Goal: Task Accomplishment & Management: Complete application form

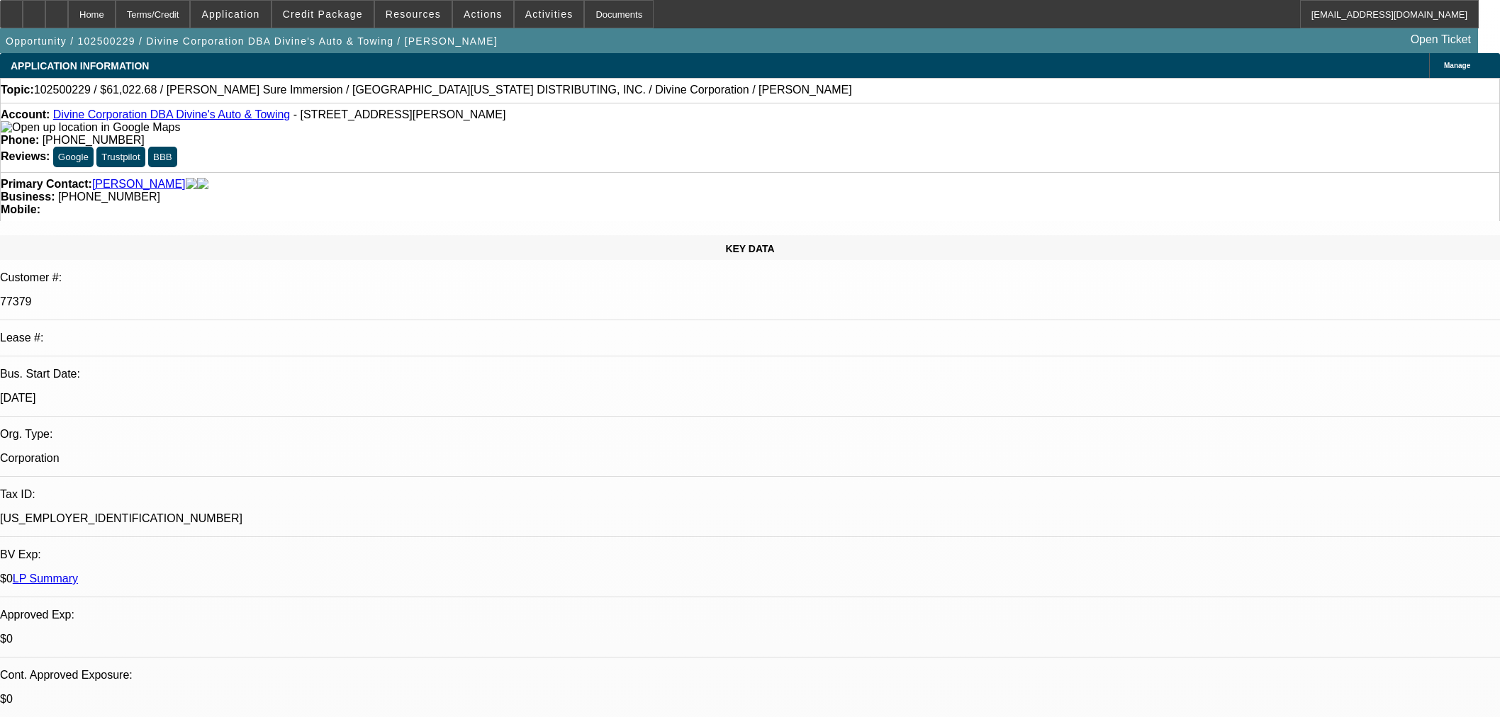
select select "0"
select select "3"
select select "0"
select select "6"
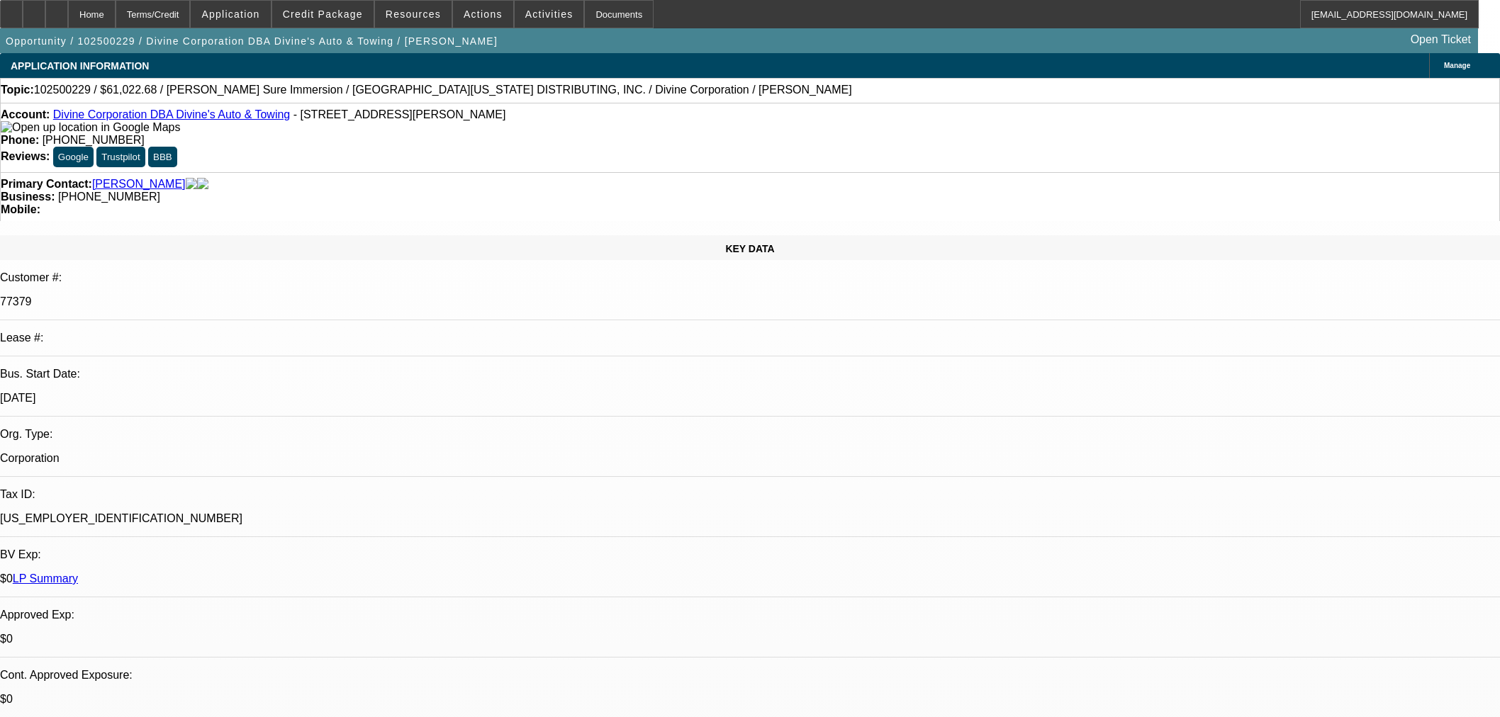
select select "0"
select select "3"
select select "0"
select select "6"
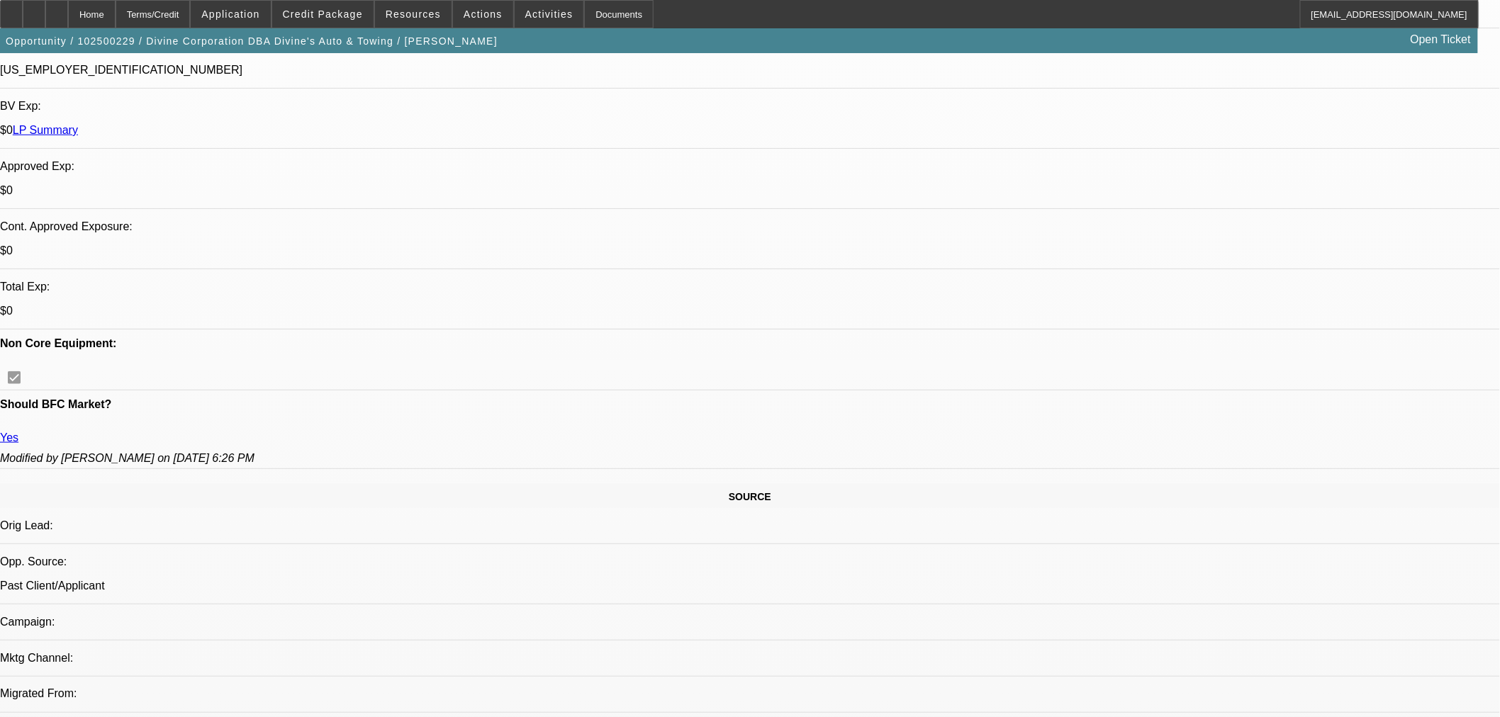
scroll to position [236, 0]
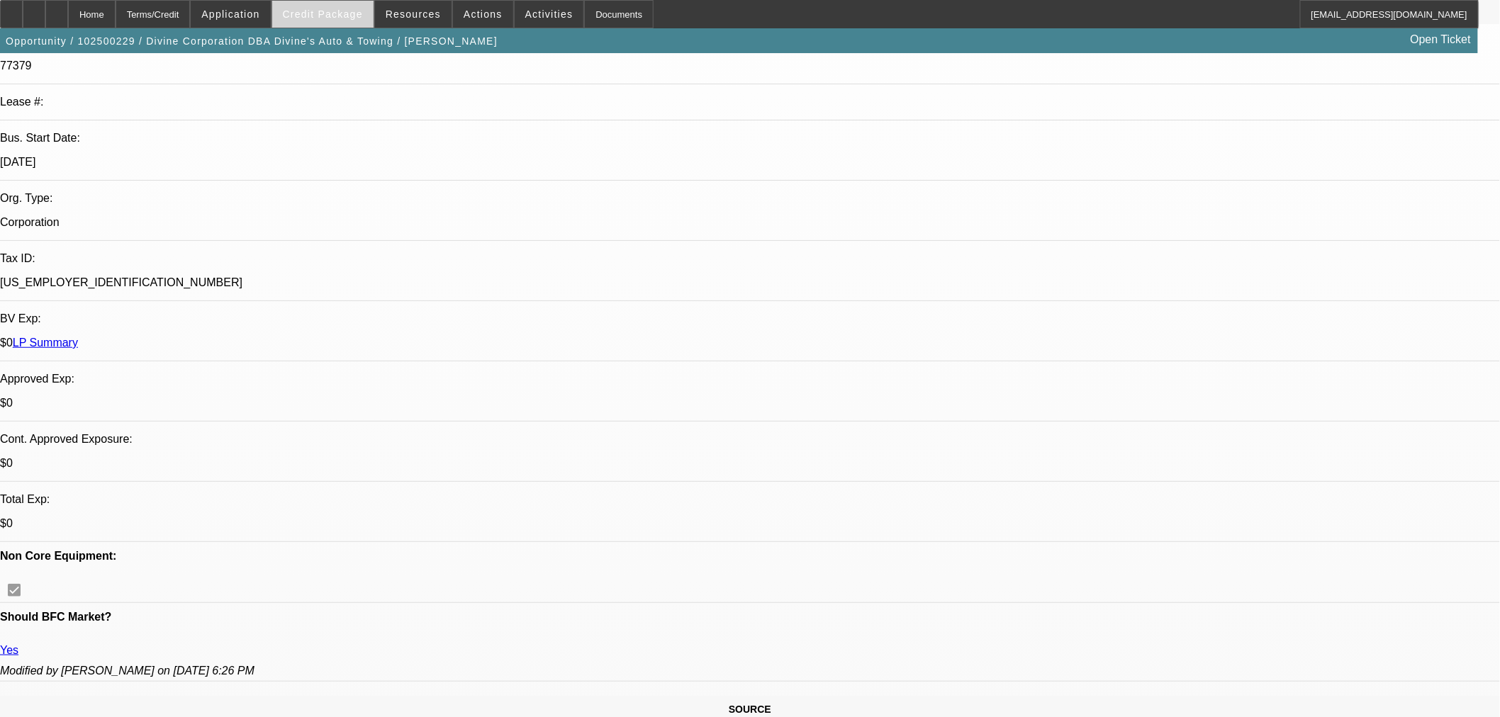
click at [364, 0] on span at bounding box center [322, 14] width 101 height 34
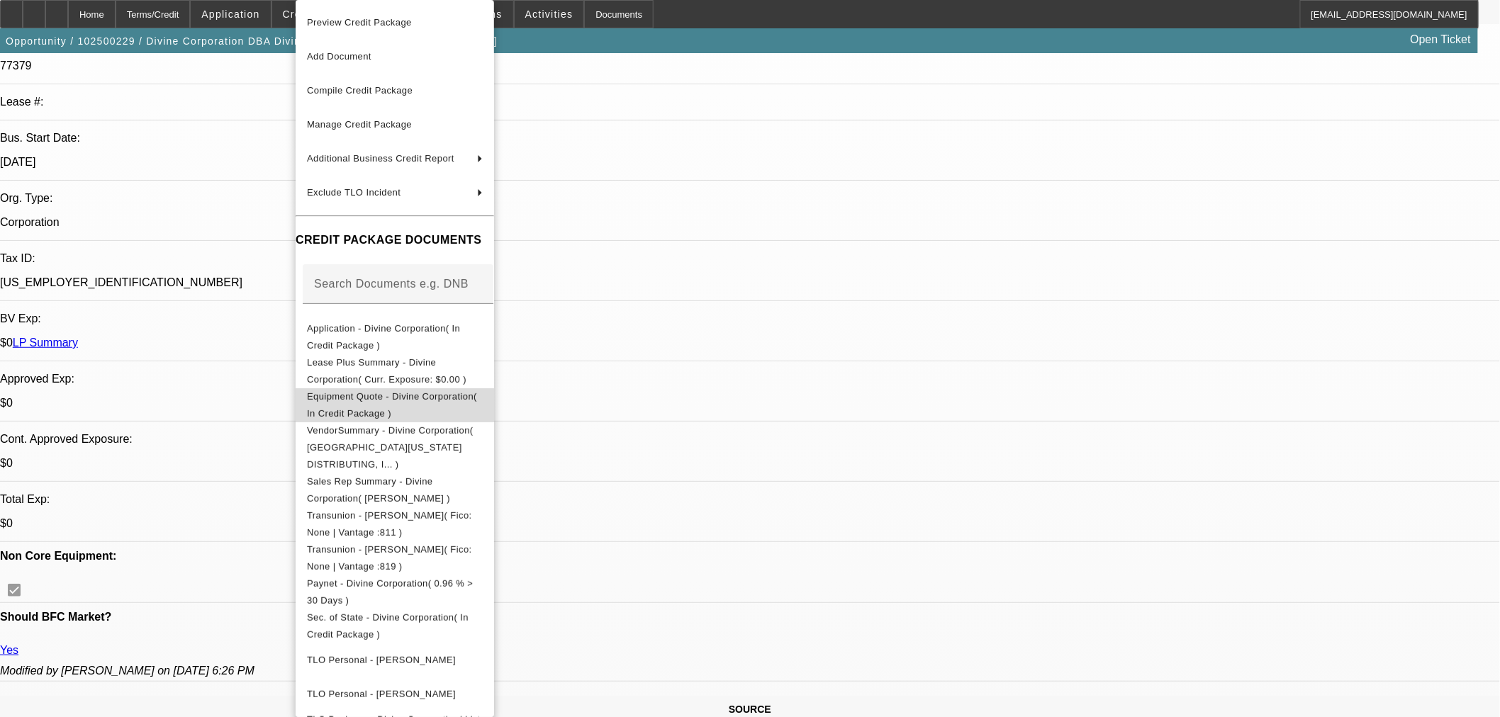
click at [371, 391] on span "Equipment Quote - Divine Corporation( In Credit Package )" at bounding box center [395, 405] width 176 height 34
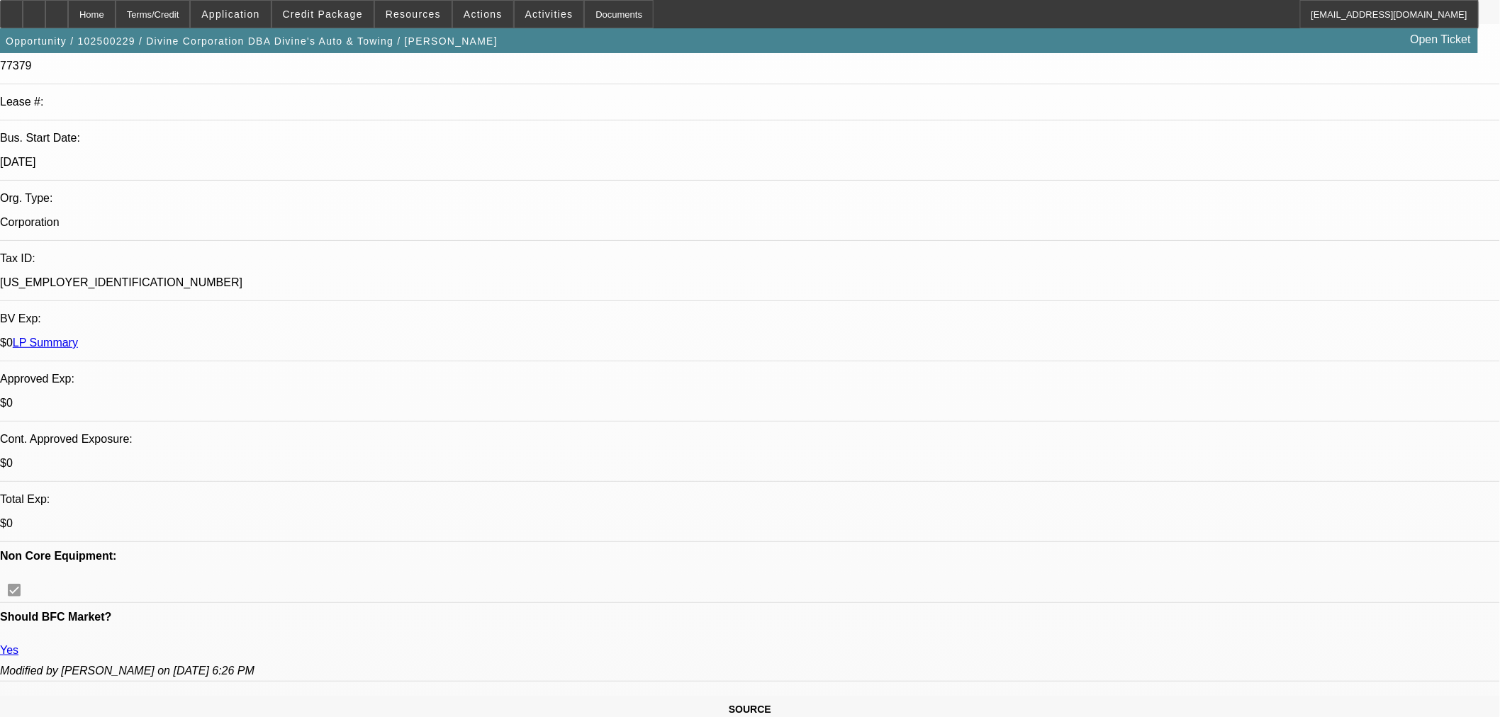
scroll to position [0, 0]
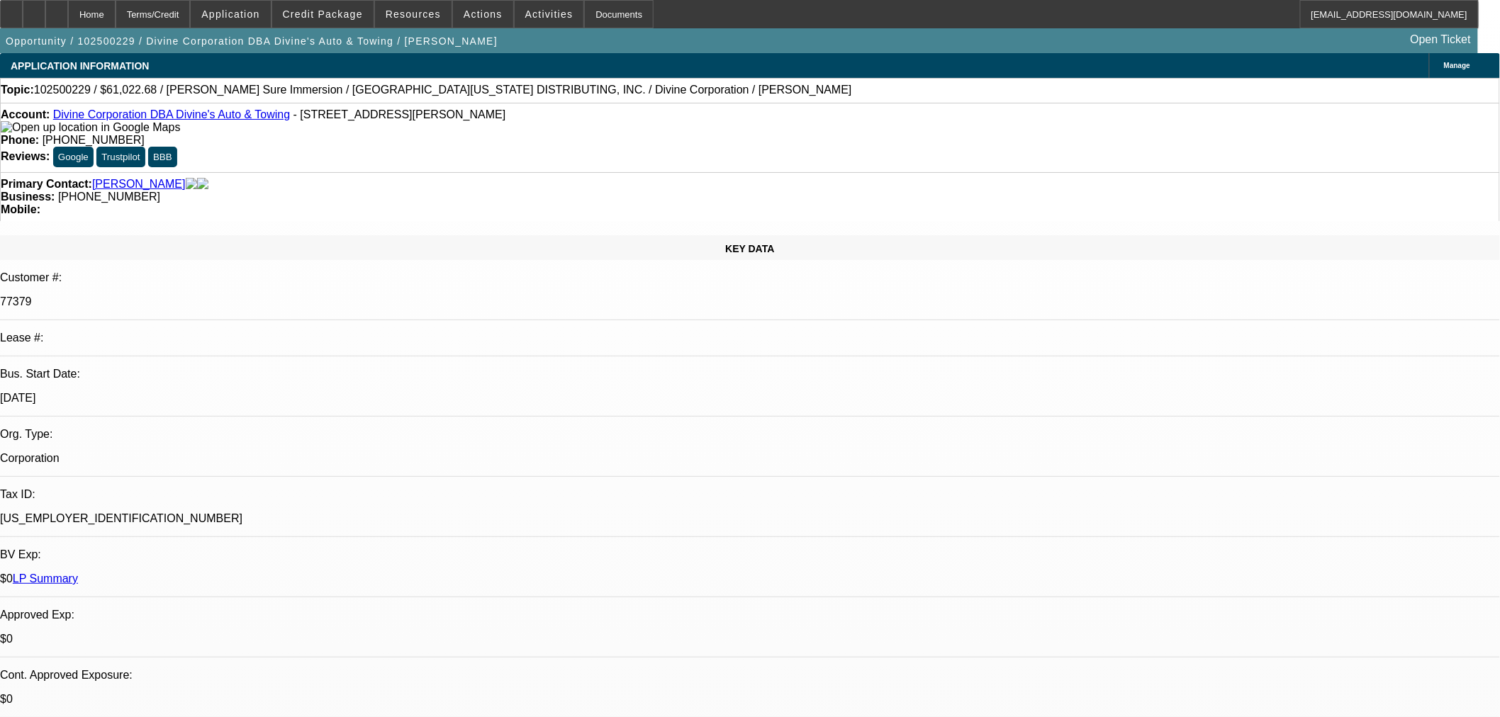
drag, startPoint x: 430, startPoint y: 123, endPoint x: 405, endPoint y: 119, distance: 25.1
click at [405, 119] on div "Account: Divine Corporation DBA Divine's Auto & Towing - 3704 E Boone Ave, Spok…" at bounding box center [750, 121] width 1498 height 26
copy span "99202"
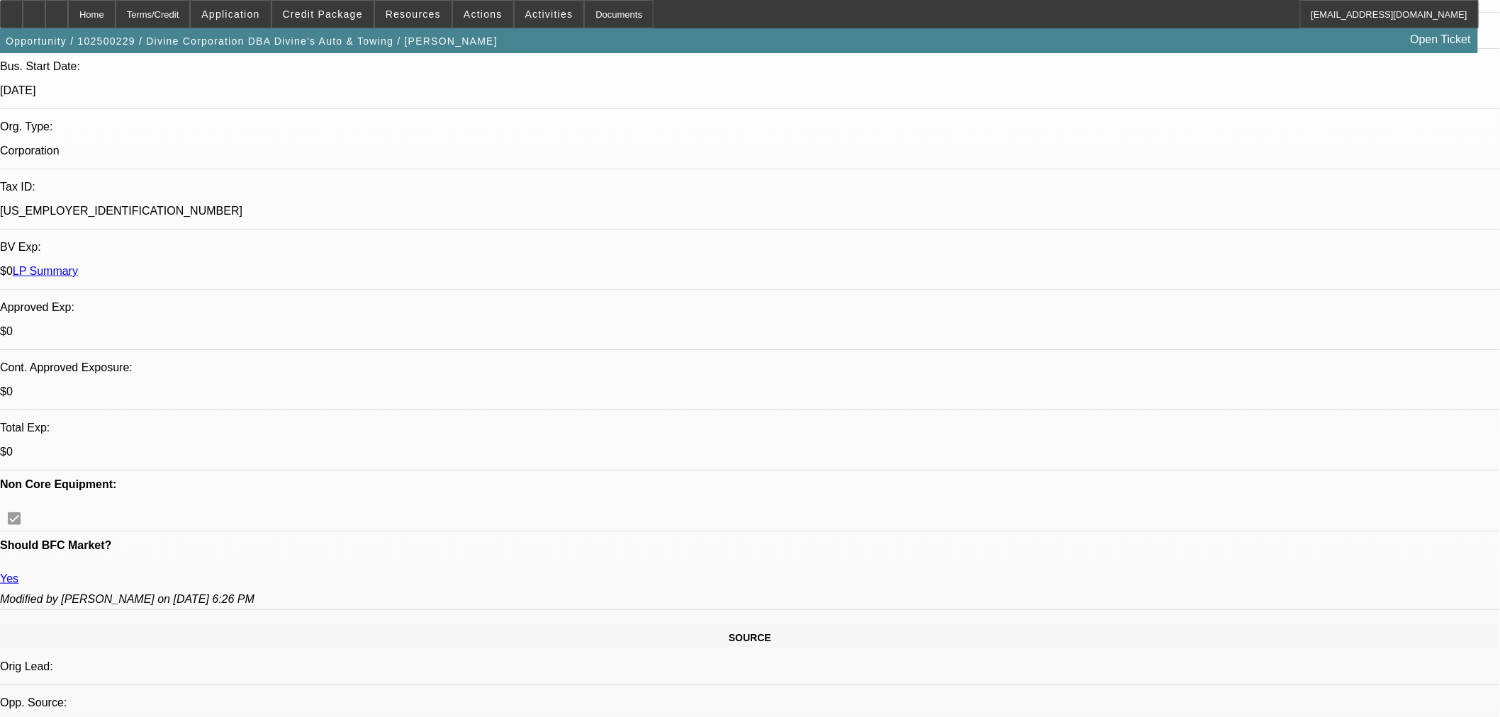
scroll to position [551, 0]
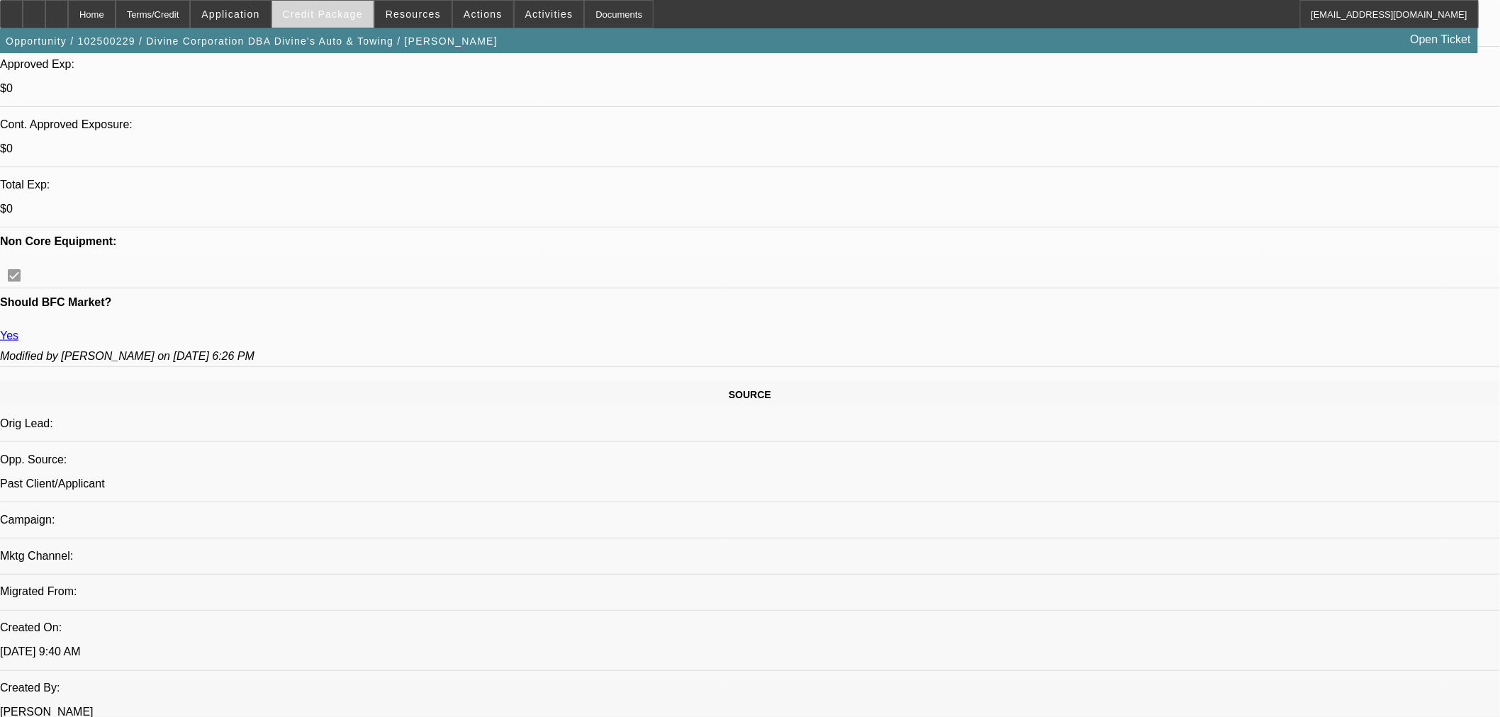
click at [327, 16] on span "Credit Package" at bounding box center [323, 14] width 80 height 11
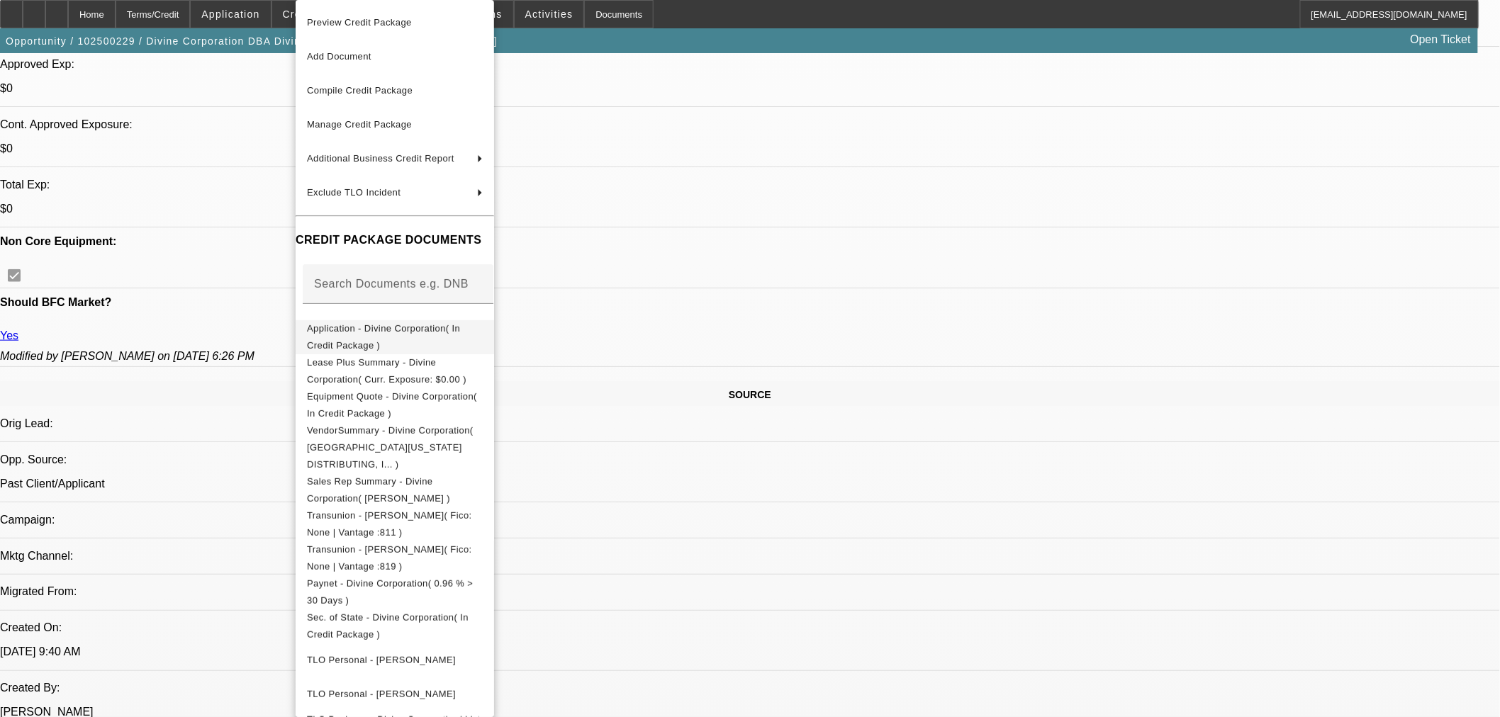
click at [344, 328] on span "Application - Divine Corporation( In Credit Package )" at bounding box center [383, 337] width 153 height 28
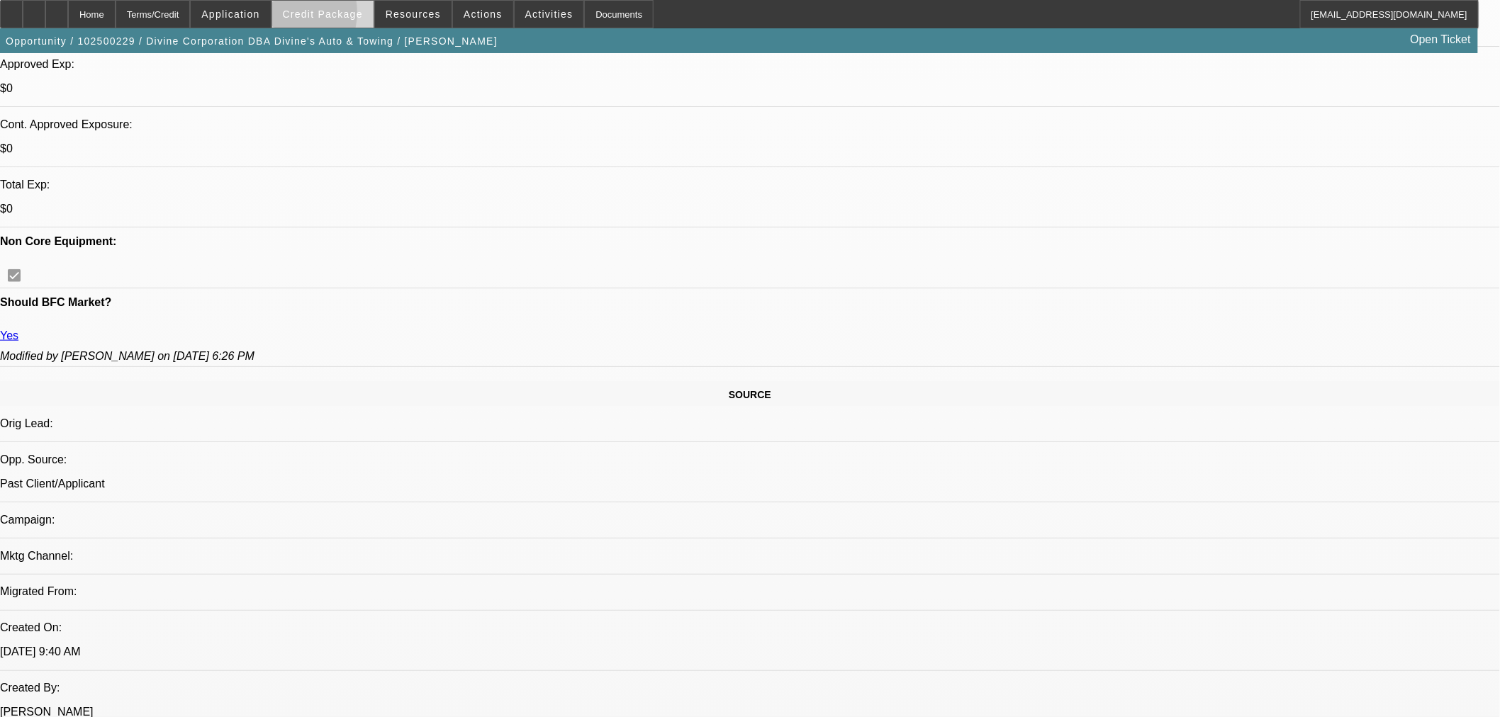
click at [306, 18] on span "Credit Package" at bounding box center [323, 14] width 80 height 11
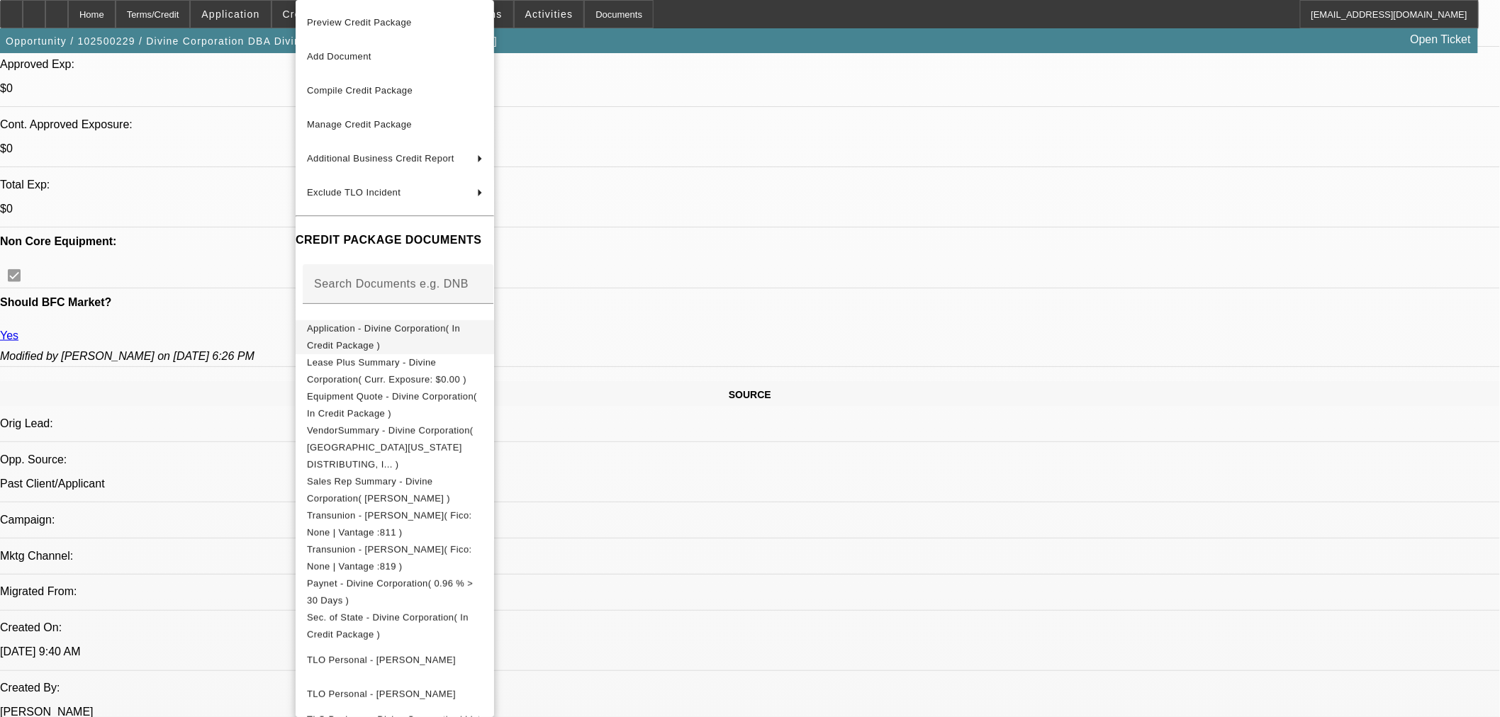
click at [403, 331] on span "Application - Divine Corporation( In Credit Package )" at bounding box center [383, 337] width 153 height 28
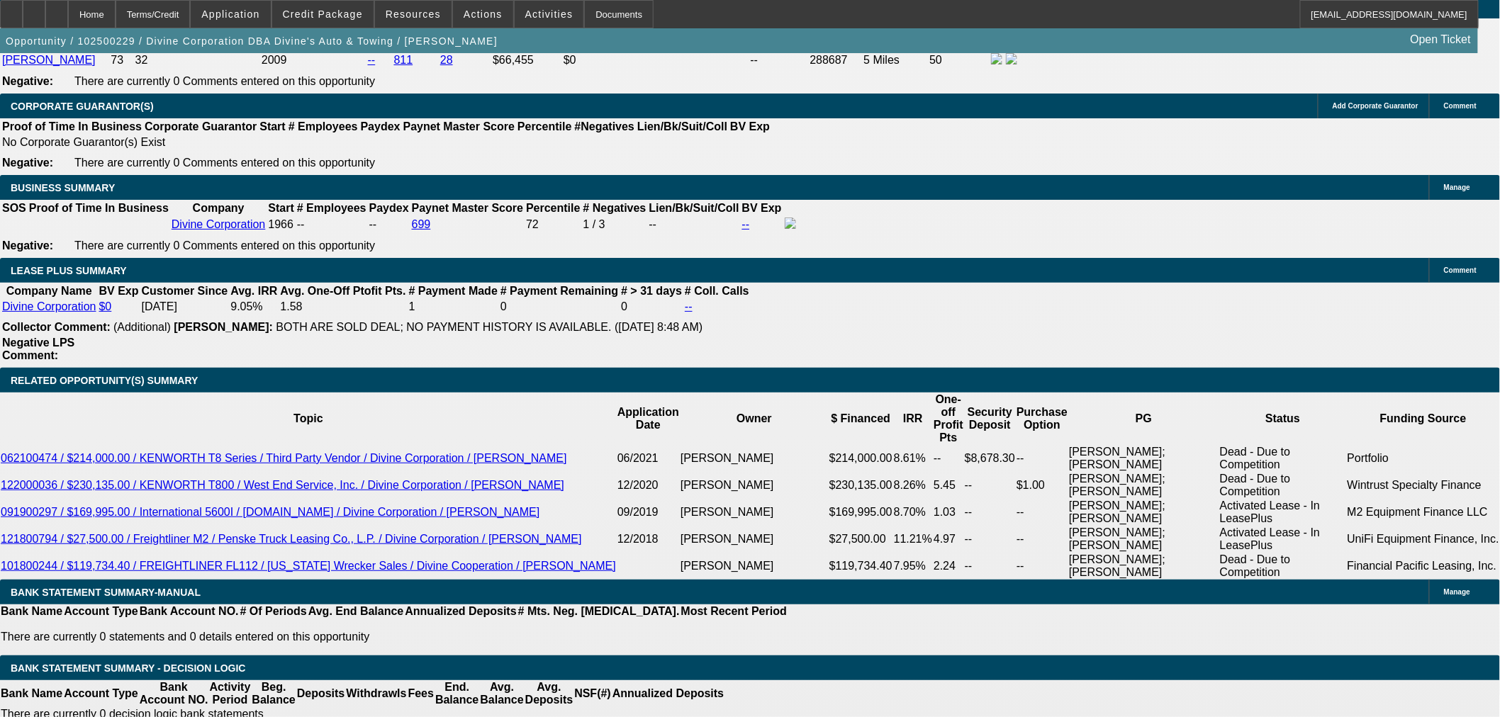
scroll to position [2047, 0]
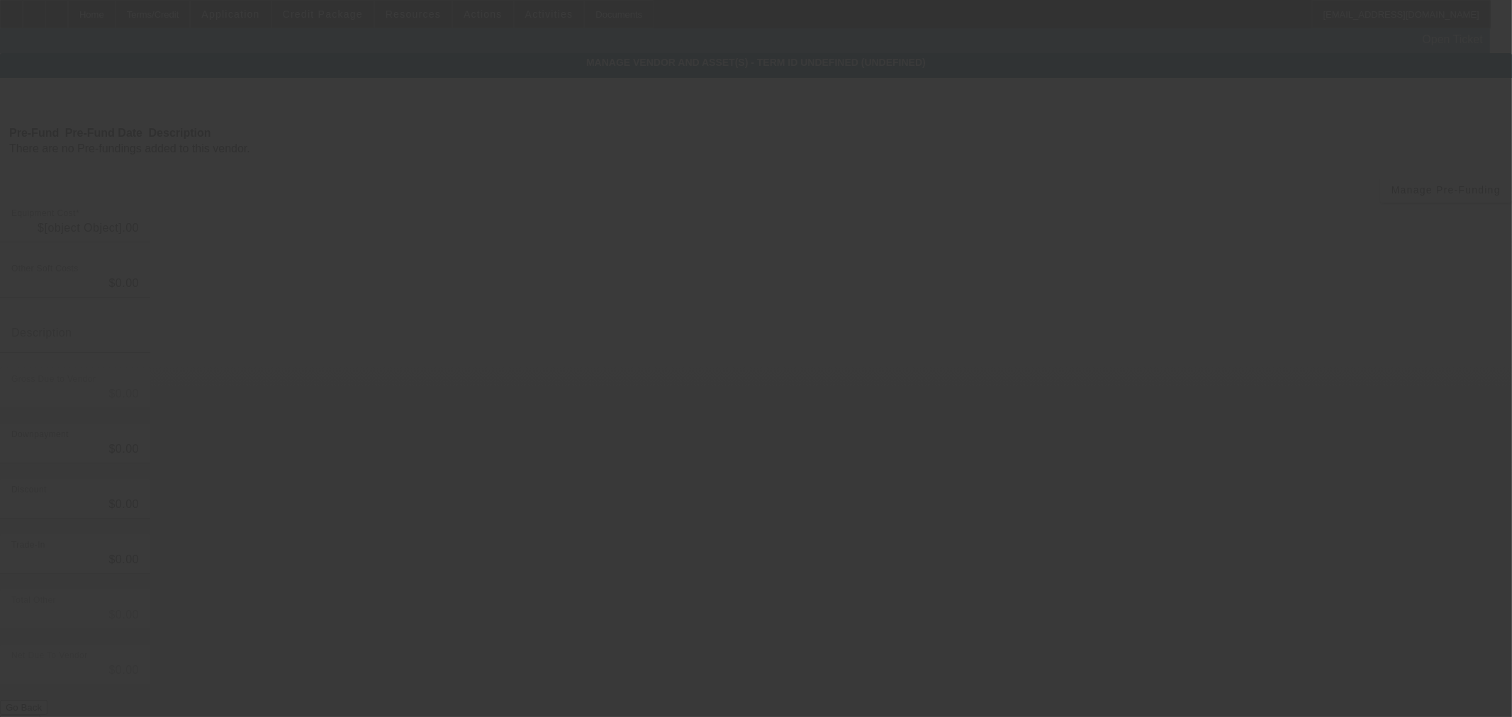
type input "$61,022.68"
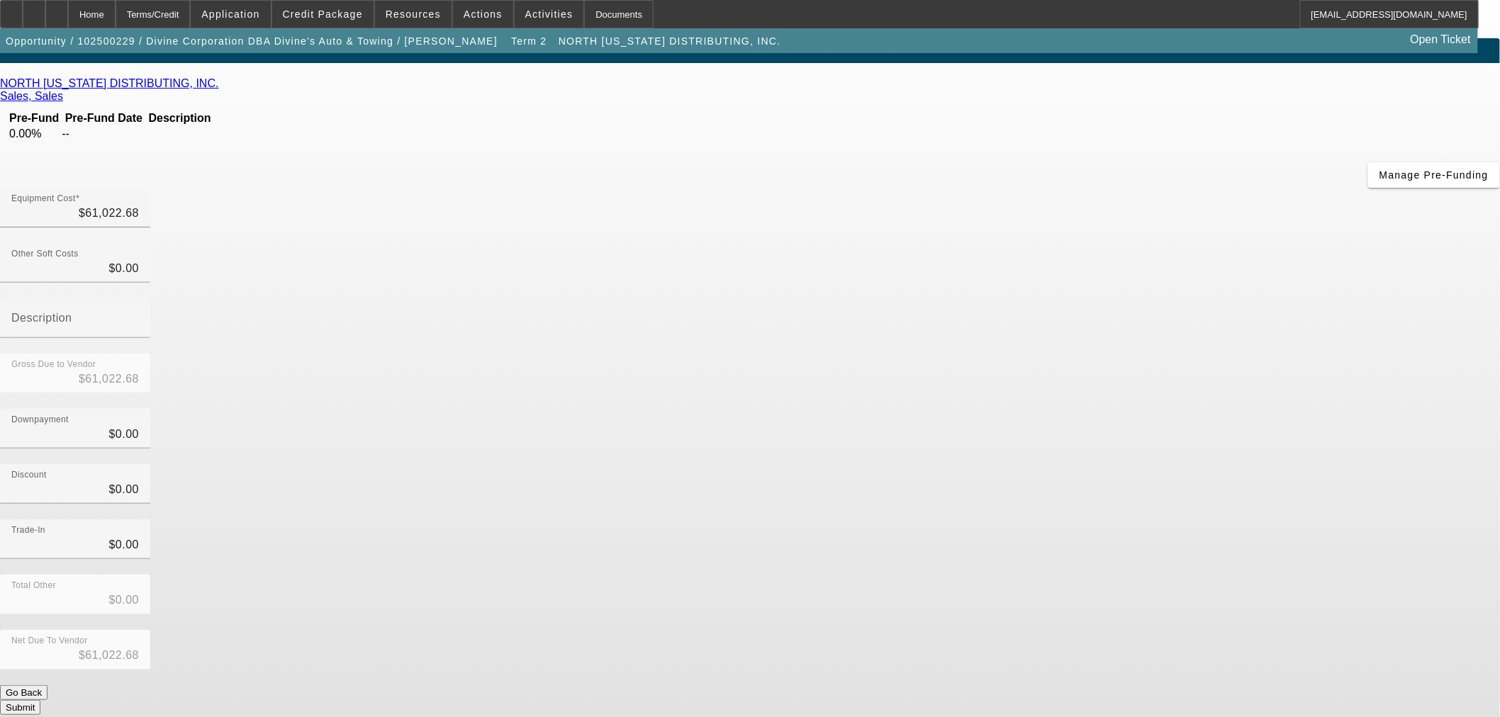
scroll to position [23, 0]
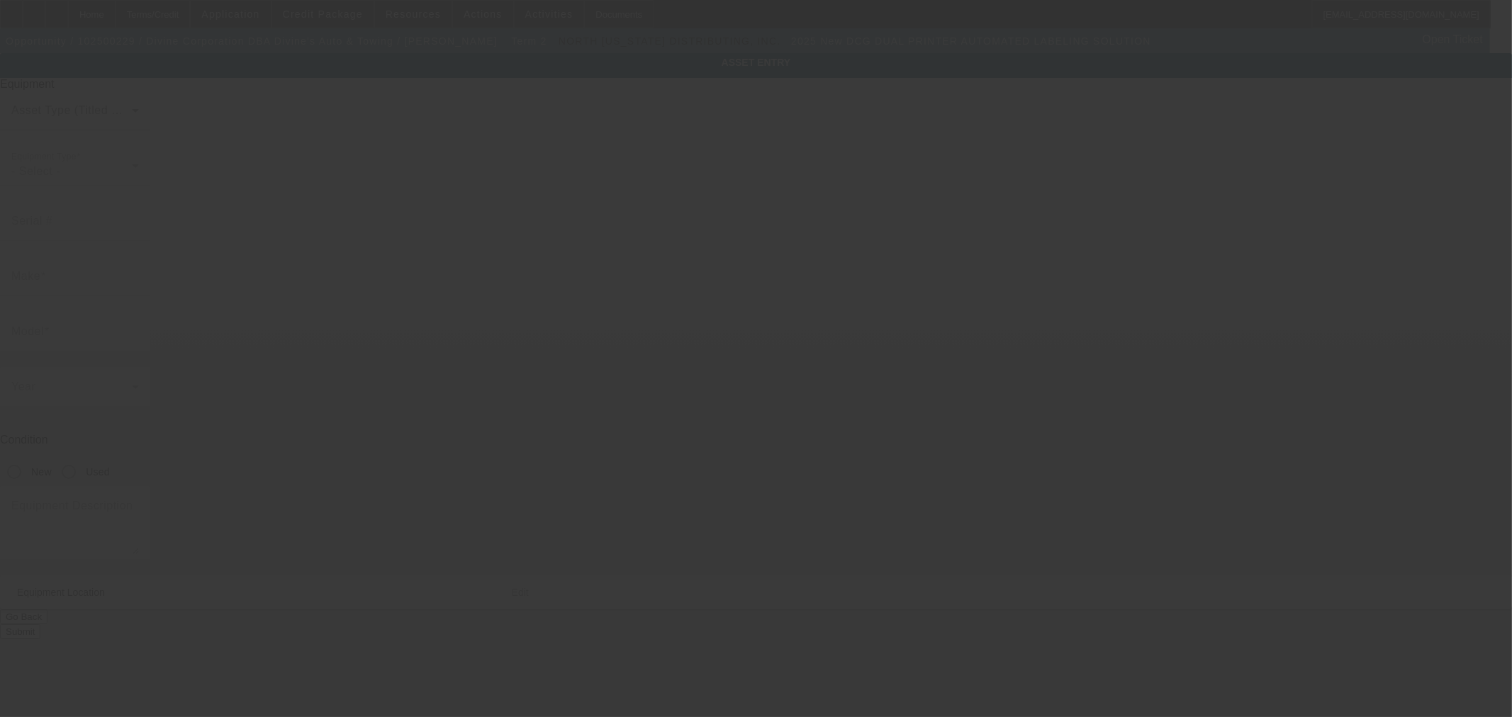
type input "DCG"
type input "DUAL PRINTER AUTOMATED LABELING SOLUTION"
radio input "true"
type textarea "5 DCG Printers"
type input "3704 E Boone Ave"
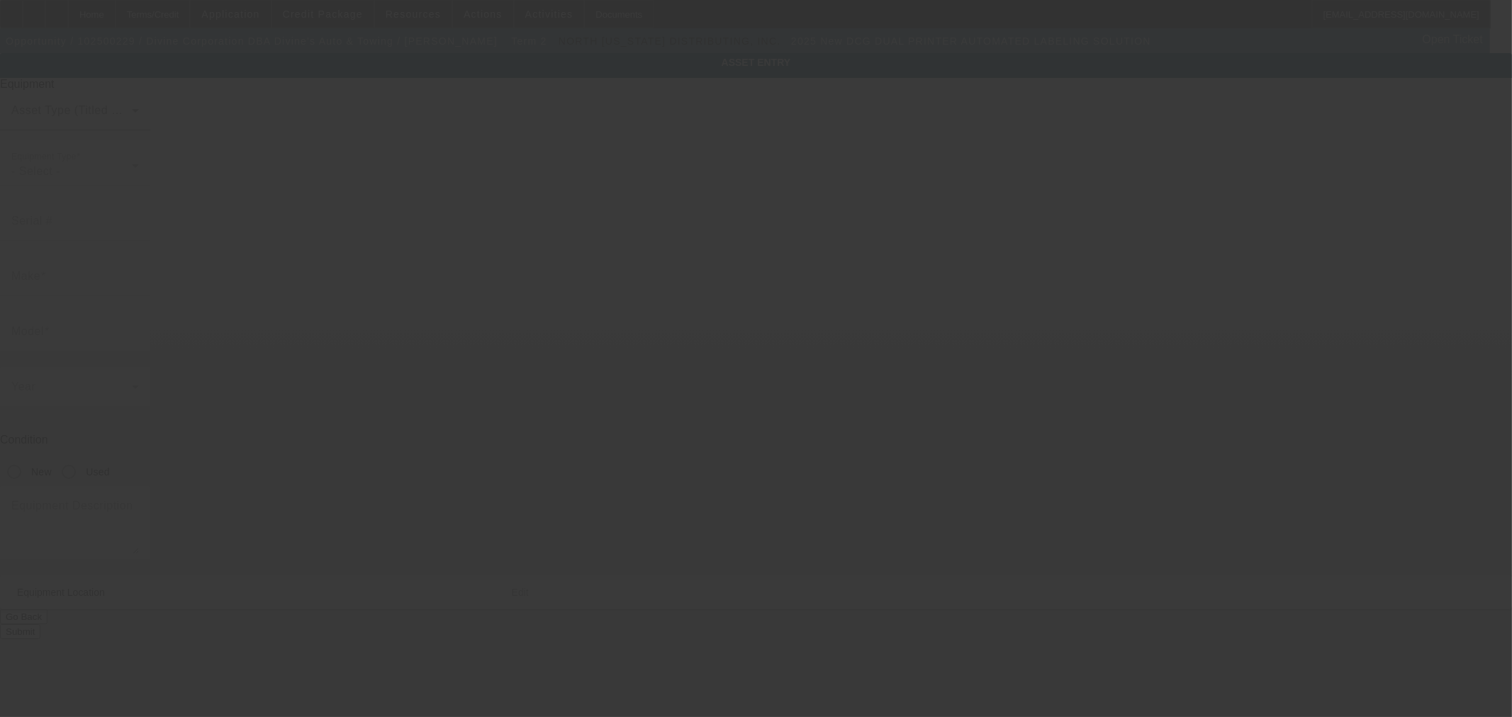
type input "Spokane"
type input "99202"
type input "Spokane"
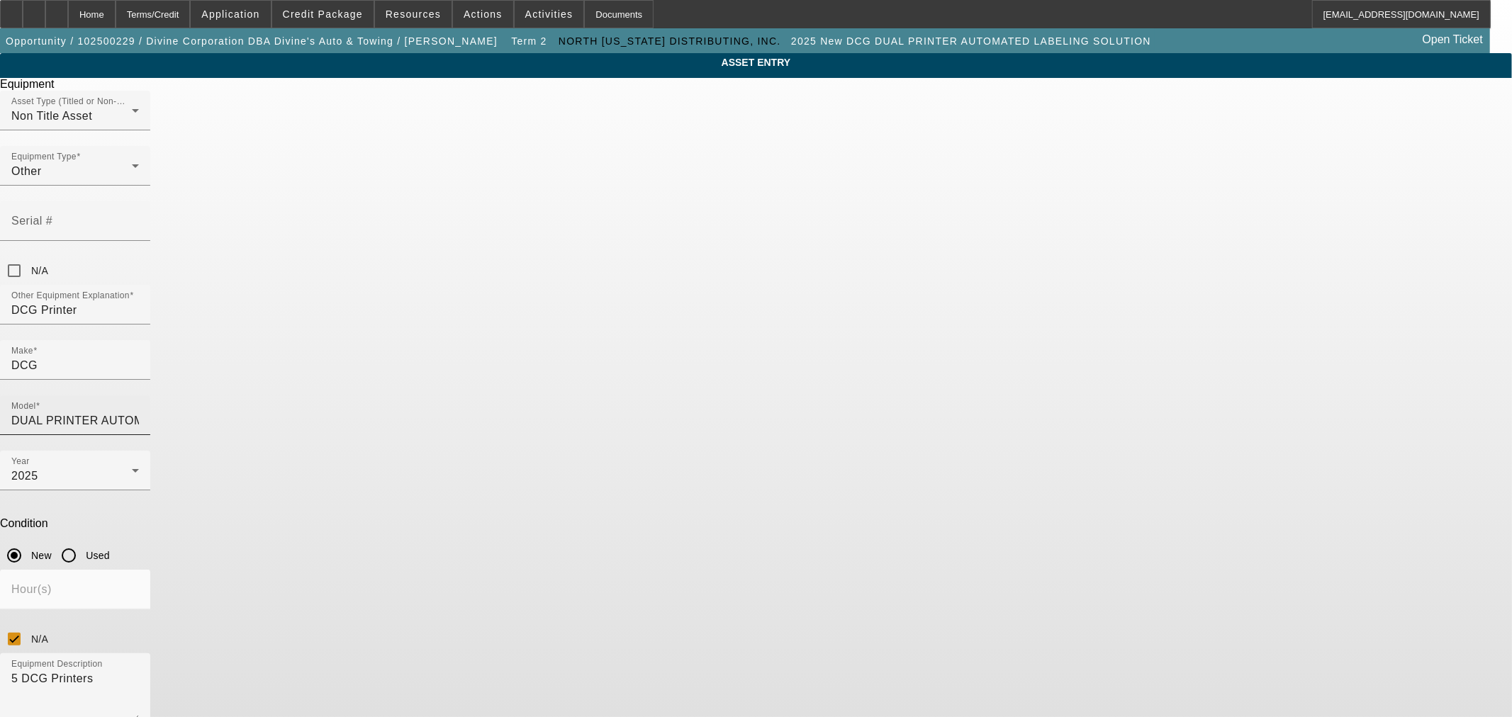
click at [139, 413] on input "DUAL PRINTER AUTOMATED LABELING SOLUTION" at bounding box center [75, 421] width 128 height 17
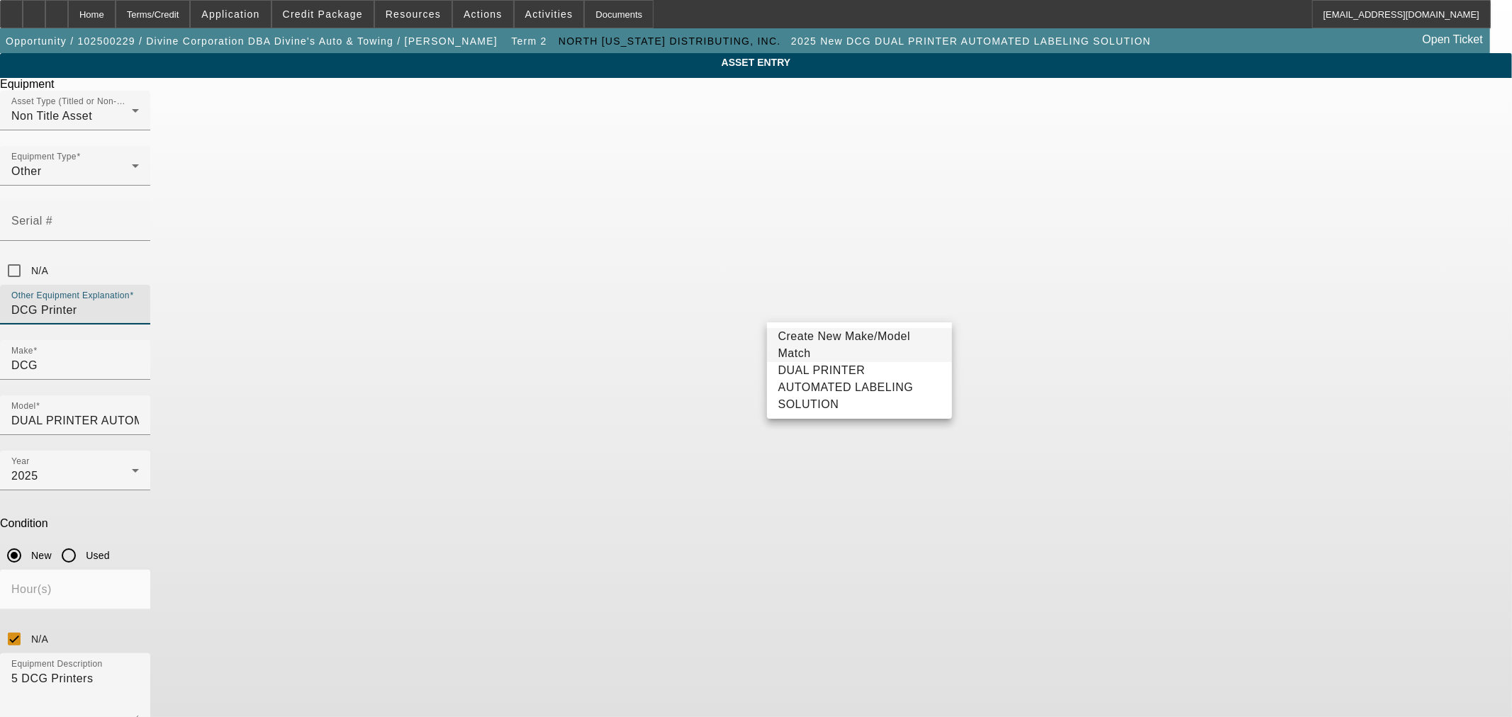
drag, startPoint x: 658, startPoint y: 256, endPoint x: 520, endPoint y: 242, distance: 138.2
click at [509, 242] on div "ASSET ENTRY Delete asset Equipment Asset Type (Titled or Non-Titled) Non Title …" at bounding box center [756, 429] width 1512 height 753
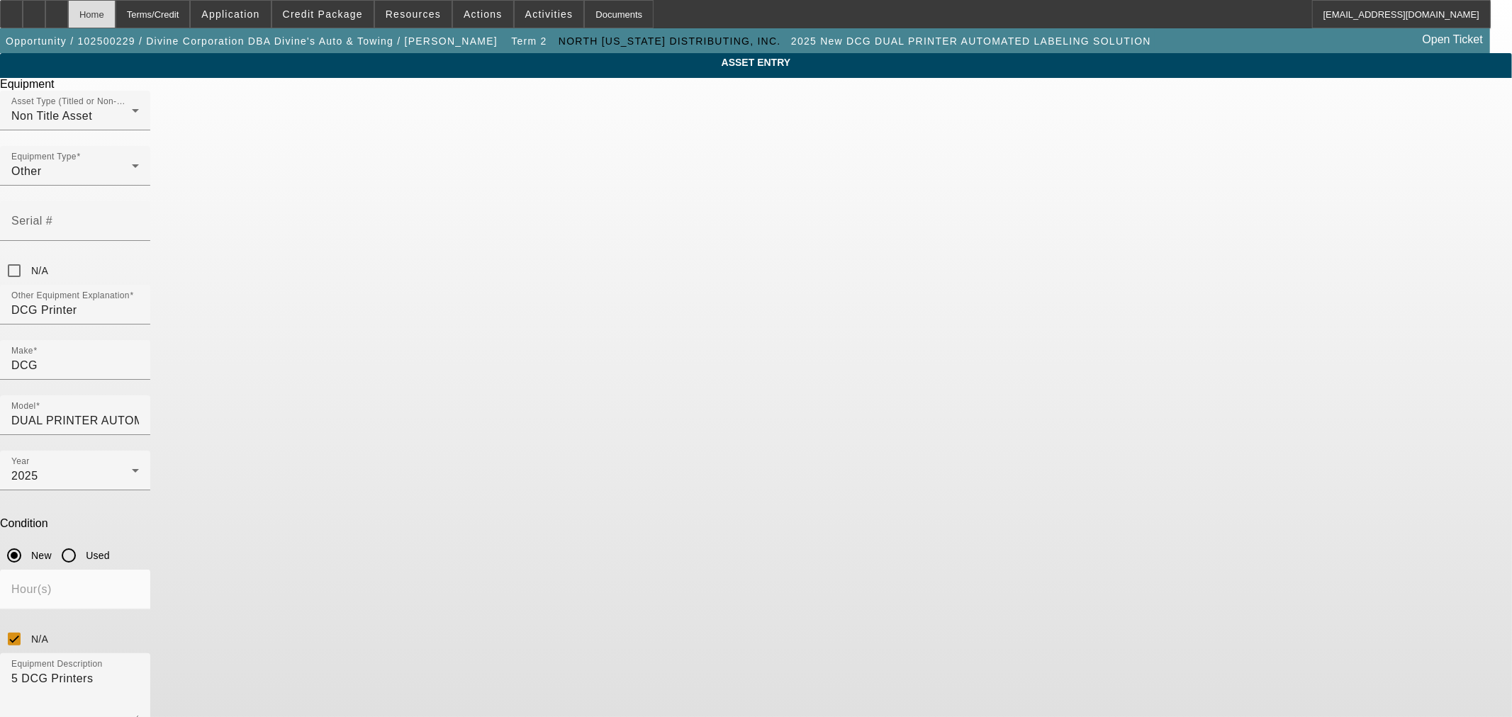
click at [116, 21] on div "Home" at bounding box center [91, 14] width 47 height 28
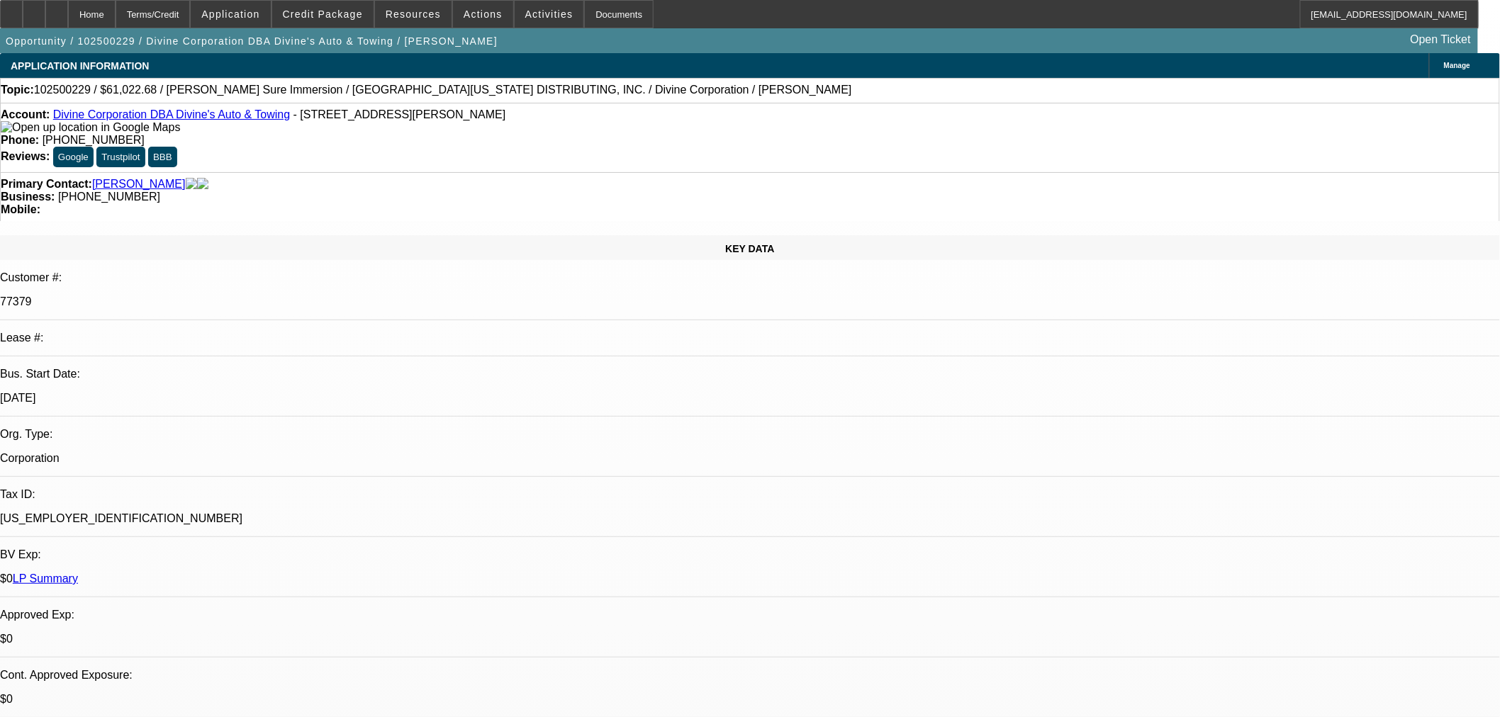
select select "0"
select select "3"
select select "0"
select select "6"
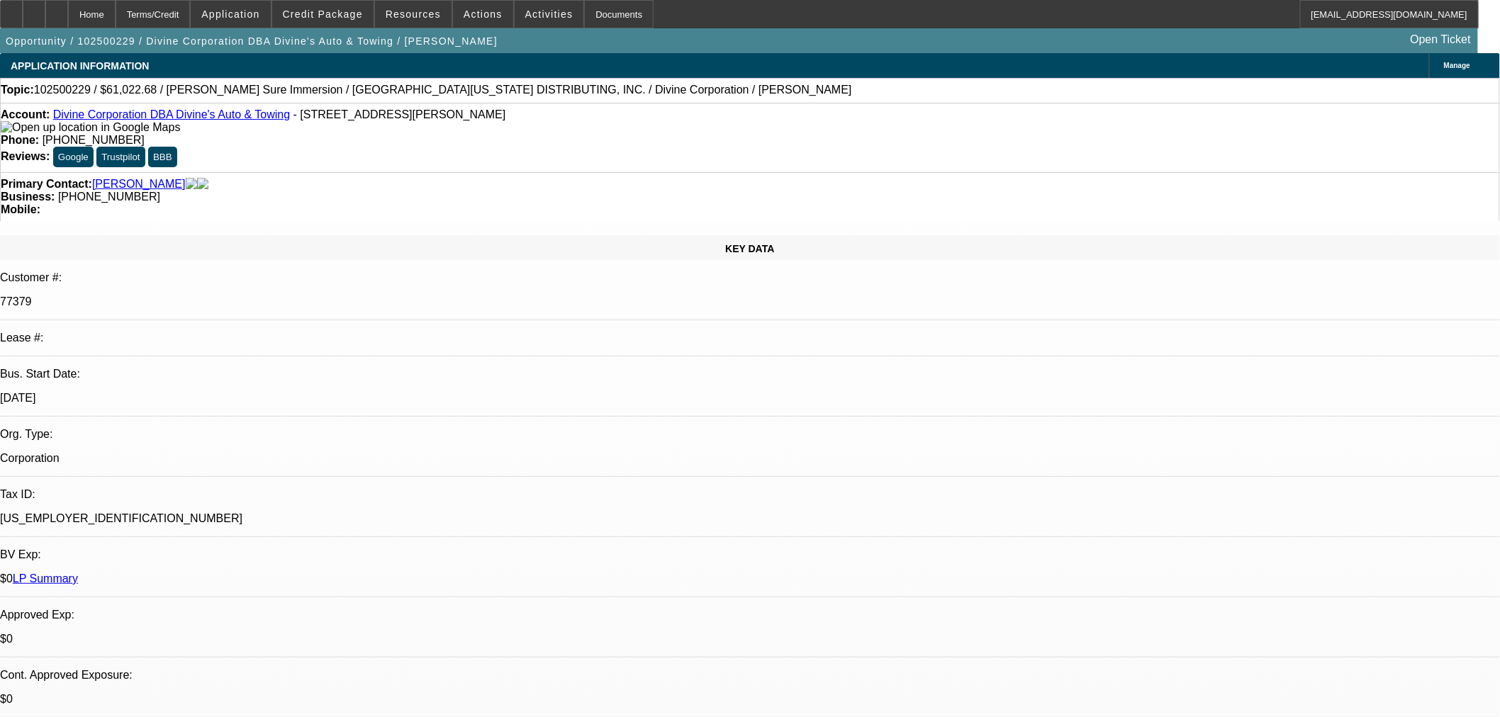
select select "0"
select select "3"
select select "0"
select select "6"
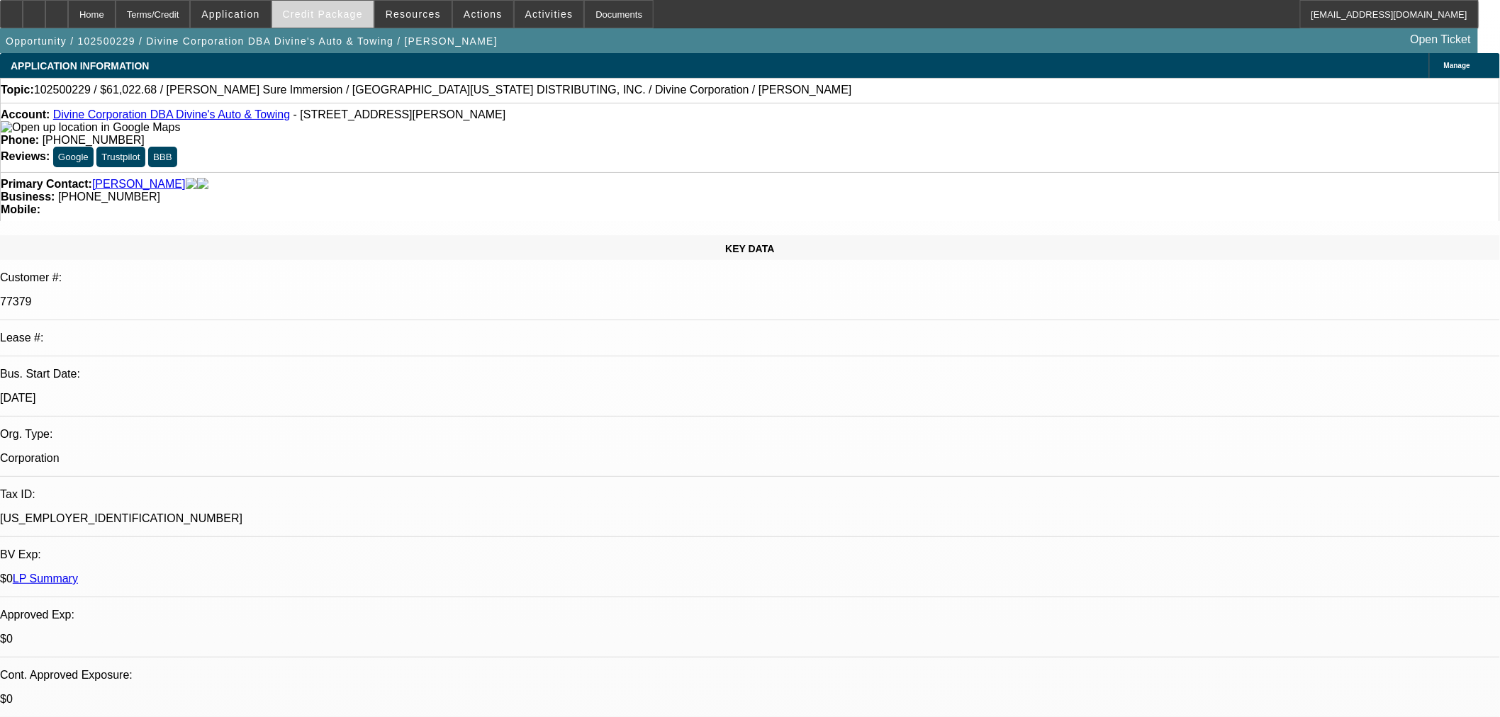
click at [344, 21] on button "Credit Package" at bounding box center [322, 14] width 101 height 27
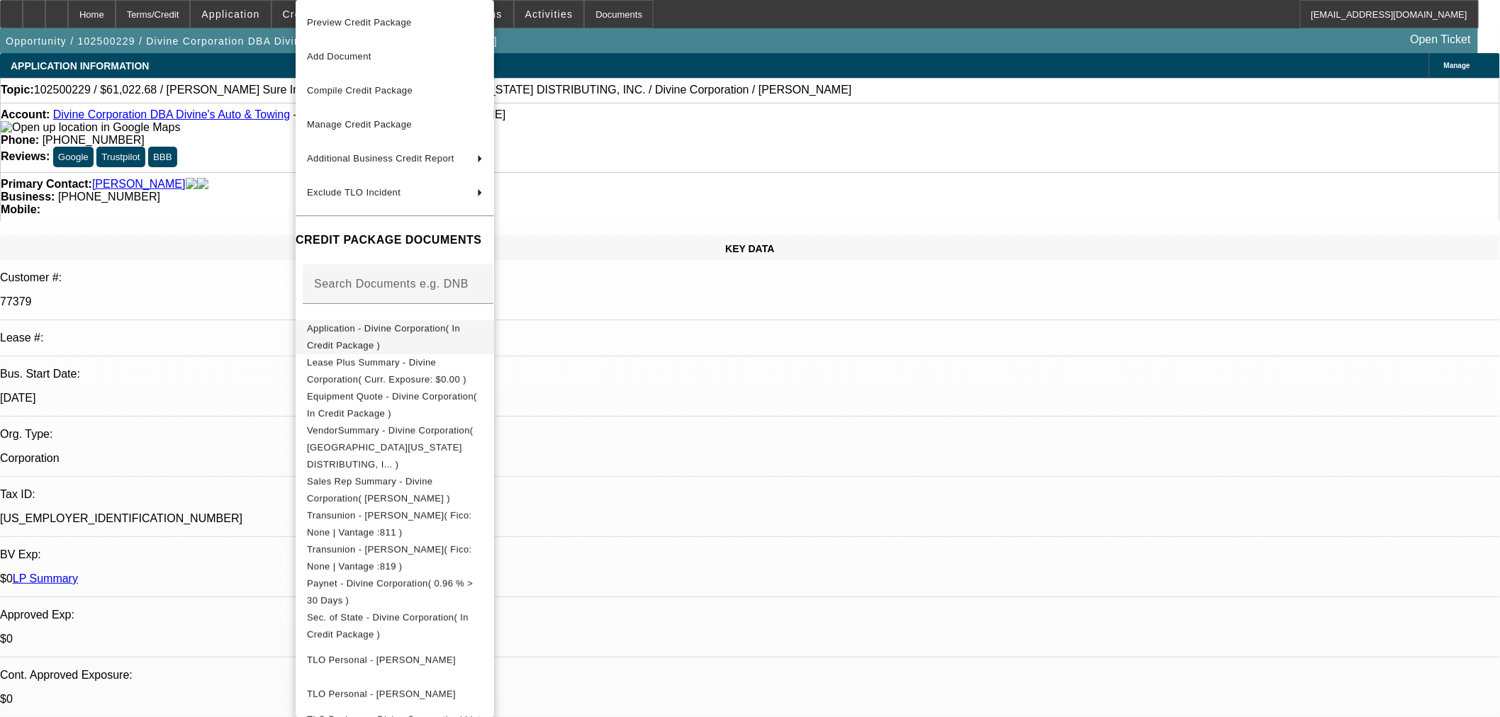
click at [359, 329] on span "Application - Divine Corporation( In Credit Package )" at bounding box center [383, 337] width 153 height 28
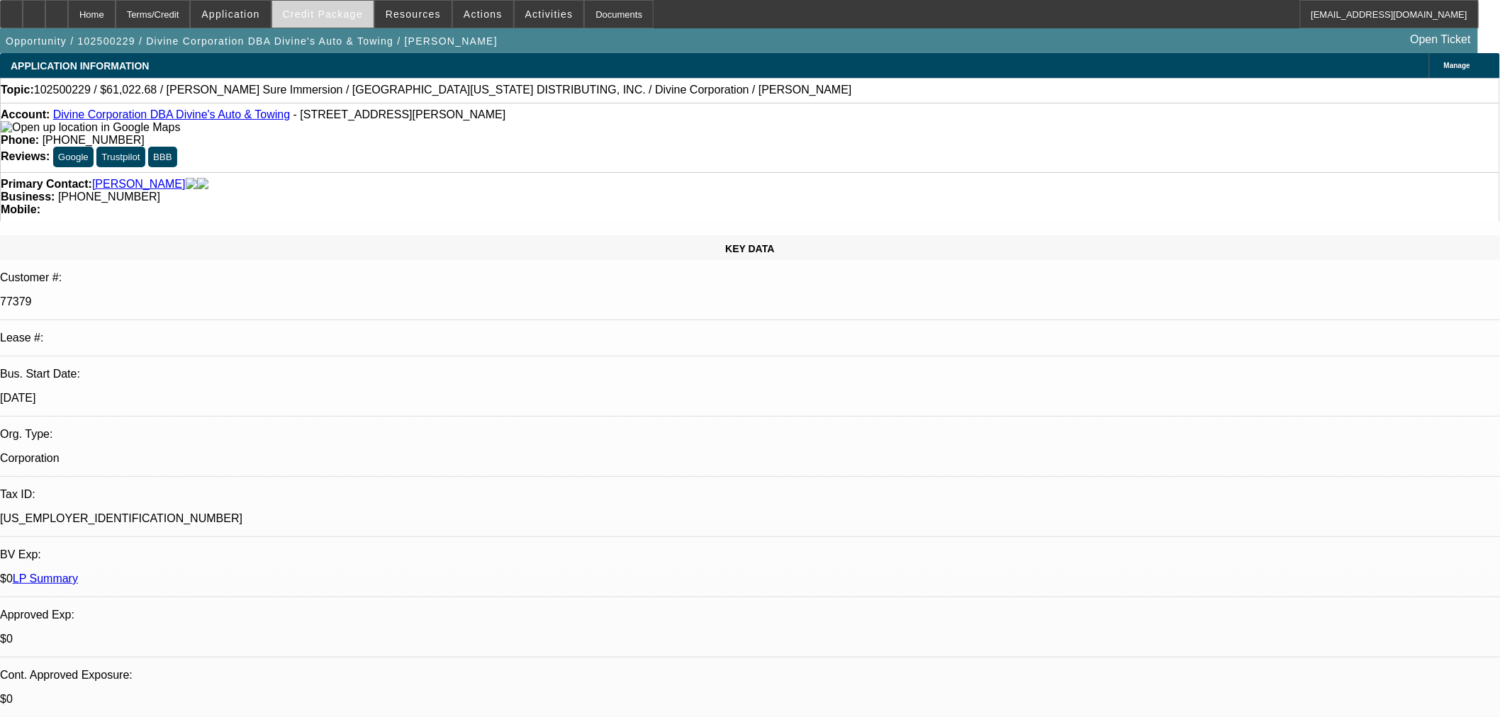
click at [323, 11] on span "Credit Package" at bounding box center [323, 14] width 80 height 11
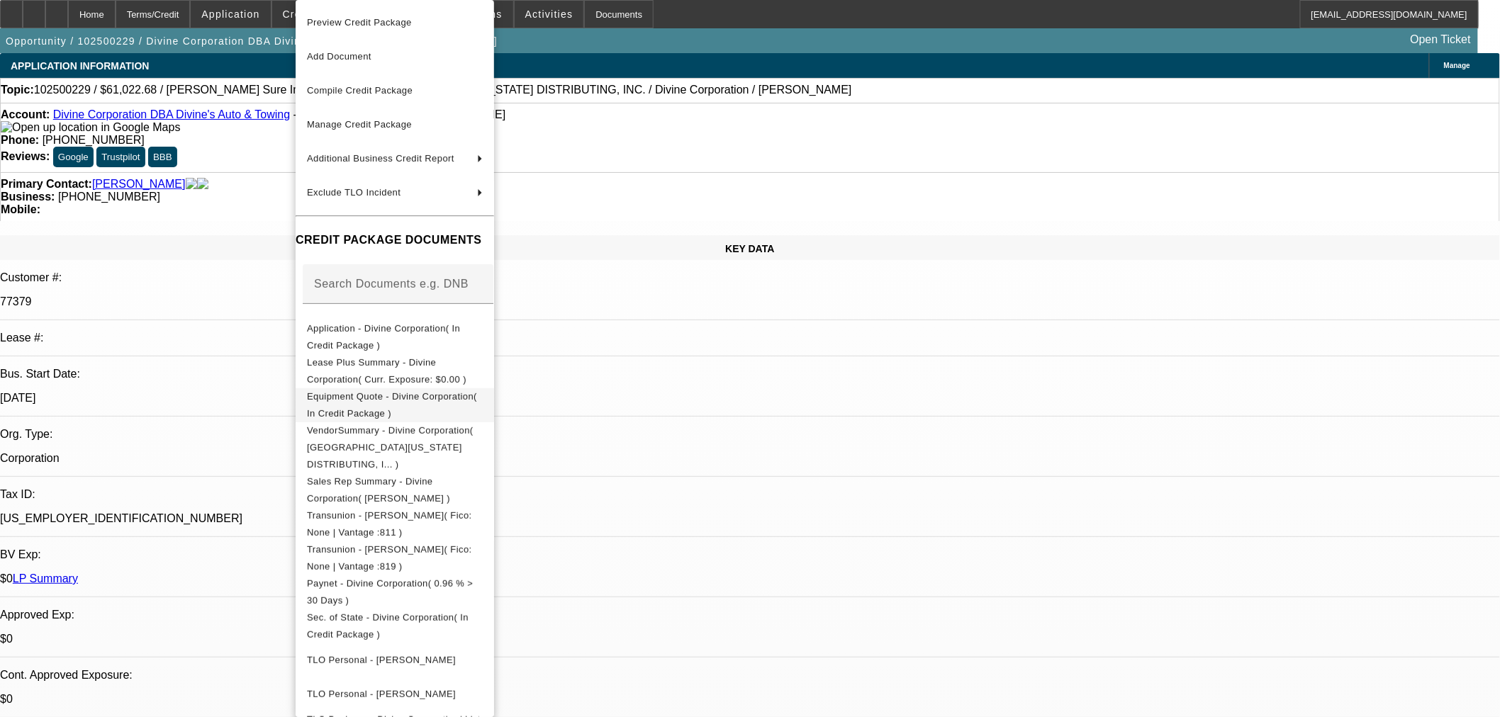
click at [356, 407] on span "Equipment Quote - Divine Corporation( In Credit Package )" at bounding box center [395, 405] width 176 height 34
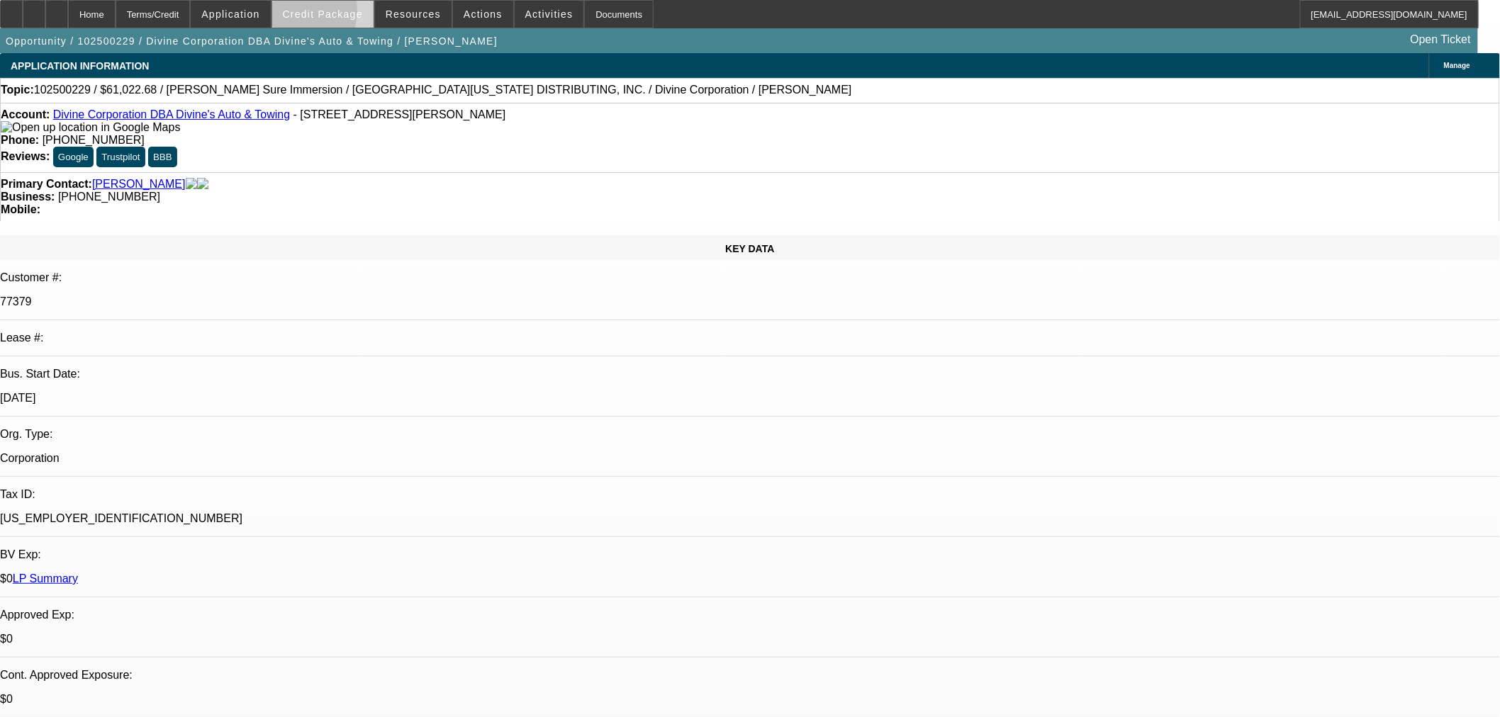
click at [303, 13] on span at bounding box center [322, 14] width 101 height 34
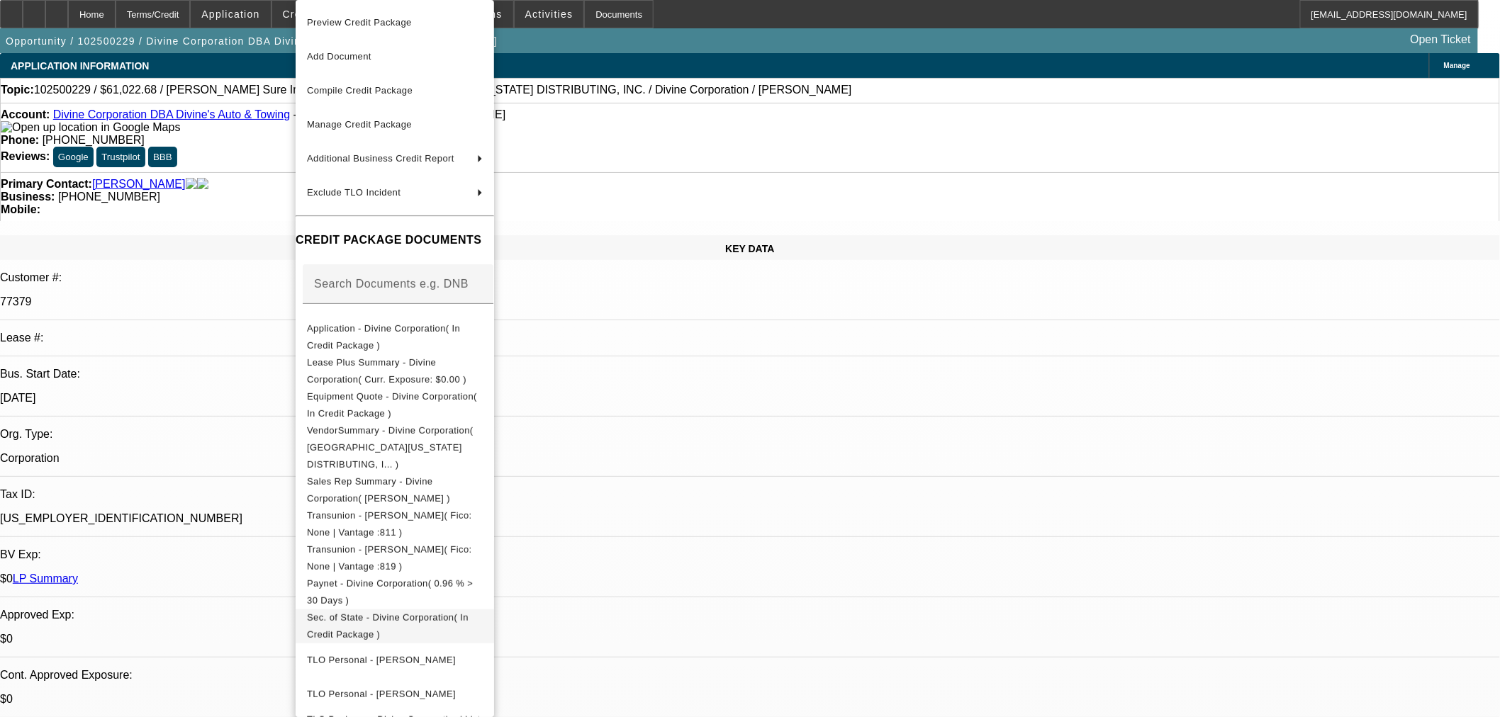
click at [358, 612] on span "Sec. of State - Divine Corporation( In Credit Package )" at bounding box center [388, 626] width 162 height 28
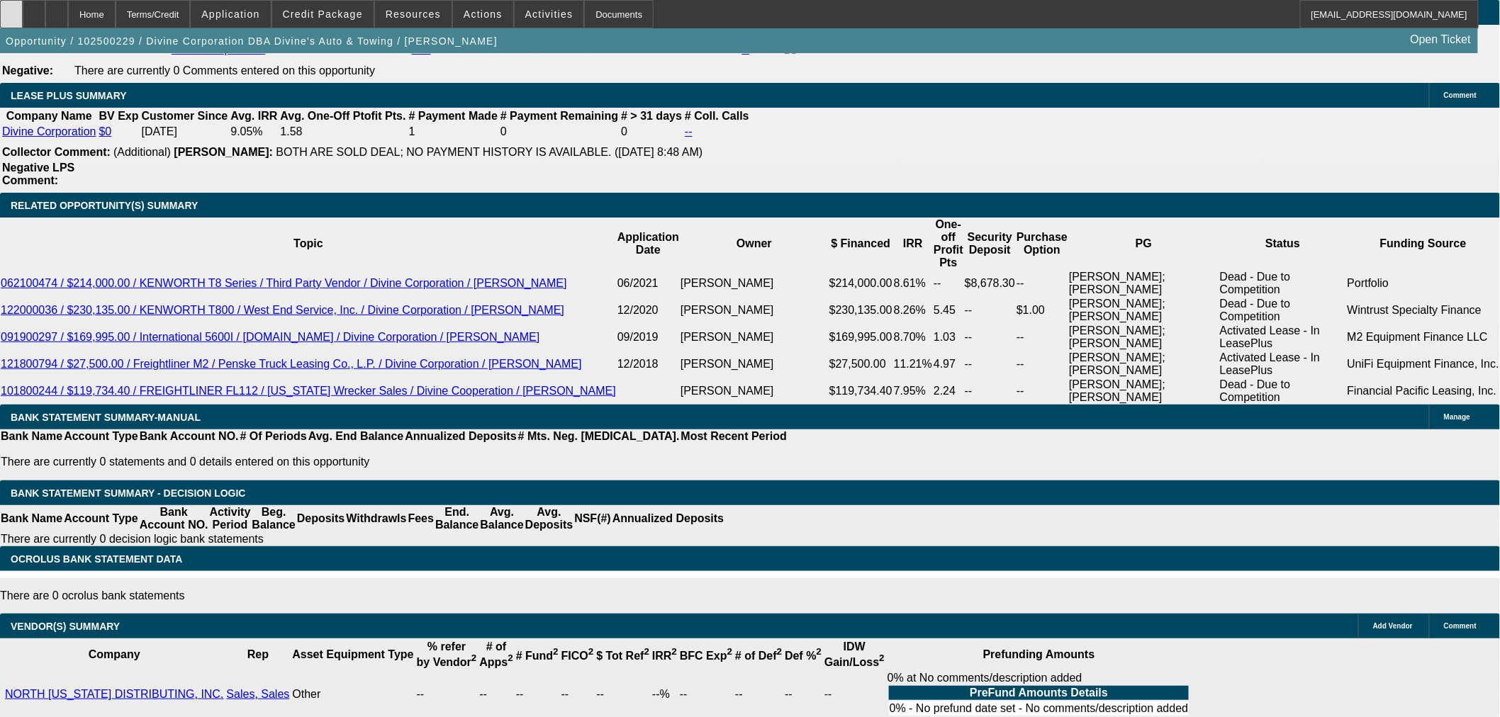
scroll to position [2155, 0]
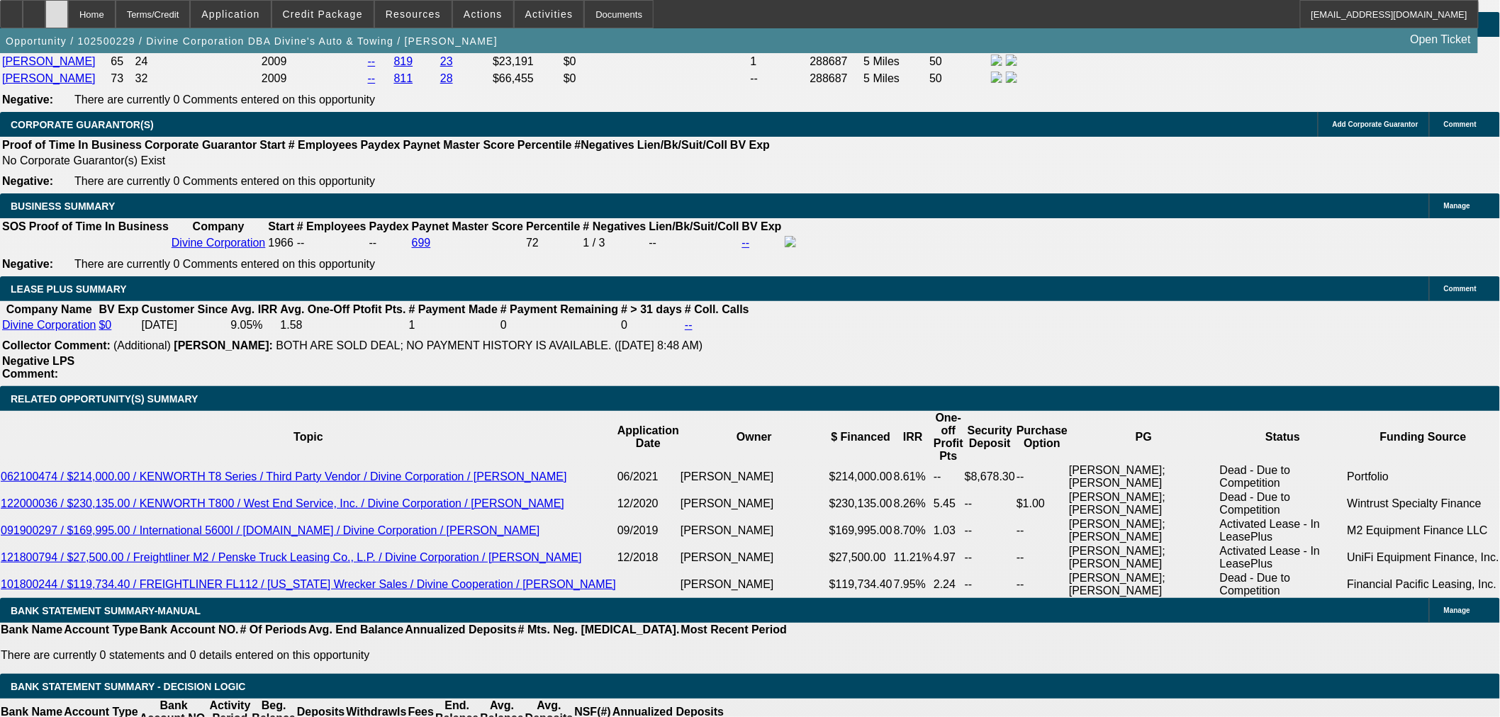
click at [68, 10] on div at bounding box center [56, 14] width 23 height 28
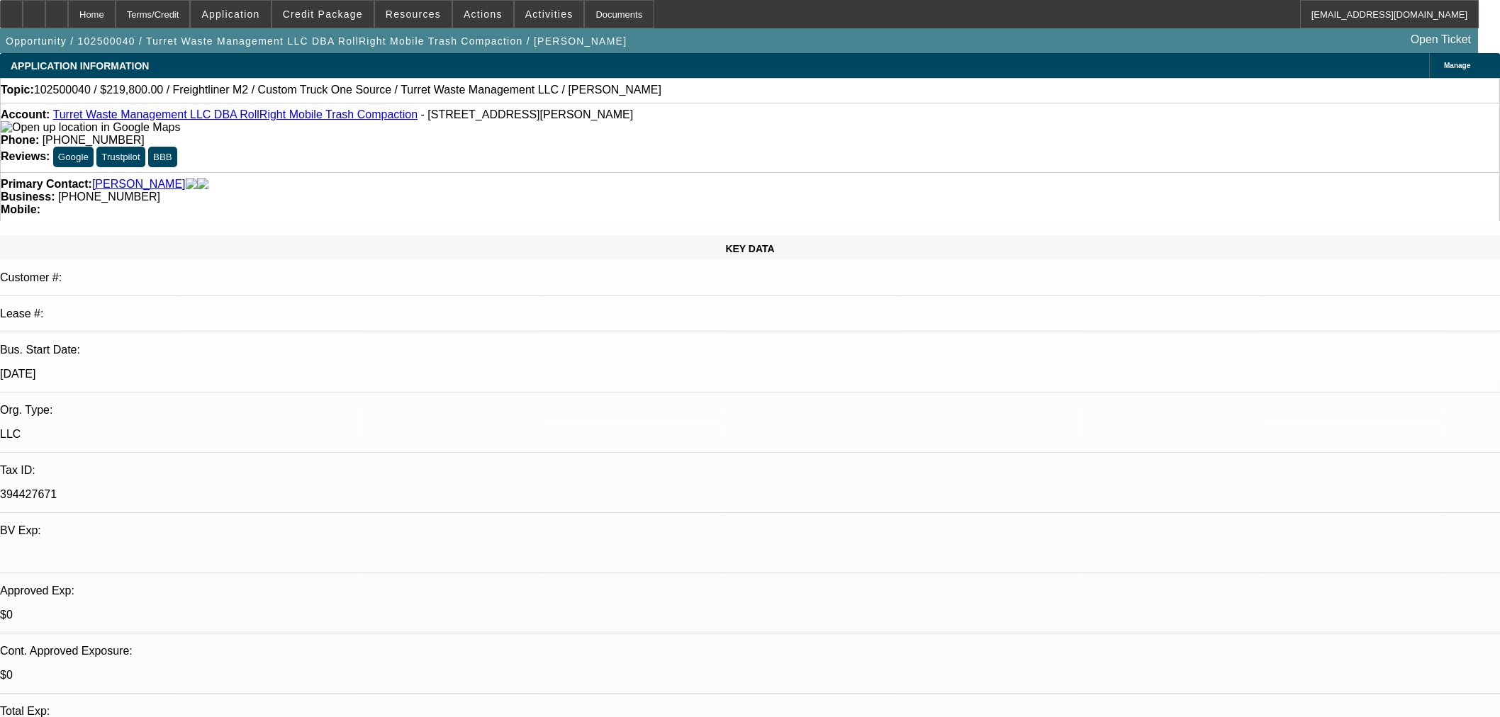
select select "0.2"
select select "2"
select select "0.1"
select select "4"
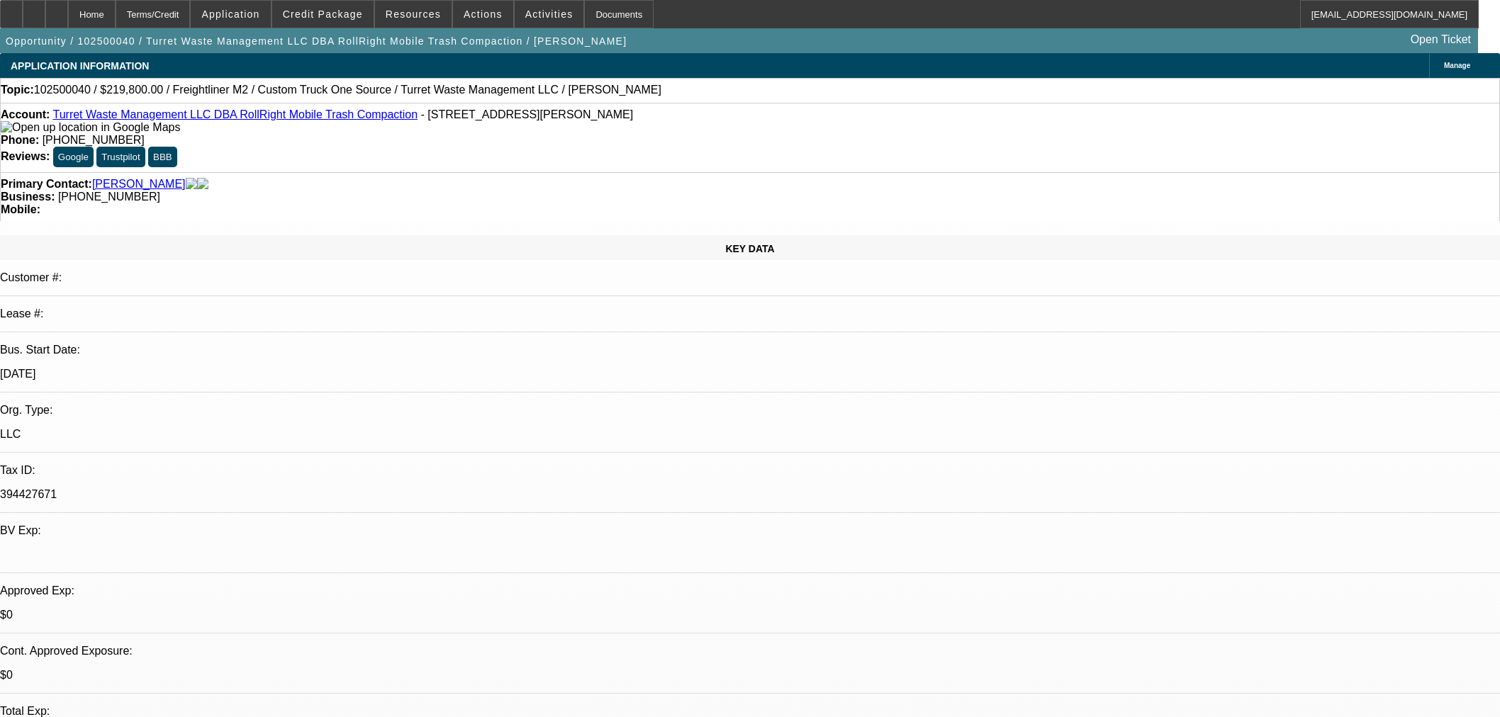
scroll to position [1418, 0]
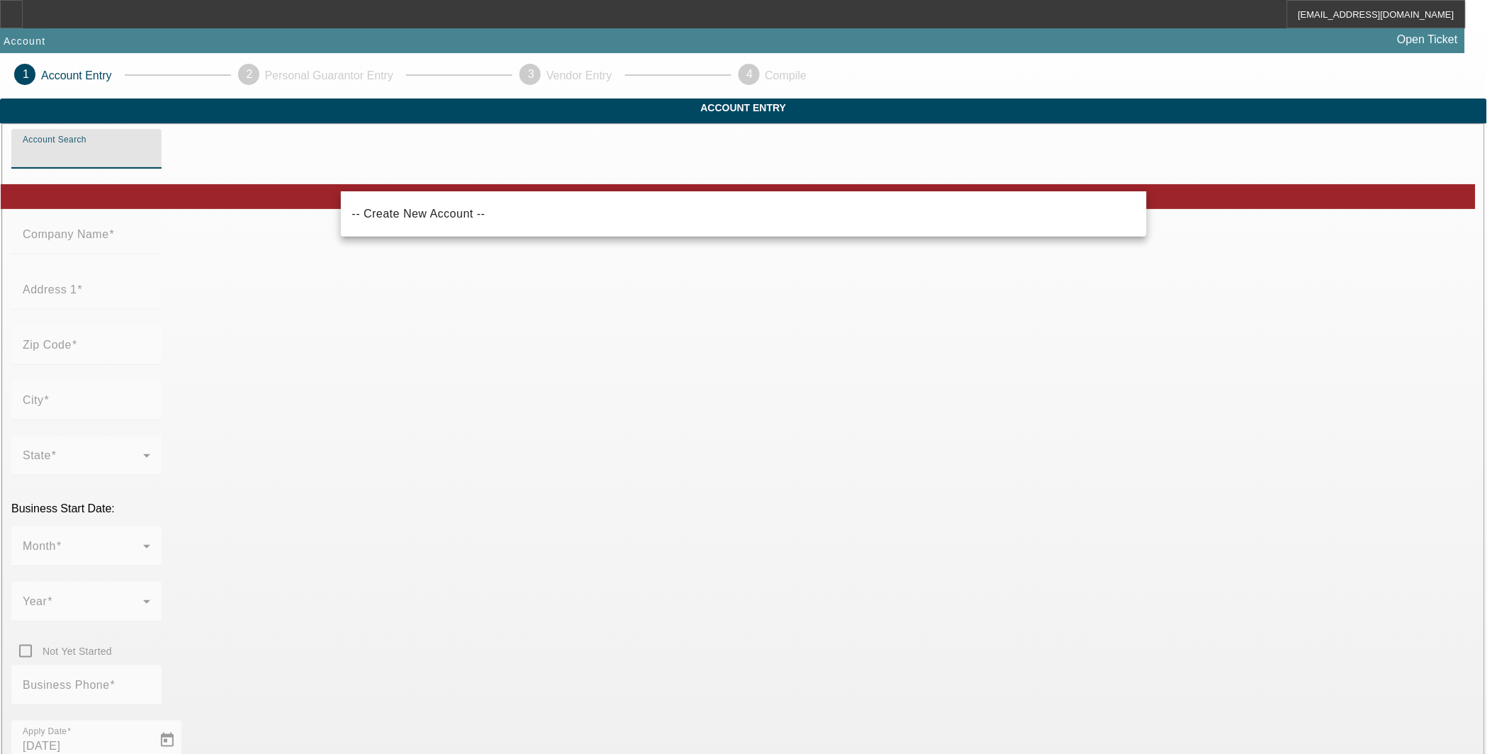
click at [150, 163] on input "Account Search" at bounding box center [87, 154] width 128 height 17
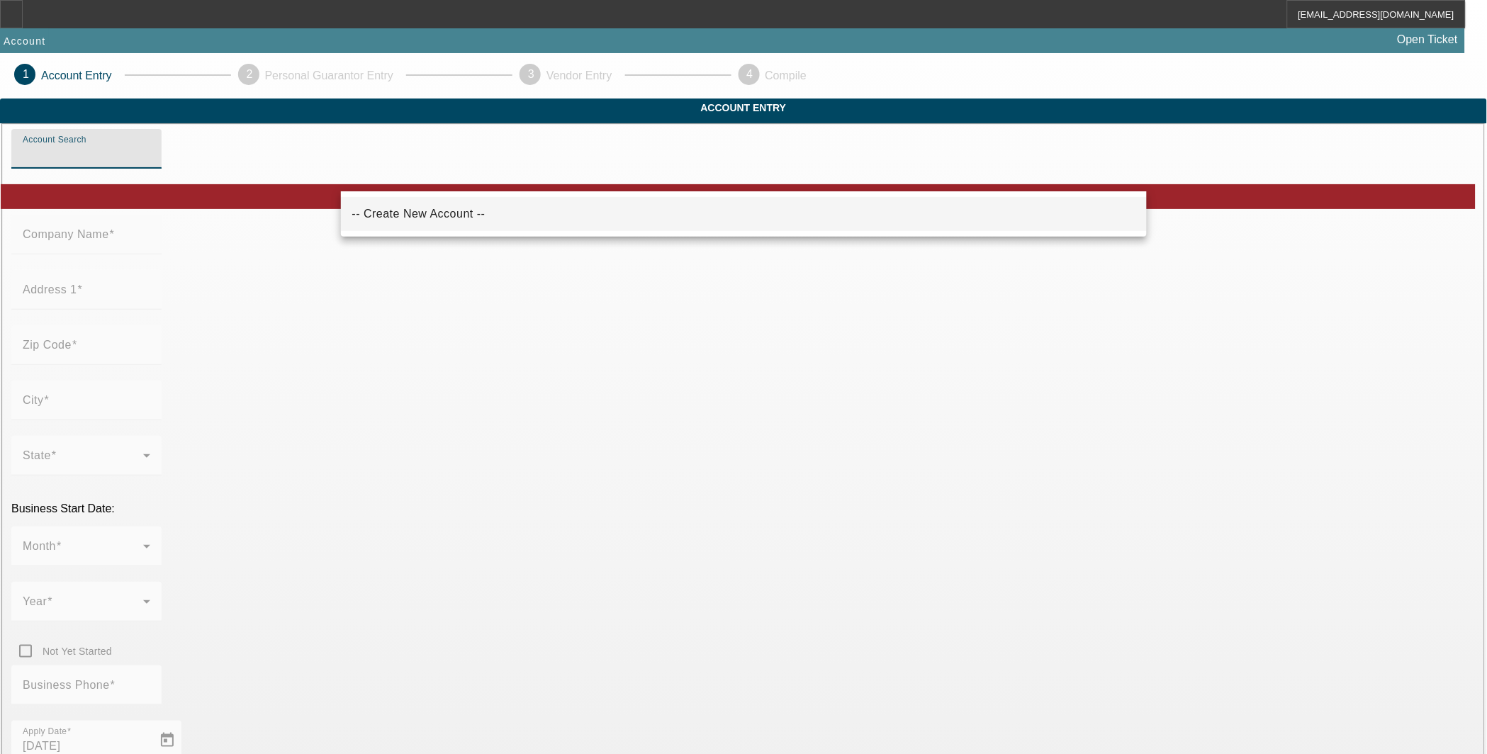
click at [456, 225] on mat-option "-- Create New Account --" at bounding box center [744, 214] width 807 height 34
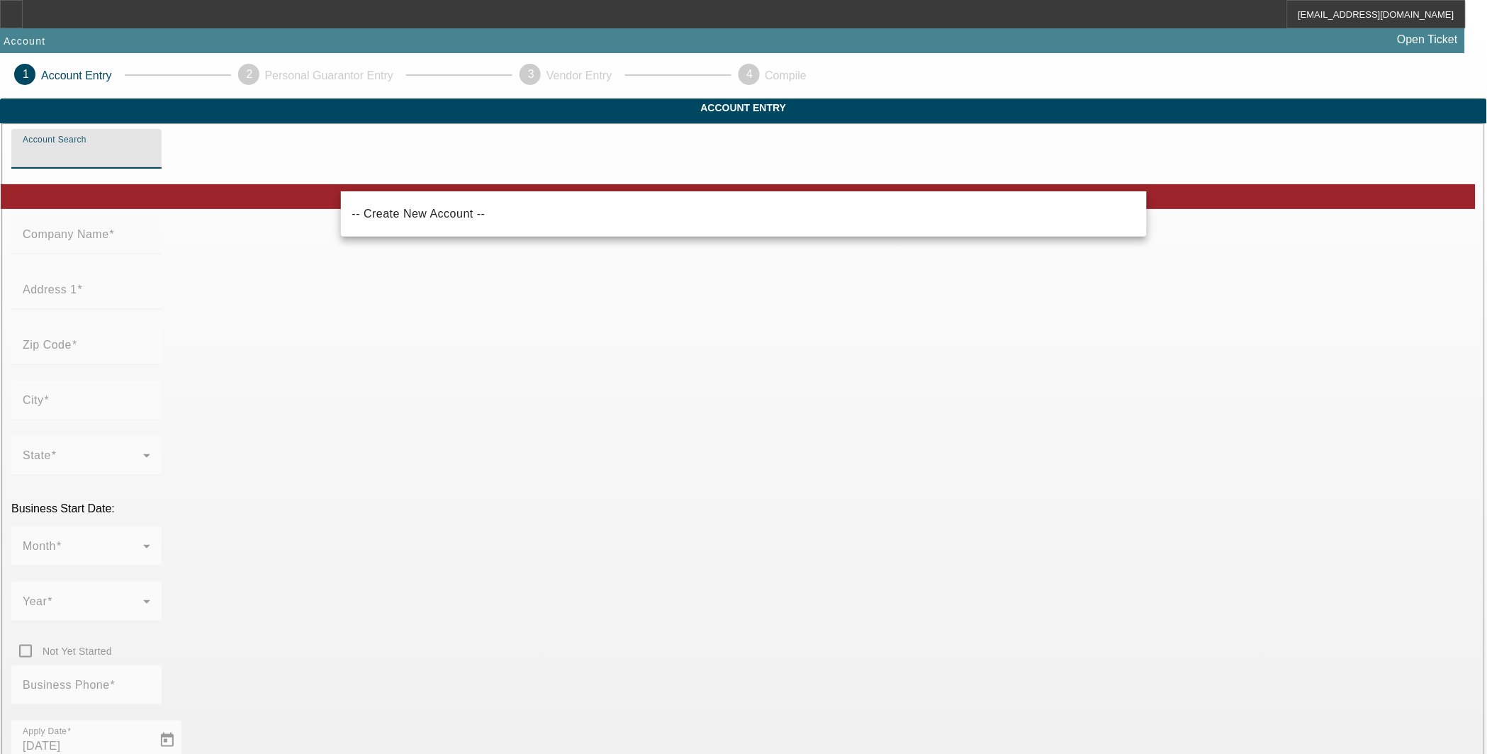
type input "-- Create New Account --"
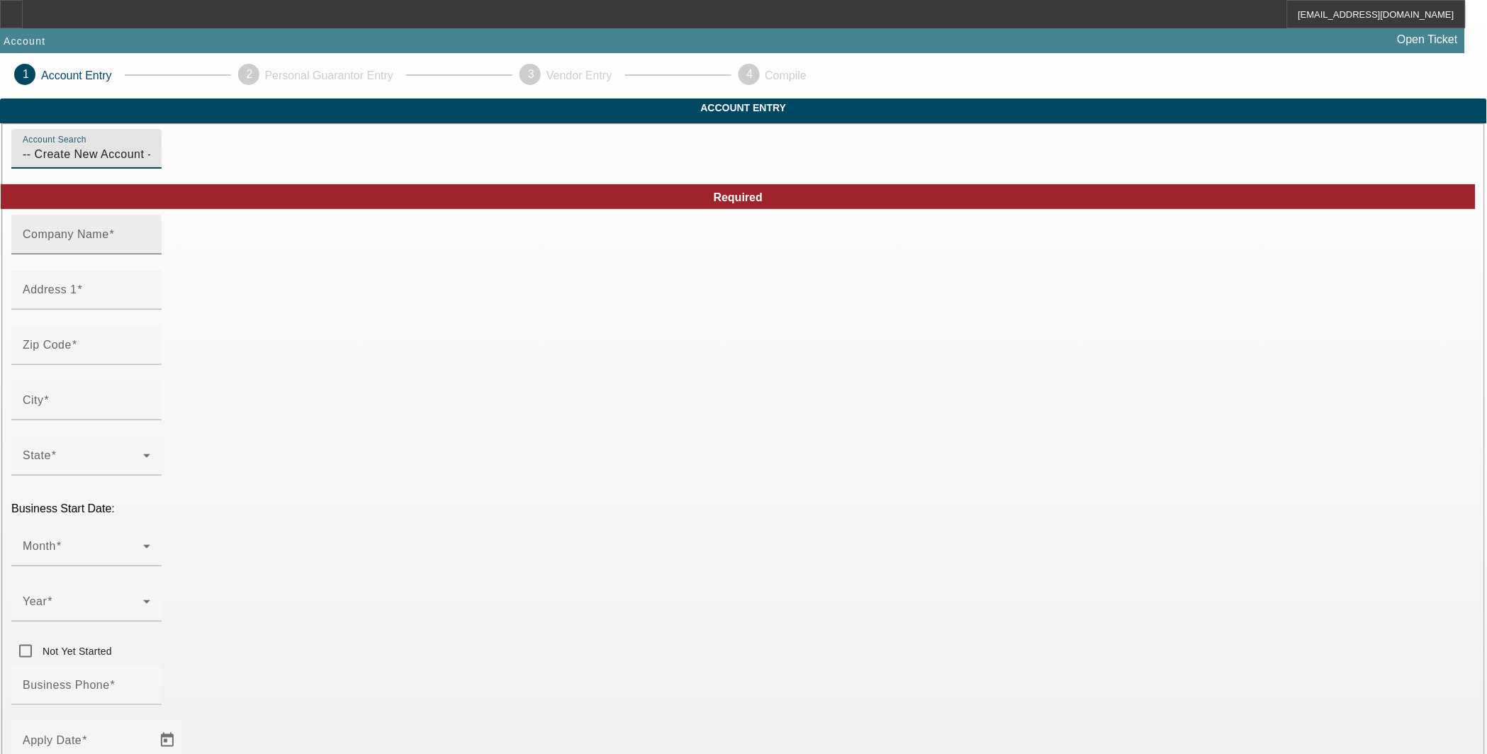
click at [150, 248] on div "Company Name" at bounding box center [87, 235] width 128 height 40
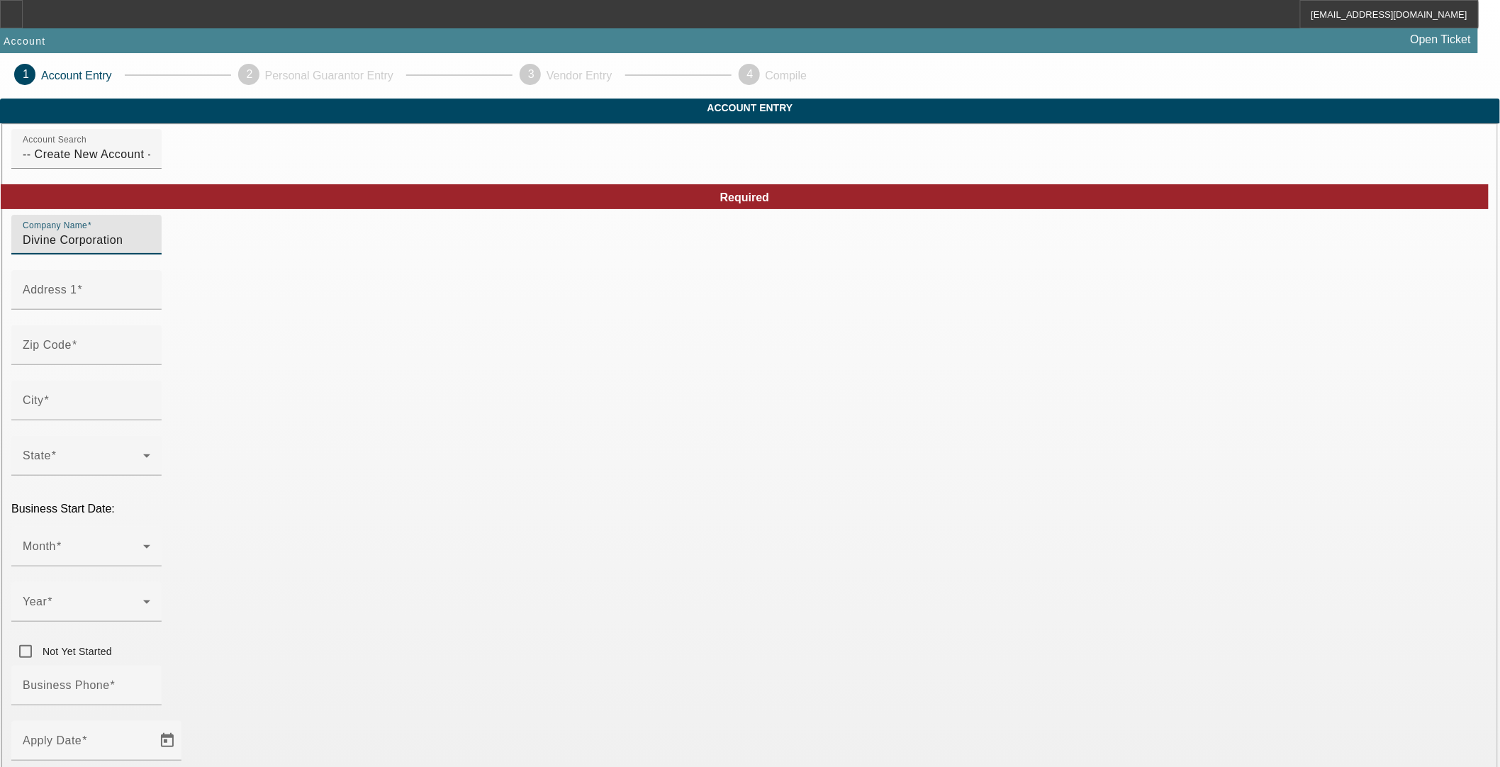
type input "Divine Corporation"
click at [150, 304] on input "Address 1" at bounding box center [87, 295] width 128 height 17
type input "Divines Auto Centers"
click at [150, 359] on input "Zip Code" at bounding box center [87, 350] width 128 height 17
click at [150, 354] on div "Zip Code" at bounding box center [87, 345] width 128 height 40
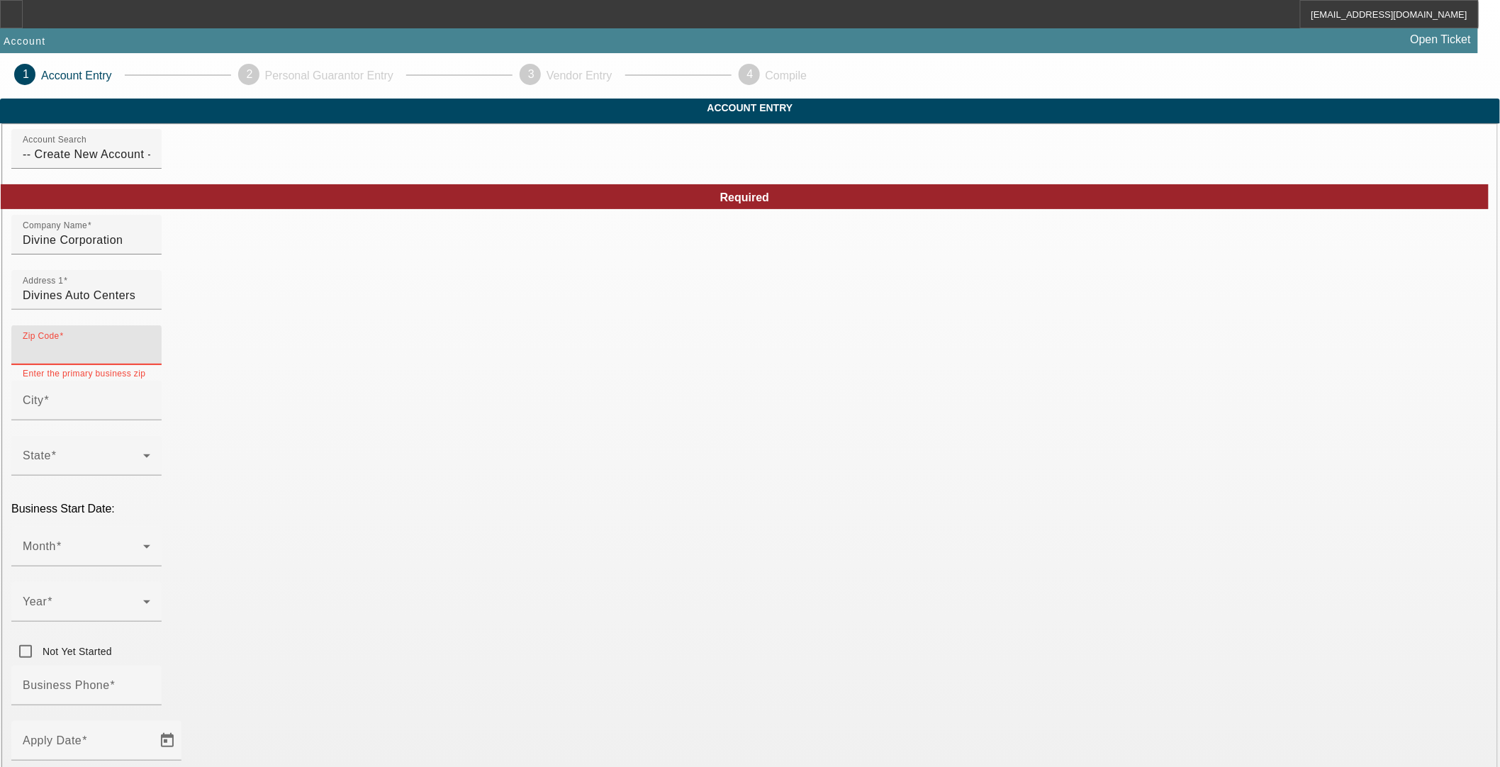
paste input "99202"
type input "99202"
type input "Spokane"
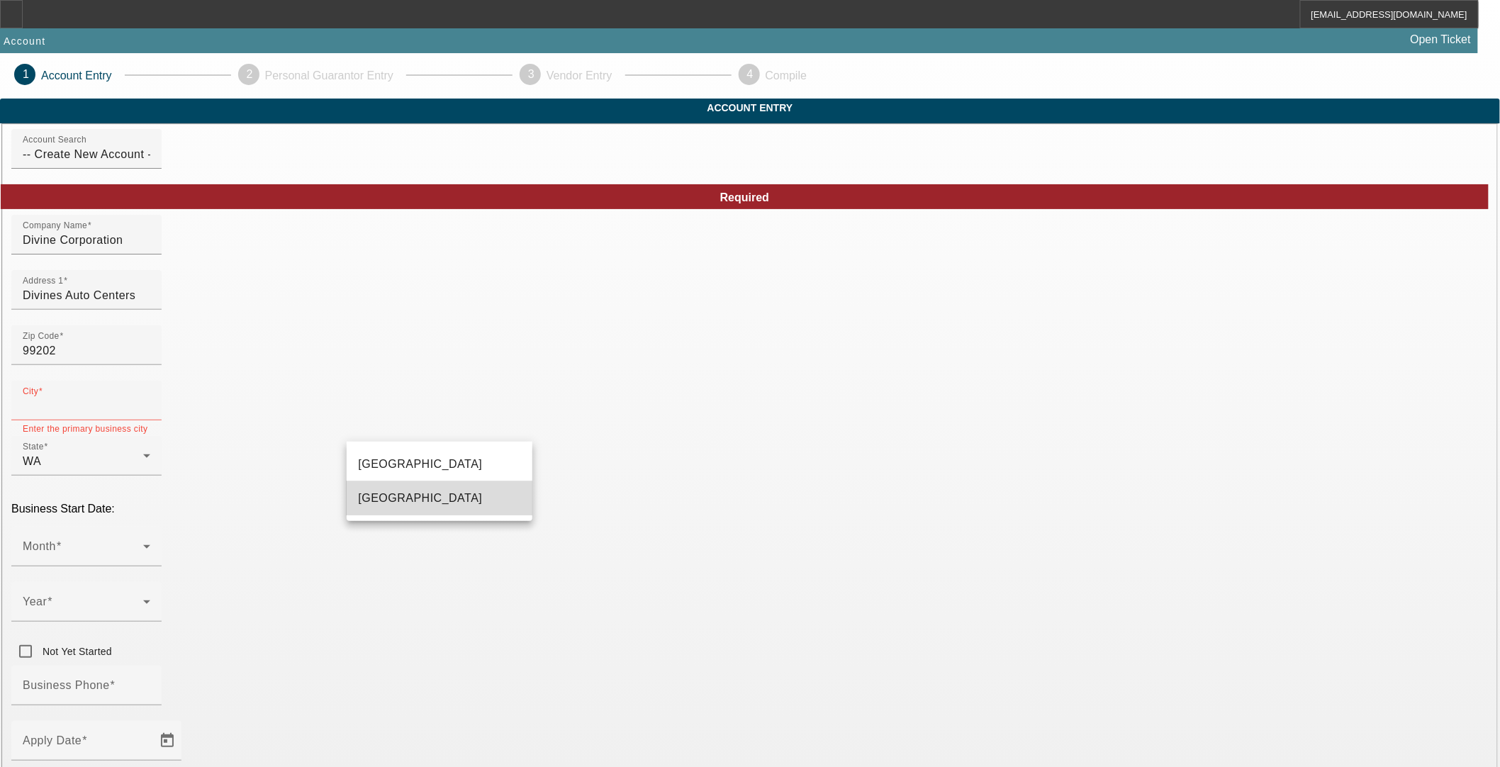
click at [384, 508] on mat-option "Spokane" at bounding box center [440, 498] width 186 height 34
type input "Spokane"
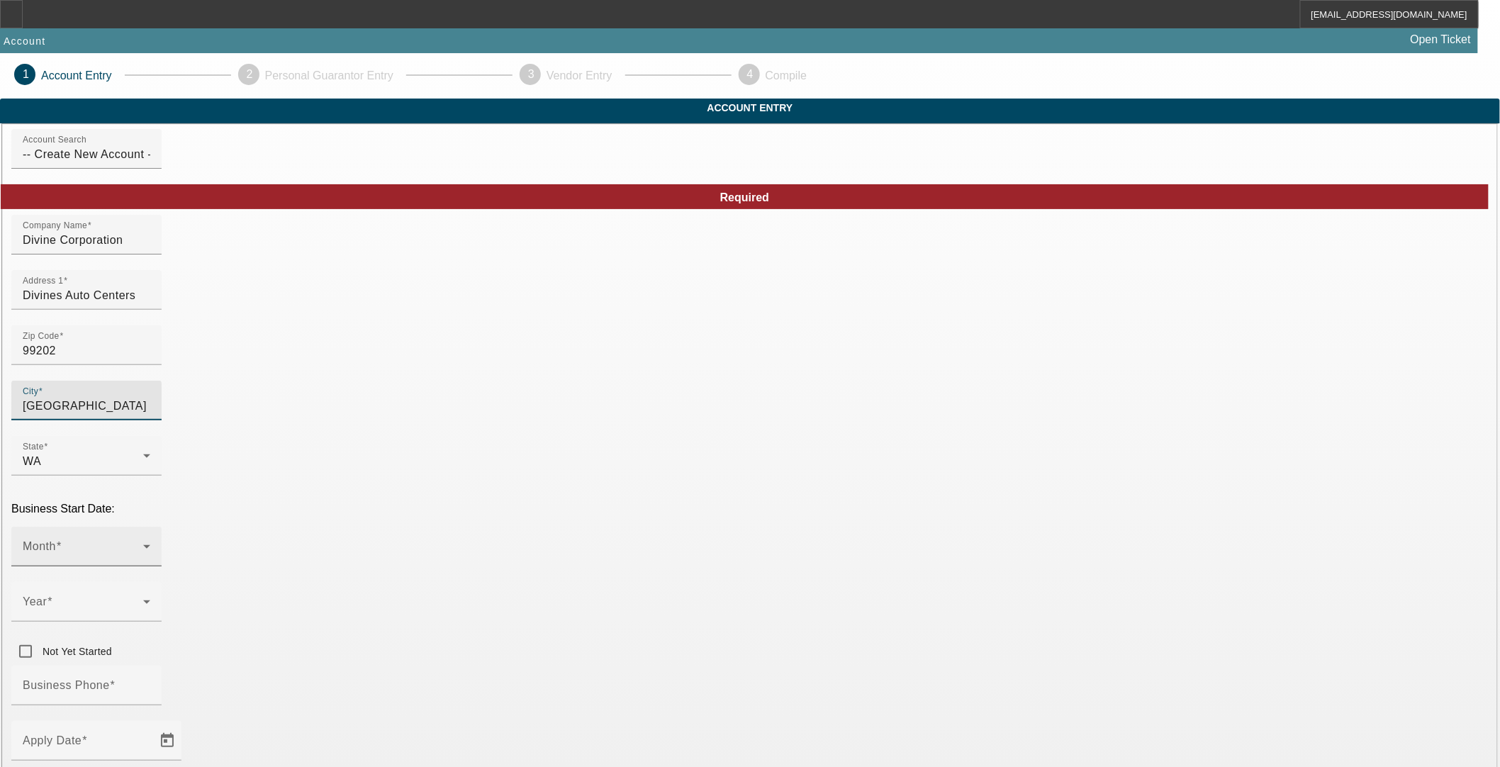
click at [150, 527] on div "Month" at bounding box center [87, 547] width 128 height 40
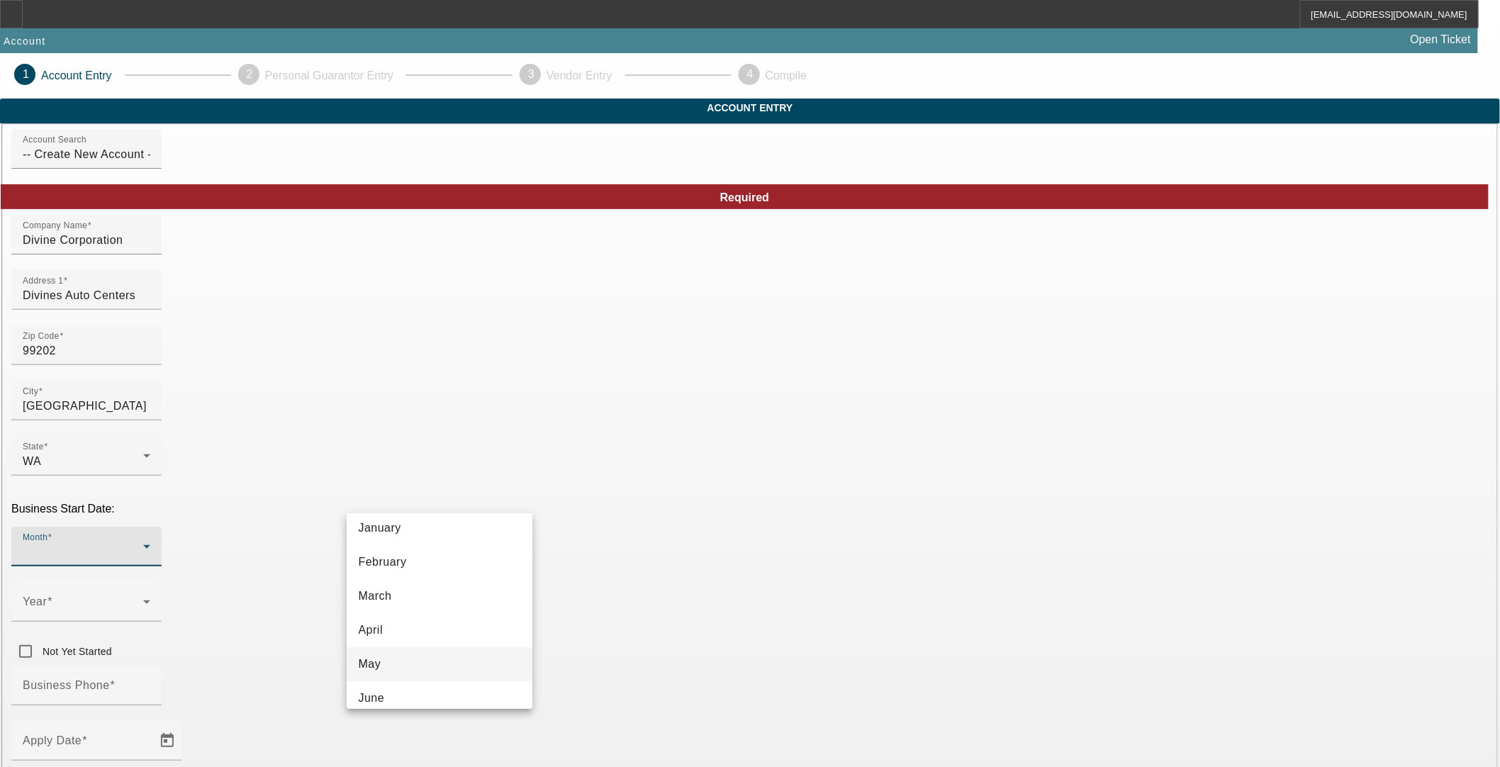
scroll to position [79, 0]
click at [408, 624] on mat-option "May" at bounding box center [440, 628] width 186 height 34
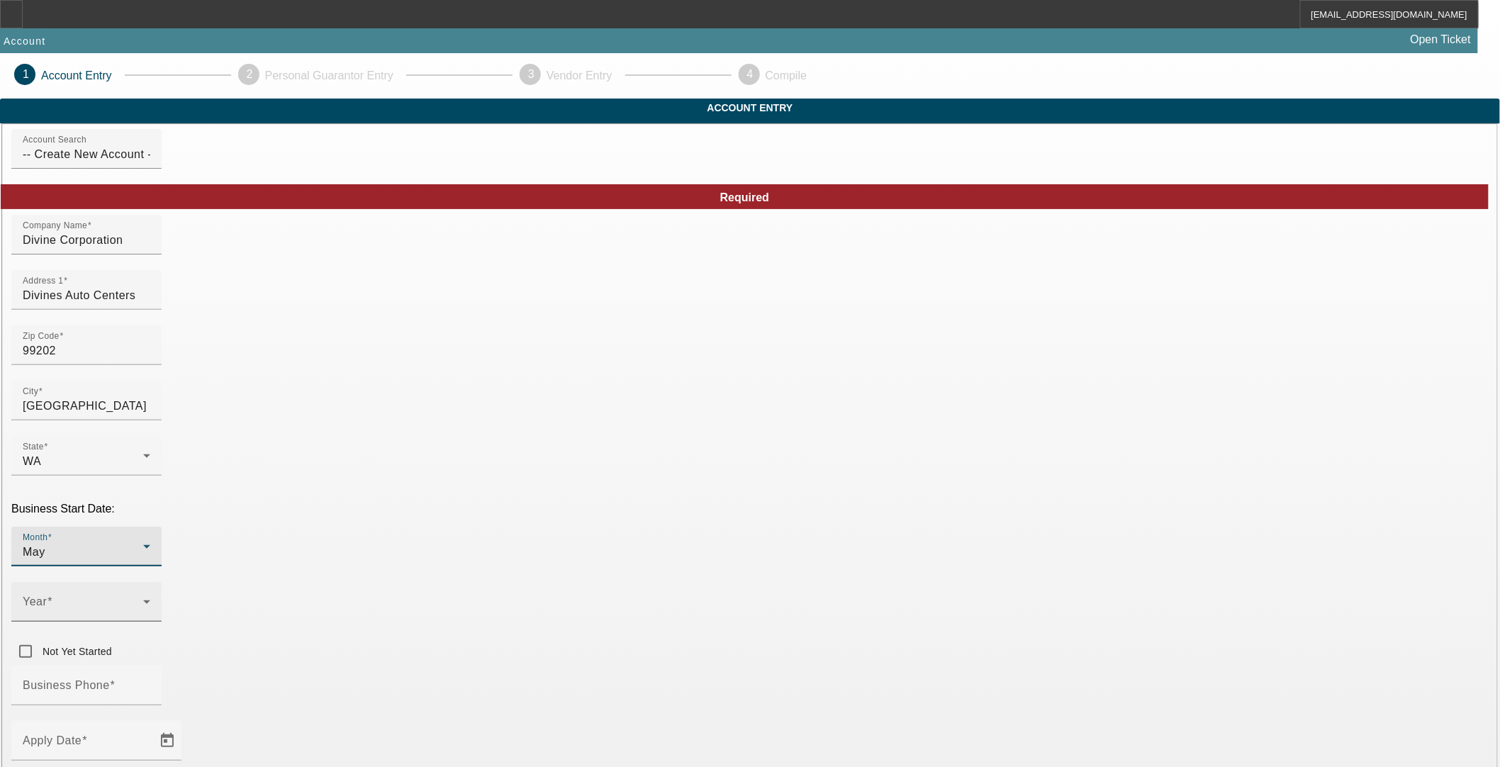
click at [143, 599] on span at bounding box center [83, 607] width 120 height 17
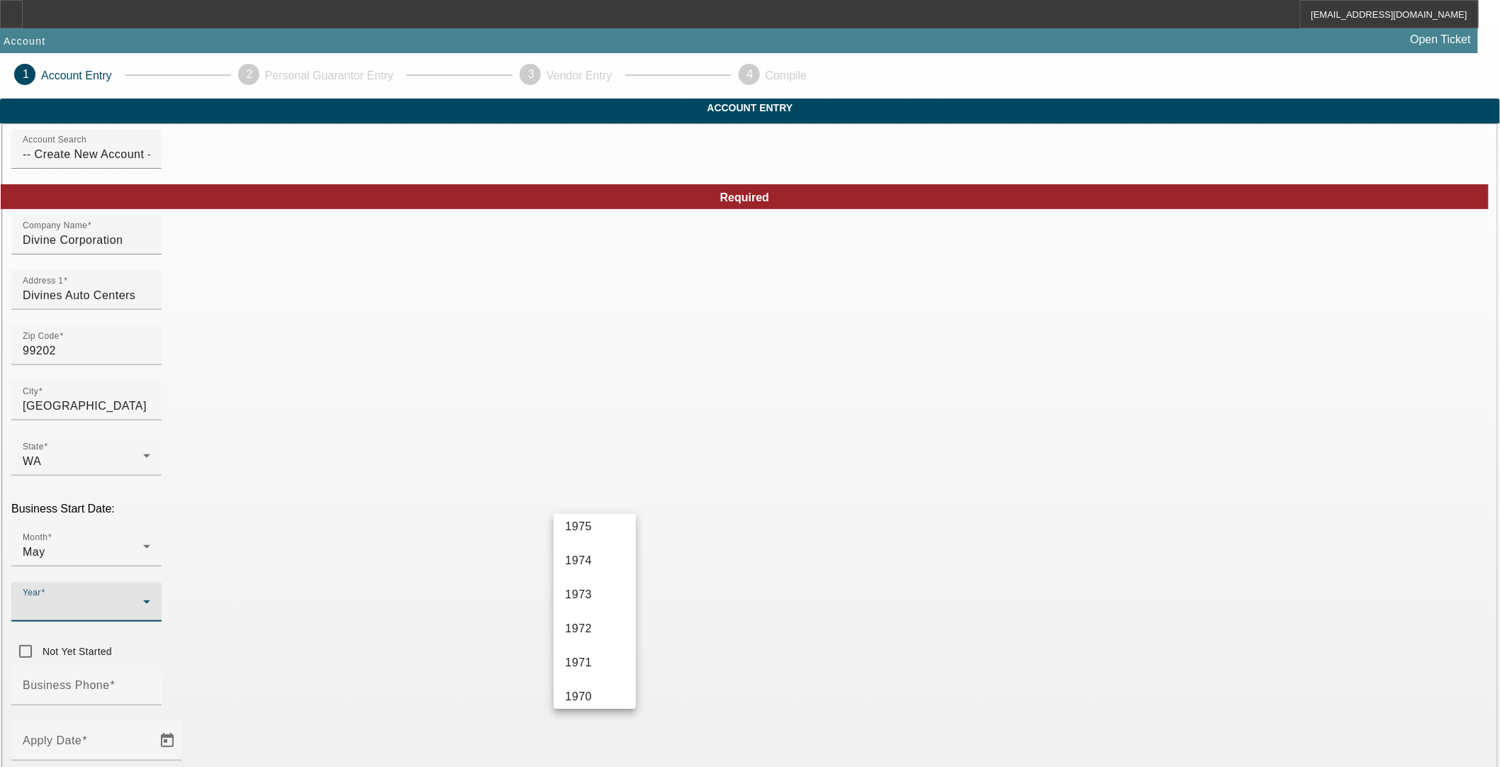
scroll to position [1966, 0]
click at [585, 692] on span "1966" at bounding box center [578, 686] width 27 height 17
type input "910828801"
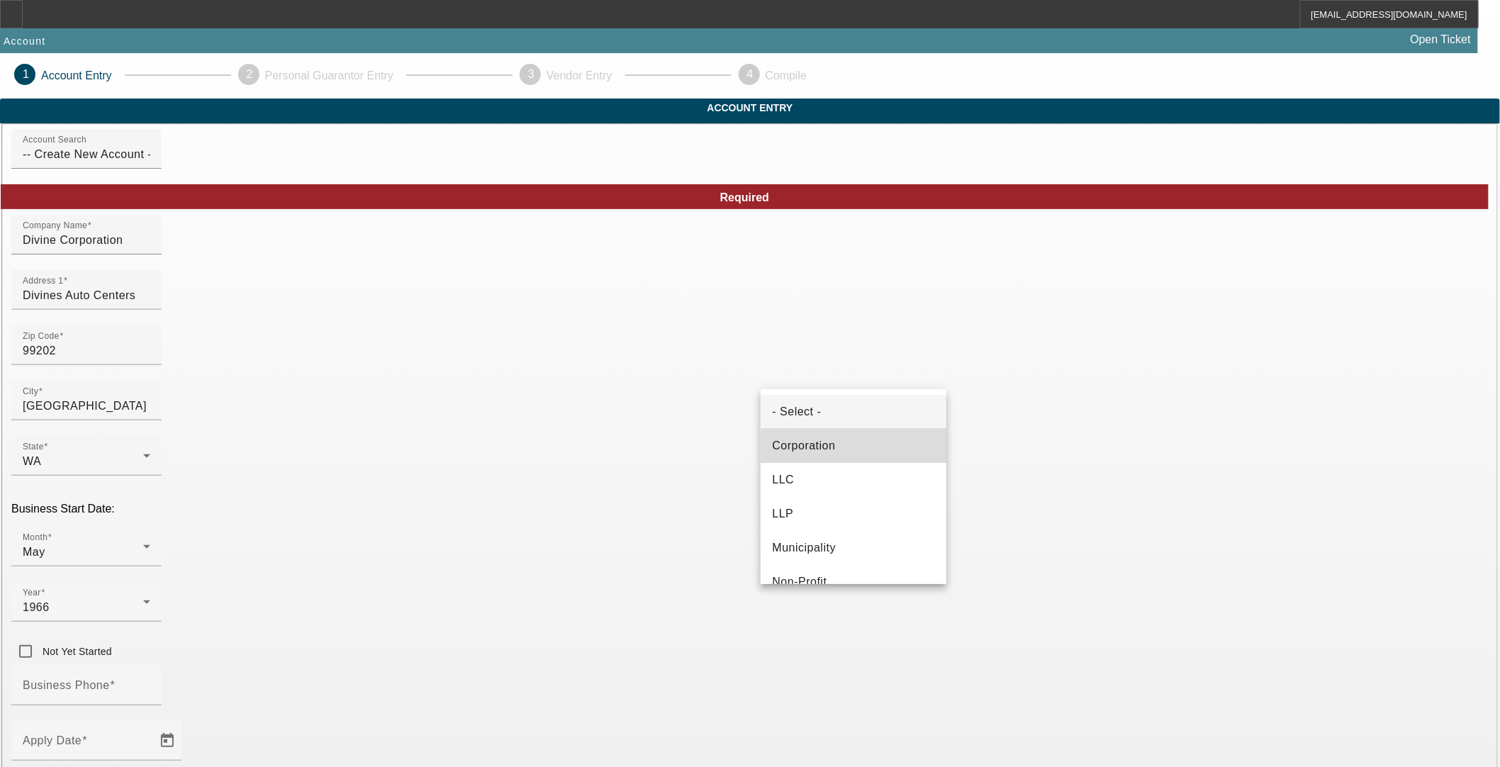
click at [907, 452] on mat-option "Corporation" at bounding box center [854, 446] width 186 height 34
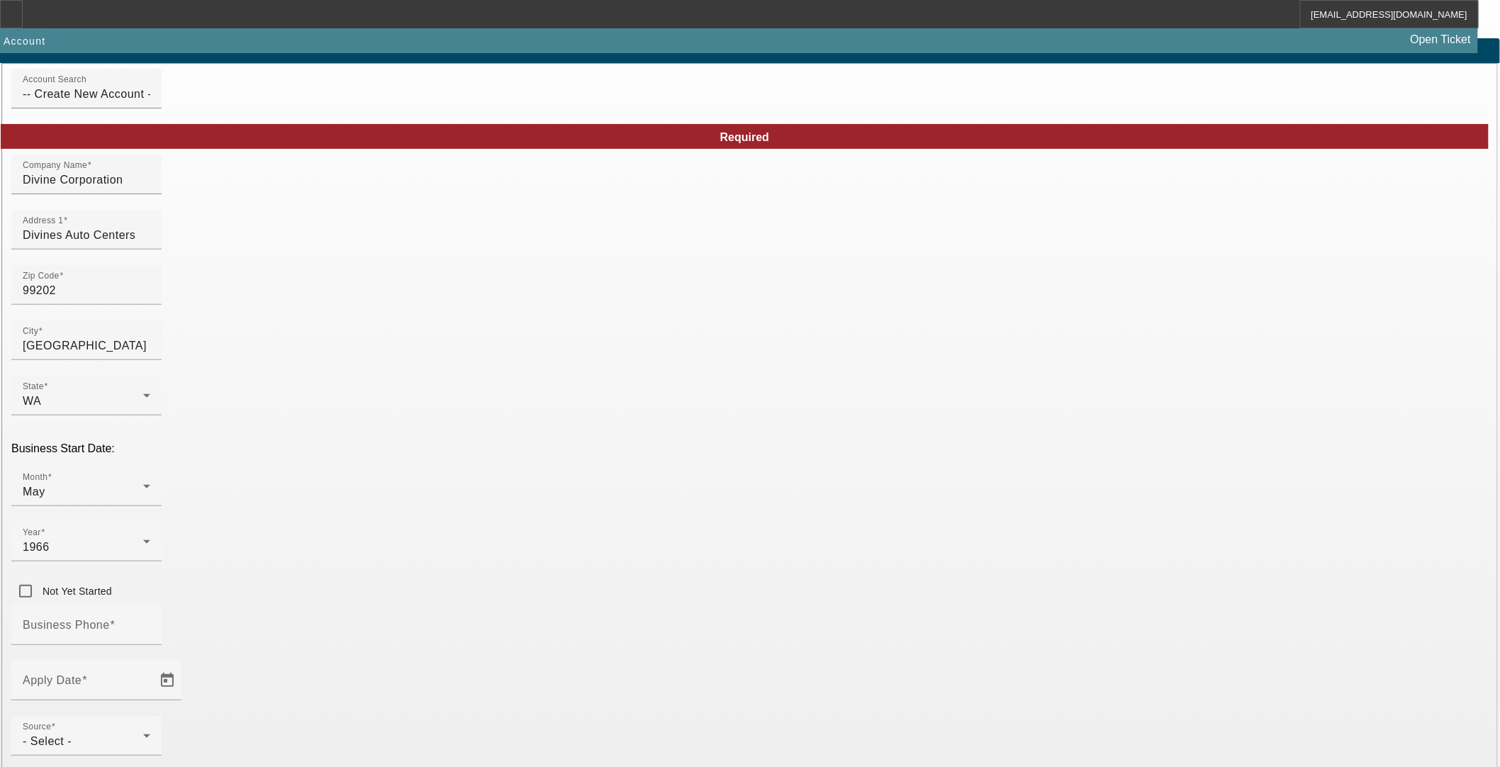
scroll to position [115, 0]
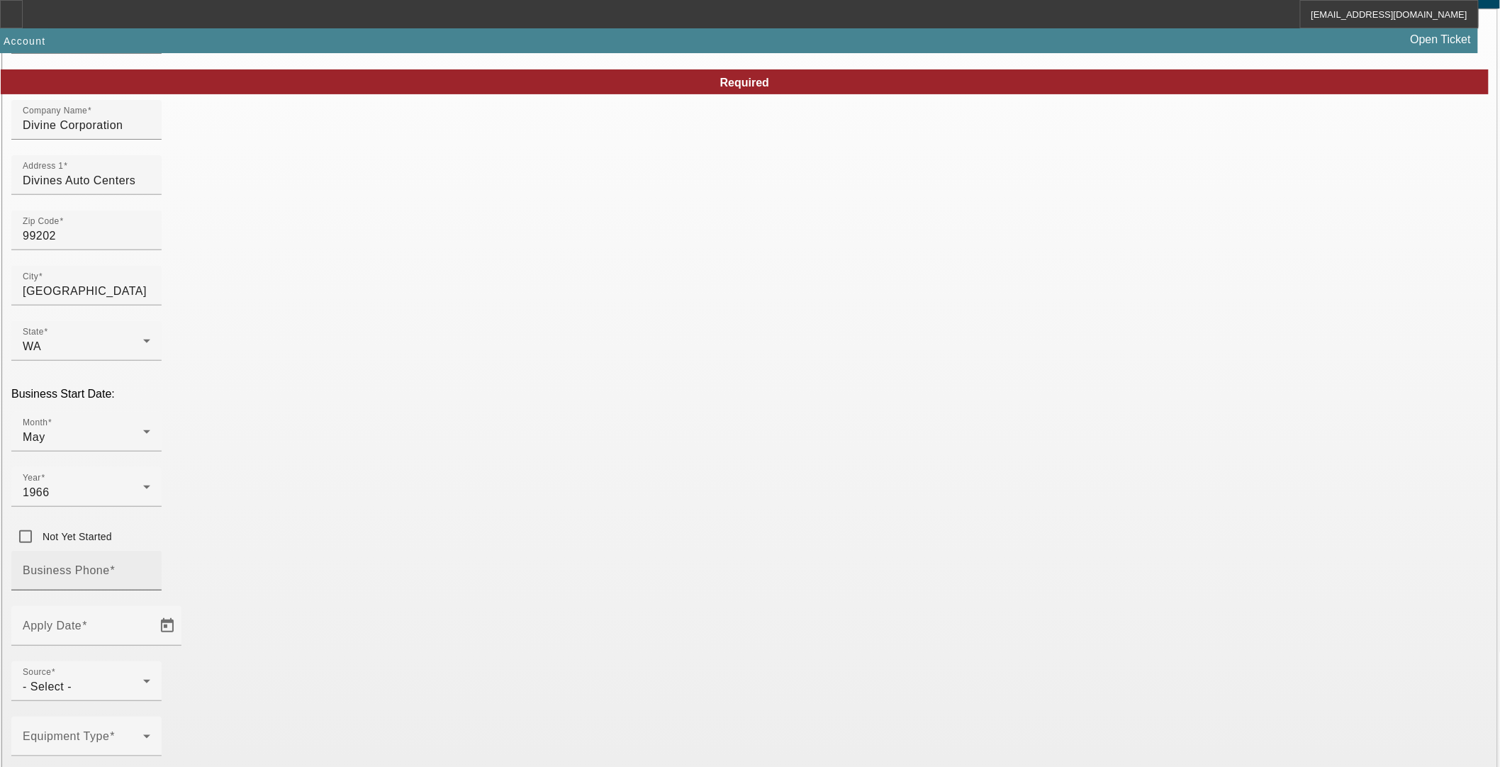
click at [150, 568] on input "Business Phone" at bounding box center [87, 576] width 128 height 17
type input "[PHONE_NUMBER]"
click at [184, 609] on span "Open calendar" at bounding box center [167, 626] width 34 height 34
click at [480, 343] on span "9" at bounding box center [480, 335] width 26 height 26
type input "10/9/2025"
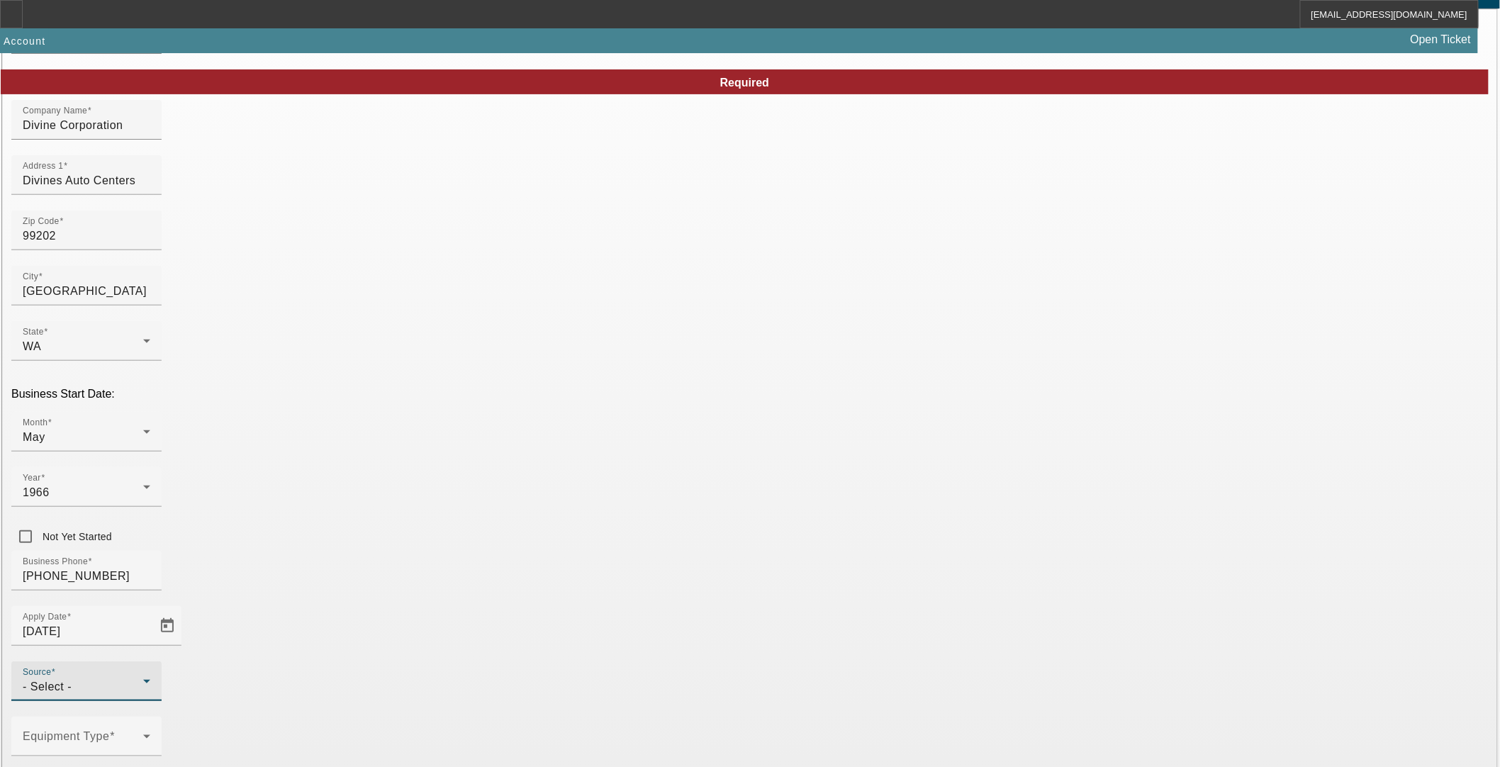
click at [143, 678] on div "- Select -" at bounding box center [83, 686] width 120 height 17
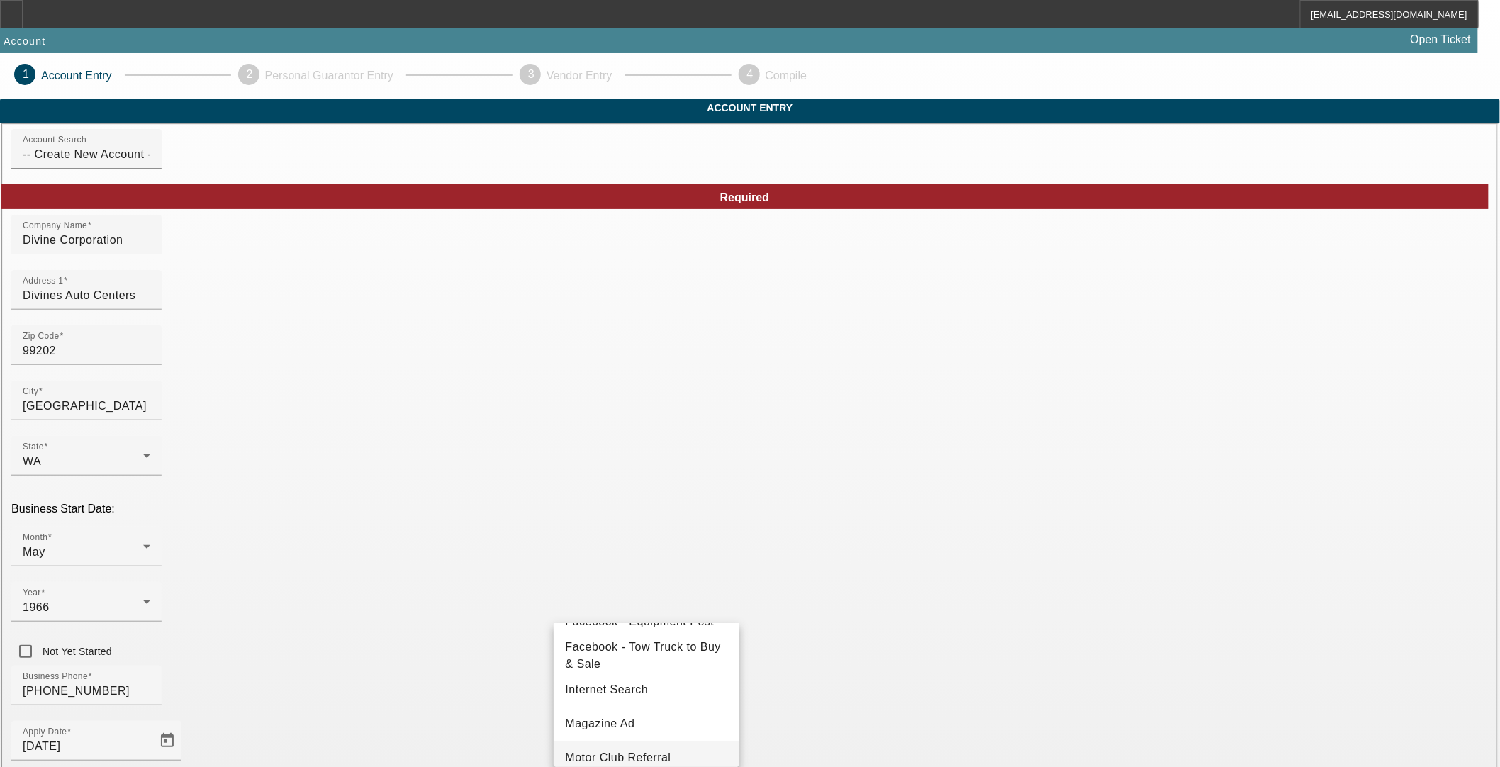
scroll to position [188, 0]
click at [635, 665] on span "Past Client/Applicant" at bounding box center [621, 662] width 112 height 17
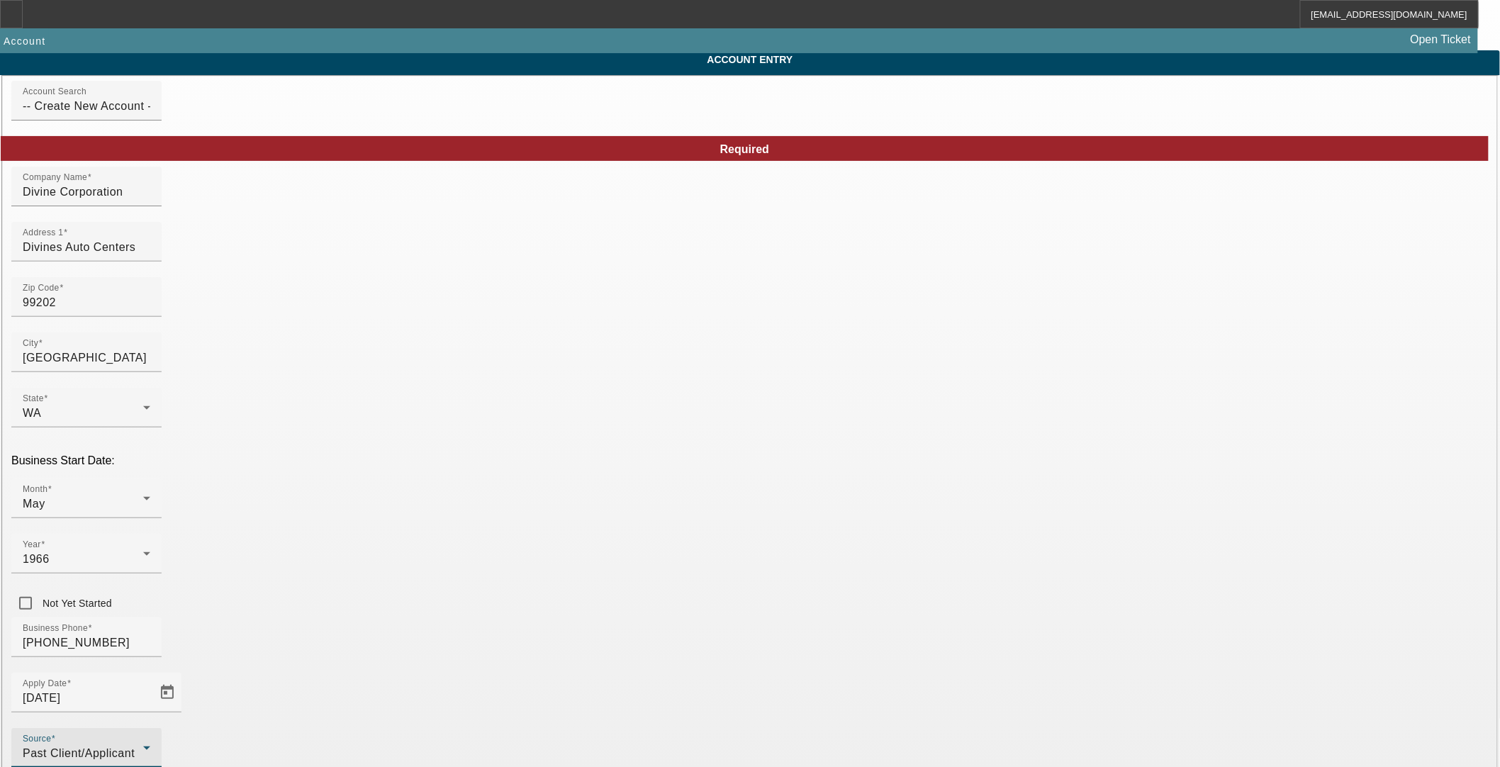
scroll to position [115, 0]
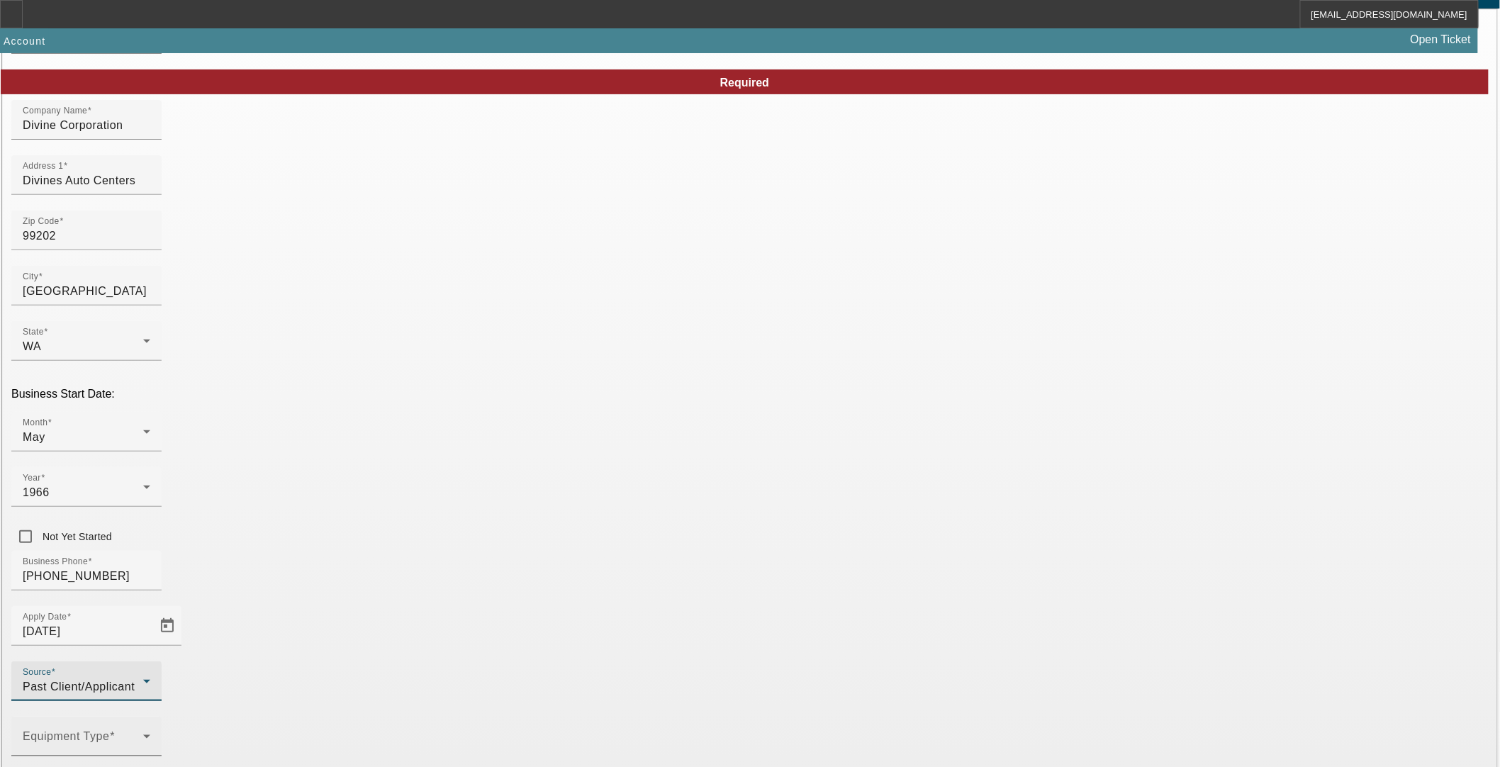
click at [150, 717] on div "Equipment Type" at bounding box center [87, 737] width 128 height 40
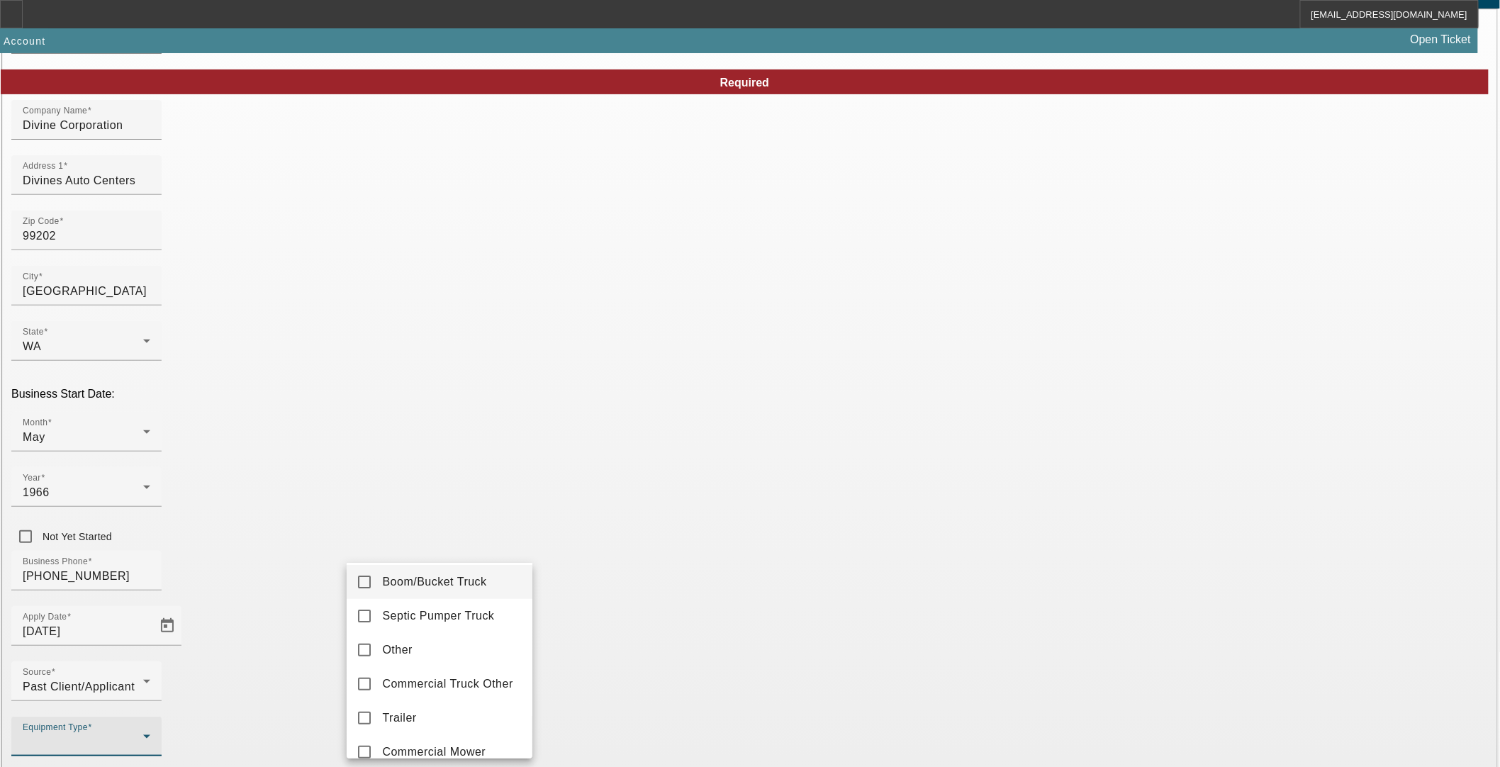
scroll to position [236, 0]
drag, startPoint x: 367, startPoint y: 627, endPoint x: 356, endPoint y: 632, distance: 12.1
click at [369, 627] on mat-pseudo-checkbox at bounding box center [364, 622] width 13 height 13
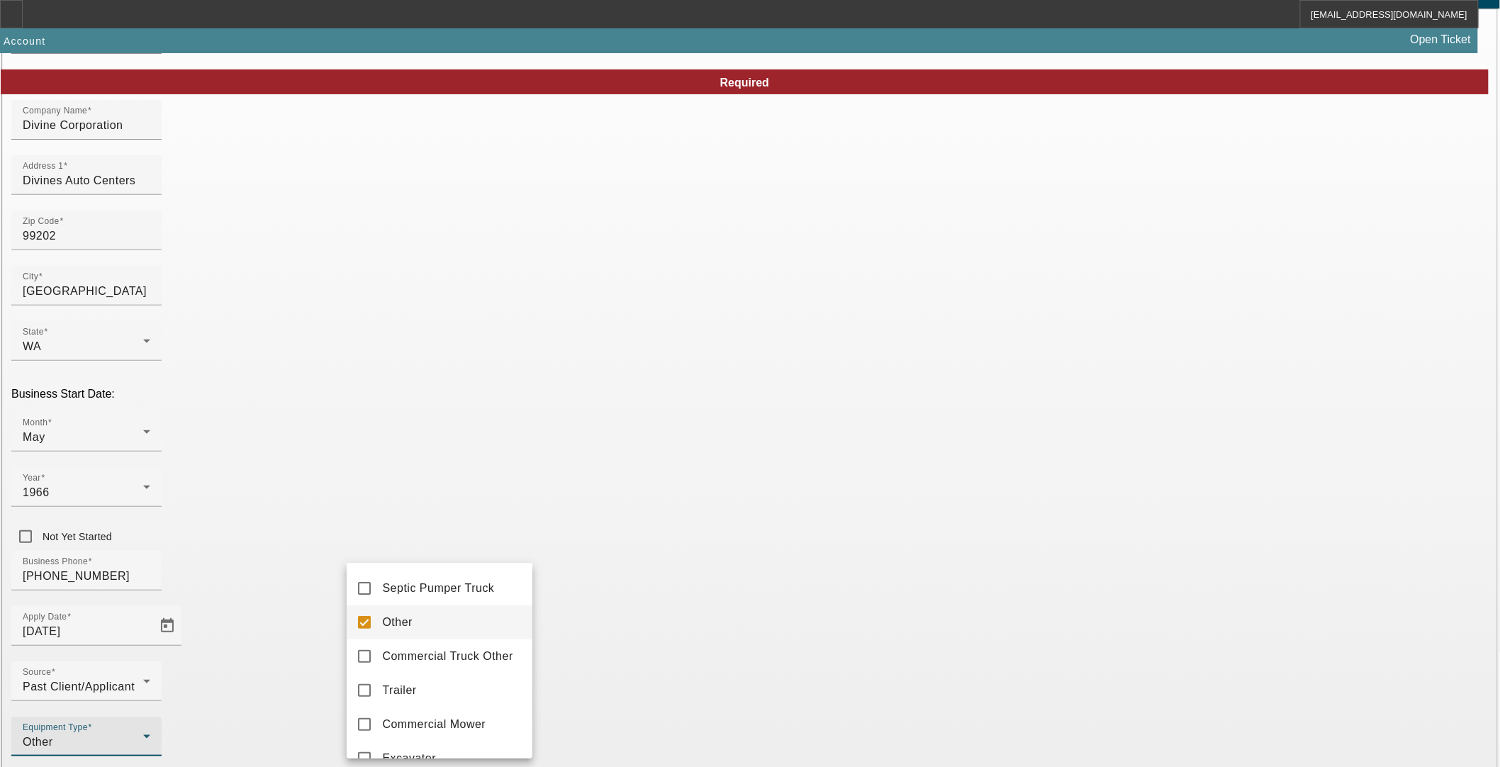
click at [245, 604] on div at bounding box center [750, 383] width 1500 height 767
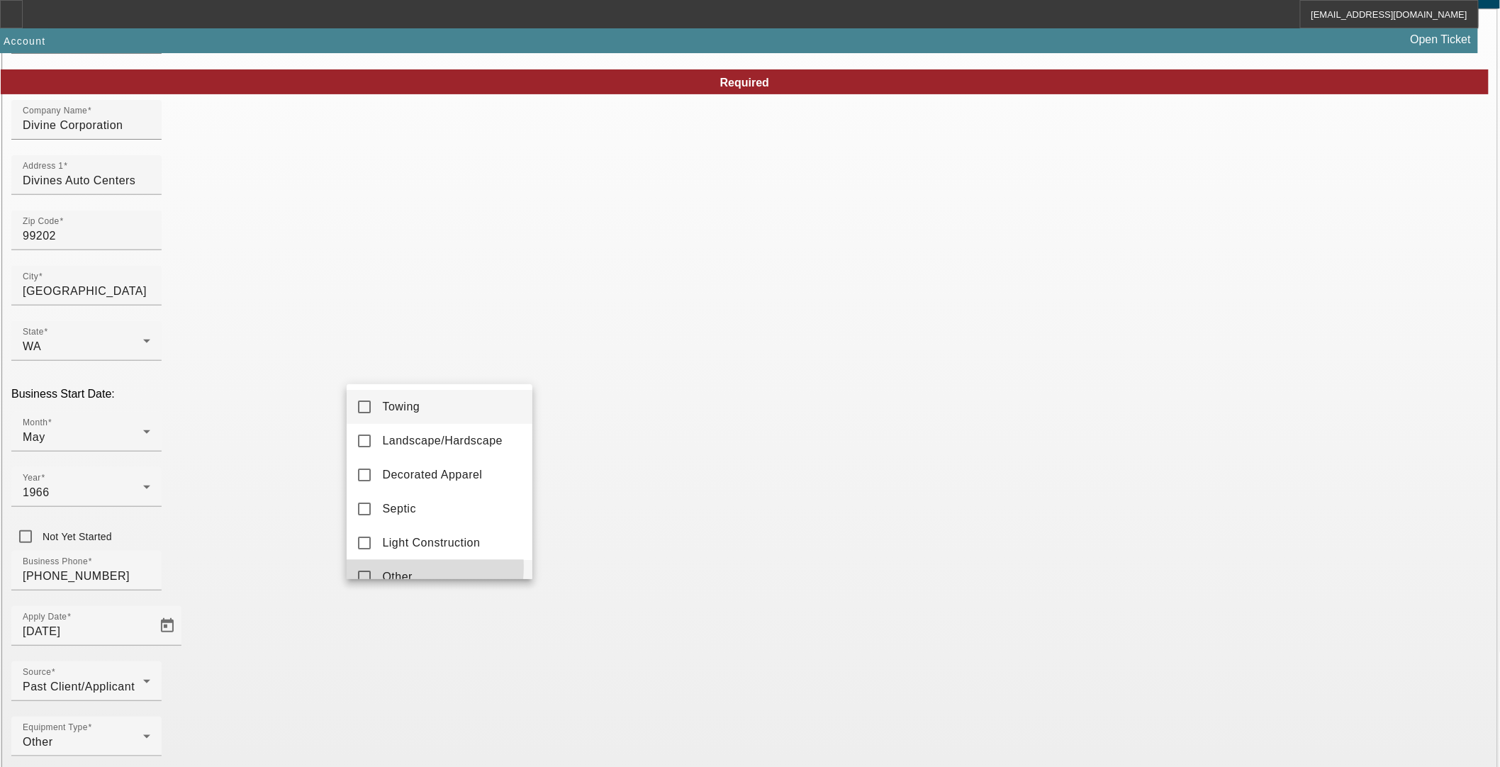
click at [388, 567] on mat-option "Other" at bounding box center [440, 577] width 186 height 34
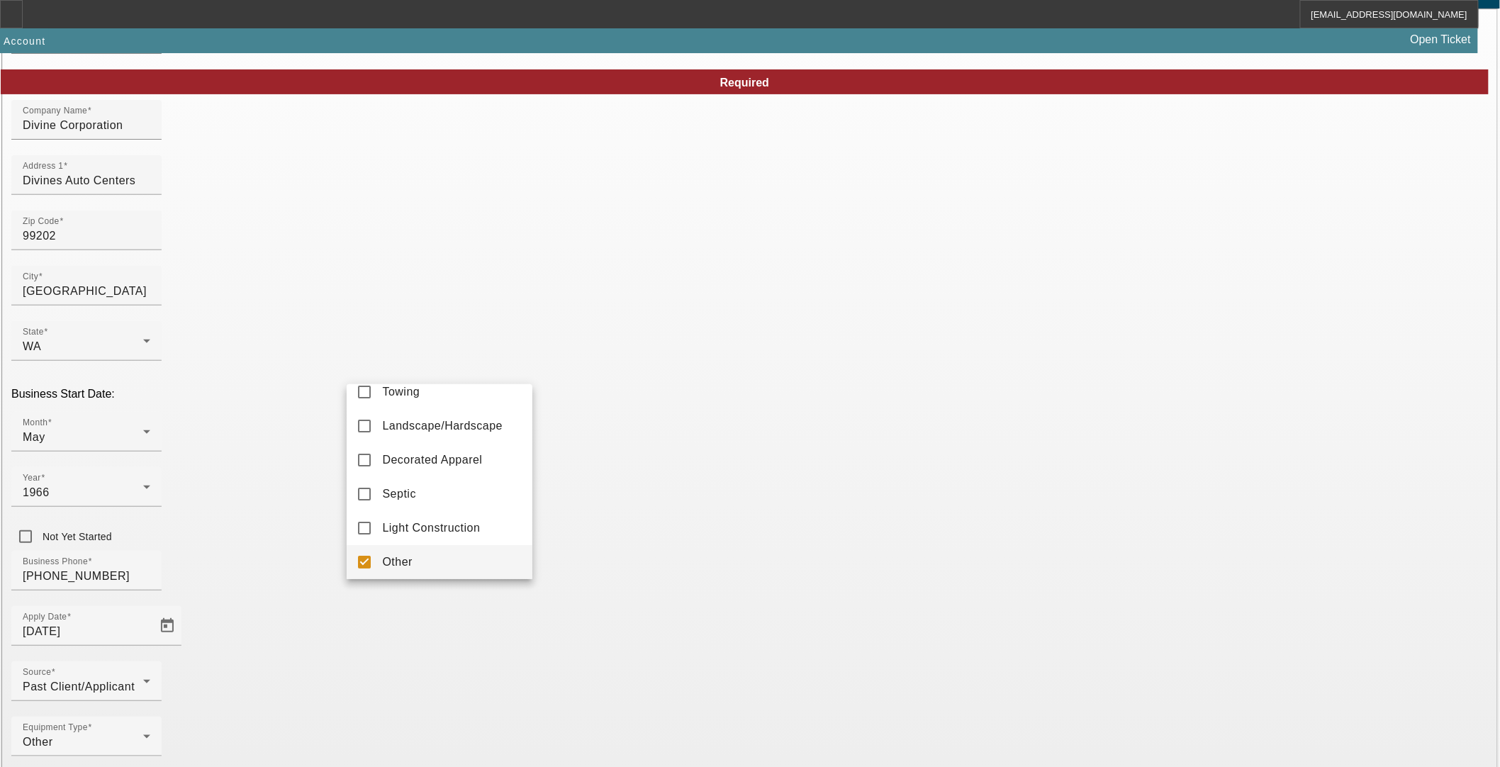
click at [268, 568] on div at bounding box center [750, 383] width 1500 height 767
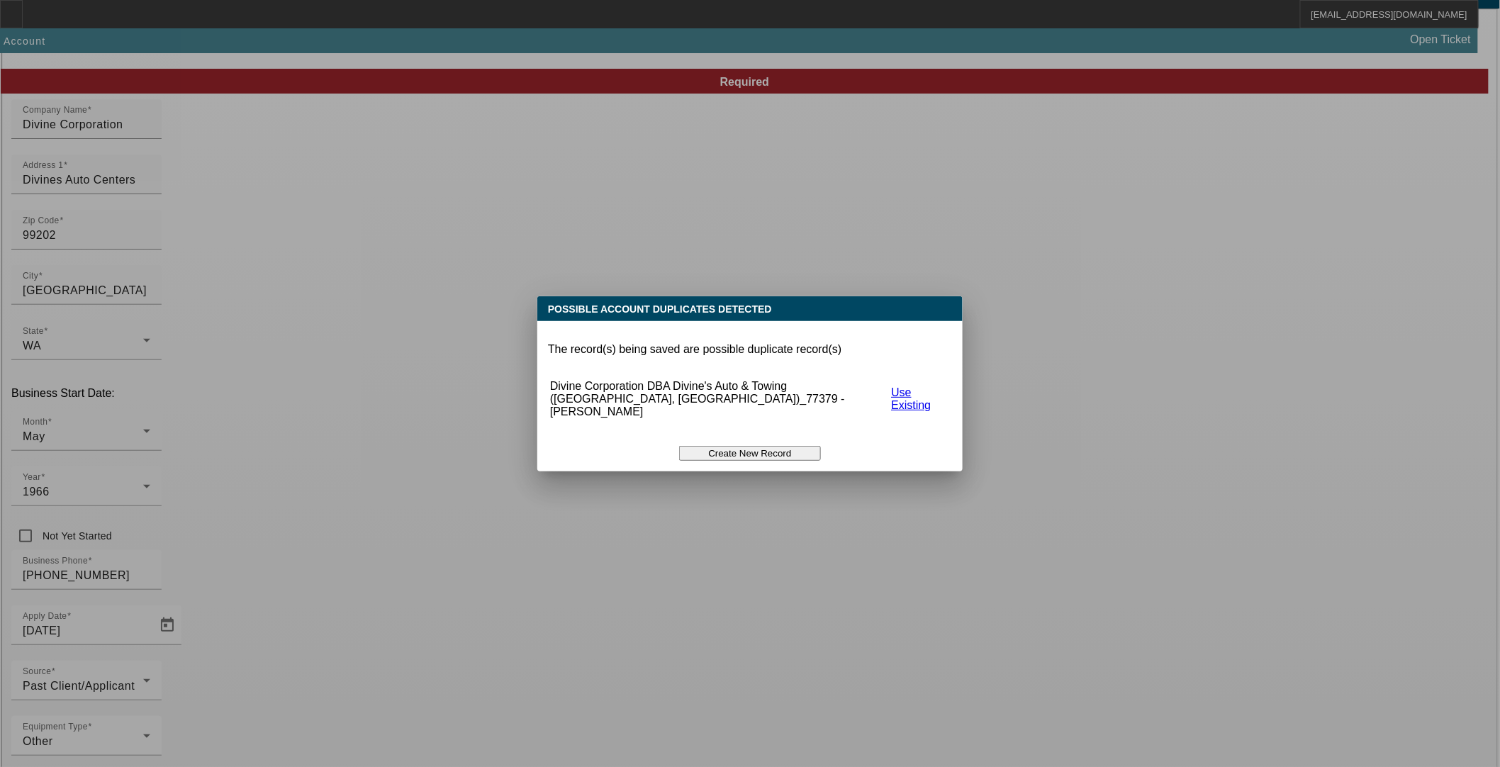
scroll to position [0, 0]
click at [787, 446] on button "Create New Record" at bounding box center [750, 453] width 142 height 15
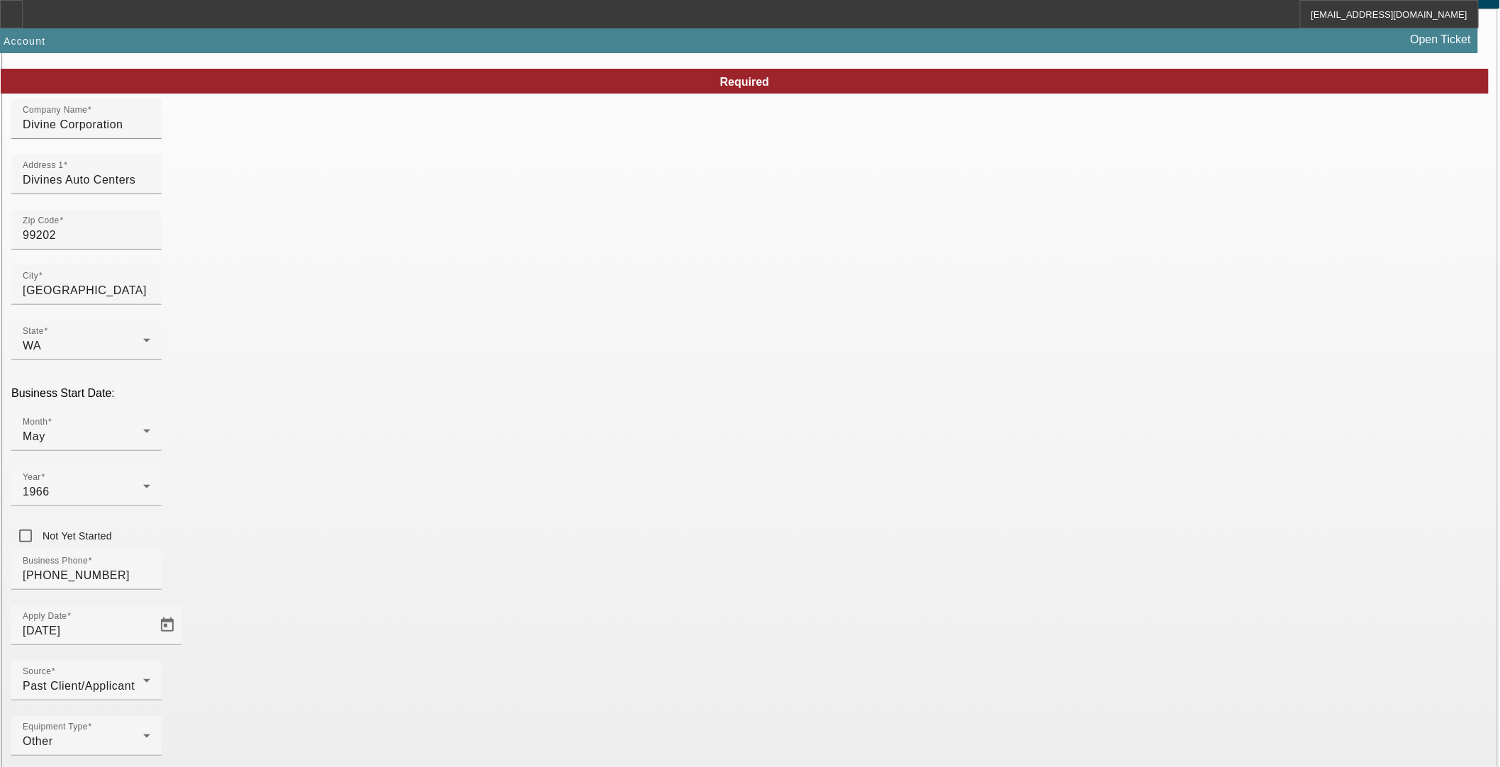
scroll to position [115, 0]
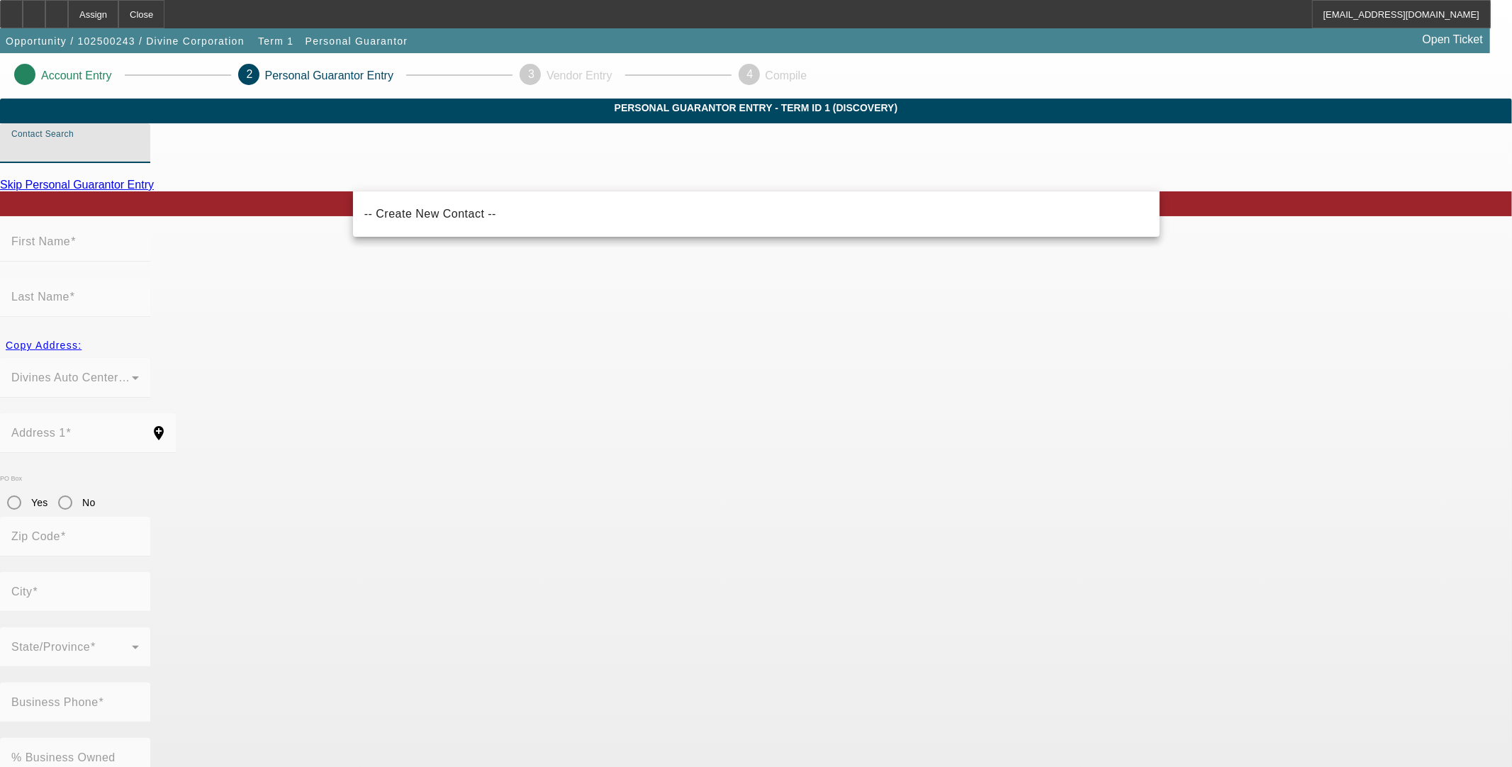
click at [139, 157] on input "Contact Search" at bounding box center [75, 148] width 128 height 17
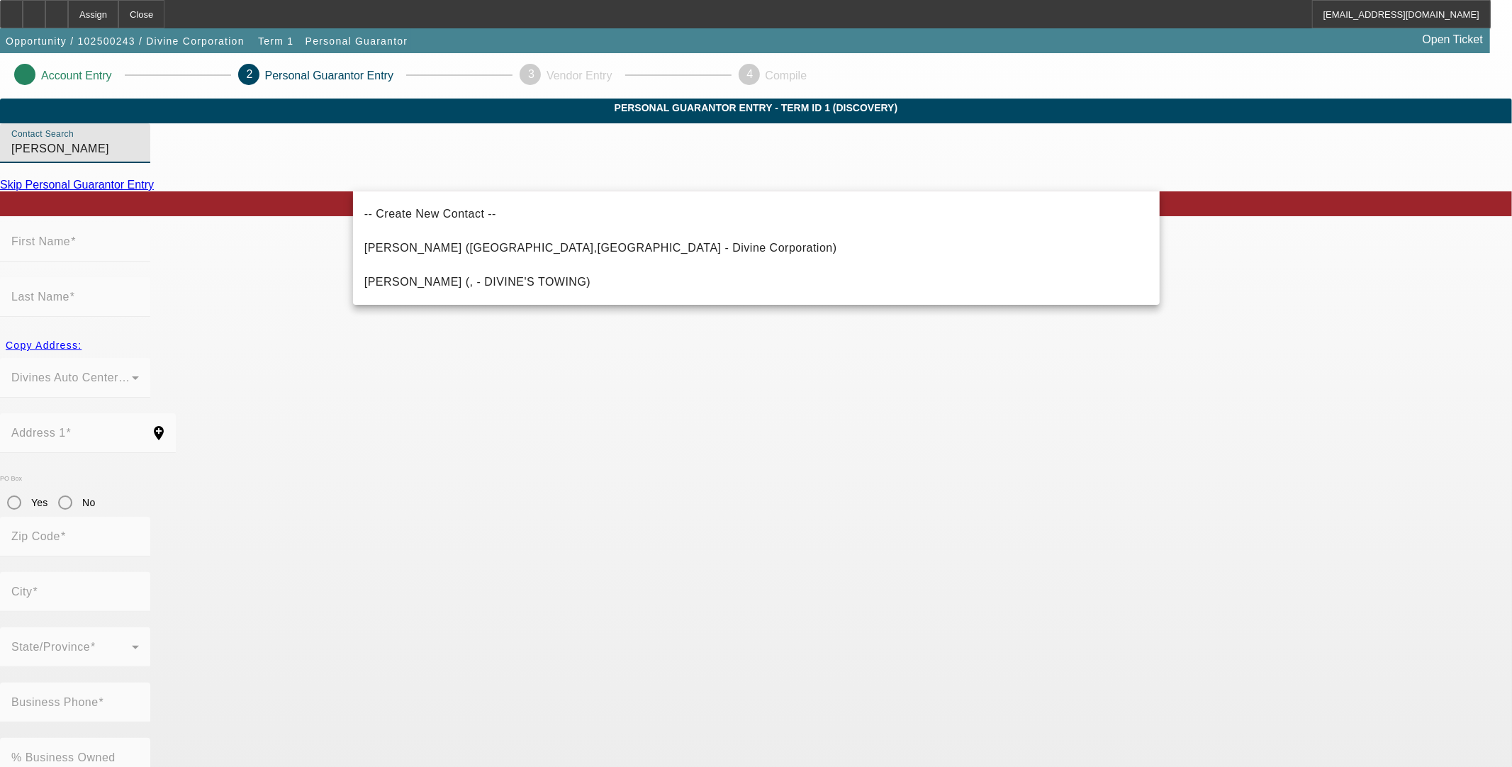
click at [393, 242] on span "Redmon, James (Spokane,WA - Divine Corporation)" at bounding box center [600, 248] width 473 height 12
type input "Redmon, James (Spokane,WA - Divine Corporation)"
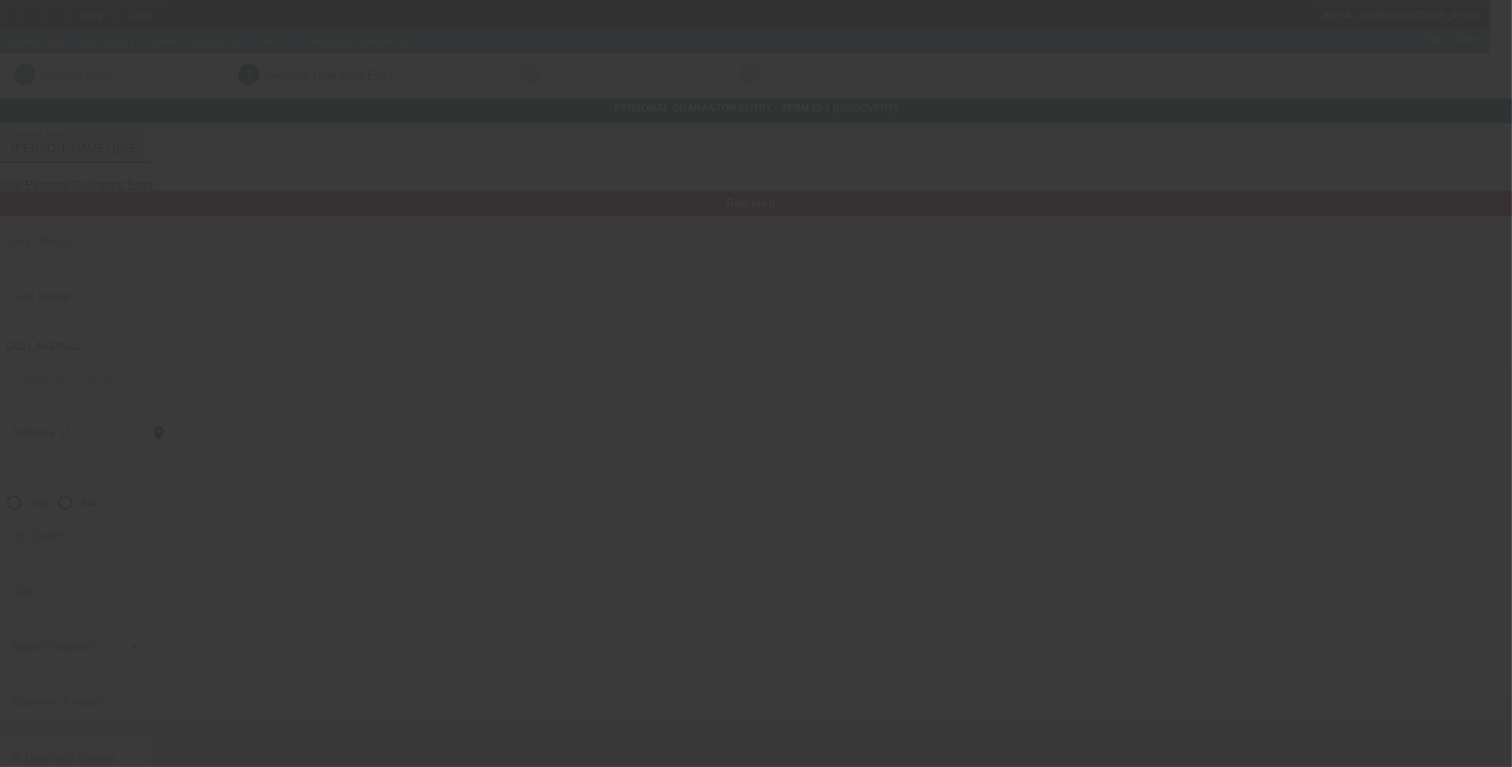
type input "James"
type input "Redmon"
type input "5009 East Glennaire"
radio input "true"
type input "99223"
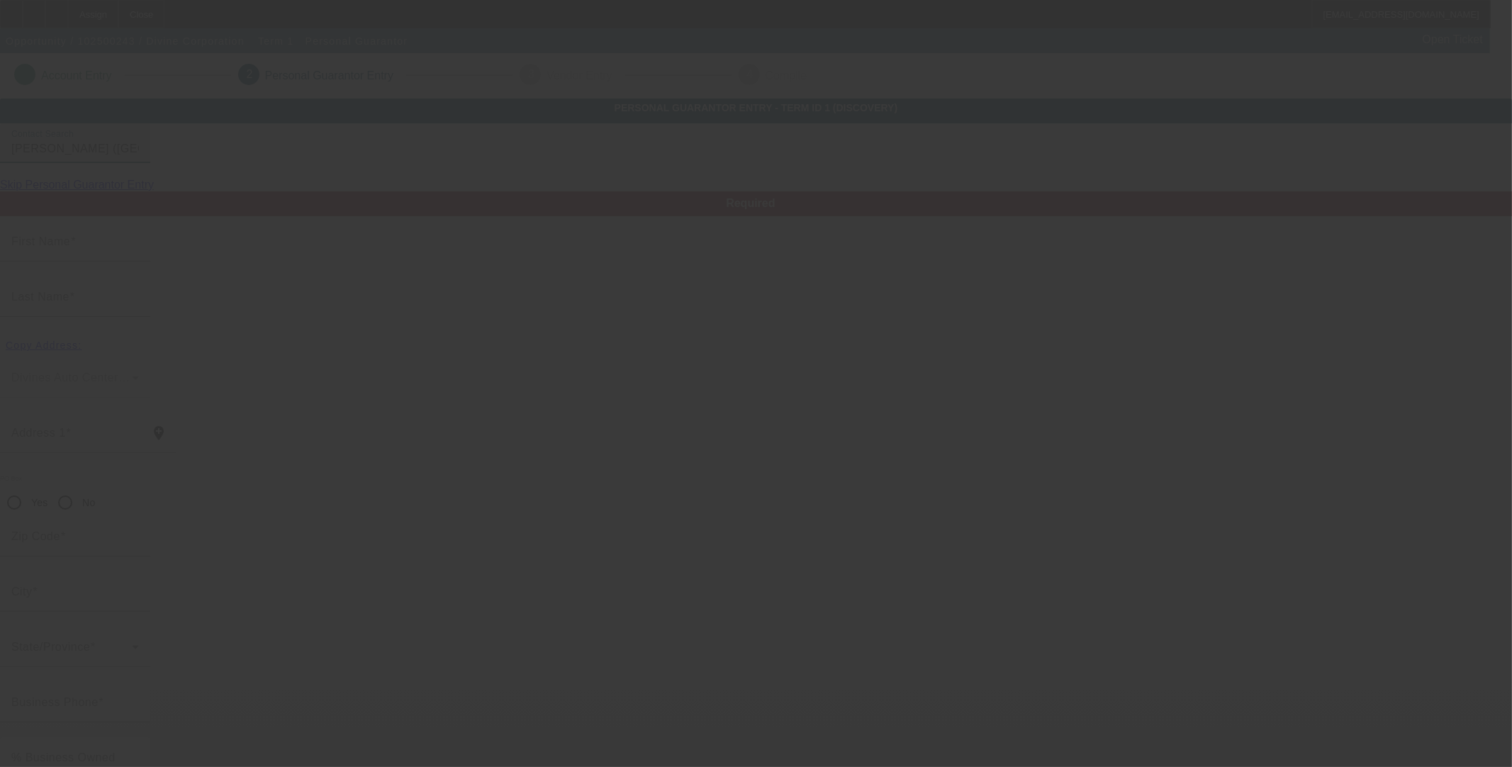
type input "Spokane"
type input "[PHONE_NUMBER]"
type input "50"
type input "563-33-4354"
type input "divinecorp@yahoo.com"
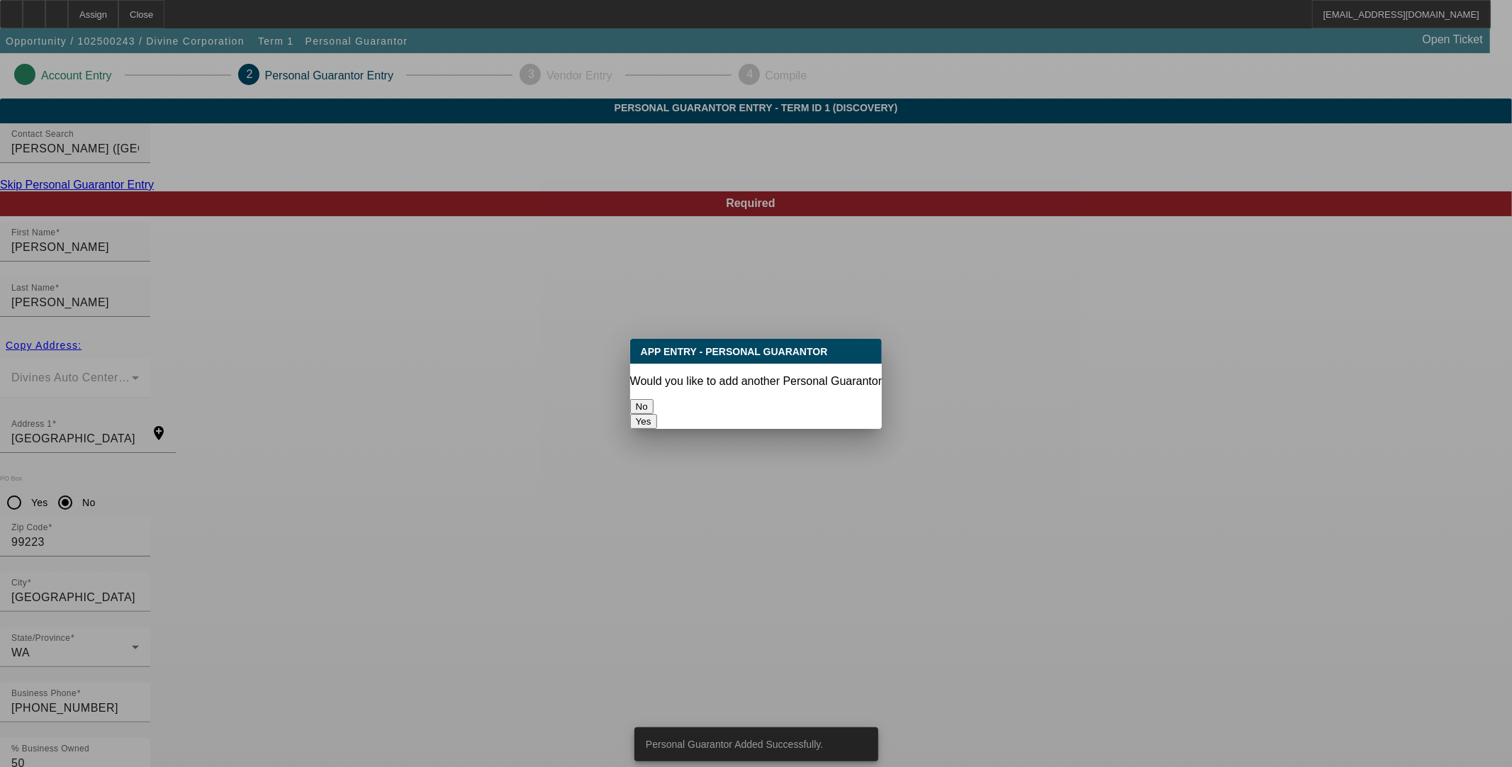
click at [657, 414] on button "Yes" at bounding box center [643, 421] width 27 height 15
radio input "false"
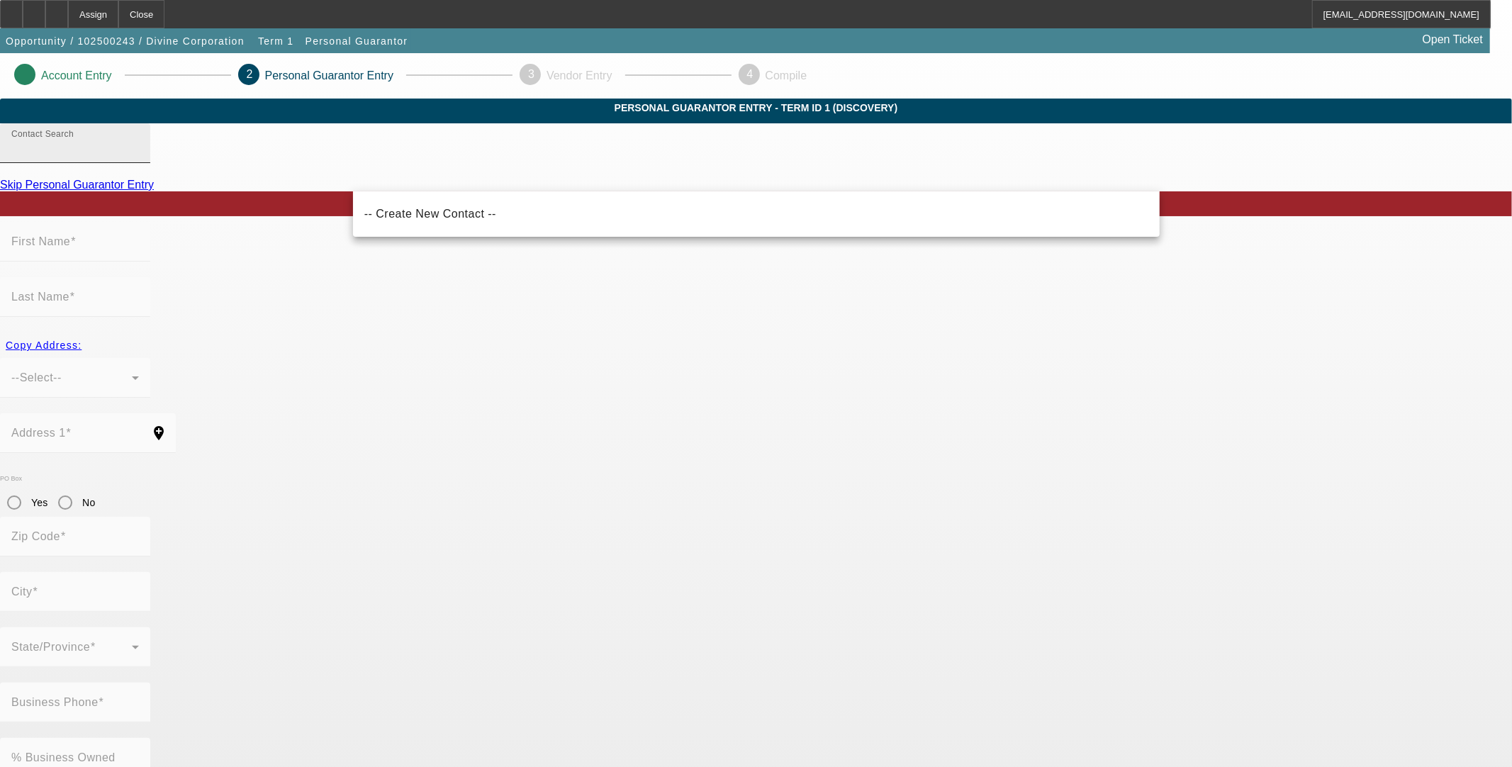
click at [139, 163] on div "Contact Search" at bounding box center [75, 143] width 128 height 40
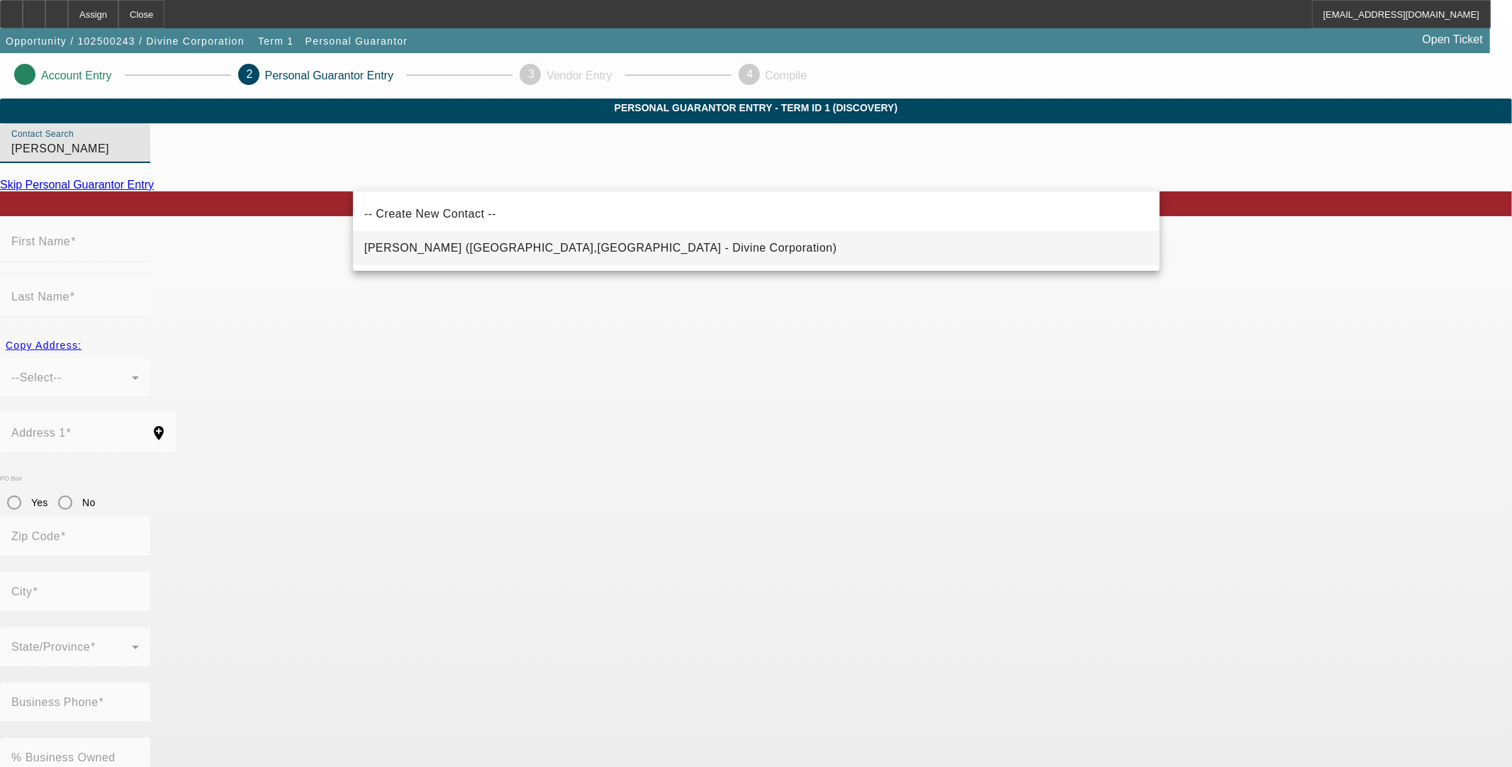
click at [553, 243] on span "Redmon, Laura (Spokane,WA - Divine Corporation)" at bounding box center [600, 248] width 473 height 12
type input "Redmon, Laura (Spokane,WA - Divine Corporation)"
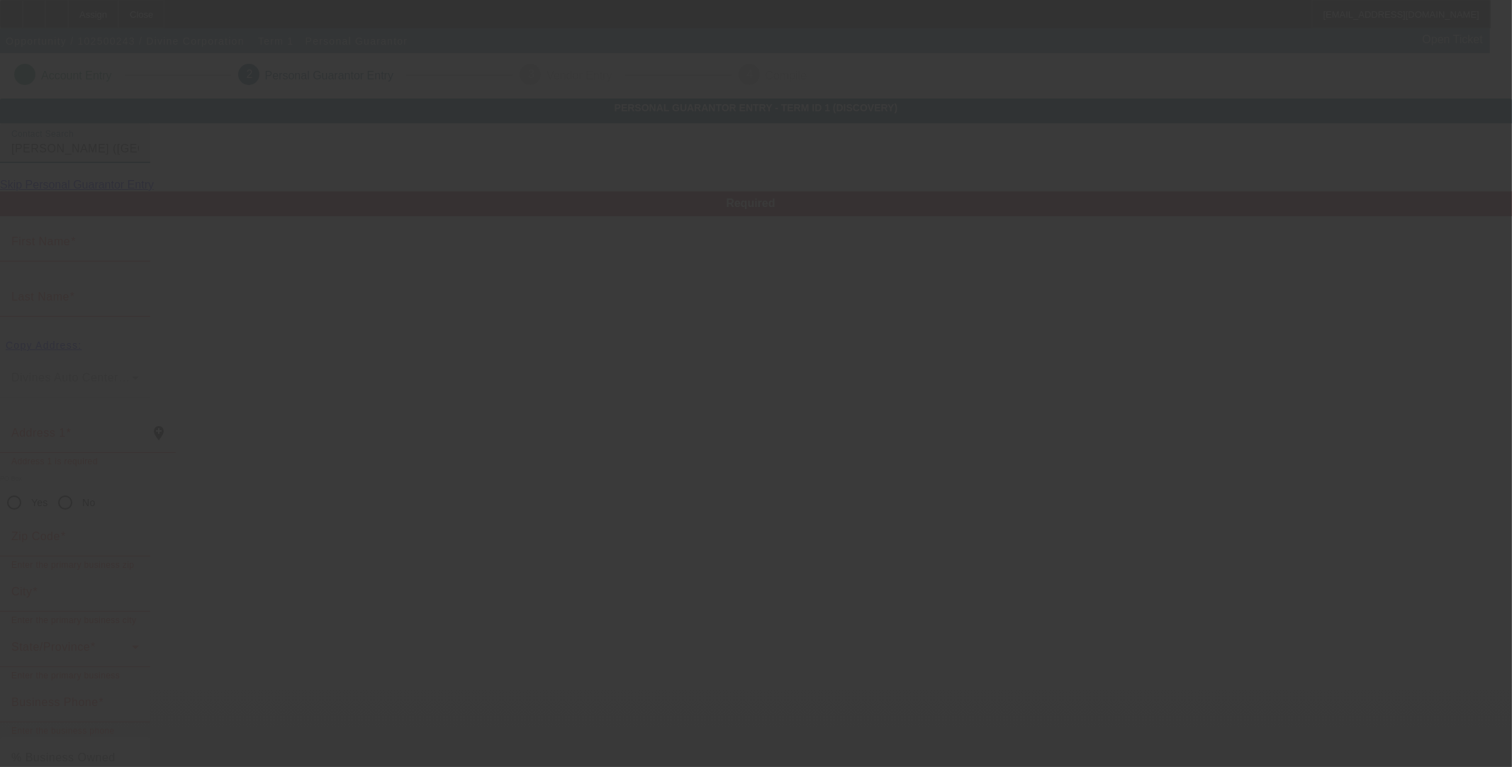
type input "Laura"
type input "Redmon"
type input "5009 East Glennaire"
radio input "true"
type input "99223"
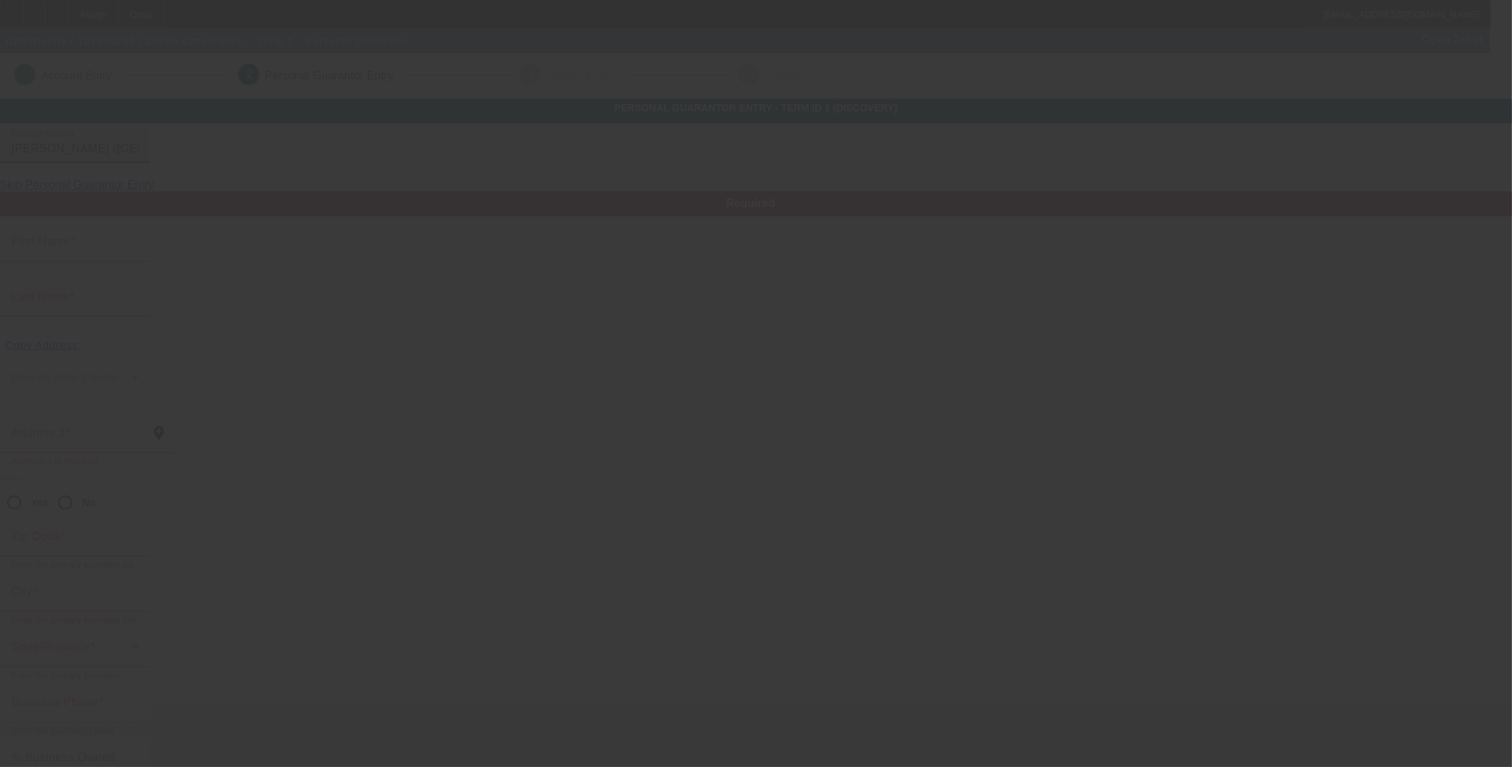
type input "Spokane"
type input "(509) 455-8622"
type input "50"
type input "539-56-2048"
type input "divinecorp74@yahoo.com"
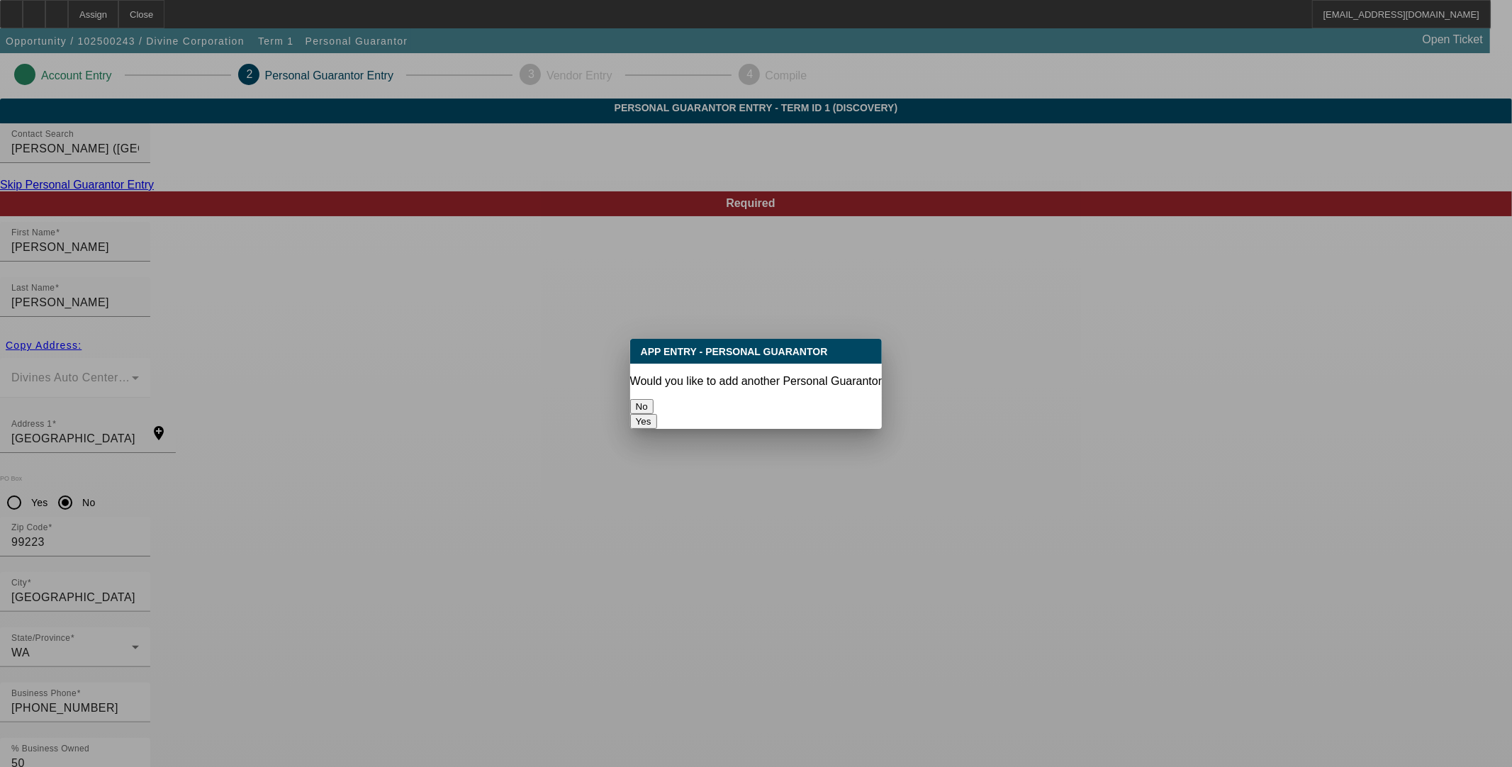
click at [654, 399] on button "No" at bounding box center [641, 406] width 23 height 15
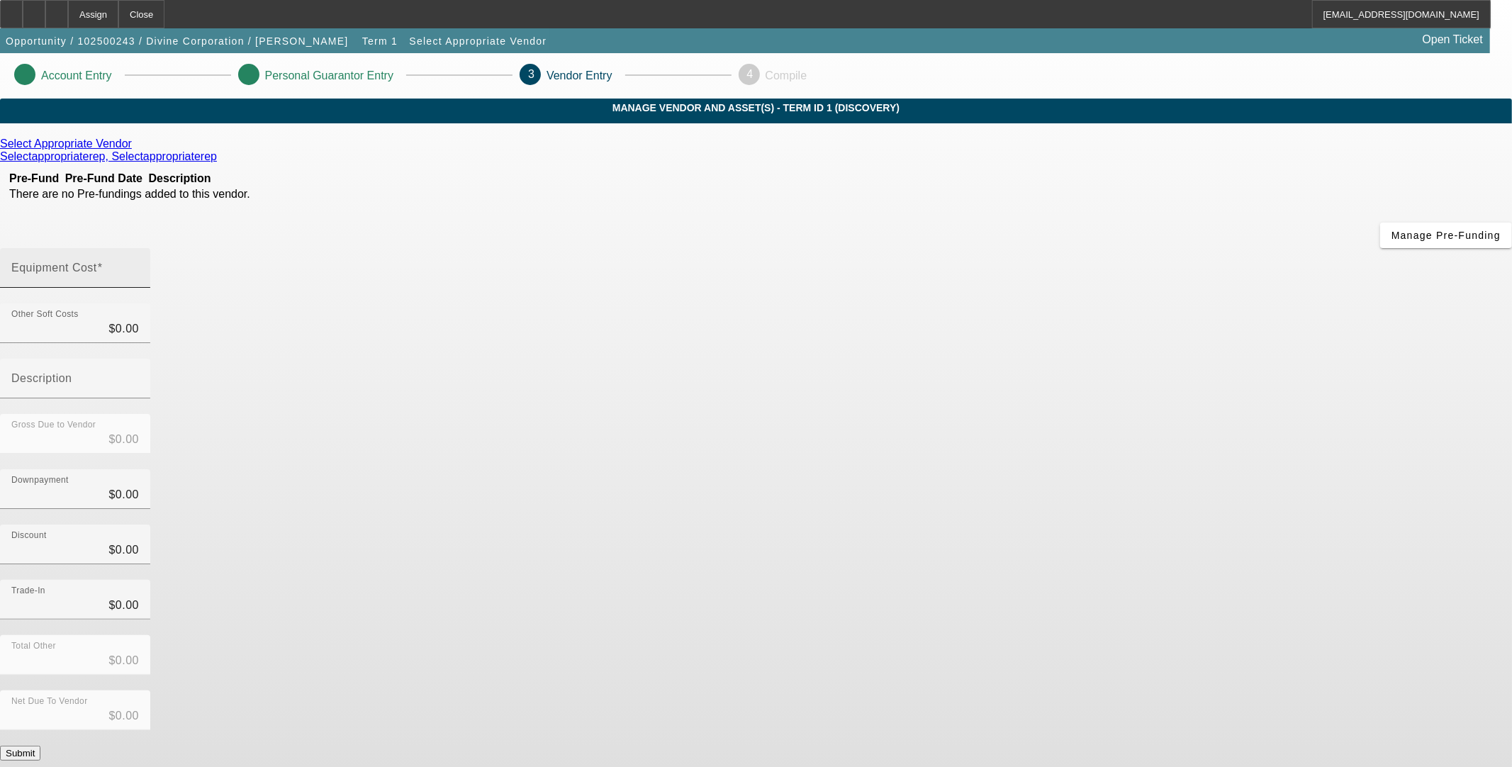
click at [139, 265] on input "Equipment Cost" at bounding box center [75, 273] width 128 height 17
click at [135, 150] on icon at bounding box center [135, 144] width 0 height 12
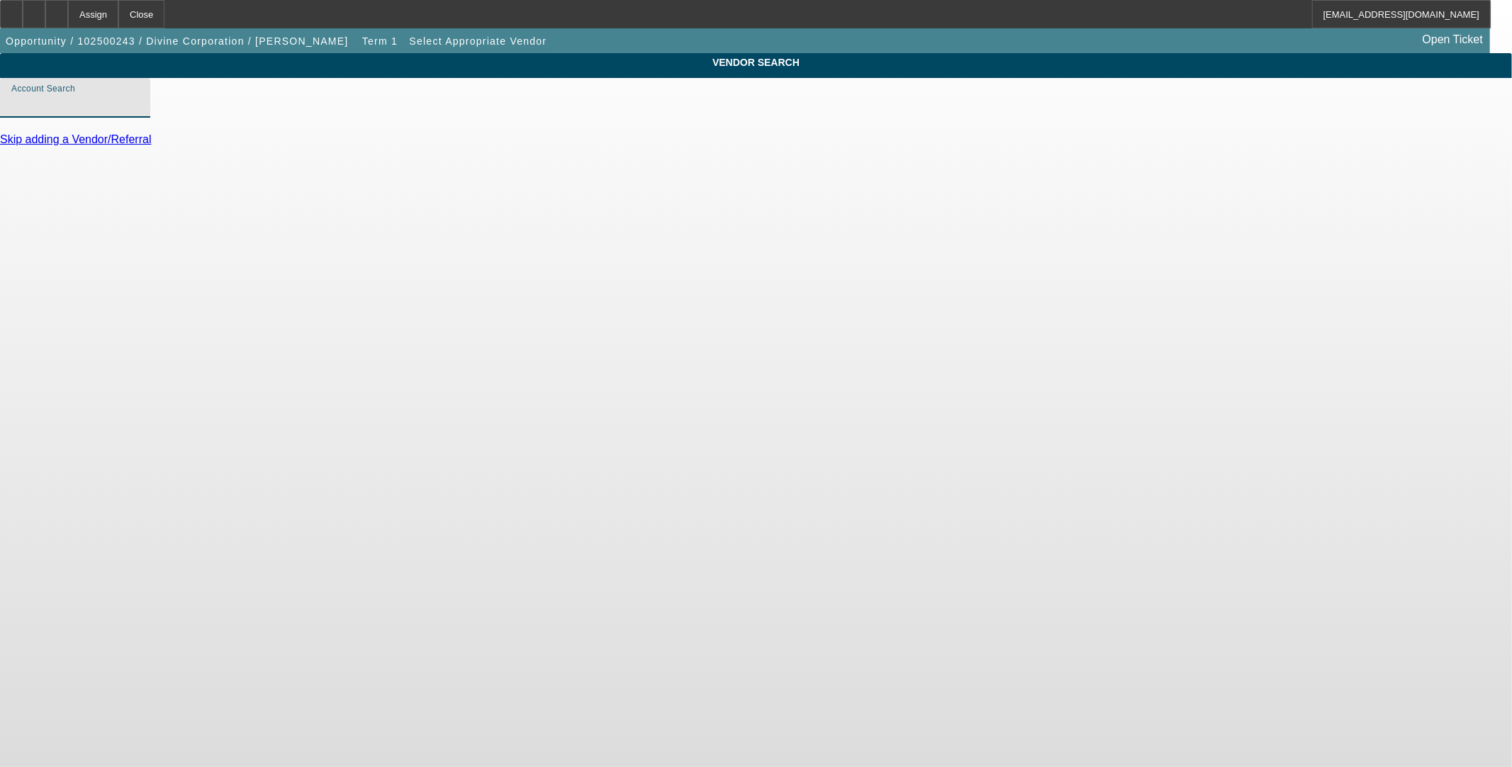
click at [139, 112] on input "Account Search" at bounding box center [75, 103] width 128 height 17
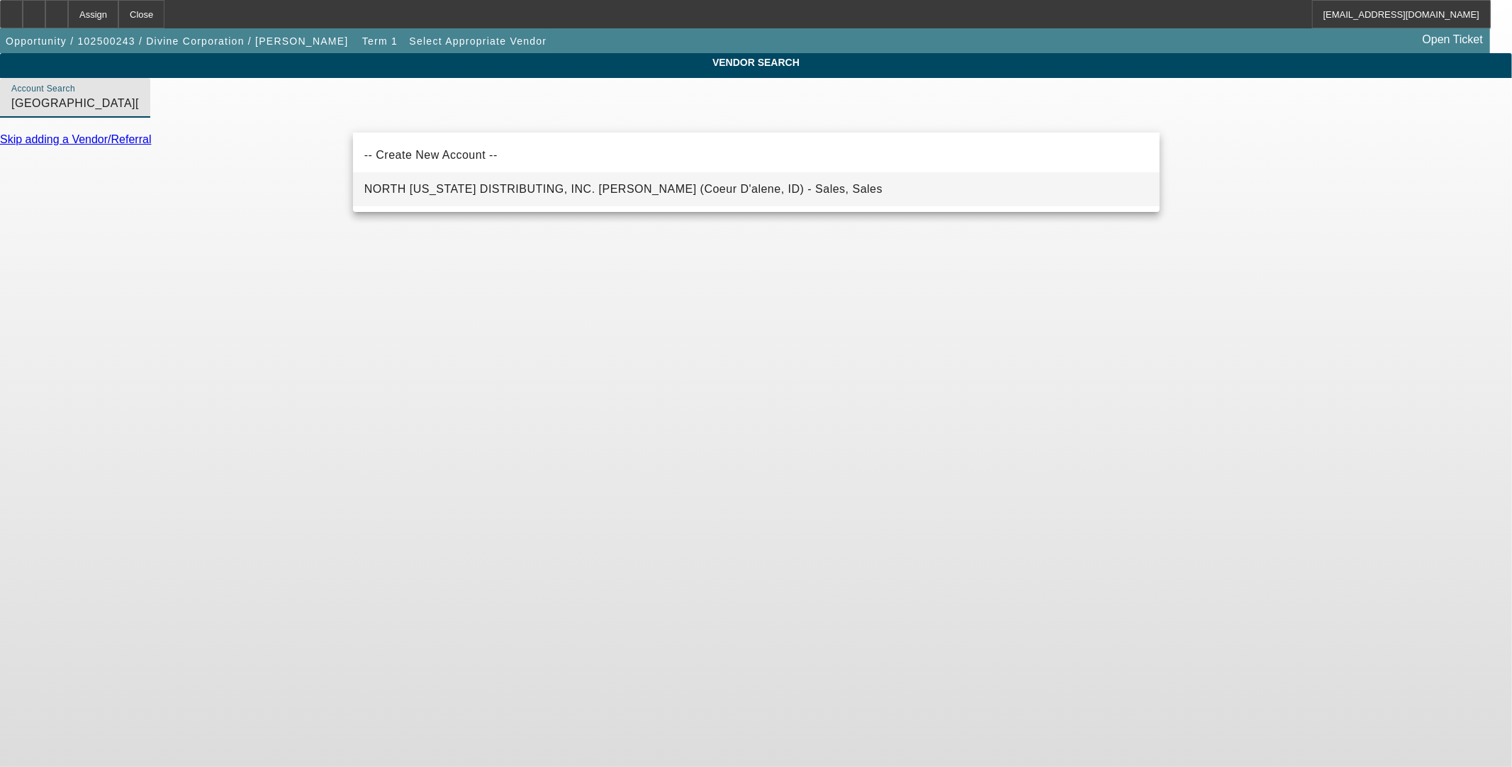
click at [509, 191] on span "NORTH IDAHO DISTRIBUTING, INC. DBA Doyles Sheehan (Coeur D'alene, ID) - Sales, …" at bounding box center [623, 189] width 518 height 12
type input "NORTH IDAHO DISTRIBUTING, INC. DBA Doyles Sheehan (Coeur D'alene, ID) - Sales, …"
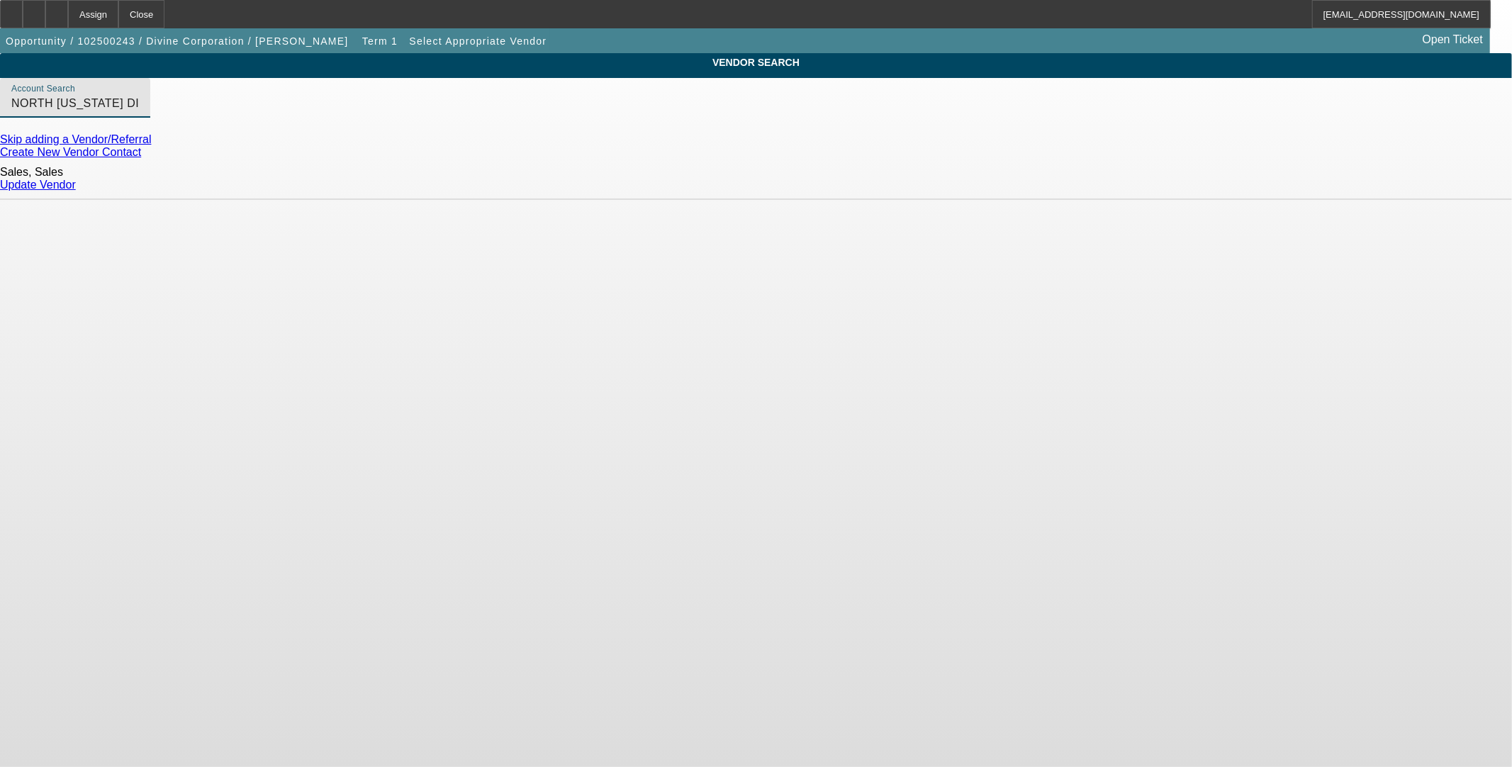
click at [1146, 179] on div "Update Vendor" at bounding box center [756, 185] width 1512 height 13
click at [76, 181] on link "Update Vendor" at bounding box center [38, 185] width 76 height 12
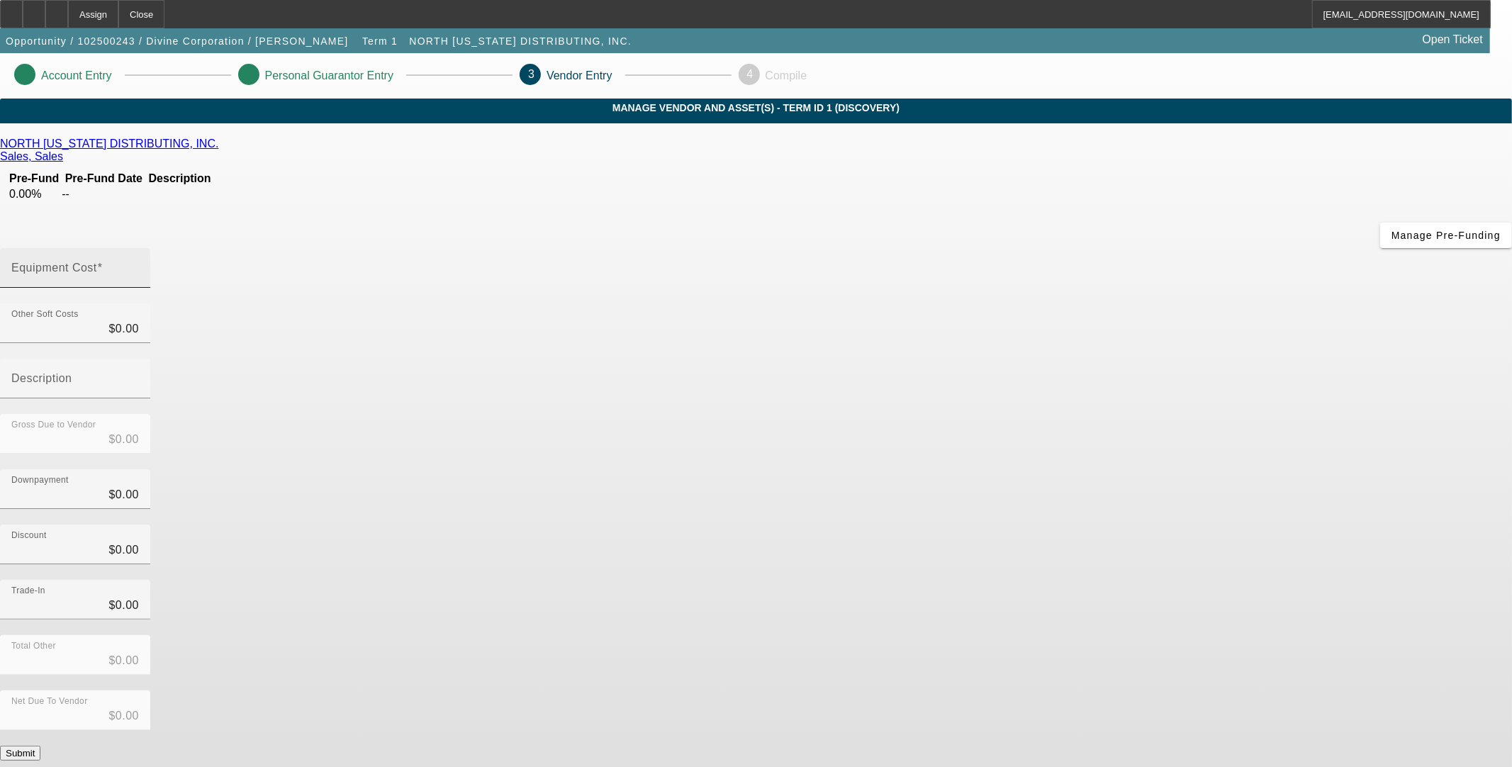
click at [97, 262] on mat-label "Equipment Cost" at bounding box center [54, 268] width 86 height 12
click at [139, 265] on input "Equipment Cost" at bounding box center [75, 273] width 128 height 17
type input "6"
type input "$6.00"
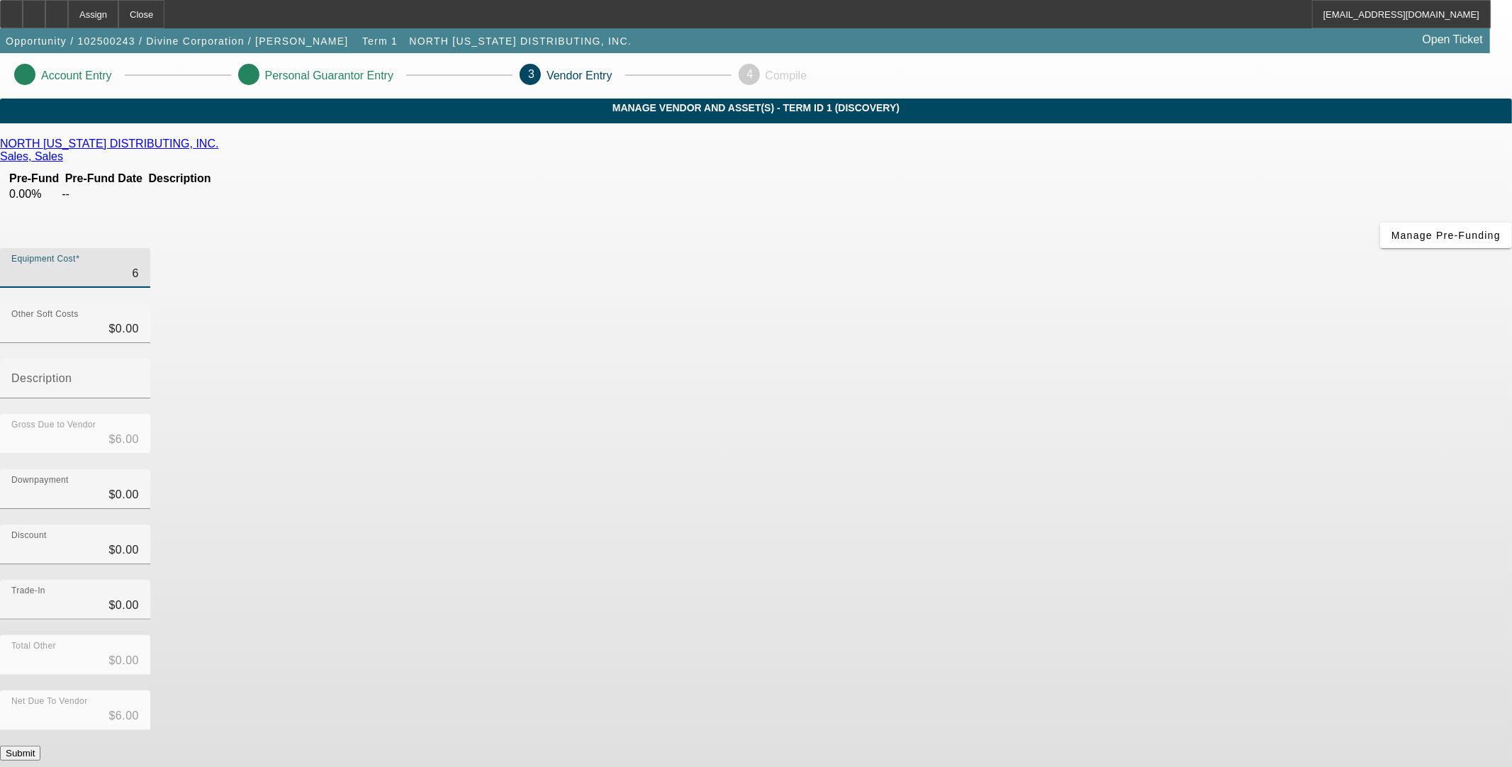
type input "61"
type input "$61.00"
type input "610"
type input "$610.00"
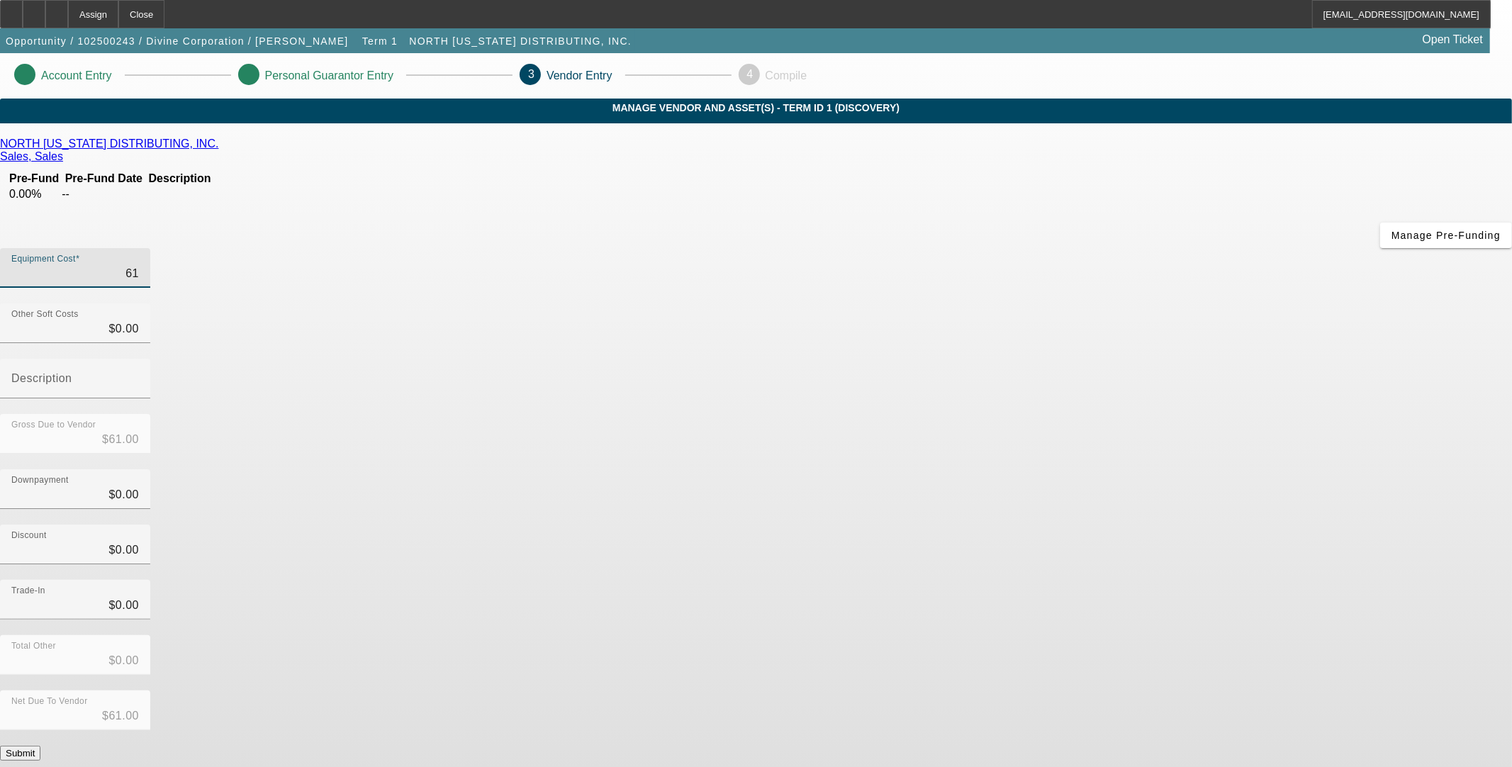
type input "$610.00"
type input "6102"
type input "$6,102.00"
type input "61022"
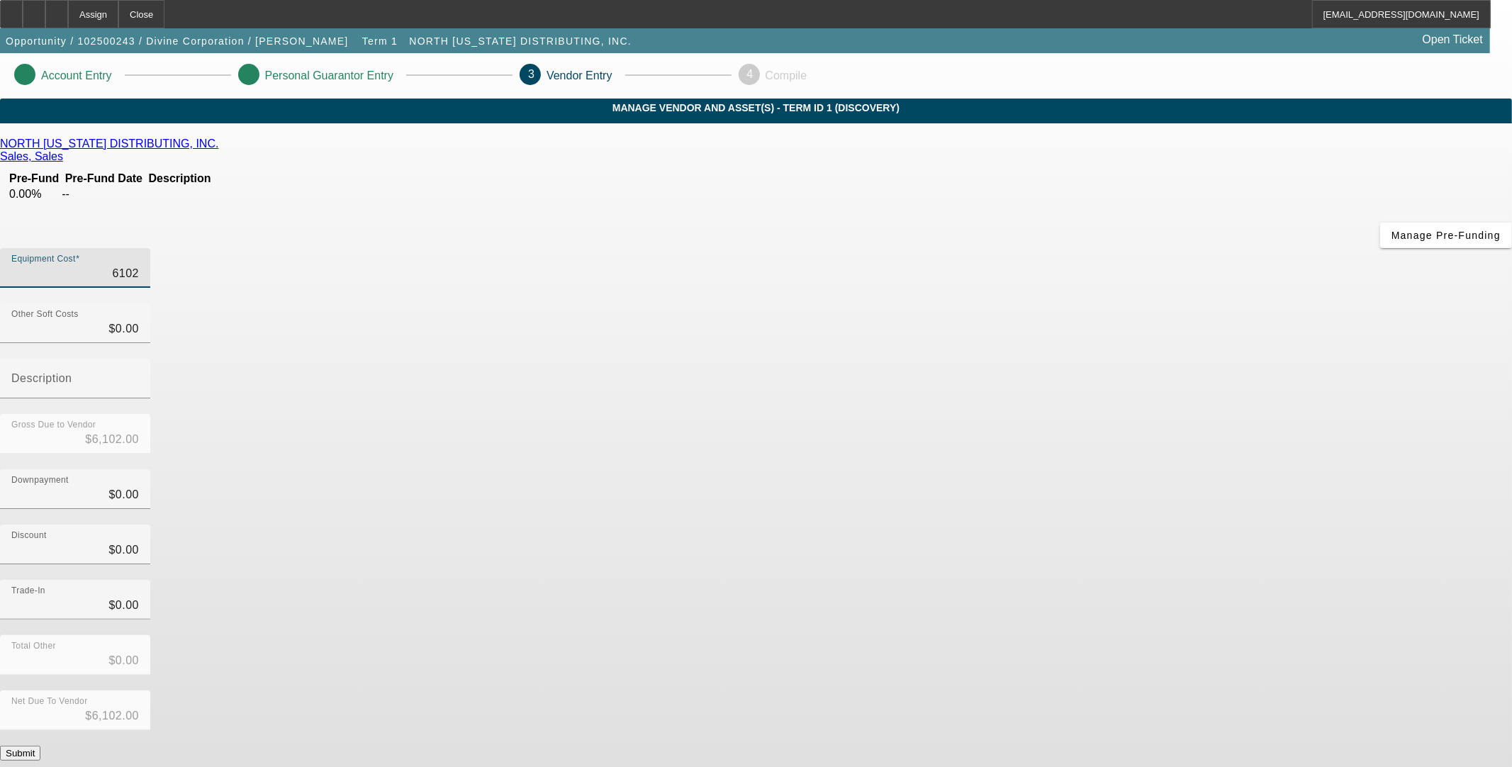
type input "$61,022.00"
type input "61022.6"
type input "$61,022.60"
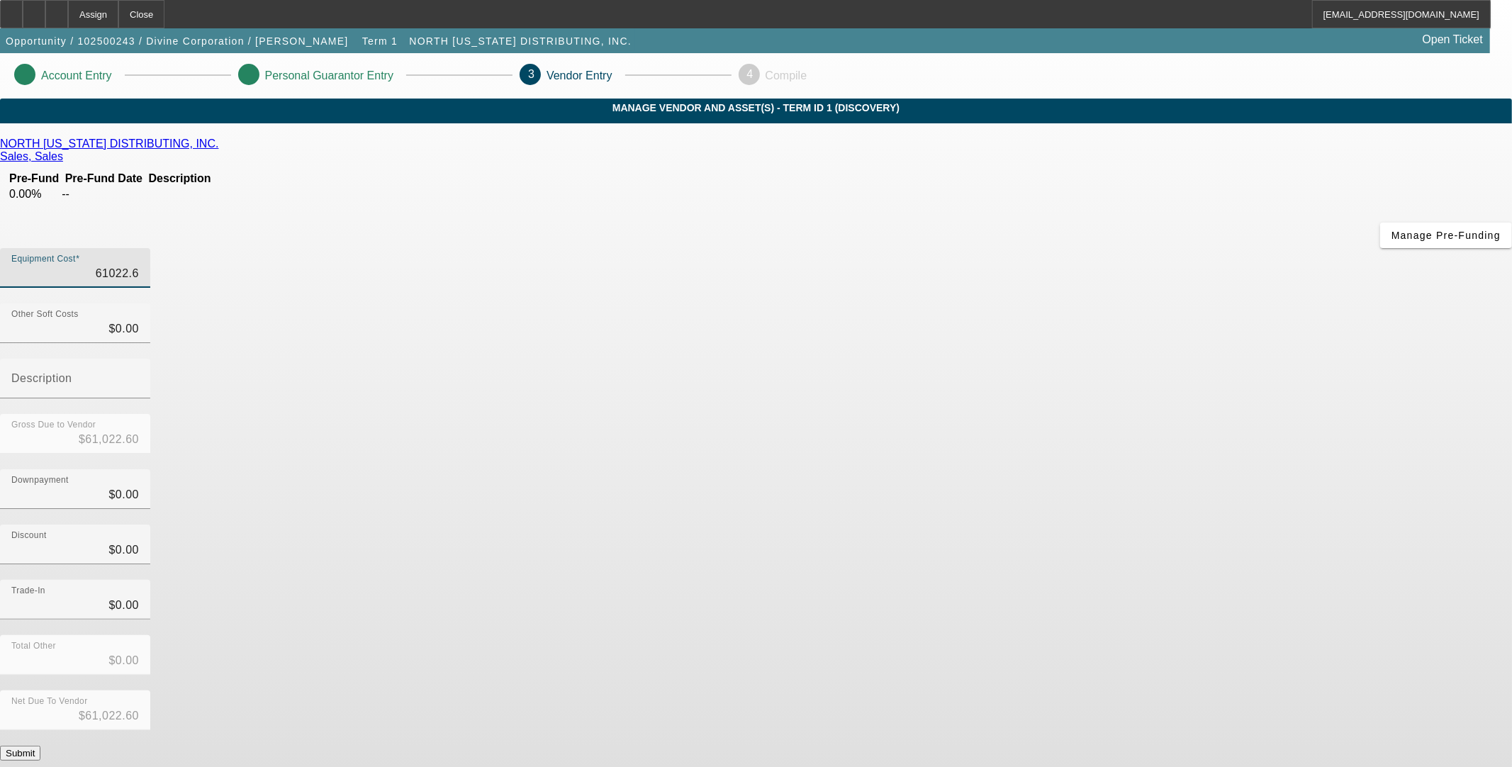
type input "61022.68"
type input "$61,022.68"
drag, startPoint x: 1014, startPoint y: 365, endPoint x: 1004, endPoint y: 385, distance: 22.2
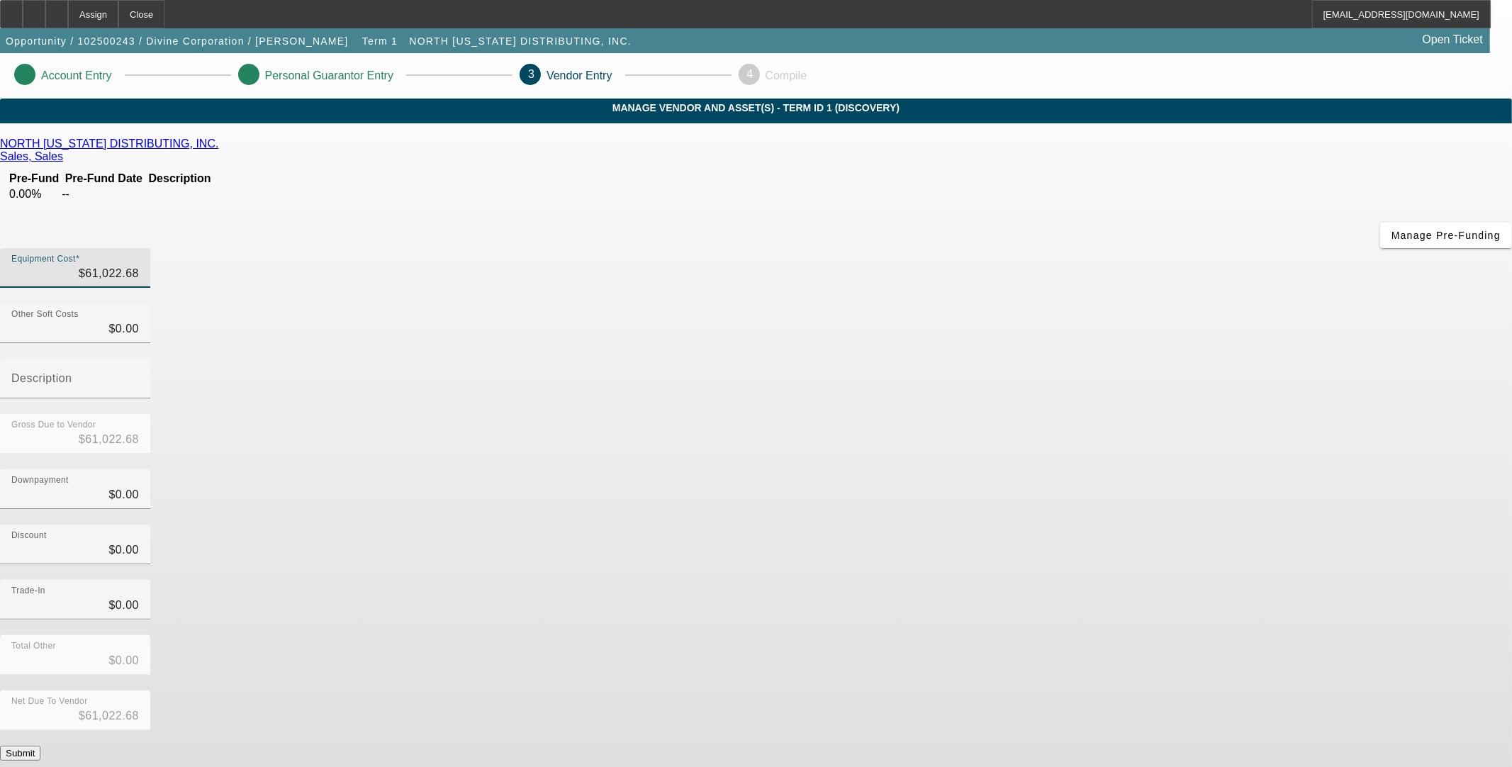
click at [1014, 469] on div "Downpayment $0.00" at bounding box center [756, 496] width 1512 height 55
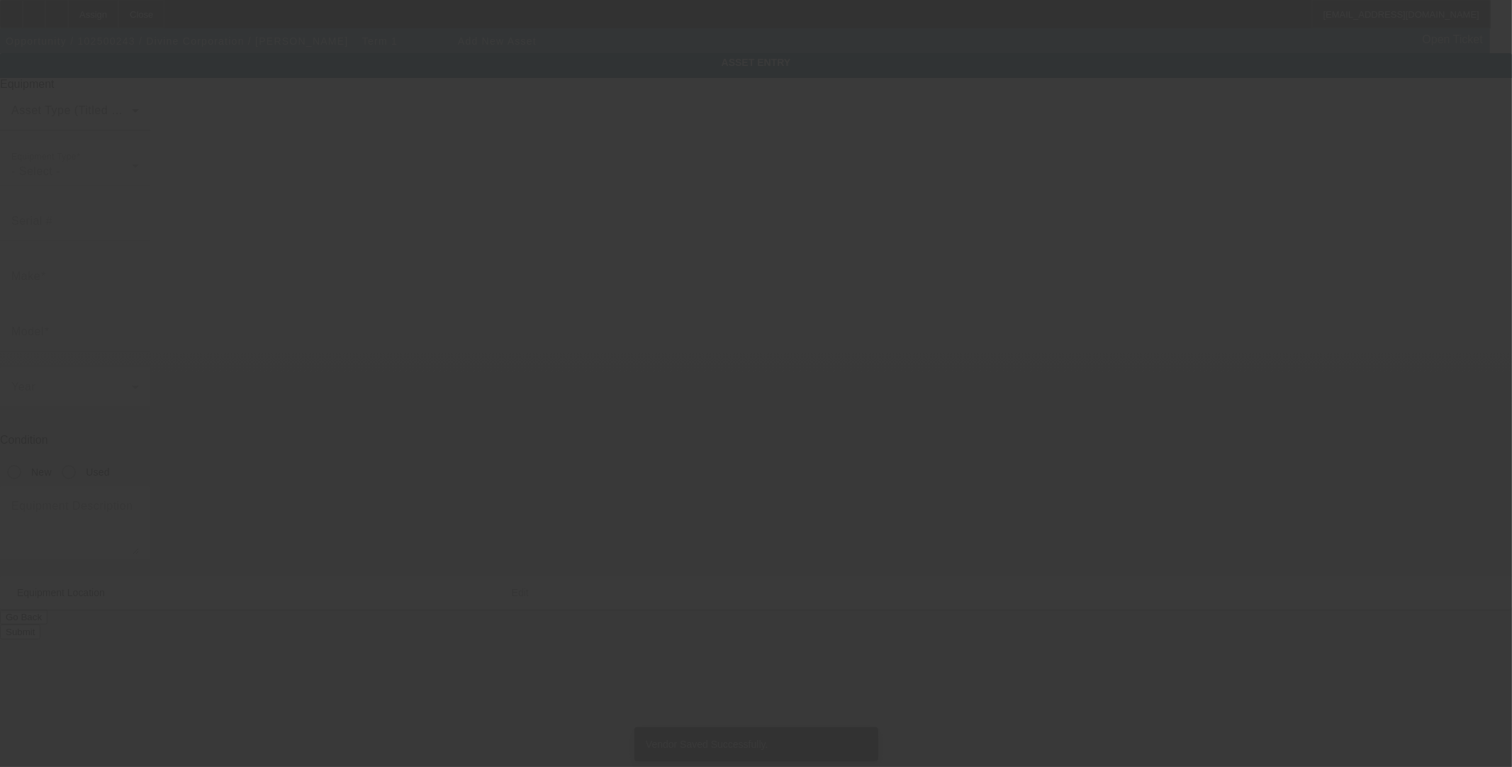
type input "Divines Auto Centers"
type input "Spokane"
type input "99202"
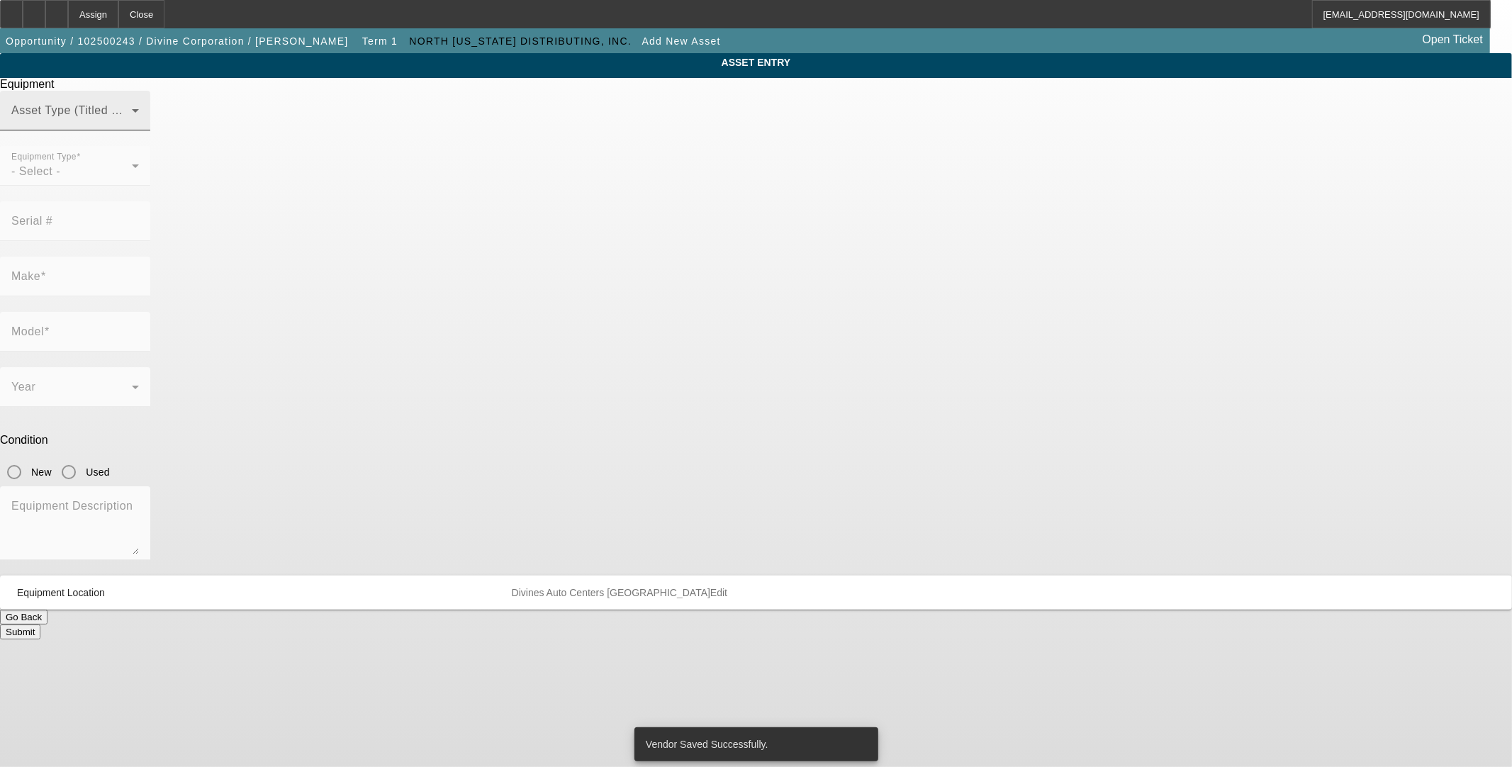
click at [132, 125] on span at bounding box center [71, 116] width 120 height 17
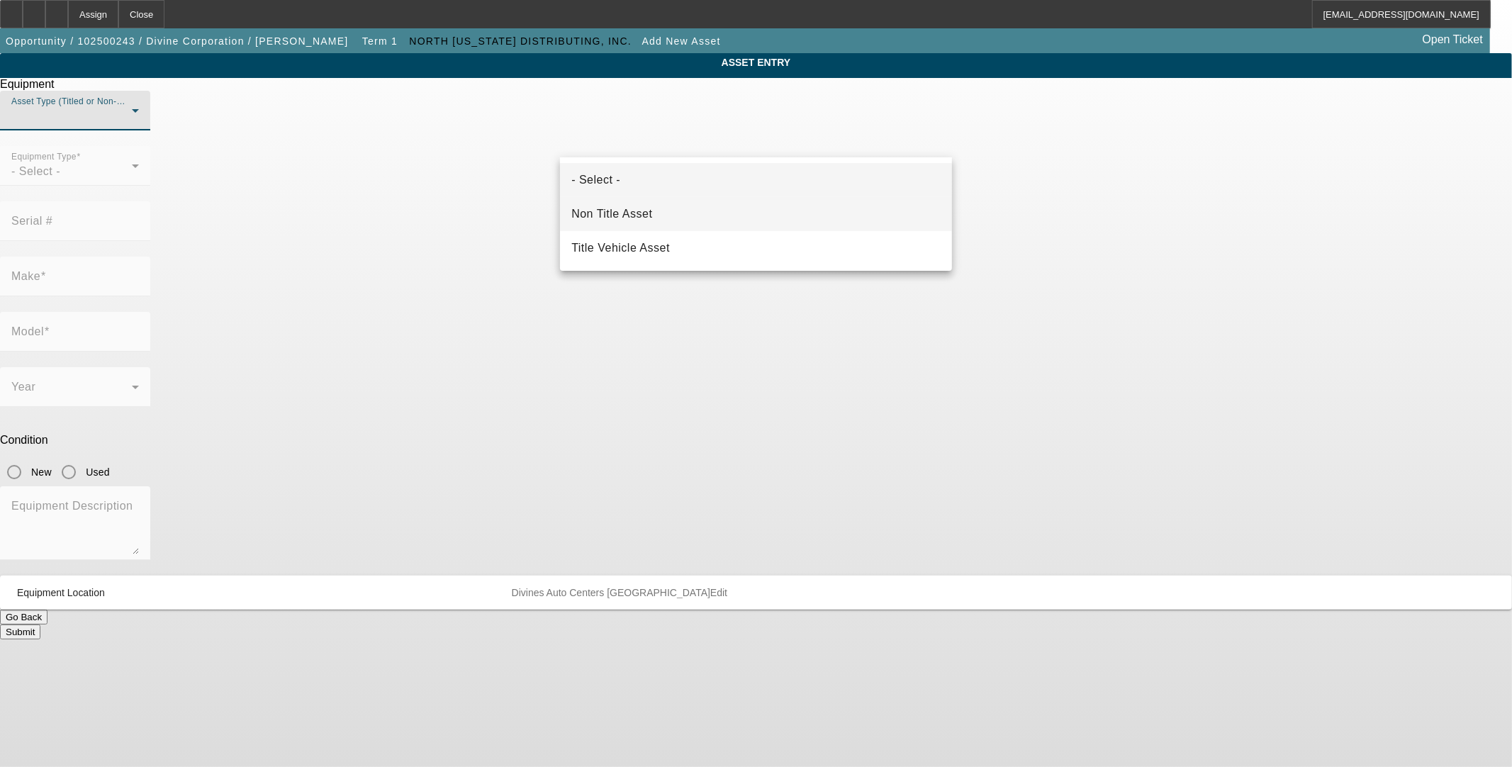
click at [638, 203] on mat-option "Non Title Asset" at bounding box center [756, 214] width 392 height 34
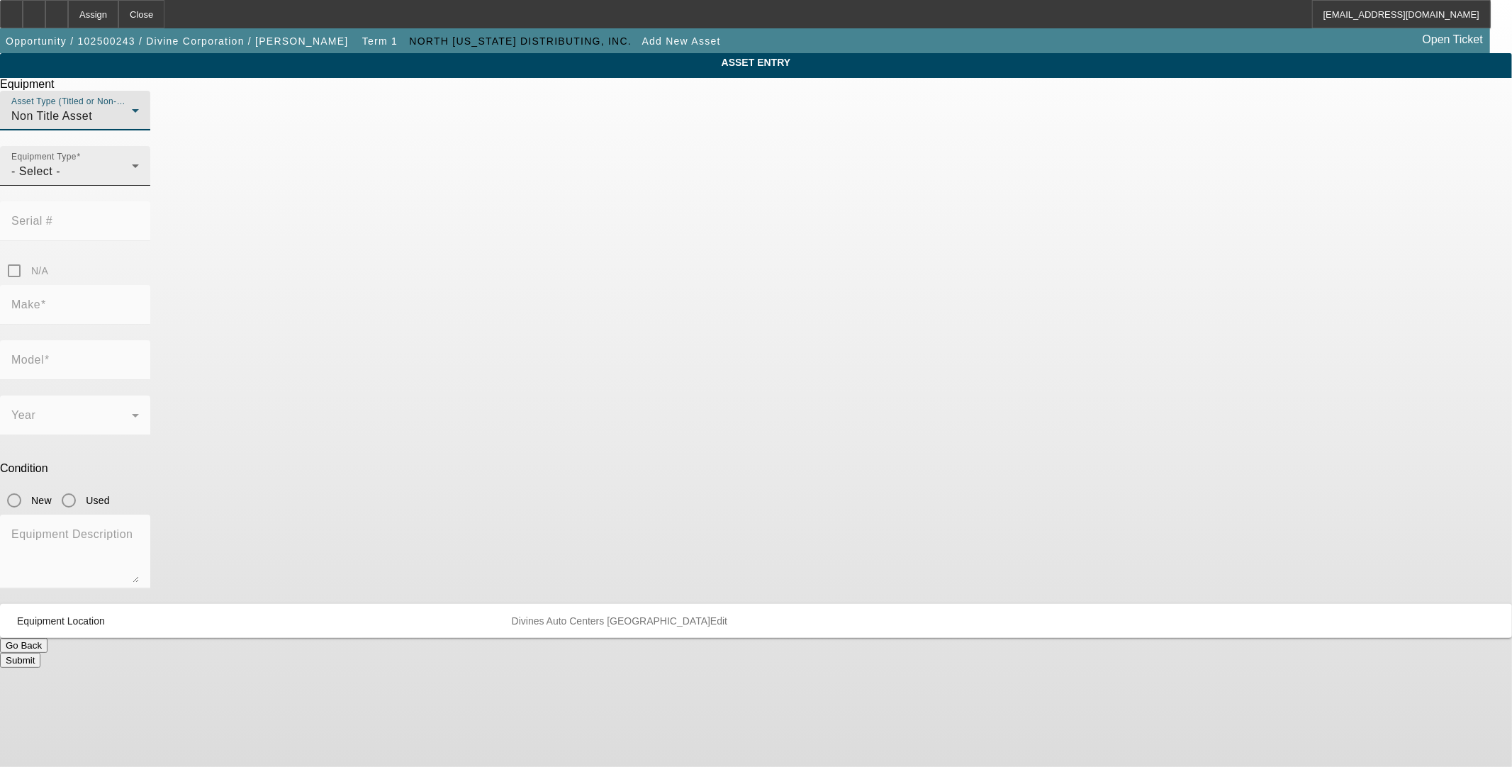
click at [132, 180] on div "- Select -" at bounding box center [71, 171] width 120 height 17
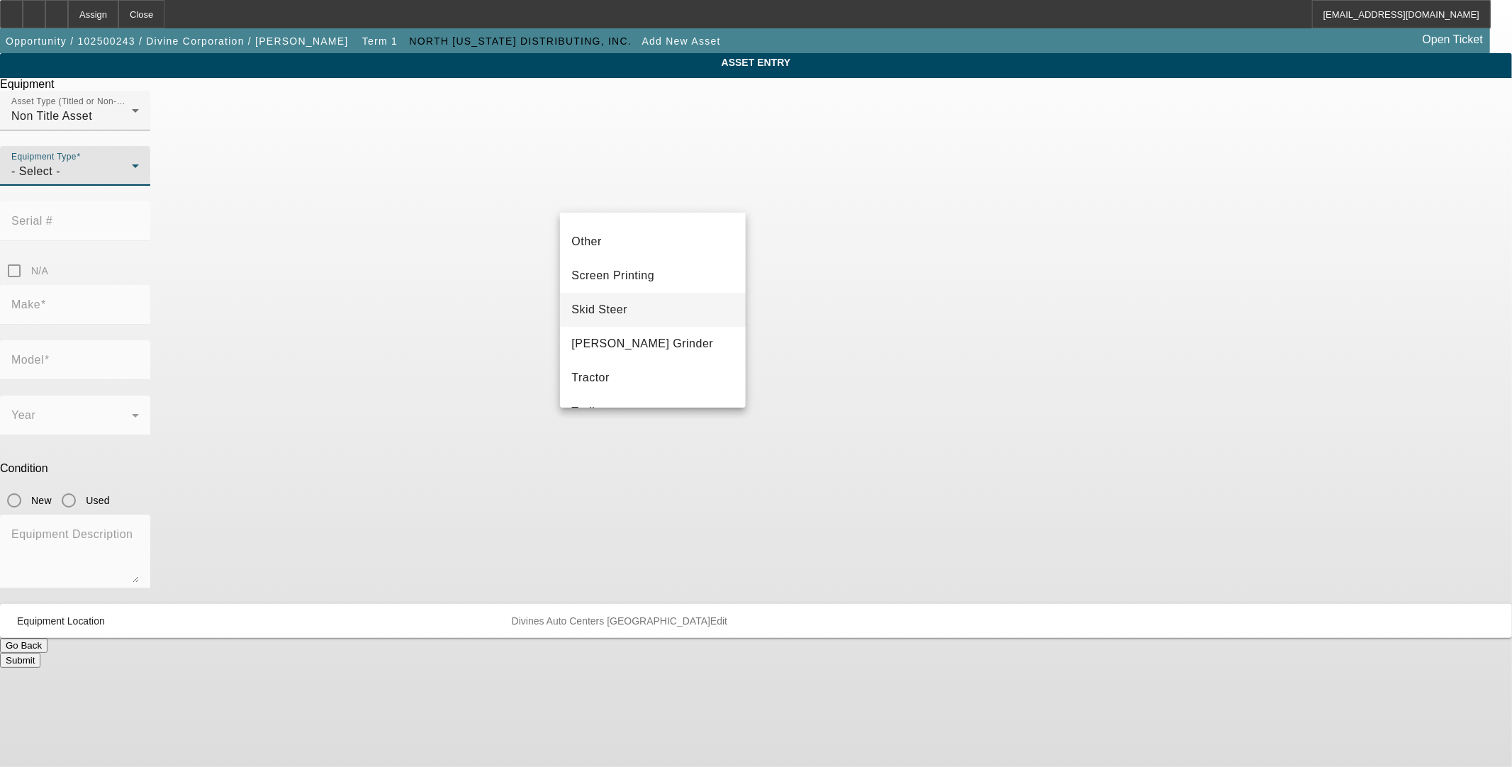
scroll to position [315, 0]
click at [598, 232] on span "Other" at bounding box center [586, 226] width 30 height 17
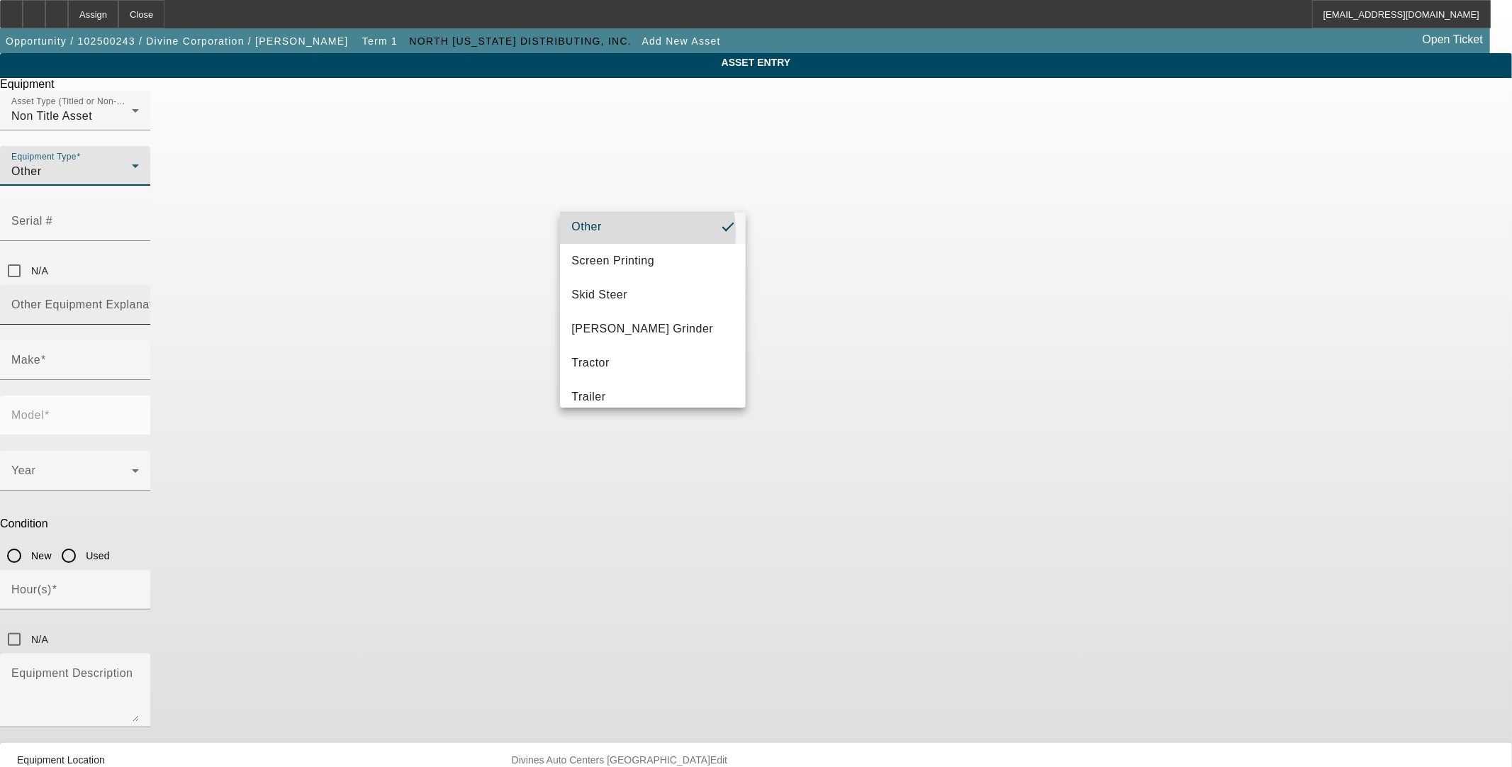
scroll to position [0, 0]
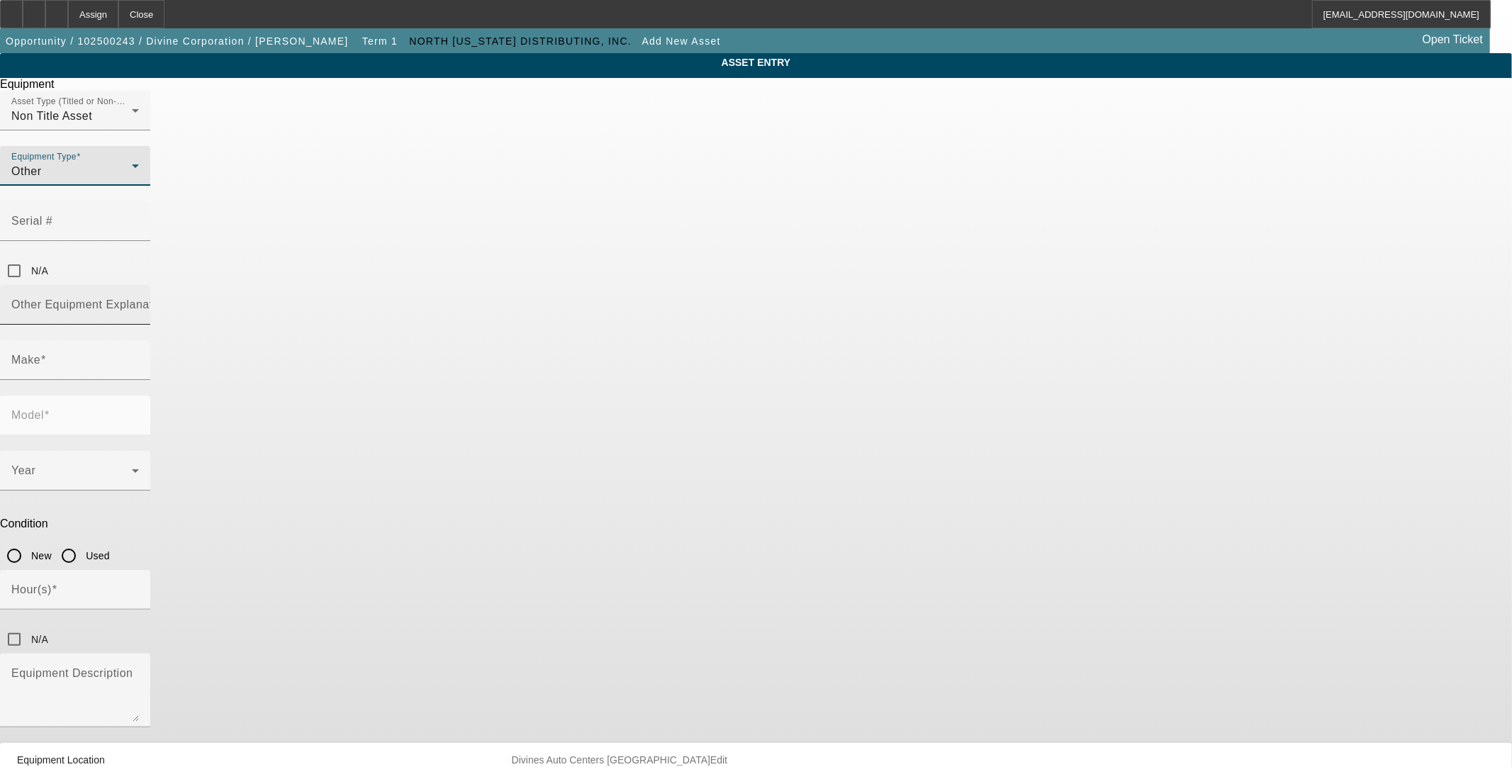
click at [139, 285] on div "Other Equipment Explanation" at bounding box center [75, 305] width 128 height 40
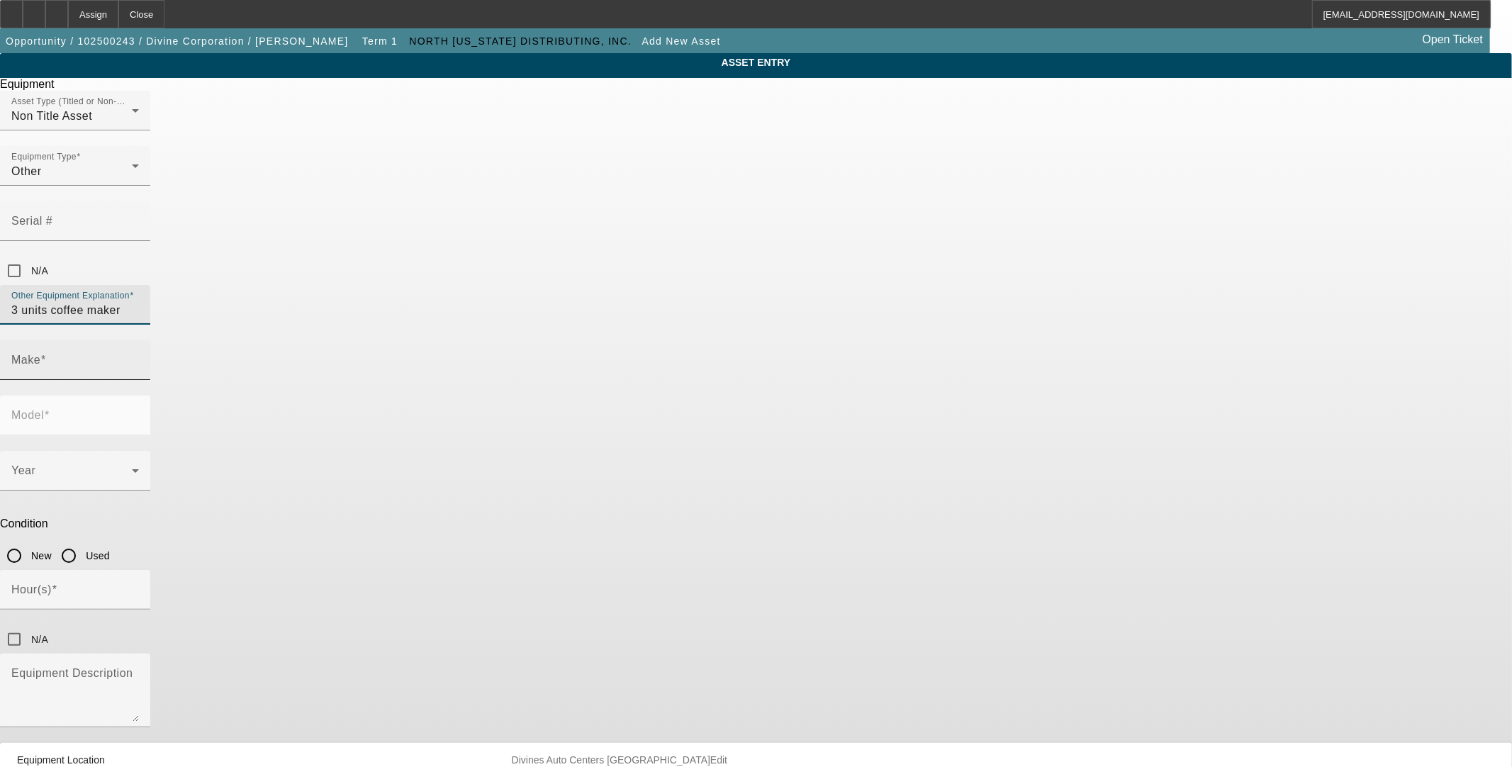
type input "3 units coffee maker"
click at [139, 357] on input "Make" at bounding box center [75, 365] width 128 height 17
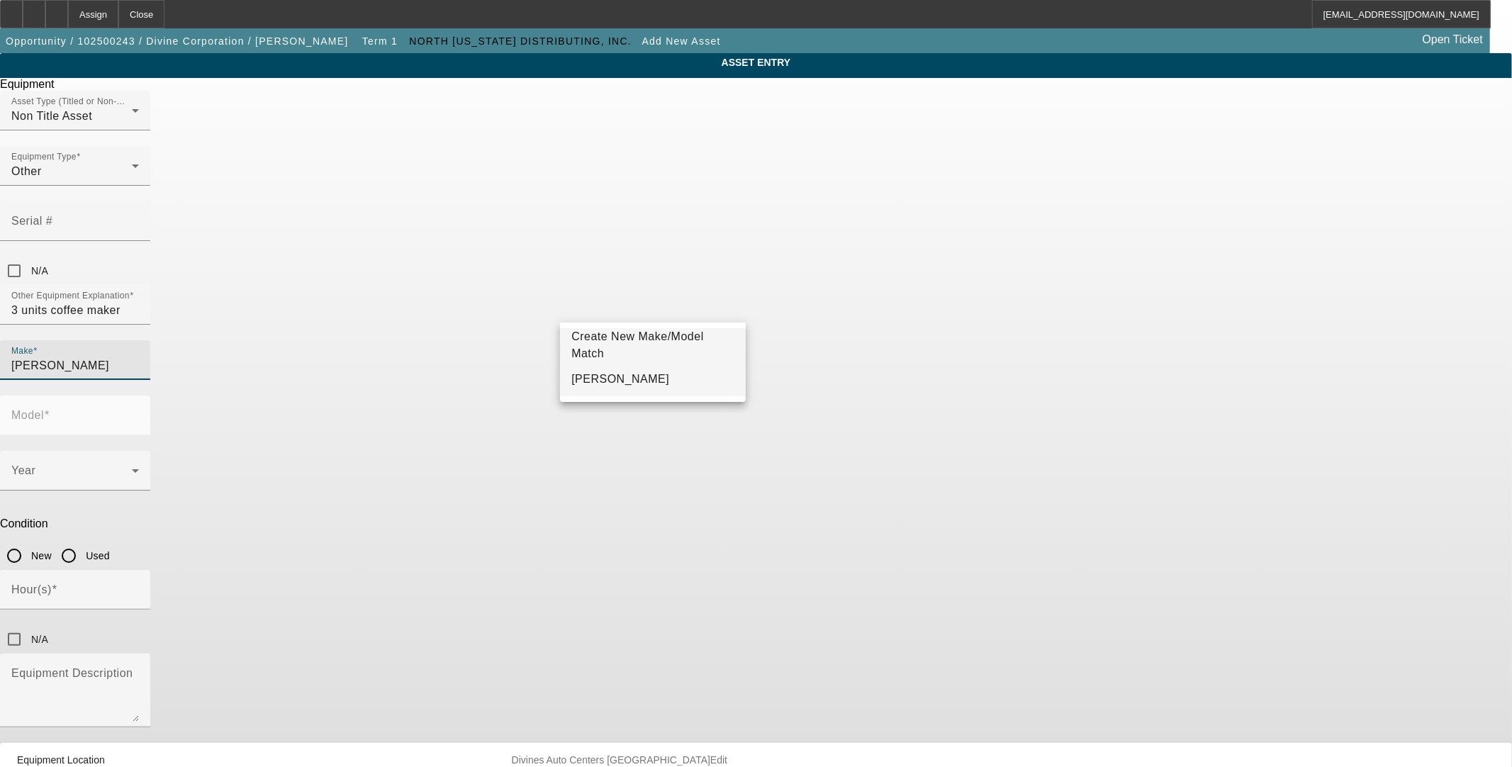
type input "Bunn"
drag, startPoint x: 595, startPoint y: 377, endPoint x: 607, endPoint y: 374, distance: 12.4
click at [597, 378] on mat-option "Bunn" at bounding box center [652, 379] width 185 height 34
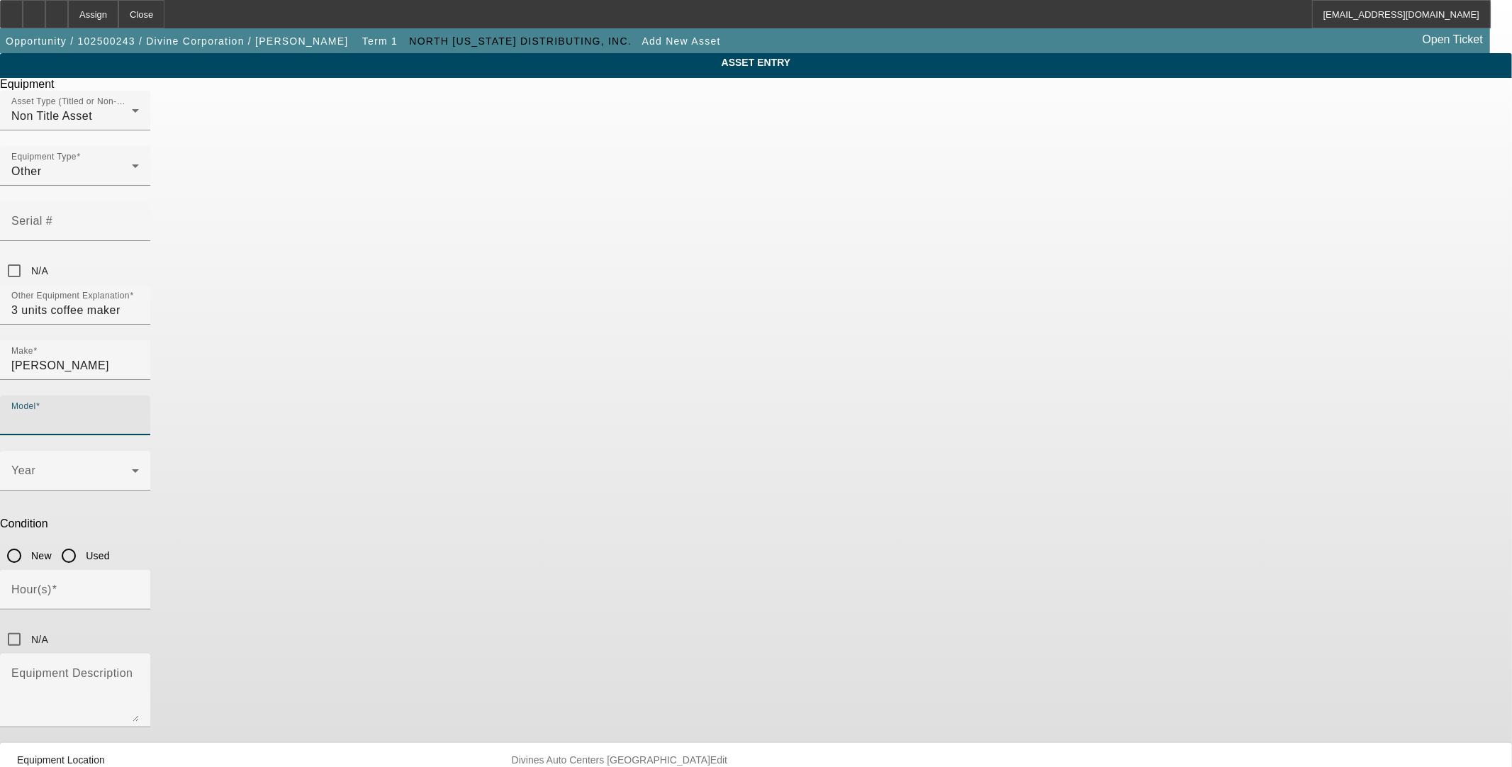
click at [139, 413] on input "Model" at bounding box center [75, 421] width 128 height 17
click at [827, 374] on span "Sure Immersion" at bounding box center [820, 379] width 85 height 12
type input "Sure Immersion"
click at [28, 542] on input "New" at bounding box center [14, 556] width 28 height 28
radio input "true"
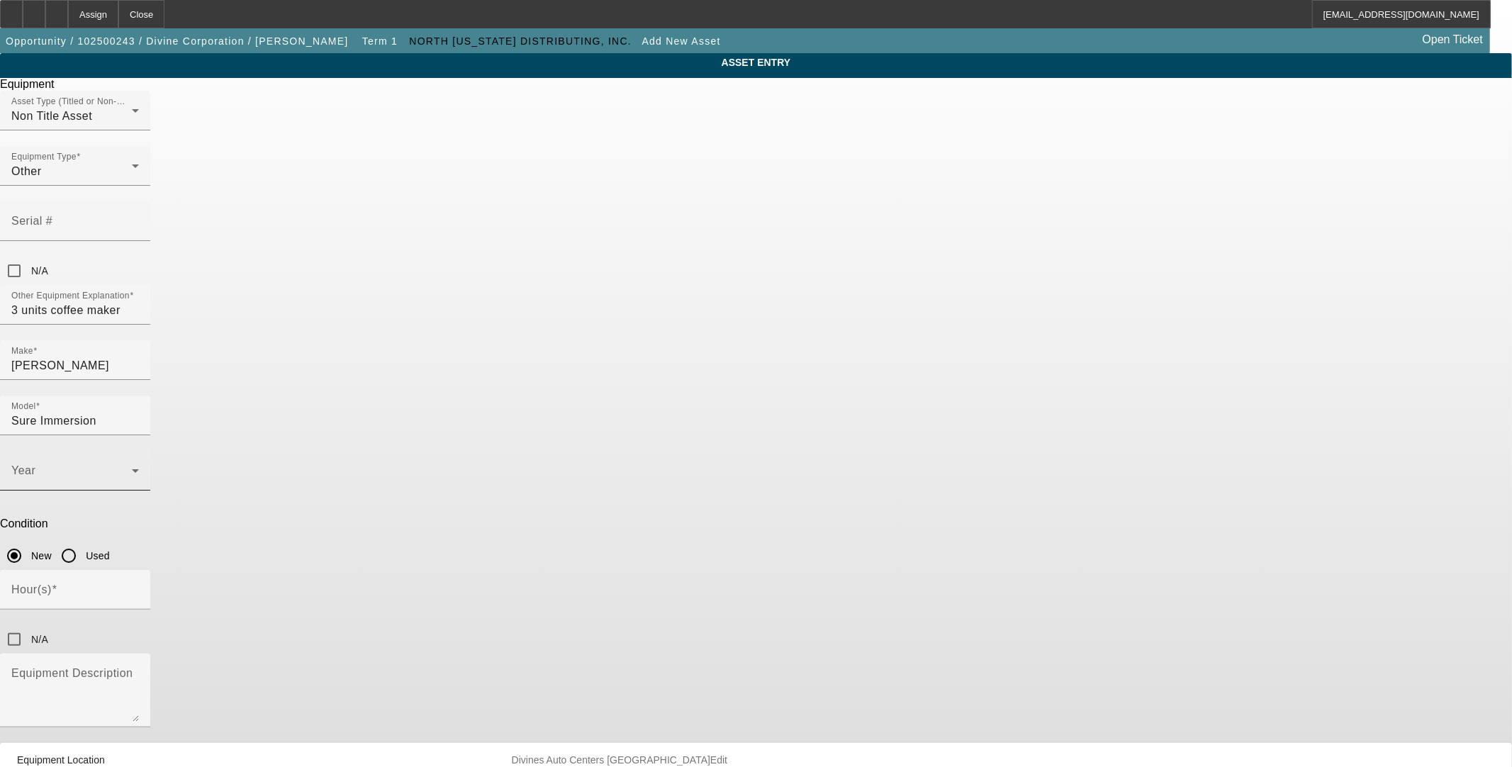
click at [139, 451] on div "Year" at bounding box center [75, 471] width 128 height 40
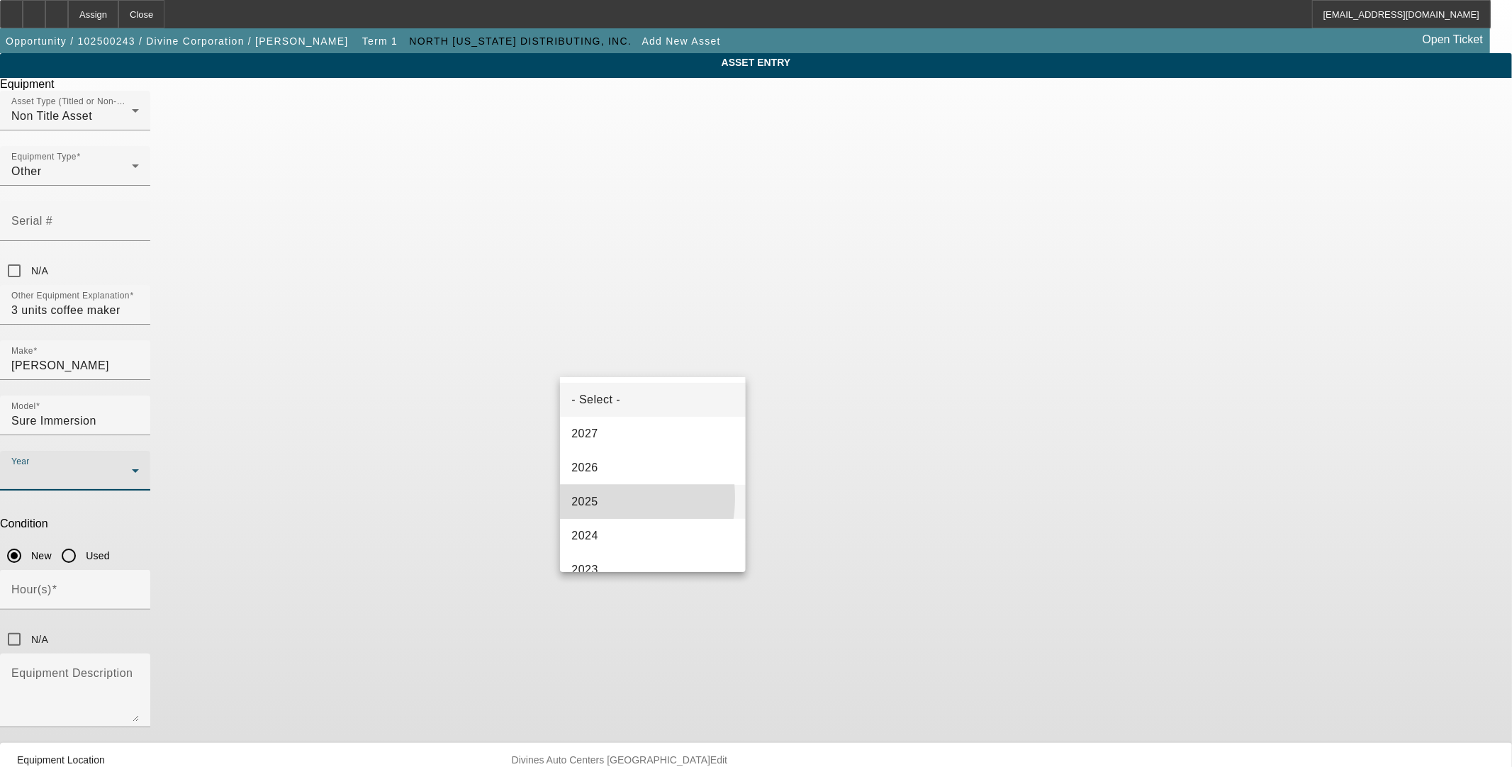
click at [588, 498] on span "2025" at bounding box center [584, 501] width 27 height 17
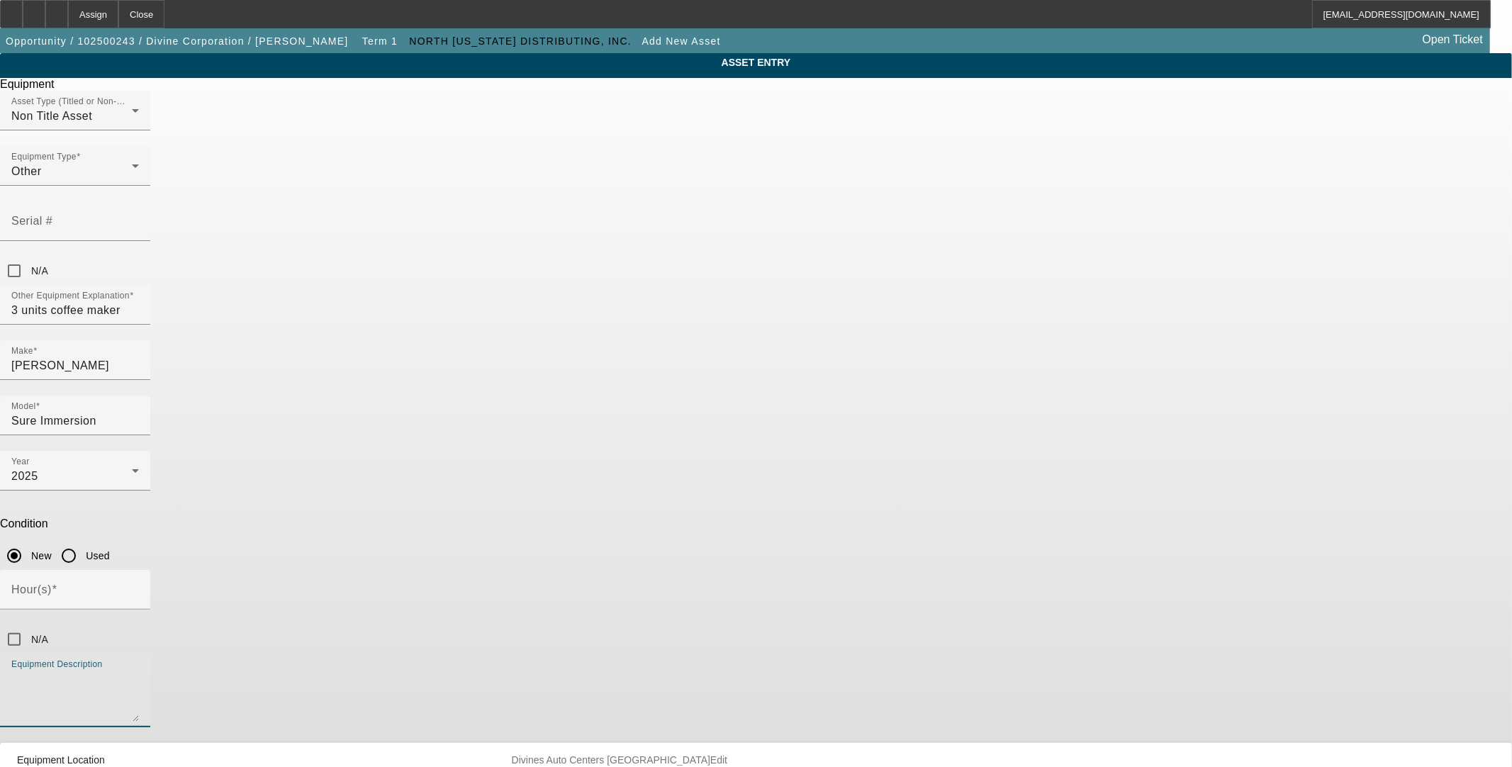
click at [139, 671] on textarea "Equipment Description" at bounding box center [75, 696] width 128 height 51
type textarea "3 units coffee maker"
click at [28, 625] on input "N/A" at bounding box center [14, 639] width 28 height 28
checkbox input "true"
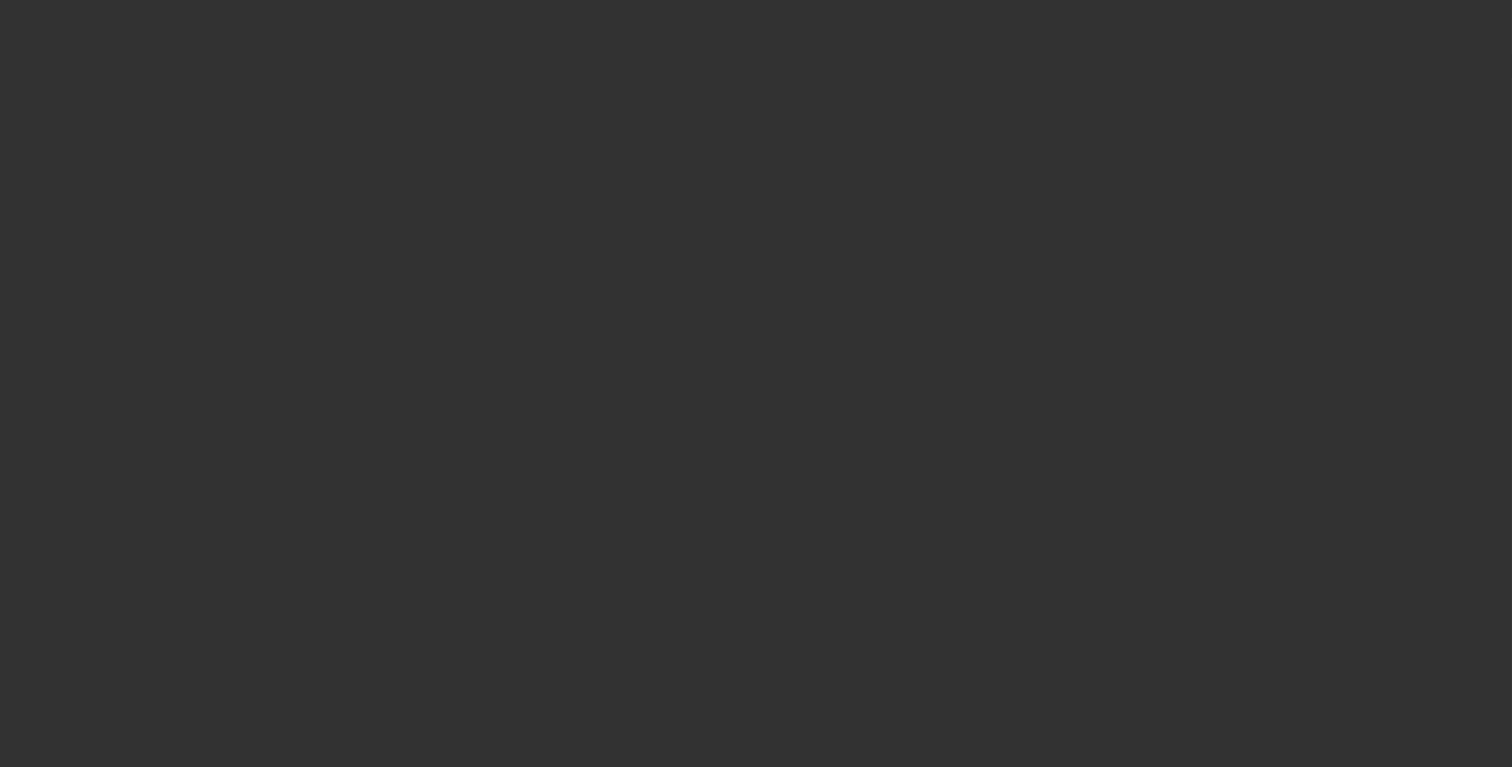
type input "$61,022.68"
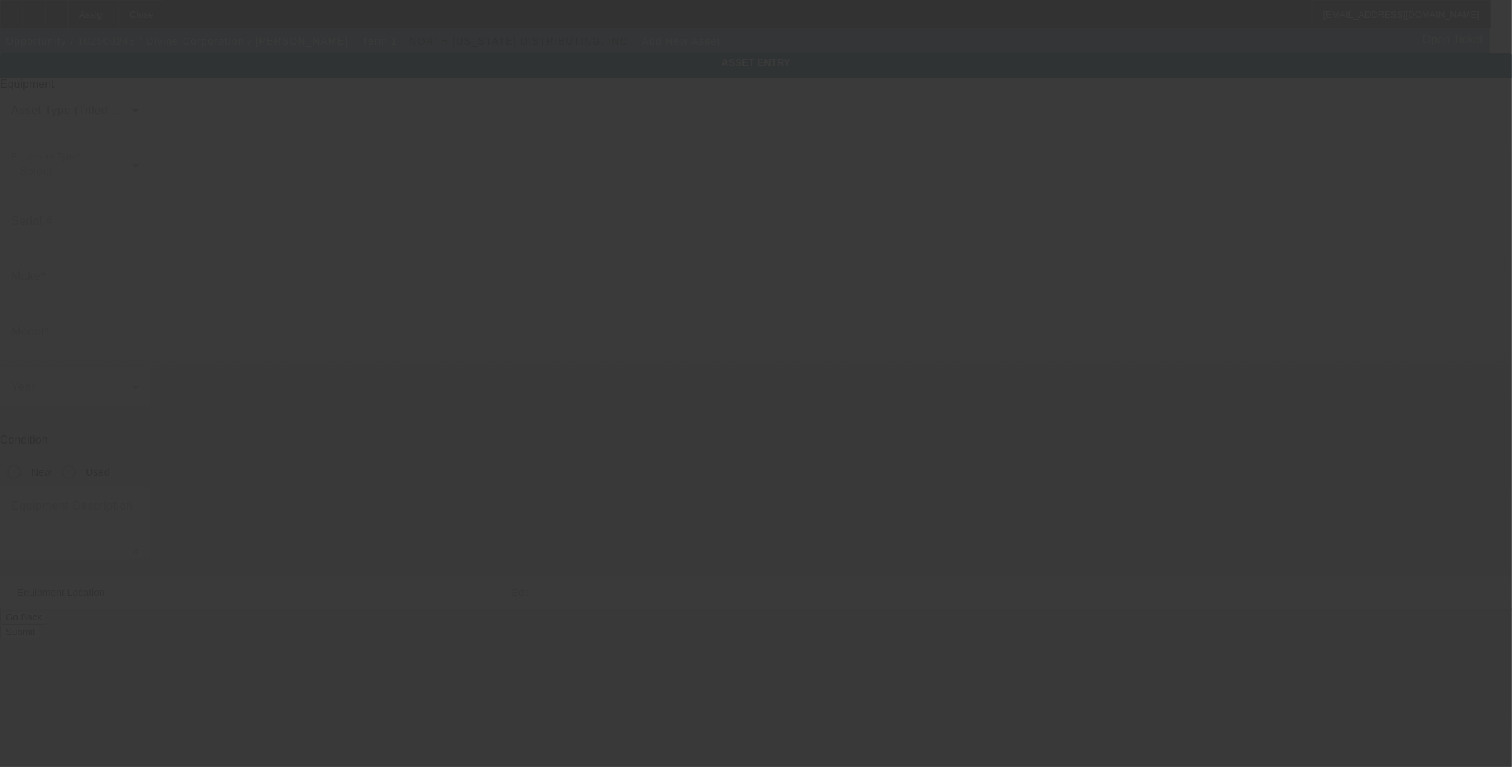
type input "Divines Auto Centers"
type input "Spokane"
type input "99202"
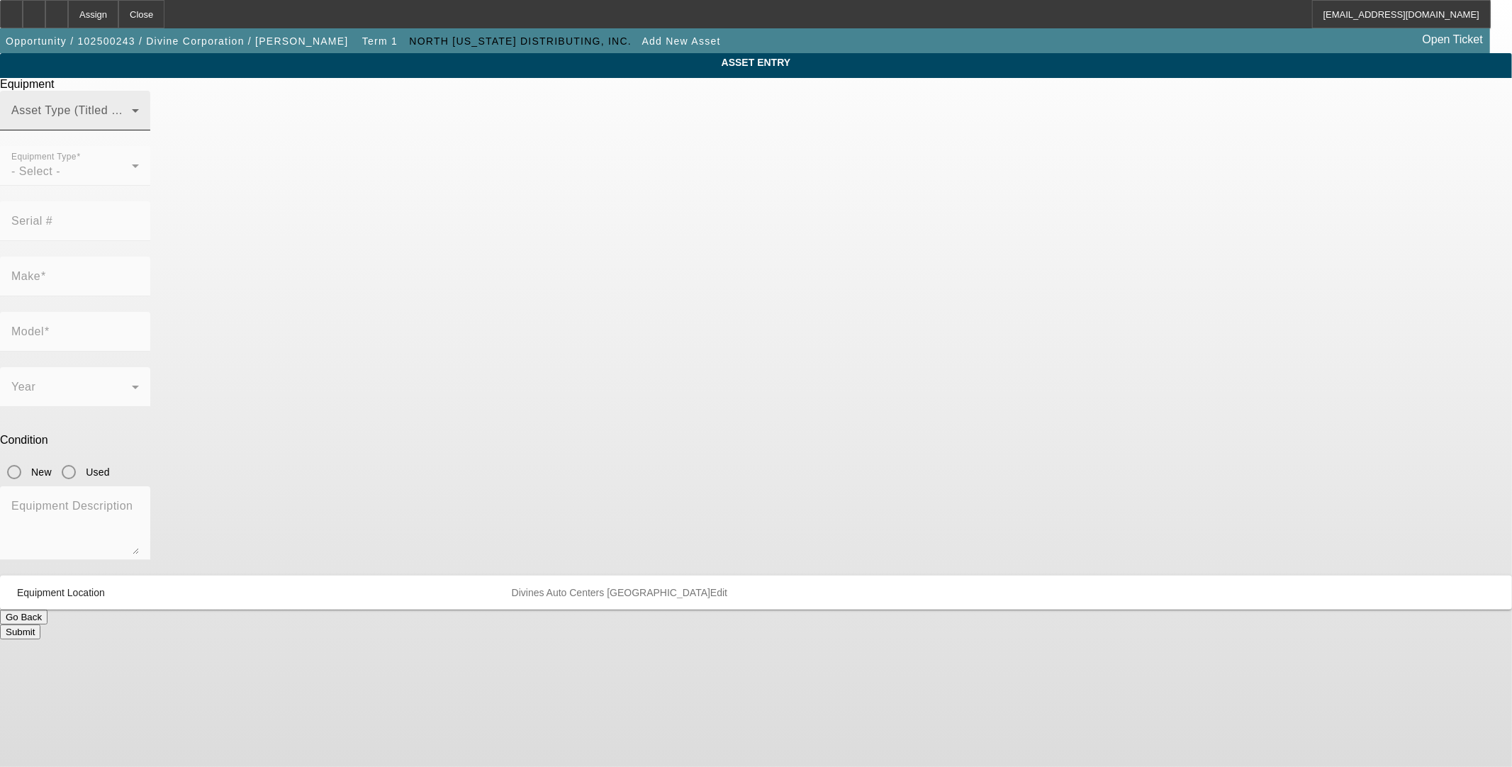
click at [132, 125] on span at bounding box center [71, 116] width 120 height 17
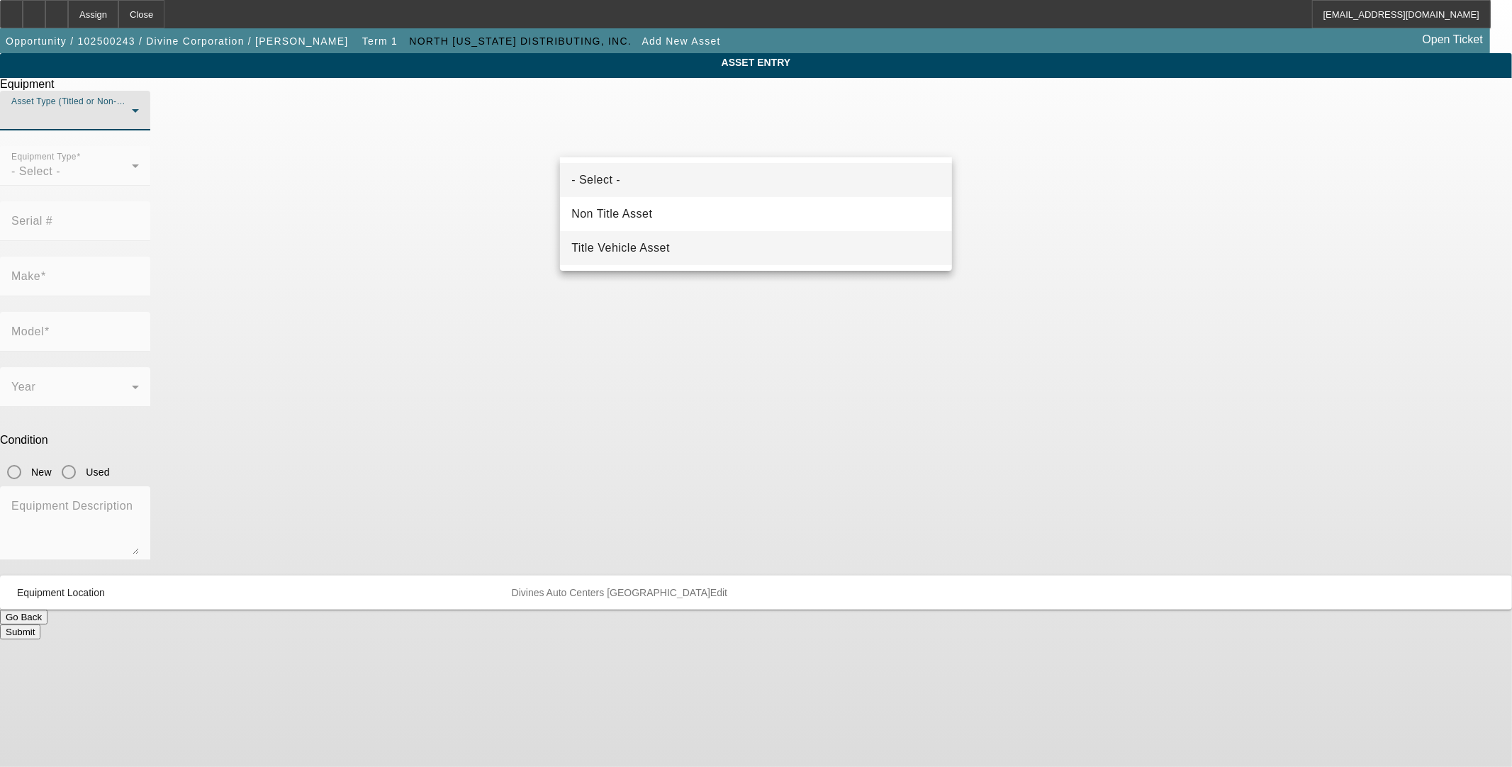
click at [644, 249] on span "Title Vehicle Asset" at bounding box center [620, 248] width 99 height 17
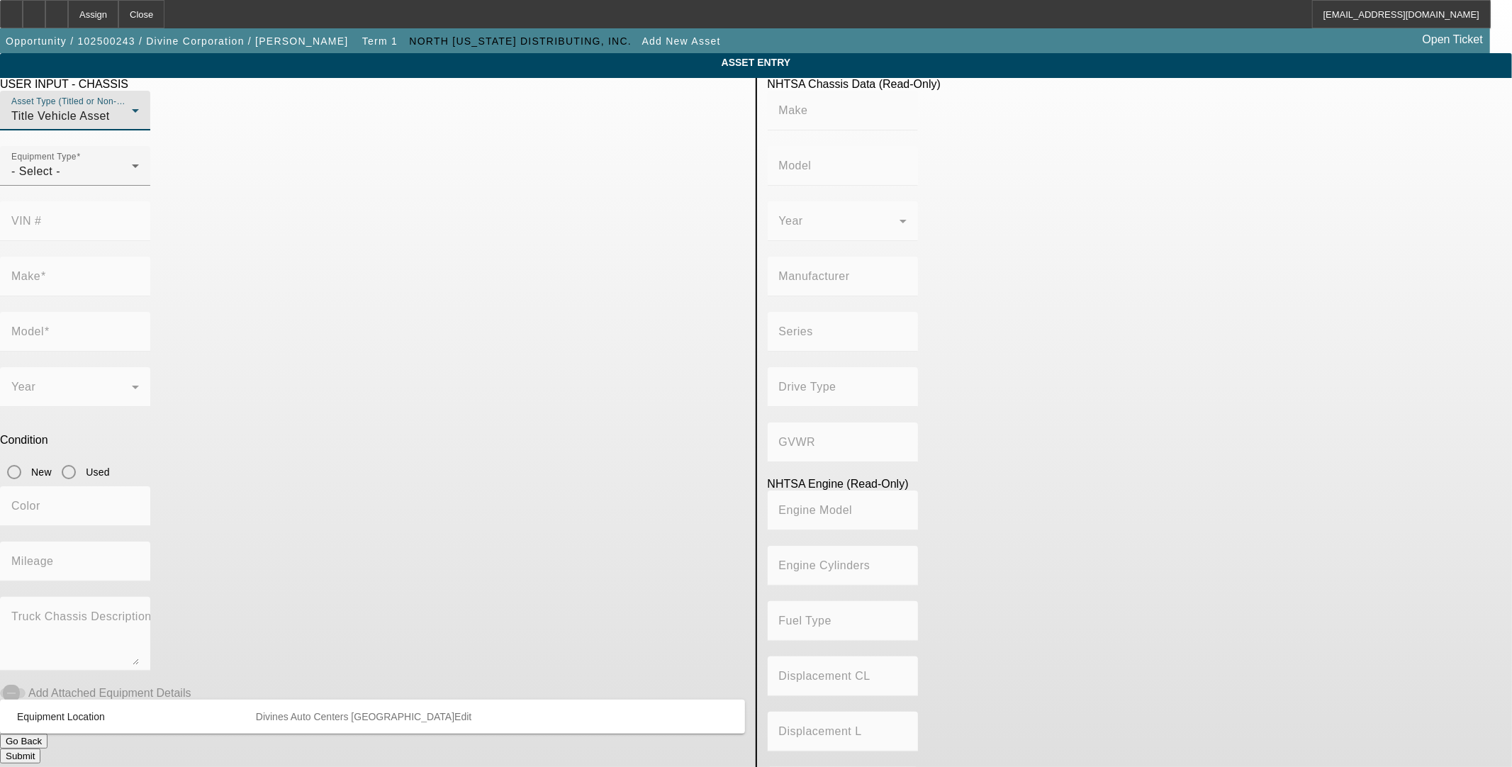
click at [132, 125] on div "Title Vehicle Asset" at bounding box center [71, 116] width 120 height 17
click at [455, 203] on mat-option "Non Title Asset" at bounding box center [549, 214] width 392 height 34
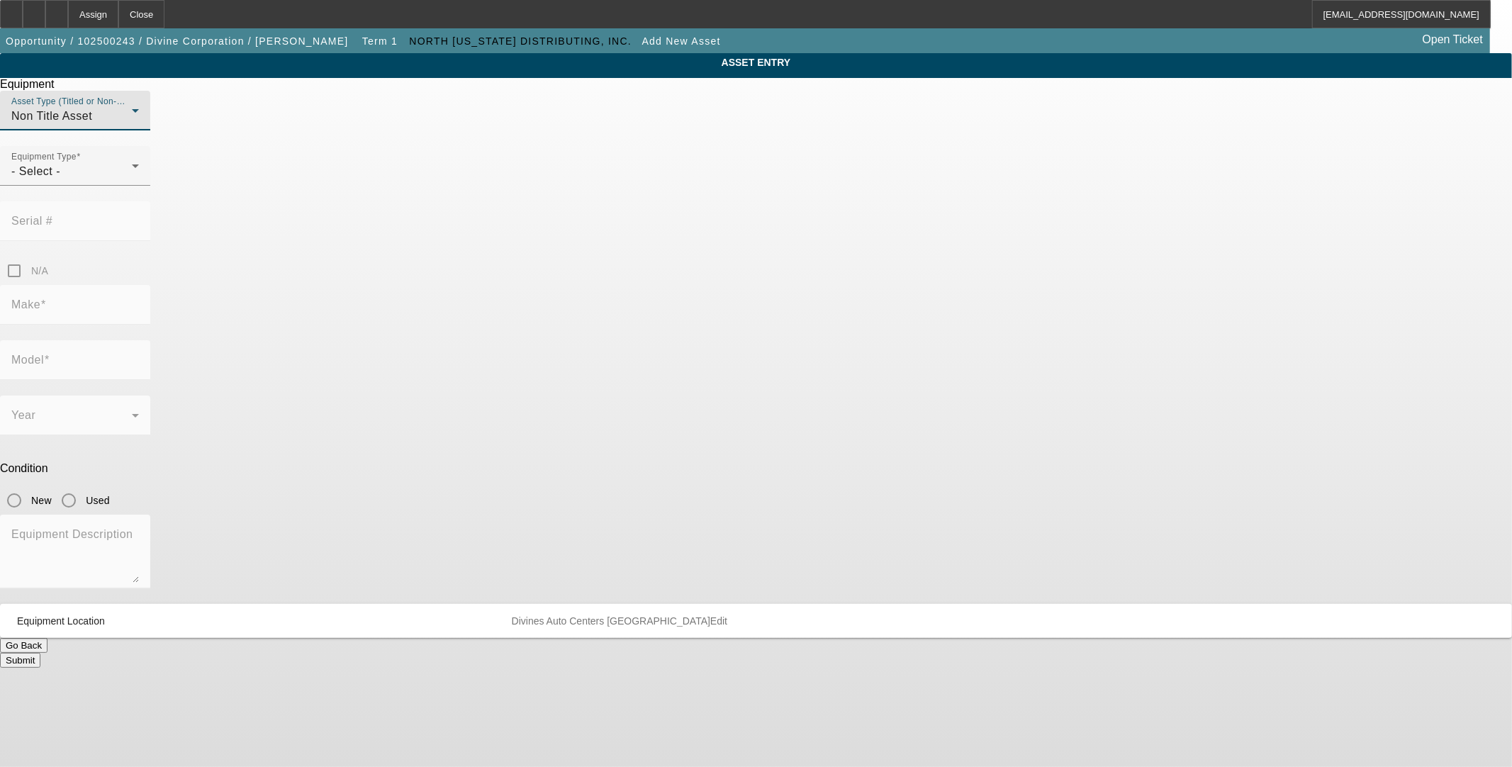
click at [150, 201] on div at bounding box center [75, 194] width 150 height 16
click at [132, 180] on div "- Select -" at bounding box center [71, 171] width 120 height 17
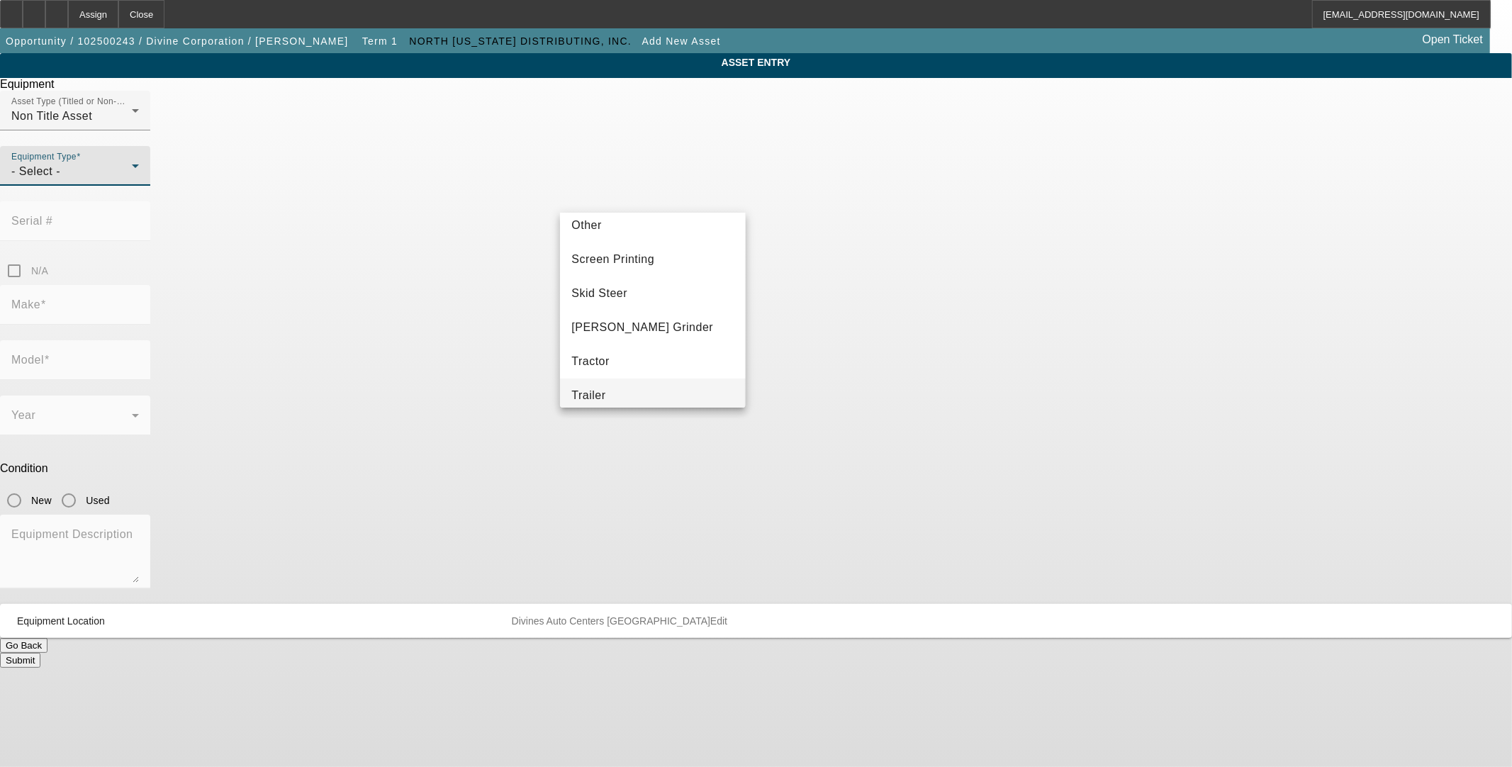
scroll to position [315, 0]
click at [617, 232] on mat-option "Other" at bounding box center [652, 226] width 185 height 34
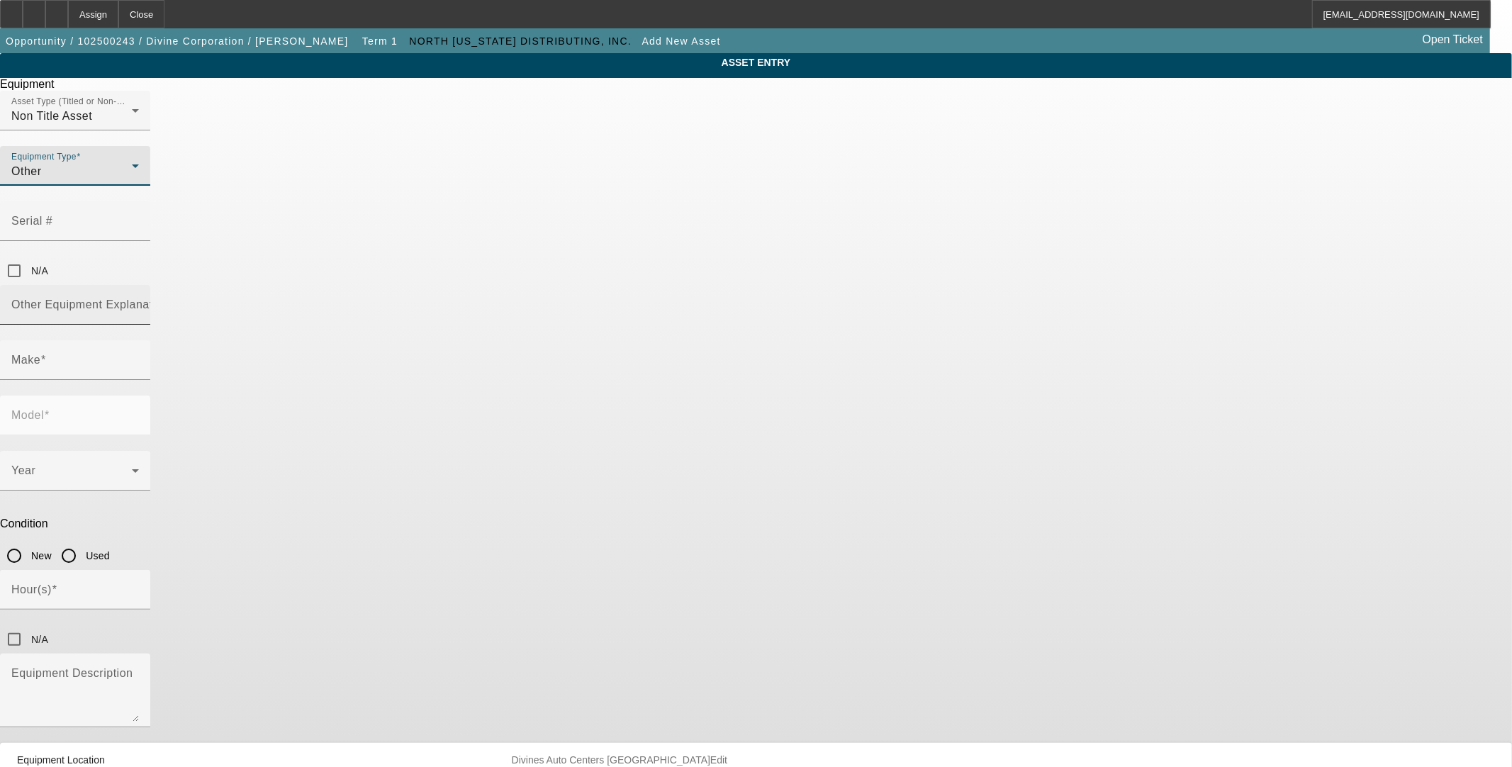
click at [139, 285] on div "Other Equipment Explanation" at bounding box center [75, 305] width 128 height 40
type input "Portion Scale"
click at [150, 380] on div at bounding box center [75, 388] width 150 height 16
click at [139, 357] on input "Make" at bounding box center [75, 365] width 128 height 17
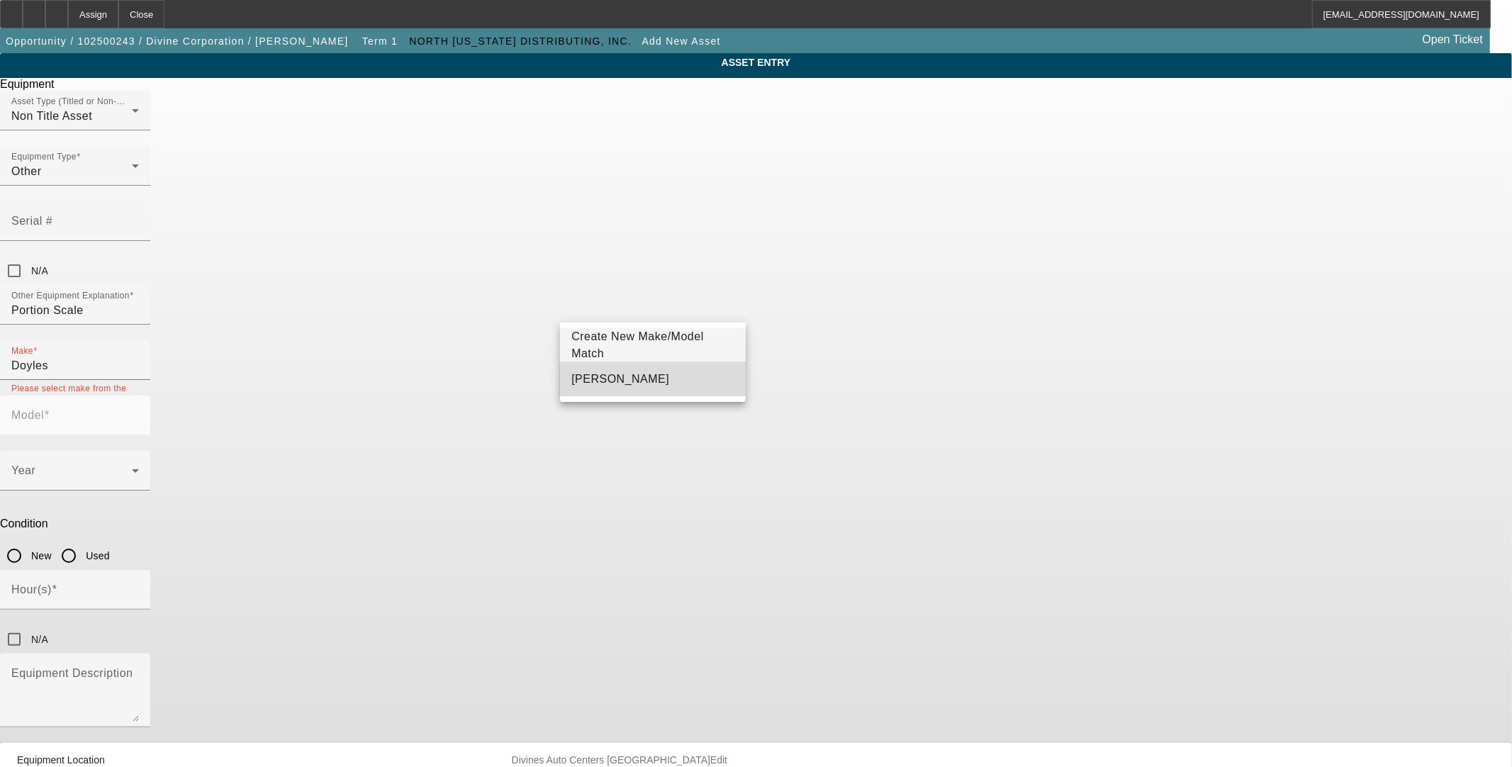
click at [632, 383] on span "Doyles Sheehan" at bounding box center [620, 379] width 98 height 17
type input "Doyles Sheehan"
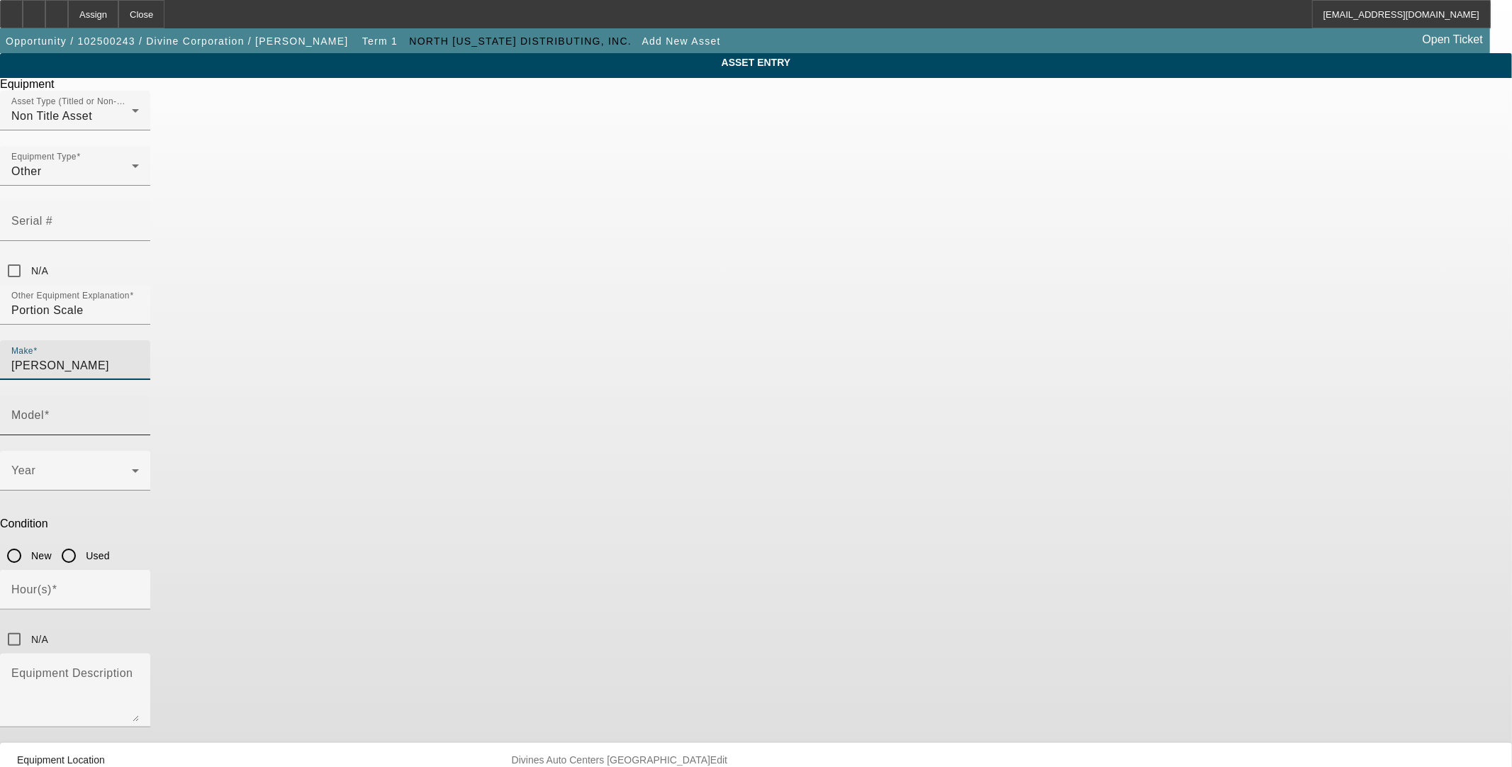
click at [139, 413] on input "Model" at bounding box center [75, 421] width 128 height 17
type input "Portion Scale"
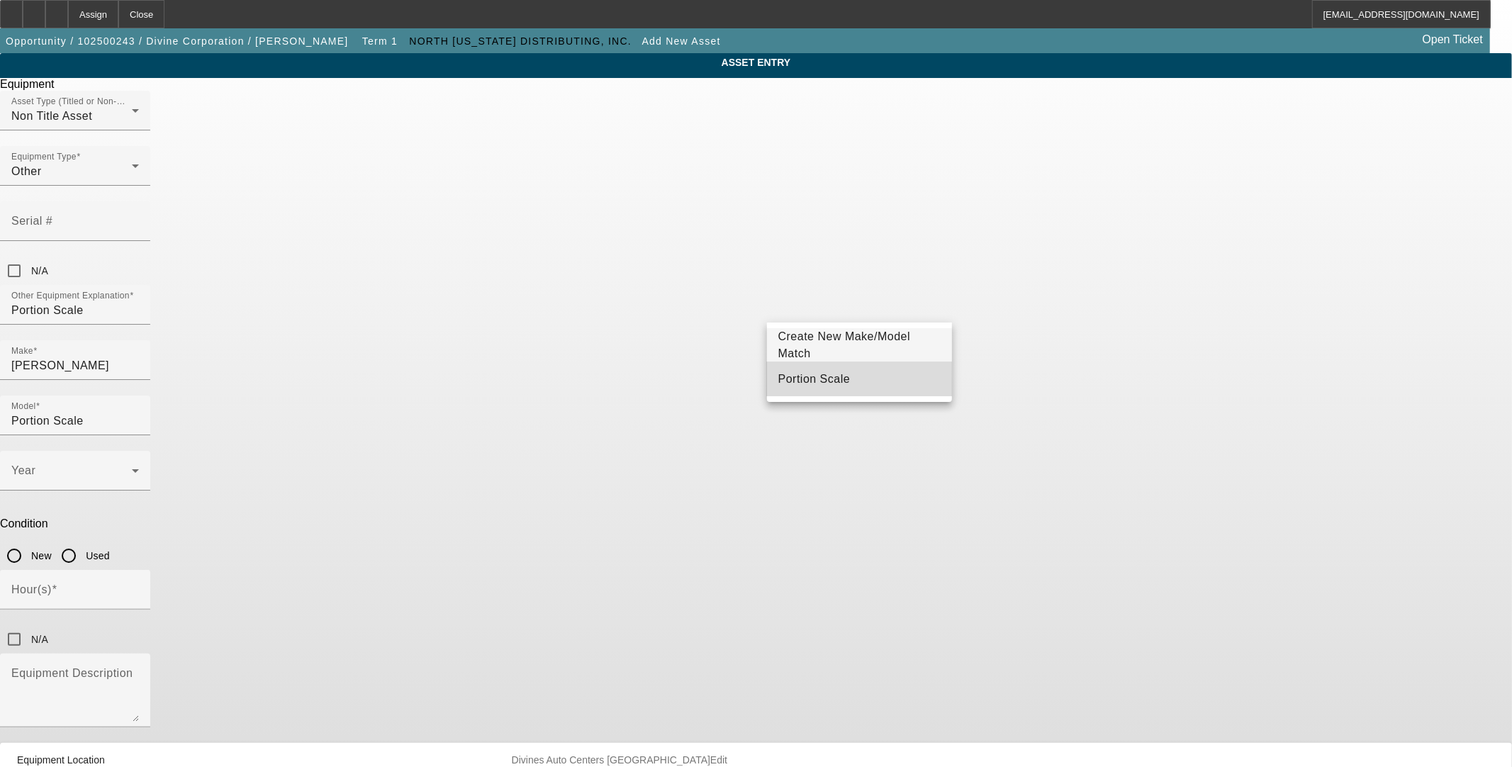
click at [802, 378] on span "Portion Scale" at bounding box center [814, 379] width 72 height 12
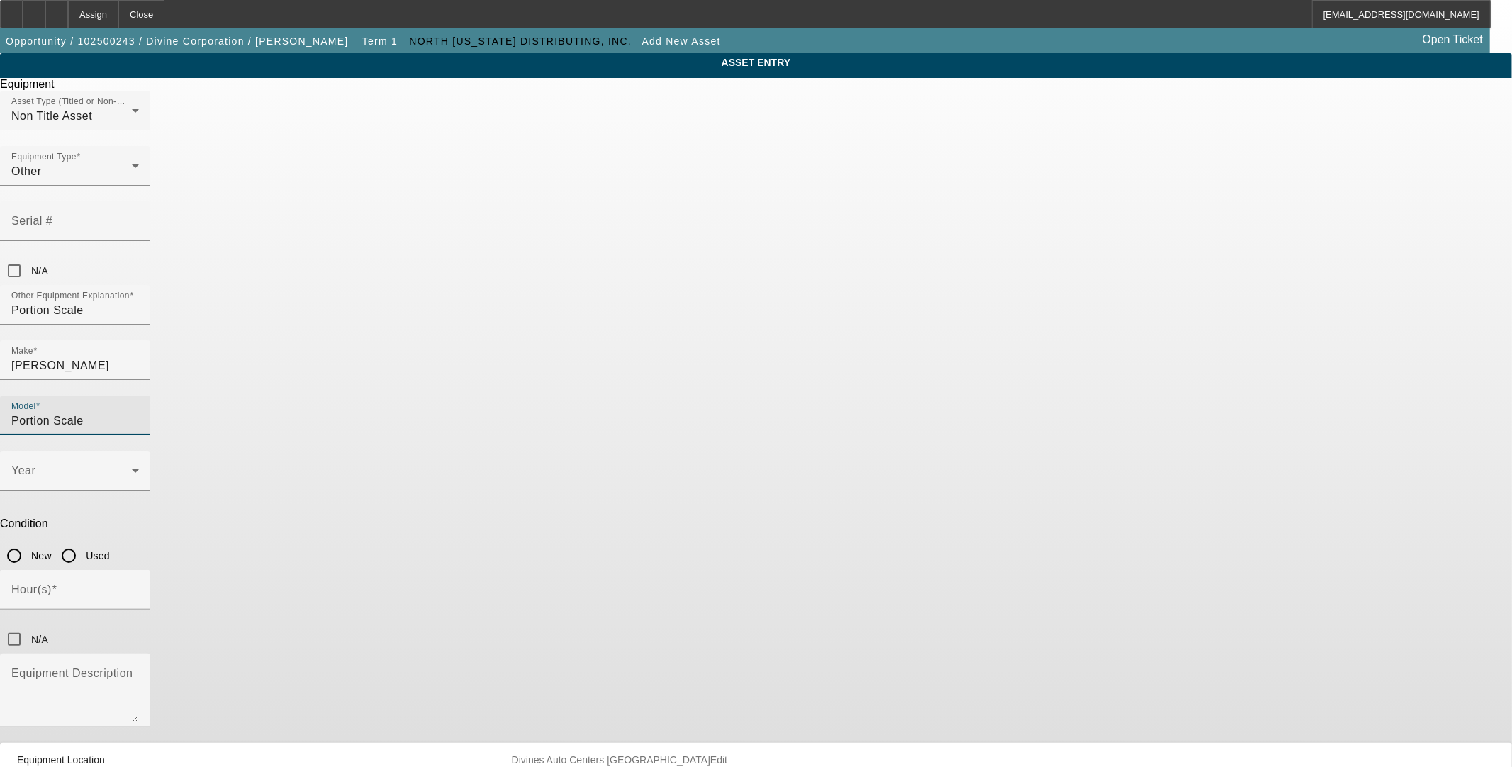
click at [28, 542] on input "New" at bounding box center [14, 556] width 28 height 28
radio input "true"
click at [139, 451] on div "Year" at bounding box center [75, 471] width 128 height 40
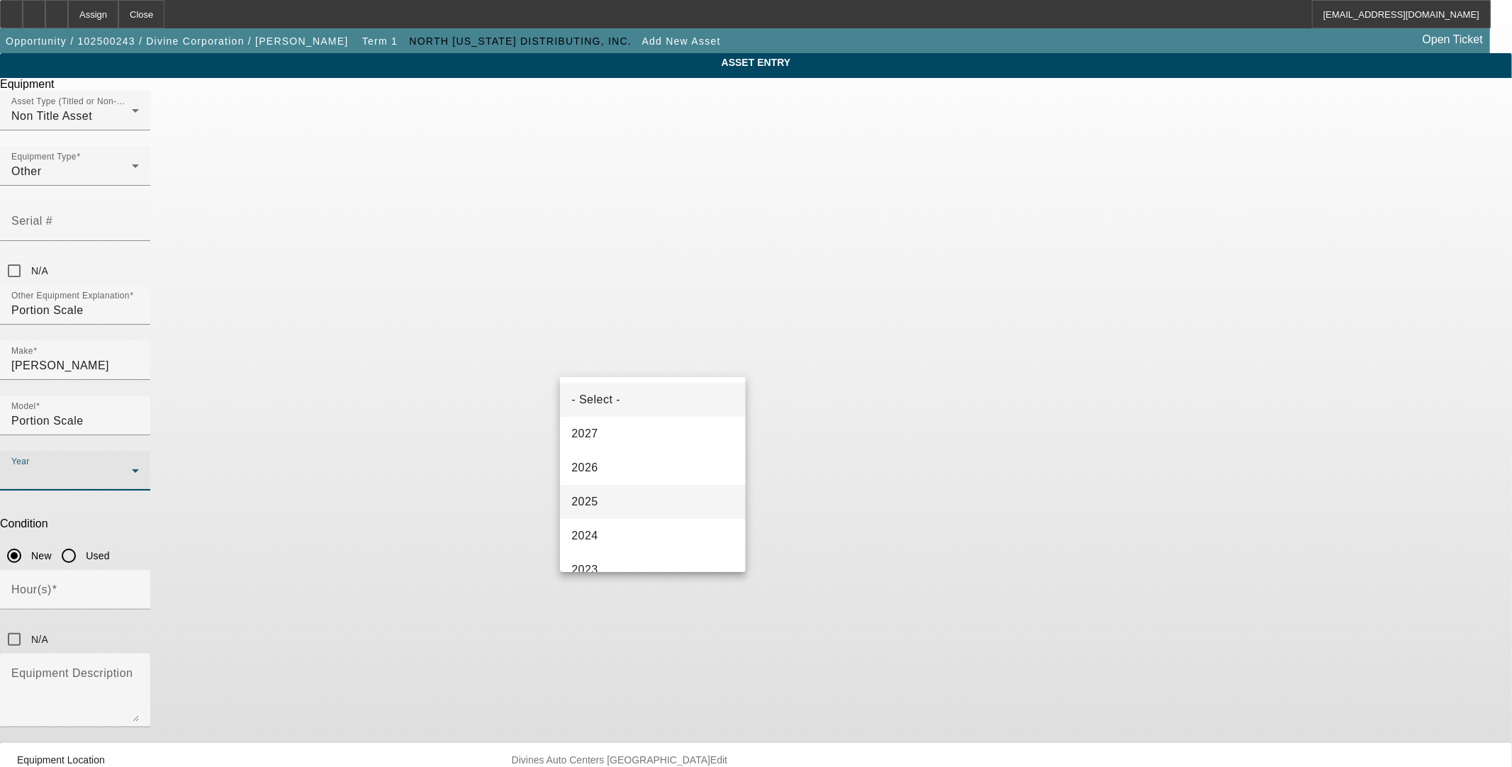
click at [605, 508] on mat-option "2025" at bounding box center [652, 502] width 185 height 34
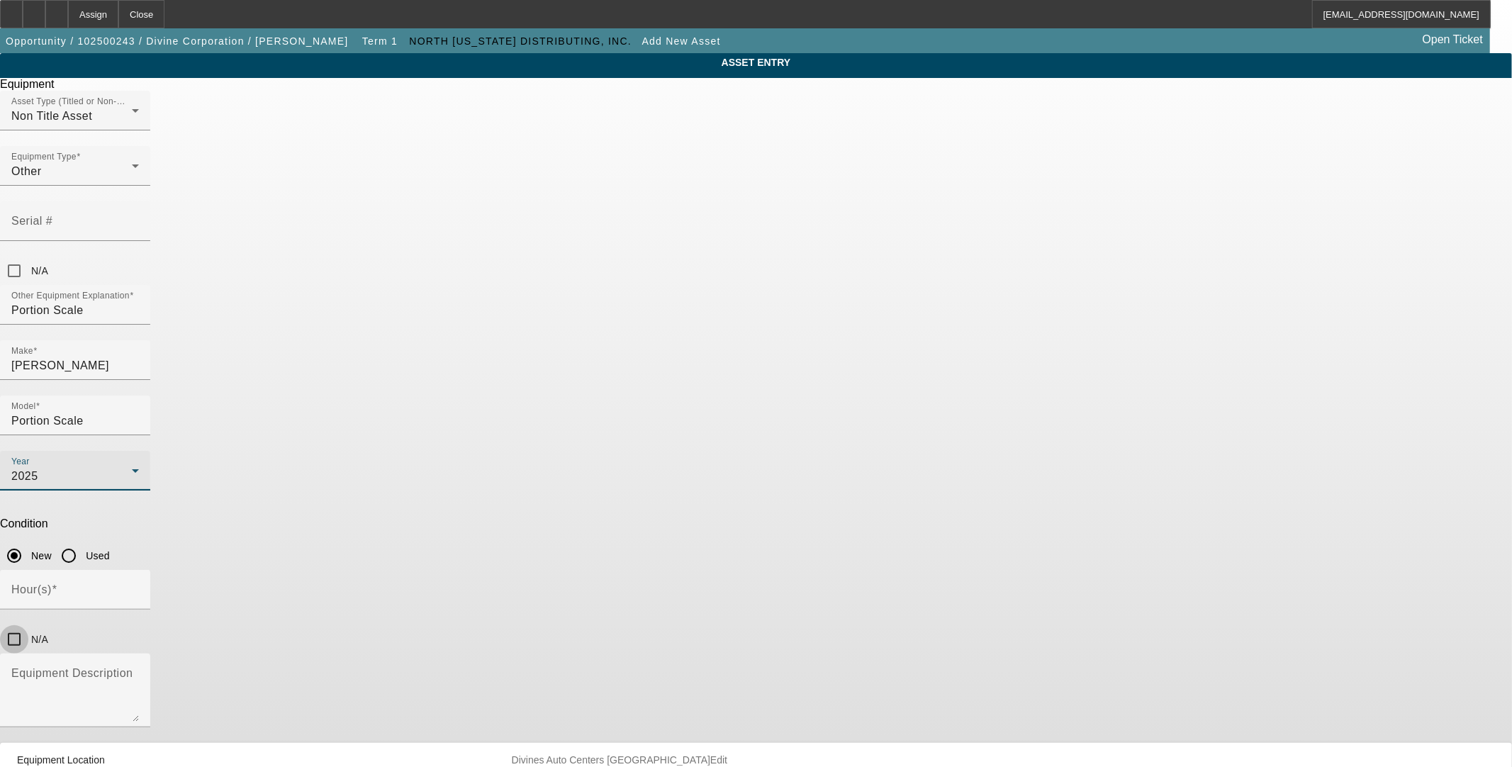
click at [28, 625] on input "N/A" at bounding box center [14, 639] width 28 height 28
checkbox input "true"
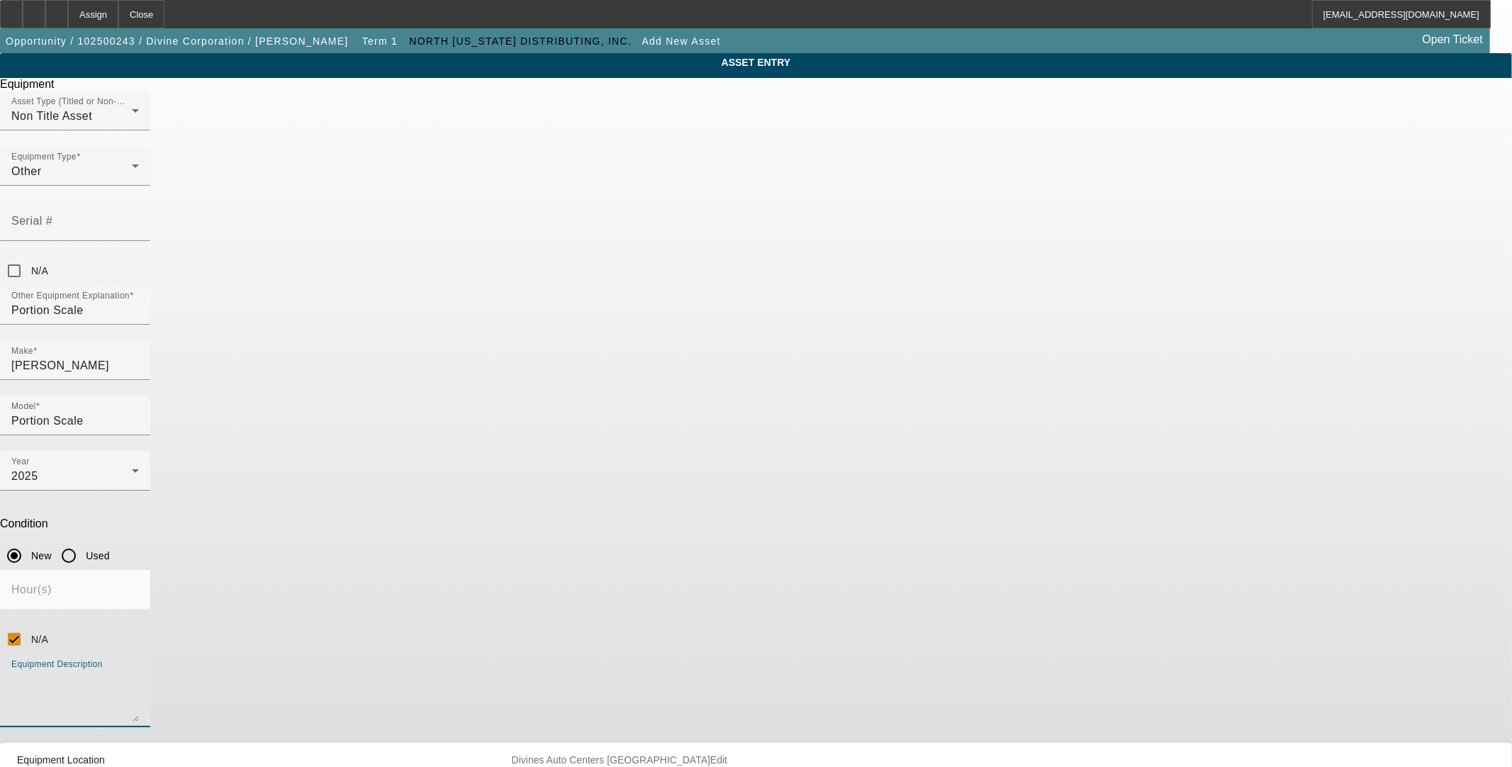
click at [139, 671] on textarea "Equipment Description" at bounding box center [75, 696] width 128 height 51
type textarea "3 portion scales"
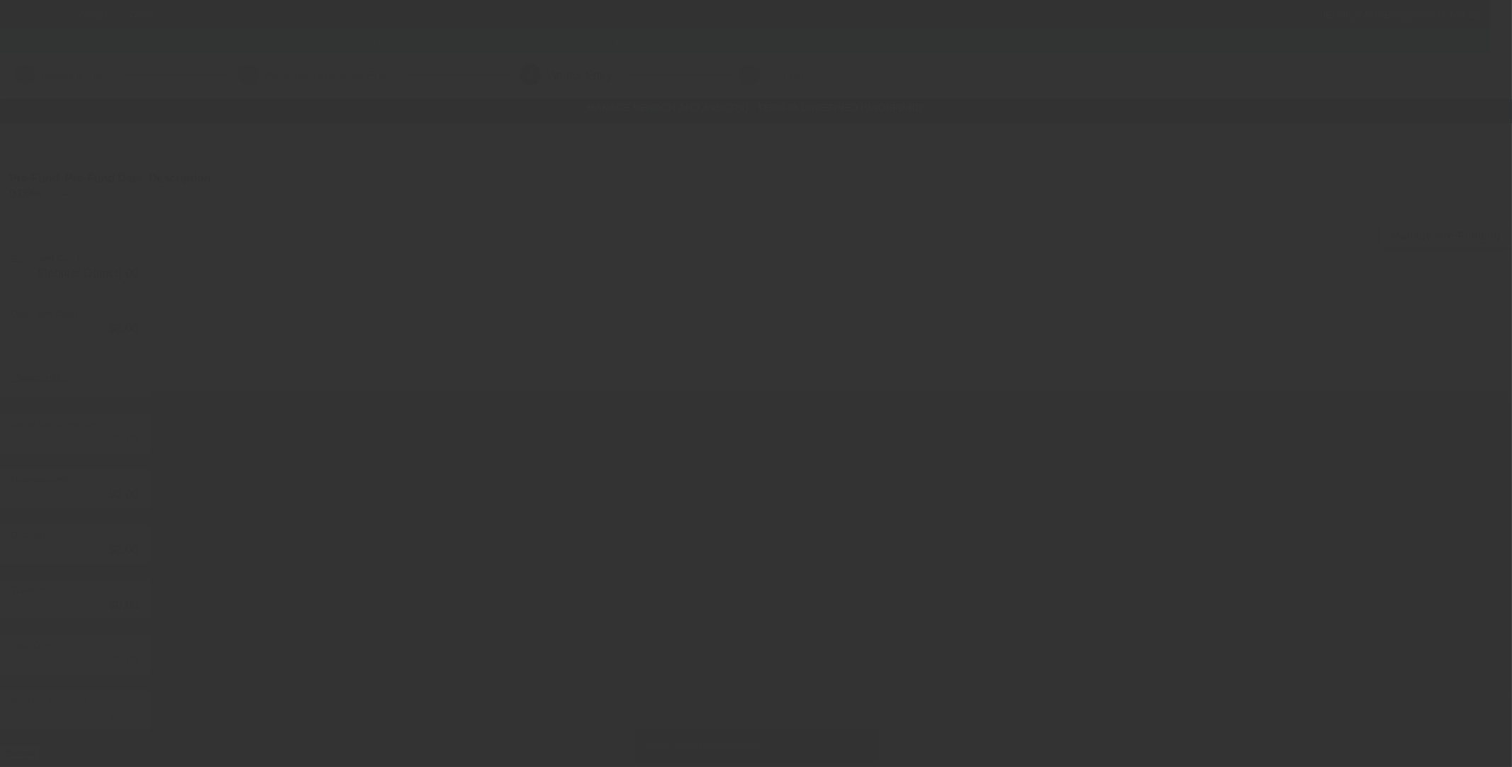
type input "$61,022.68"
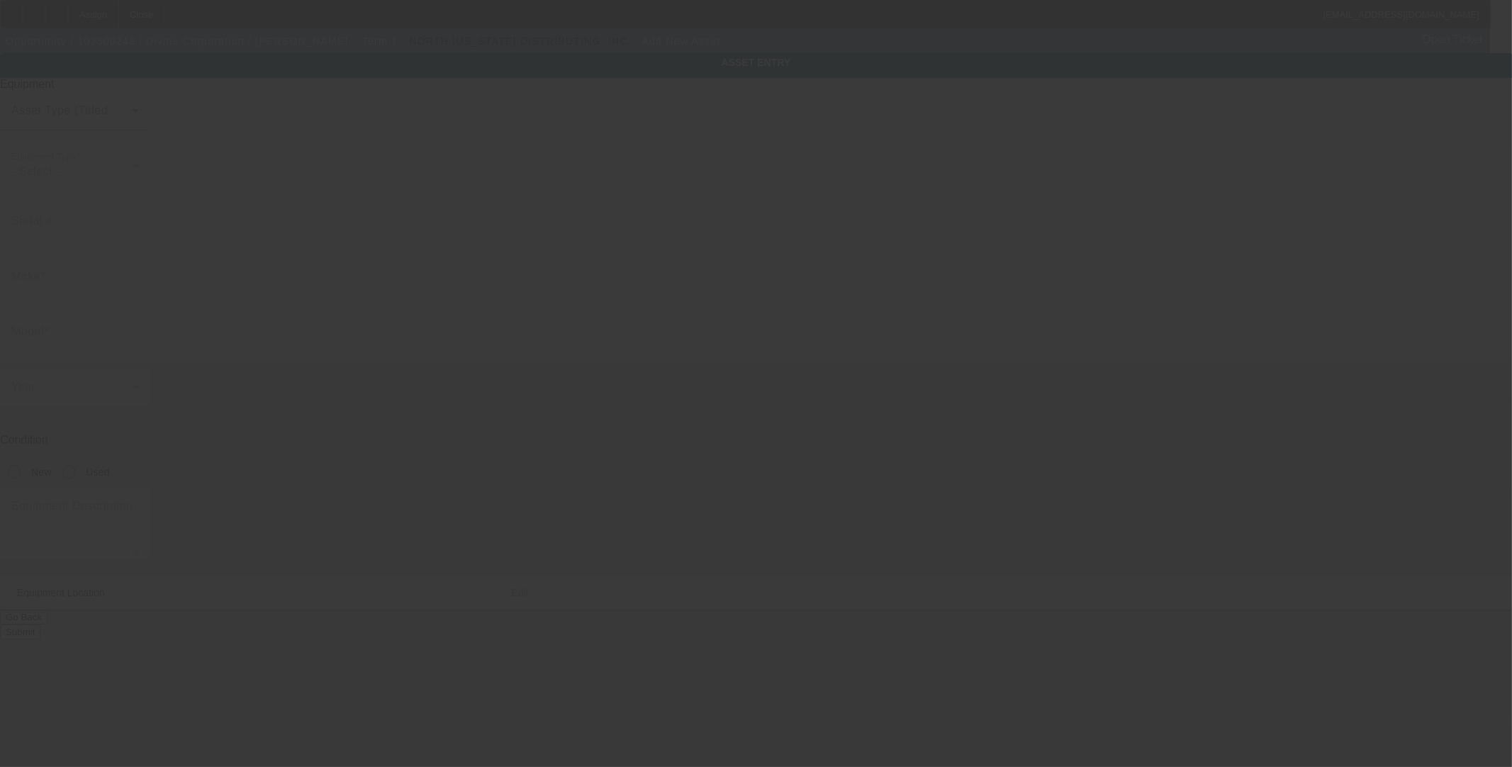
type input "Divines Auto Centers"
type input "Spokane"
type input "99202"
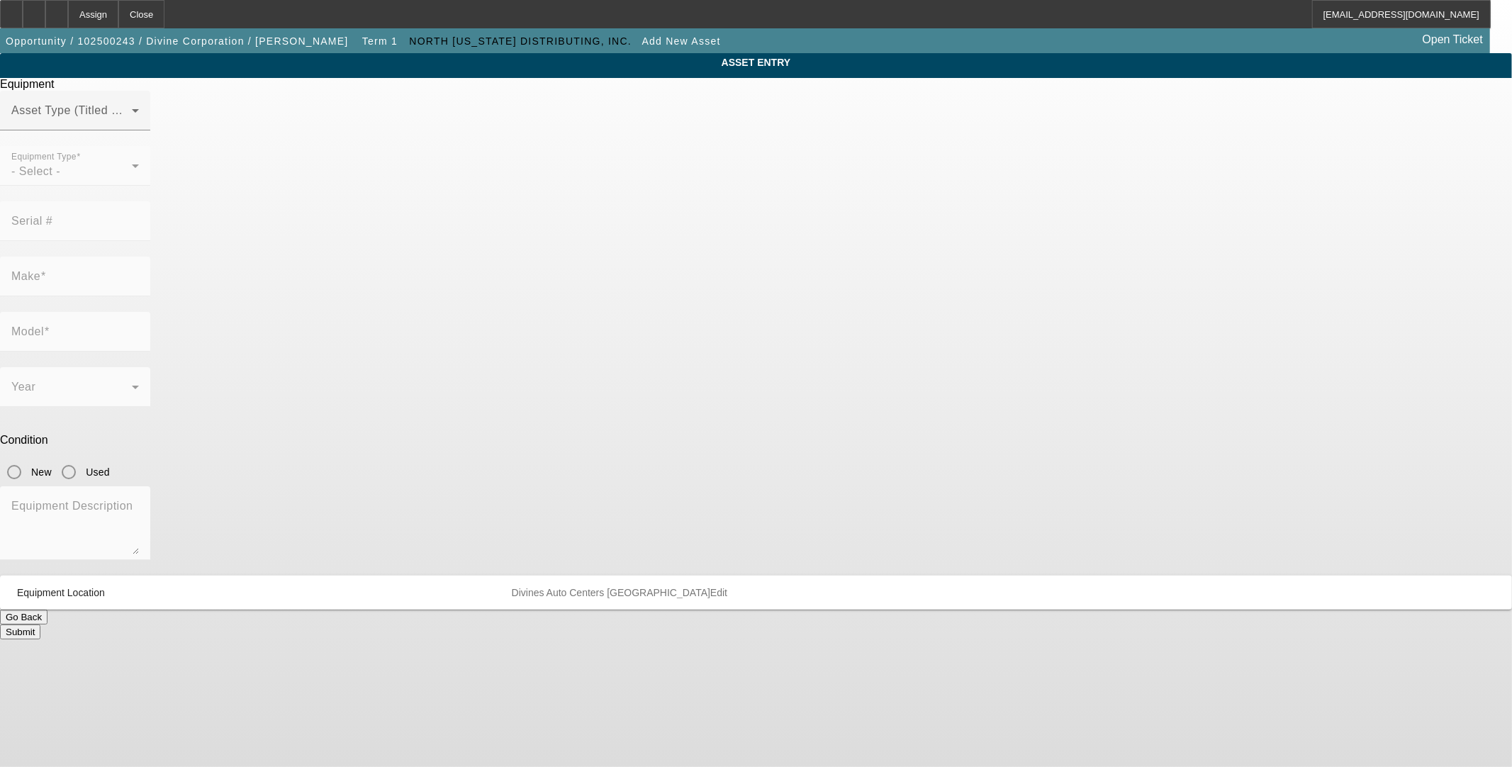
click at [150, 146] on div at bounding box center [75, 138] width 150 height 16
click at [139, 119] on div "Asset Type (Titled or Non-Titled)" at bounding box center [75, 111] width 128 height 40
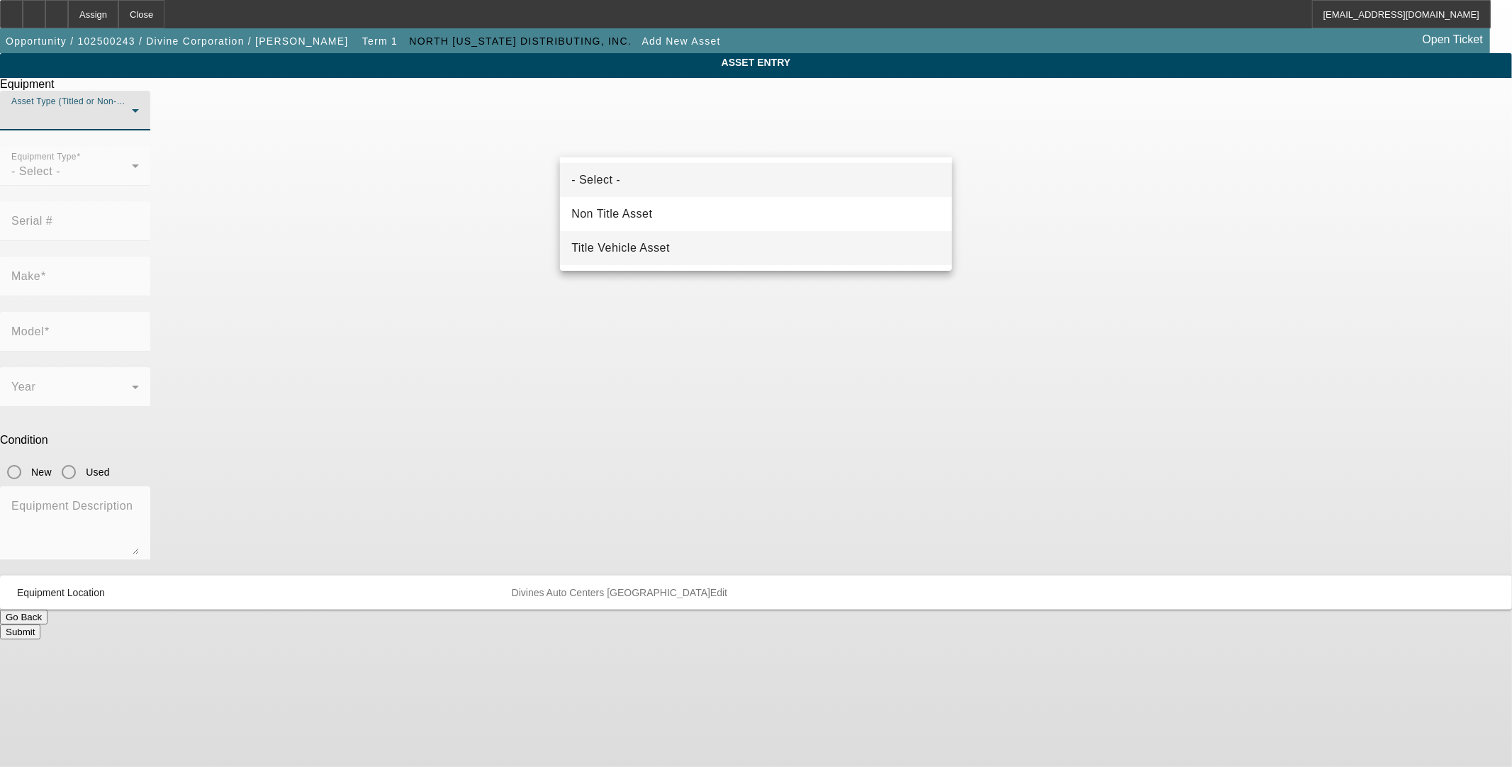
click at [644, 241] on span "Title Vehicle Asset" at bounding box center [620, 248] width 99 height 17
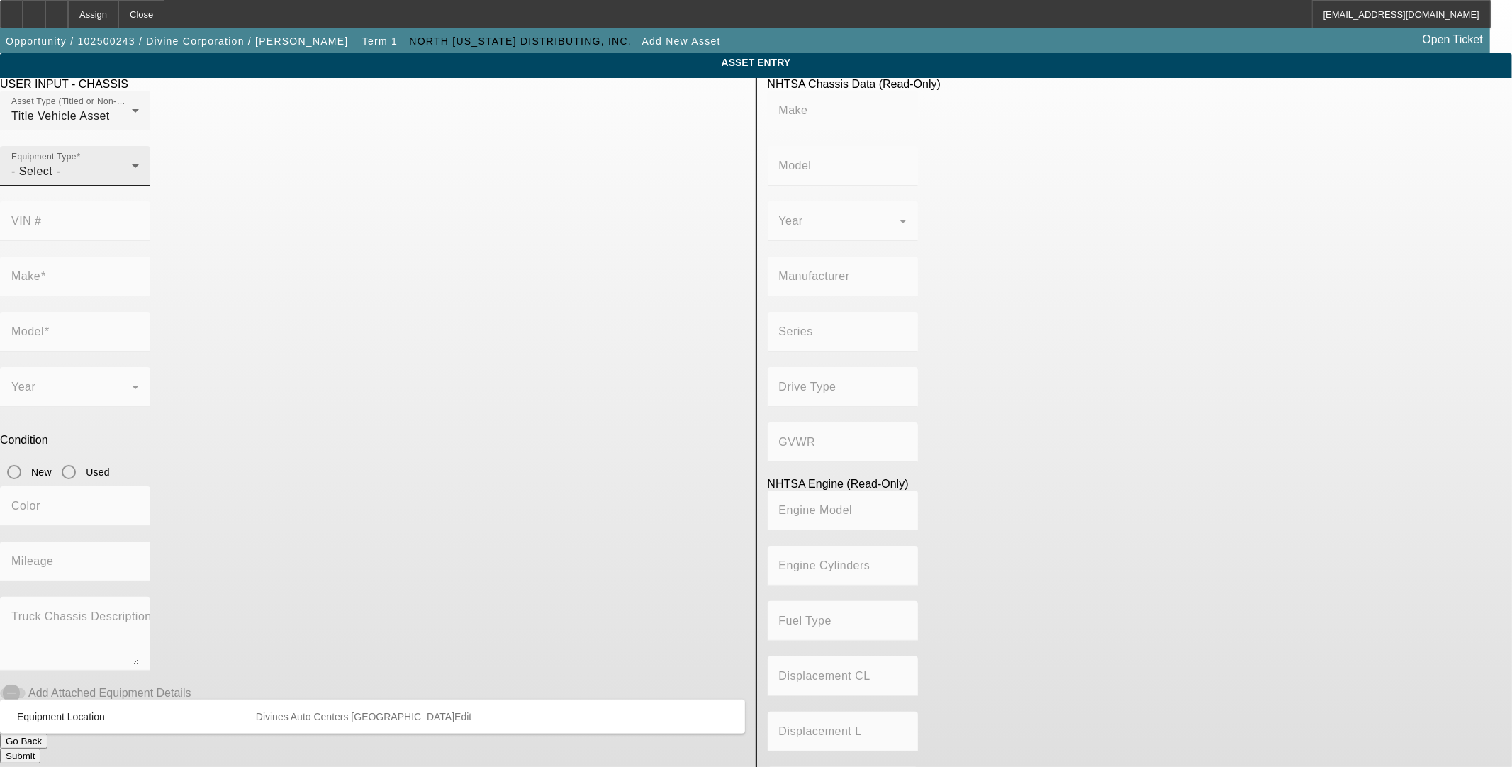
click at [77, 162] on mat-label "Equipment Type" at bounding box center [43, 156] width 65 height 9
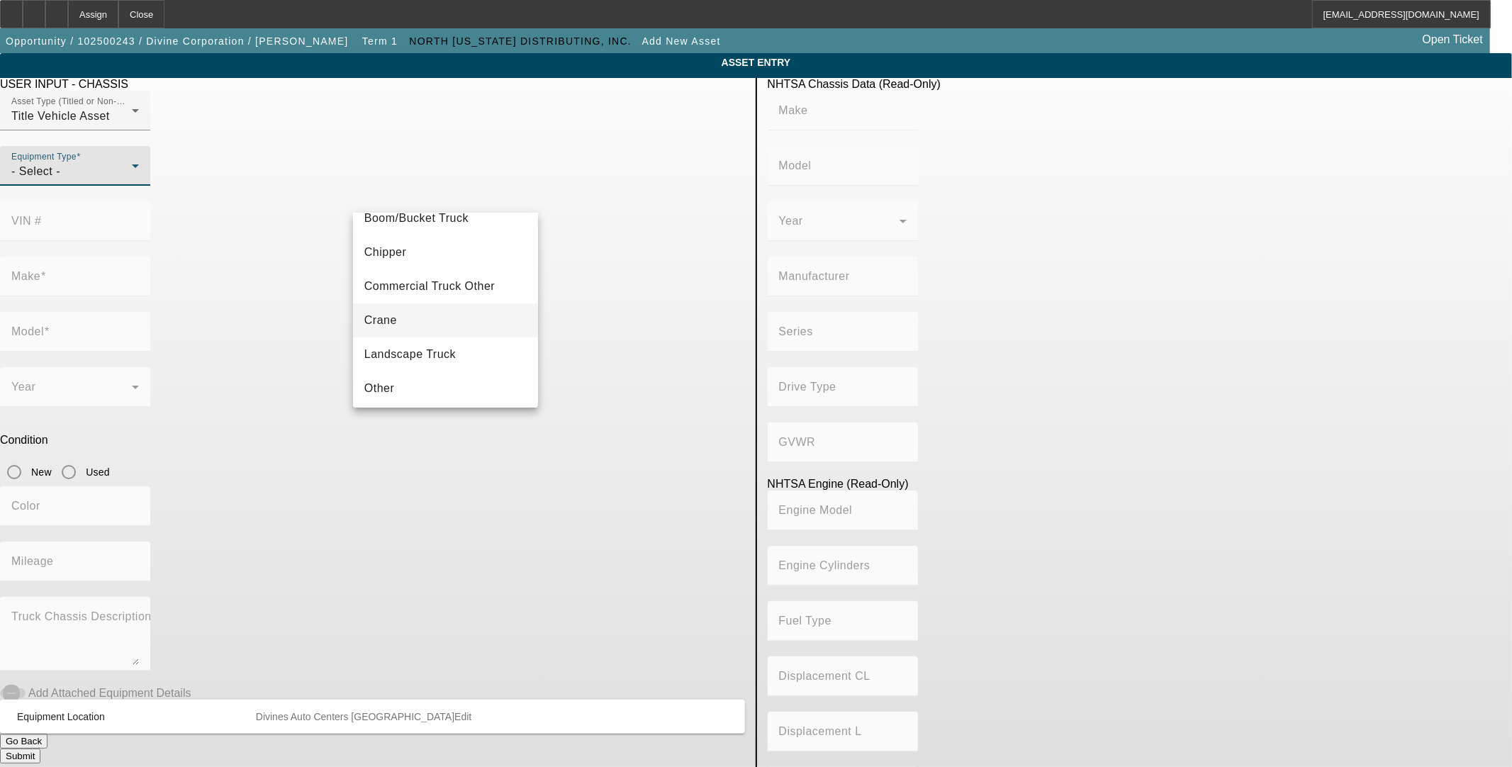
scroll to position [156, 0]
click at [412, 286] on mat-option "Other" at bounding box center [445, 284] width 185 height 34
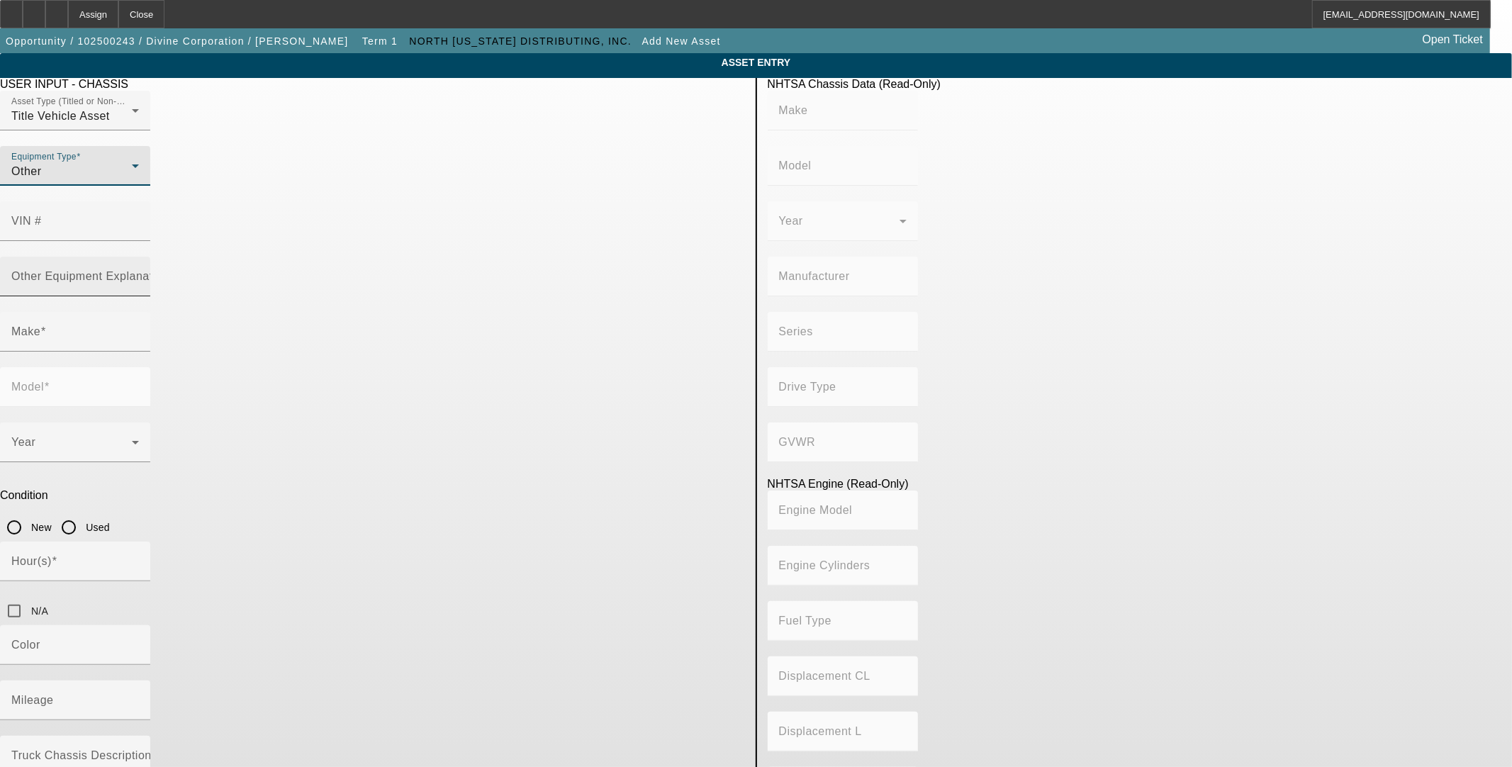
click at [169, 270] on mat-label "Other Equipment Explanation" at bounding box center [90, 276] width 158 height 12
click at [139, 274] on input "Other Equipment Explanation" at bounding box center [75, 282] width 128 height 17
type input "Barcode Scanner"
click at [139, 329] on input "Make" at bounding box center [75, 337] width 128 height 17
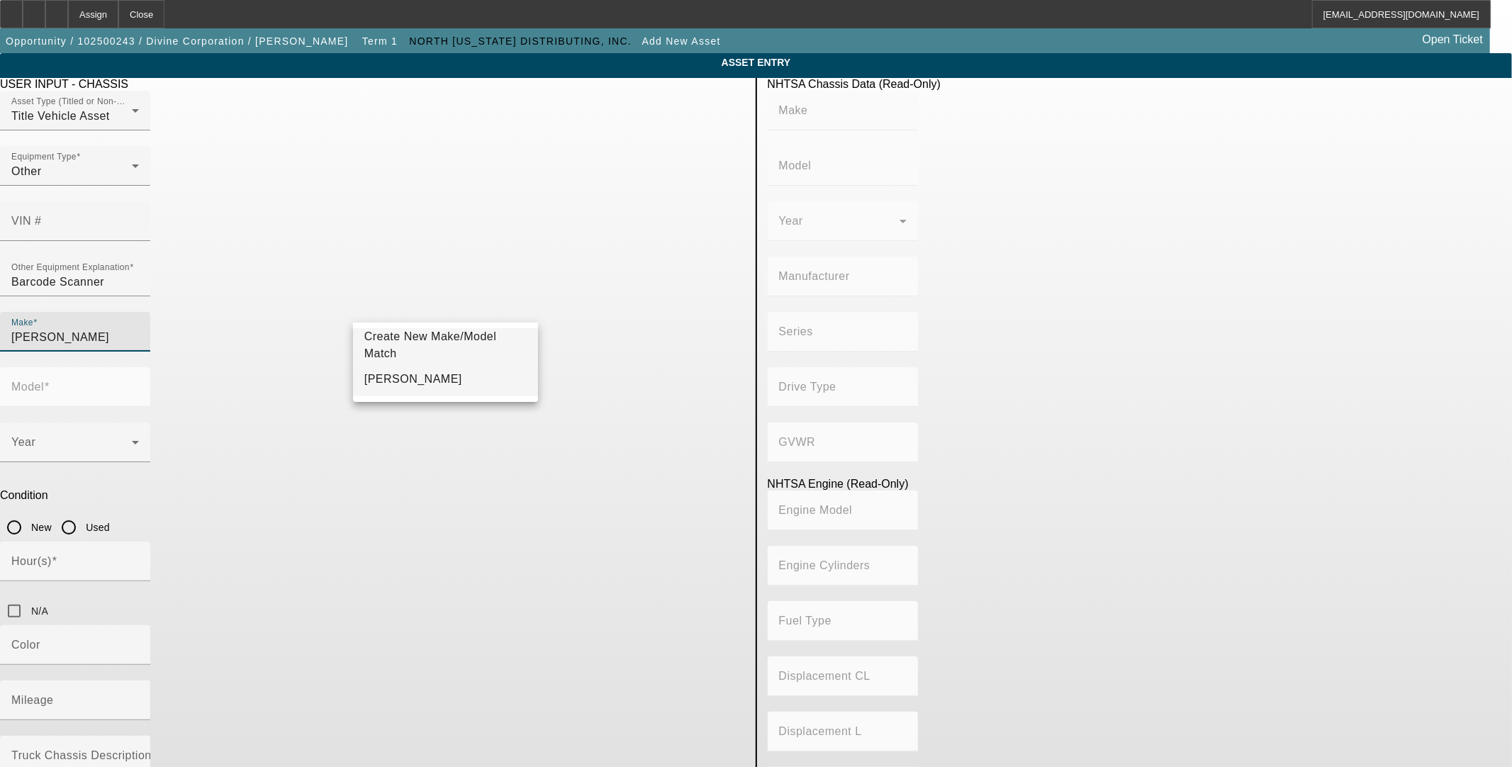
type input "Doyles Sheehan"
click at [434, 380] on mat-option "Doyles Sheehan" at bounding box center [445, 379] width 185 height 34
click at [28, 513] on input "New" at bounding box center [14, 527] width 28 height 28
radio input "true"
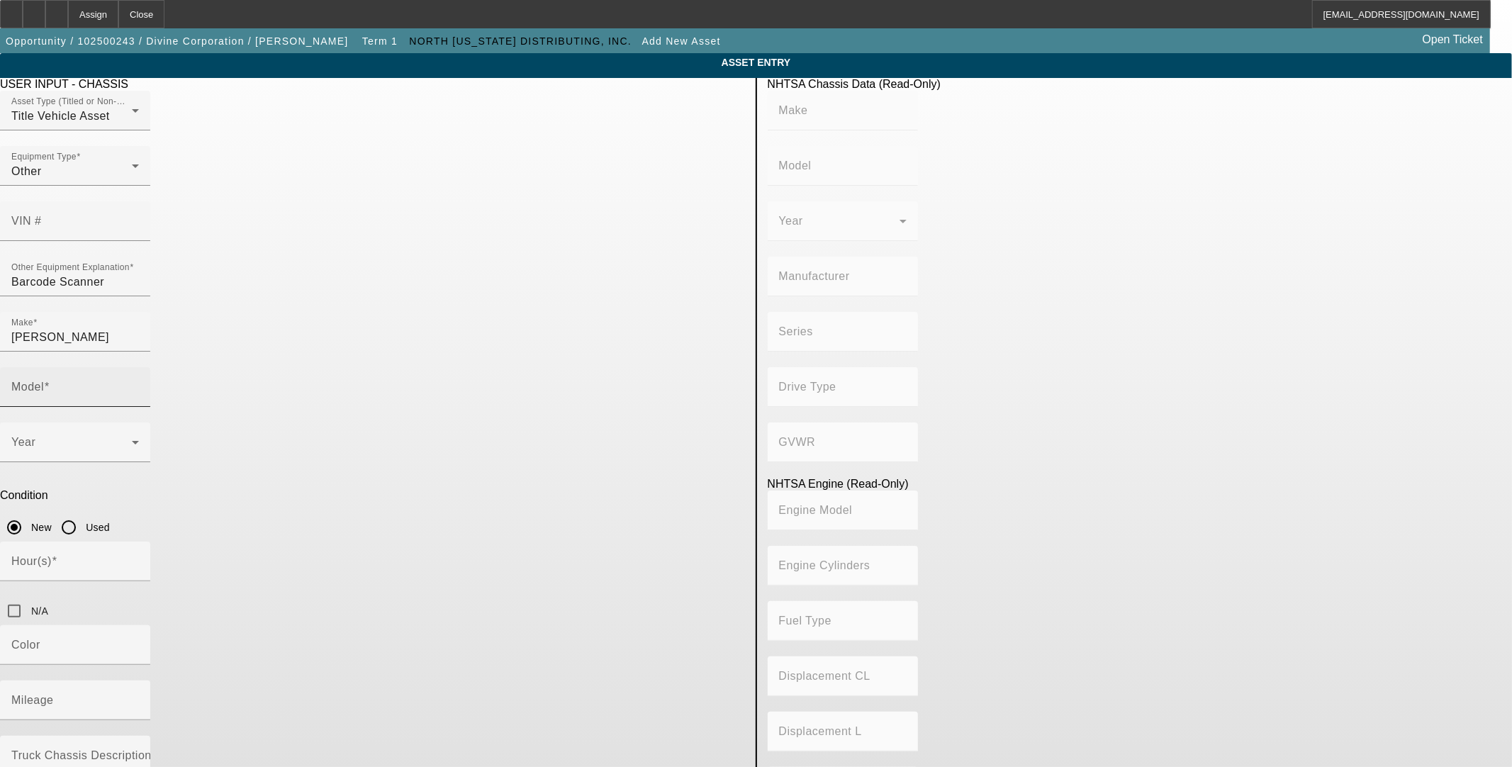
click at [44, 381] on mat-label "Model" at bounding box center [27, 387] width 33 height 12
click at [139, 384] on input "Model" at bounding box center [75, 392] width 128 height 17
click at [640, 390] on mat-option "Barcode Scanner" at bounding box center [651, 379] width 185 height 34
type input "Barcode Scanner"
click at [132, 439] on span at bounding box center [71, 447] width 120 height 17
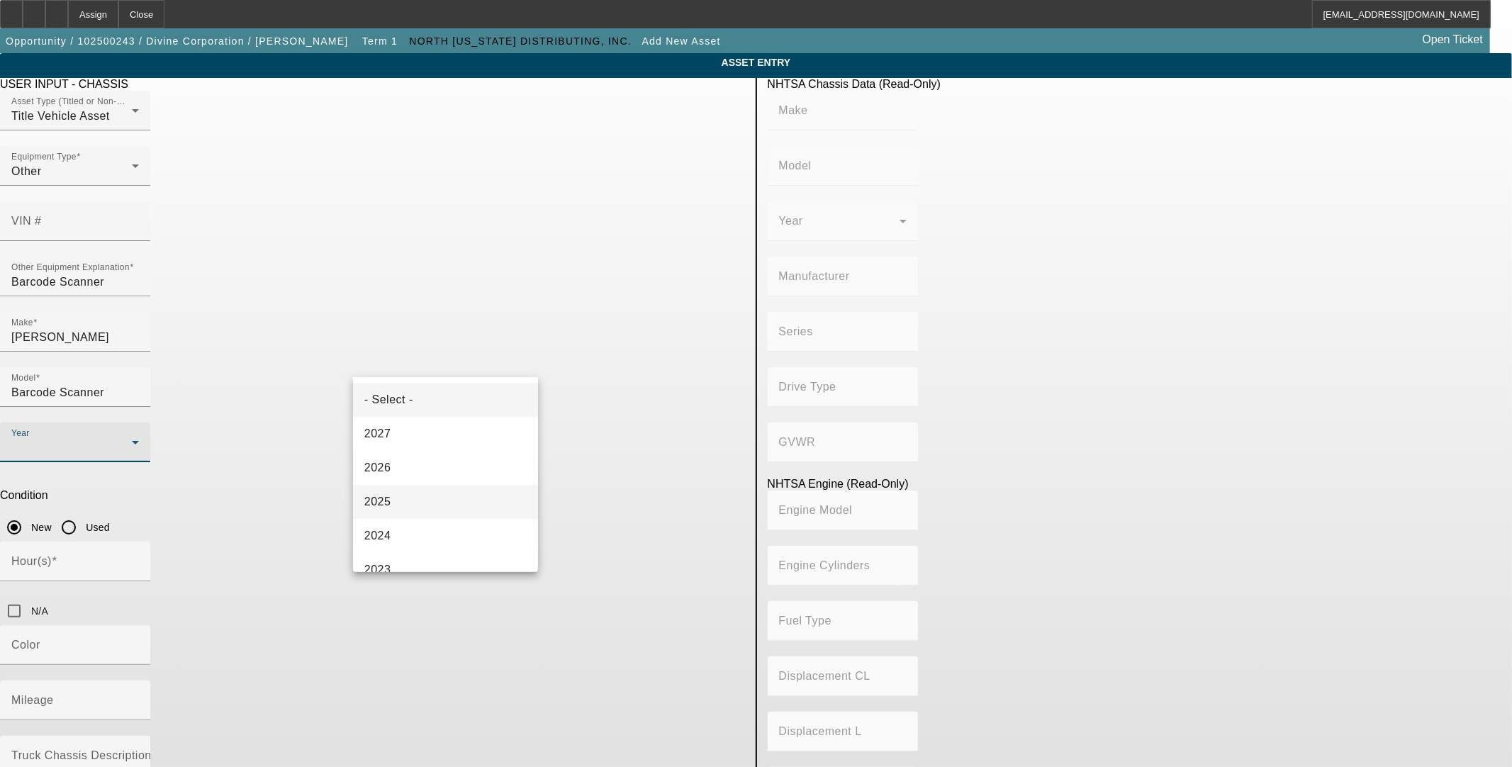
click at [395, 508] on mat-option "2025" at bounding box center [445, 502] width 185 height 34
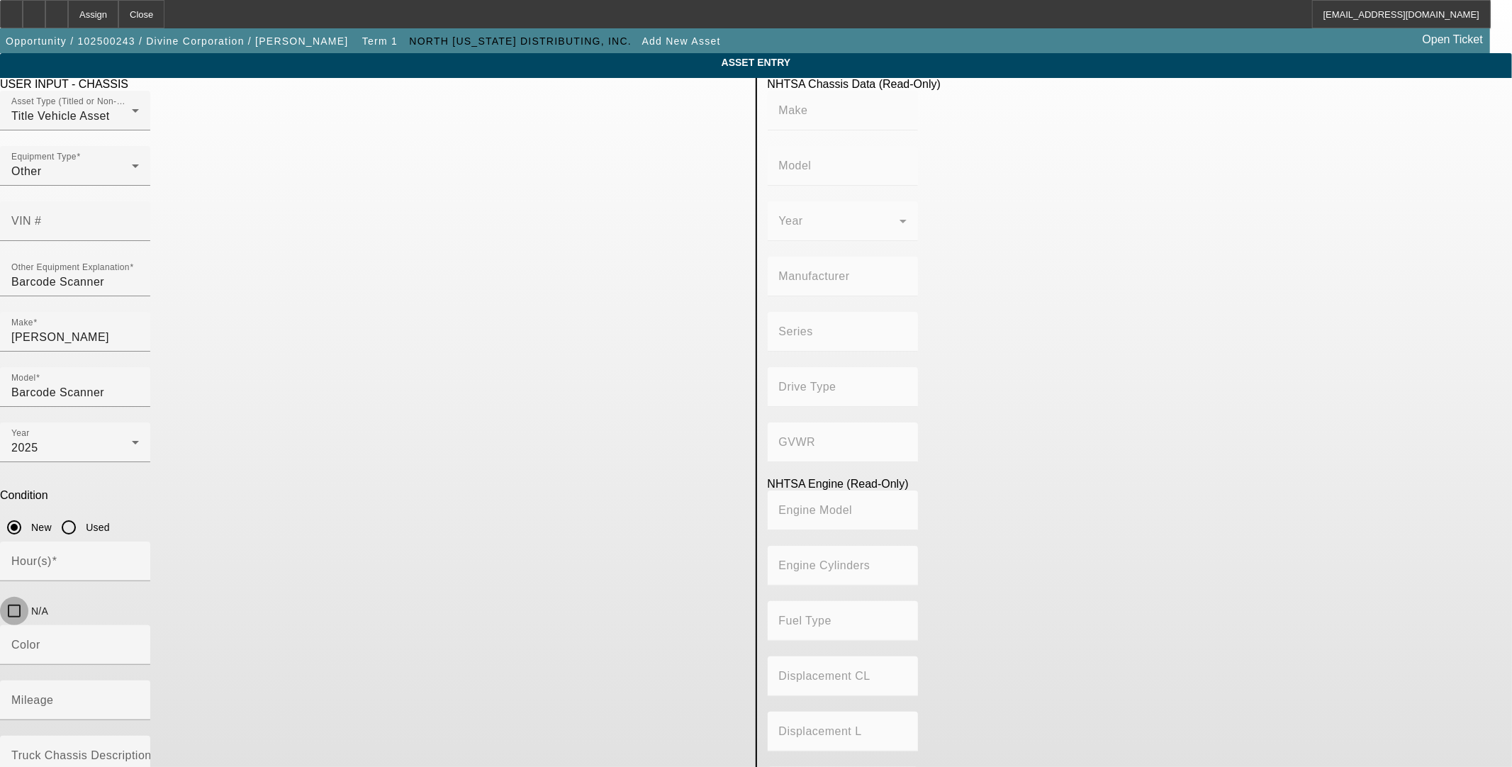
click at [28, 597] on input "N/A" at bounding box center [14, 611] width 28 height 28
checkbox input "true"
click at [132, 125] on div "Title Vehicle Asset" at bounding box center [71, 116] width 120 height 17
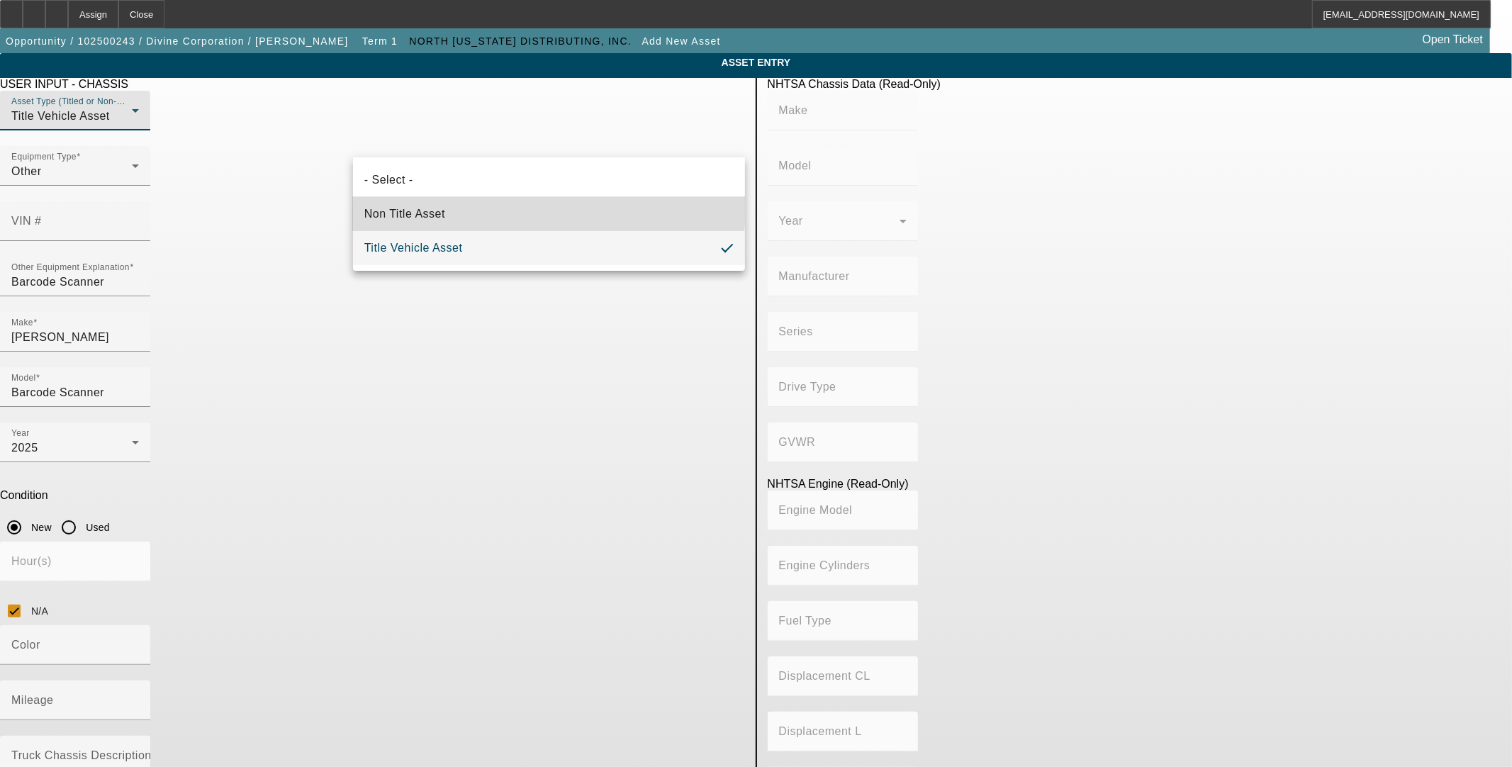
click at [412, 203] on mat-option "Non Title Asset" at bounding box center [549, 214] width 392 height 34
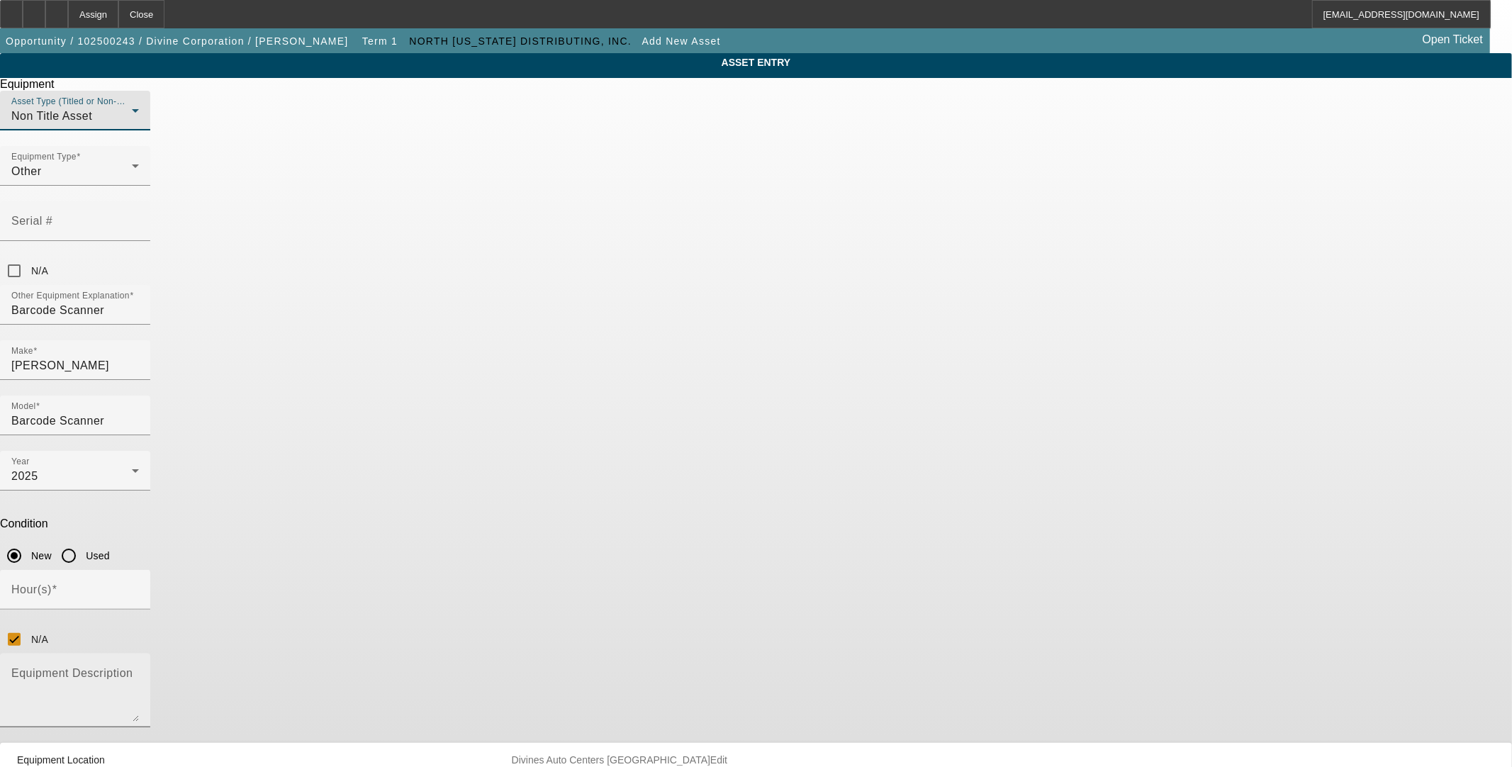
click at [139, 671] on textarea "Equipment Description" at bounding box center [75, 696] width 128 height 51
type textarea "Barcode Scanners"
drag, startPoint x: 880, startPoint y: 607, endPoint x: 875, endPoint y: 615, distance: 9.1
click at [28, 625] on input "N/A" at bounding box center [14, 639] width 28 height 28
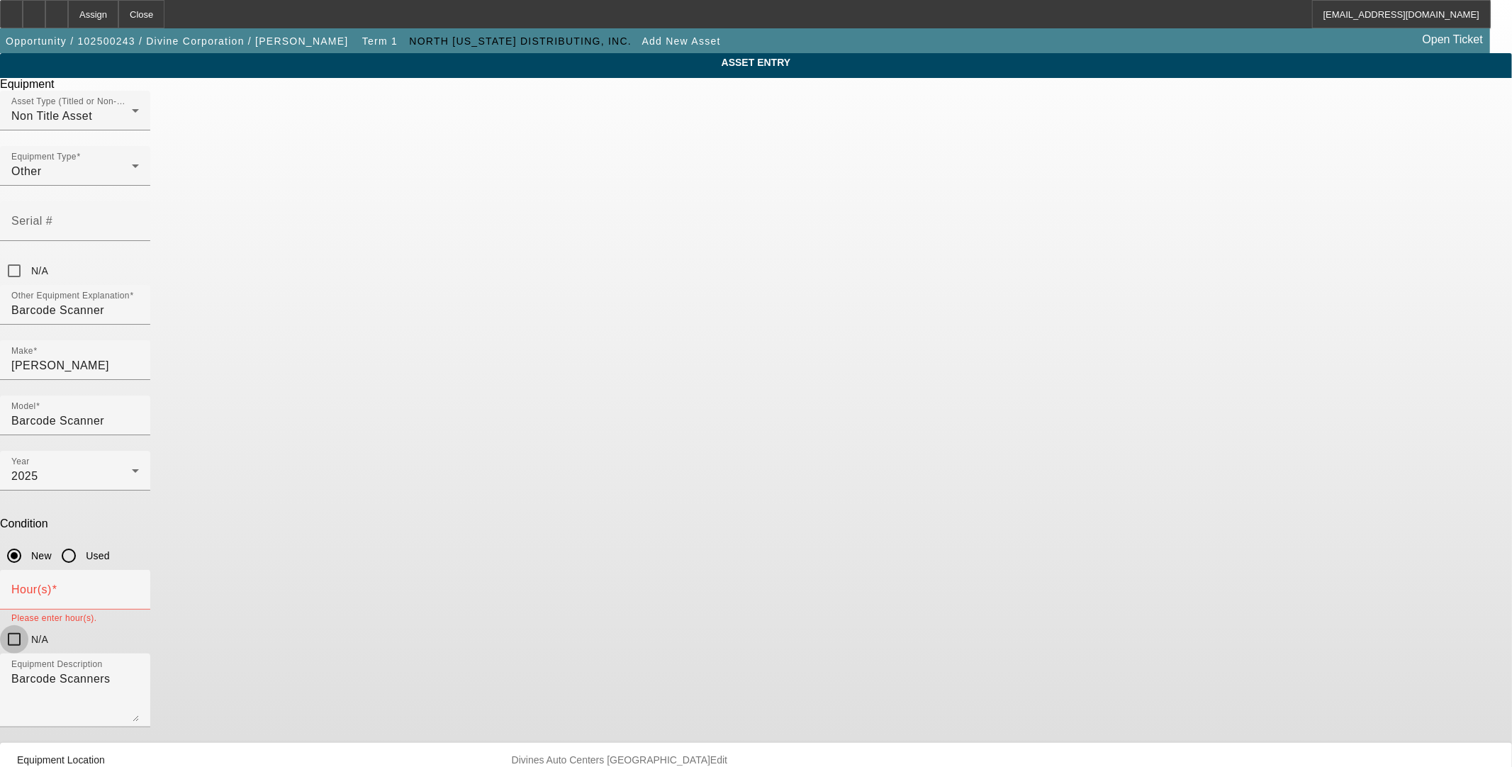
click at [28, 625] on input "N/A" at bounding box center [14, 639] width 28 height 28
checkbox input "true"
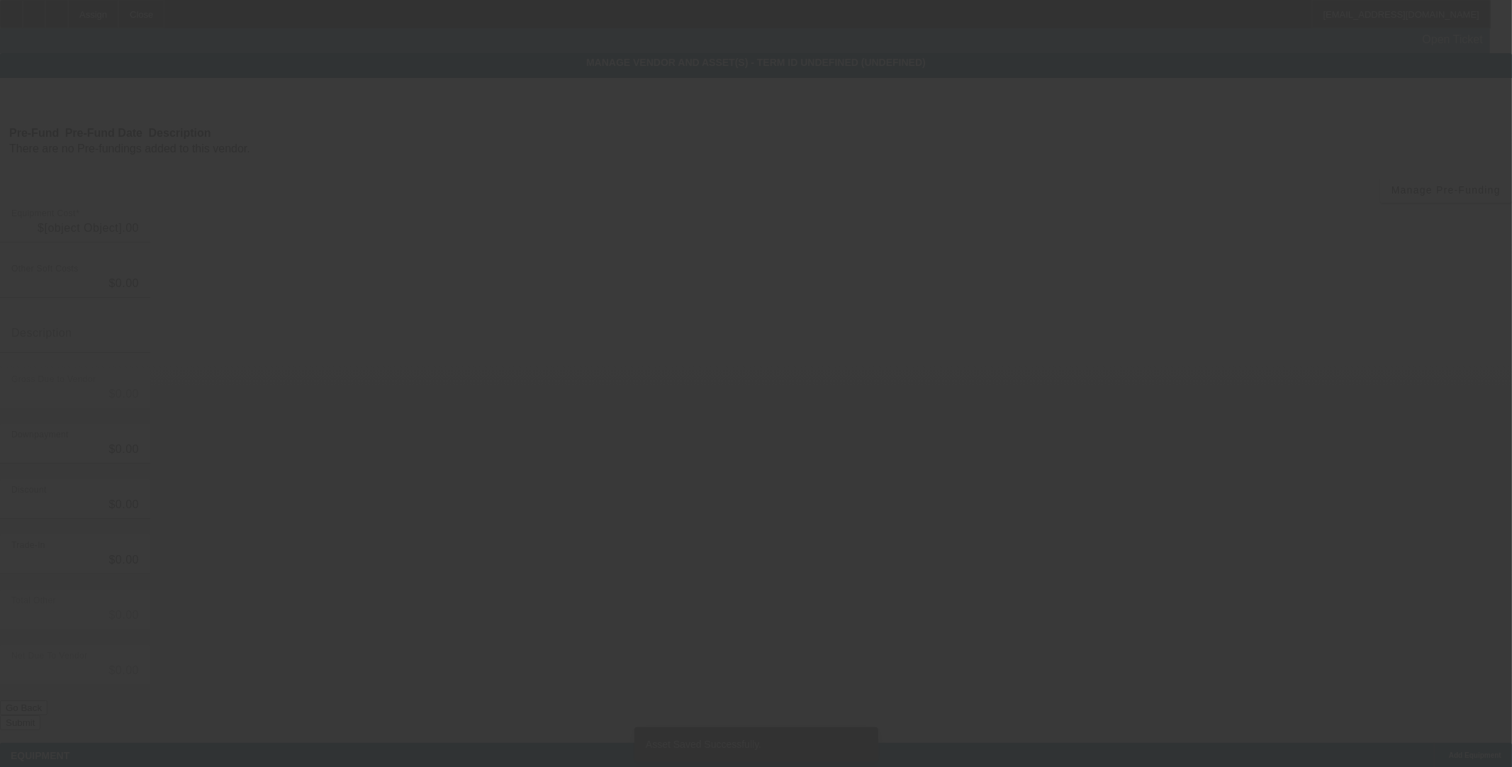
type input "$61,022.68"
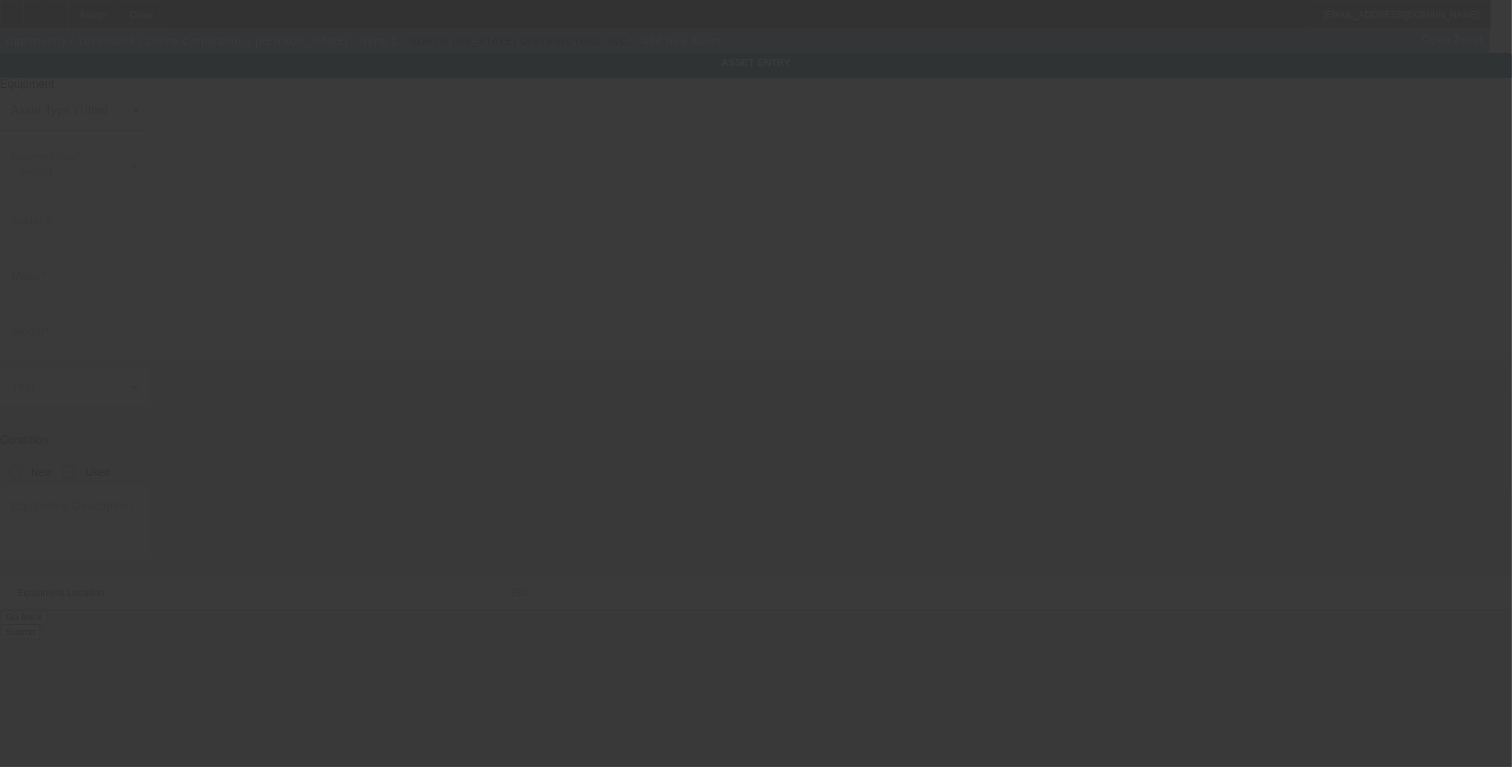
type input "Divines Auto Centers"
type input "Spokane"
type input "99202"
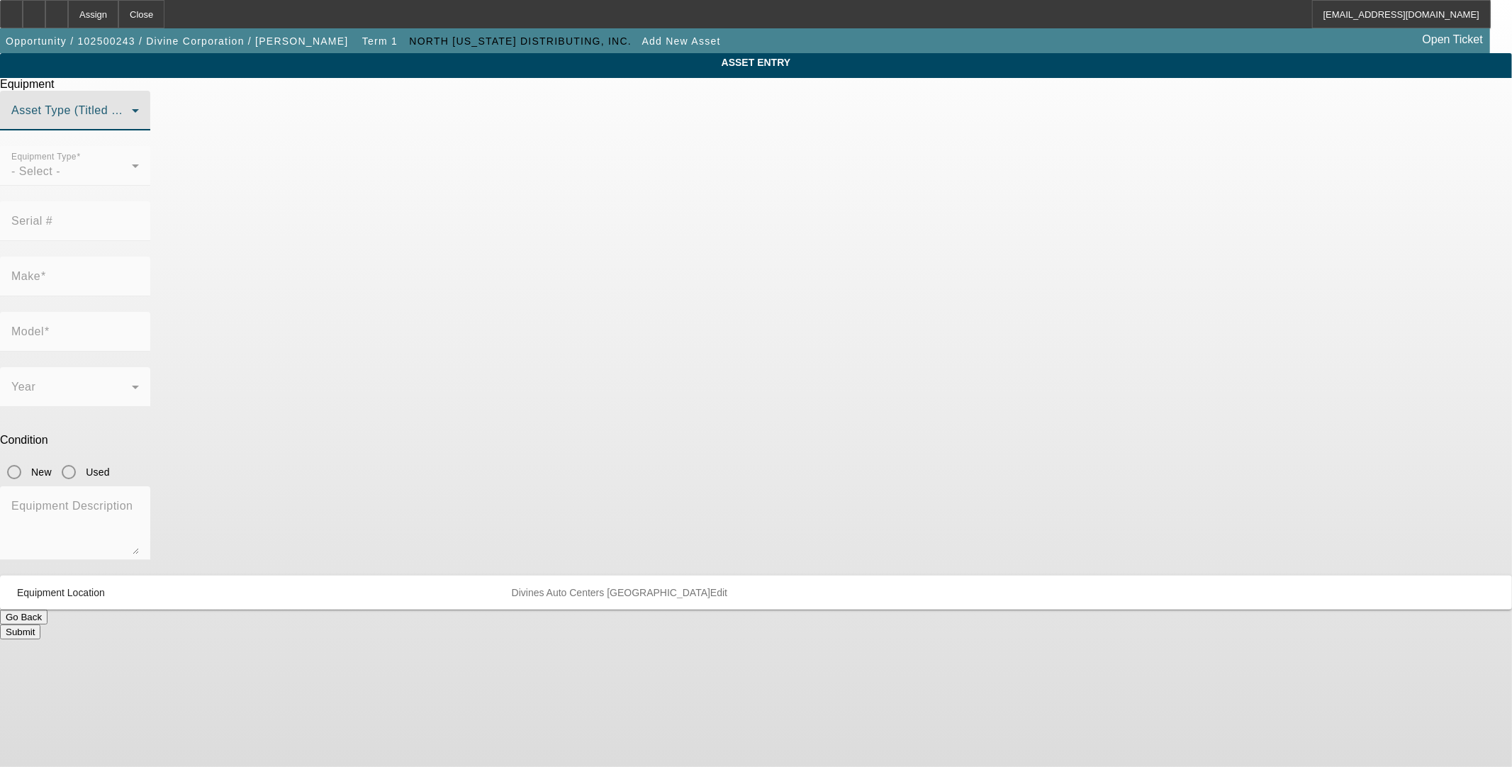
click at [132, 125] on span at bounding box center [71, 116] width 120 height 17
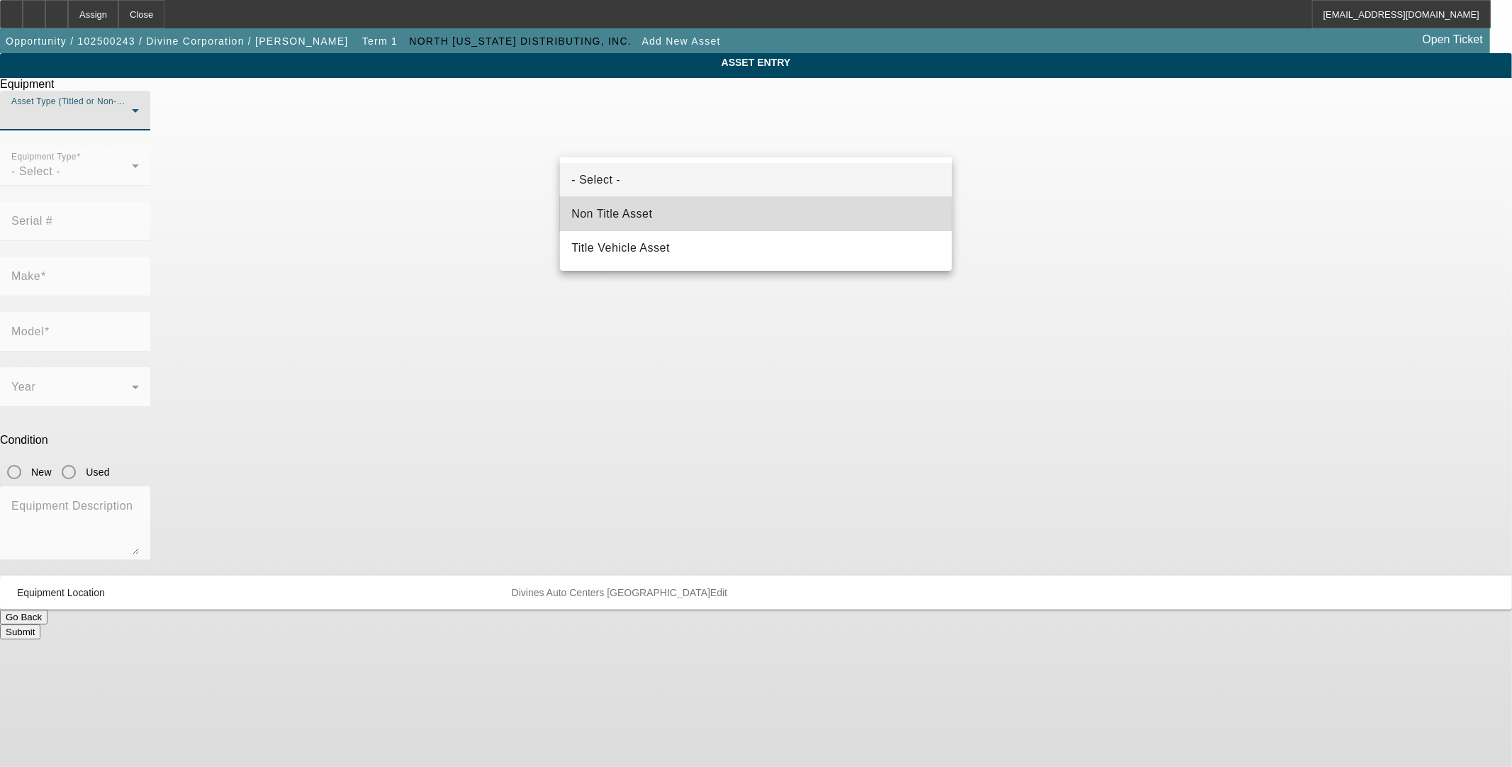
click at [652, 220] on span "Non Title Asset" at bounding box center [611, 214] width 81 height 17
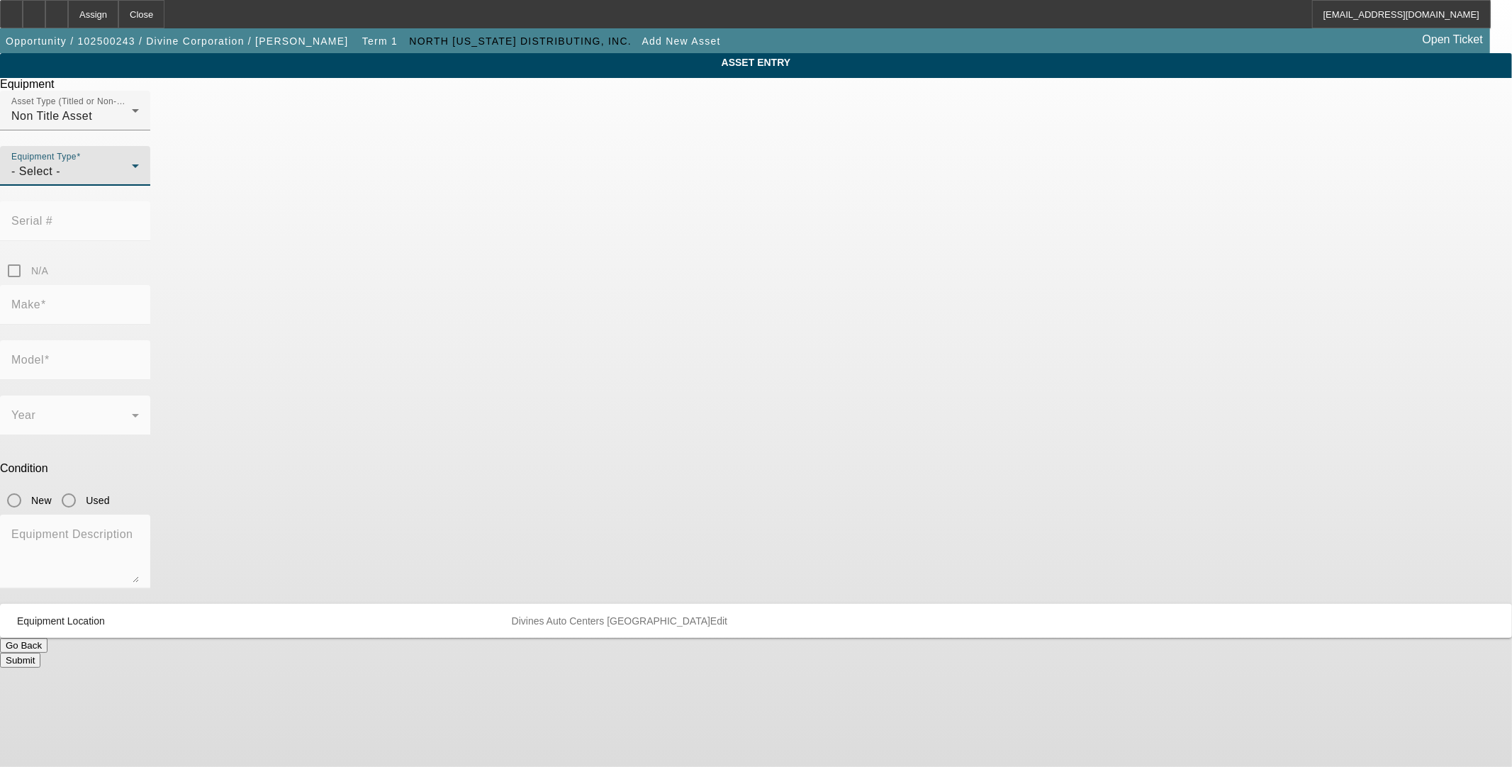
click at [132, 180] on div "- Select -" at bounding box center [71, 171] width 120 height 17
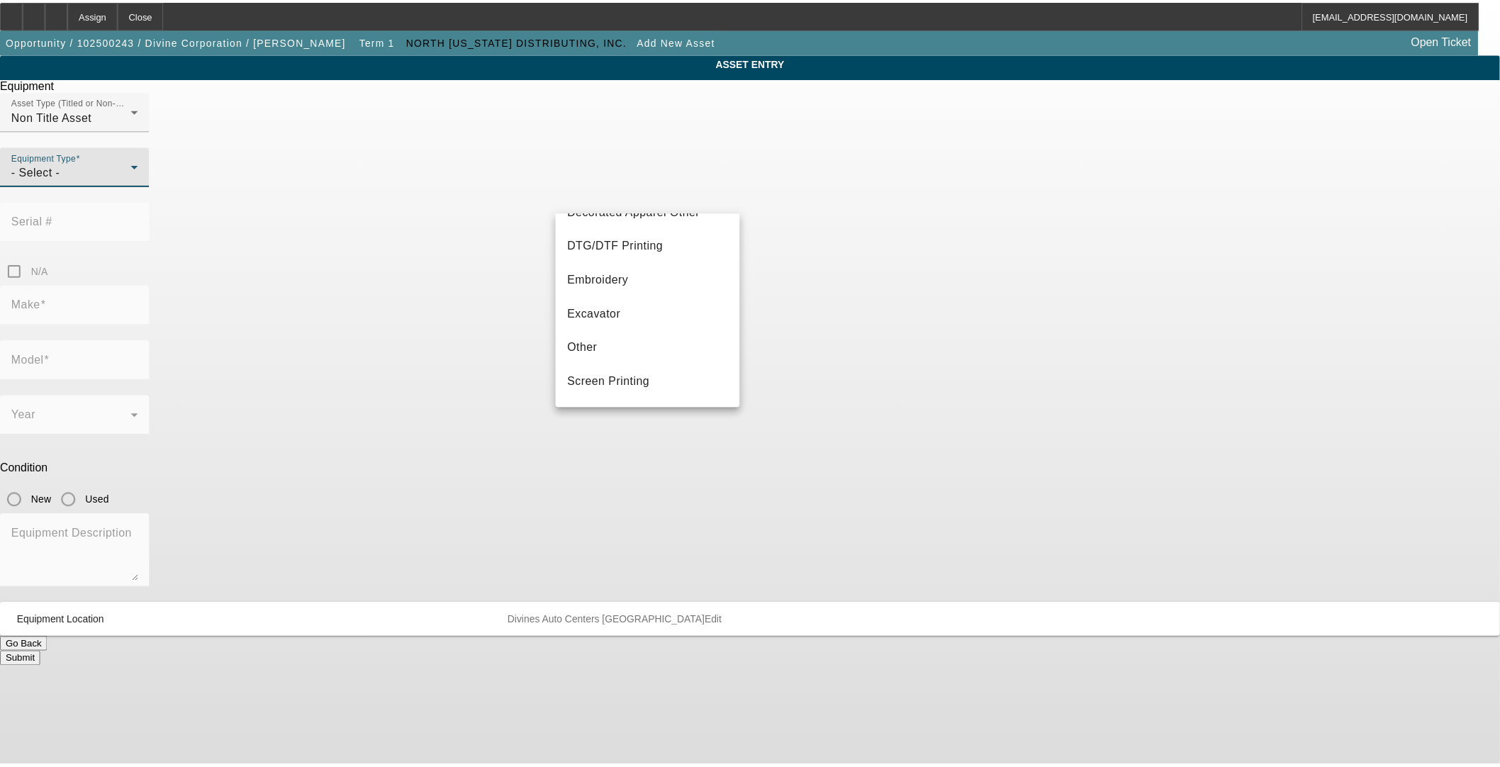
scroll to position [158, 0]
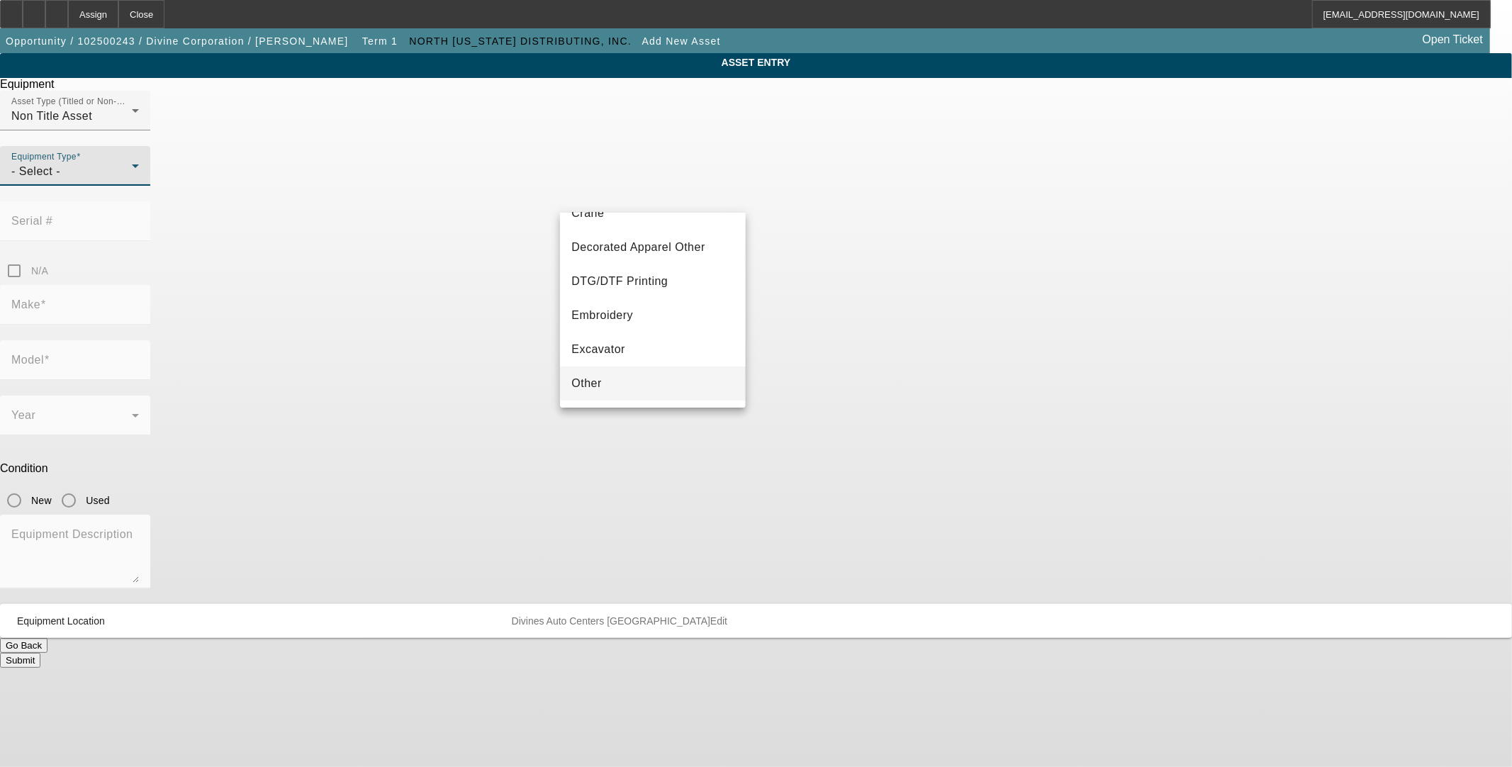
click at [588, 383] on span "Other" at bounding box center [586, 383] width 30 height 17
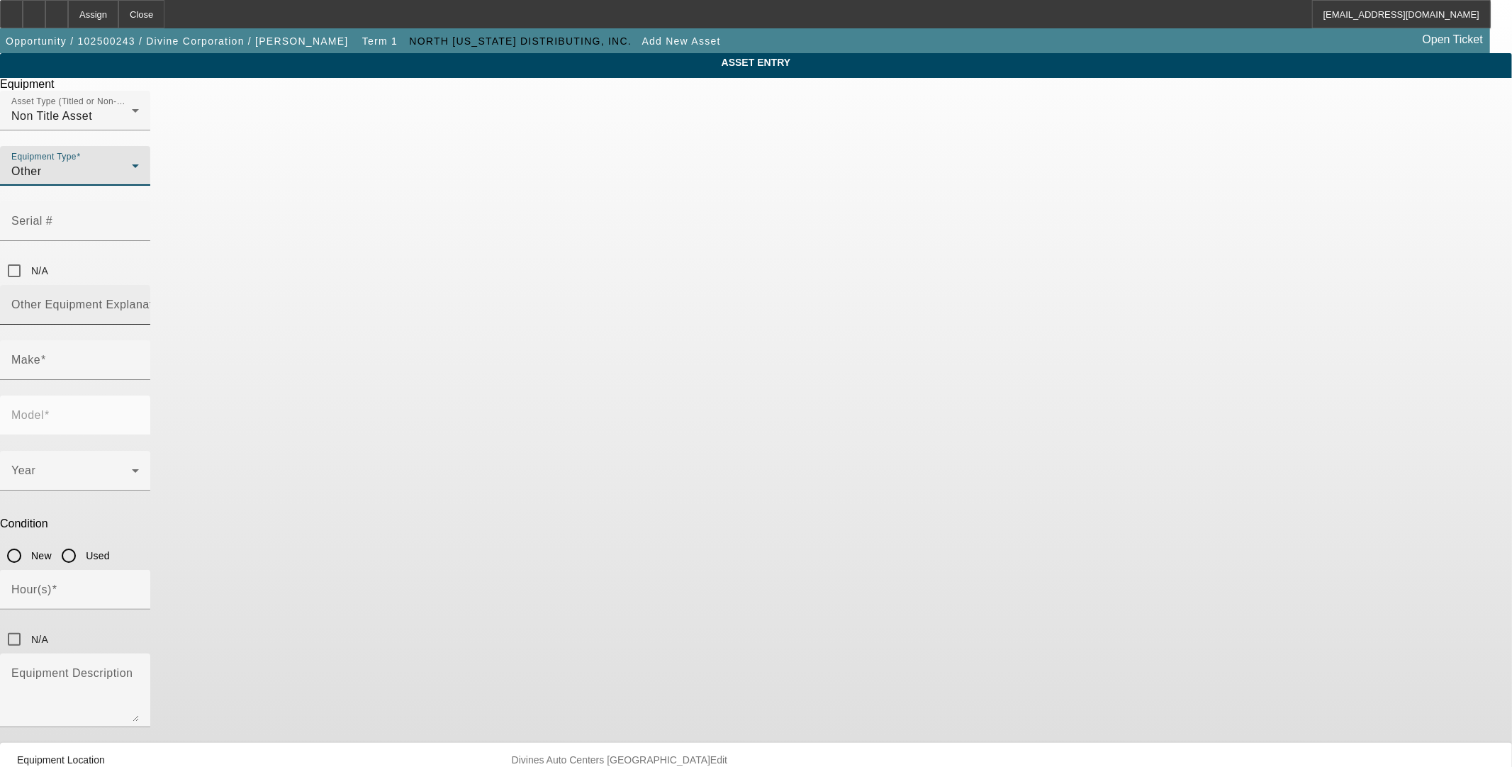
click at [139, 302] on input "Other Equipment Explanation" at bounding box center [75, 310] width 128 height 17
type input "Convection Over"
click at [139, 340] on div "Make" at bounding box center [75, 360] width 128 height 40
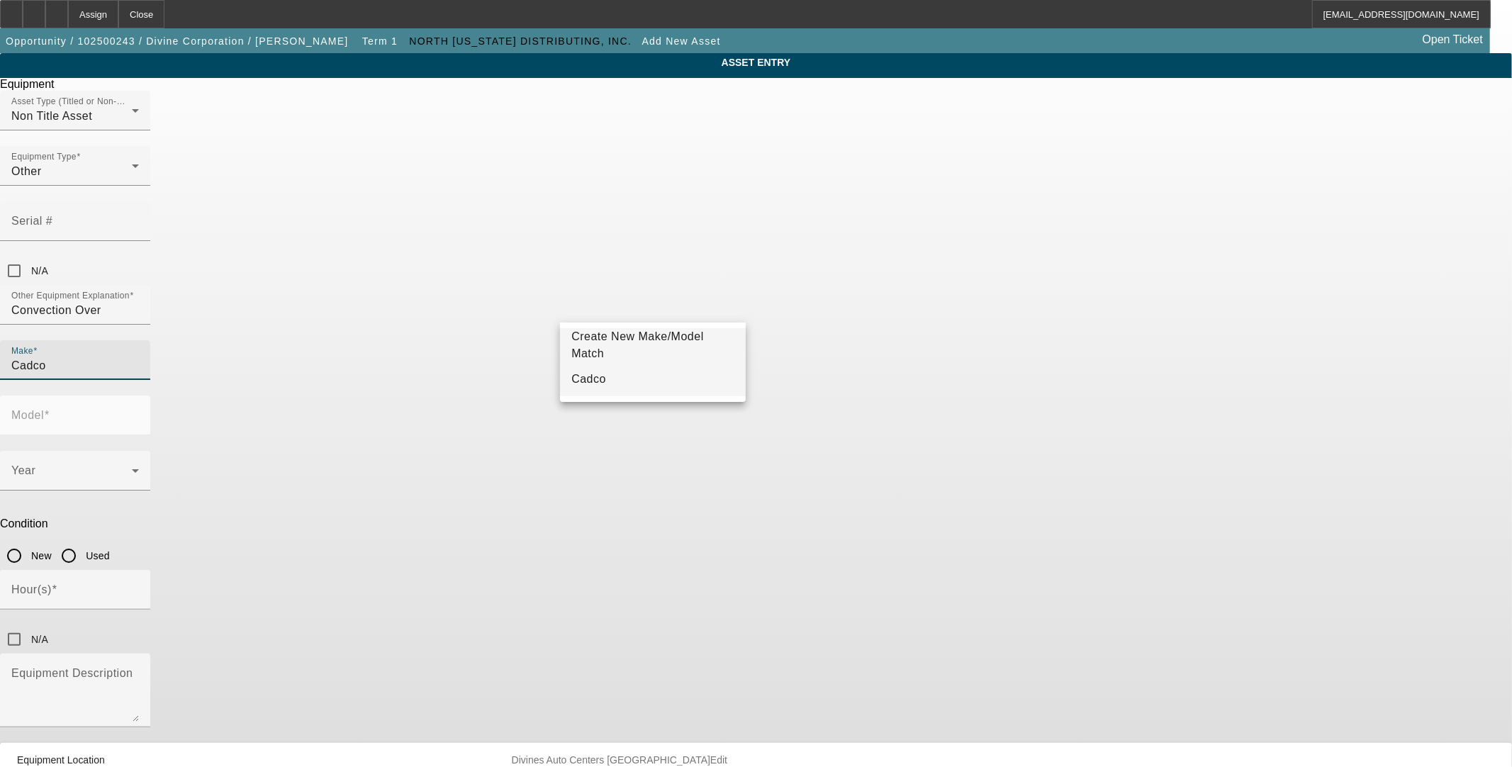
type input "Cadco"
click at [585, 371] on span "Cadco" at bounding box center [588, 379] width 35 height 17
click at [139, 413] on input "Model" at bounding box center [75, 421] width 128 height 17
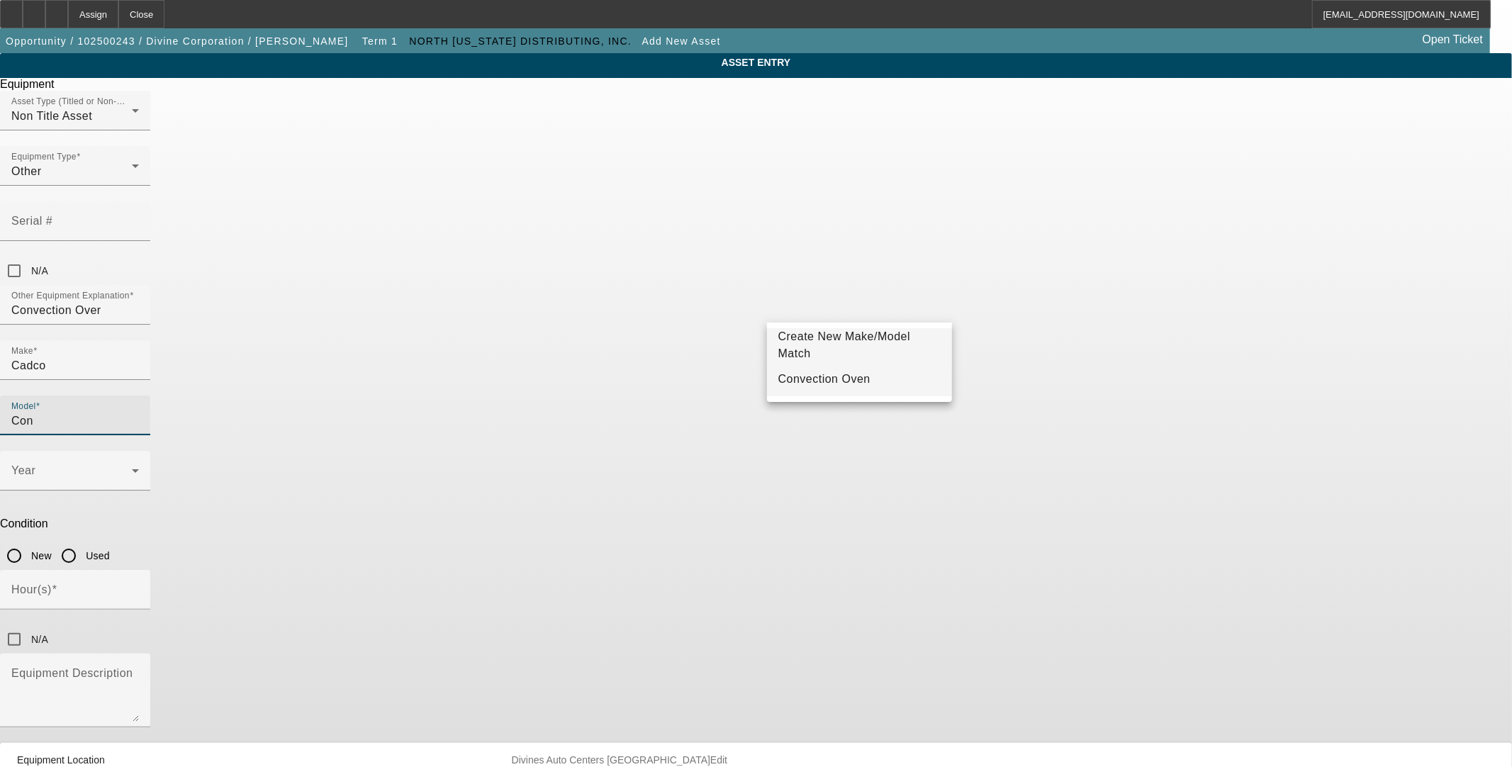
click at [873, 371] on mat-option "Convection Oven" at bounding box center [859, 379] width 185 height 34
type input "Convection Oven"
click at [28, 542] on input "New" at bounding box center [14, 556] width 28 height 28
radio input "true"
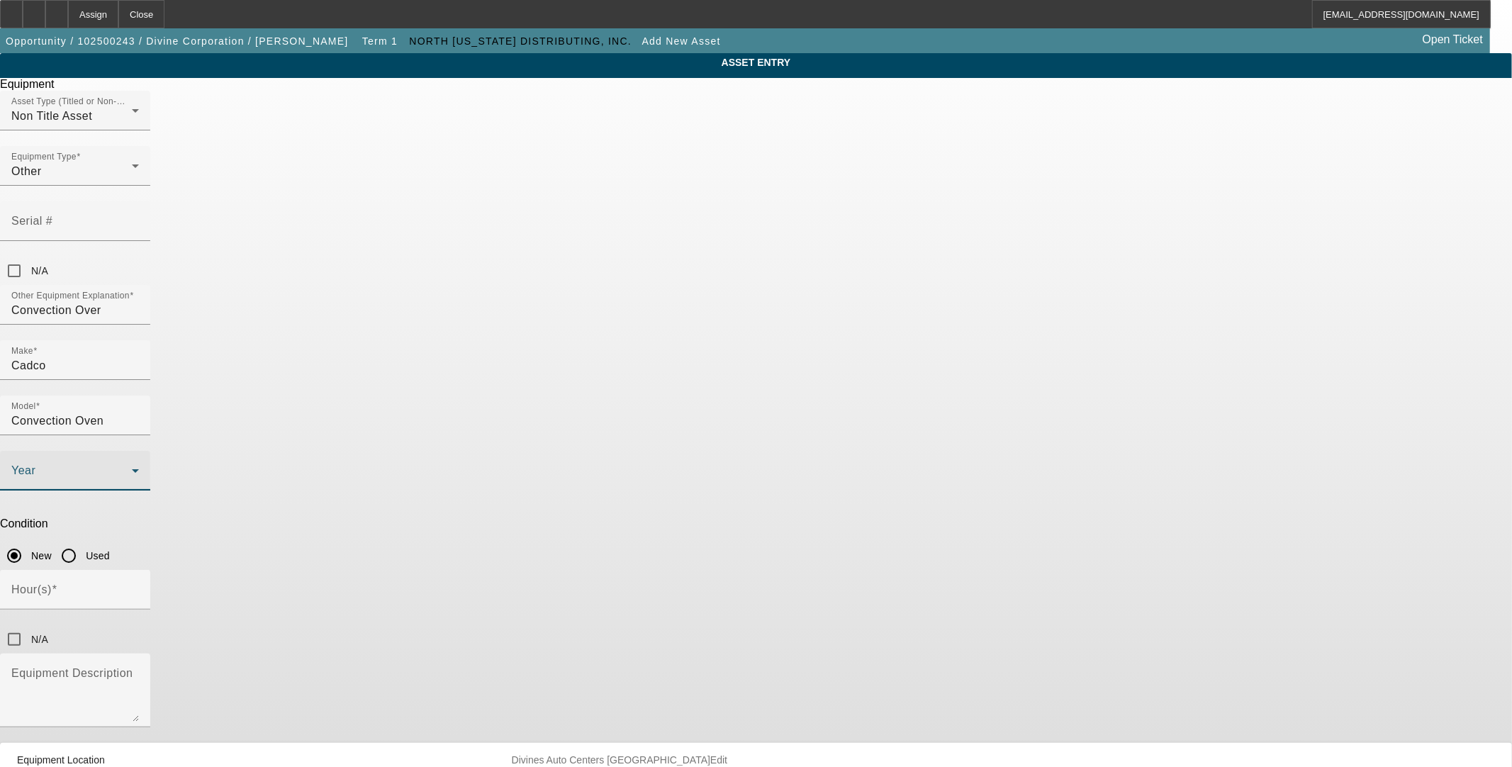
click at [132, 468] on span at bounding box center [71, 476] width 120 height 17
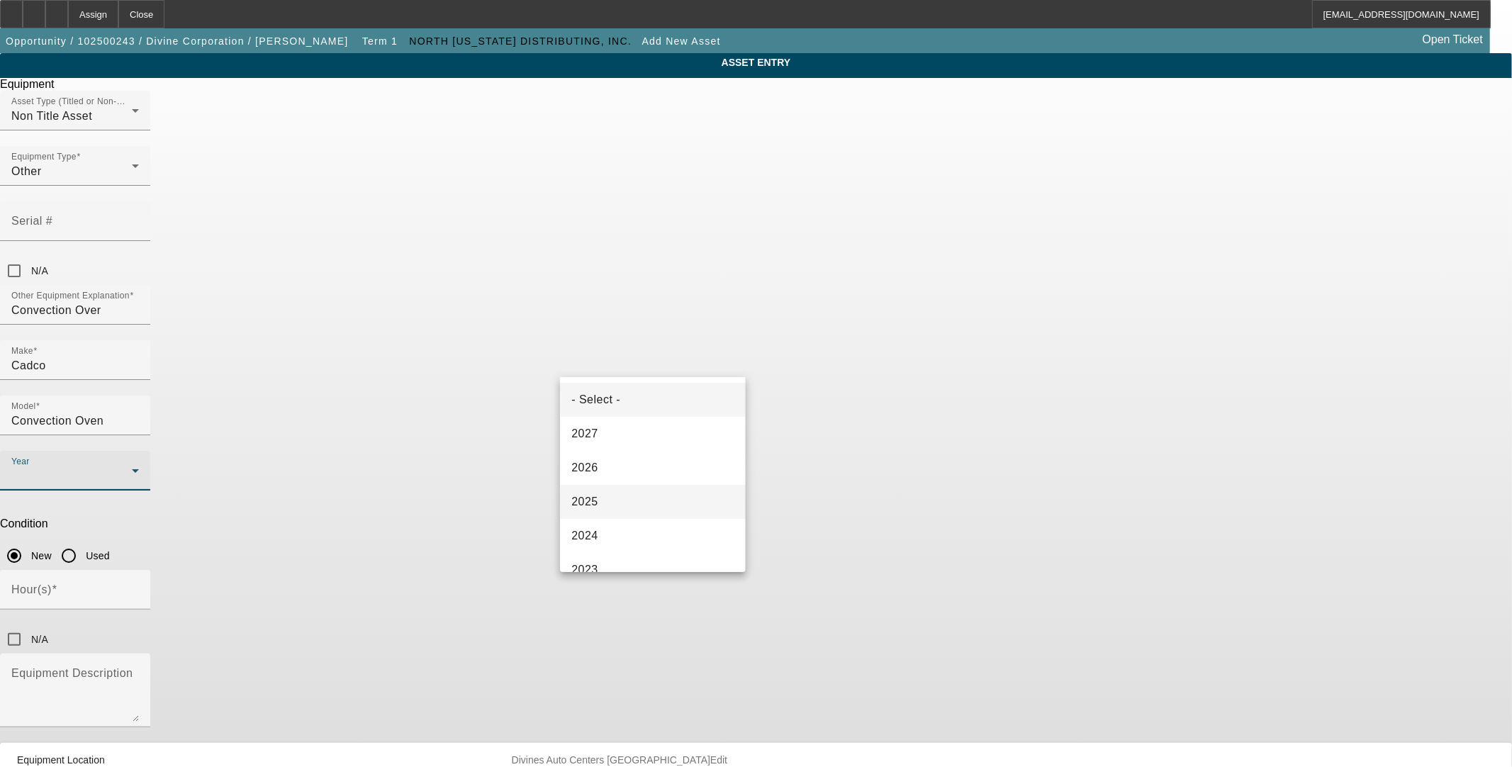
click at [607, 504] on mat-option "2025" at bounding box center [652, 502] width 185 height 34
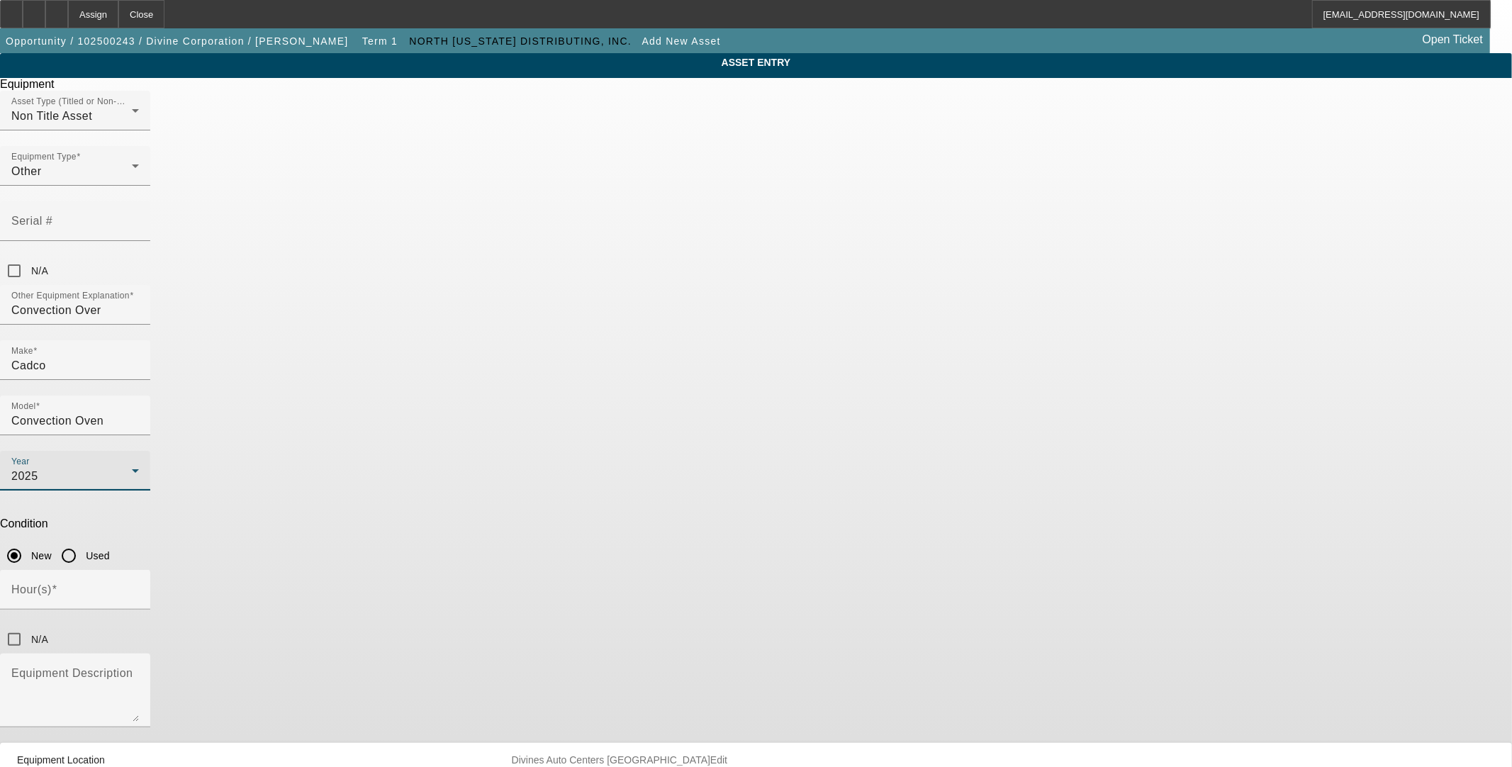
click at [48, 625] on div "N/A" at bounding box center [24, 639] width 48 height 28
click at [28, 625] on input "N/A" at bounding box center [14, 639] width 28 height 28
checkbox input "true"
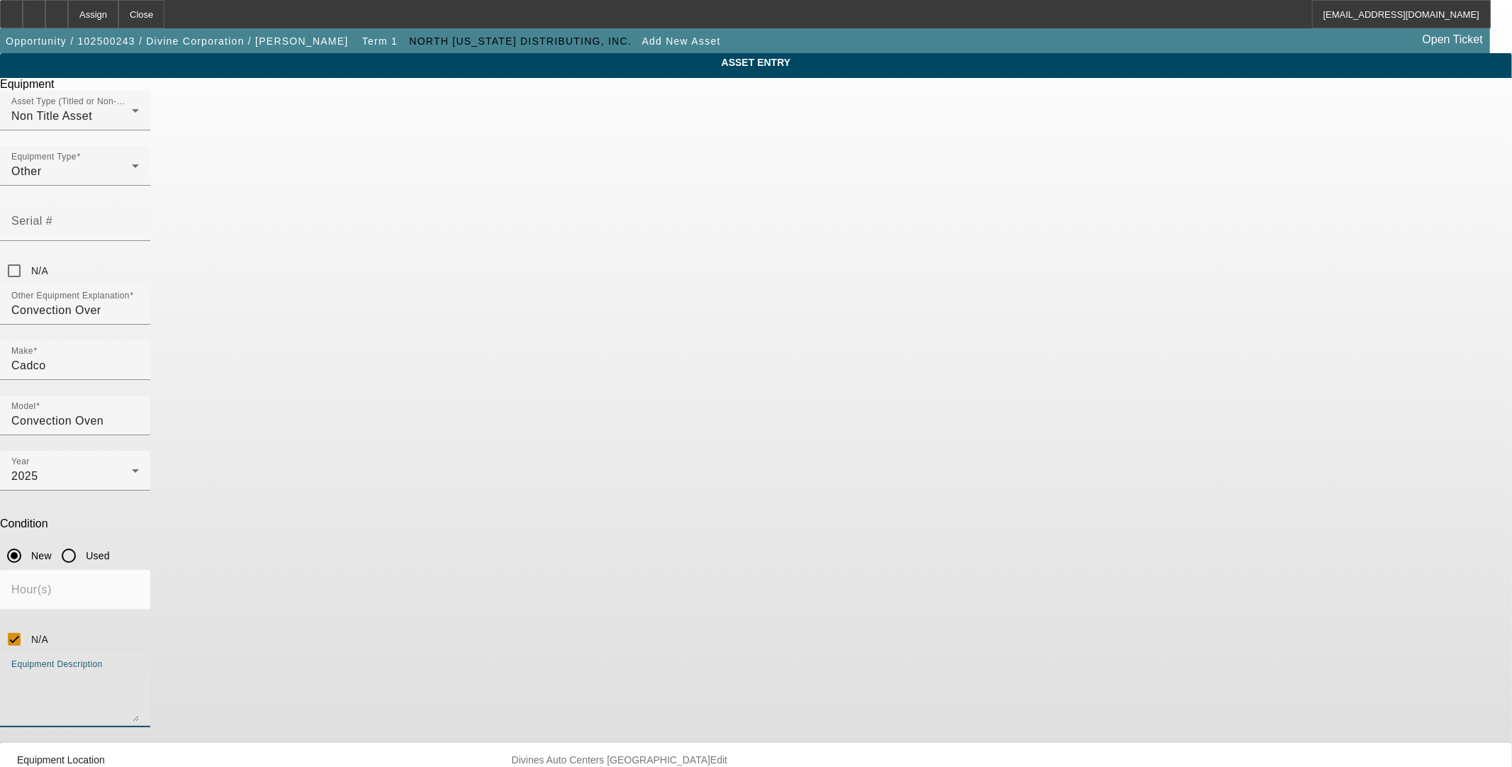
click at [139, 671] on textarea "Equipment Description" at bounding box center [75, 696] width 128 height 51
type textarea "C"
type textarea "5 convection ovens"
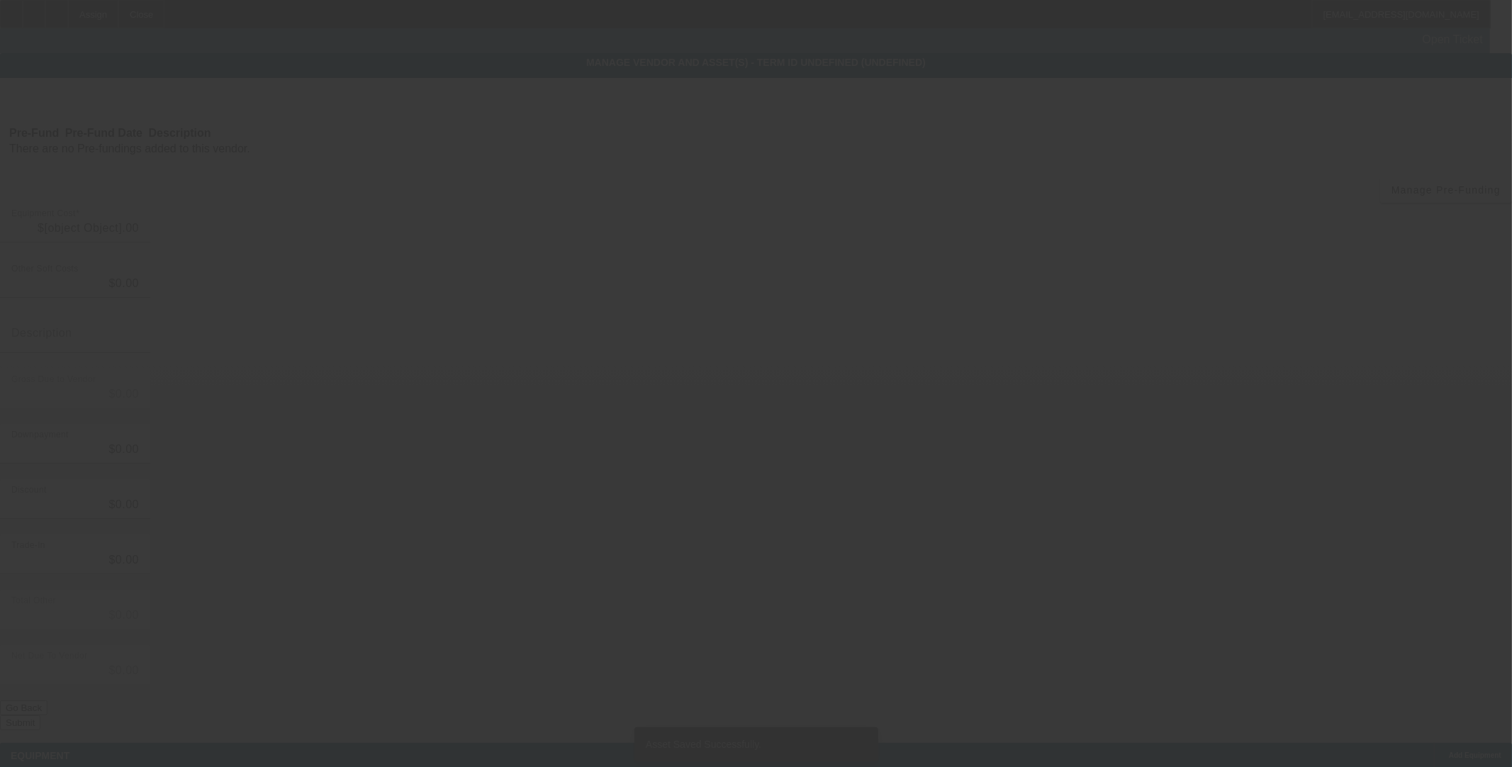
type input "$61,022.68"
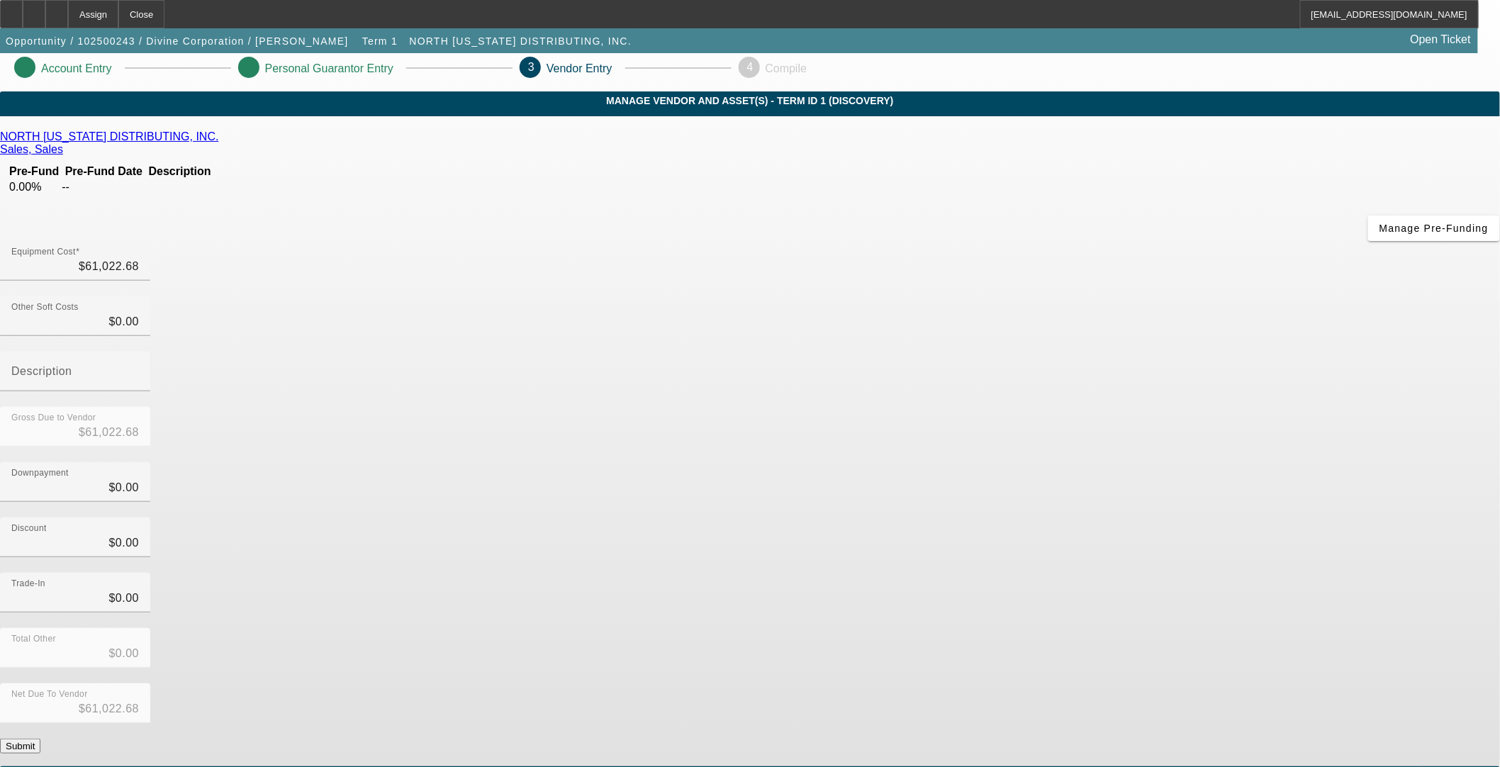
scroll to position [11, 0]
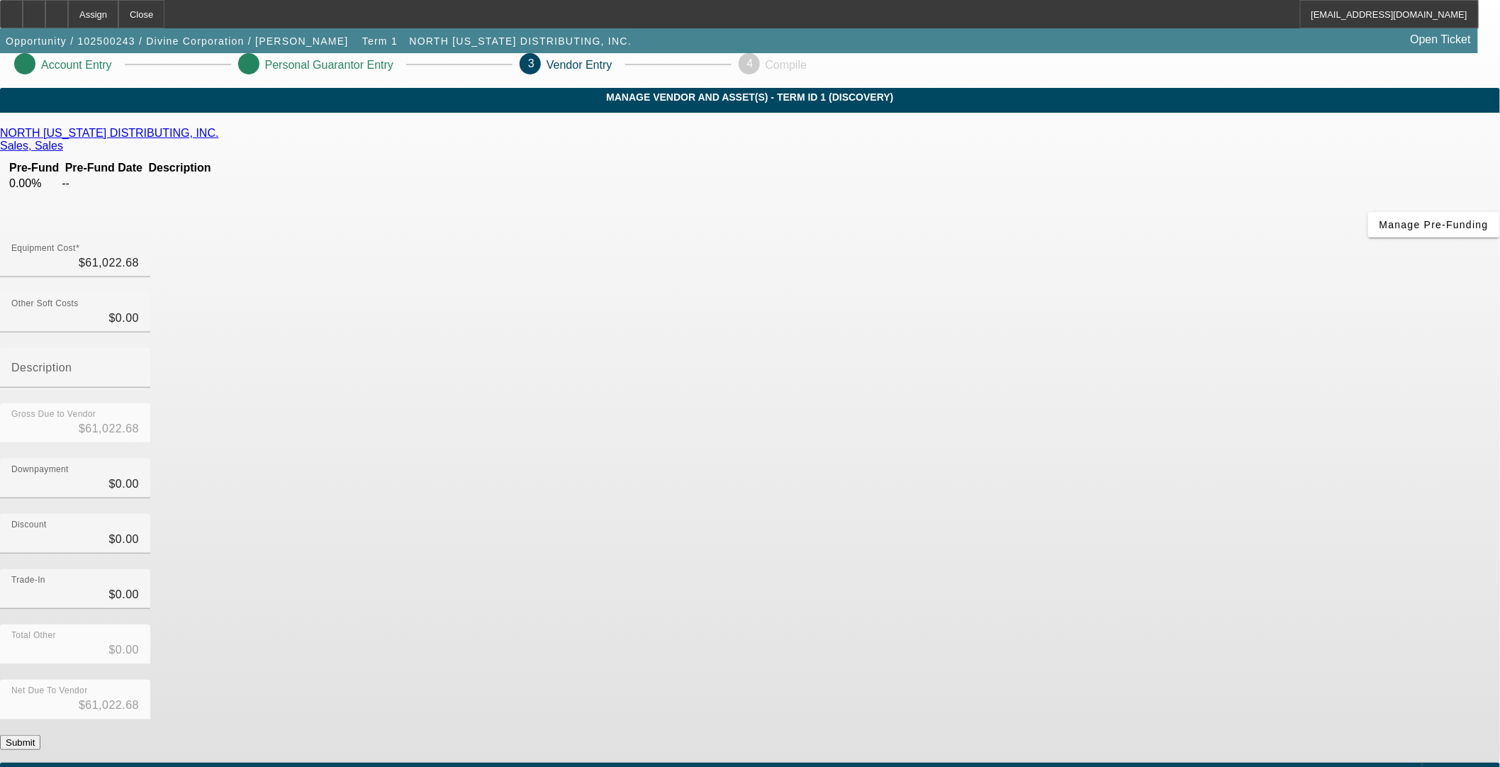
click at [1437, 753] on span "Add Equipment" at bounding box center [1463, 775] width 52 height 8
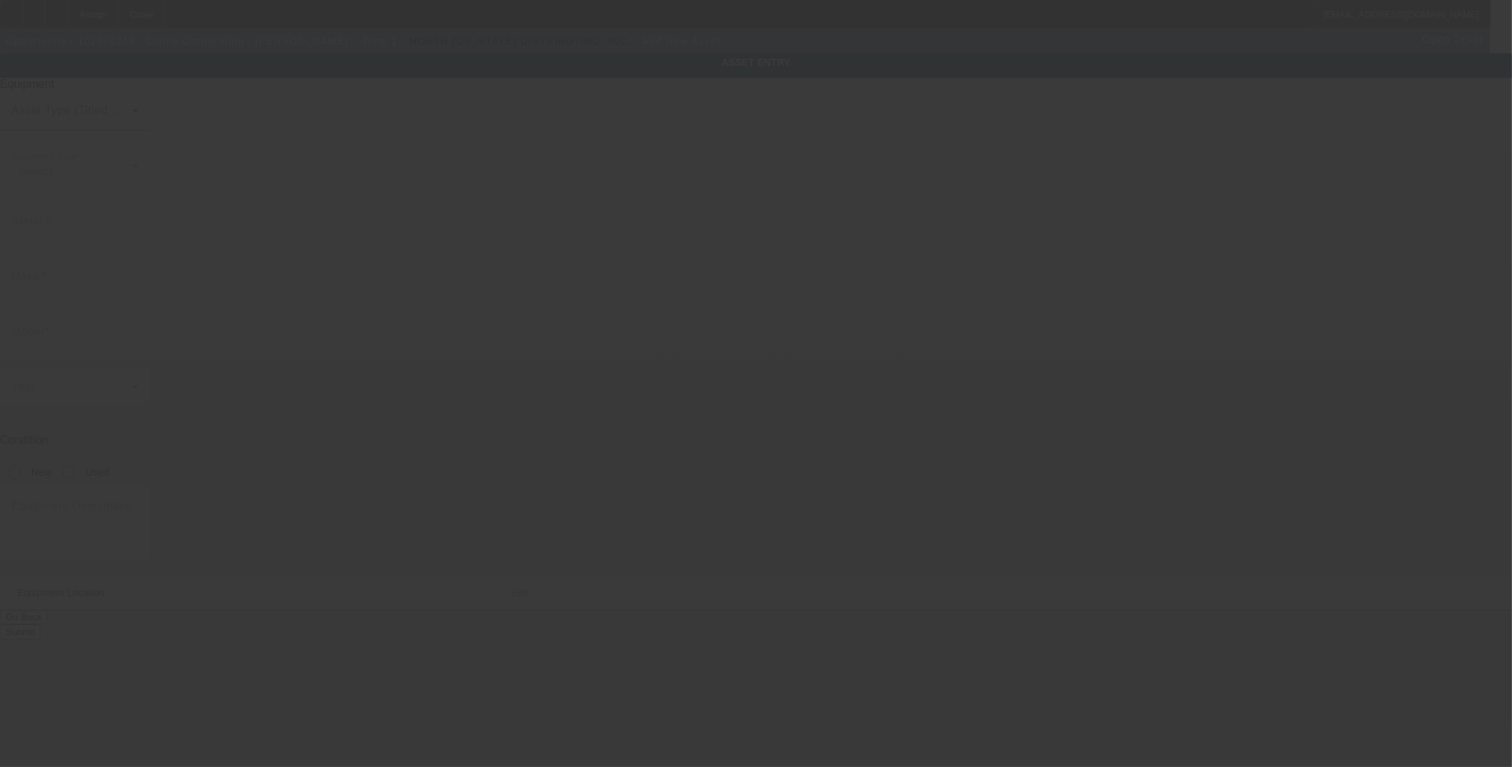
type input "Divines Auto Centers"
type input "Spokane"
type input "99202"
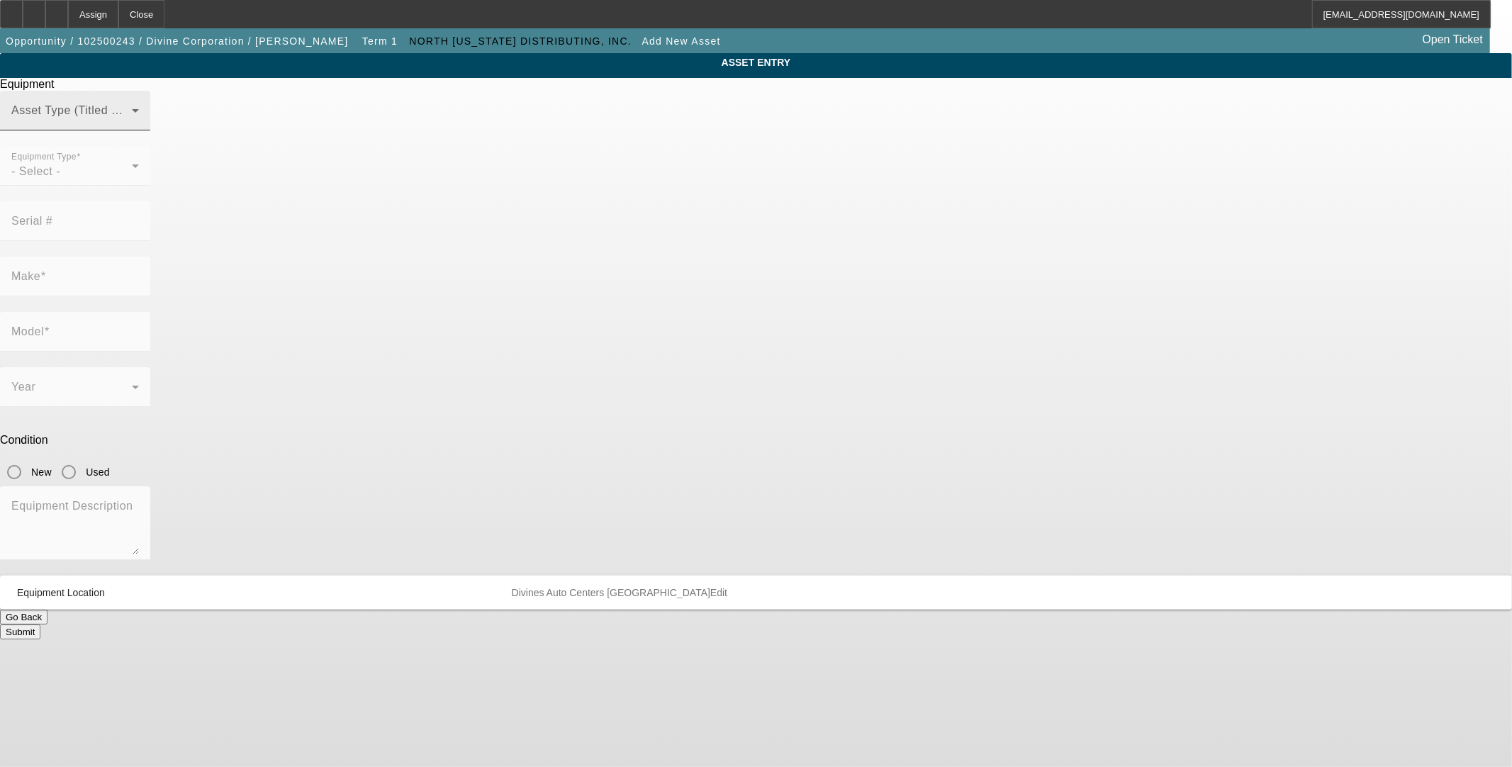
click at [132, 125] on span at bounding box center [71, 116] width 120 height 17
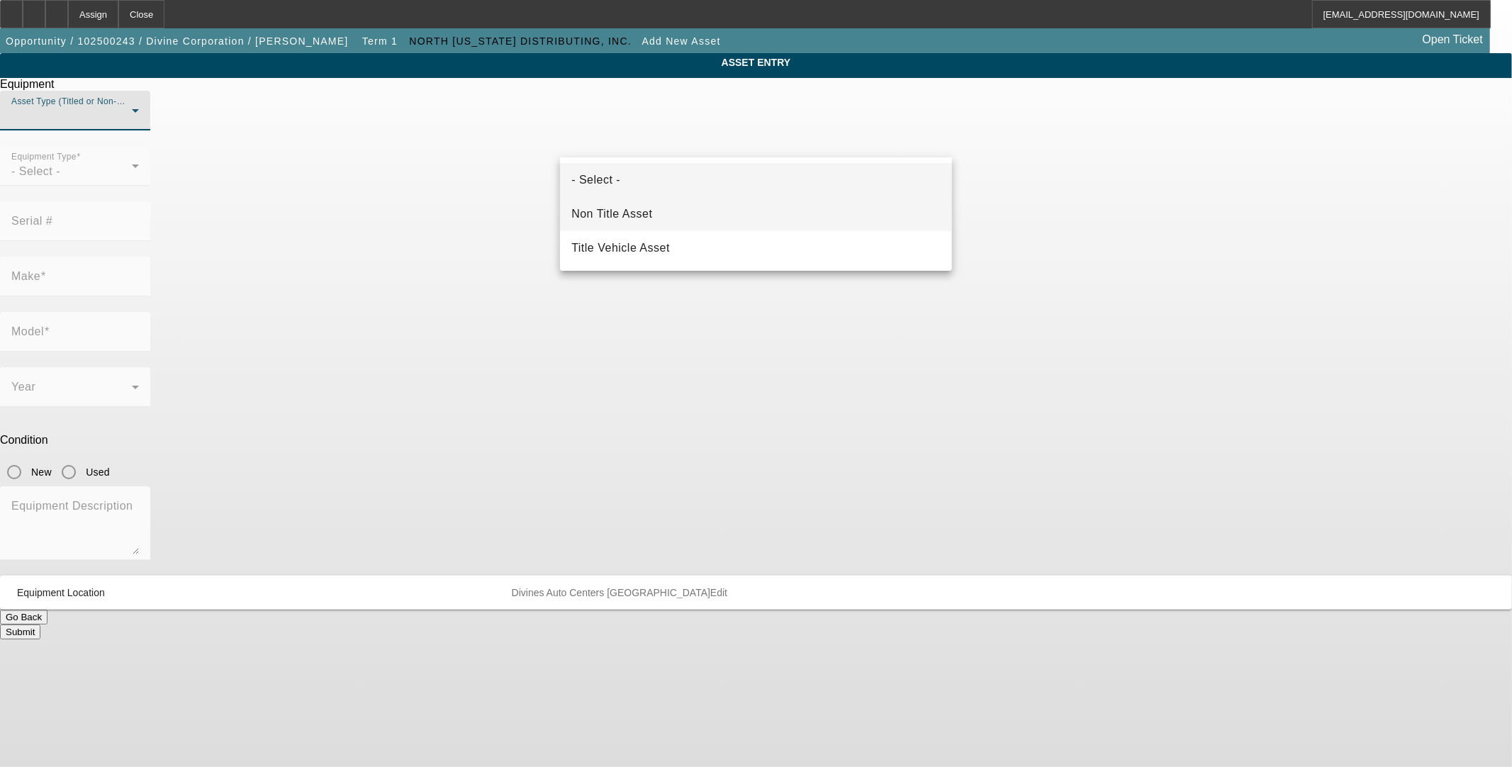
click at [669, 218] on mat-option "Non Title Asset" at bounding box center [756, 214] width 392 height 34
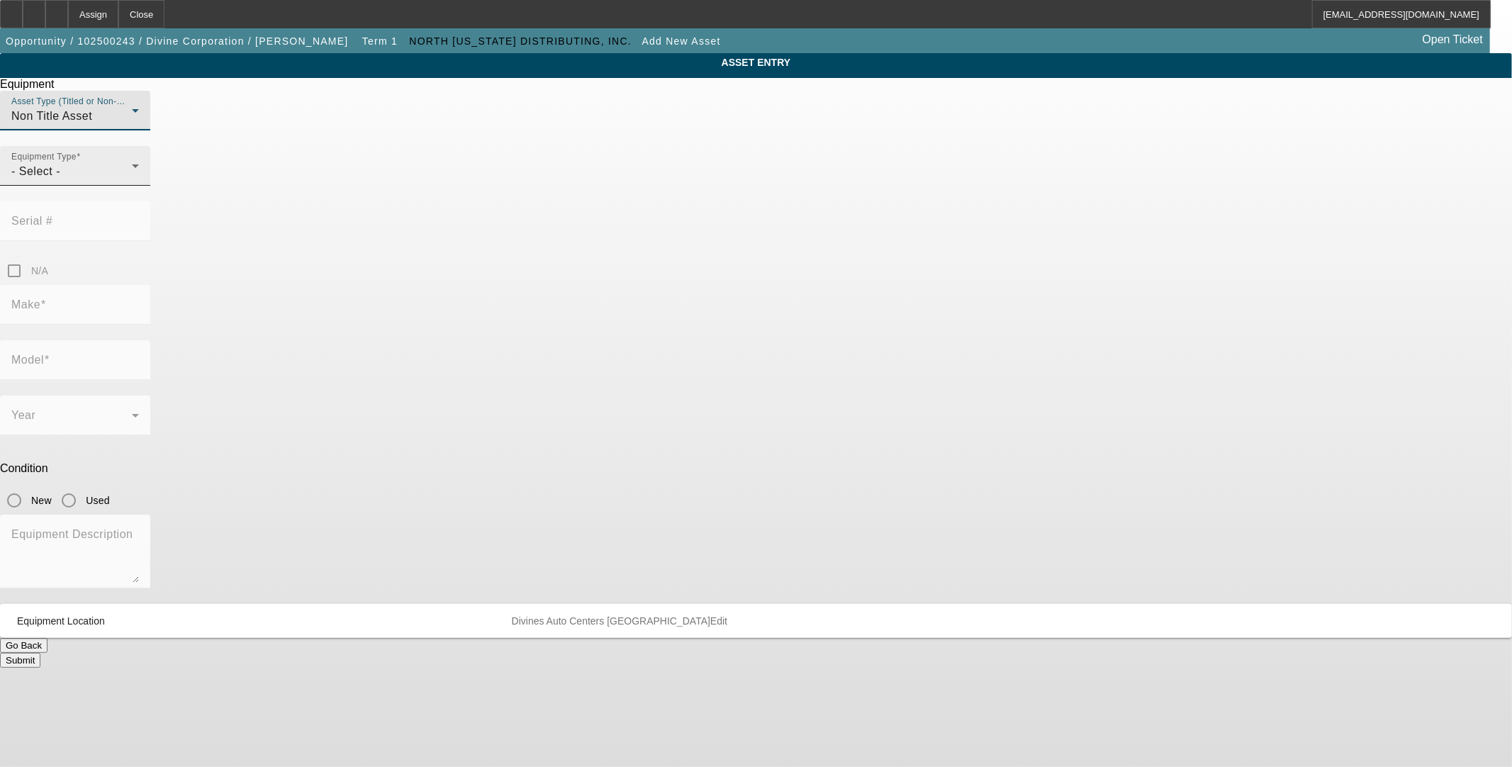
click at [132, 180] on div "- Select -" at bounding box center [71, 171] width 120 height 17
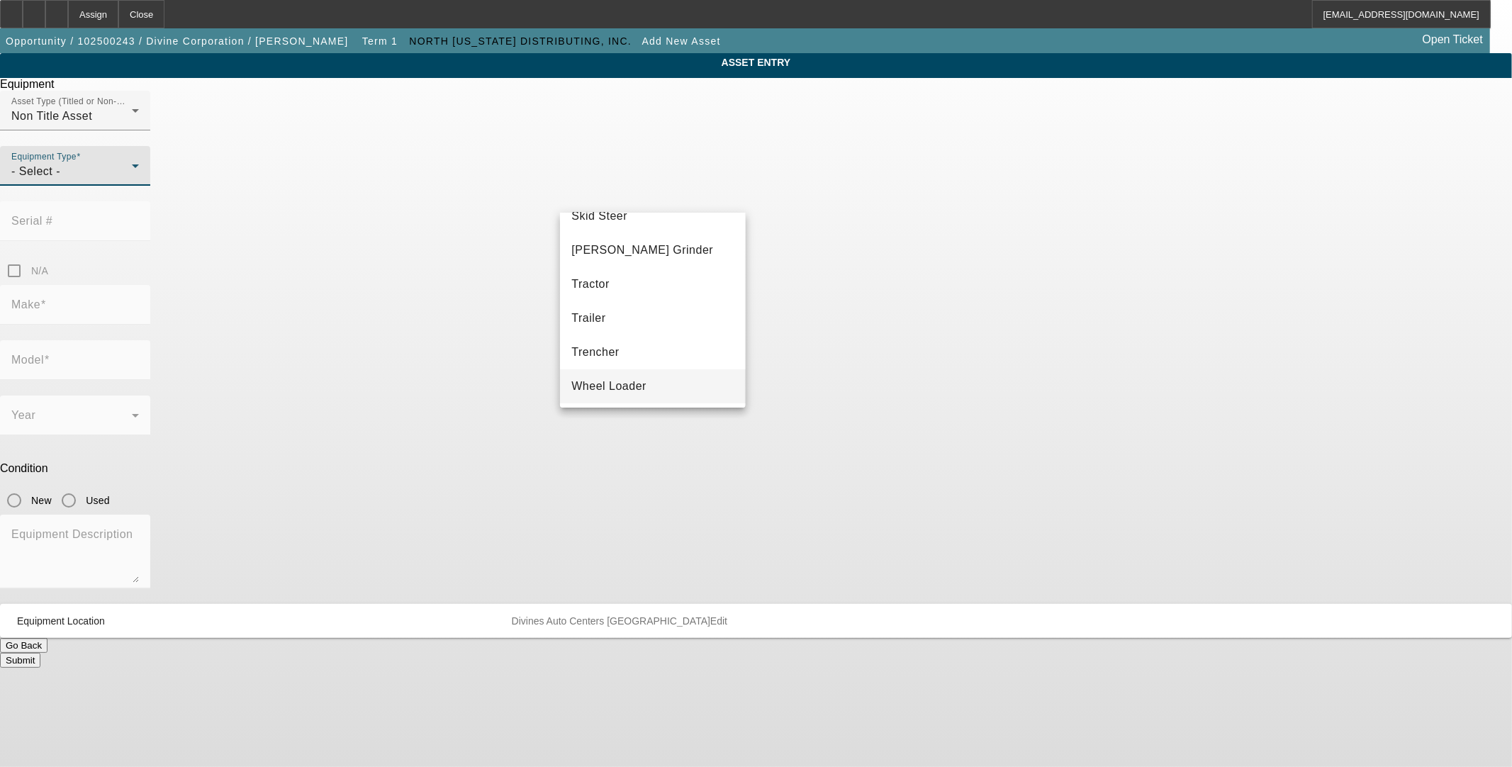
scroll to position [157, 0]
click at [683, 371] on mat-option "Other" at bounding box center [652, 384] width 185 height 34
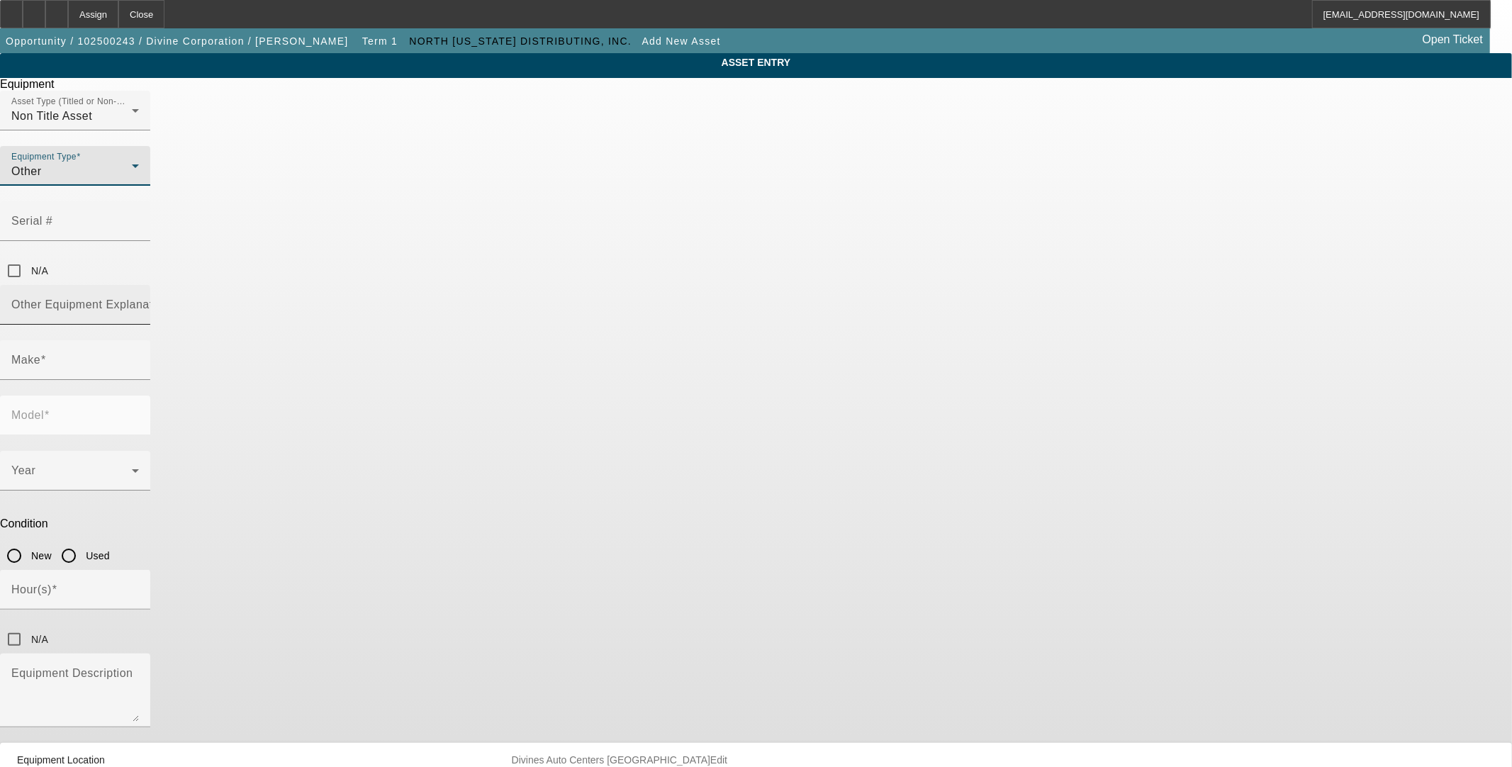
click at [139, 302] on input "Other Equipment Explanation" at bounding box center [75, 310] width 128 height 17
click at [169, 298] on mat-label "Other Equipment Explanation" at bounding box center [90, 304] width 158 height 12
click at [139, 302] on input "Other Equipment Explanation" at bounding box center [75, 310] width 128 height 17
paste input "DCG Printer"
type input "DCG Printer"
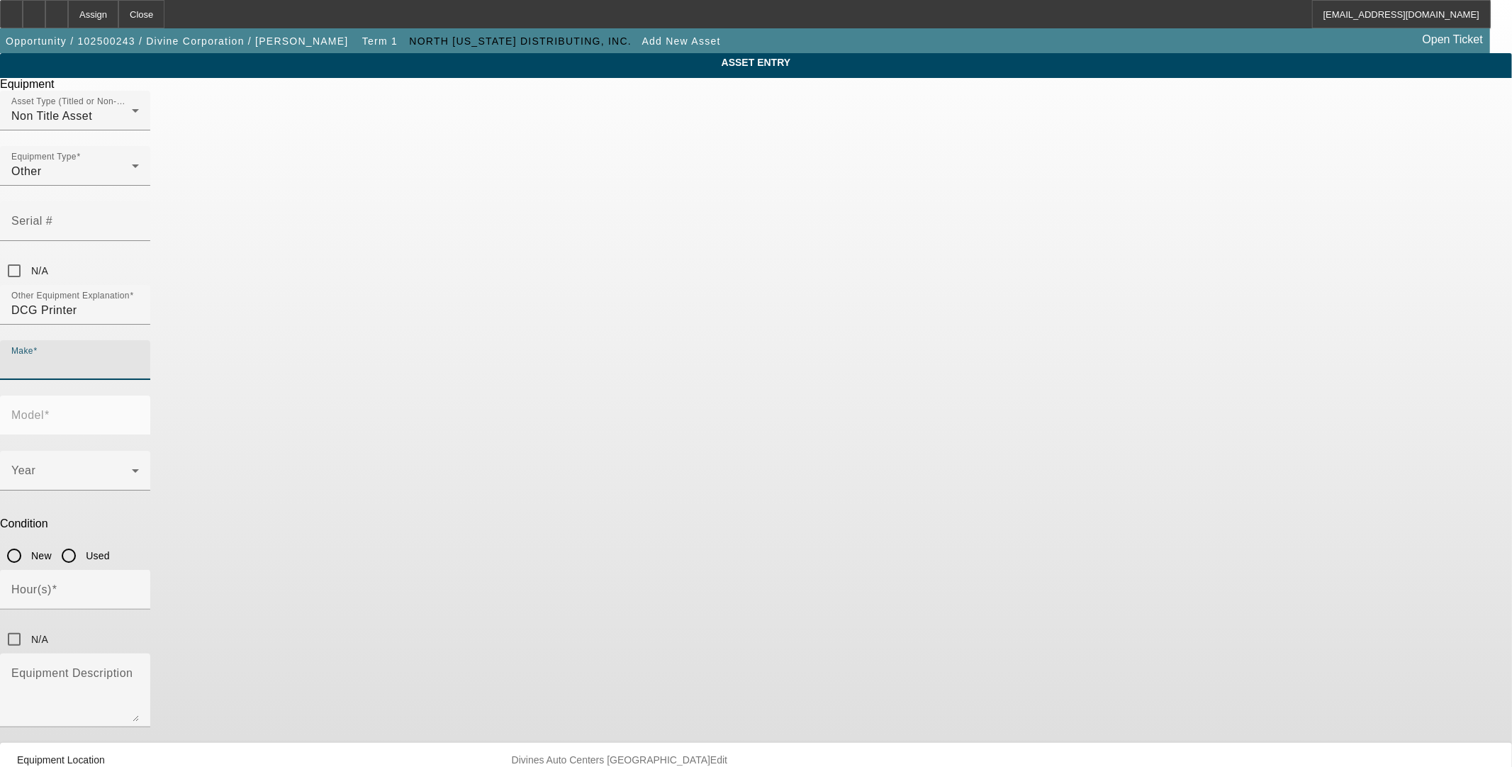
click at [139, 357] on input "Make" at bounding box center [75, 365] width 128 height 17
click at [615, 378] on mat-option "DCG" at bounding box center [652, 379] width 185 height 34
type input "DCG"
click at [139, 413] on input "Model" at bounding box center [75, 421] width 128 height 17
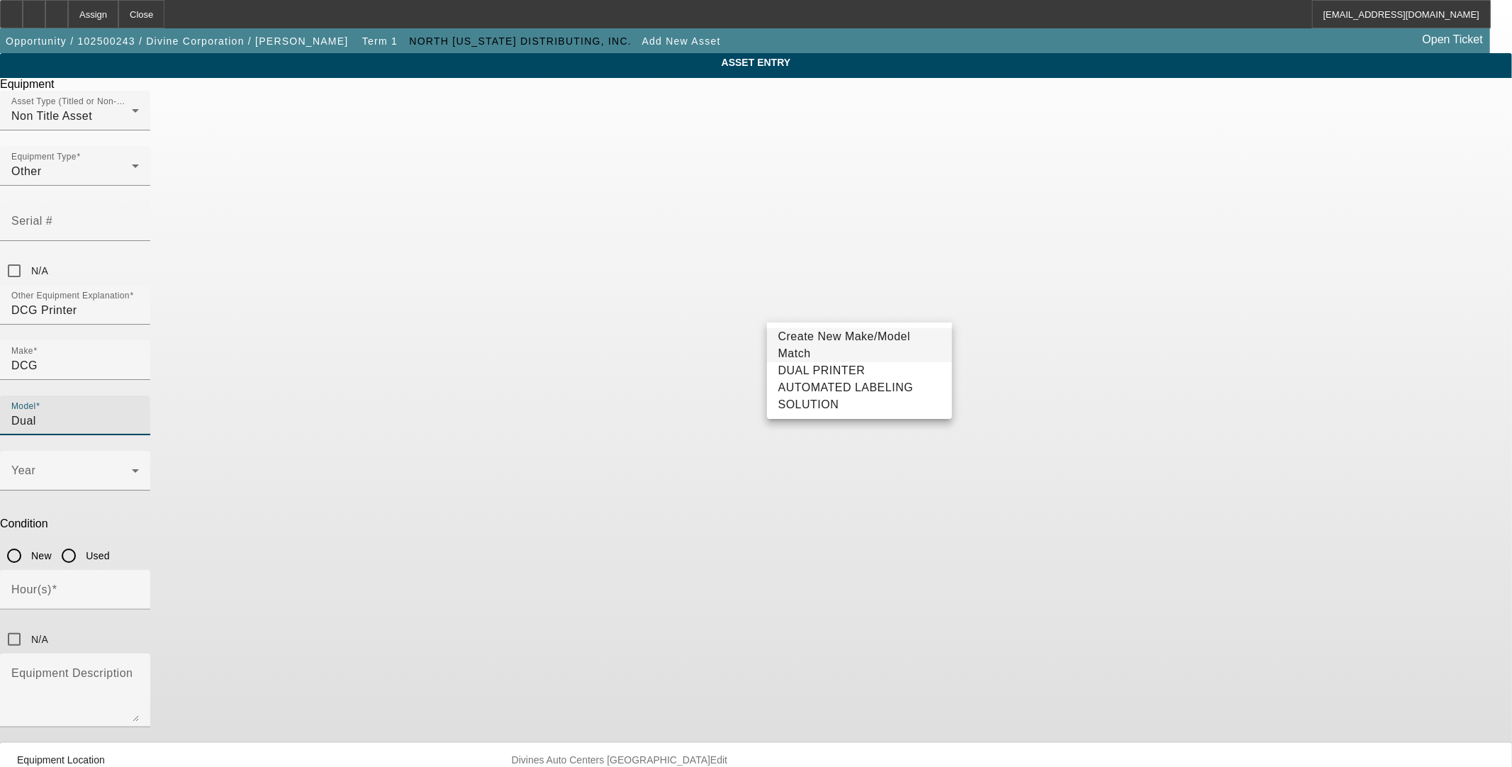
click at [848, 381] on span "DUAL PRINTER AUTOMATED LABELING SOLUTION" at bounding box center [859, 387] width 162 height 51
type input "DUAL PRINTER AUTOMATED LABELING SOLUTION"
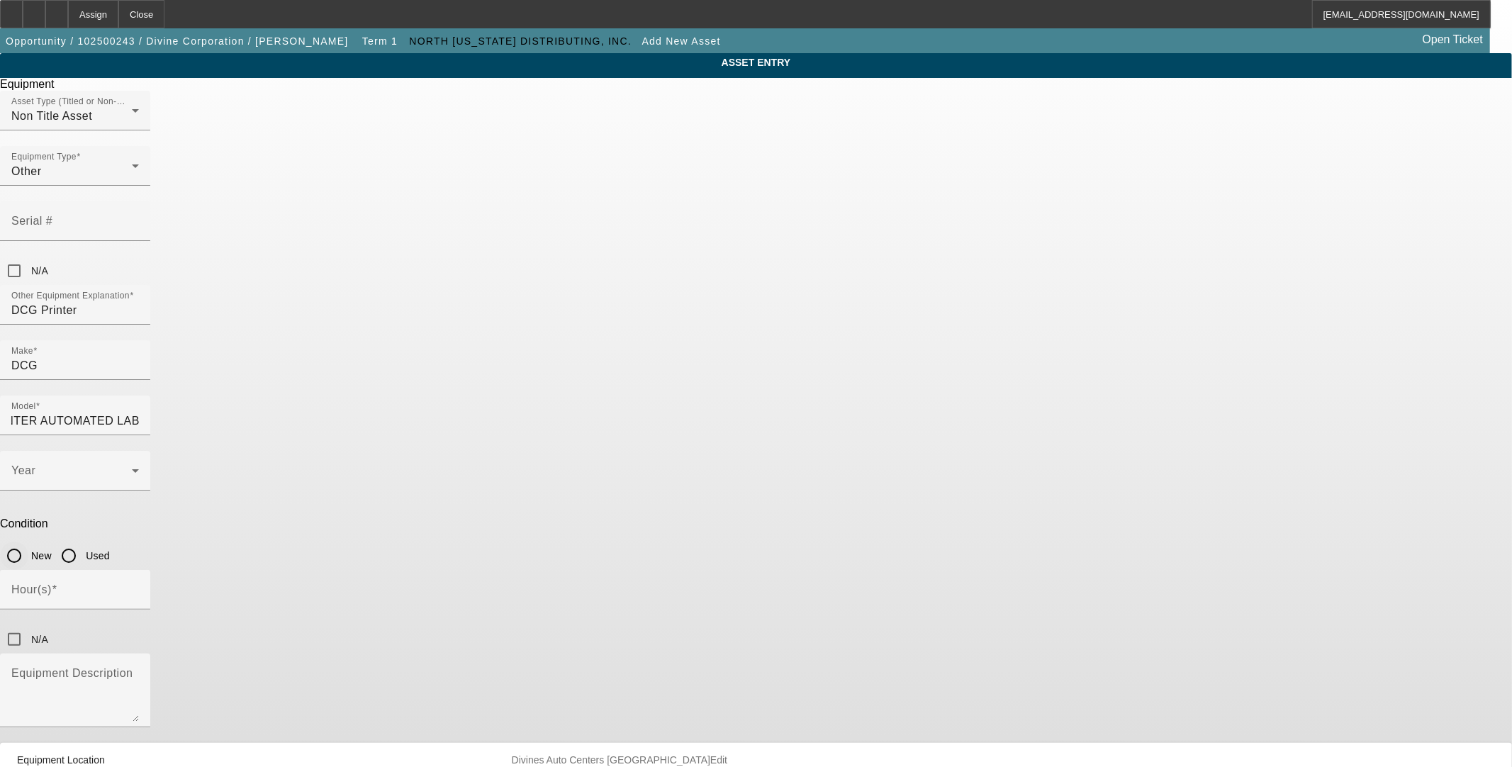
click at [28, 542] on input "New" at bounding box center [14, 556] width 28 height 28
radio input "true"
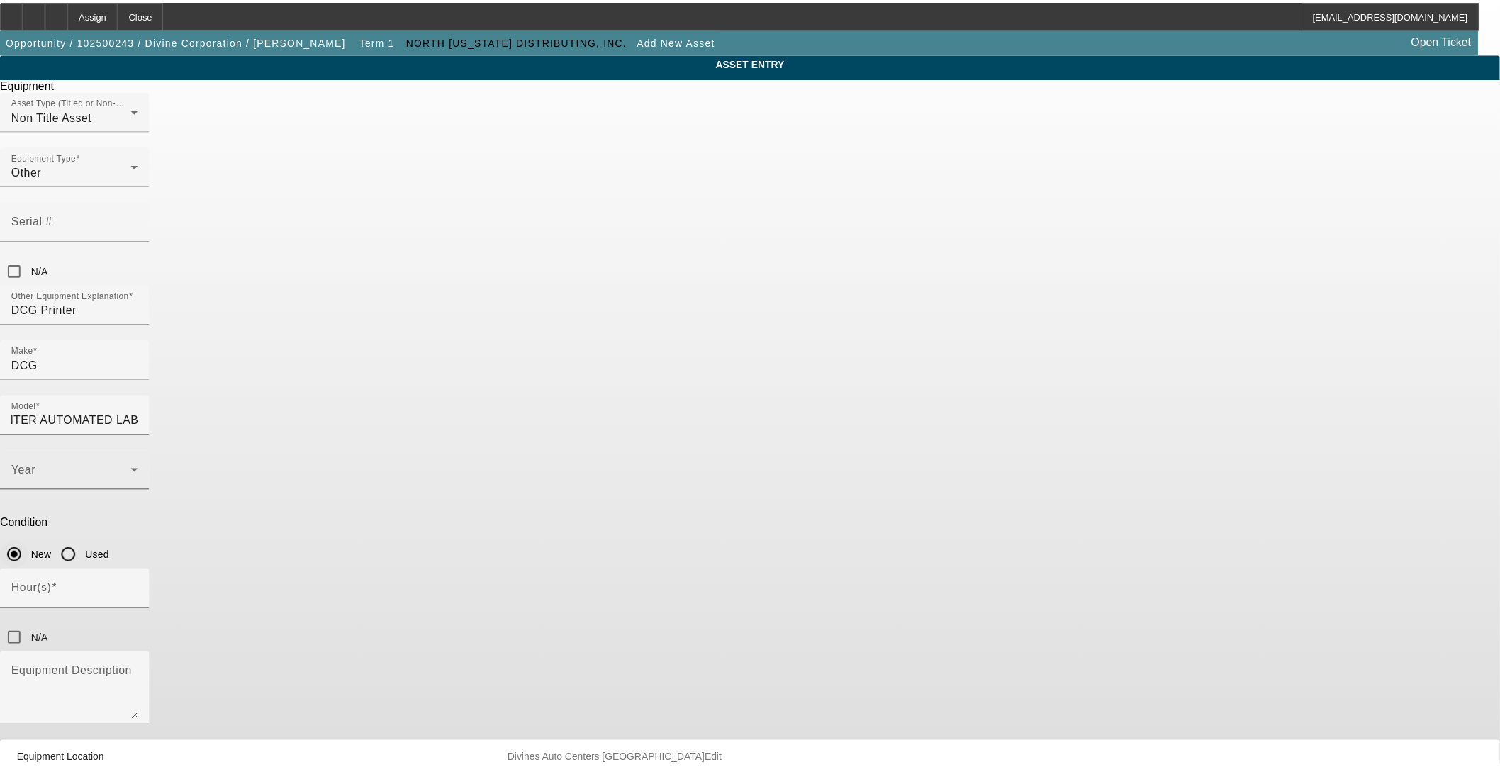
scroll to position [0, 0]
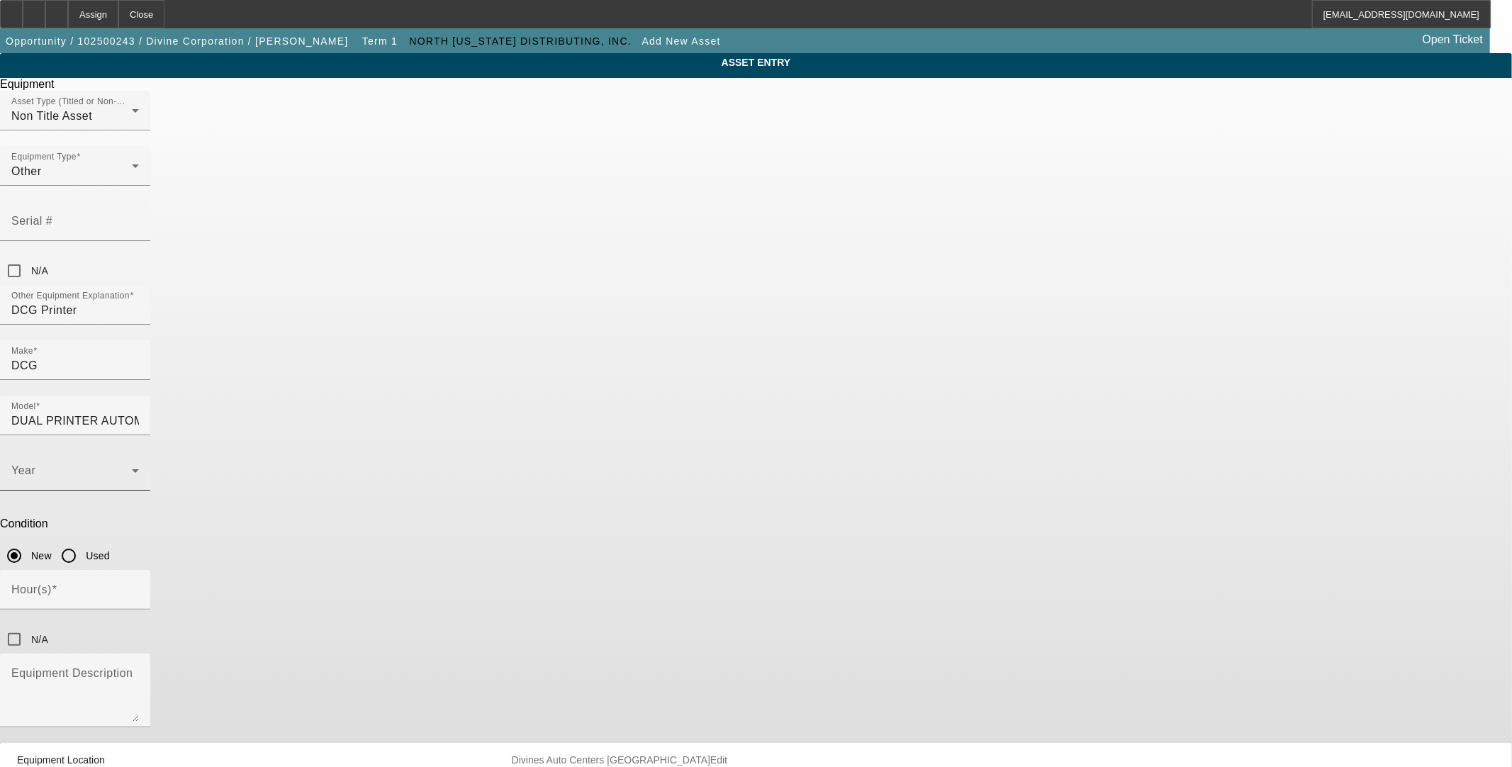
click at [132, 468] on span at bounding box center [71, 476] width 120 height 17
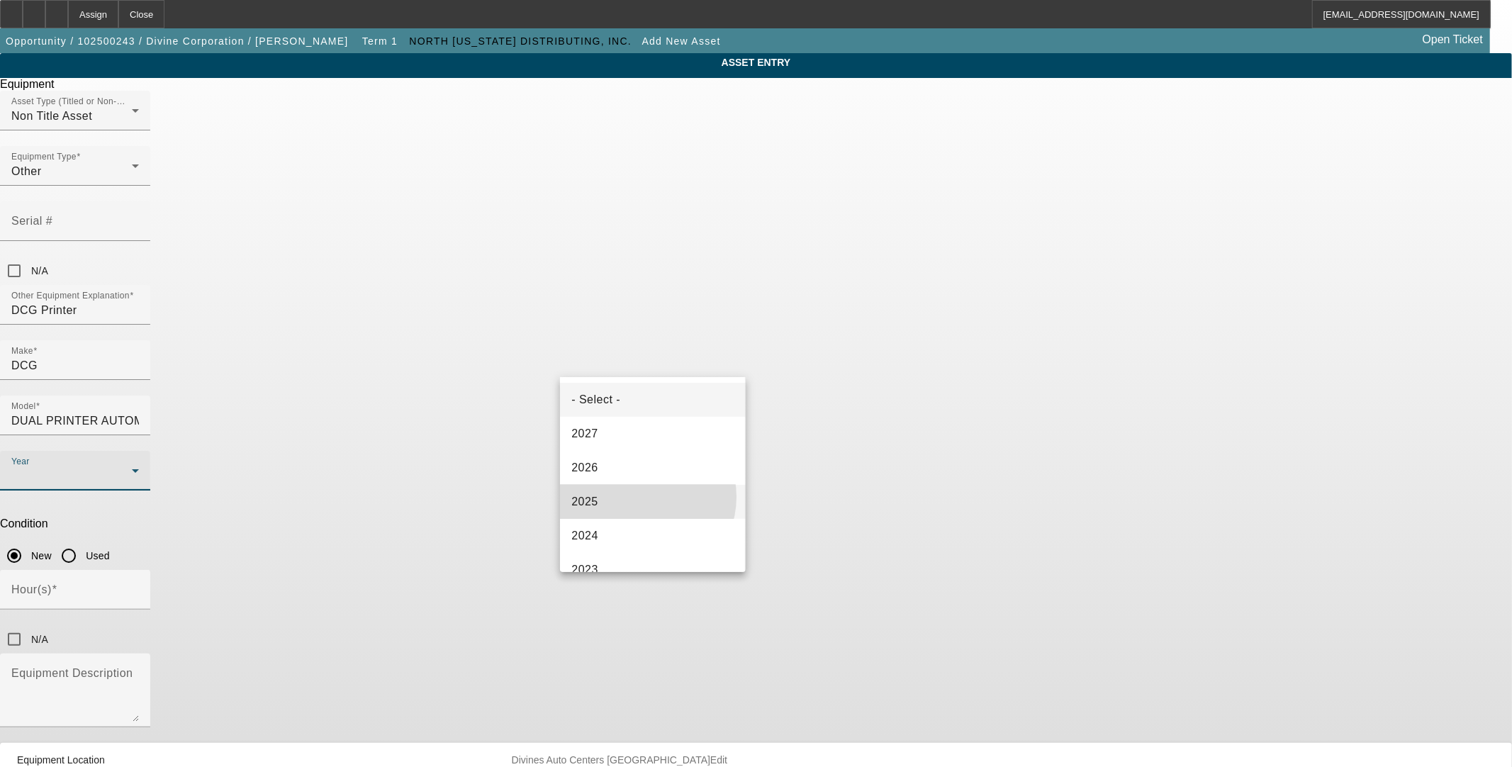
click at [641, 497] on mat-option "2025" at bounding box center [652, 502] width 185 height 34
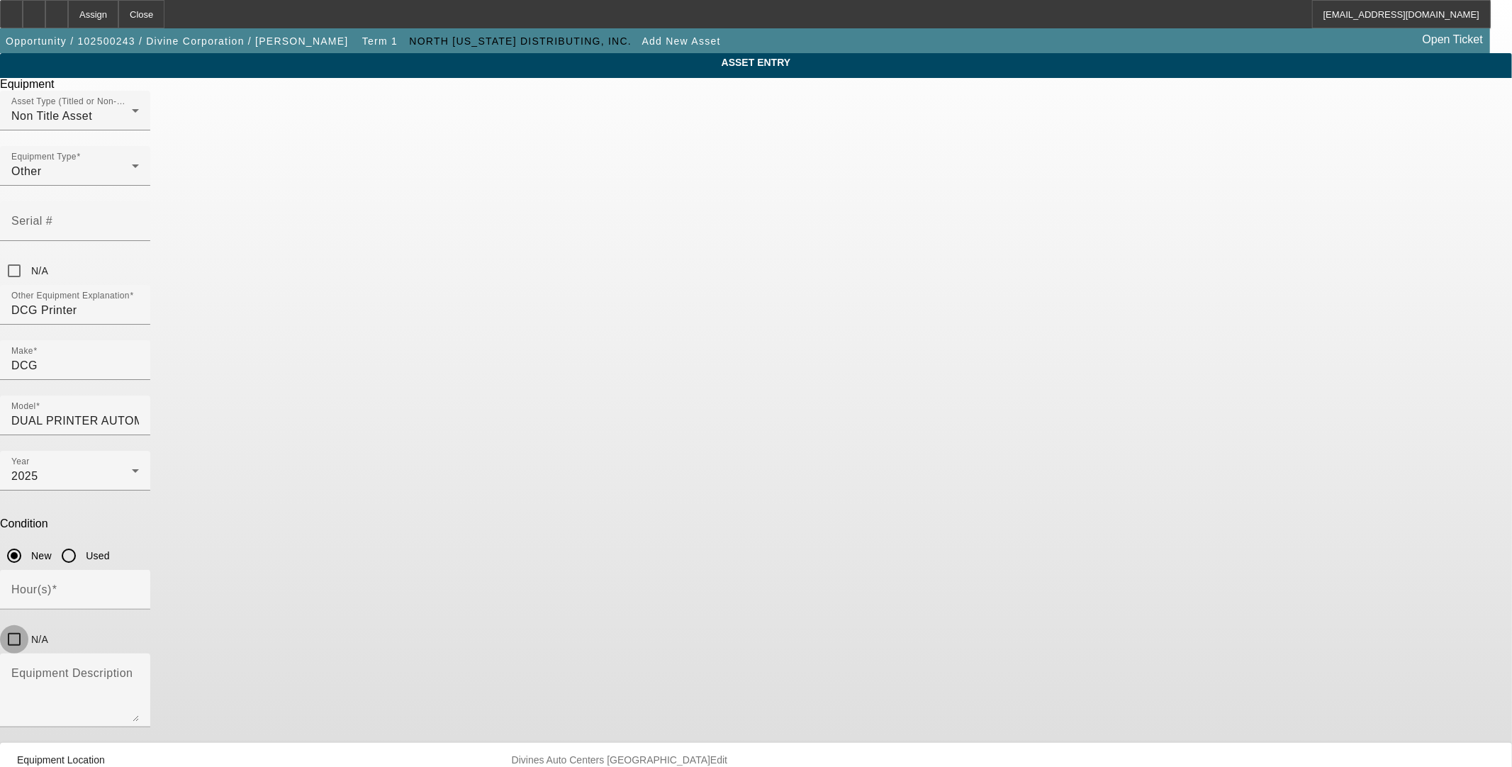
click at [28, 625] on input "N/A" at bounding box center [14, 639] width 28 height 28
checkbox input "true"
click at [139, 671] on textarea "Equipment Description" at bounding box center [75, 696] width 128 height 51
type textarea "5 DCG Printers"
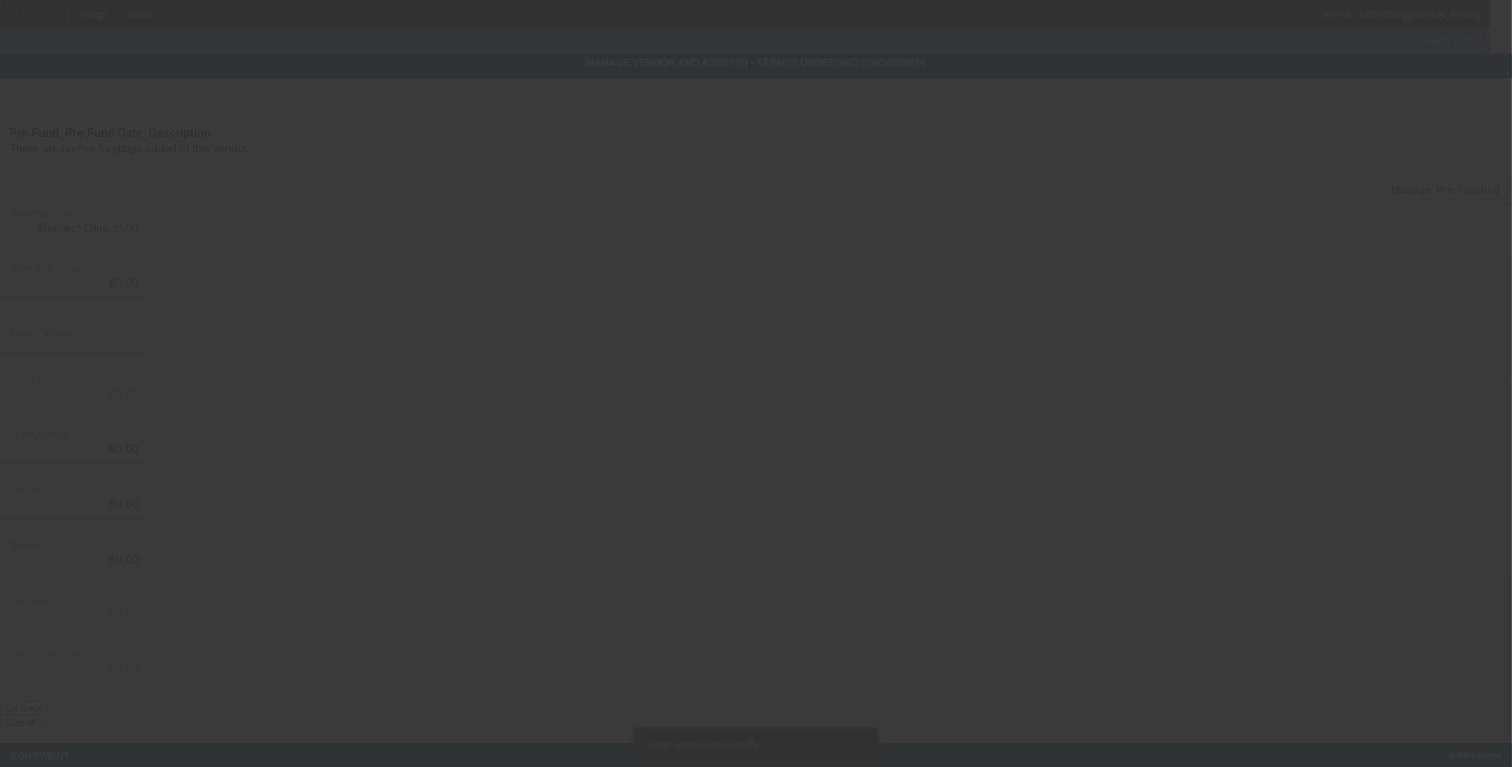
type input "$61,022.68"
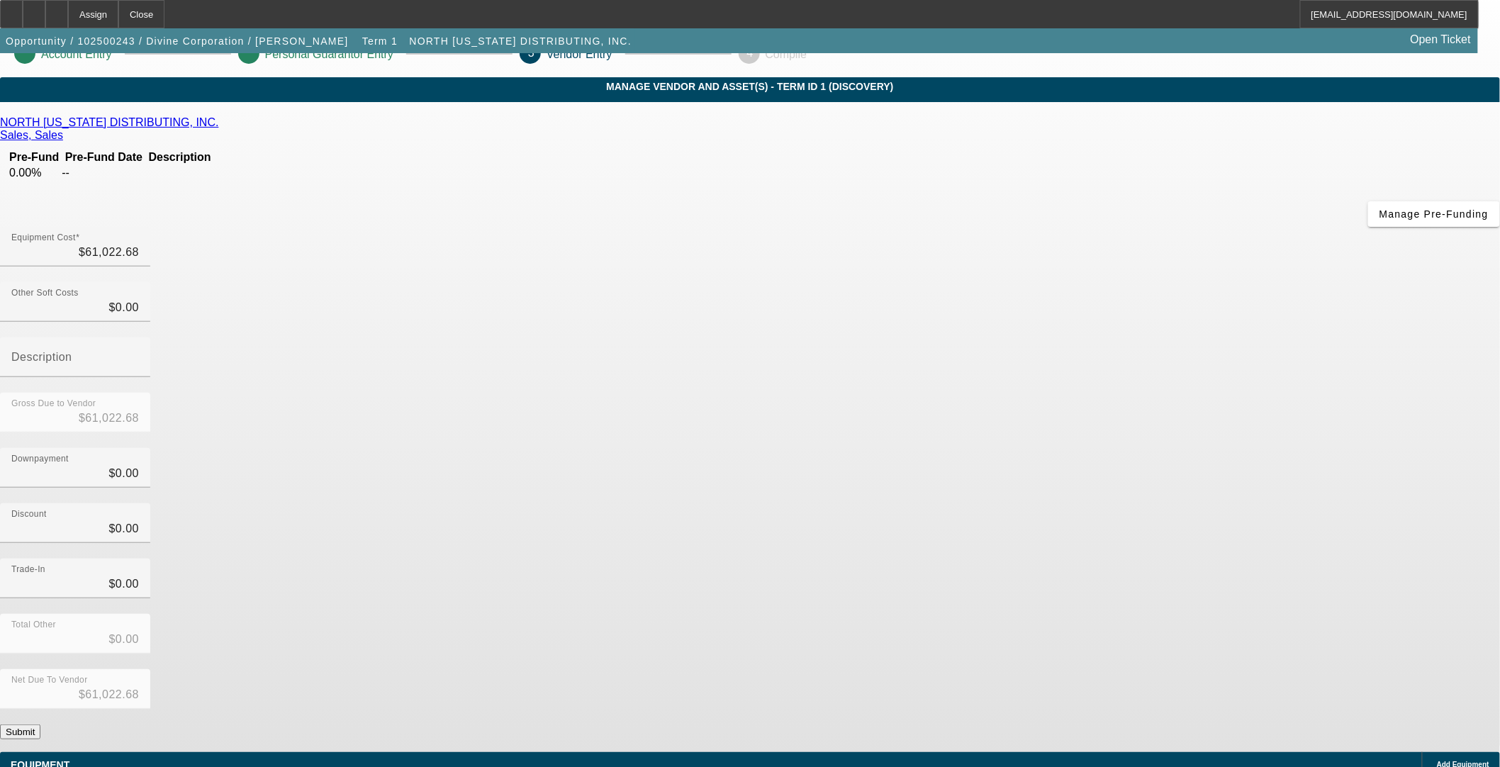
scroll to position [32, 0]
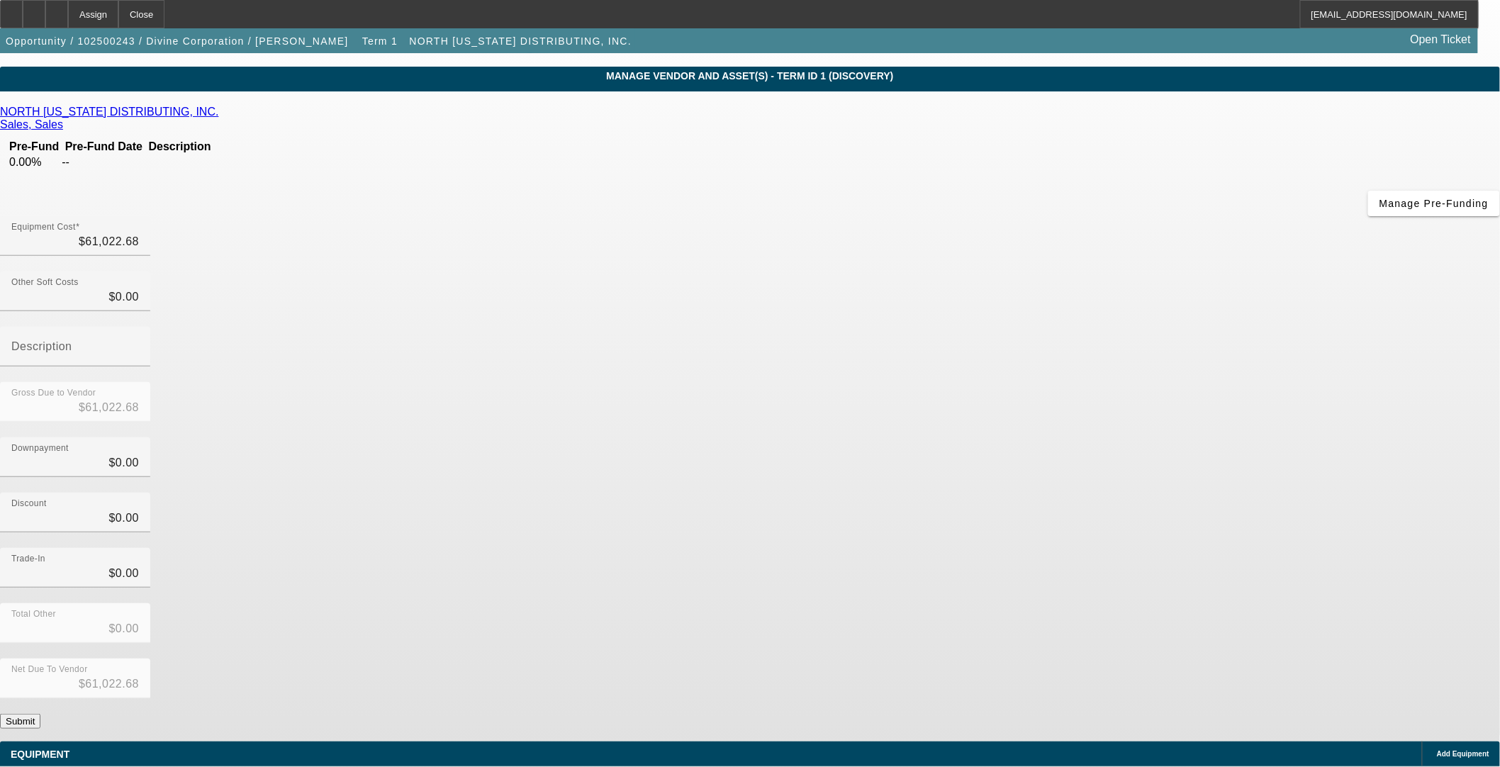
click at [40, 714] on button "Submit" at bounding box center [20, 721] width 40 height 15
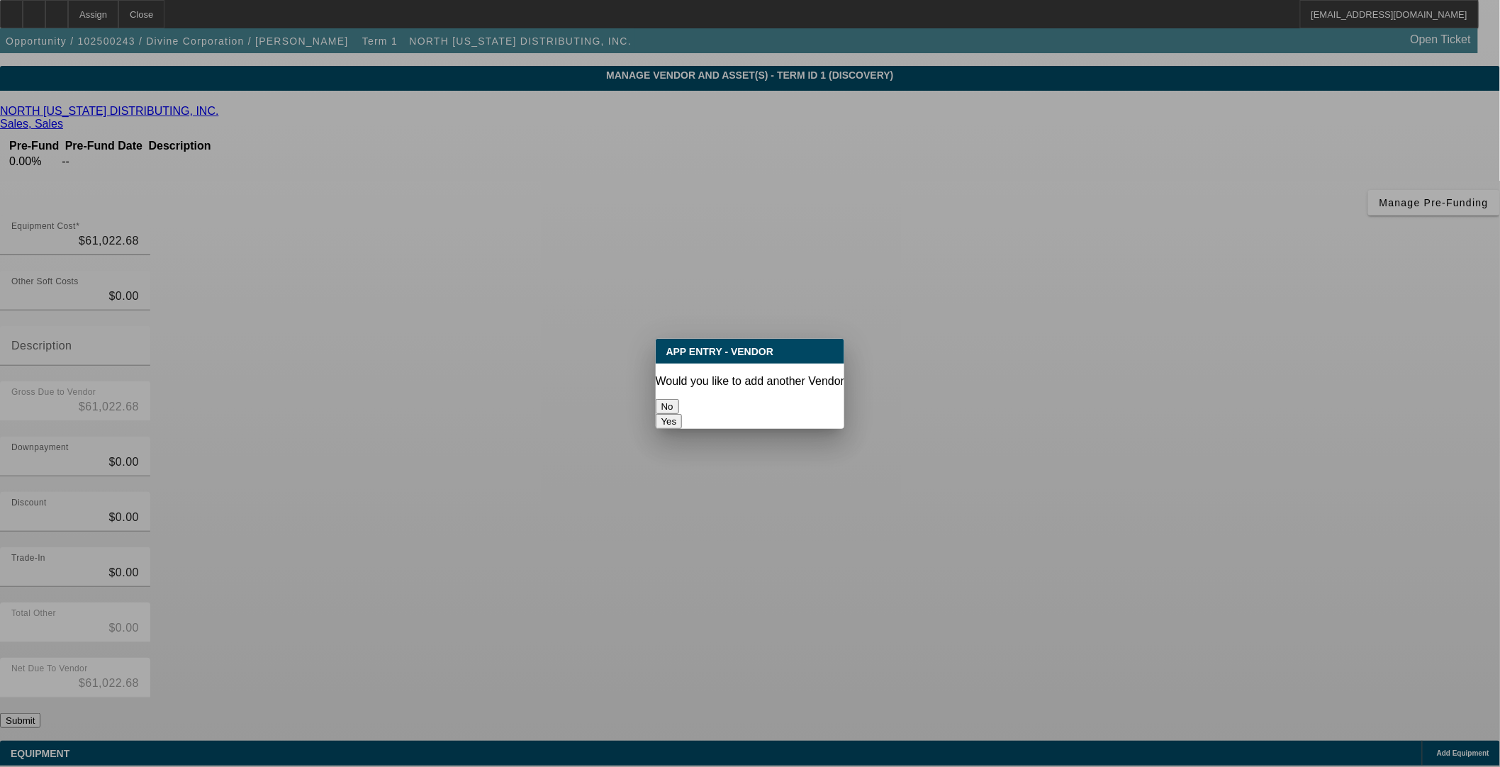
scroll to position [0, 0]
click at [679, 399] on button "No" at bounding box center [667, 406] width 23 height 15
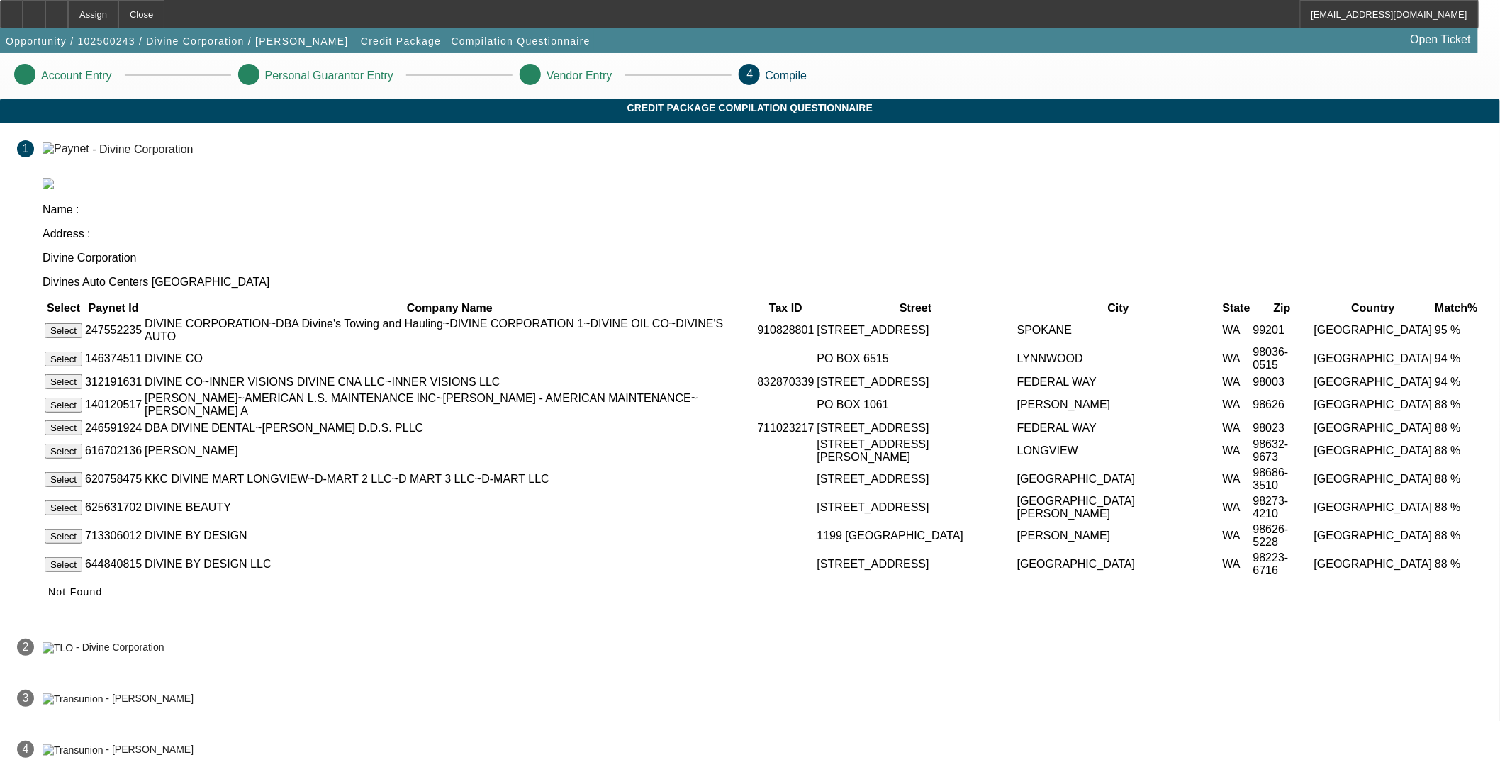
click at [82, 323] on button "Select" at bounding box center [64, 330] width 38 height 15
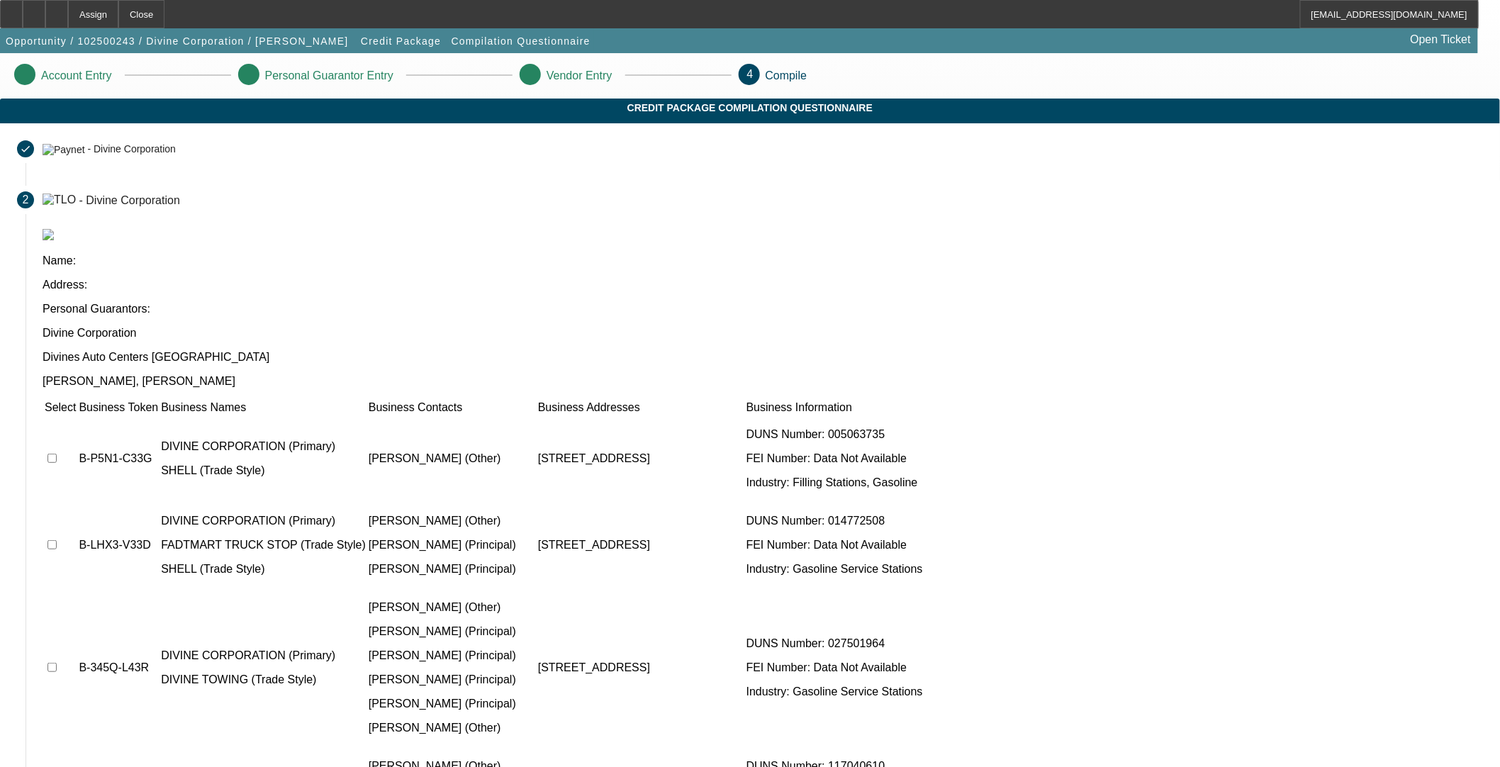
click at [77, 416] on td at bounding box center [60, 458] width 33 height 85
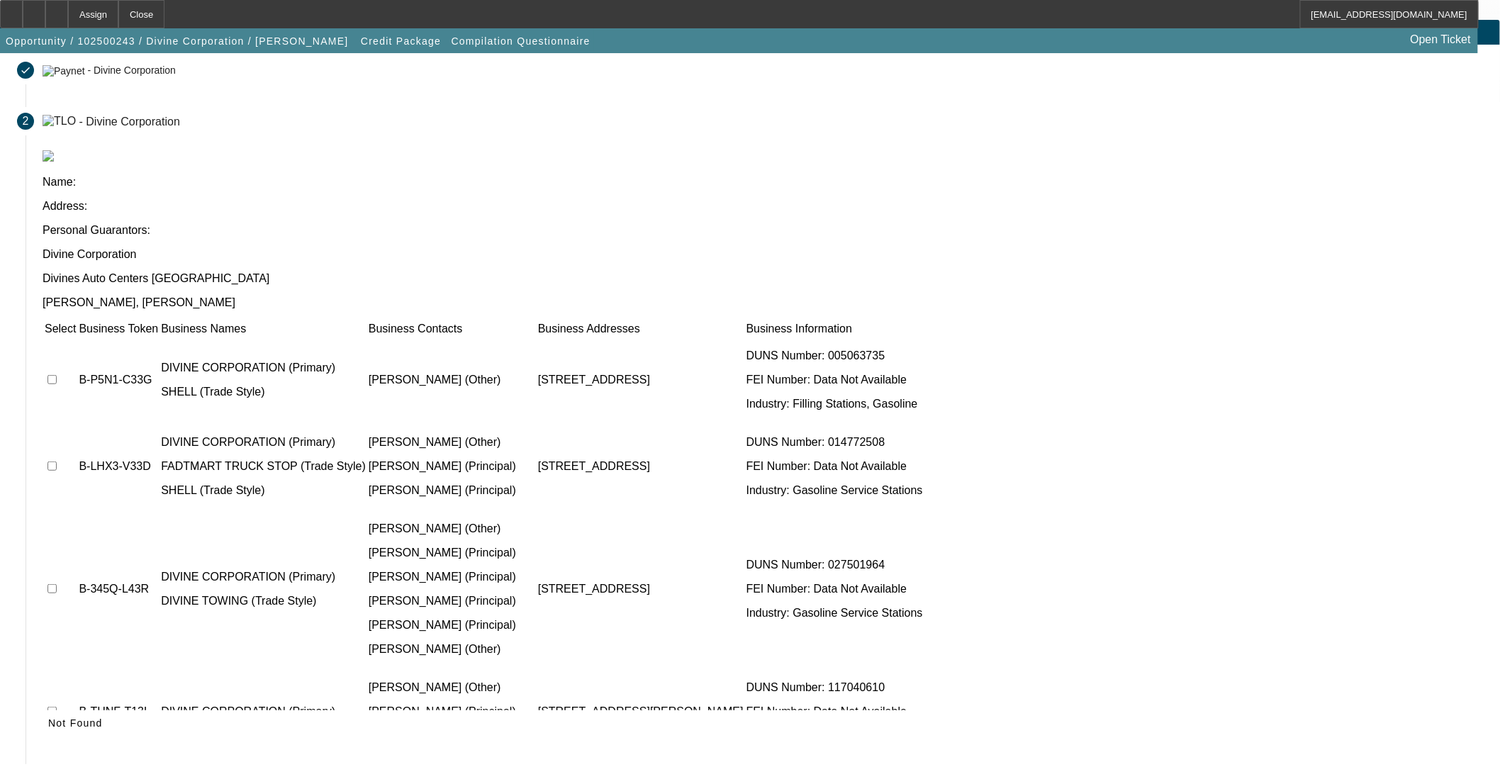
click at [57, 375] on input "checkbox" at bounding box center [51, 379] width 9 height 9
checkbox input "true"
click at [57, 461] on input "checkbox" at bounding box center [51, 465] width 9 height 9
checkbox input "true"
click at [57, 584] on input "checkbox" at bounding box center [51, 588] width 9 height 9
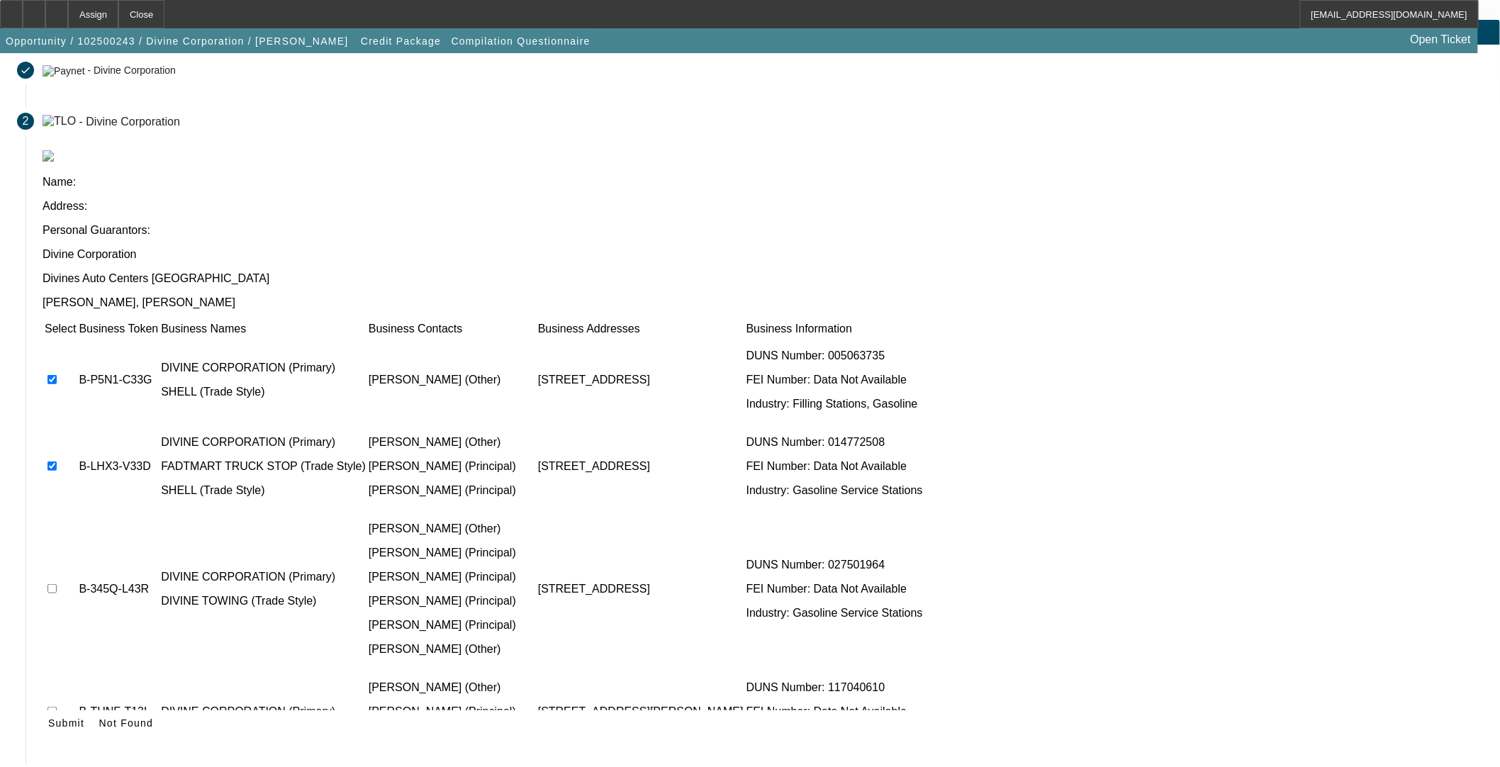
checkbox input "true"
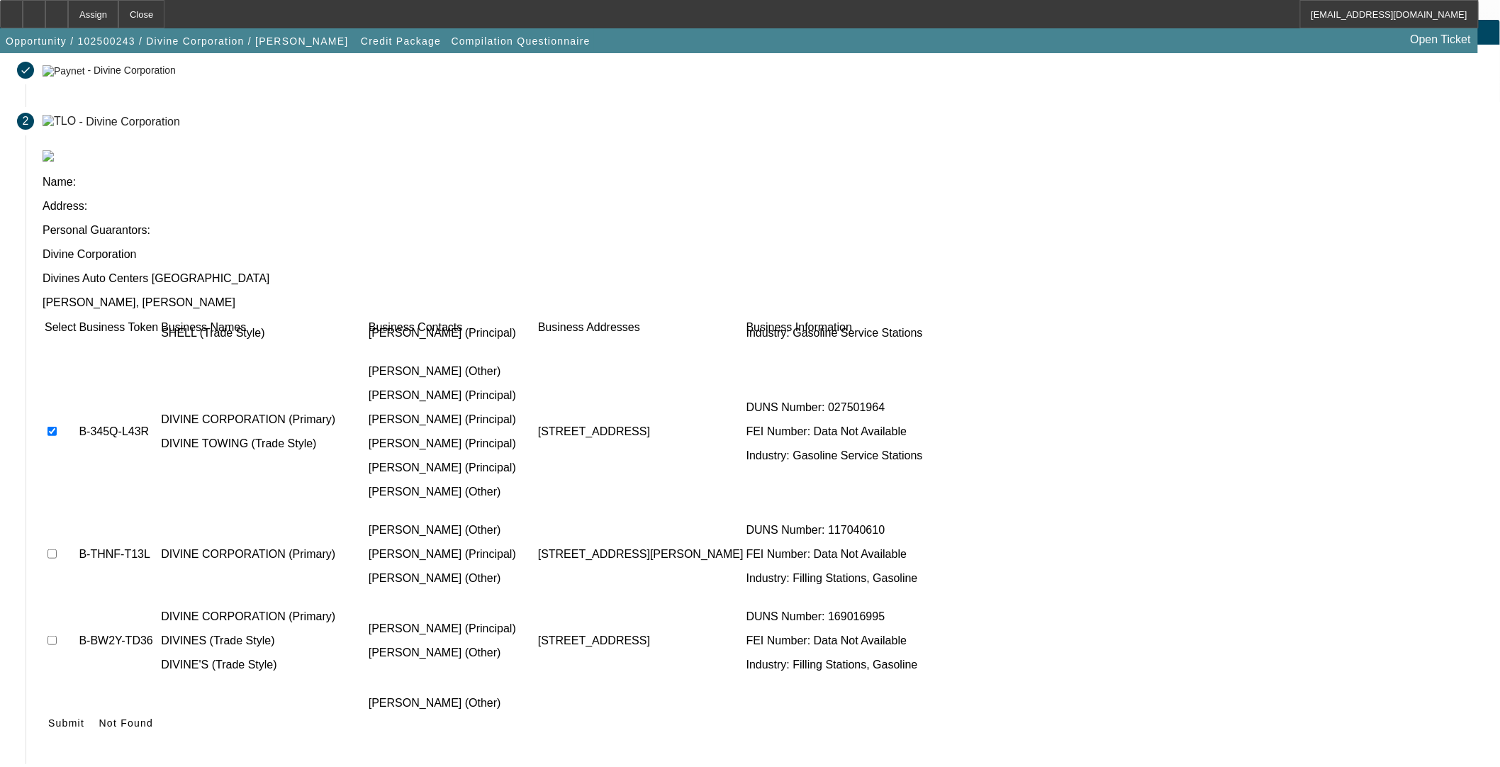
click at [57, 549] on input "checkbox" at bounding box center [51, 553] width 9 height 9
checkbox input "true"
click at [57, 636] on input "checkbox" at bounding box center [51, 640] width 9 height 9
checkbox input "true"
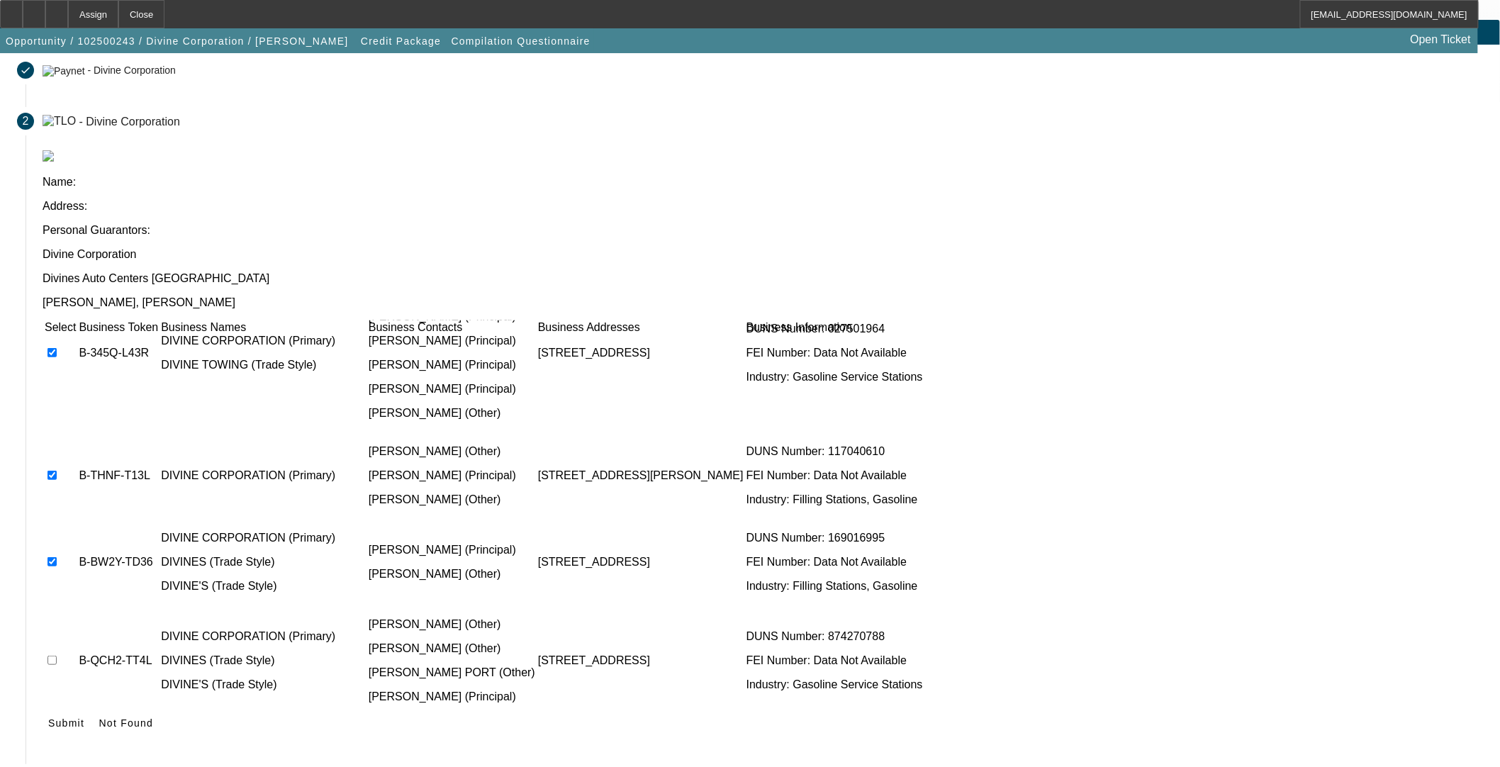
click at [57, 656] on input "checkbox" at bounding box center [51, 660] width 9 height 9
checkbox input "true"
click at [57, 753] on input "checkbox" at bounding box center [51, 770] width 9 height 9
checkbox input "true"
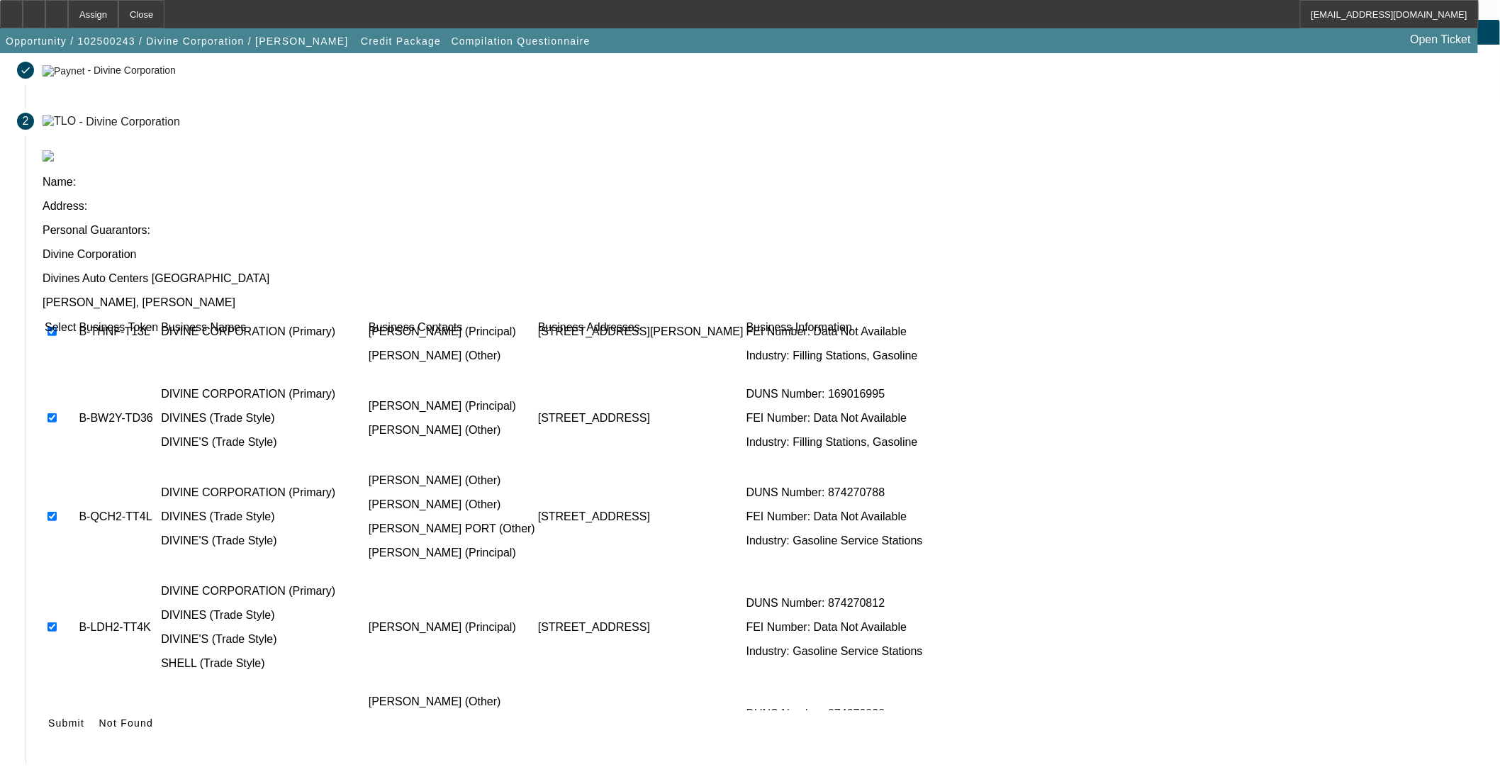
scroll to position [393, 0]
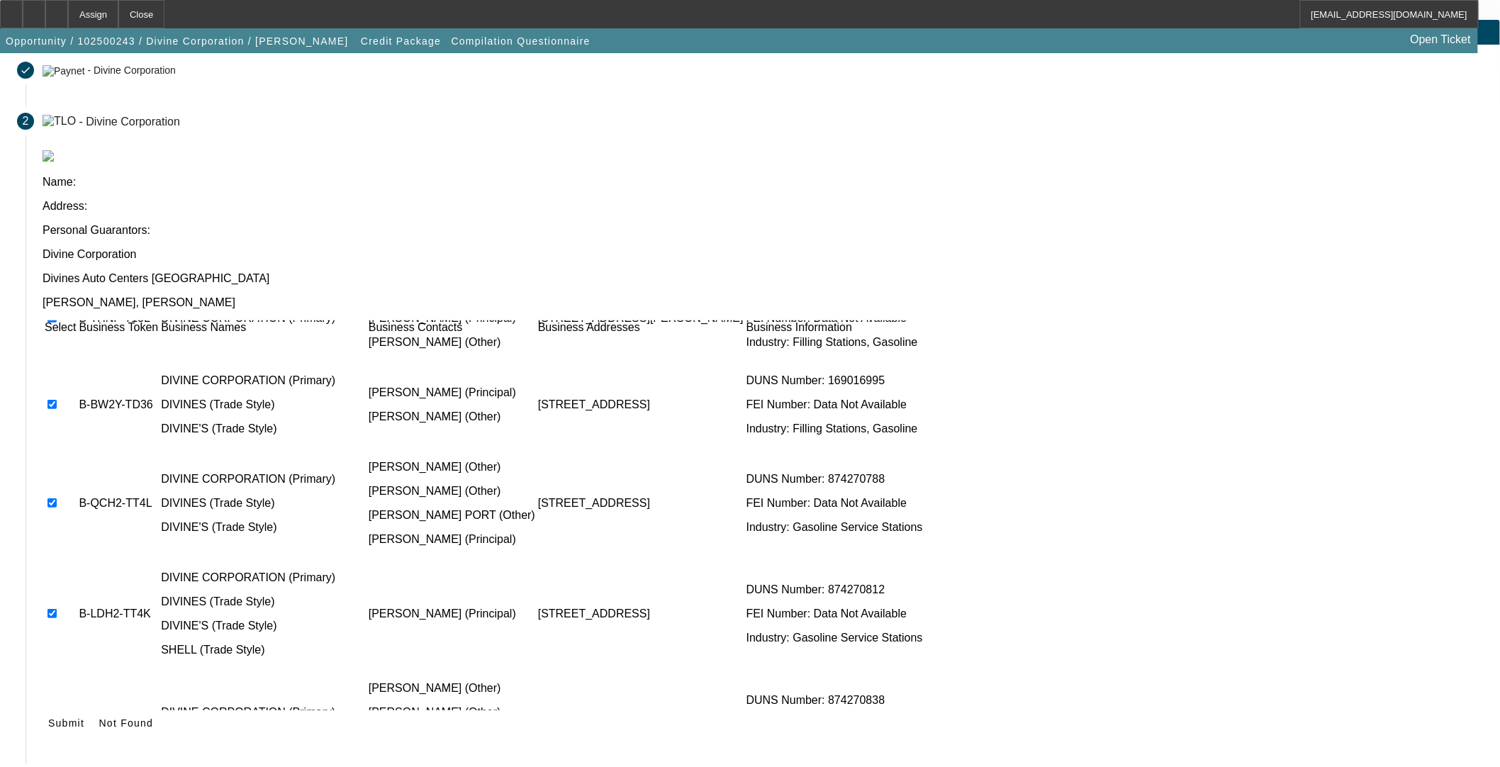
click at [77, 670] on td at bounding box center [60, 724] width 33 height 109
click at [57, 719] on input "checkbox" at bounding box center [51, 723] width 9 height 9
checkbox input "true"
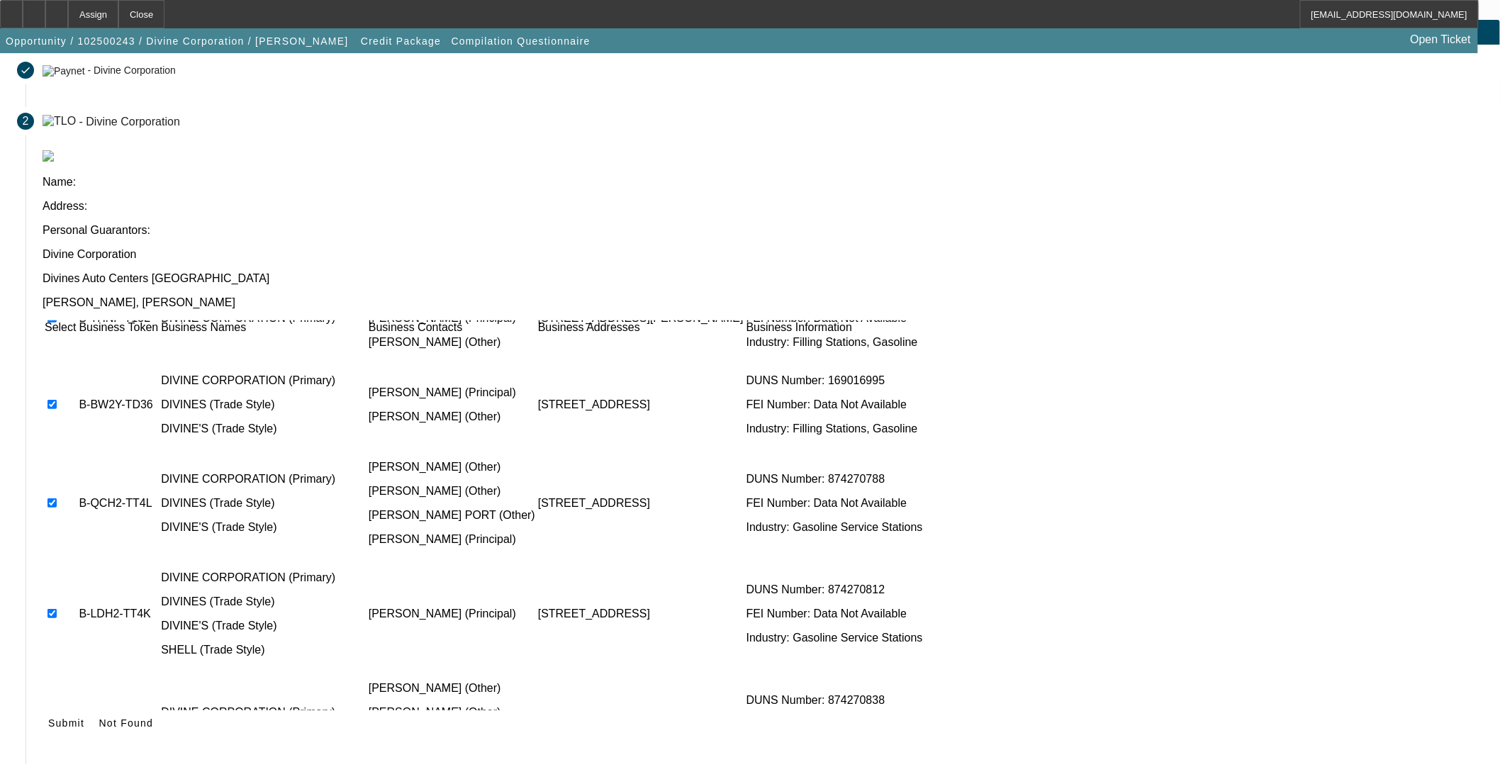
scroll to position [117, 0]
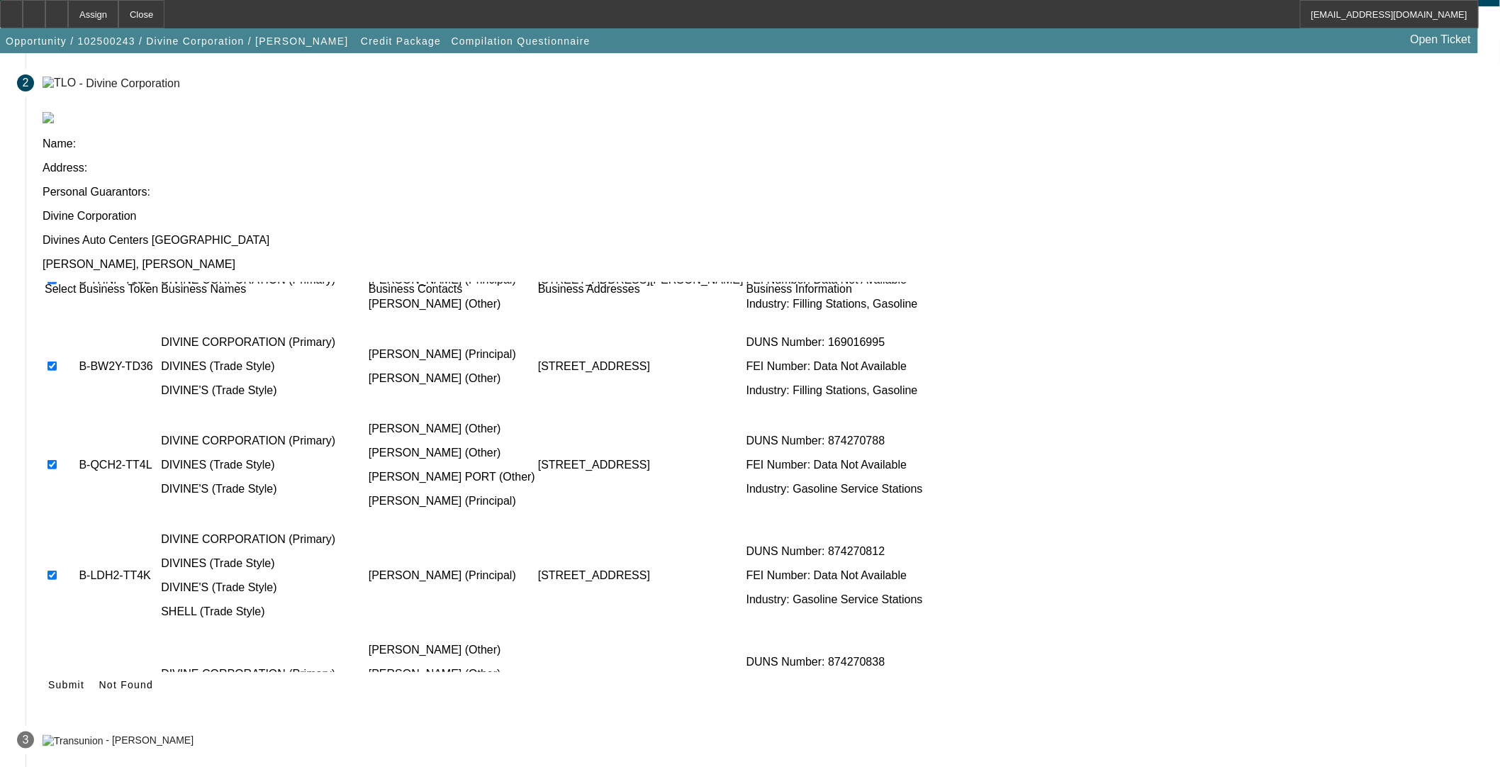
checkbox input "true"
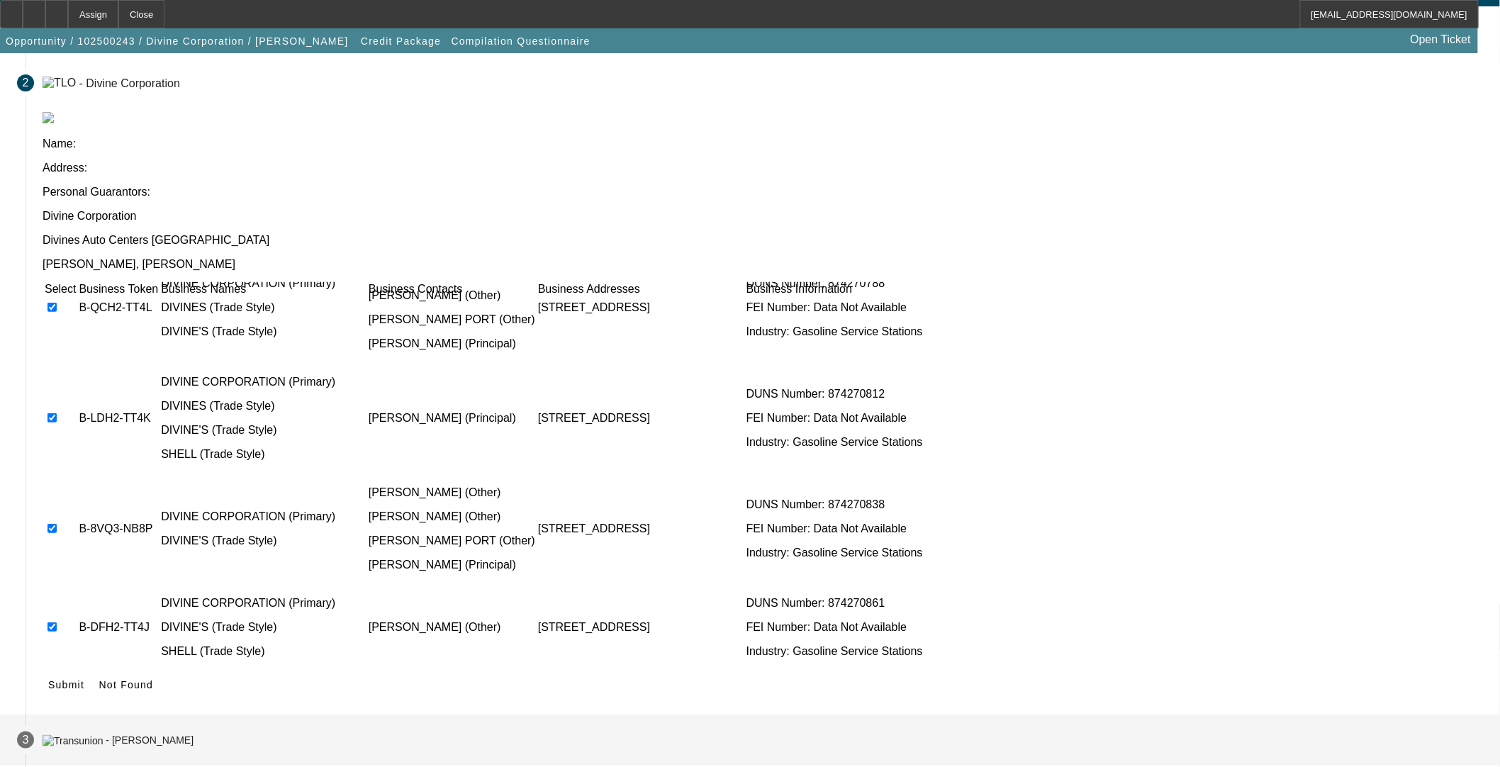
click at [84, 679] on span "Submit" at bounding box center [66, 684] width 36 height 11
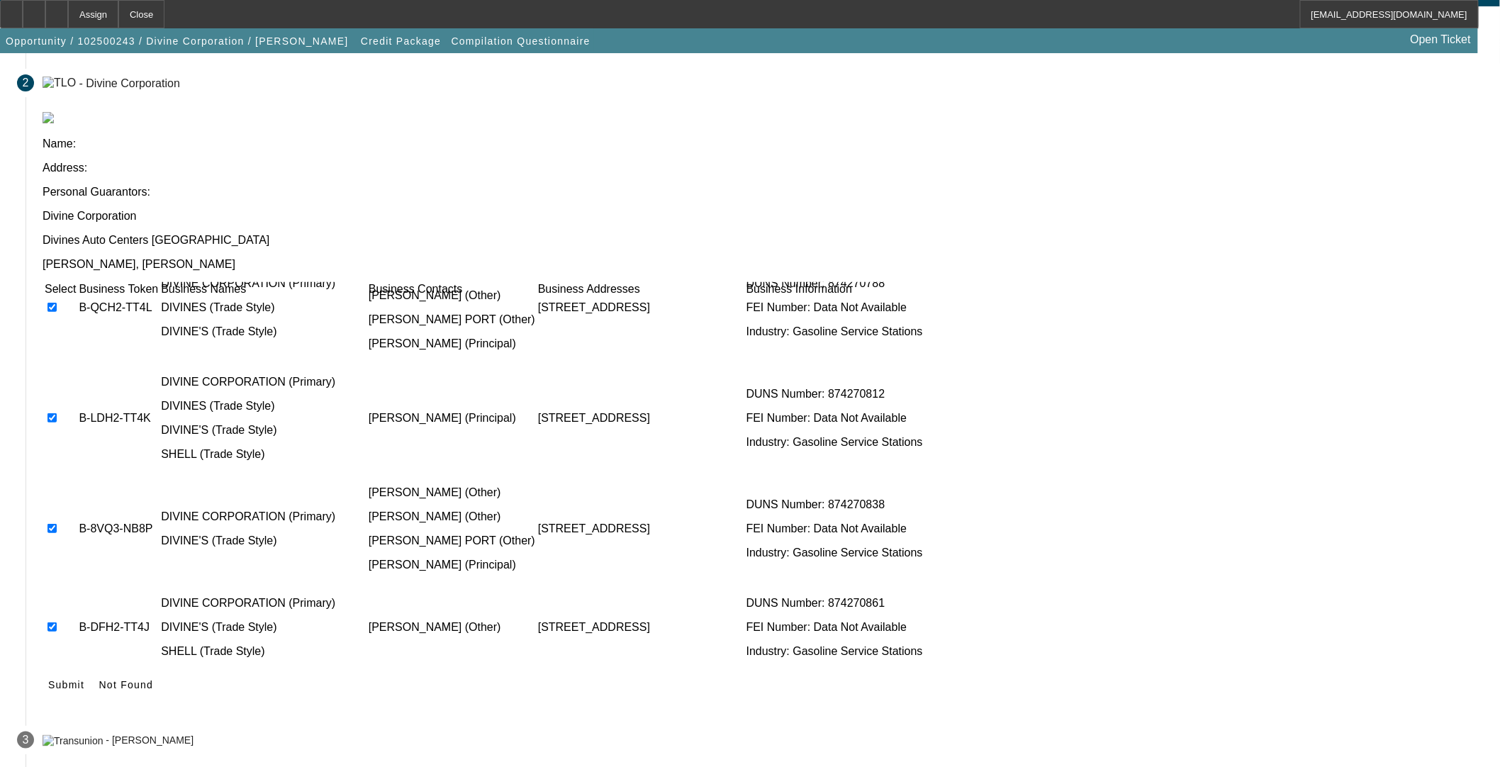
scroll to position [0, 0]
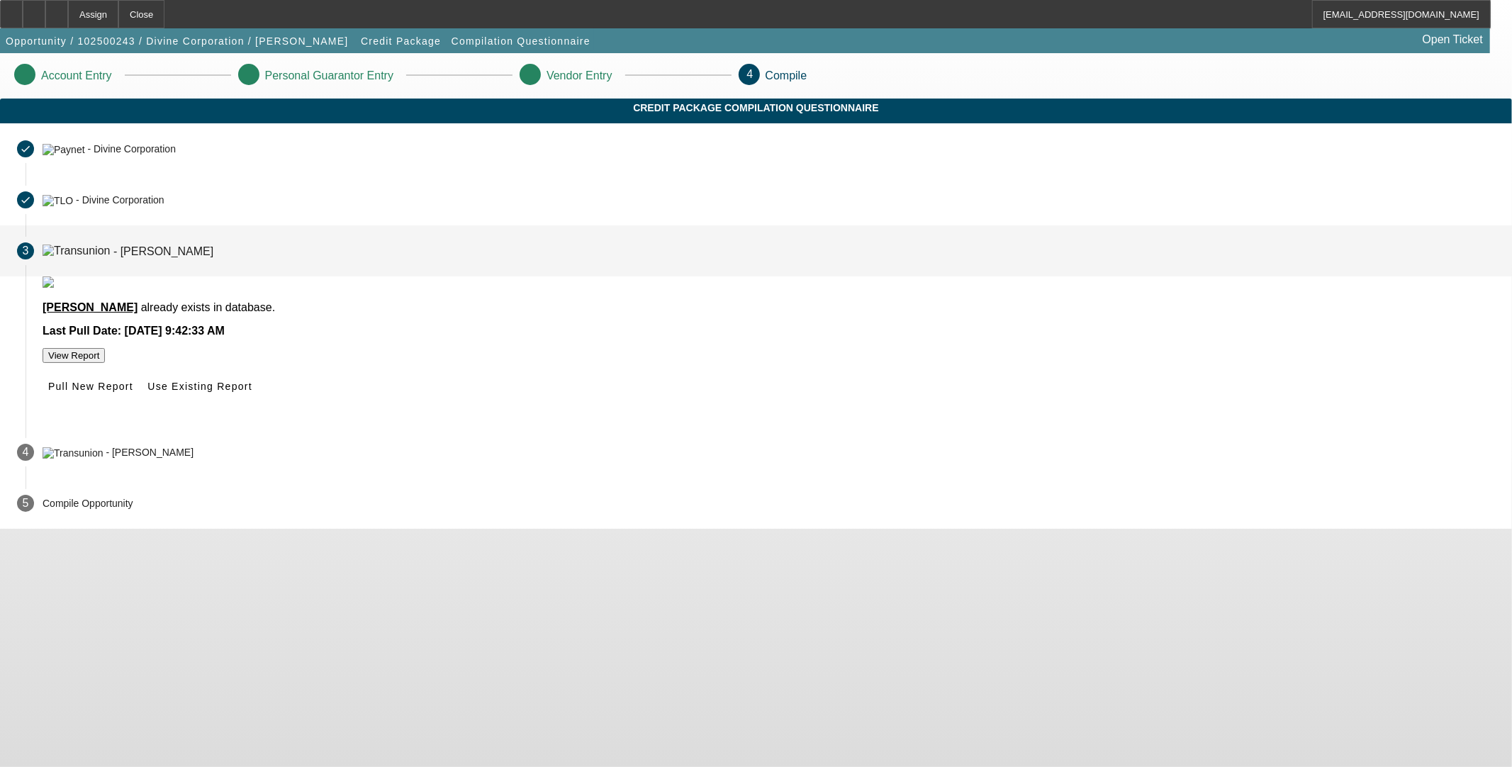
click at [139, 403] on span at bounding box center [91, 386] width 96 height 34
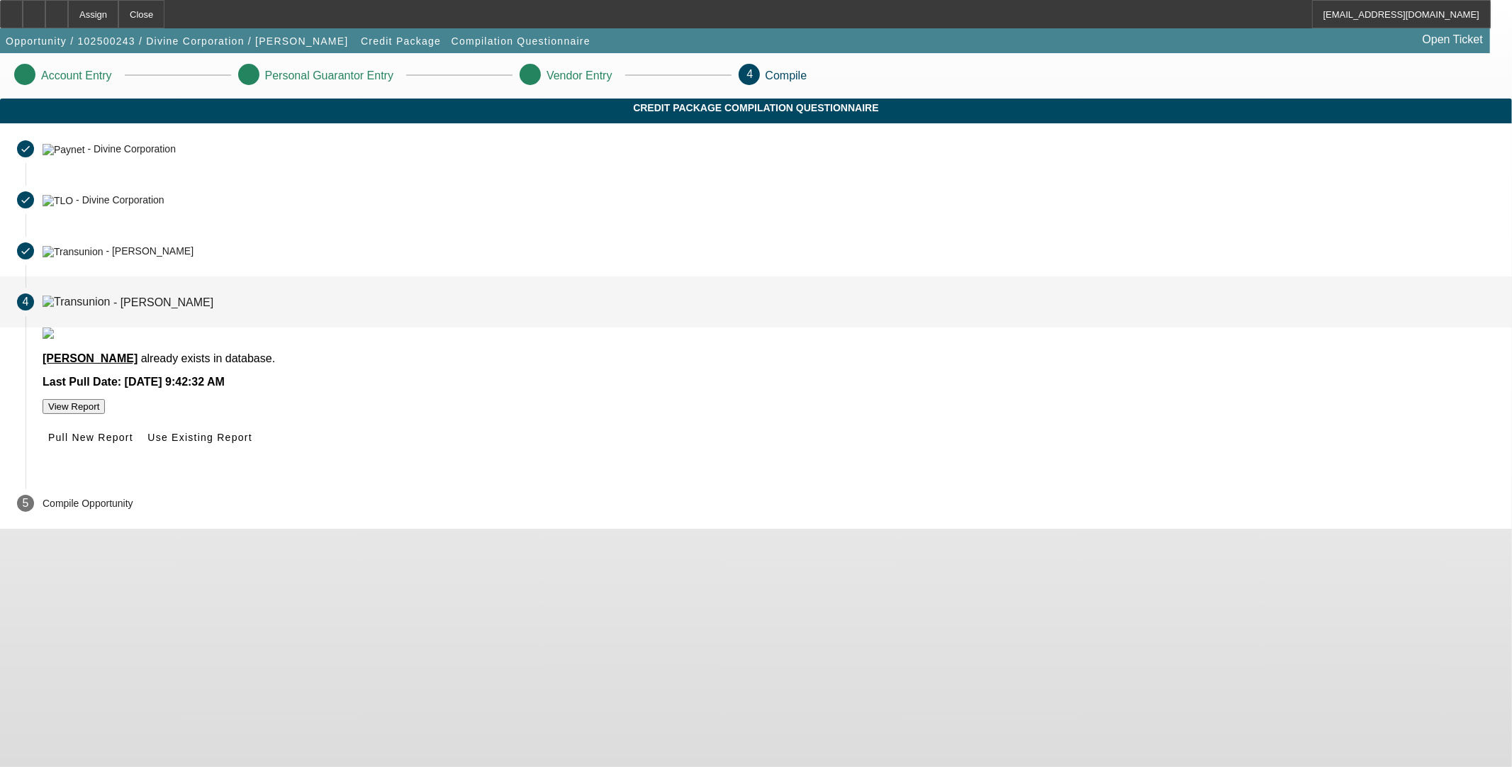
click at [133, 443] on span "Pull New Report" at bounding box center [90, 437] width 85 height 11
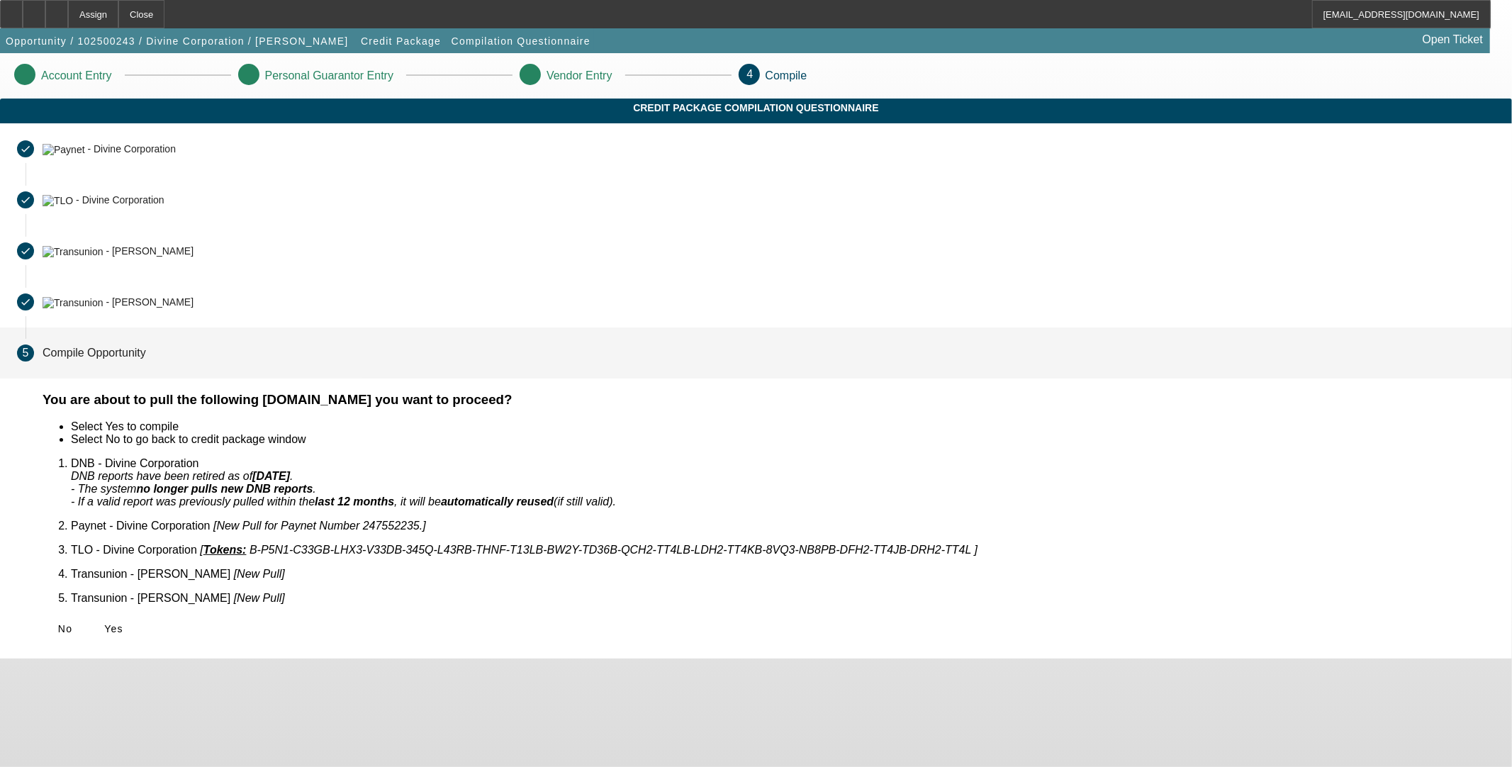
click at [123, 623] on span "Yes" at bounding box center [113, 628] width 19 height 11
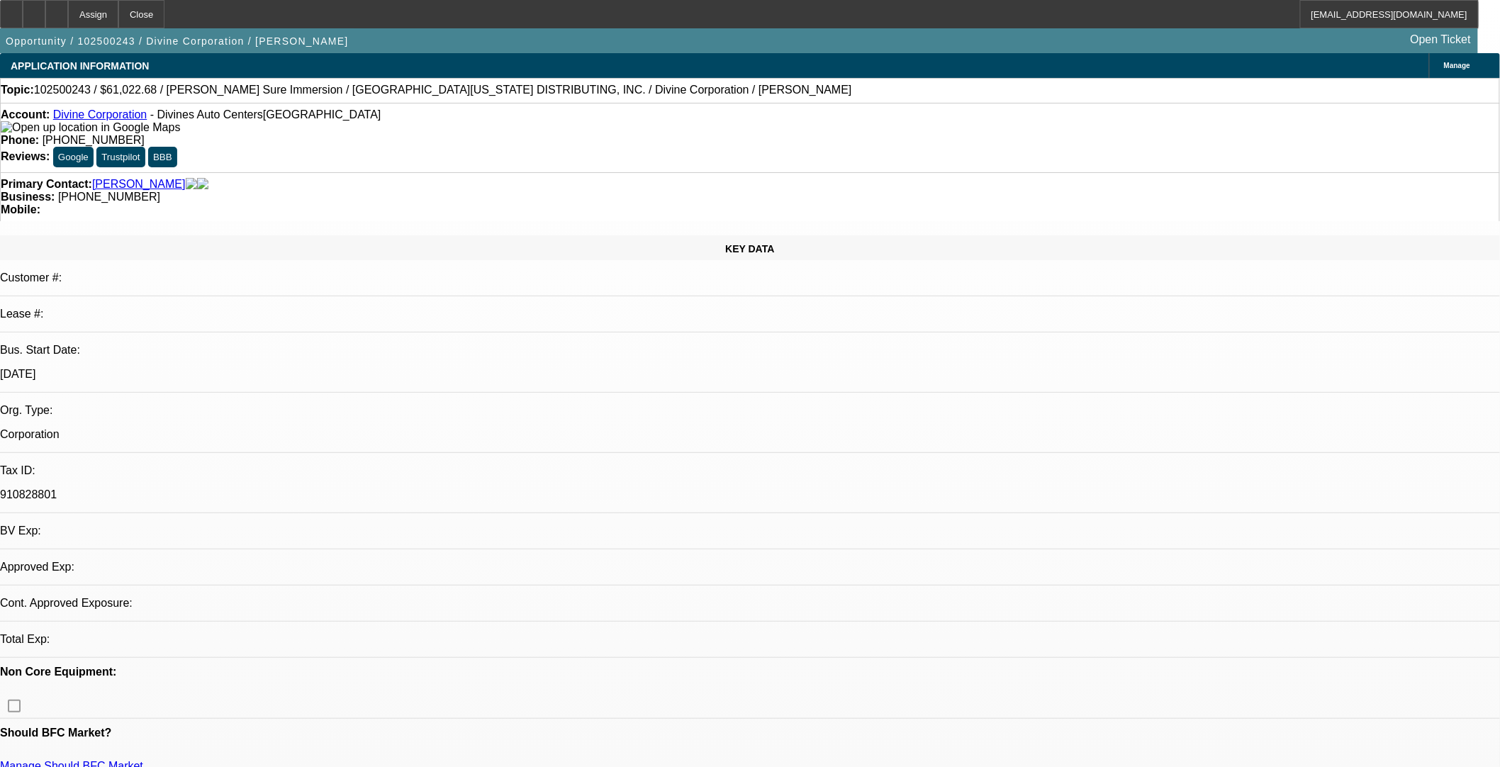
select select "0"
select select "2"
select select "0.1"
select select "2"
select select "4"
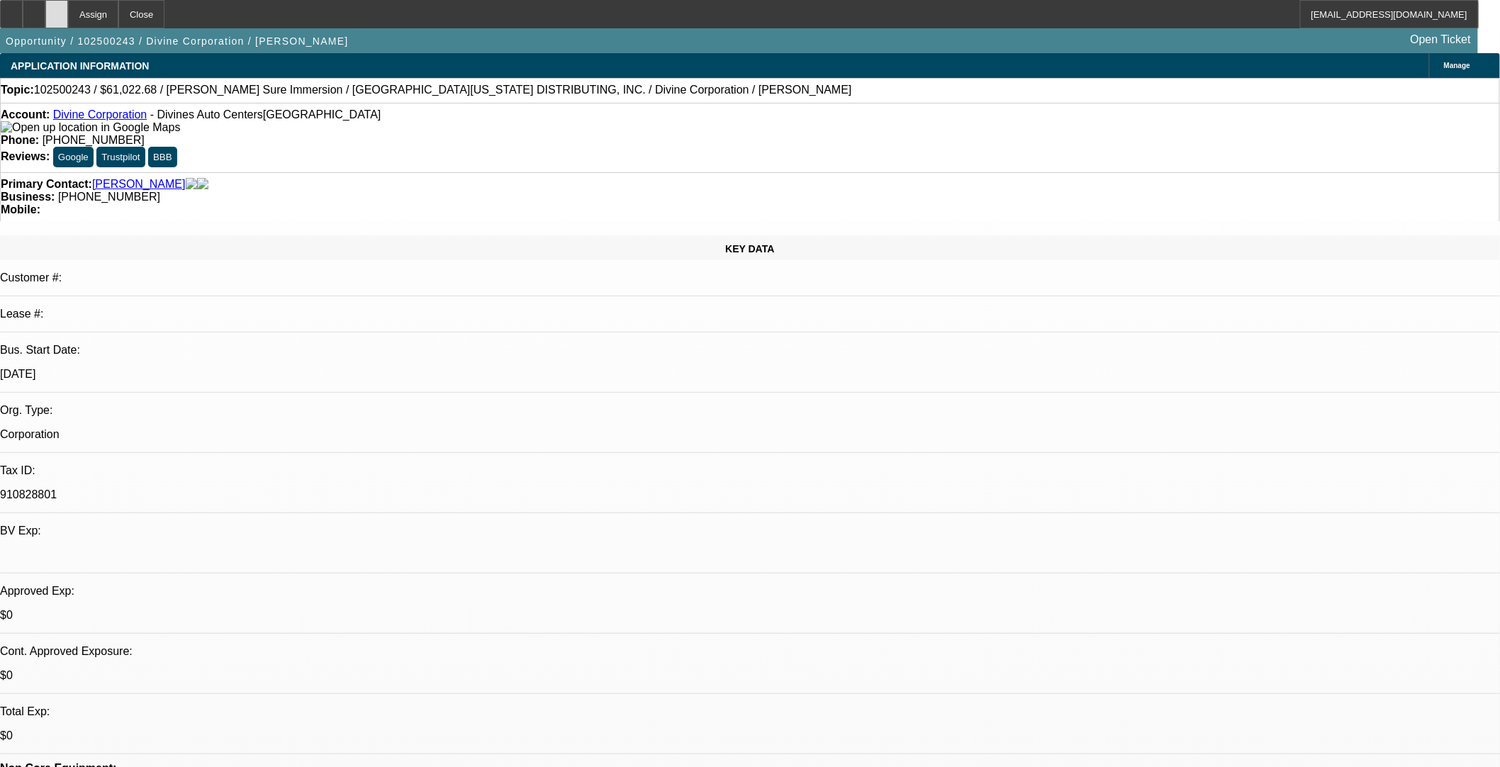
click at [68, 16] on div at bounding box center [56, 14] width 23 height 28
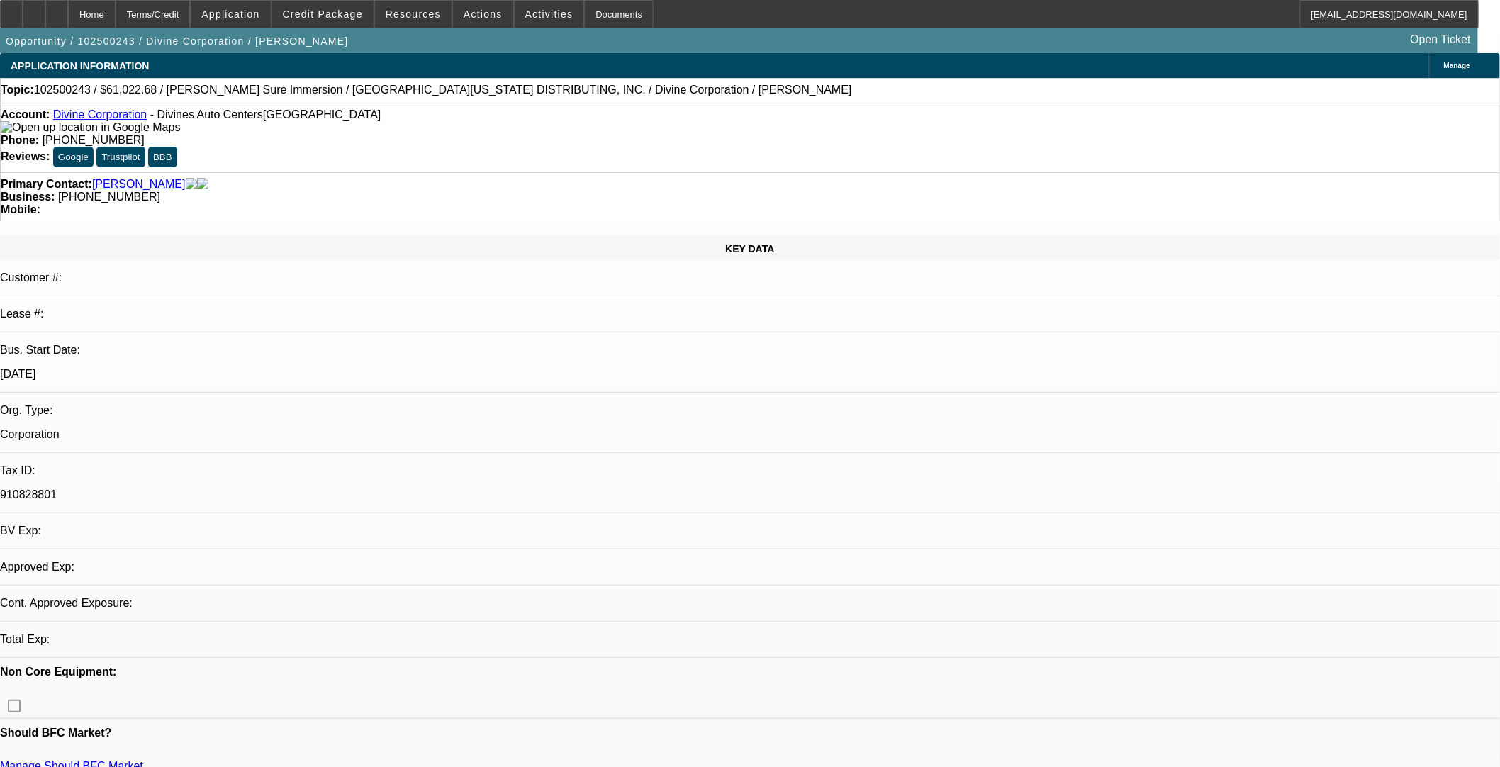
select select "0"
select select "2"
select select "0.1"
select select "4"
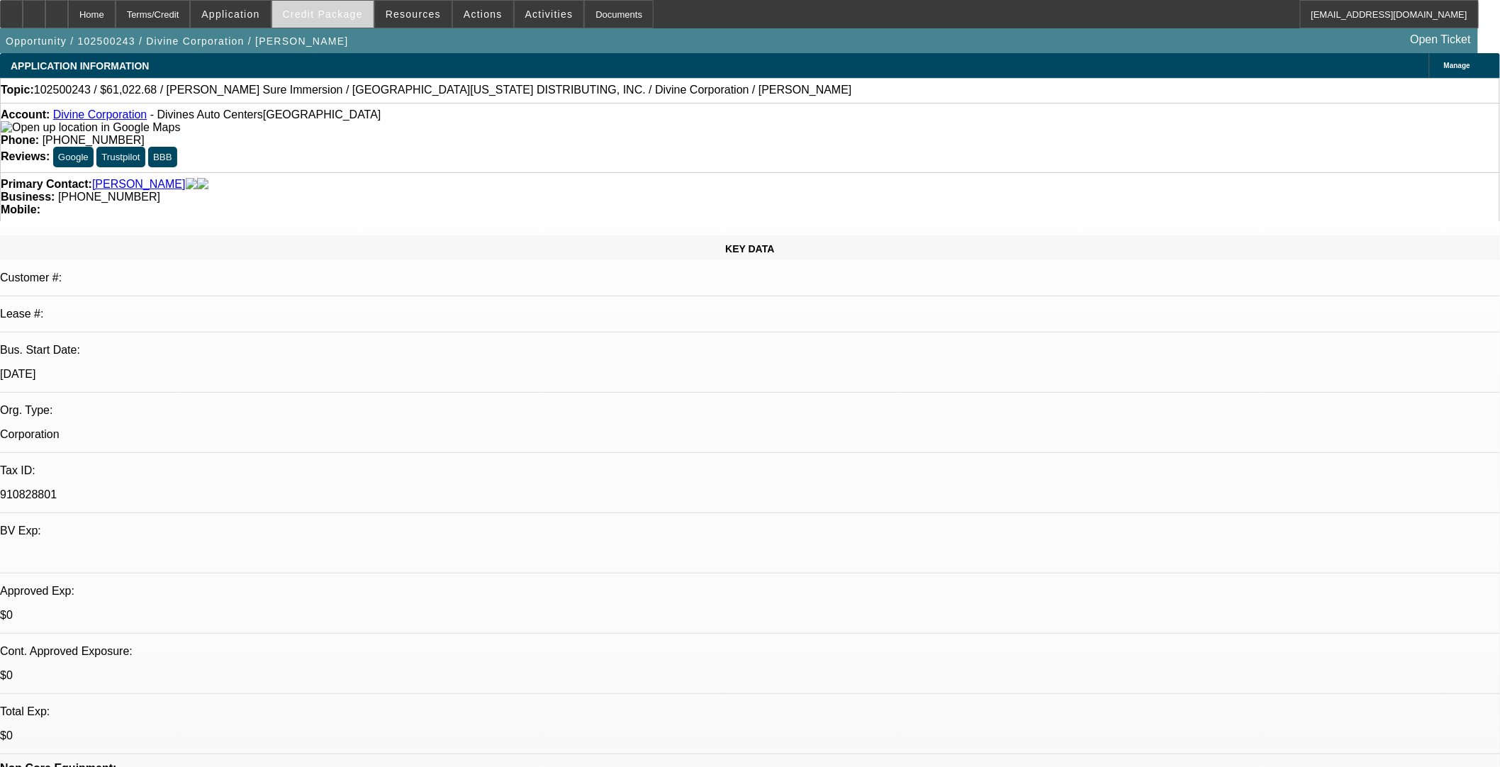
click at [335, 16] on span "Credit Package" at bounding box center [323, 14] width 80 height 11
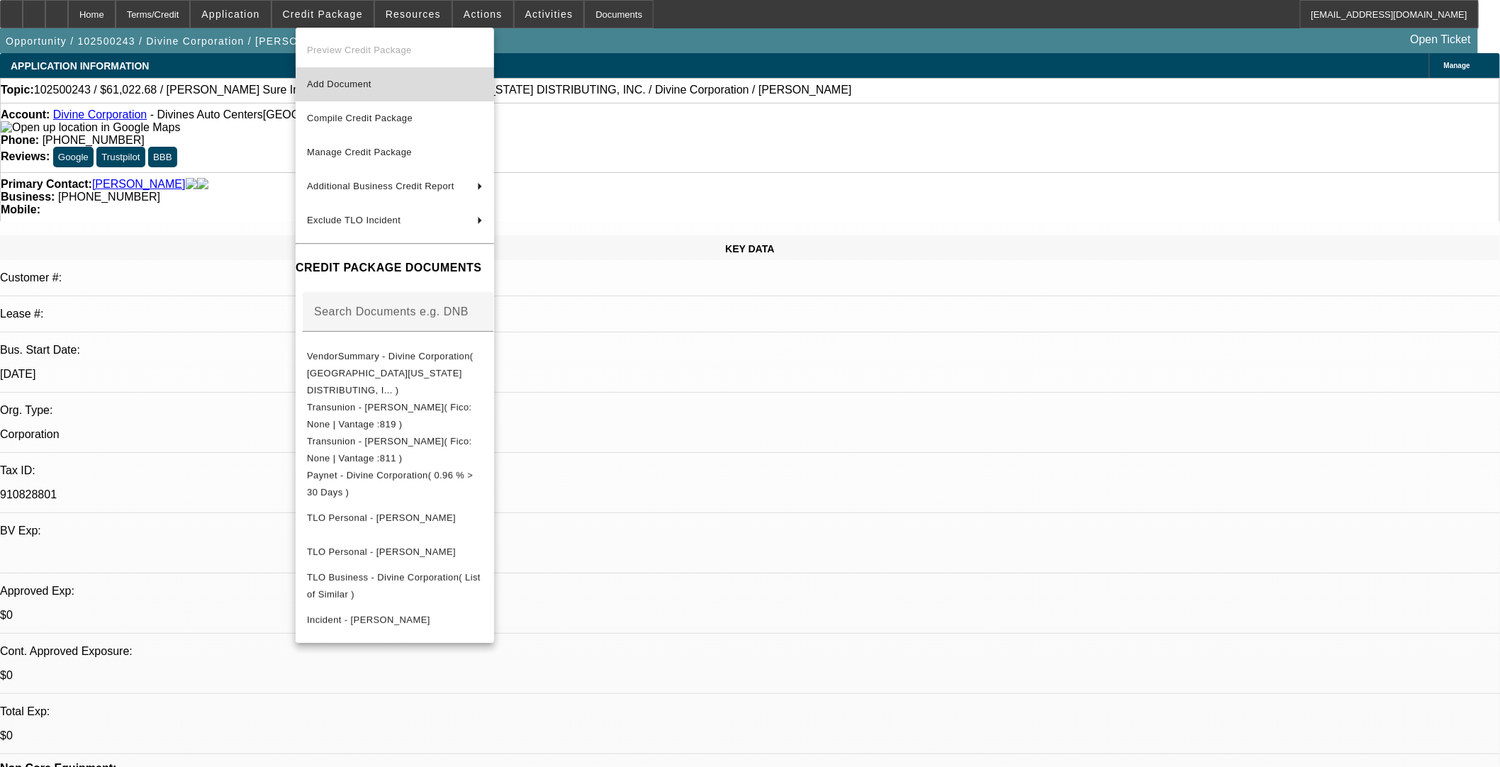
click at [427, 76] on span "Add Document" at bounding box center [395, 84] width 176 height 17
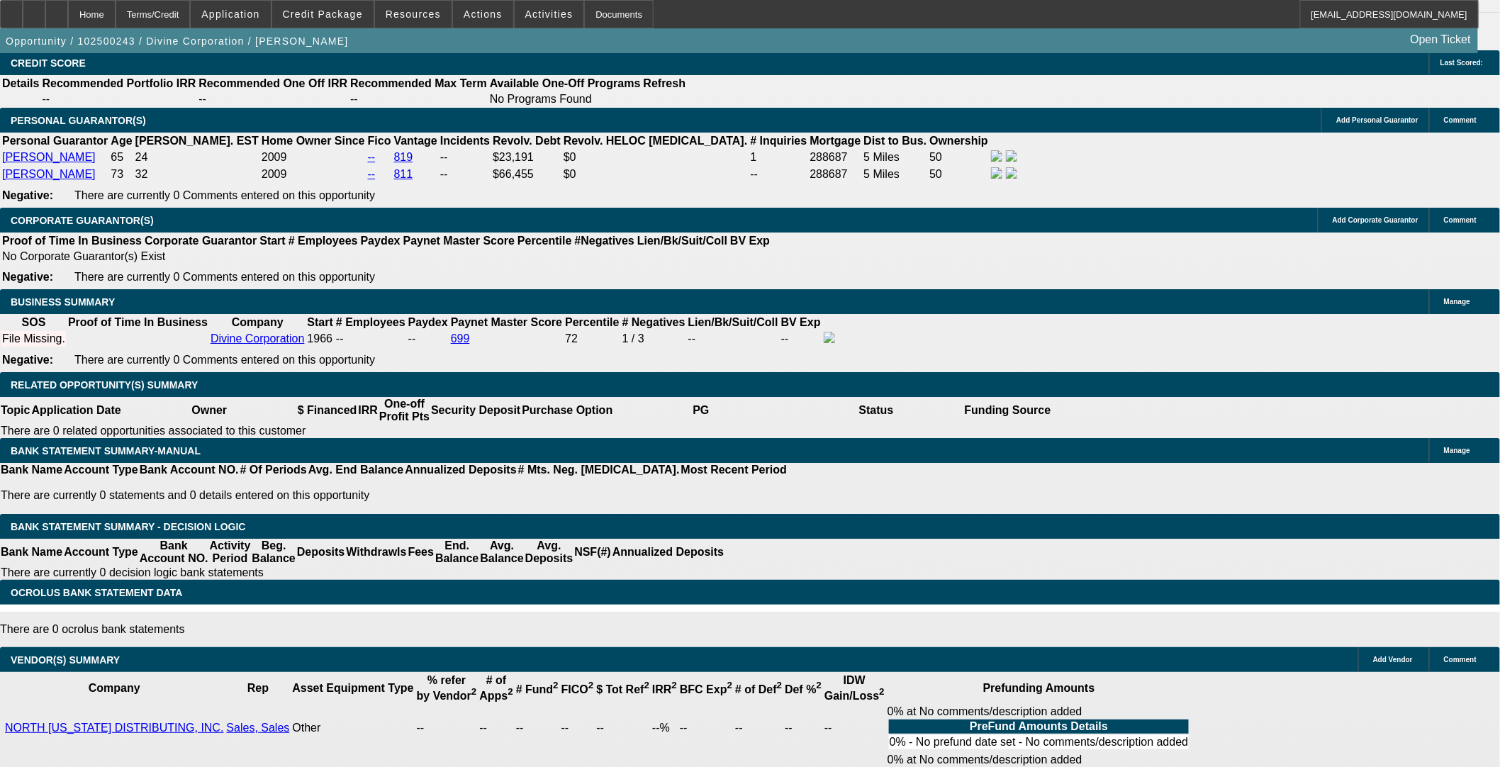
scroll to position [2205, 0]
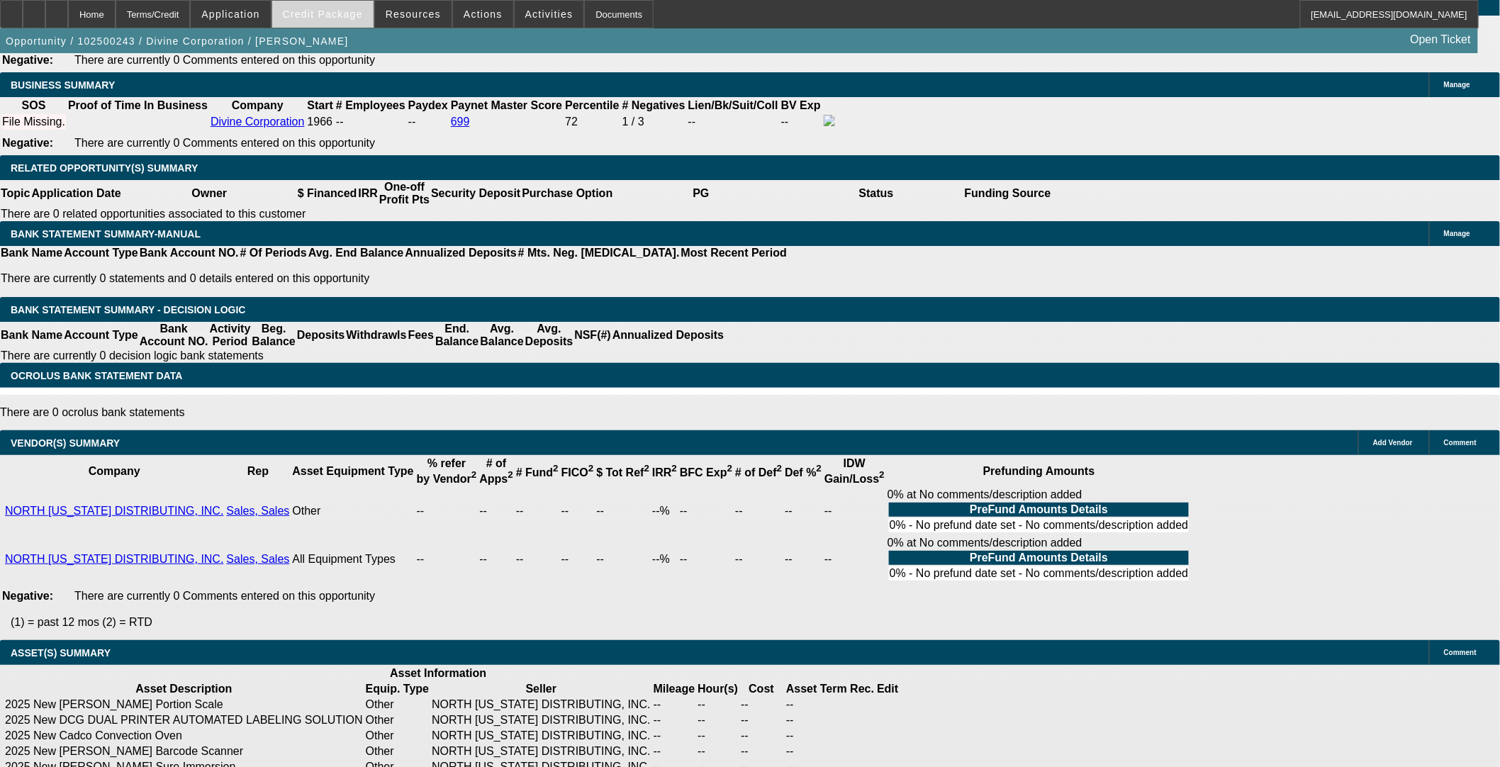
click at [316, 15] on span "Credit Package" at bounding box center [323, 14] width 80 height 11
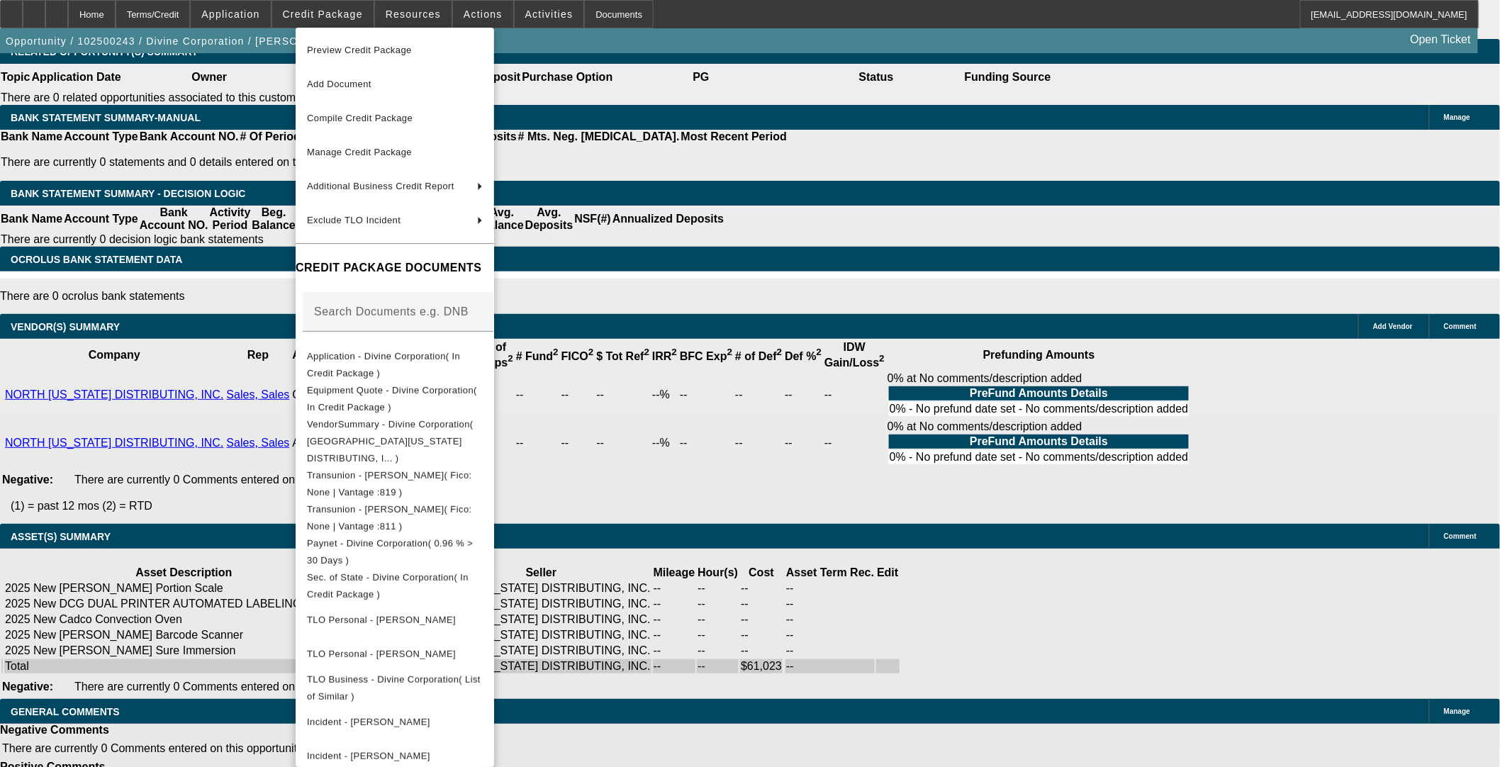
scroll to position [2323, 0]
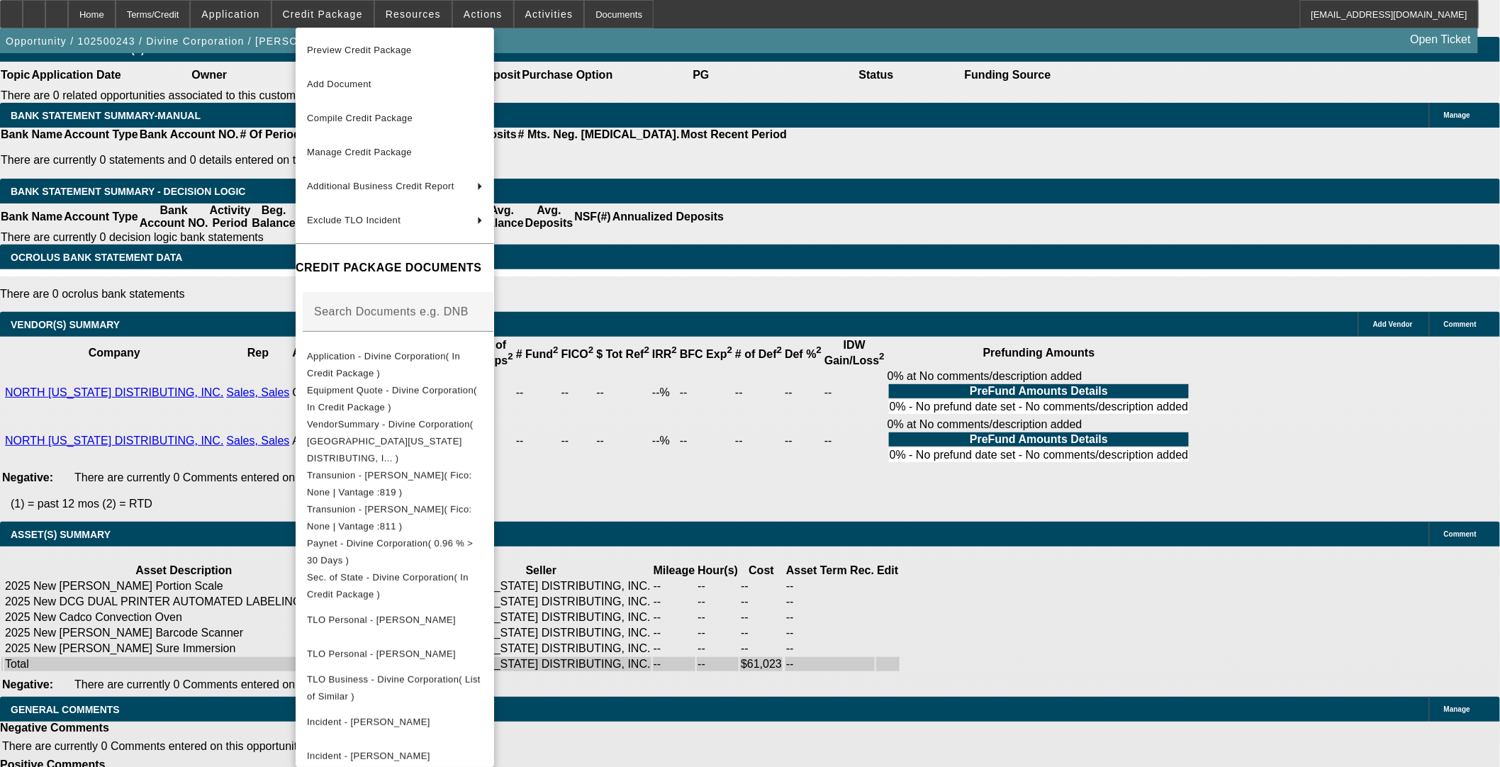
click at [719, 324] on div at bounding box center [750, 383] width 1500 height 767
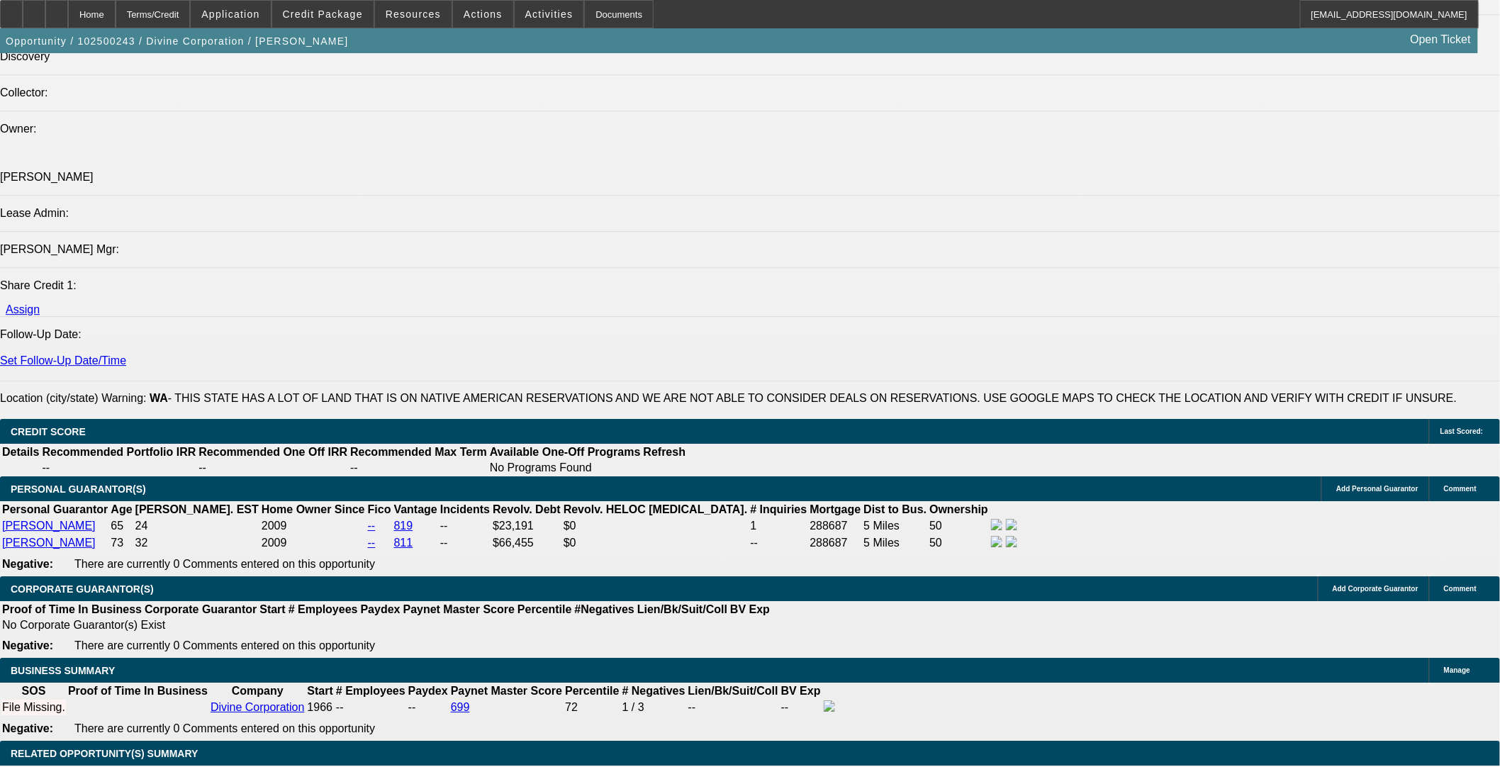
scroll to position [1379, 0]
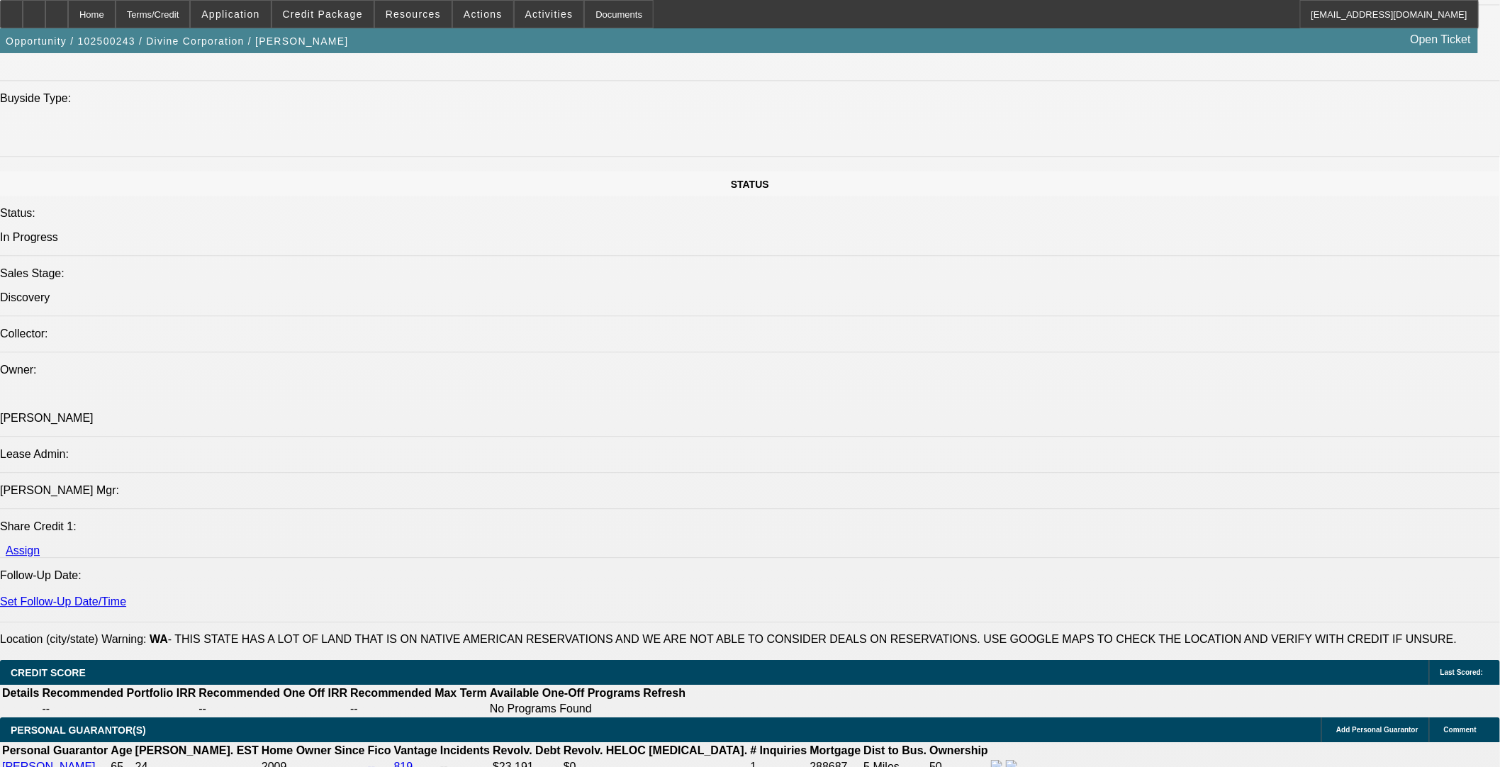
drag, startPoint x: 329, startPoint y: 11, endPoint x: 320, endPoint y: 23, distance: 14.6
click at [329, 11] on span "Credit Package" at bounding box center [323, 14] width 80 height 11
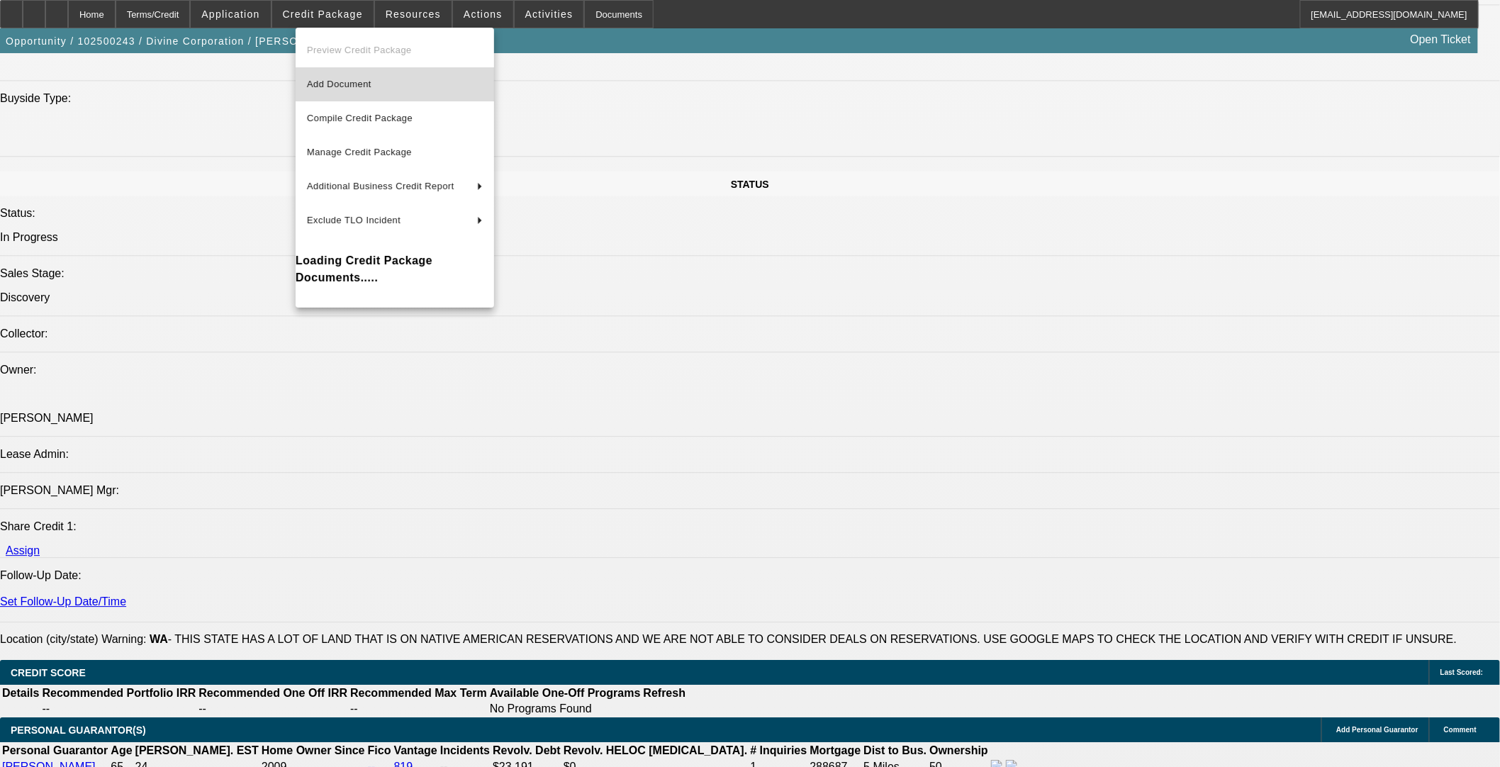
click at [326, 73] on button "Add Document" at bounding box center [395, 84] width 198 height 34
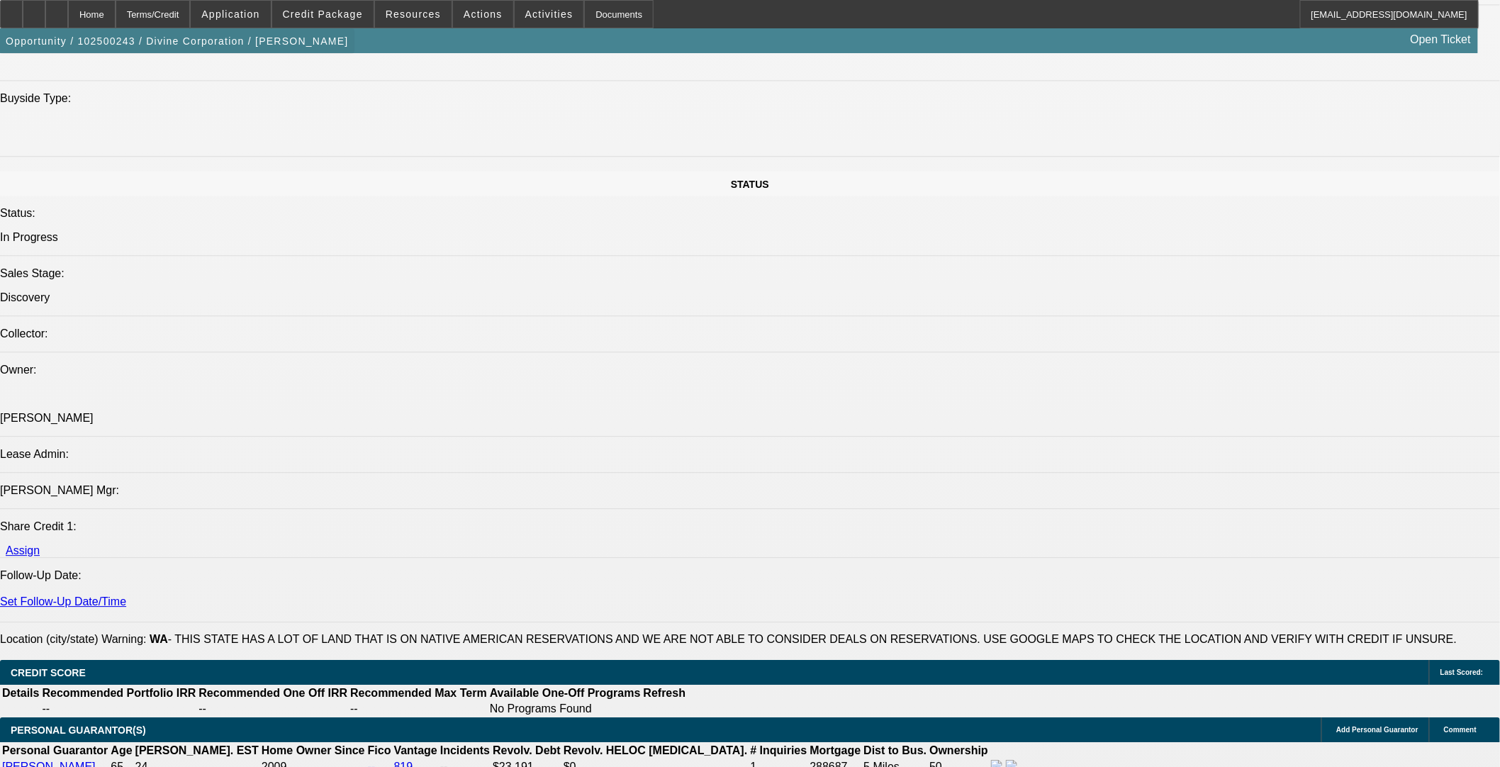
drag, startPoint x: 82, startPoint y: 16, endPoint x: 74, endPoint y: 36, distance: 21.7
click at [68, 15] on div at bounding box center [56, 14] width 23 height 28
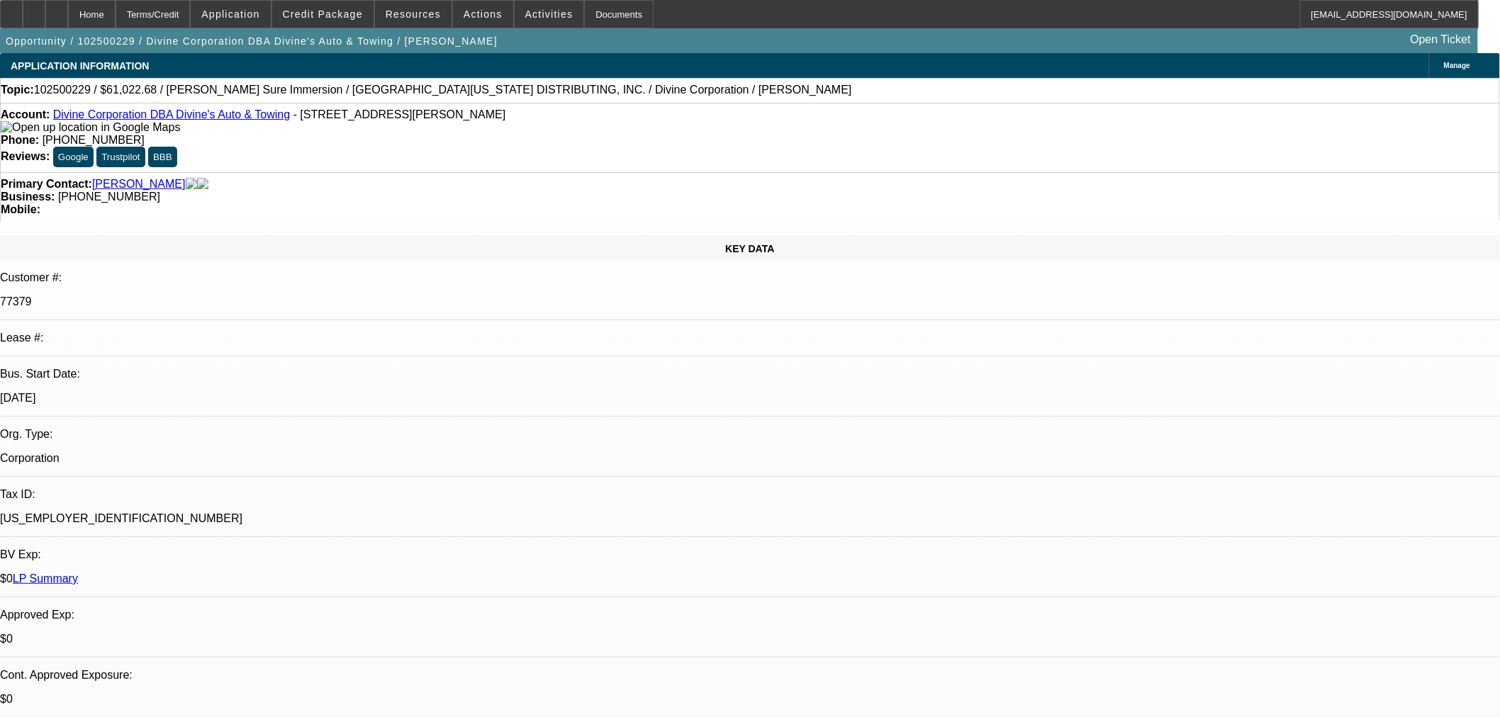
select select "0"
select select "3"
select select "0"
select select "6"
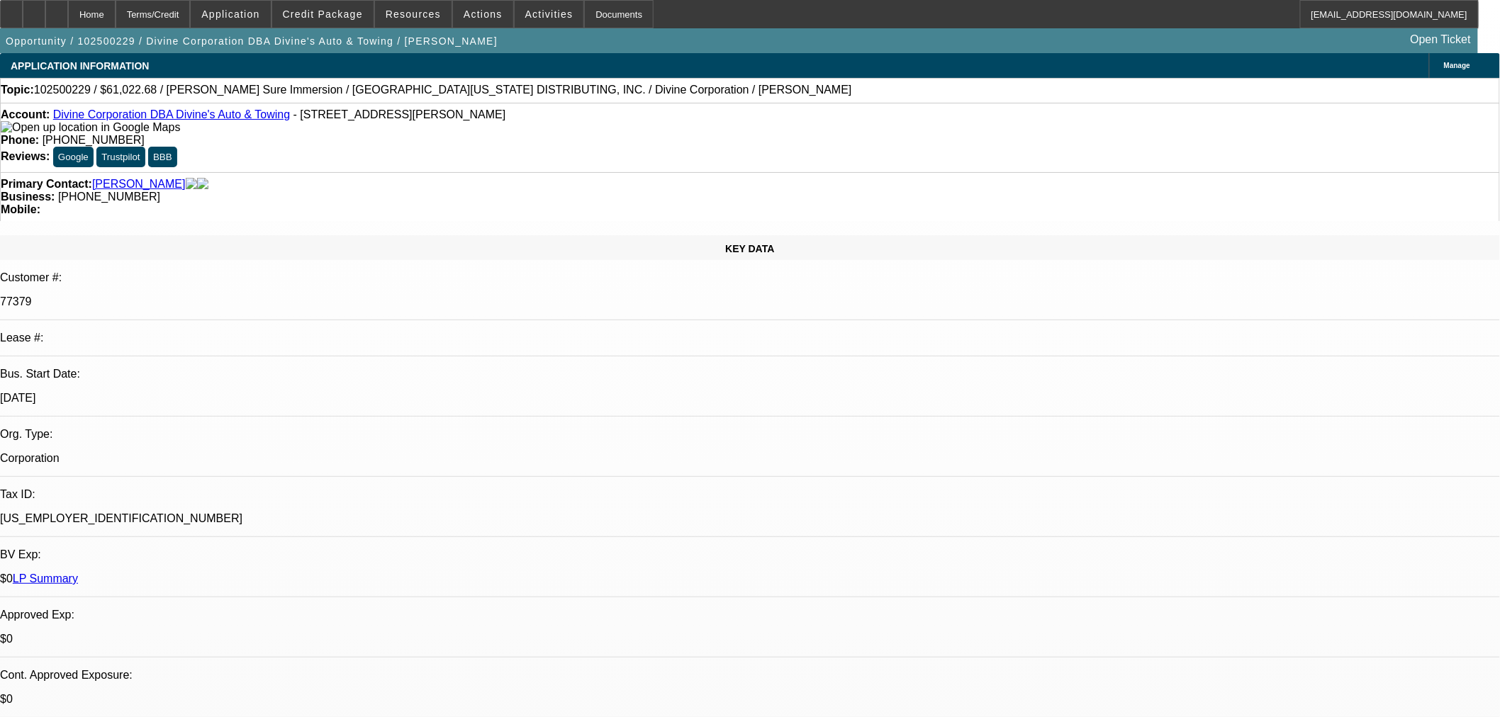
select select "0"
select select "3"
select select "0"
select select "6"
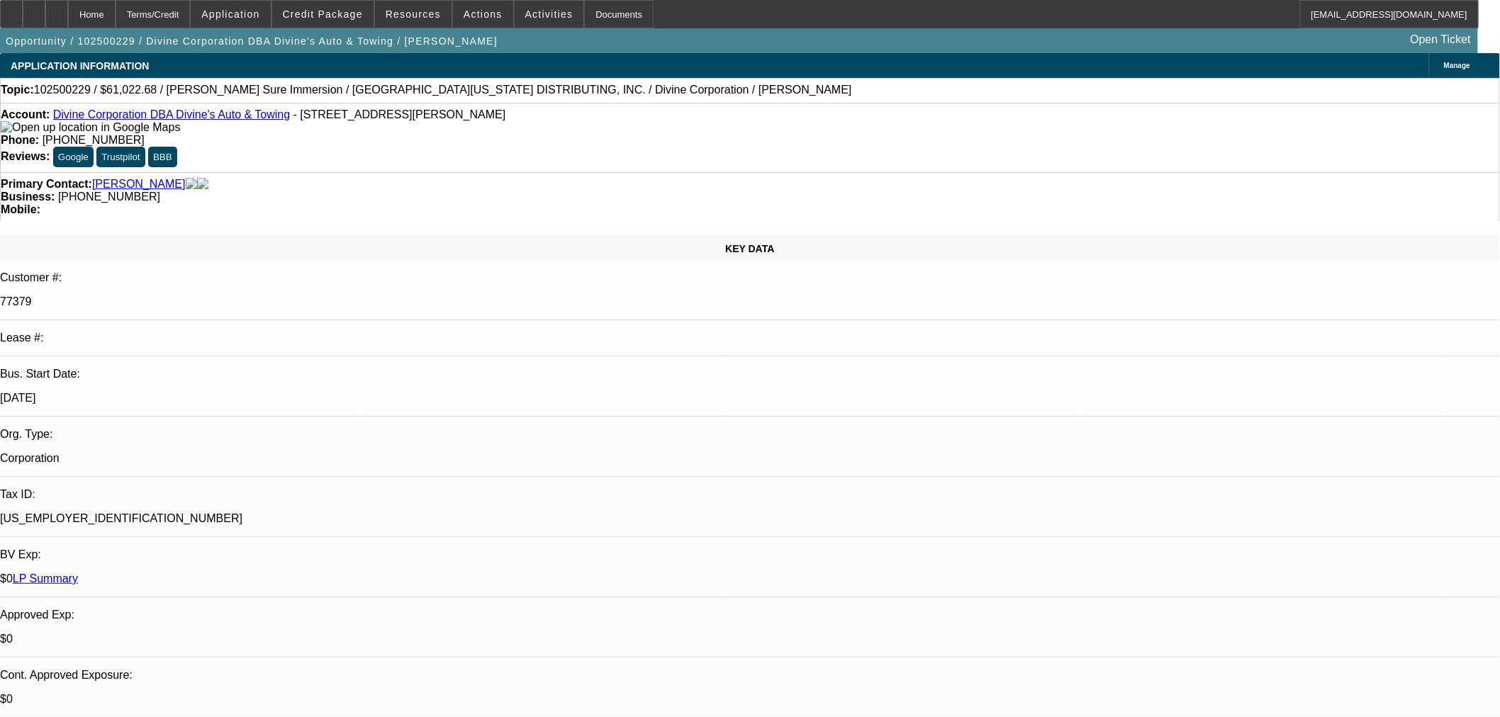
click at [471, 14] on span "Actions" at bounding box center [483, 14] width 39 height 11
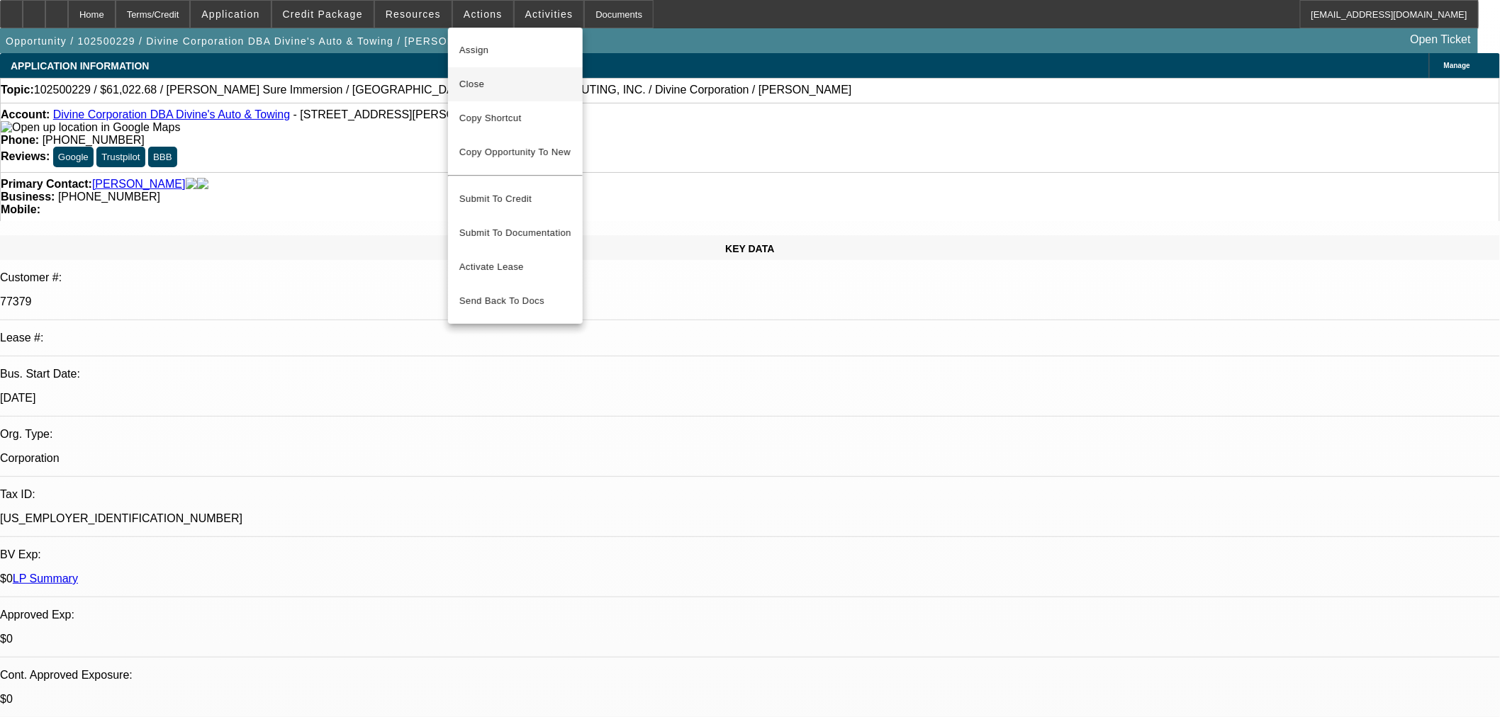
click at [473, 89] on span "Close" at bounding box center [515, 84] width 112 height 17
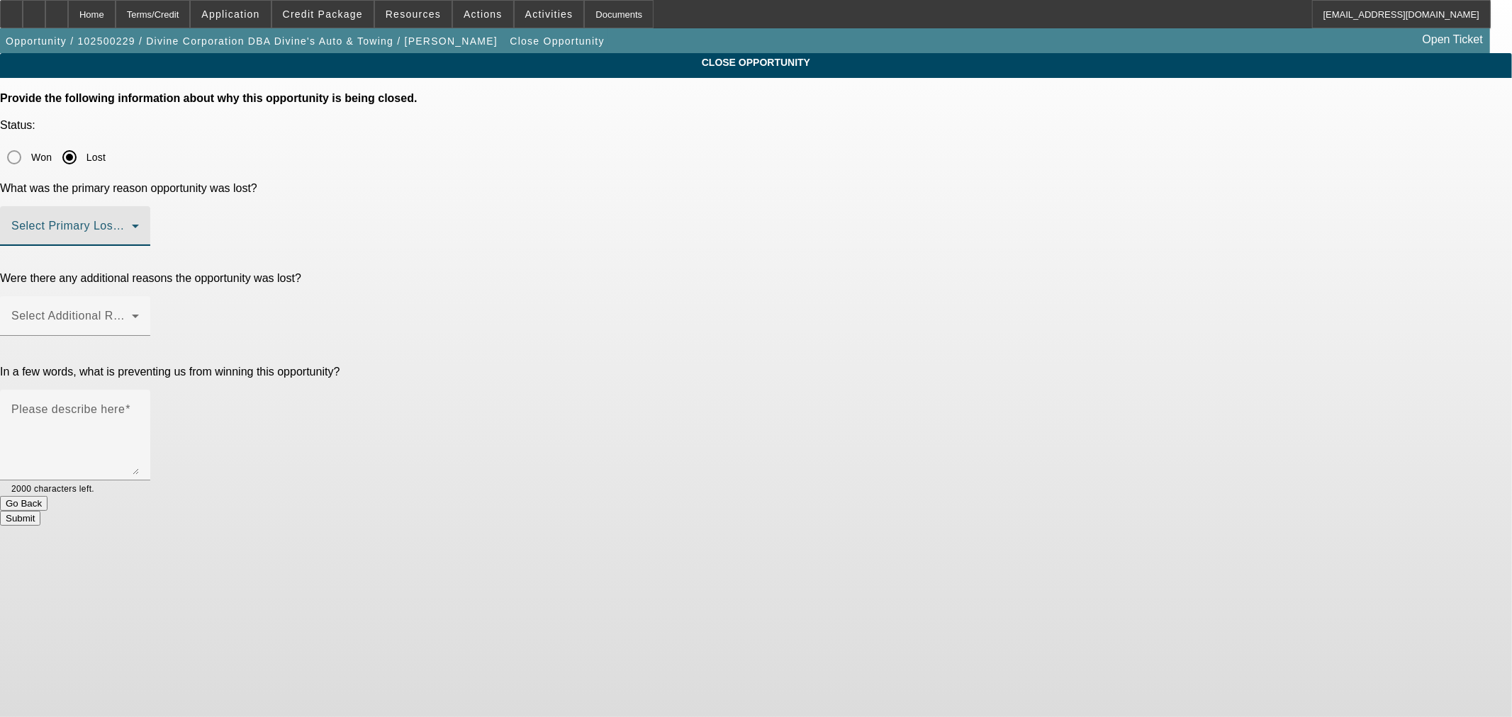
click at [132, 223] on span at bounding box center [71, 231] width 120 height 17
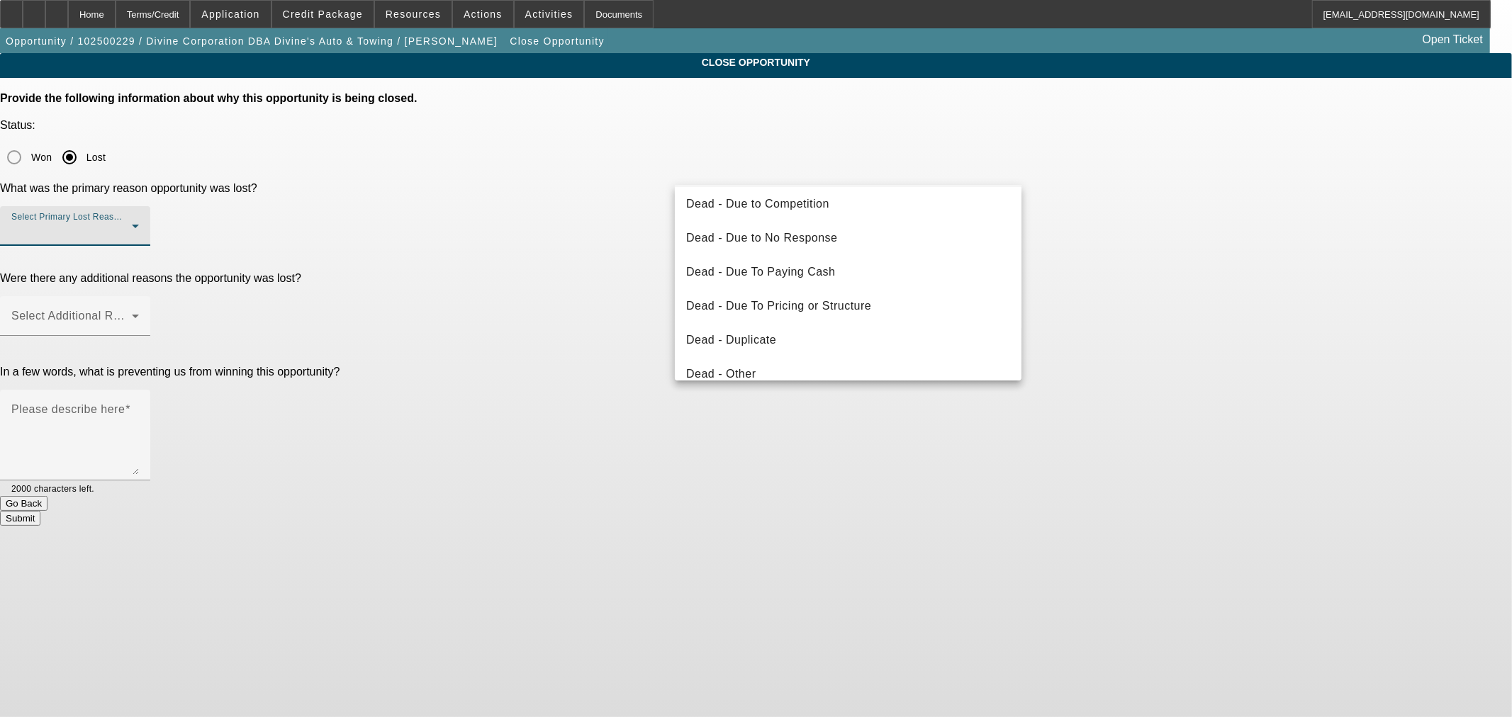
scroll to position [32, 0]
click at [773, 342] on span "Dead - Duplicate" at bounding box center [731, 346] width 90 height 17
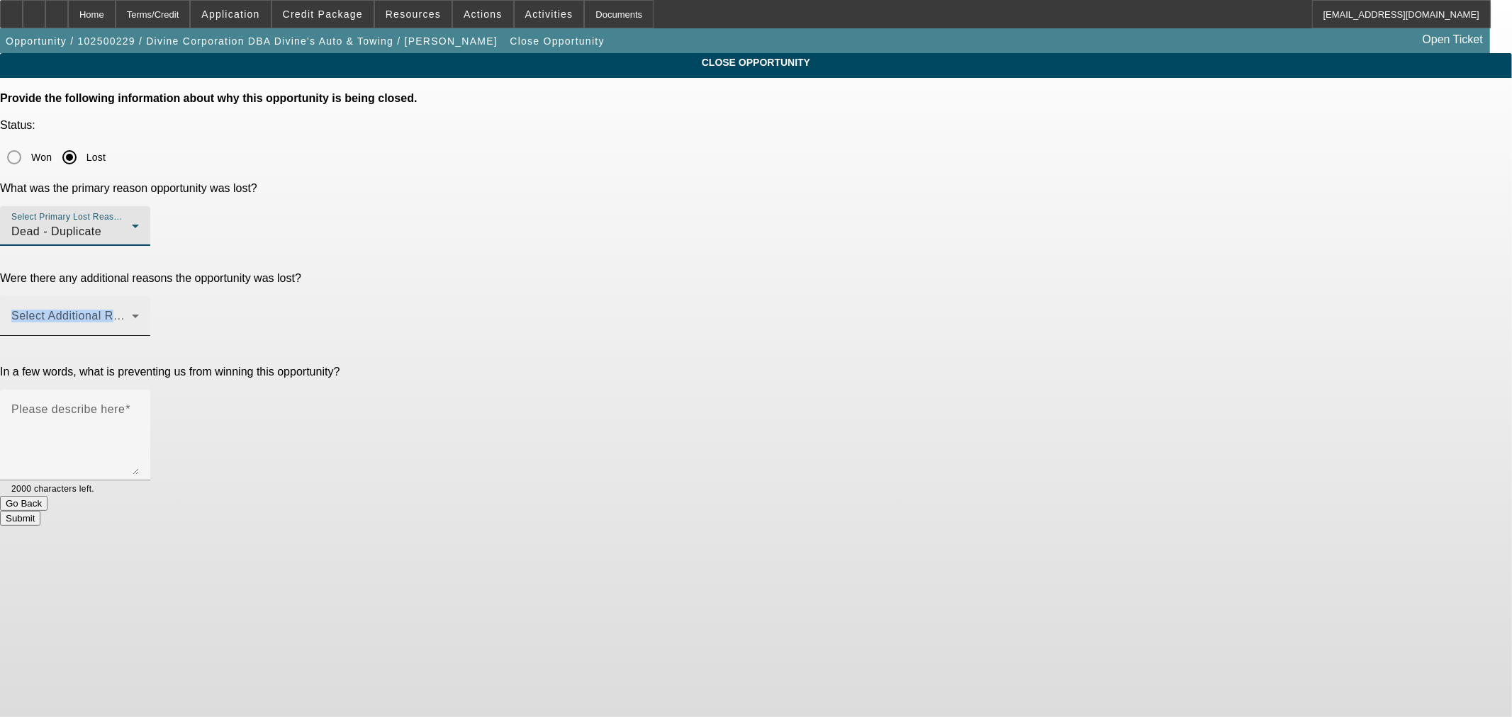
click at [139, 296] on div "Select Additional Reasons" at bounding box center [75, 316] width 128 height 40
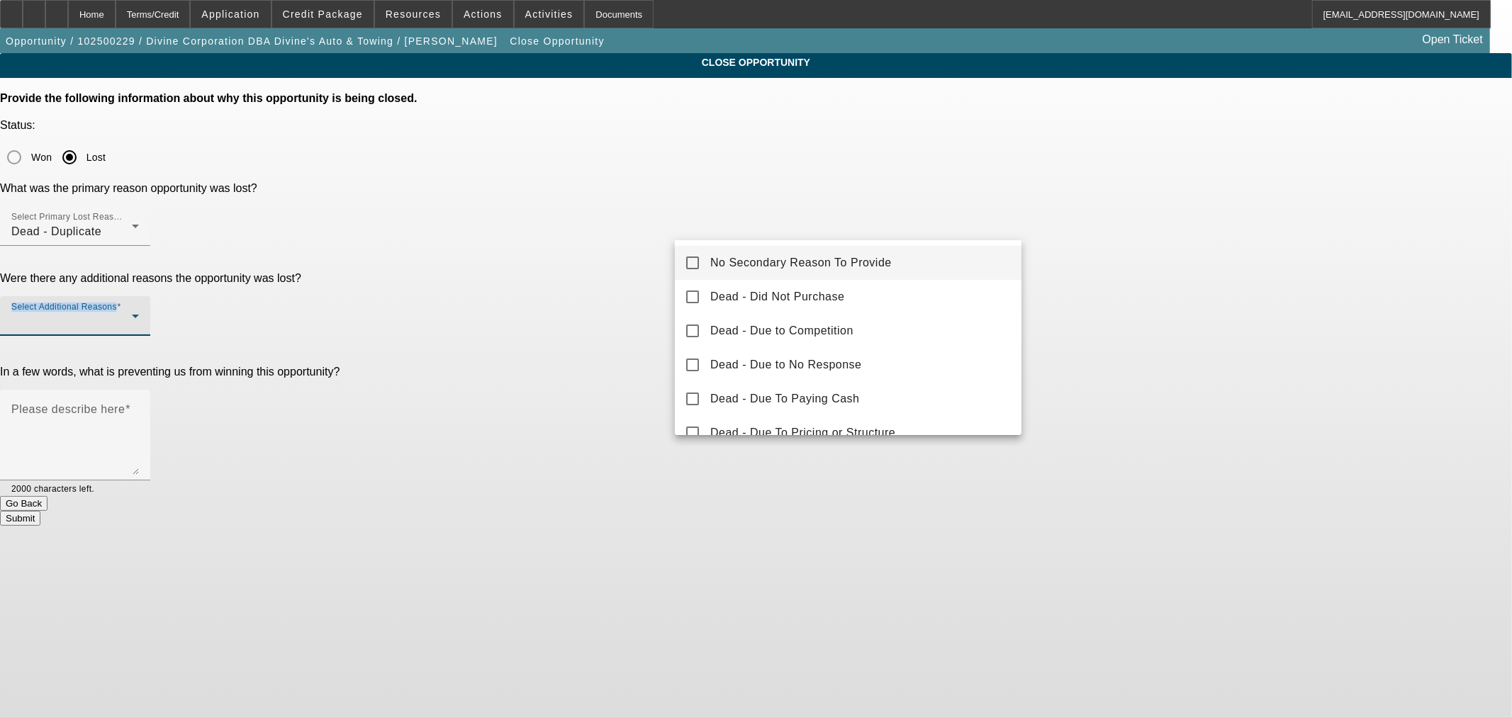
drag, startPoint x: 699, startPoint y: 267, endPoint x: 618, endPoint y: 271, distance: 81.0
click at [698, 267] on mat-option "No Secondary Reason To Provide" at bounding box center [848, 263] width 347 height 34
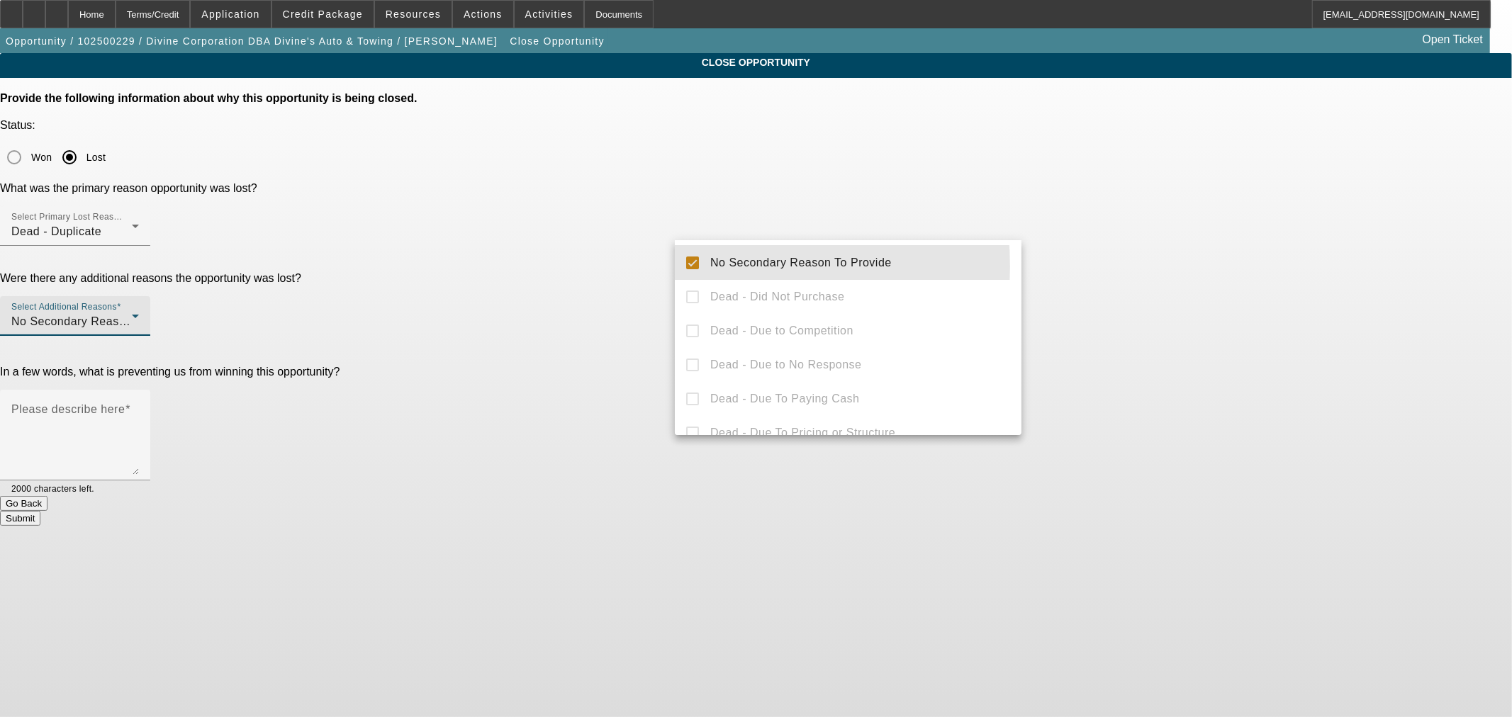
click at [595, 327] on div at bounding box center [756, 358] width 1512 height 717
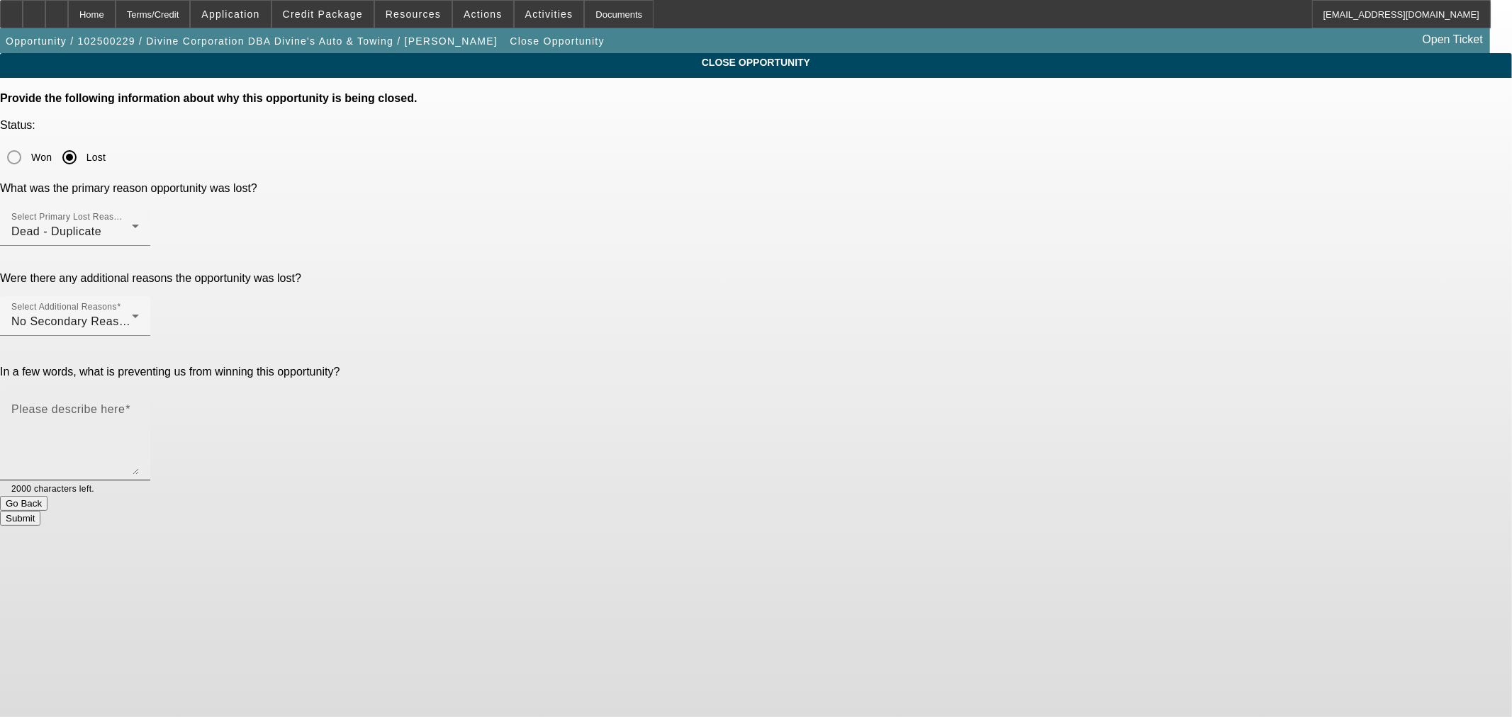
click at [139, 407] on textarea "Please describe here" at bounding box center [75, 441] width 128 height 68
type textarea "M"
type textarea "Second account made for their convenient store DBA"
click at [40, 511] on button "Submit" at bounding box center [20, 518] width 40 height 15
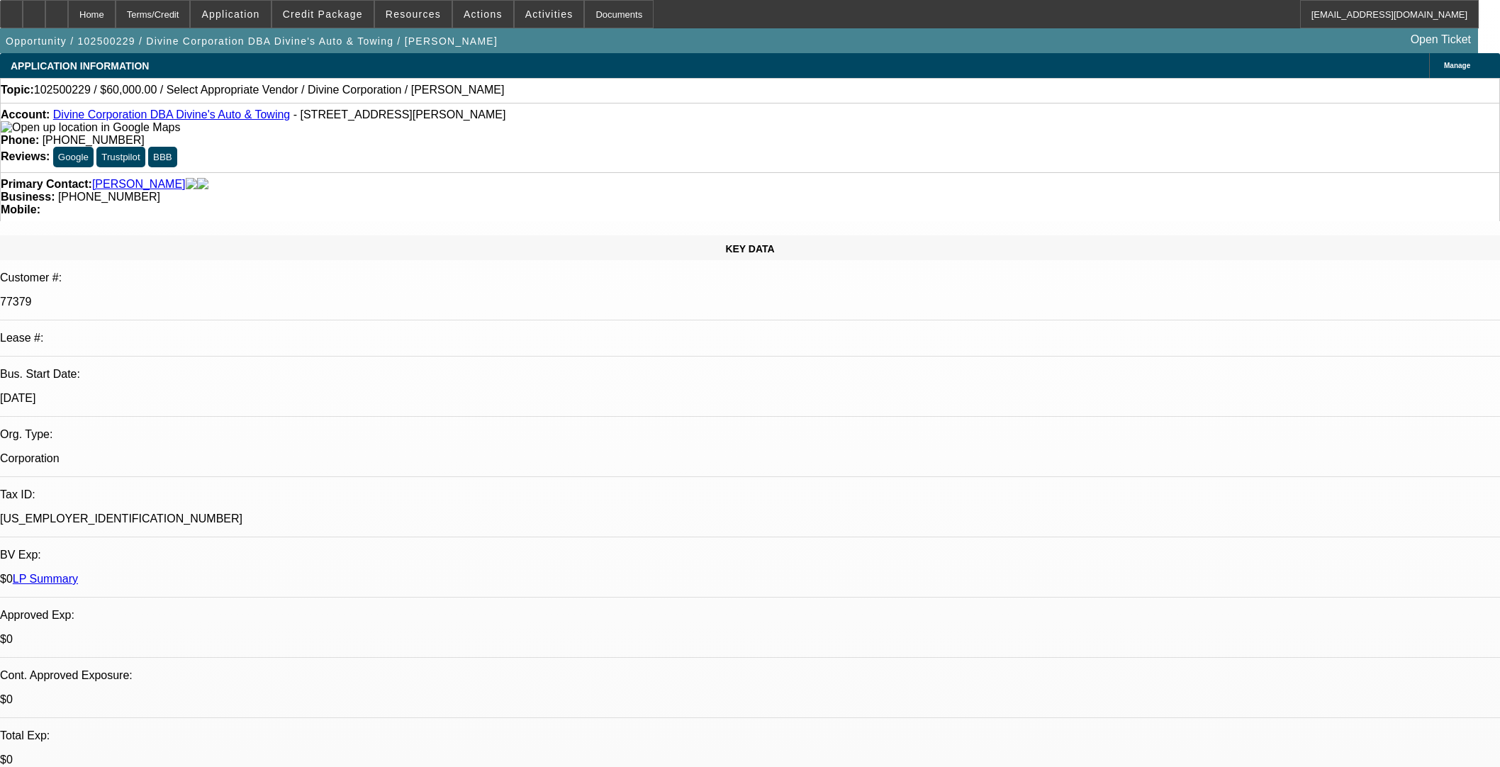
select select "0"
select select "2"
select select "0.1"
select select "4"
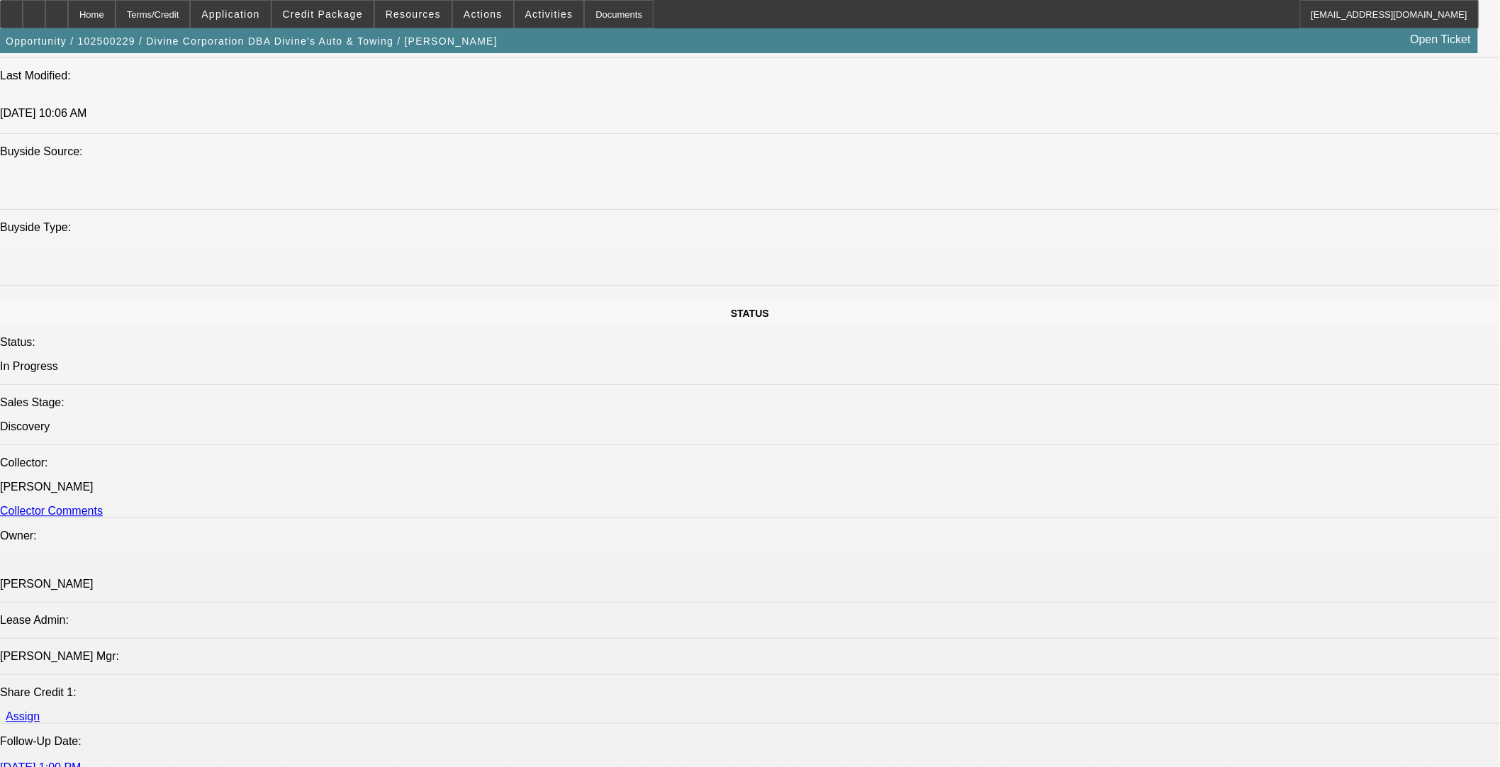
scroll to position [1418, 0]
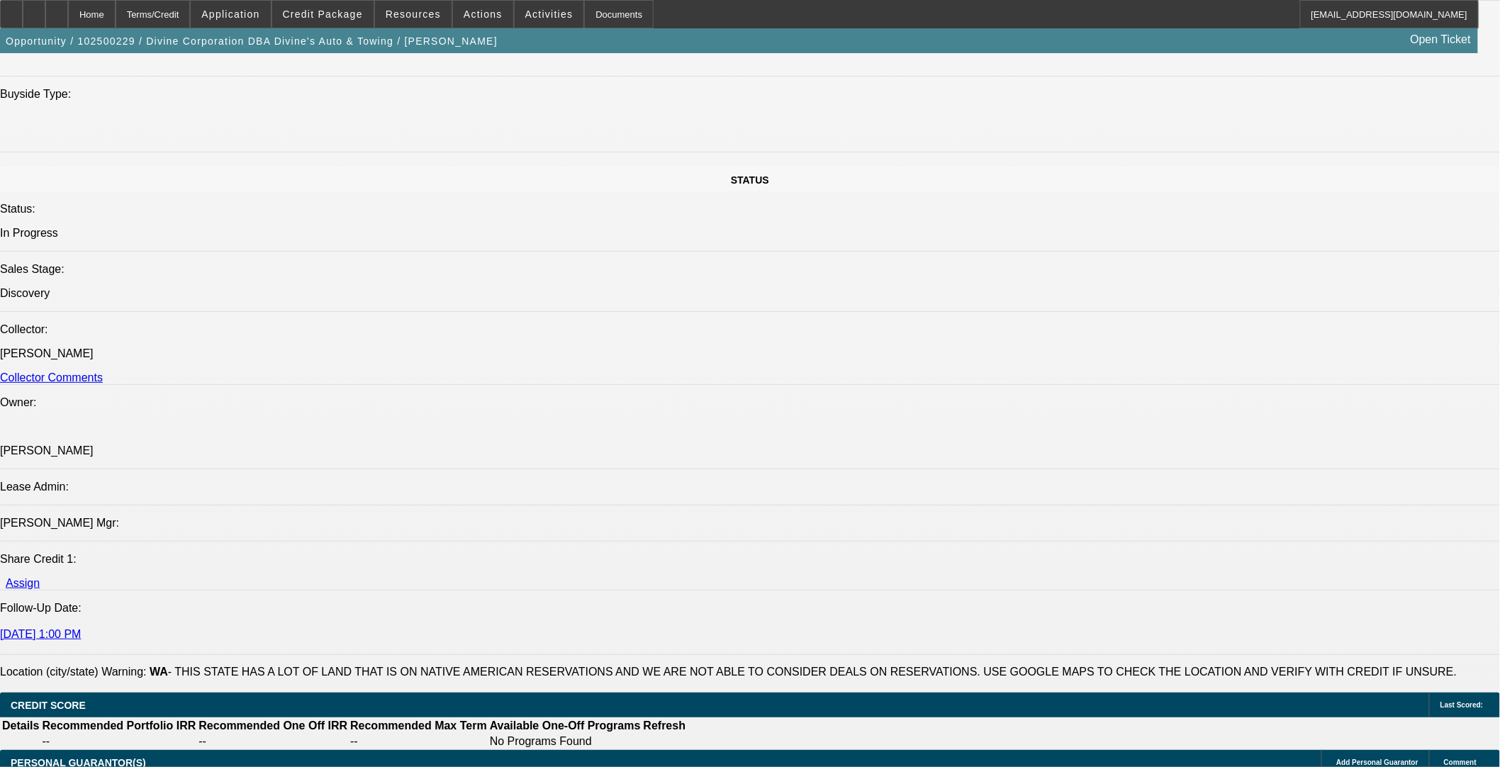
drag, startPoint x: 85, startPoint y: 18, endPoint x: 107, endPoint y: 100, distance: 84.4
click at [57, 9] on icon at bounding box center [57, 9] width 0 height 0
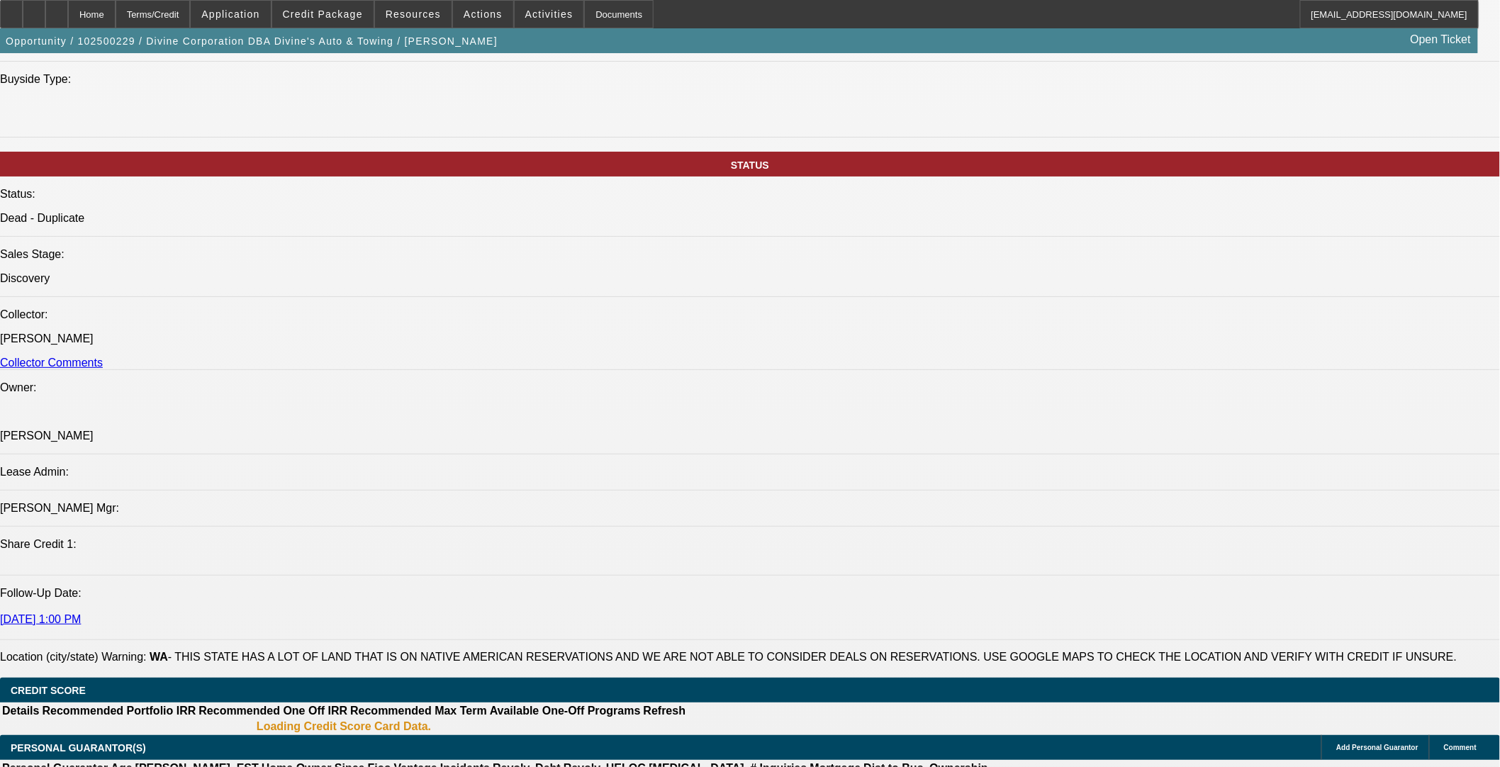
scroll to position [1789, 0]
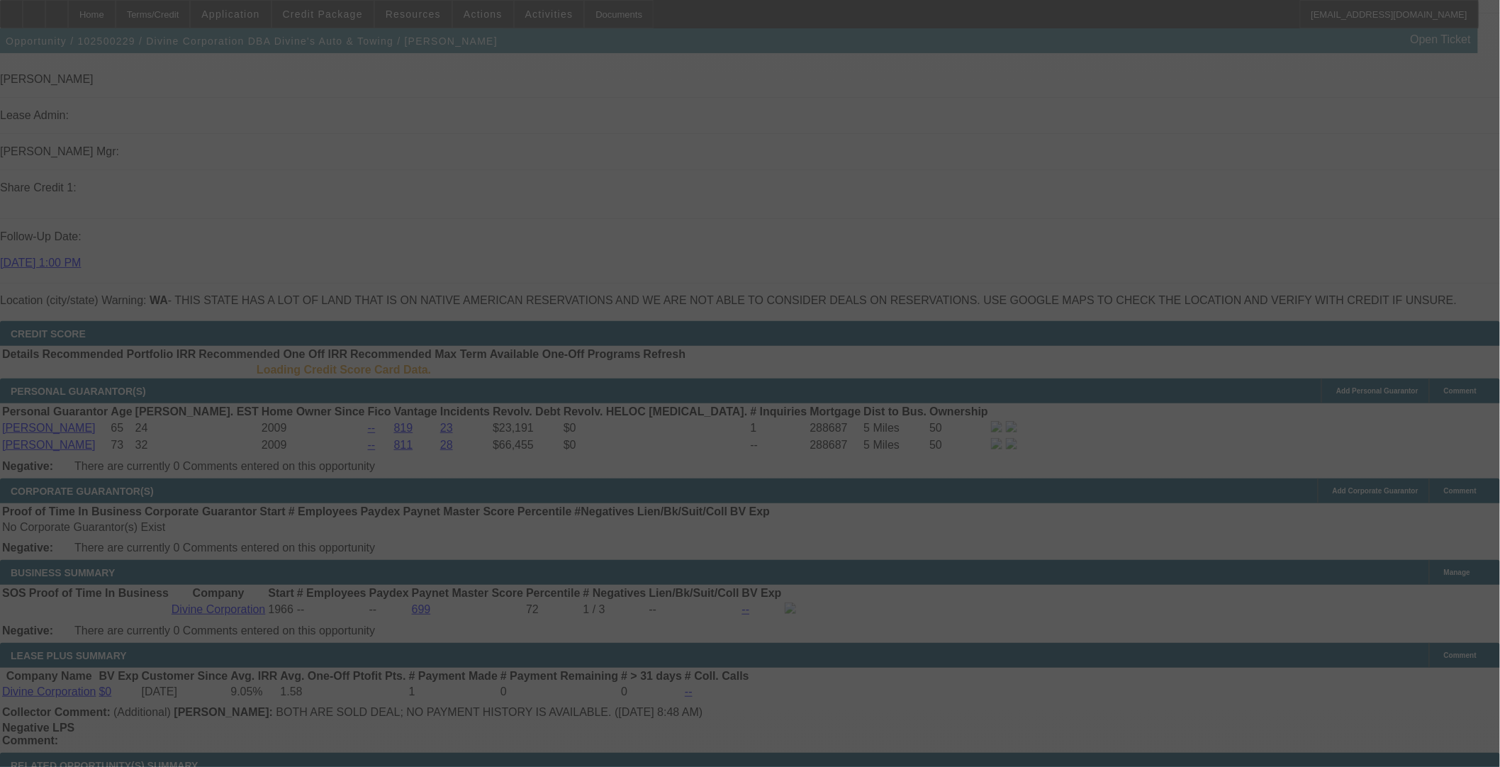
select select "0"
select select "3"
select select "0"
select select "6"
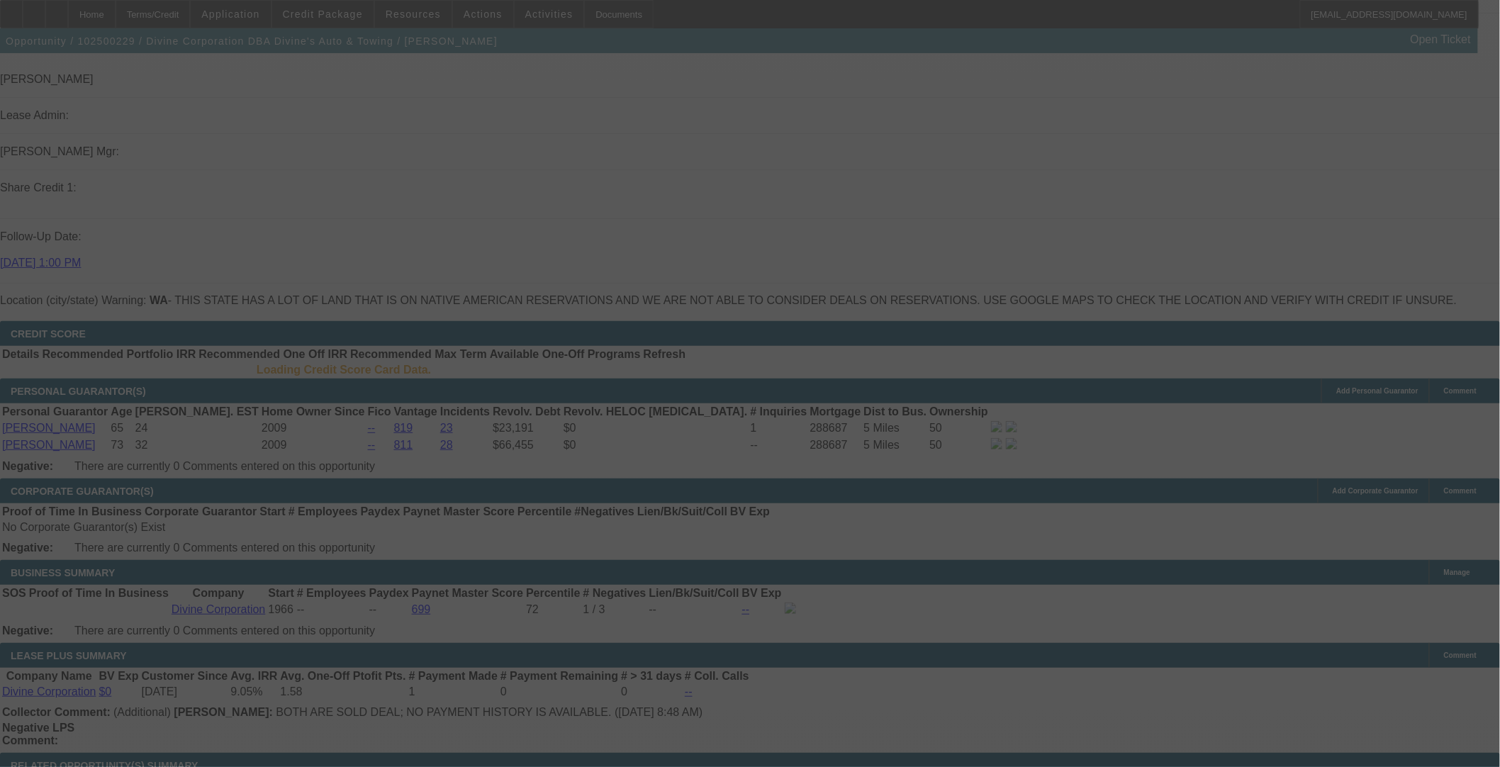
select select "0"
select select "3"
select select "0"
select select "6"
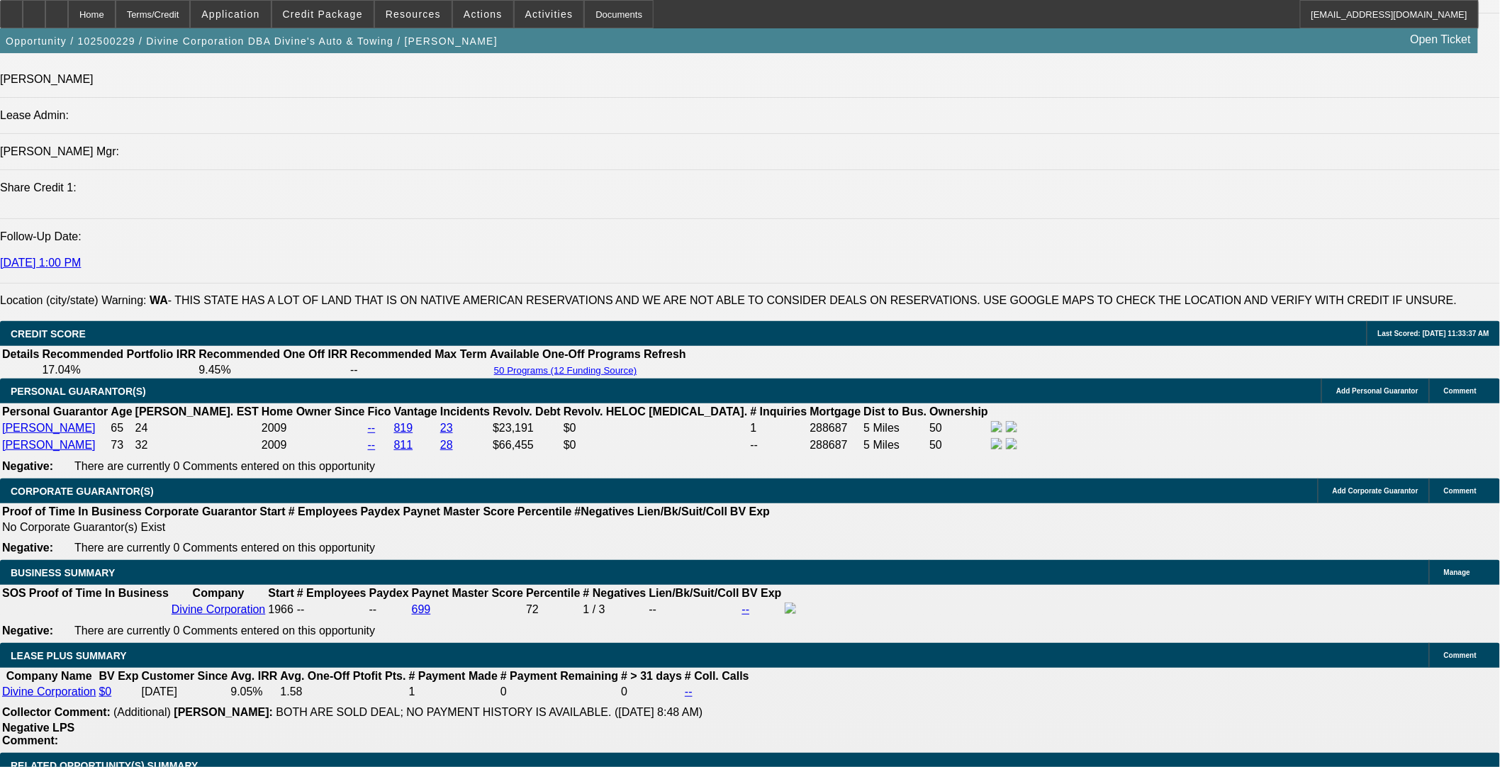
drag, startPoint x: 838, startPoint y: 236, endPoint x: 96, endPoint y: 232, distance: 741.4
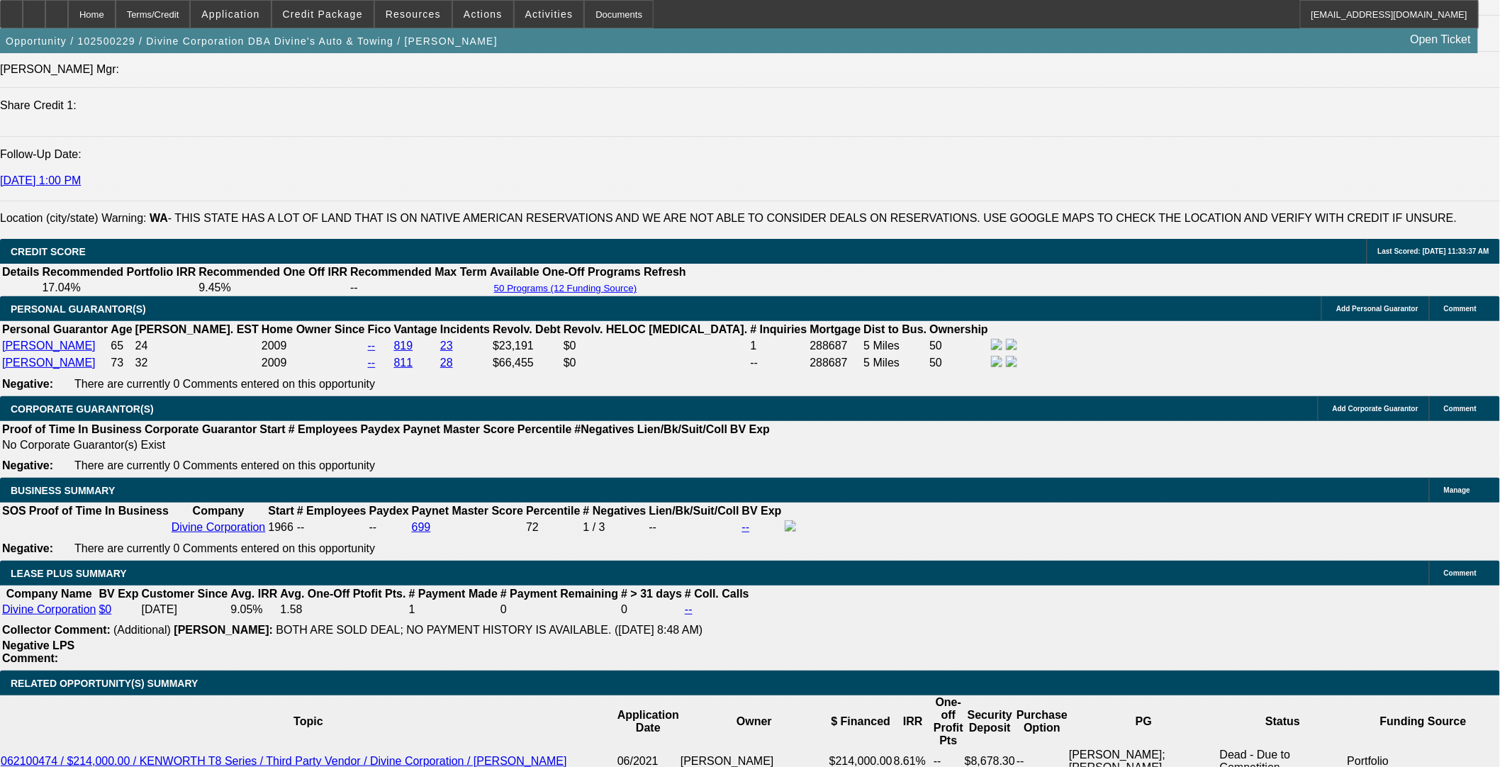
copy span "Divine Corporation is a repeat Beacon customer who has owned truck stops/conven…"
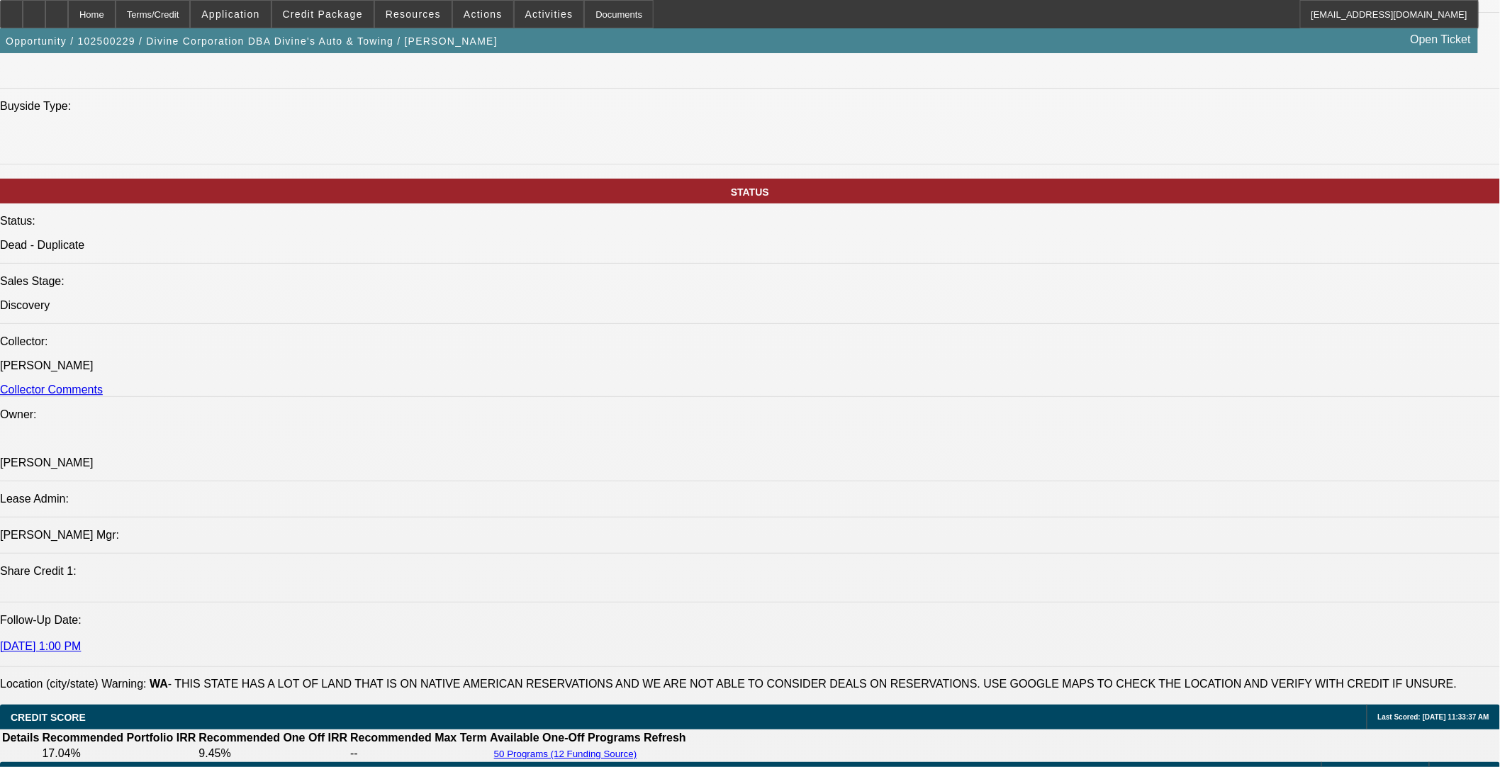
scroll to position [1398, 0]
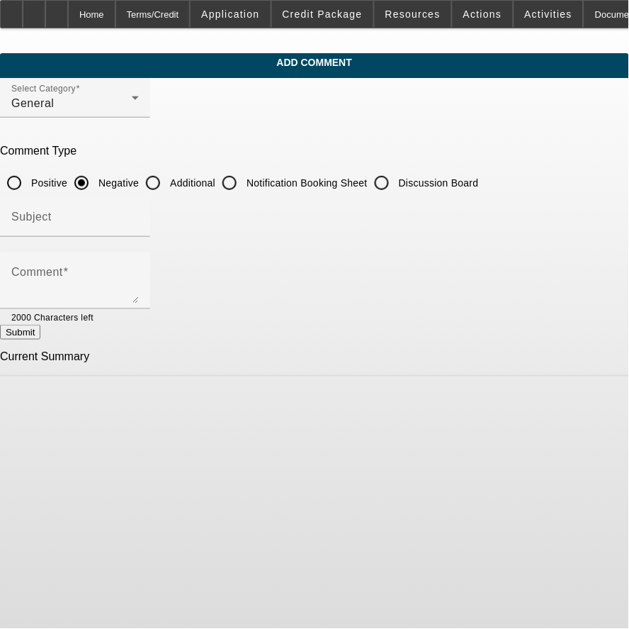
click at [167, 172] on input "Additional" at bounding box center [153, 183] width 28 height 28
radio input "true"
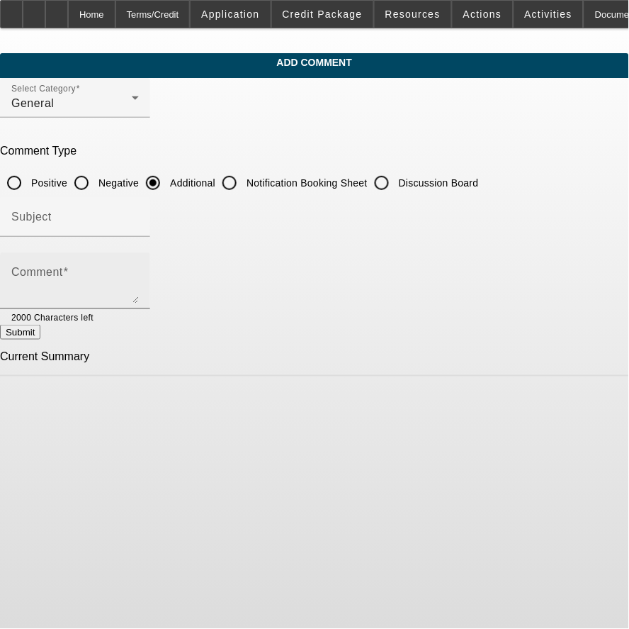
click at [139, 287] on textarea "Comment" at bounding box center [75, 286] width 128 height 34
paste textarea "Divine Corporation is a repeat Beacon customer who has owned truck stops/conven…"
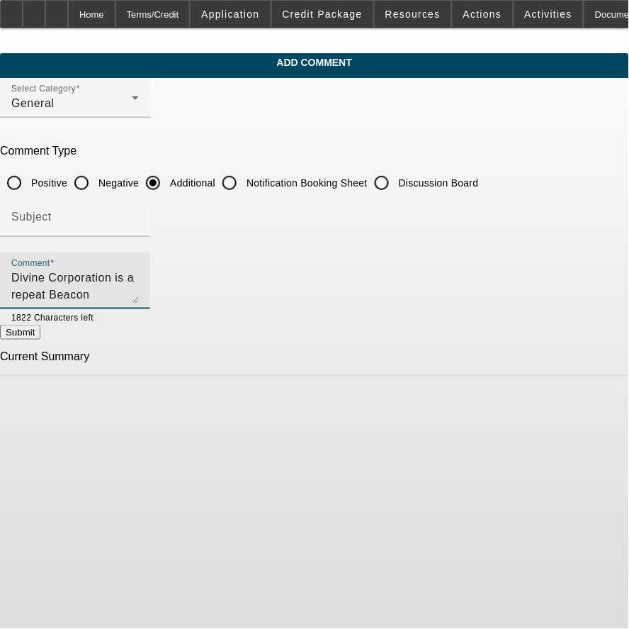
click at [139, 289] on textarea "Divine Corporation is a repeat Beacon customer who has owned truck stops/conven…" at bounding box center [75, 286] width 128 height 34
click at [139, 287] on textarea "Divine Corporation is a repeat Beacon customer who has owned truck stops/conven…" at bounding box center [75, 286] width 128 height 34
type textarea "Divine Corporation is a repeat Beacon customer who has owned truck stops/conven…"
click at [40, 335] on button "Submit" at bounding box center [20, 332] width 40 height 15
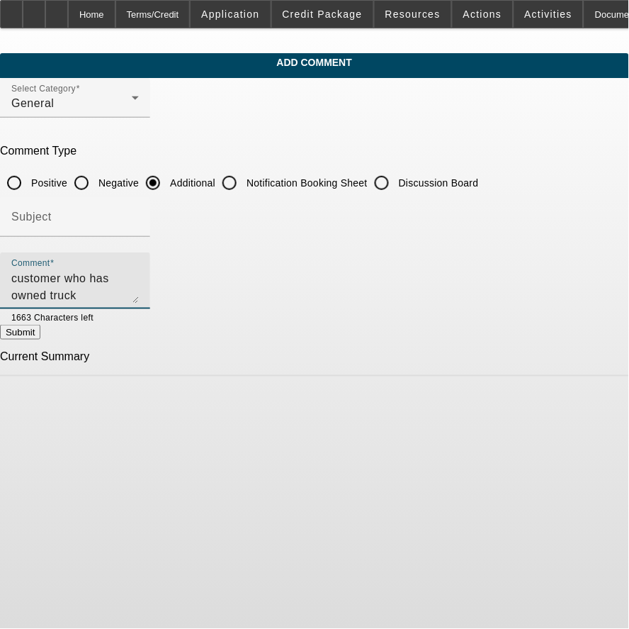
radio input "true"
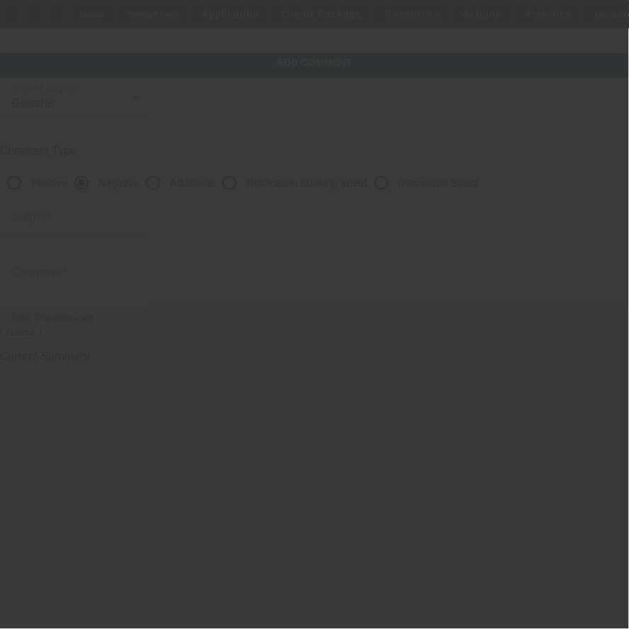
scroll to position [0, 0]
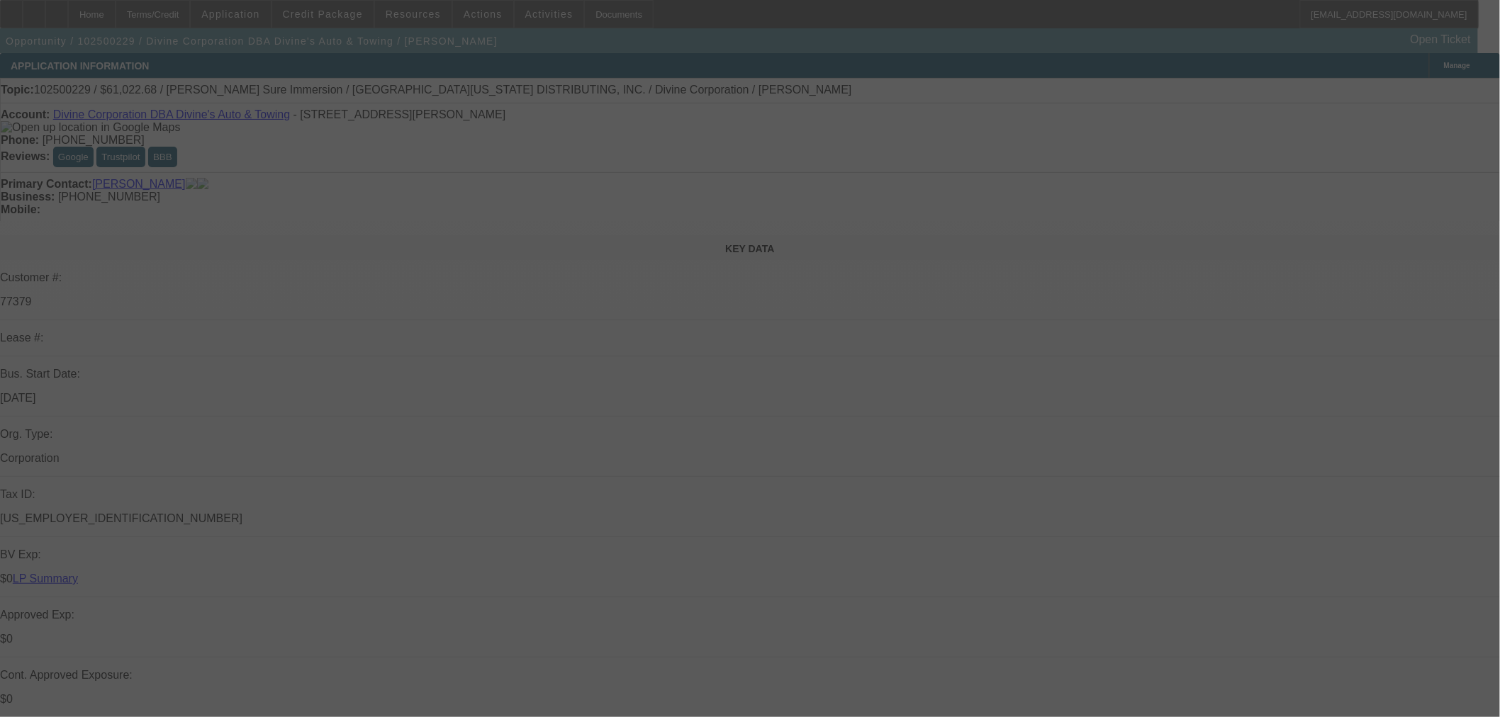
select select "0"
select select "3"
select select "0"
select select "6"
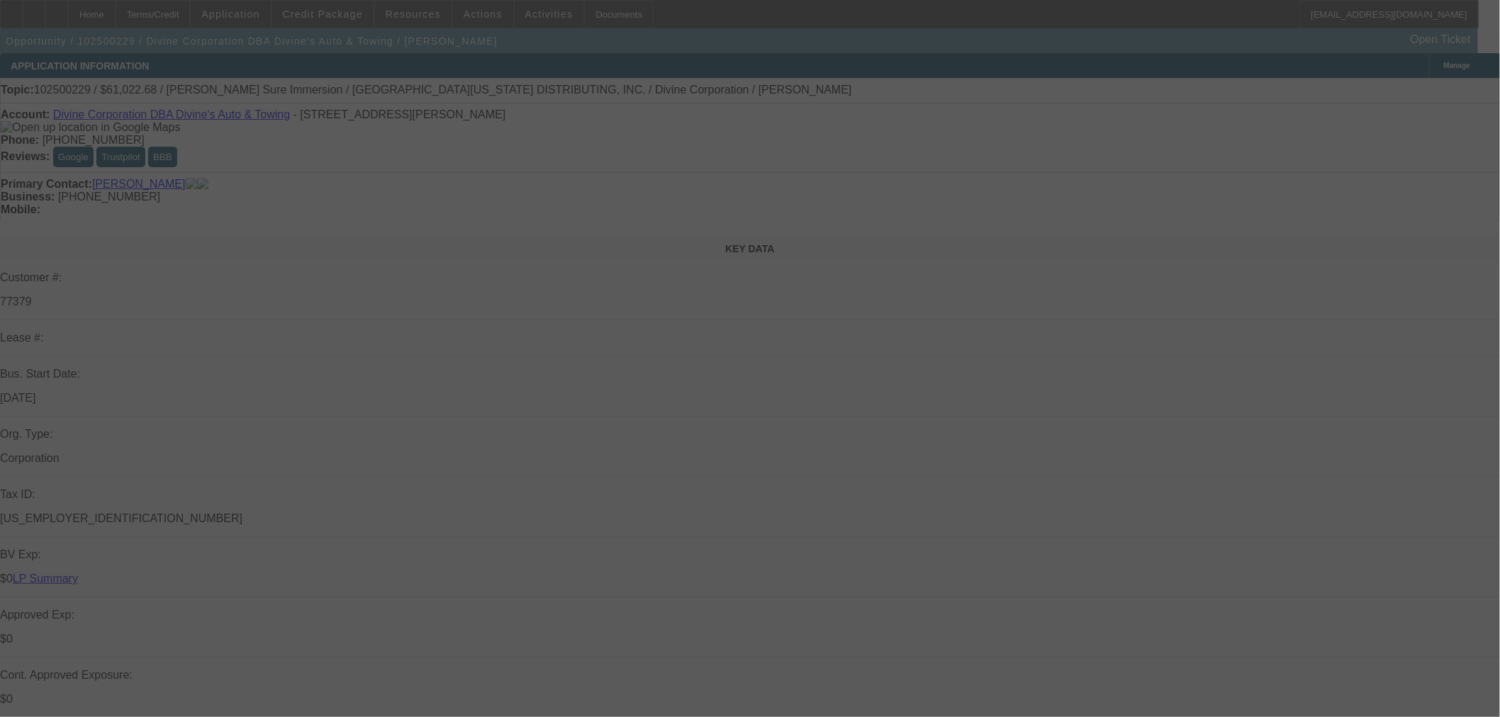
select select "0"
select select "3"
select select "0"
select select "6"
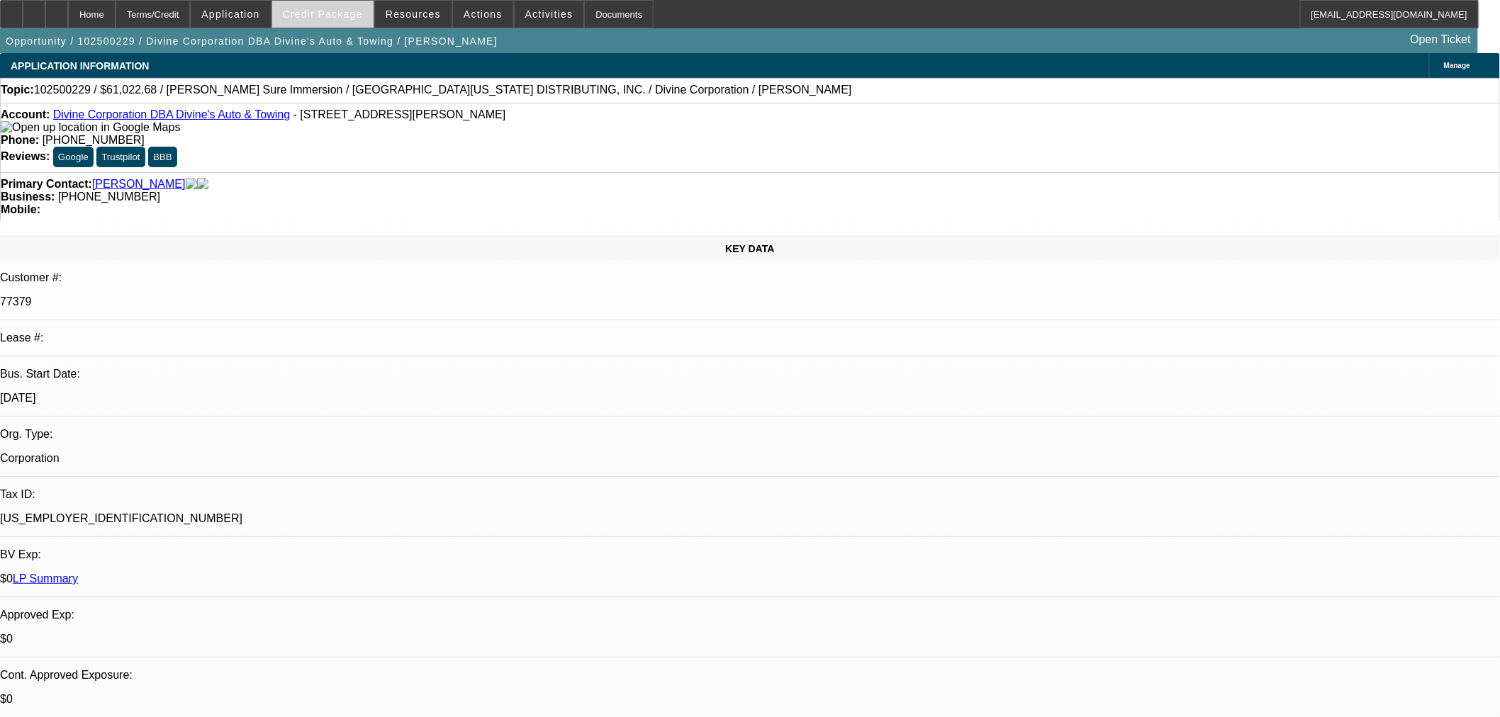
click at [328, 14] on span "Credit Package" at bounding box center [323, 14] width 80 height 11
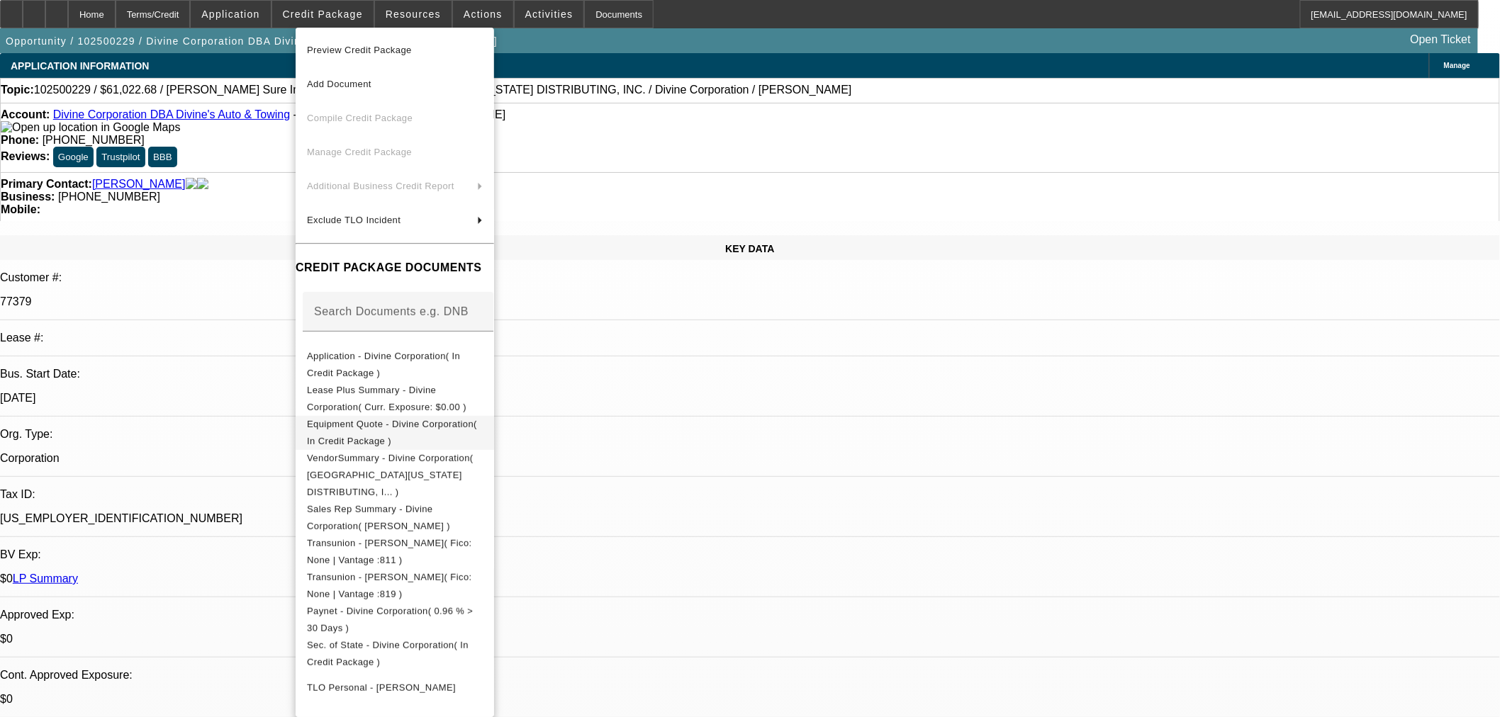
click at [396, 421] on span "Equipment Quote - Divine Corporation( In Credit Package )" at bounding box center [395, 432] width 176 height 34
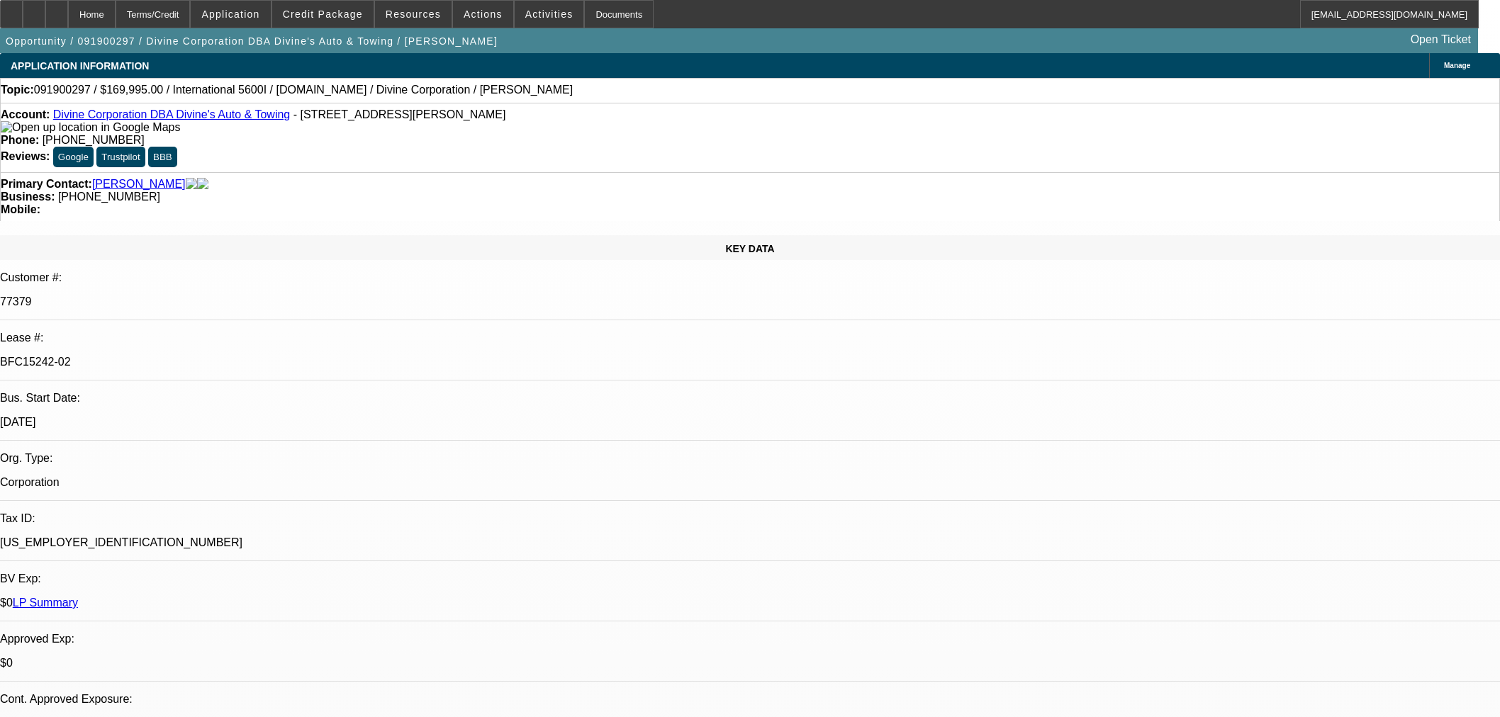
select select "0"
select select "2"
select select "0"
select select "6"
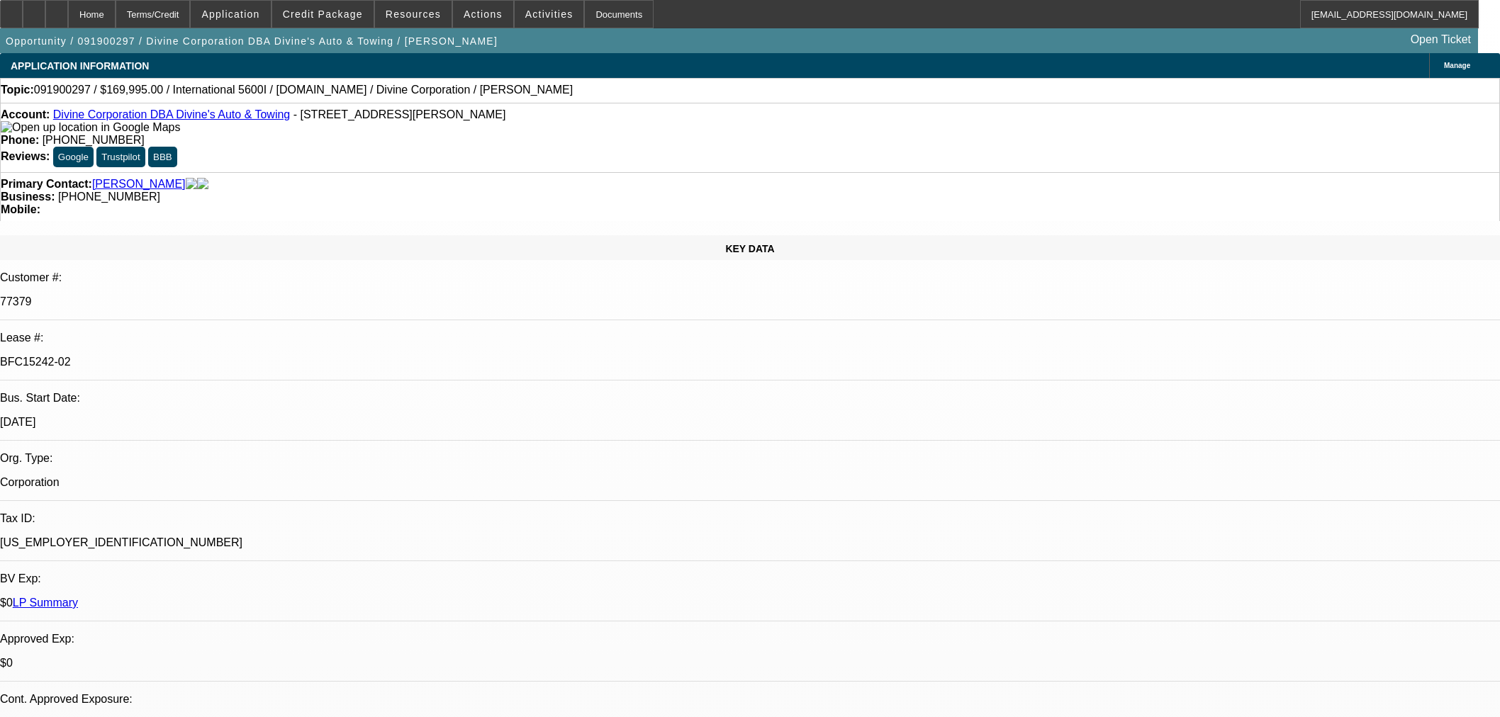
select select "0"
select select "2"
select select "0"
select select "6"
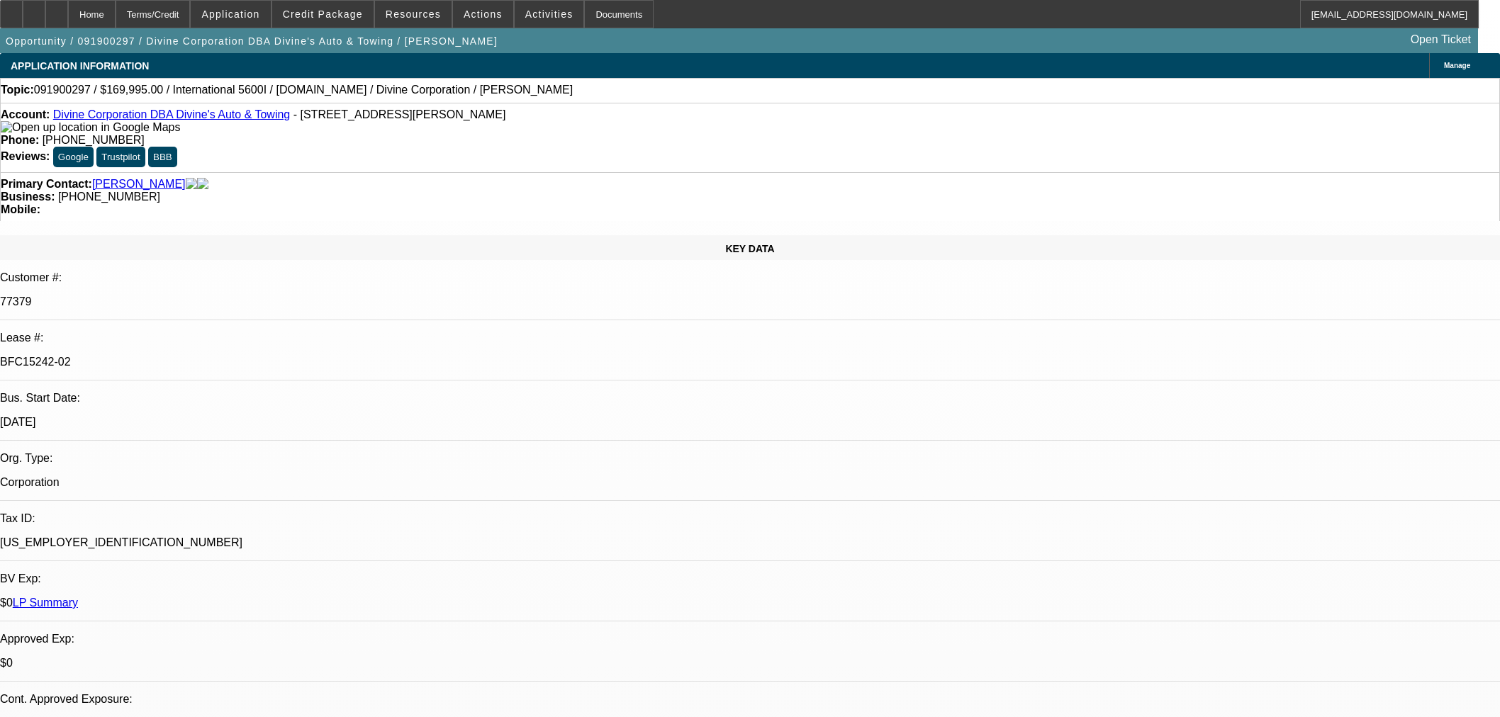
select select "0"
select select "2"
select select "0"
select select "6"
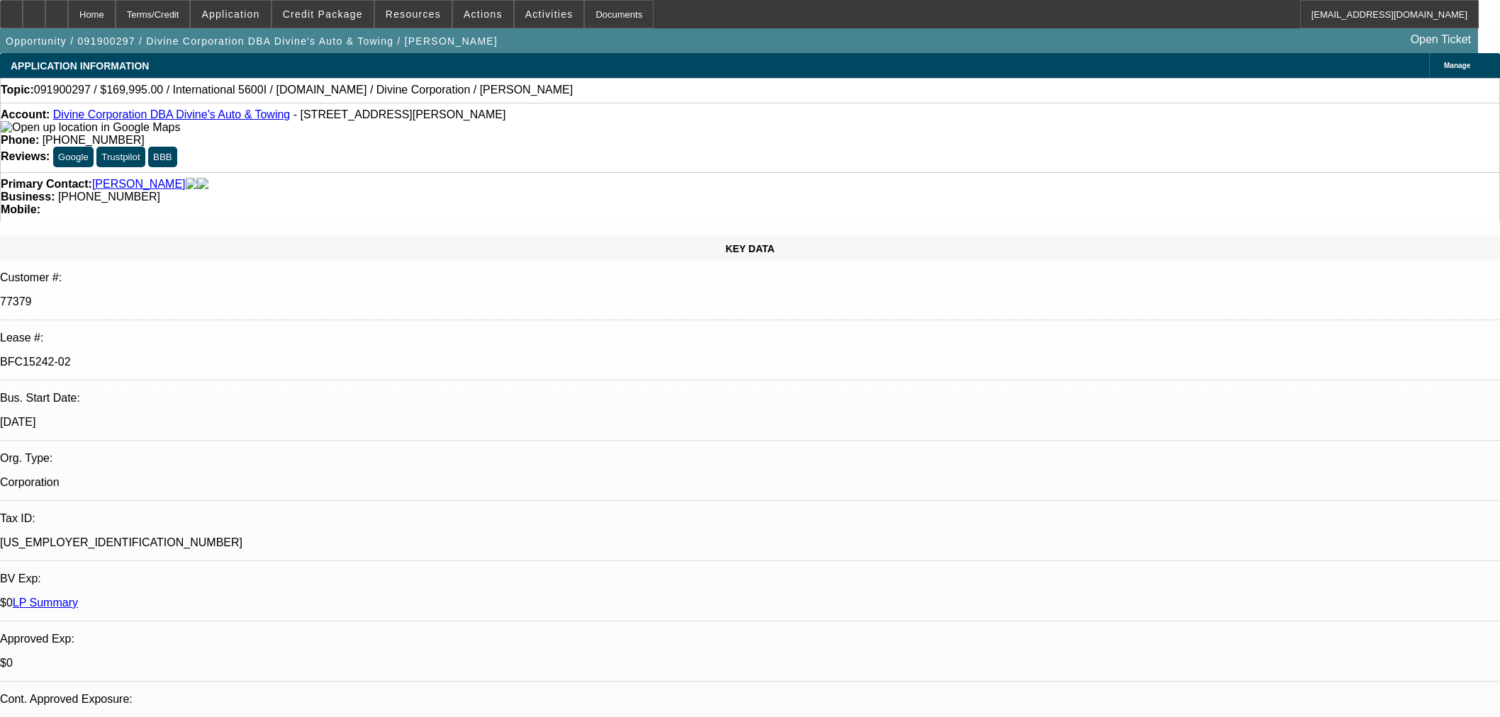
select select "0"
select select "2"
select select "0"
select select "6"
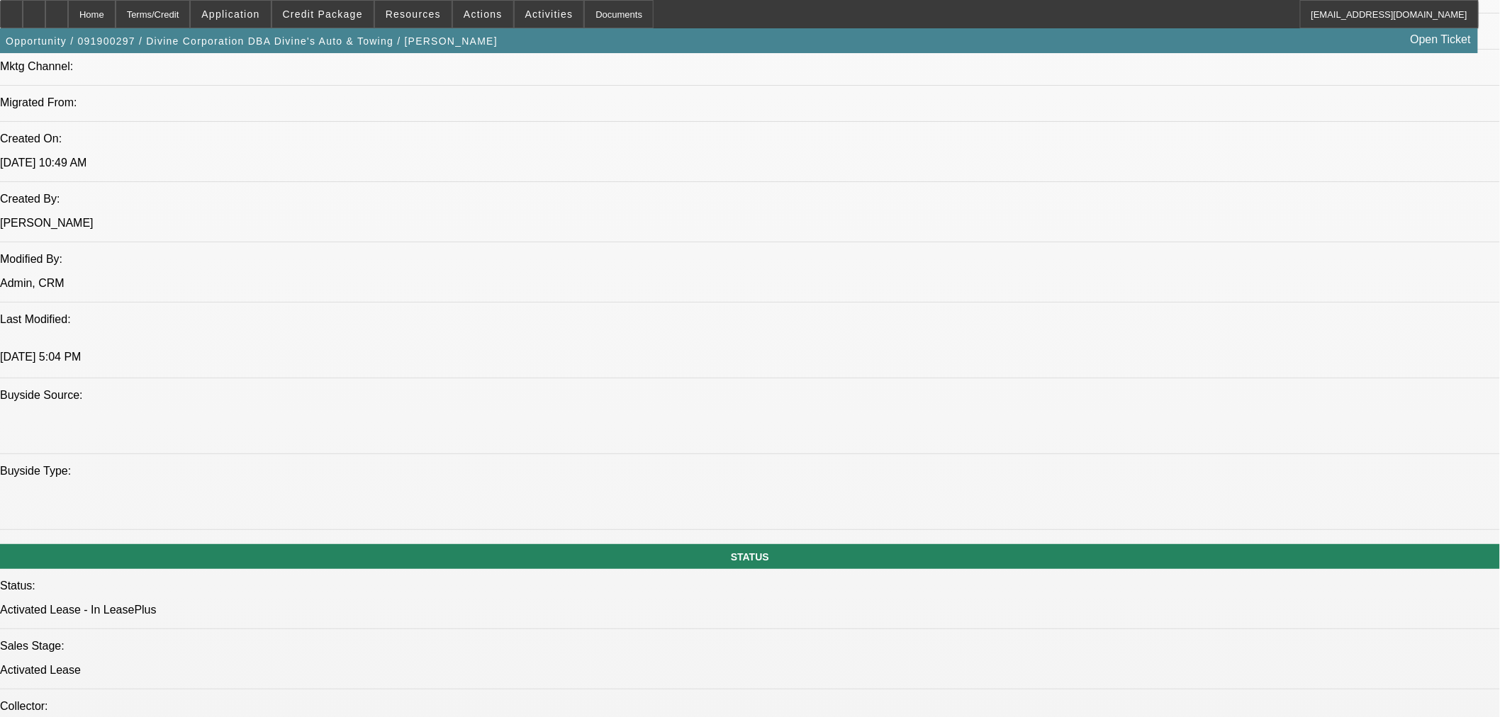
scroll to position [945, 0]
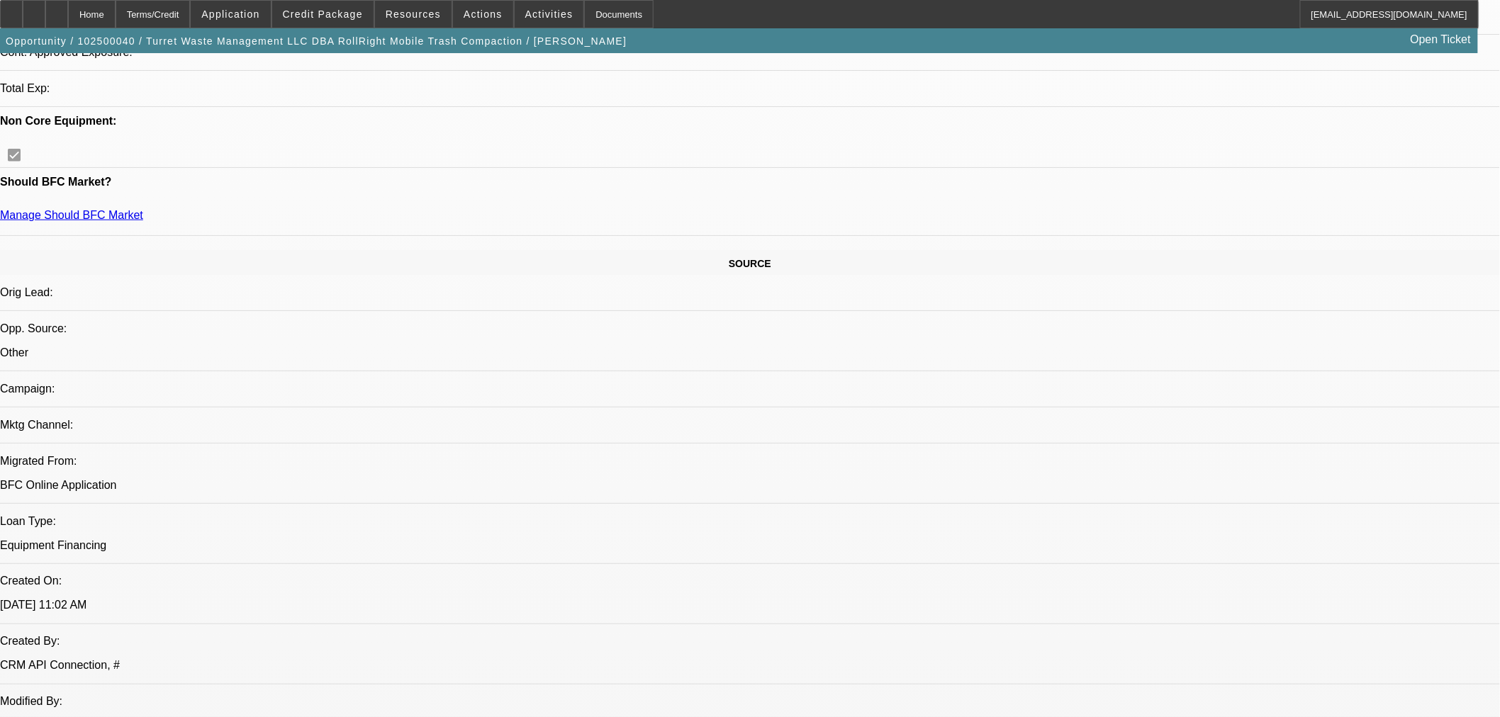
select select "0.2"
select select "2"
select select "0.1"
select select "4"
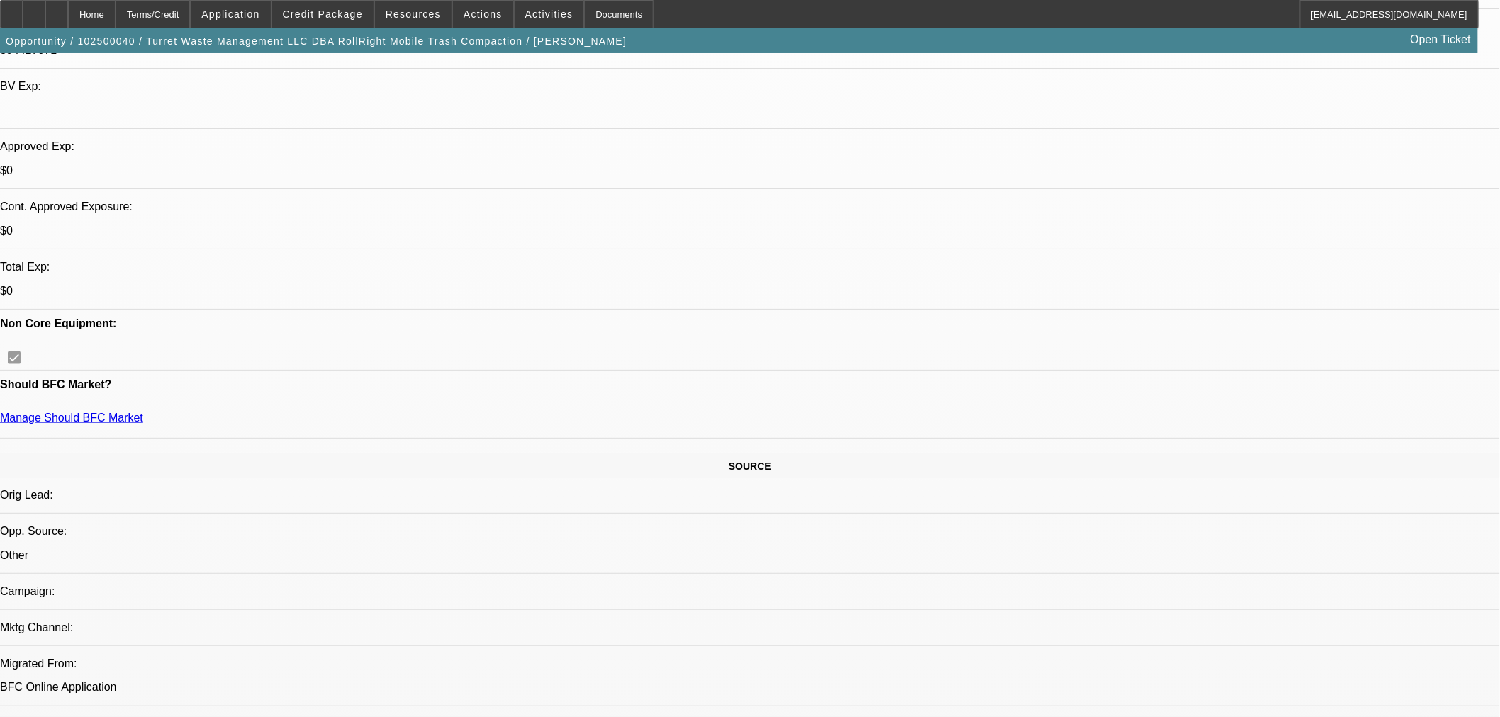
scroll to position [444, 0]
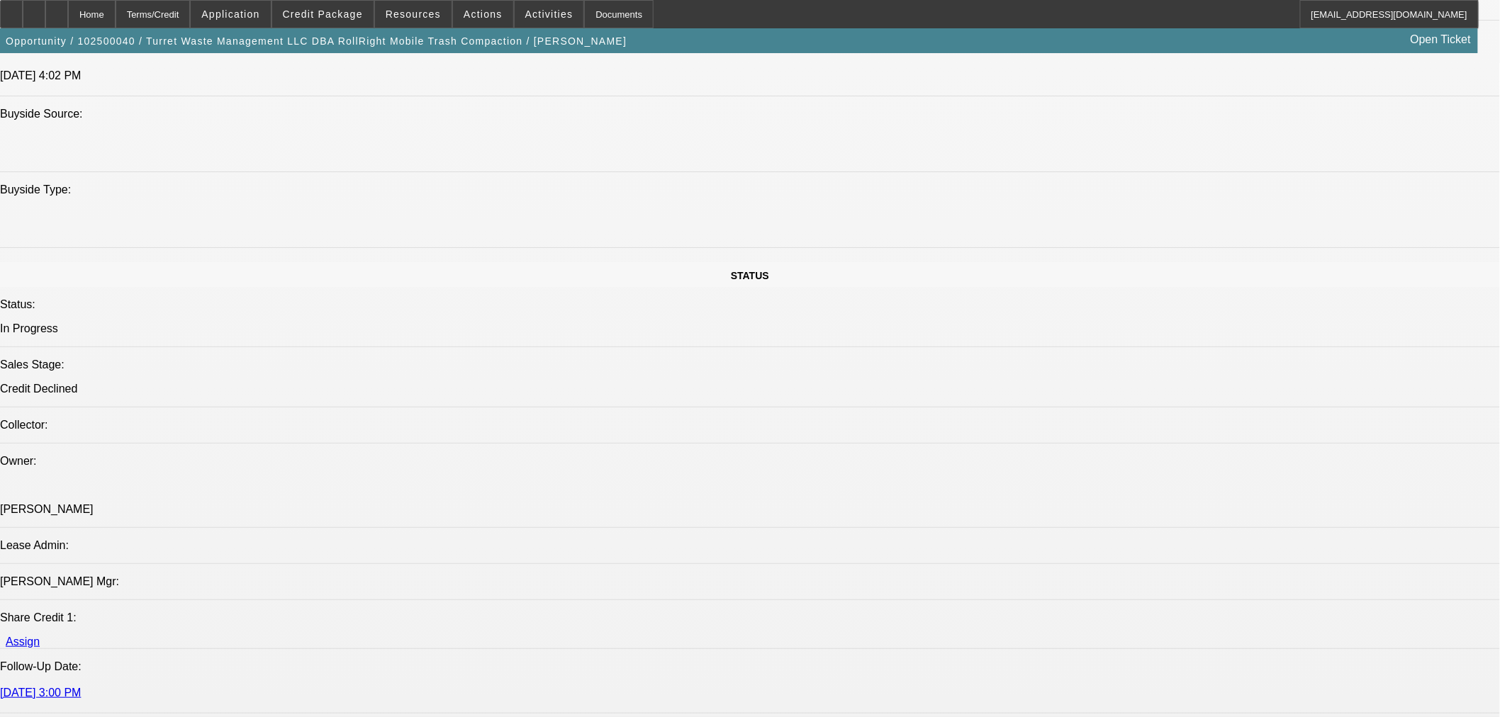
scroll to position [0, 0]
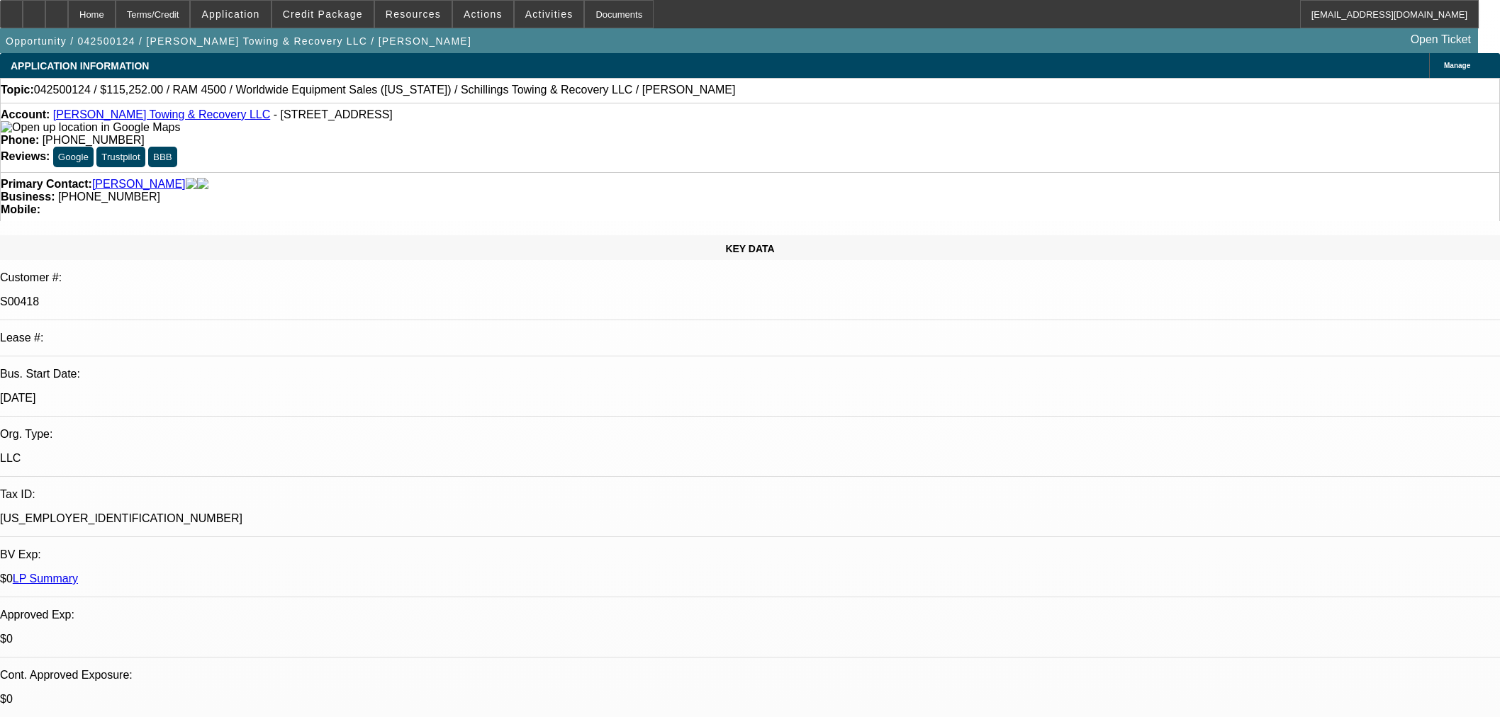
select select "0"
select select "3"
select select "0"
select select "6"
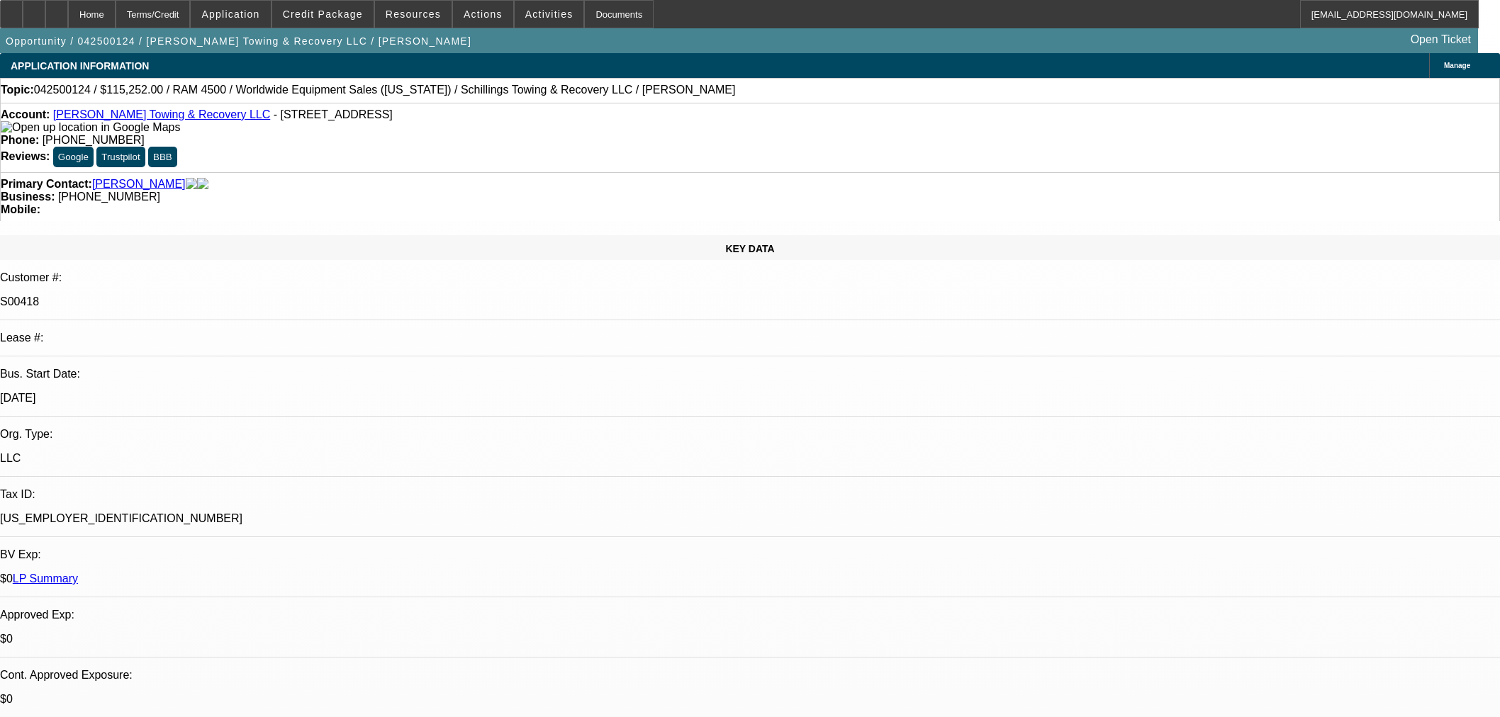
select select "0"
select select "3"
select select "0"
select select "6"
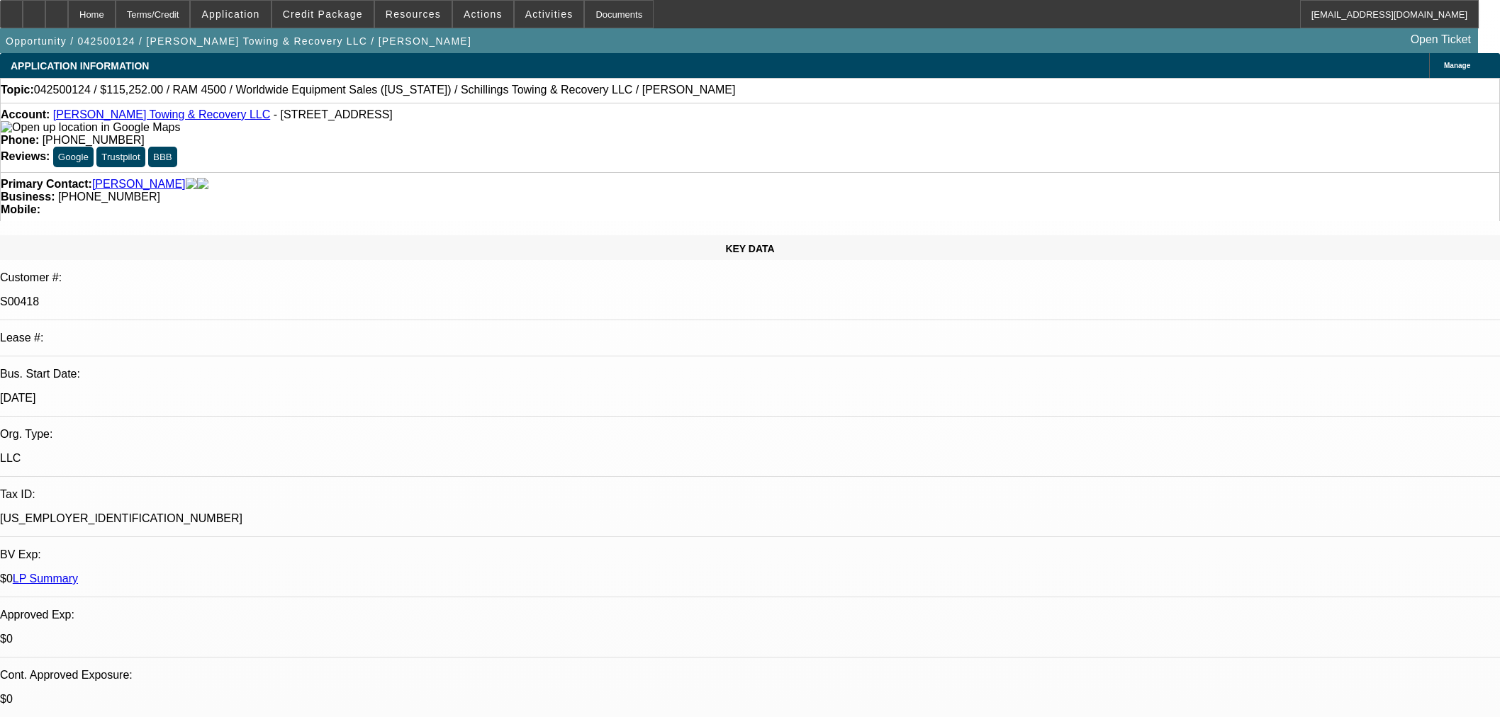
select select "0"
select select "3"
select select "0"
select select "6"
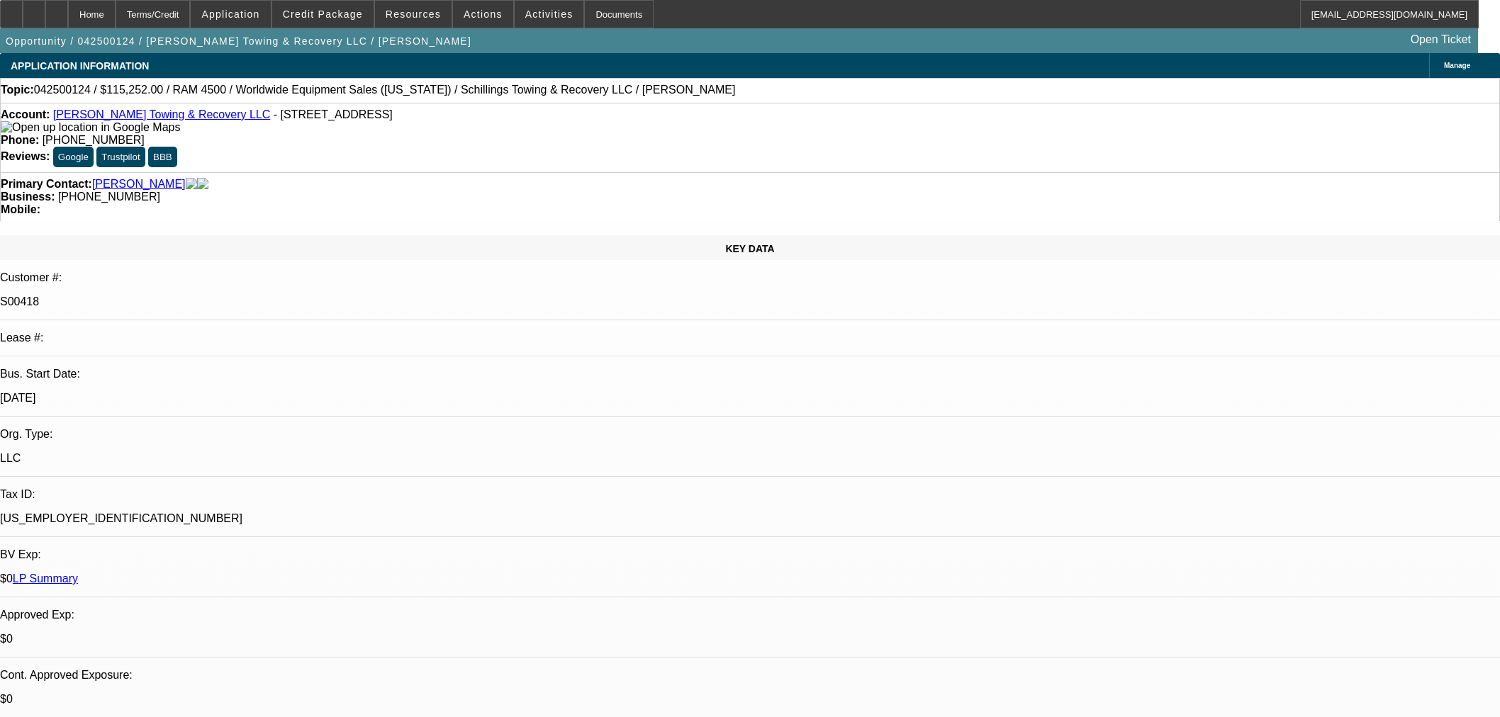
select select "0"
select select "3"
select select "0"
select select "6"
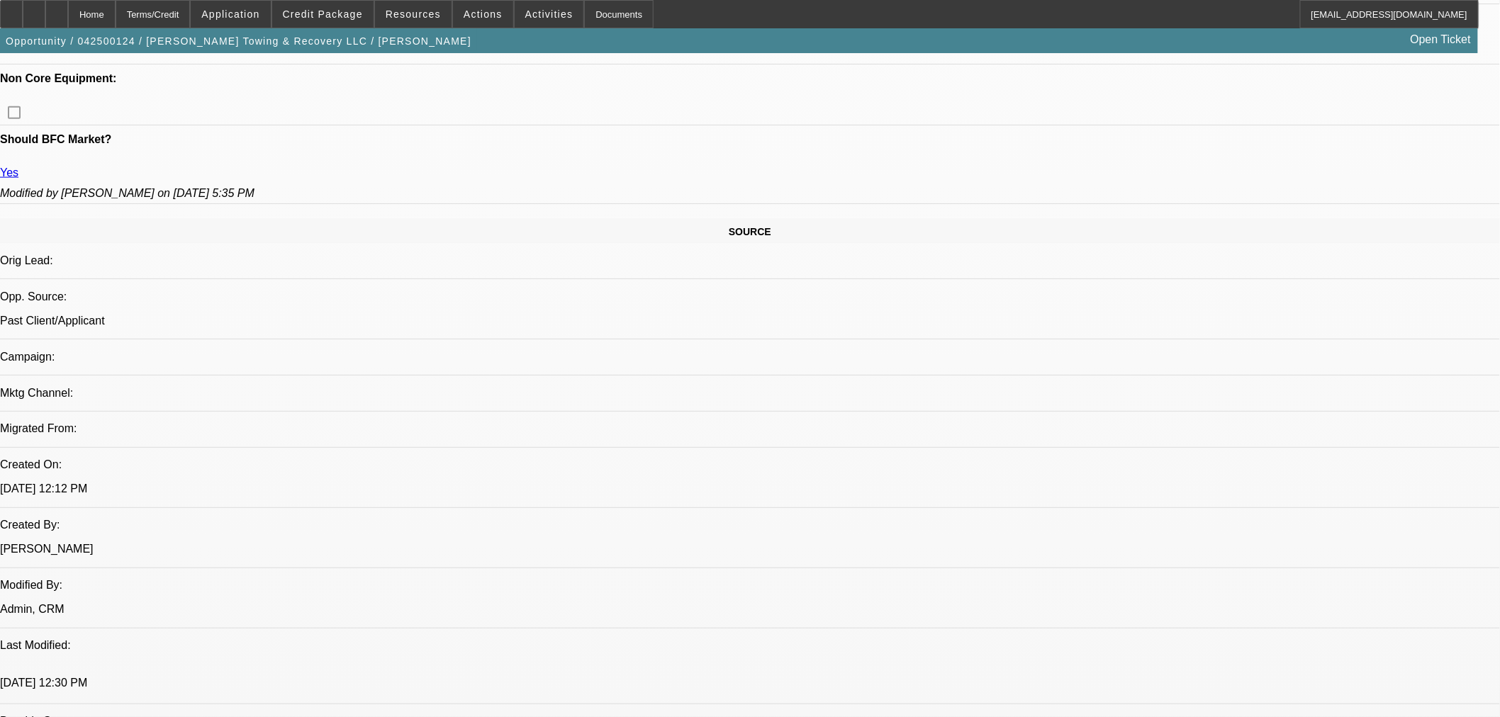
scroll to position [945, 0]
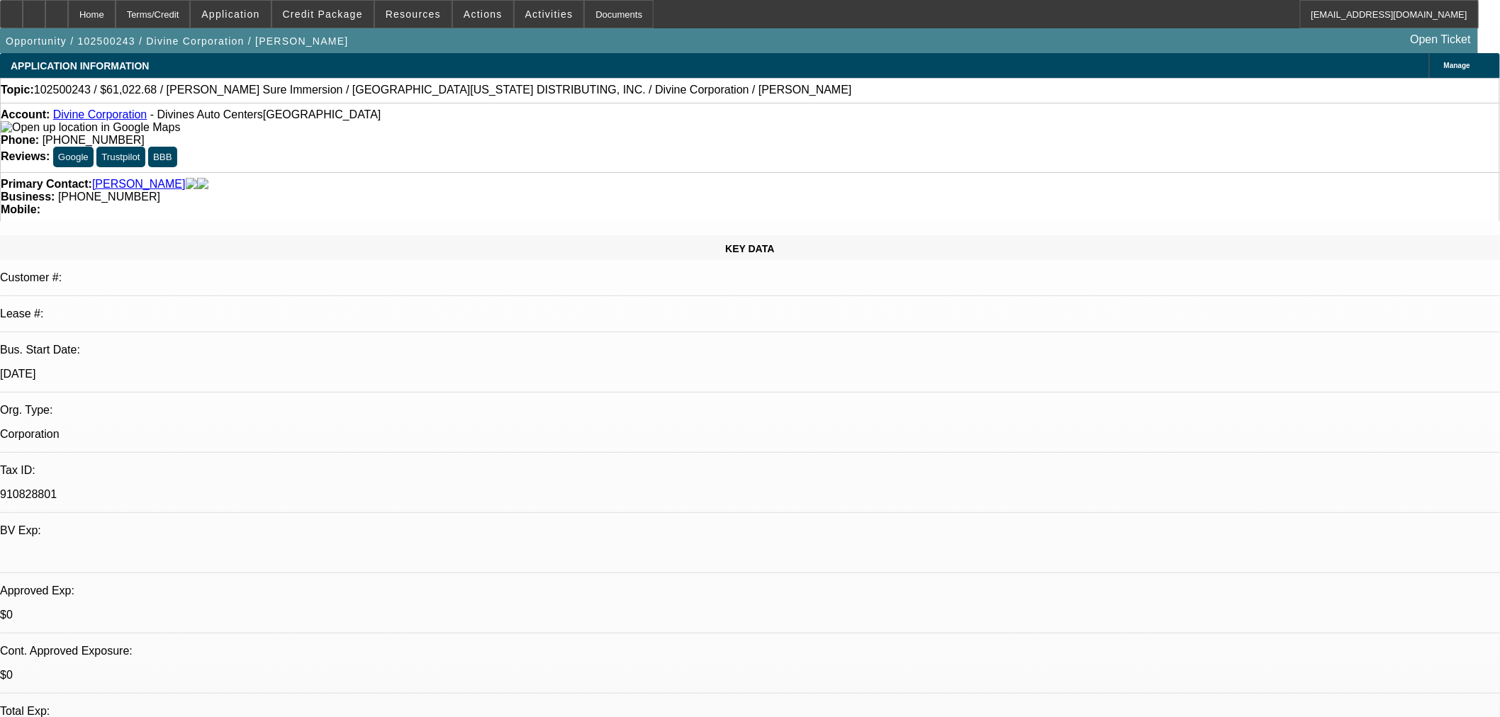
select select "0"
select select "2"
select select "0.1"
select select "4"
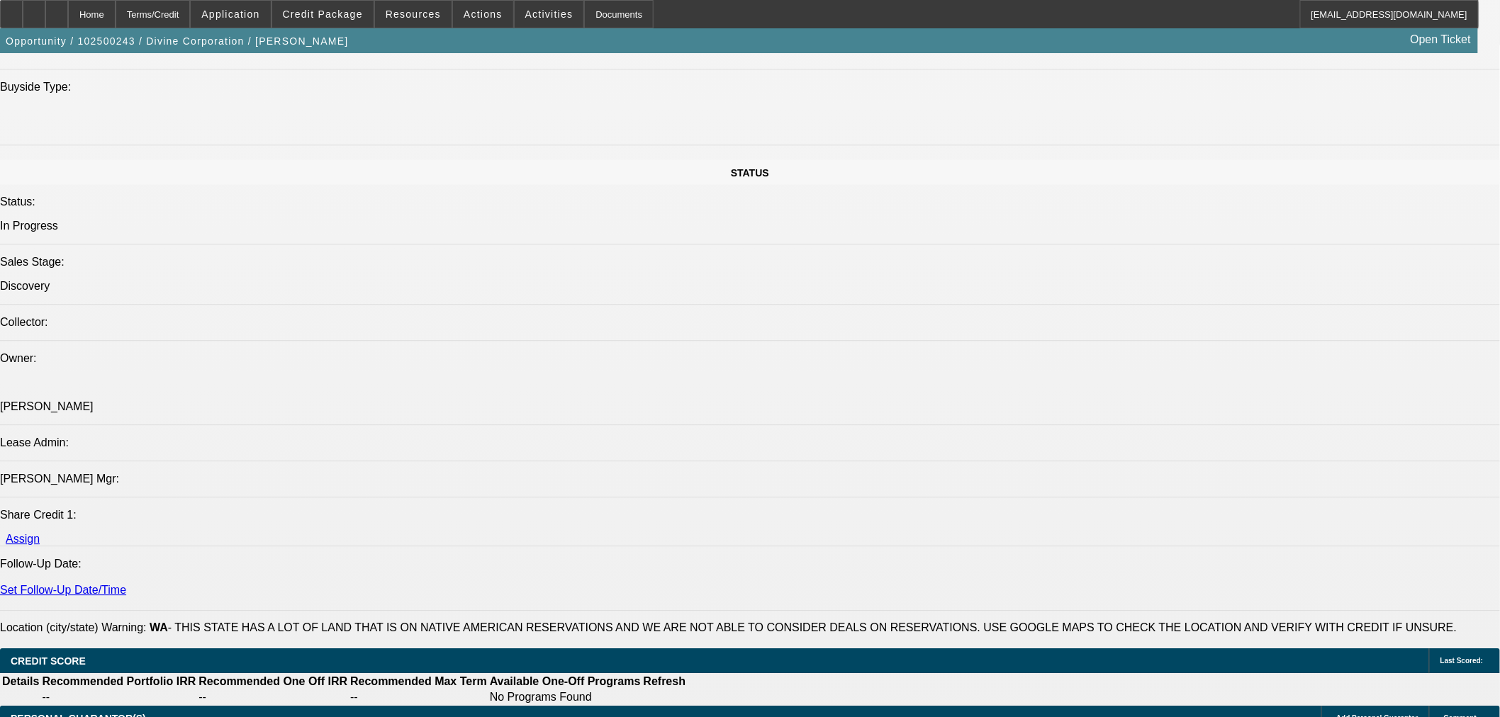
scroll to position [1418, 0]
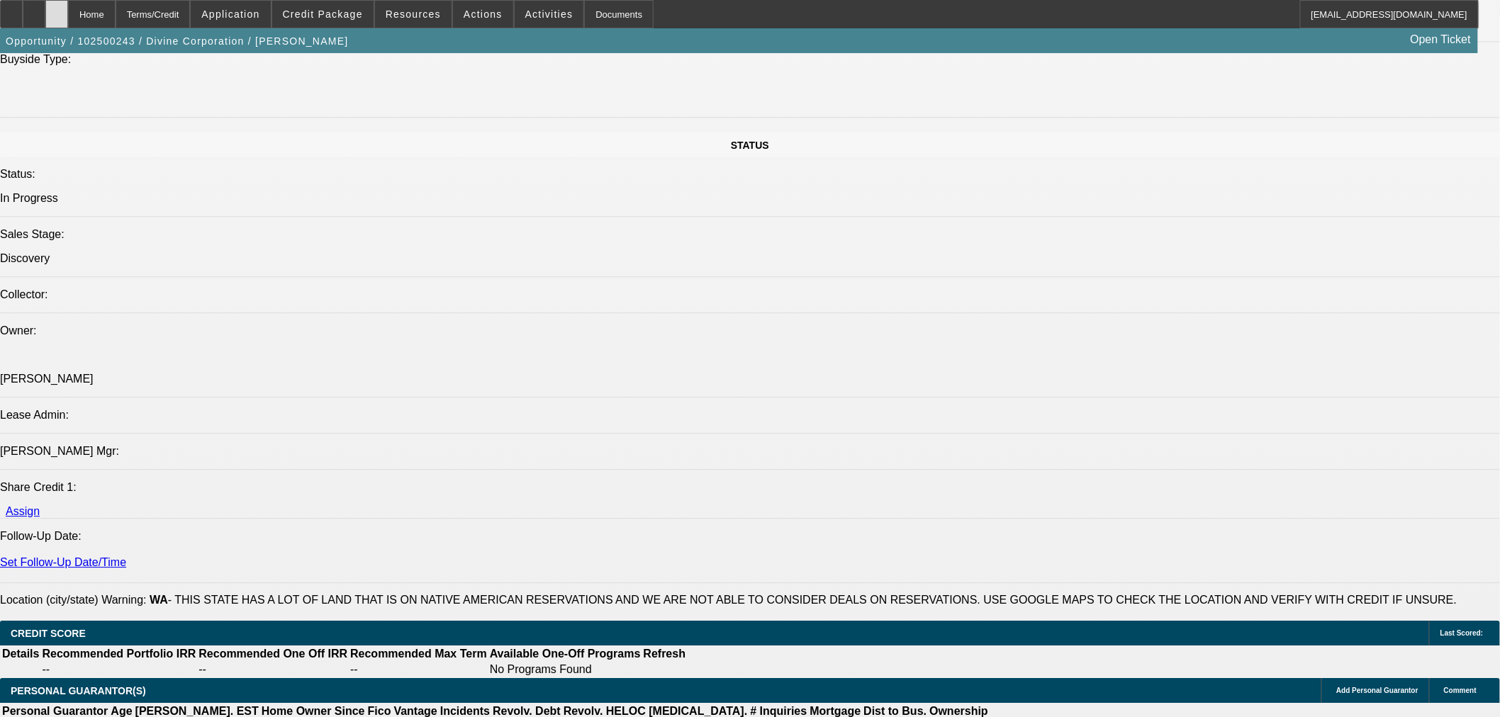
drag, startPoint x: 89, startPoint y: 12, endPoint x: 90, endPoint y: 19, distance: 7.1
click at [57, 9] on icon at bounding box center [57, 9] width 0 height 0
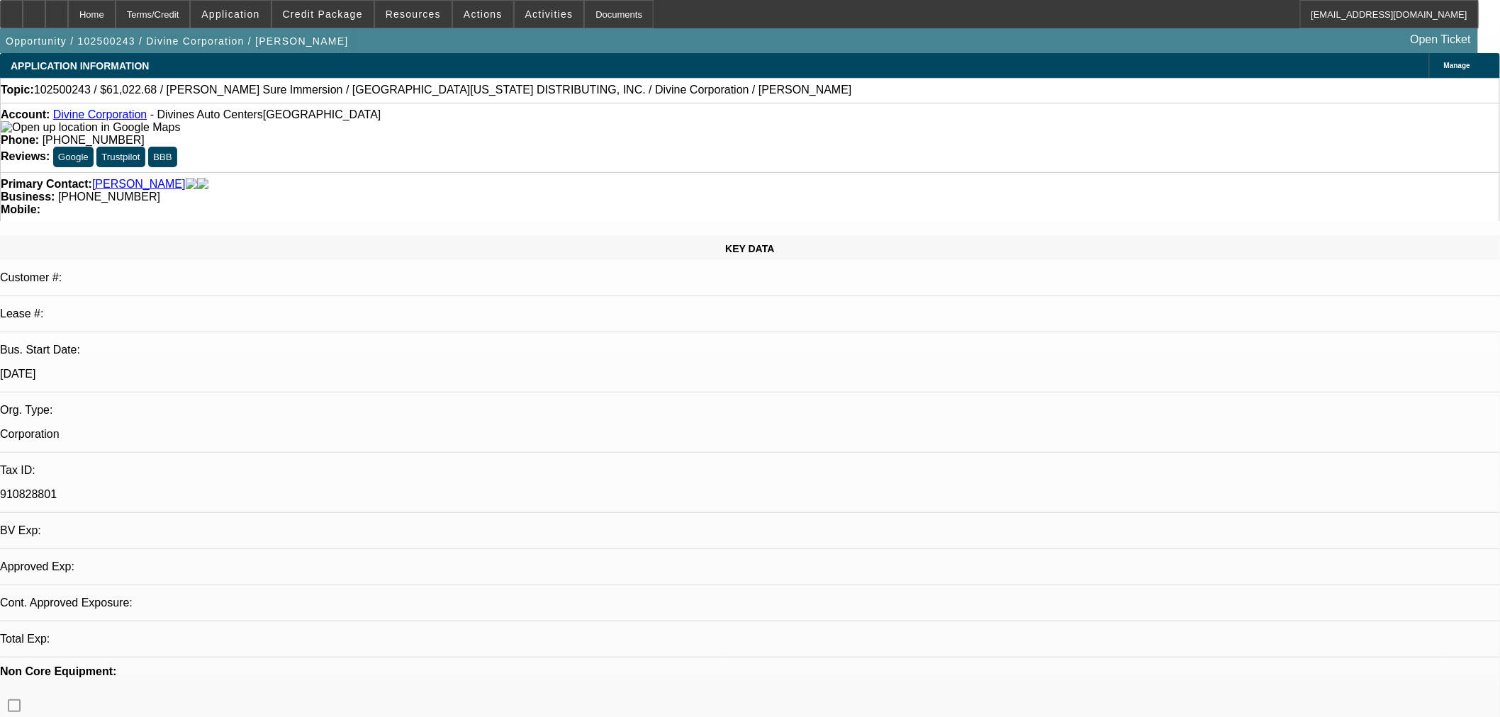
select select "0"
select select "2"
select select "0.1"
select select "4"
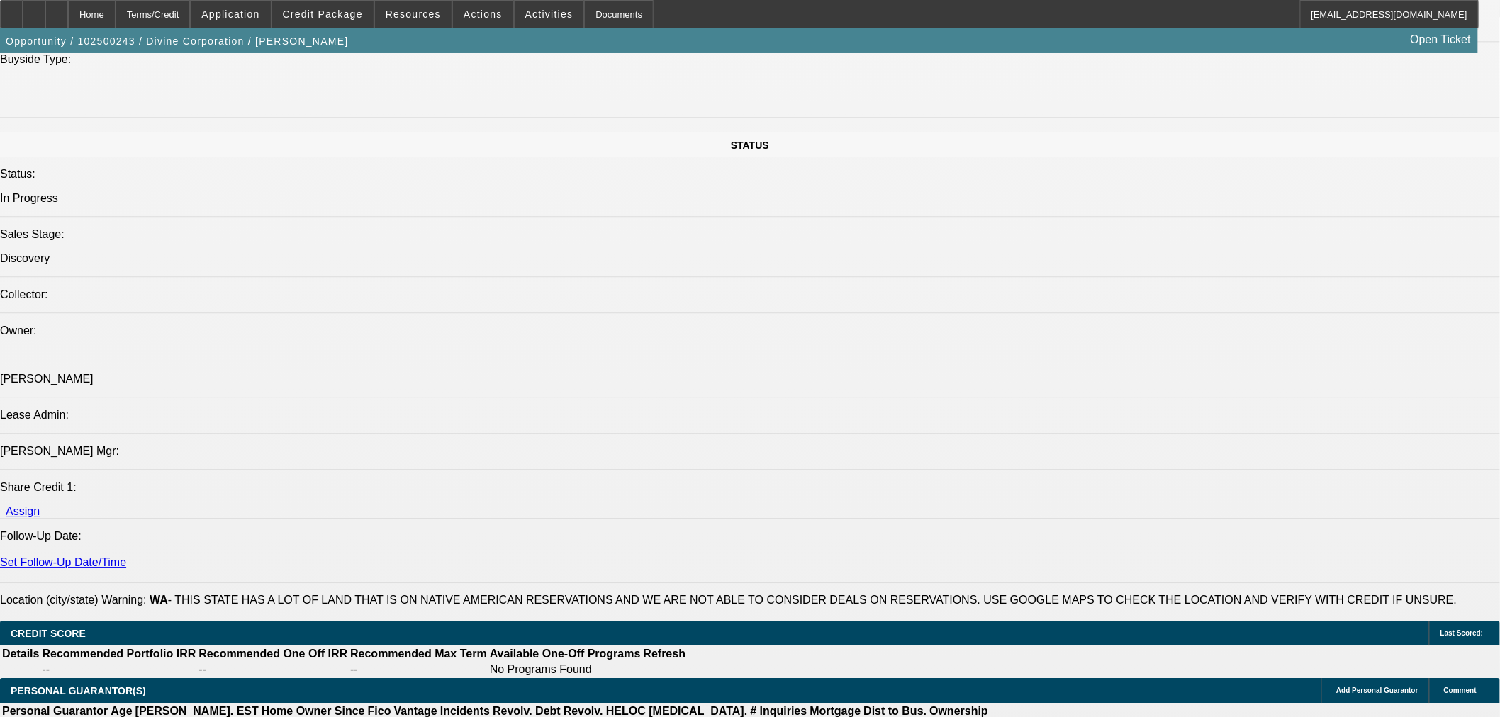
scroll to position [1498, 0]
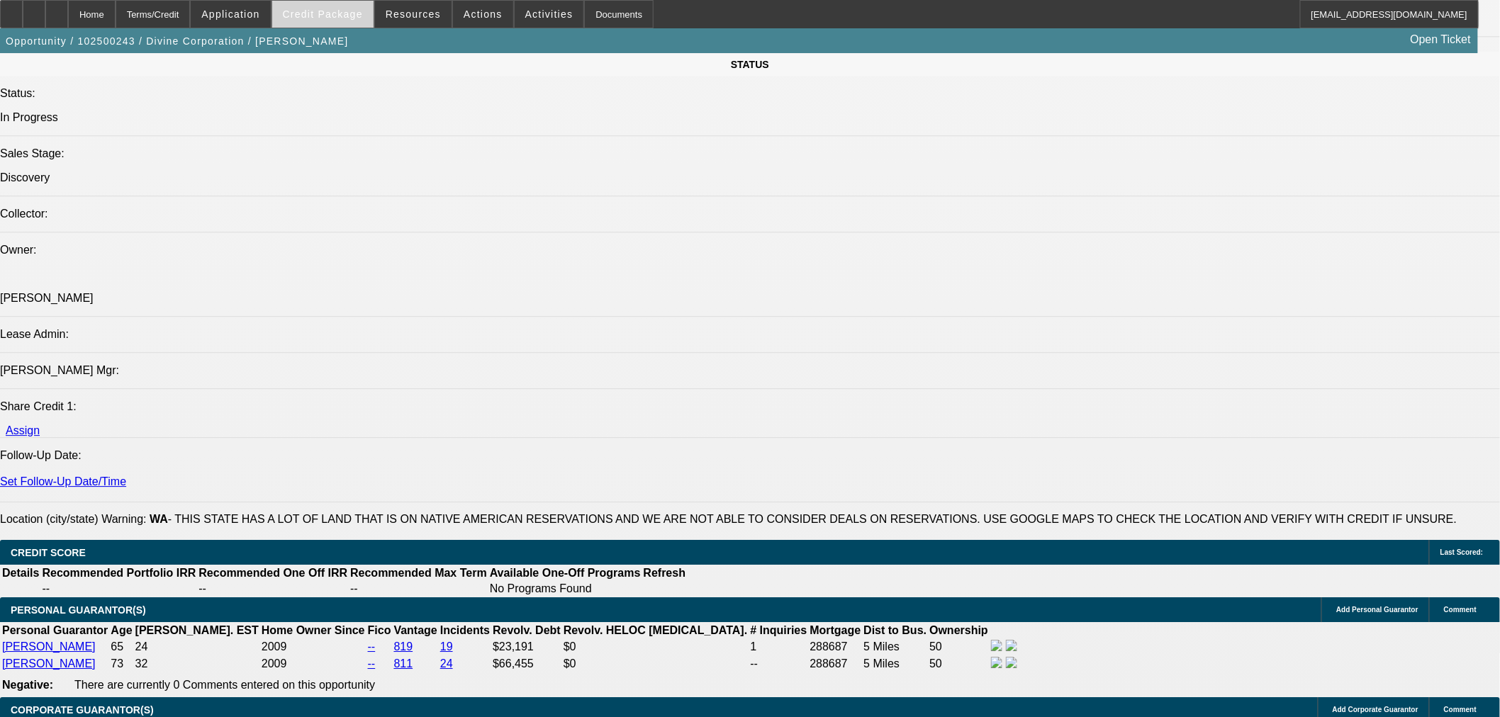
click at [359, 23] on span at bounding box center [322, 14] width 101 height 34
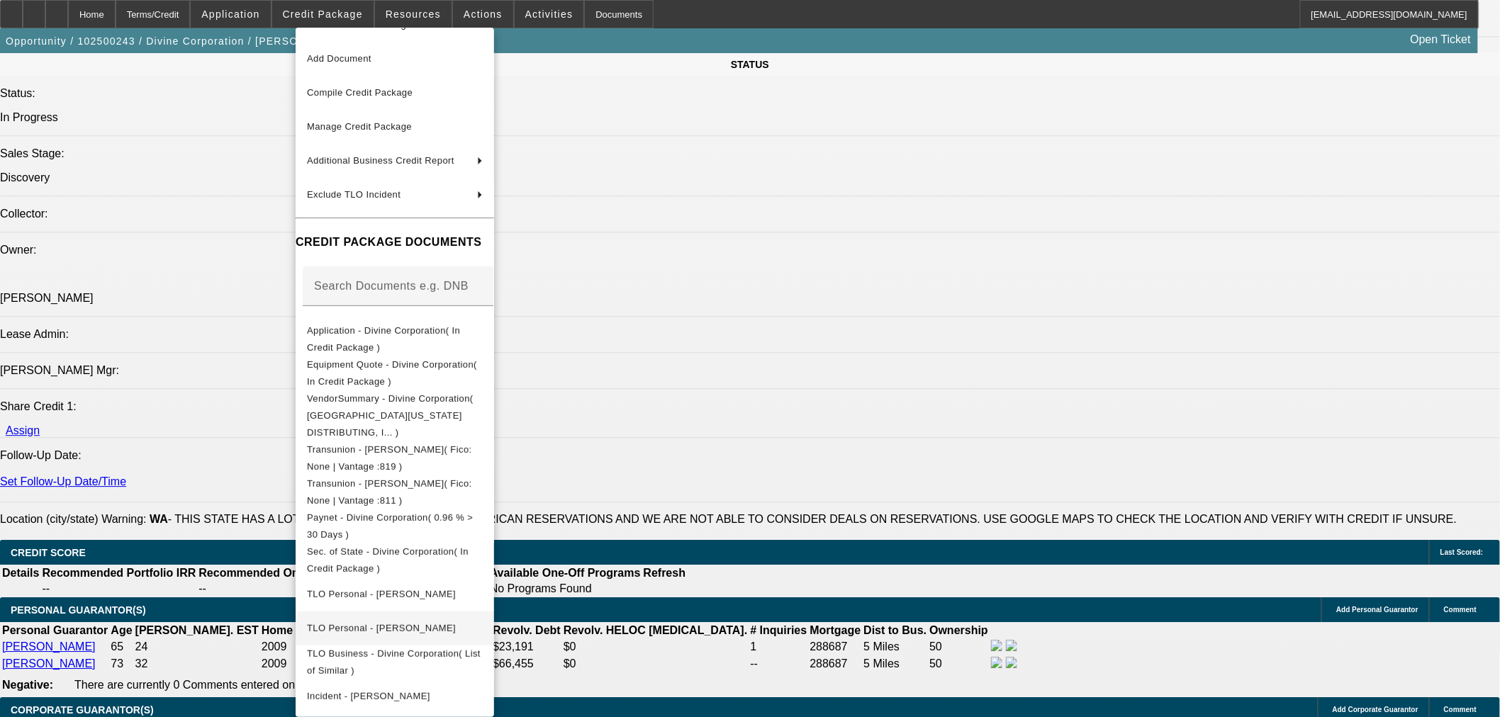
scroll to position [38, 0]
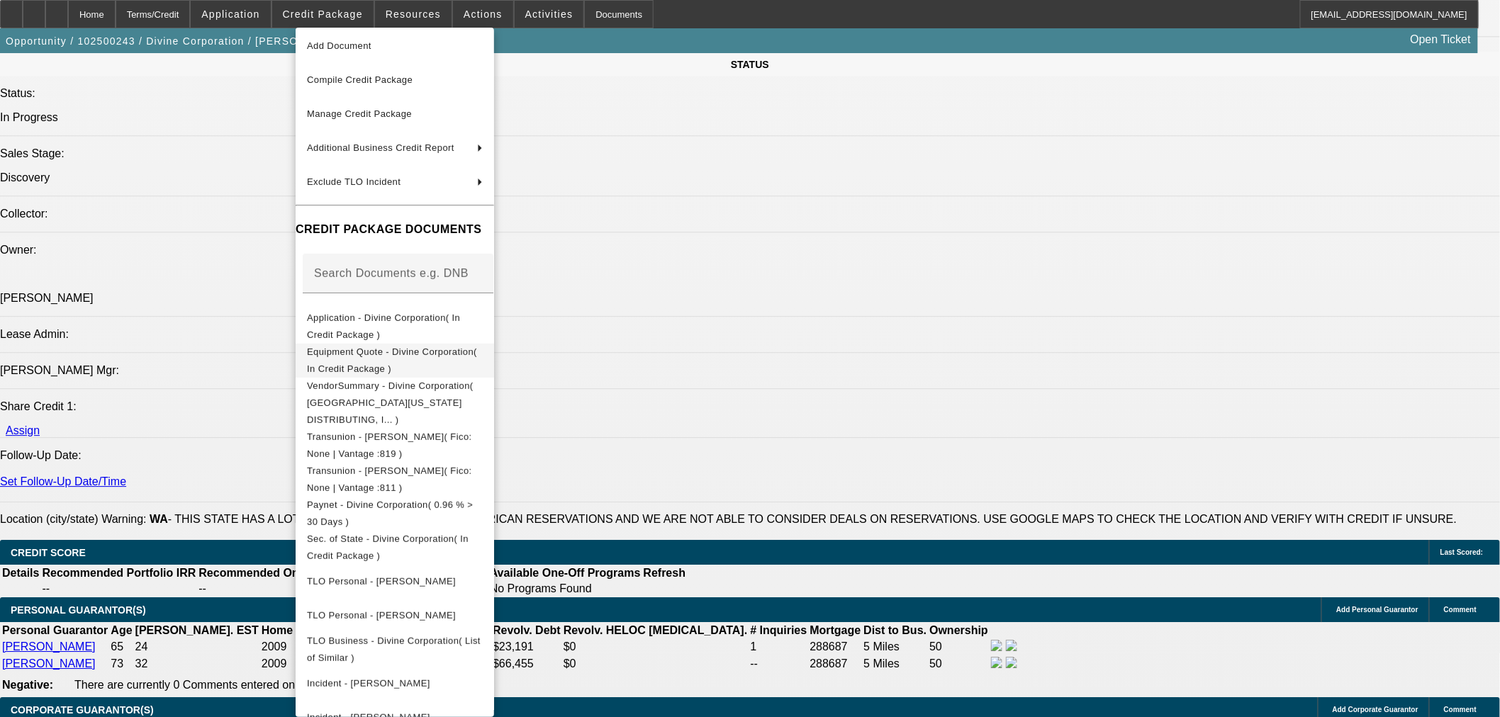
click at [405, 354] on span "Equipment Quote - Divine Corporation( In Credit Package )" at bounding box center [392, 360] width 170 height 28
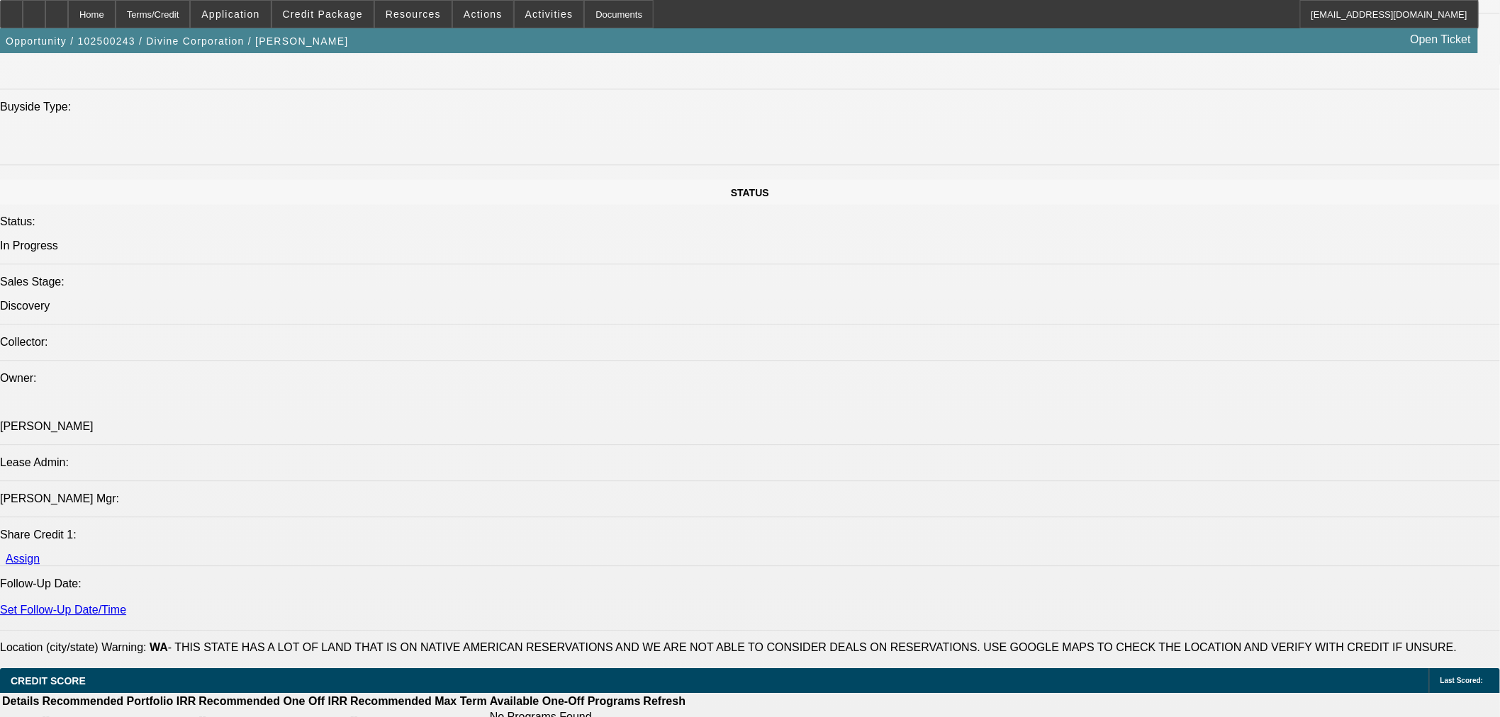
scroll to position [1104, 0]
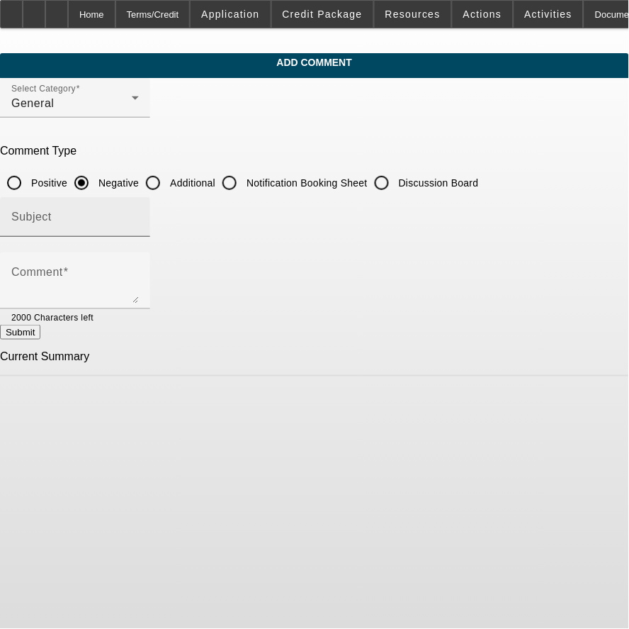
drag, startPoint x: 211, startPoint y: 185, endPoint x: 206, endPoint y: 213, distance: 28.8
click at [167, 185] on input "Additional" at bounding box center [153, 183] width 28 height 28
radio input "true"
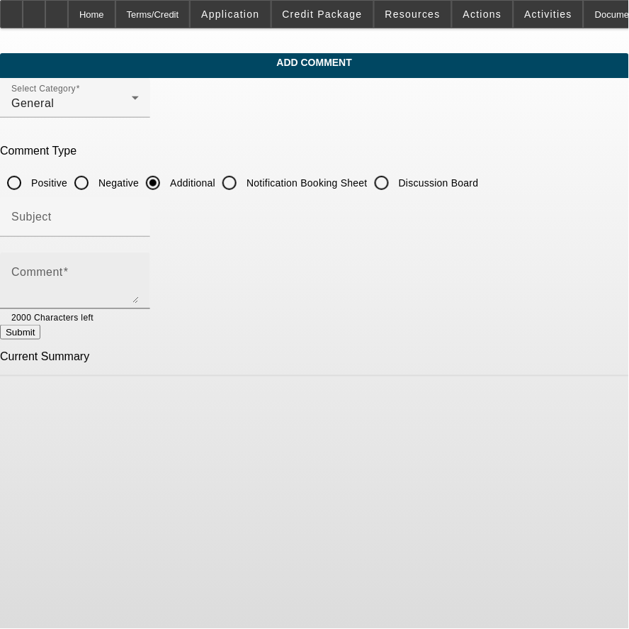
click at [139, 293] on textarea "Comment" at bounding box center [75, 286] width 128 height 34
paste textarea "Divine Corporation is a repeat Beacon customer who has owned truck stops/conven…"
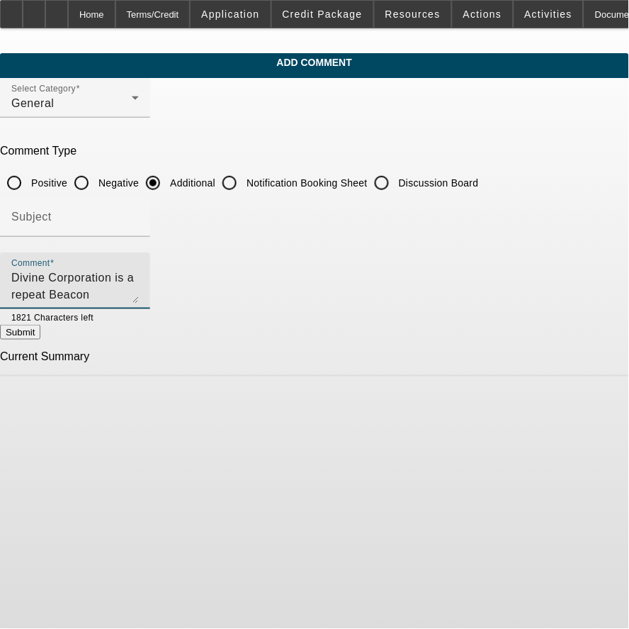
click at [139, 296] on textarea "Divine Corporation is a repeat Beacon customer who has owned truck stops/conven…" at bounding box center [75, 286] width 128 height 34
drag, startPoint x: 359, startPoint y: 296, endPoint x: 96, endPoint y: 274, distance: 263.9
click at [11, 266] on app-comments-manage "Add Comment Select Category General Comment Type Positive Negative Additional N…" at bounding box center [314, 214] width 629 height 323
click at [139, 274] on textarea "Divine Corporation is a repeat Beacon customer who has owned truck stops/conven…" at bounding box center [75, 286] width 128 height 34
click at [139, 298] on textarea "Divine Corporation is a repeat Beacon customer who has owned truck stops/conven…" at bounding box center [75, 286] width 128 height 34
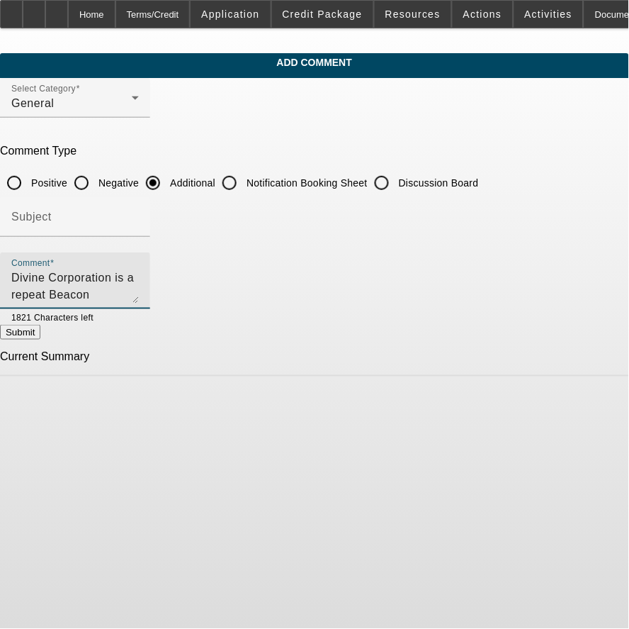
click at [139, 293] on textarea "Divine Corporation is a repeat Beacon customer who has owned truck stops/conven…" at bounding box center [75, 286] width 128 height 34
click at [139, 296] on textarea "Divine Corporation is a repeat Beacon customer who has owned truck stops/conven…" at bounding box center [75, 286] width 128 height 34
type textarea "Divine Corporation is a repeat Beacon customer who has owned truck stops/conven…"
click at [40, 329] on button "Submit" at bounding box center [20, 332] width 40 height 15
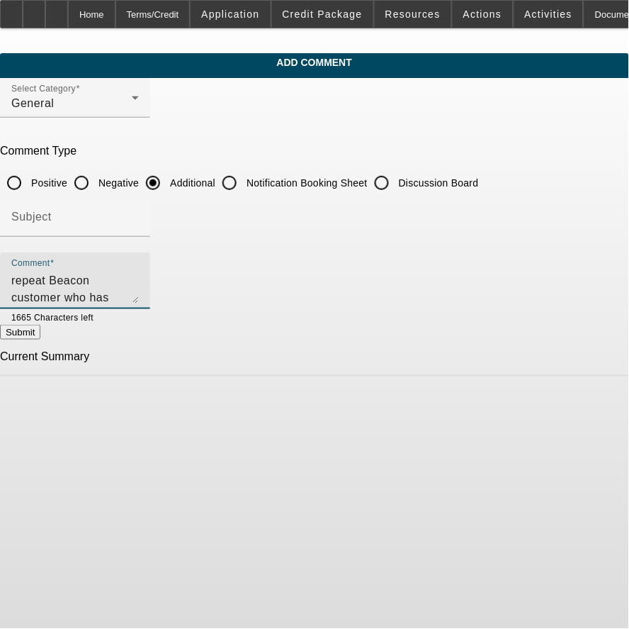
radio input "true"
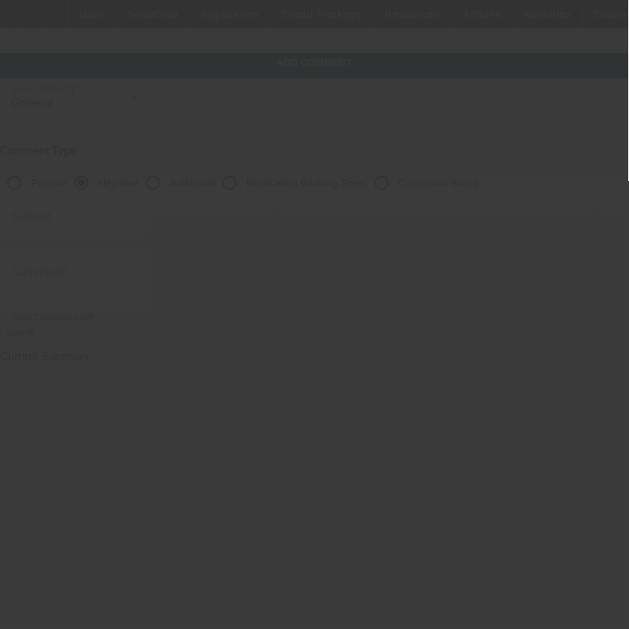
scroll to position [0, 0]
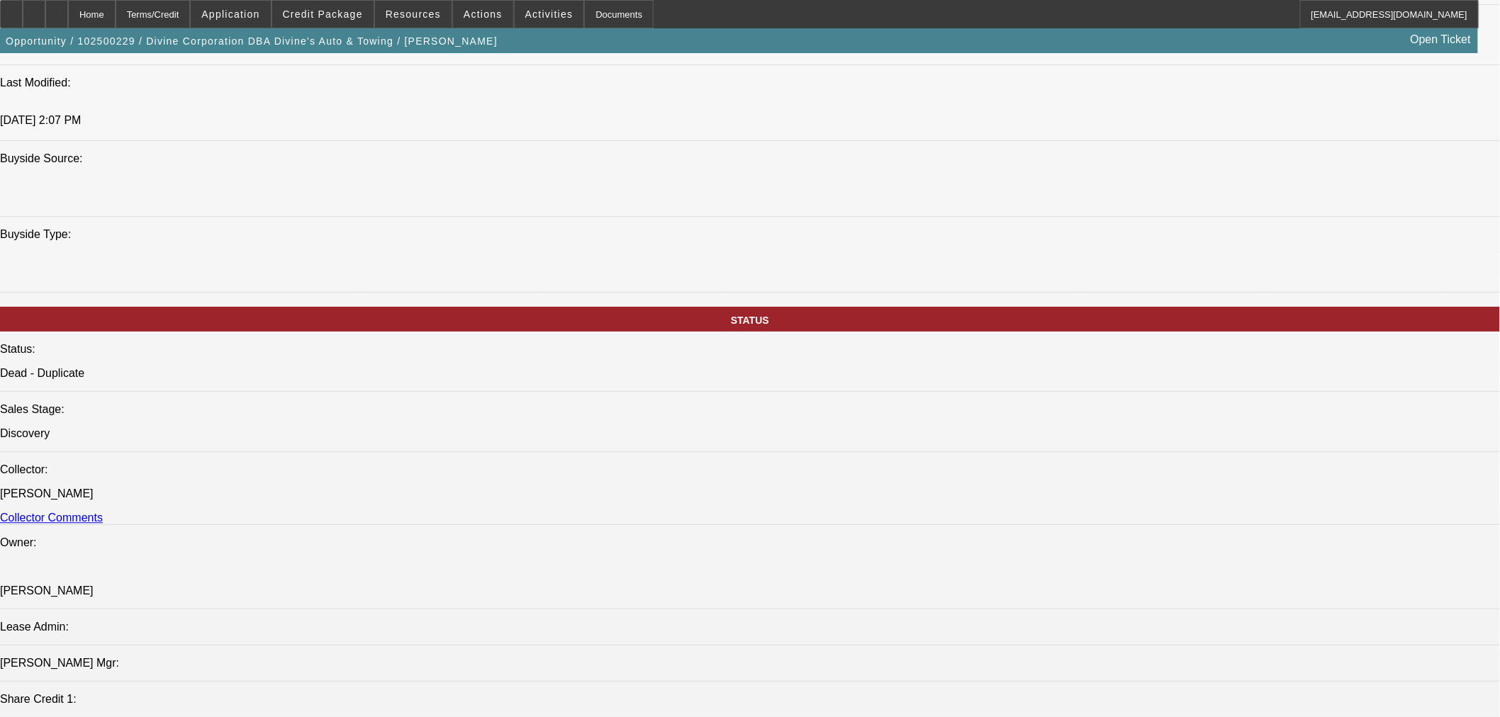
select select "0"
select select "3"
select select "0"
select select "6"
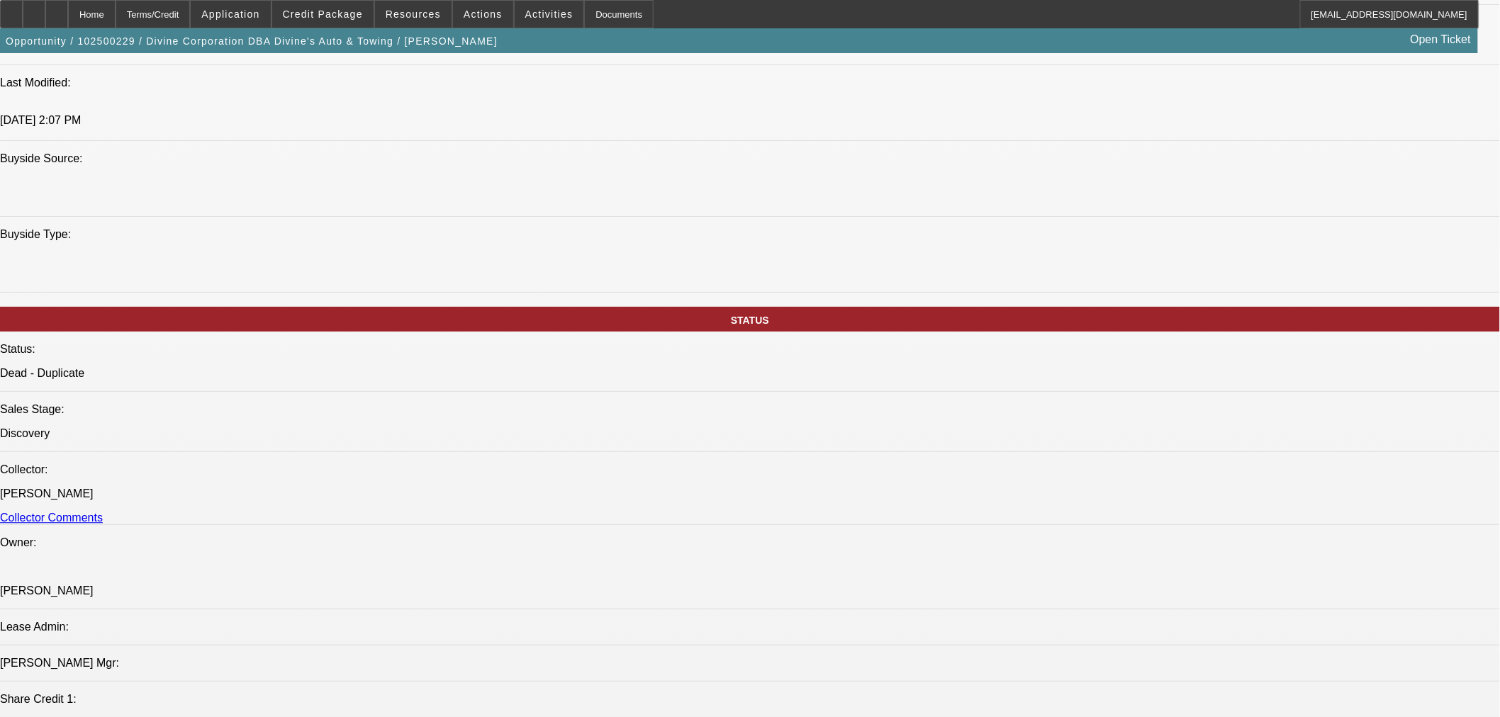
select select "0"
select select "3"
select select "0"
select select "6"
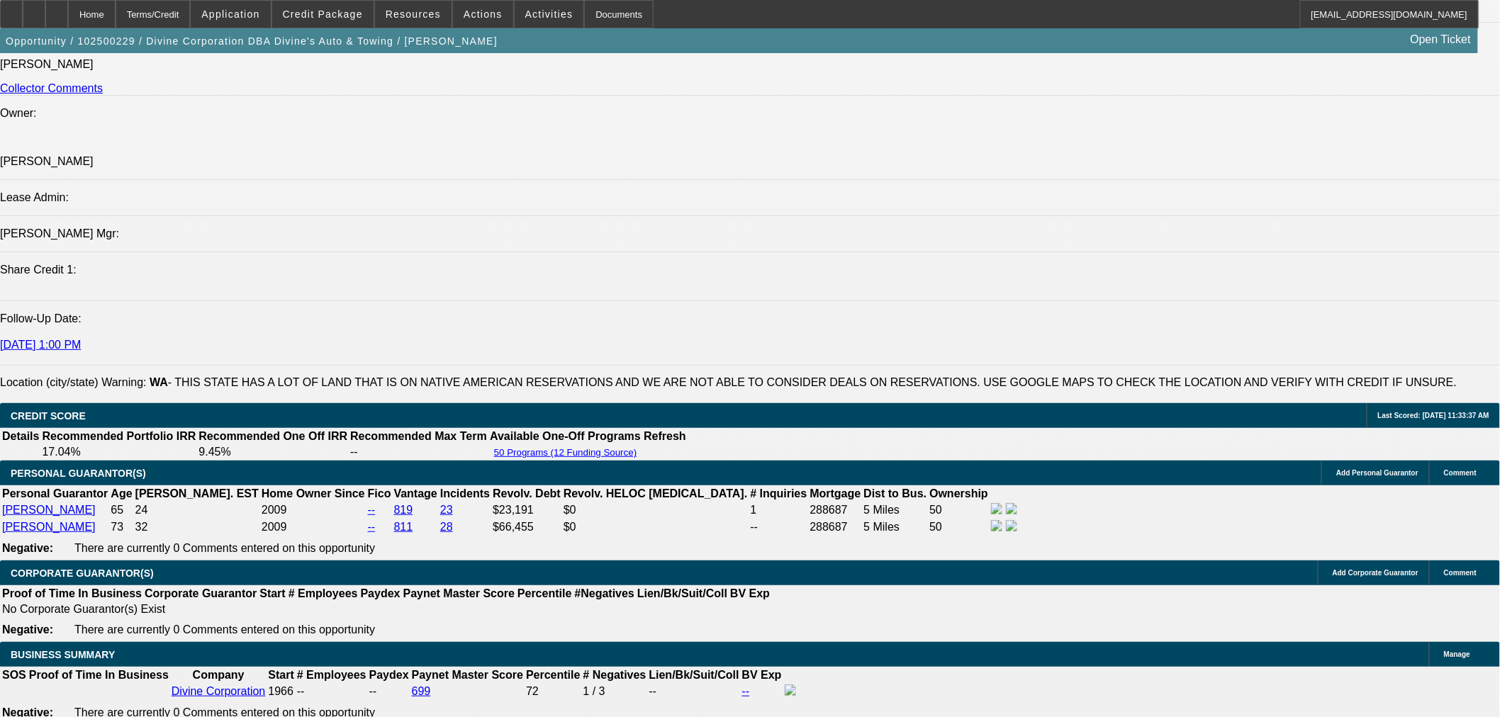
scroll to position [1788, 0]
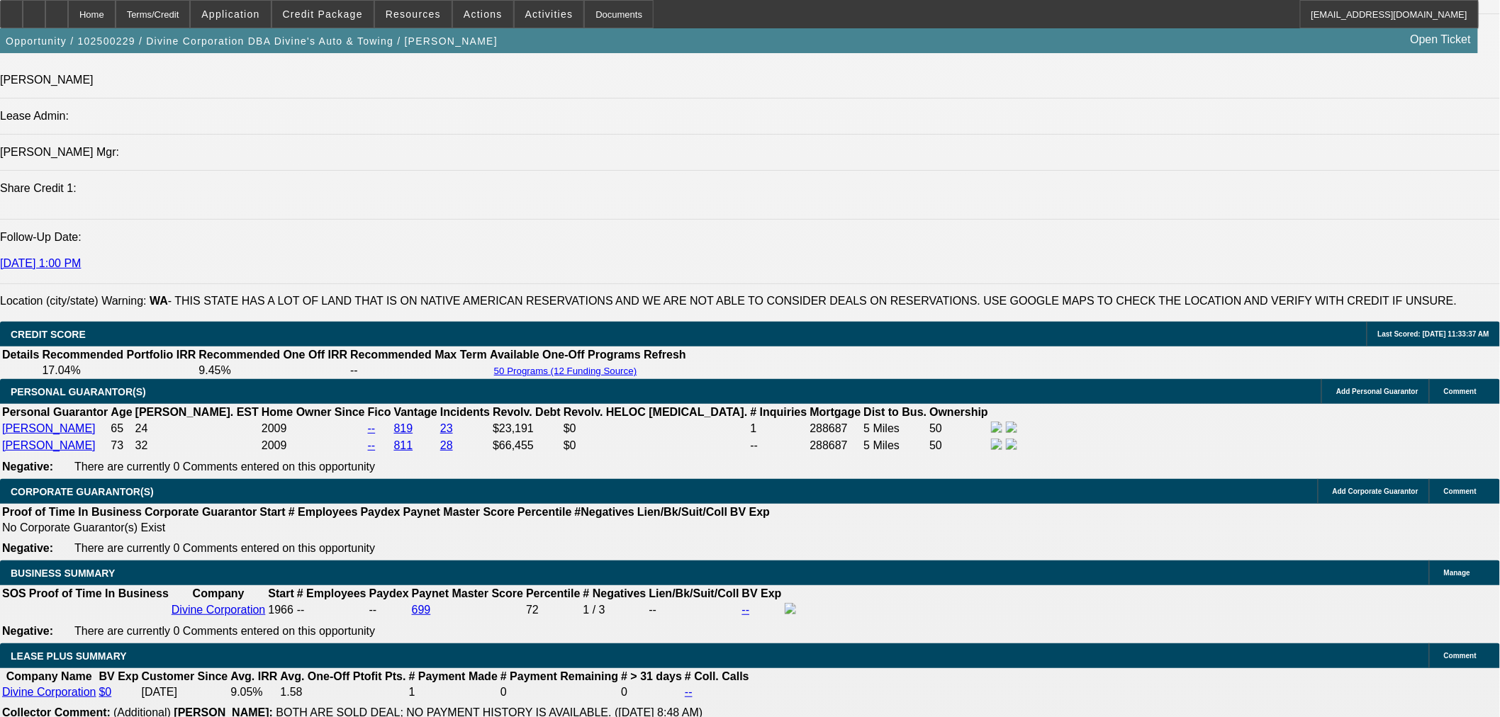
drag, startPoint x: 839, startPoint y: 319, endPoint x: 91, endPoint y: 318, distance: 747.8
copy span "Divine Corporation is a repeat Beacon customer who has owned truck stops/conven…"
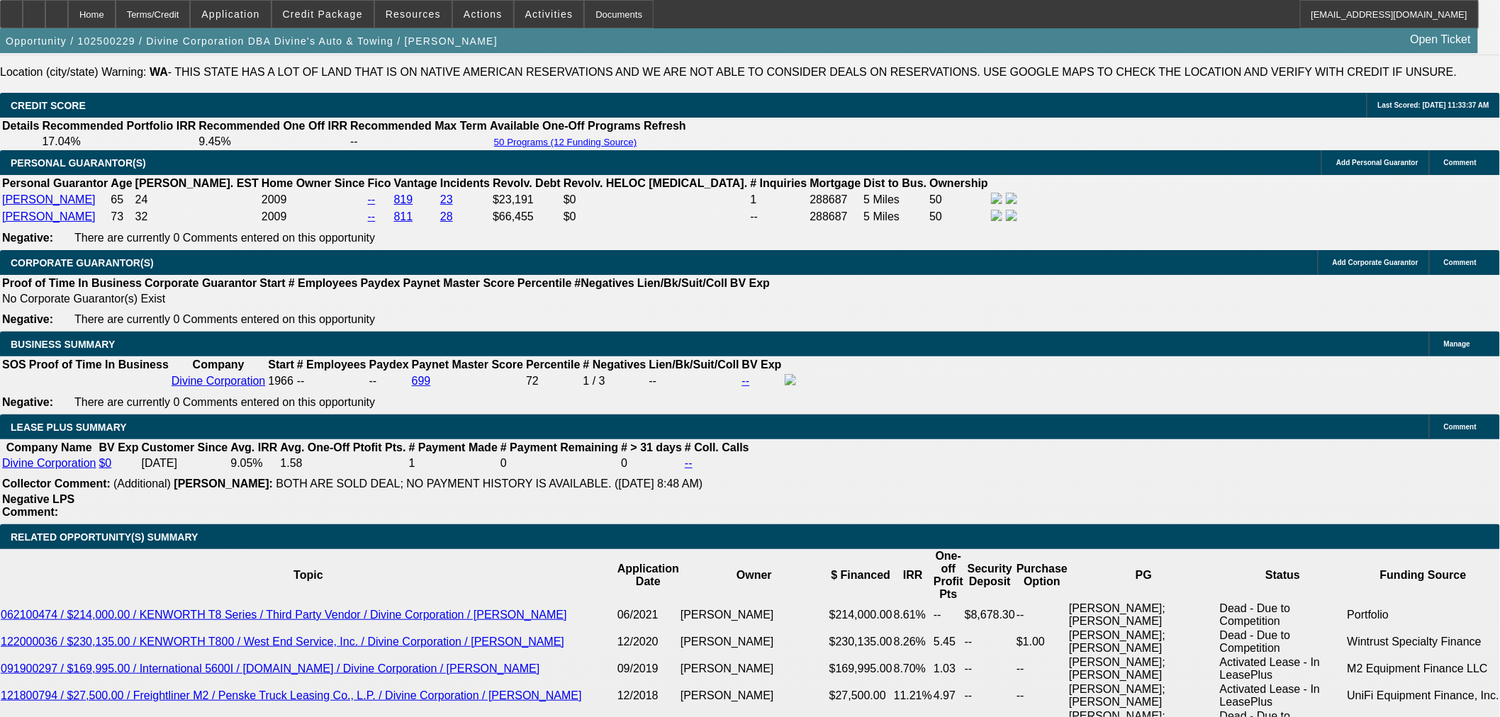
scroll to position [1867, 0]
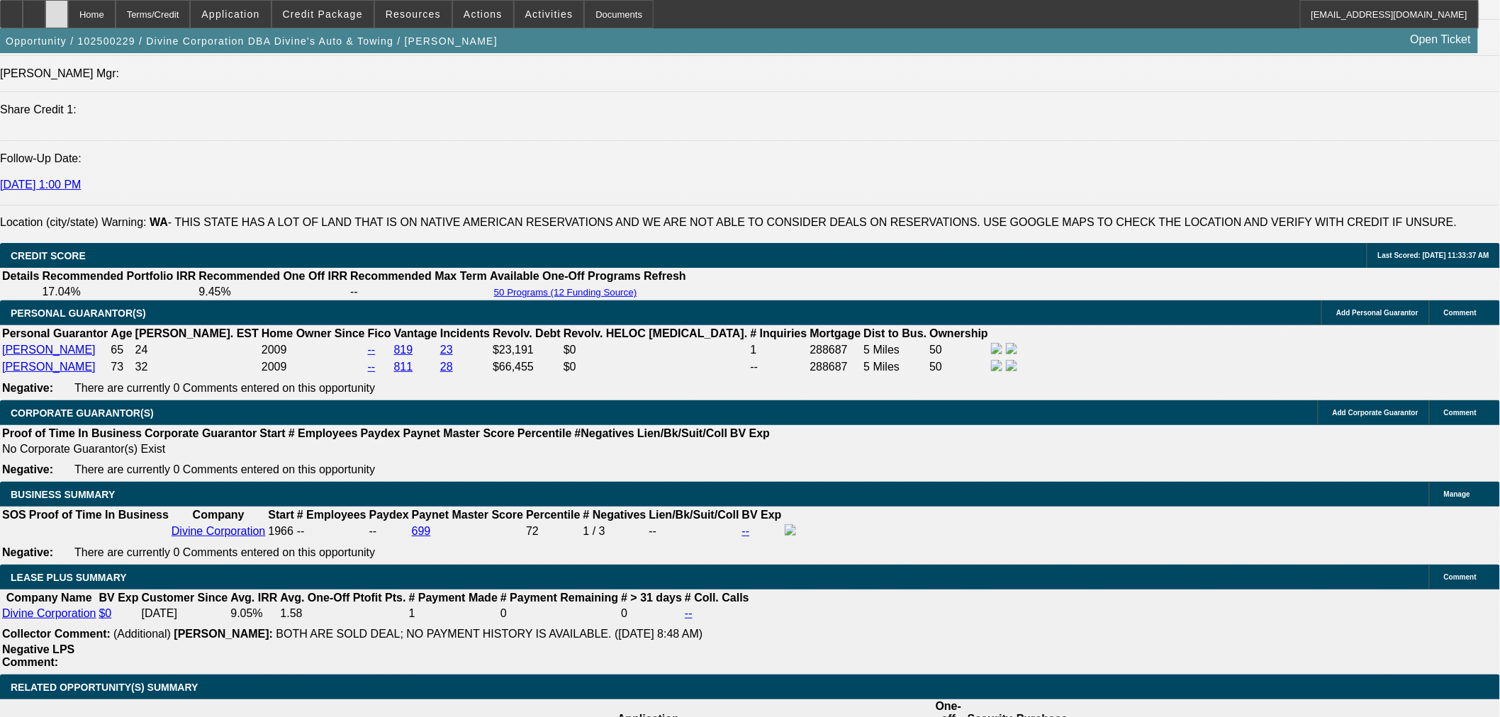
drag, startPoint x: 101, startPoint y: 16, endPoint x: 91, endPoint y: 45, distance: 30.7
click at [68, 16] on div at bounding box center [56, 14] width 23 height 28
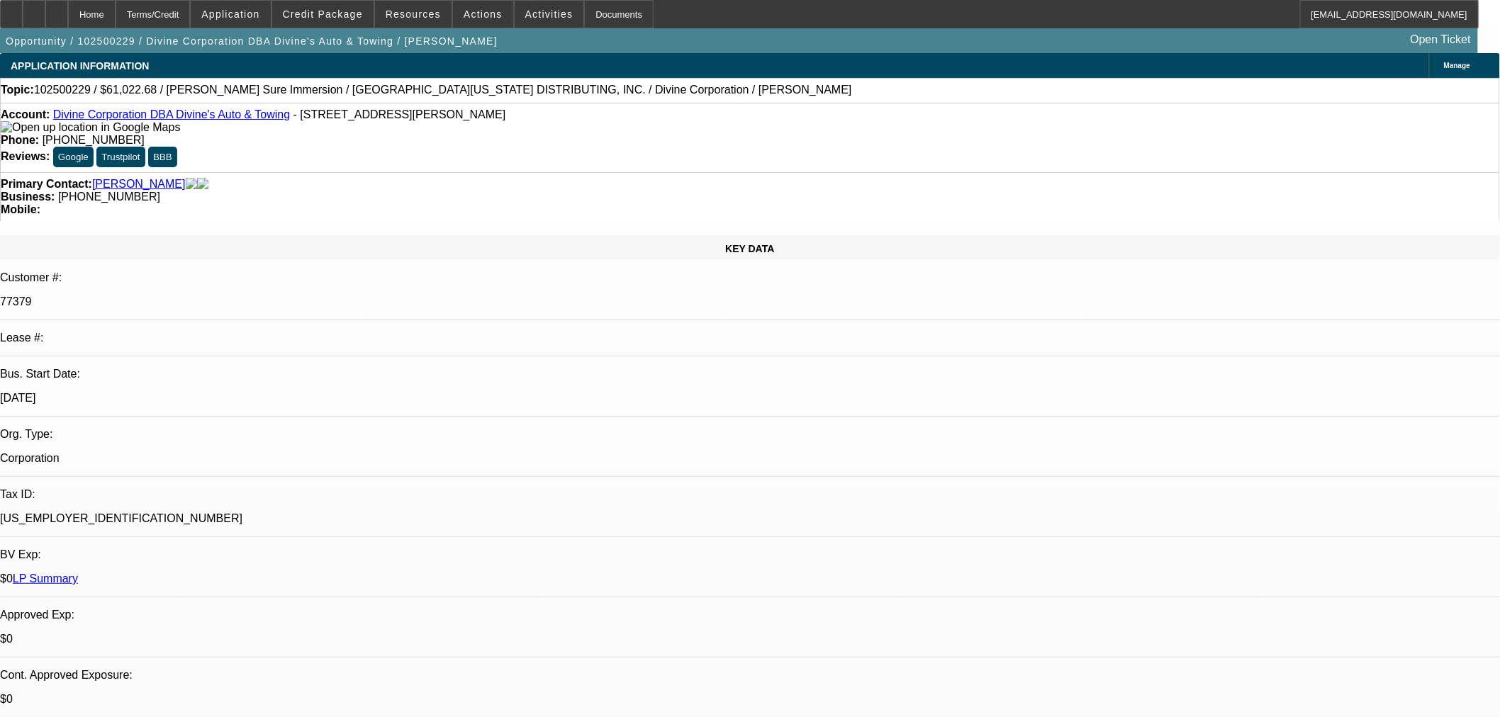
select select "0"
select select "3"
select select "0"
select select "6"
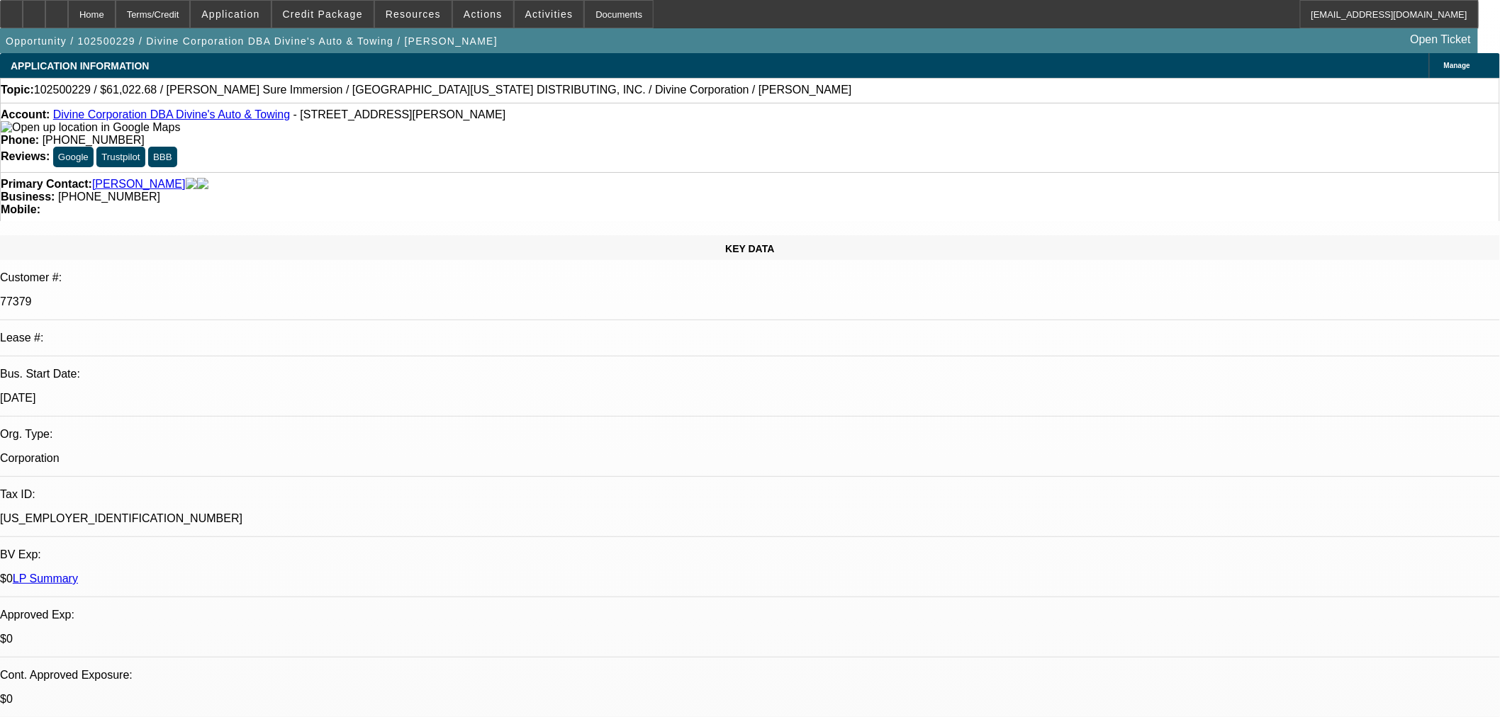
select select "0"
select select "3"
select select "0"
select select "6"
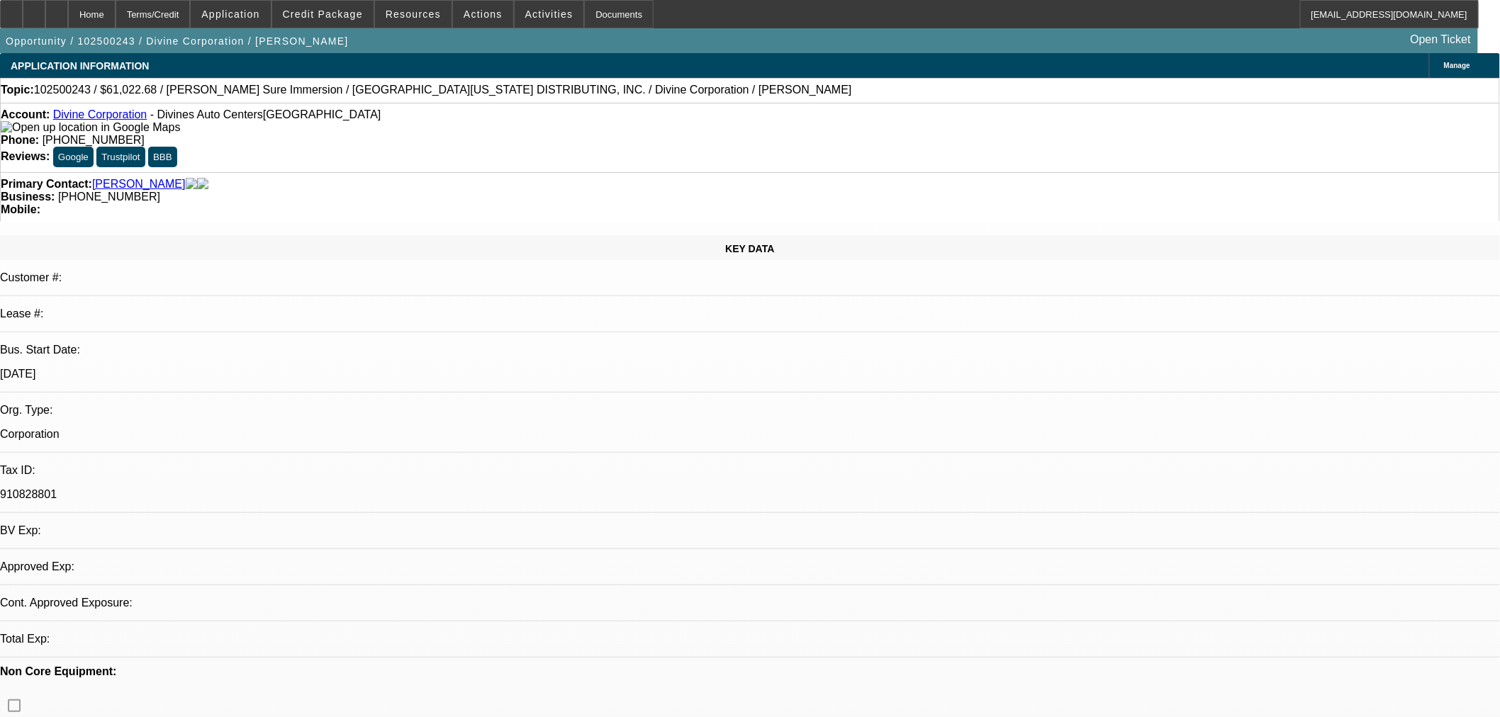
select select "0"
select select "2"
select select "0.1"
select select "4"
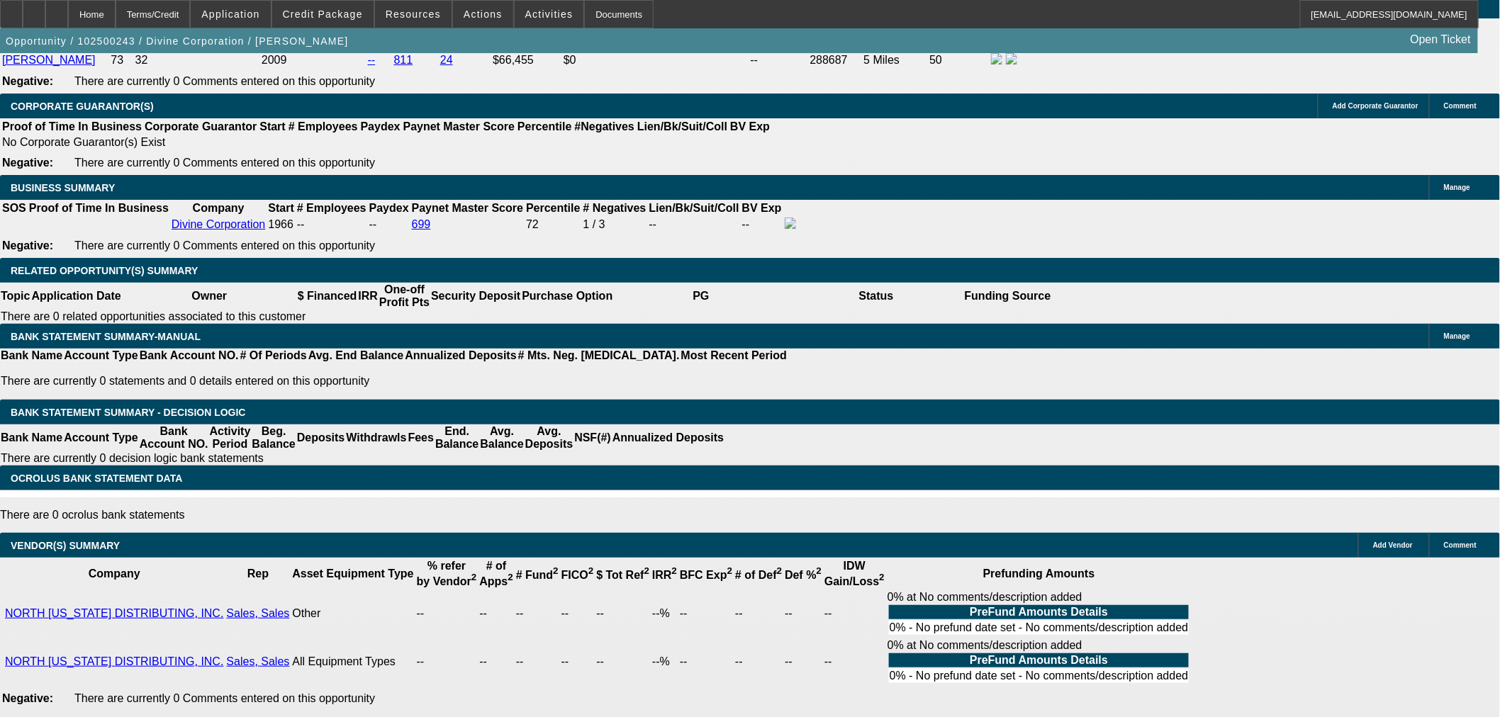
scroll to position [1968, 0]
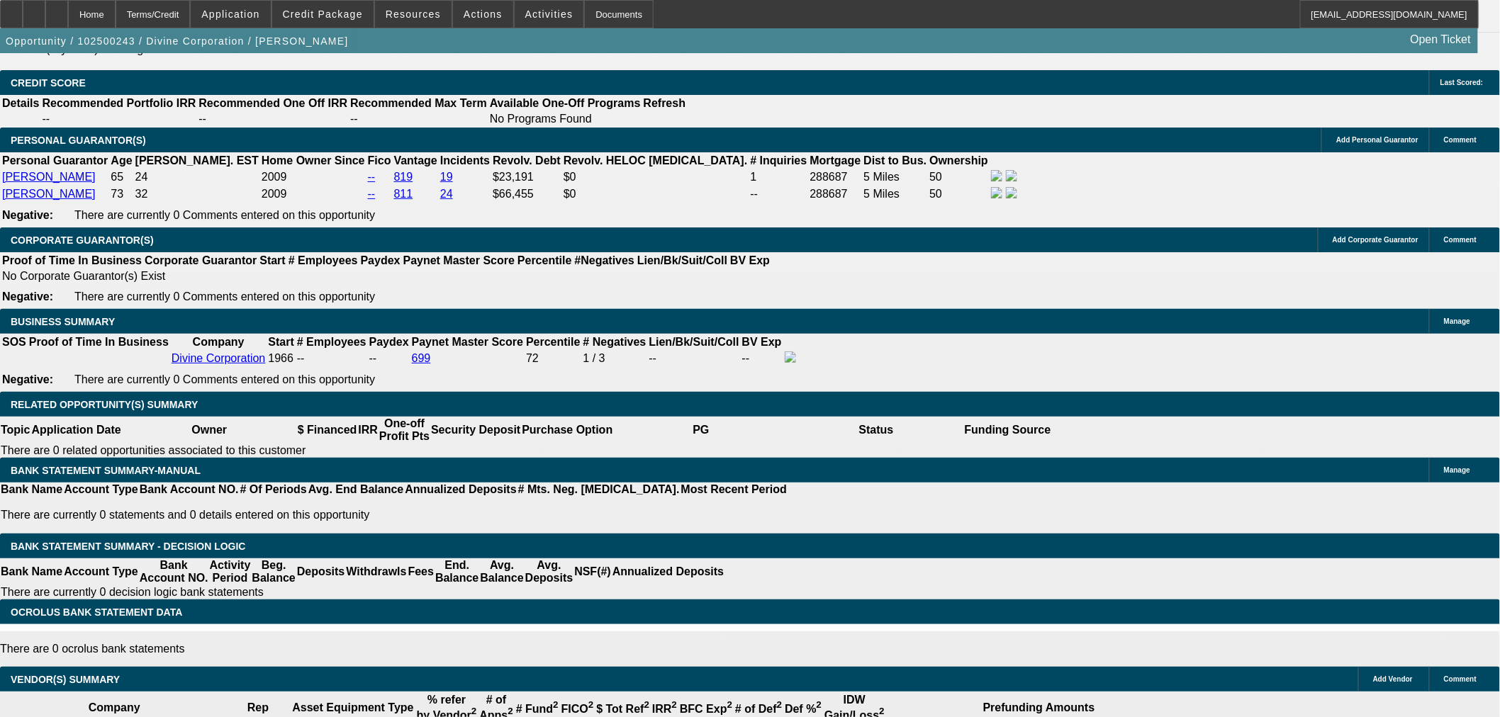
type input "$0.00"
drag, startPoint x: 727, startPoint y: 301, endPoint x: 724, endPoint y: 308, distance: 7.9
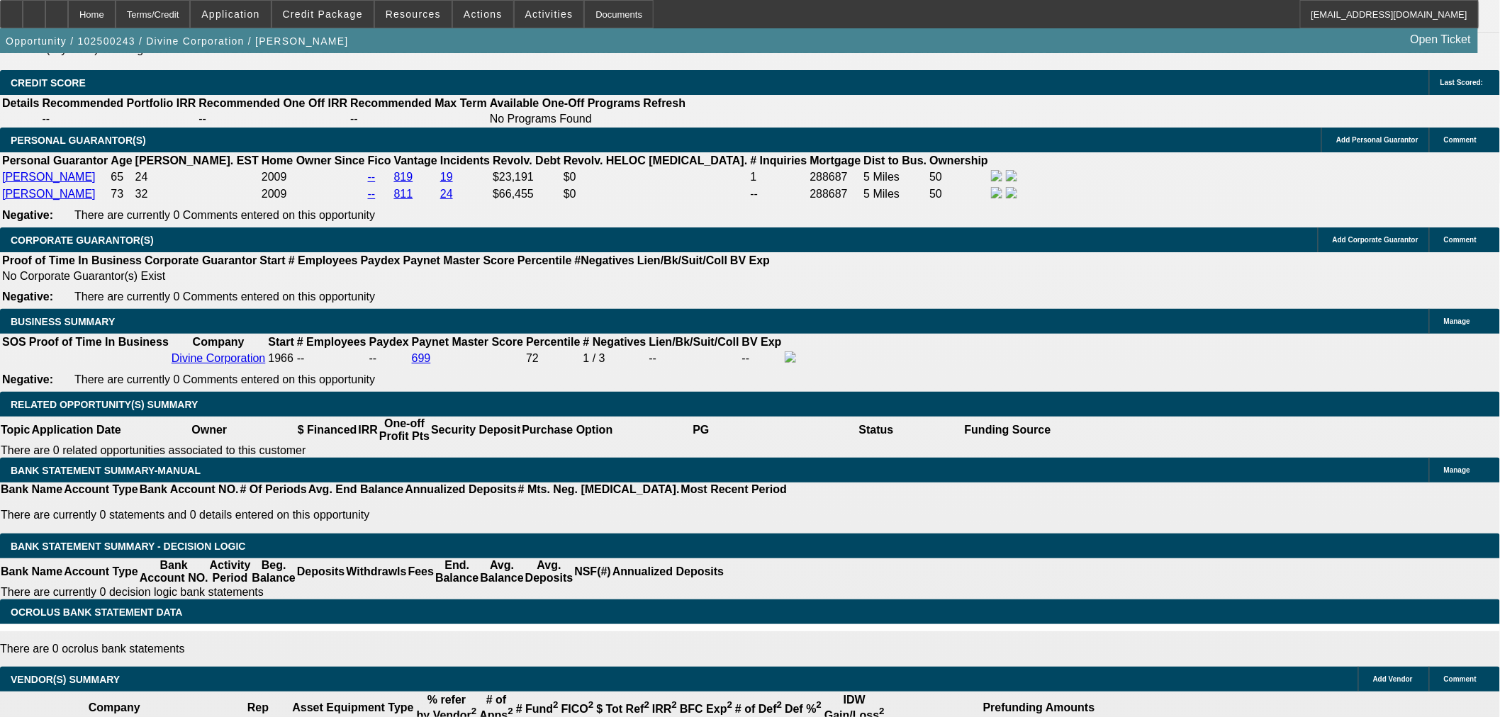
type input "60"
type input "8"
type input "$1,237.32"
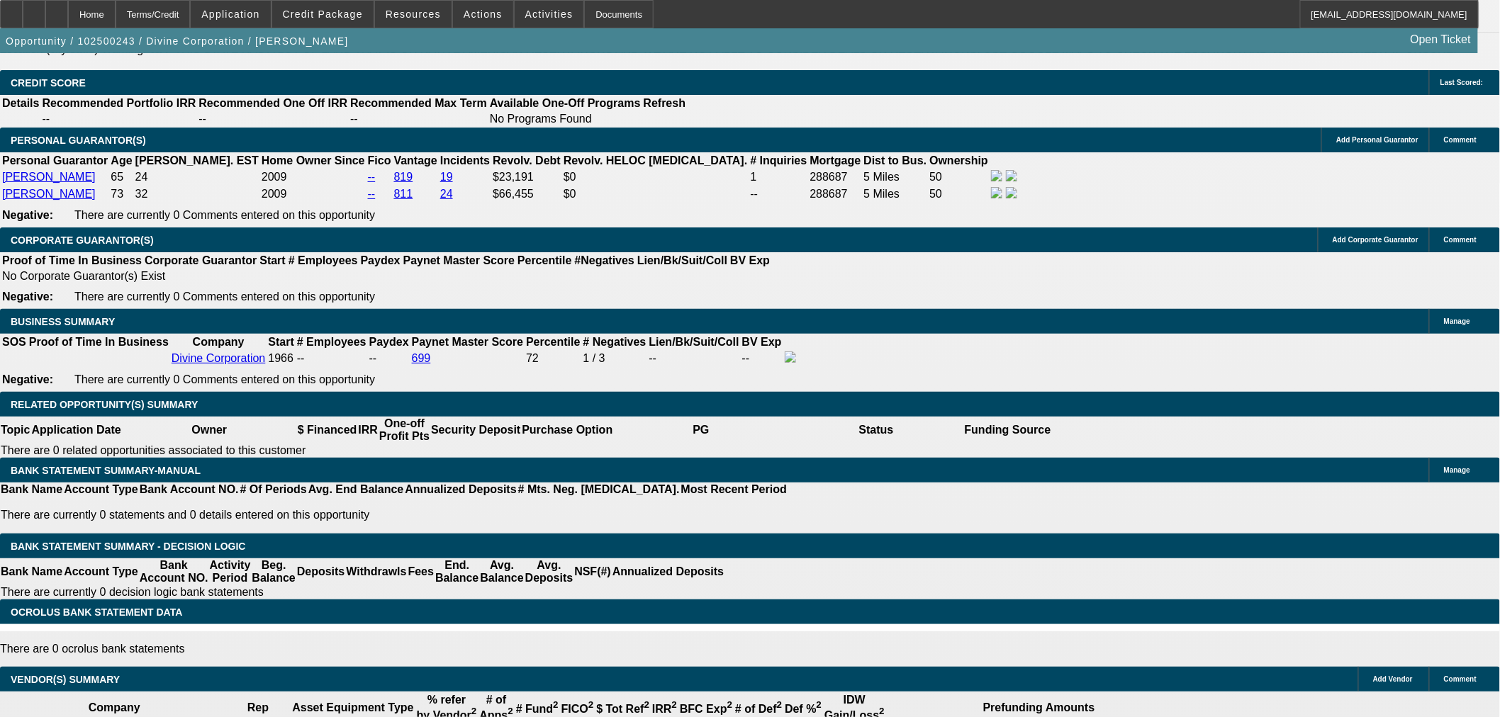
type input "$2,474.64"
type input "8.9"
type input "$1,263.77"
type input "$2,527.54"
type input "8.9"
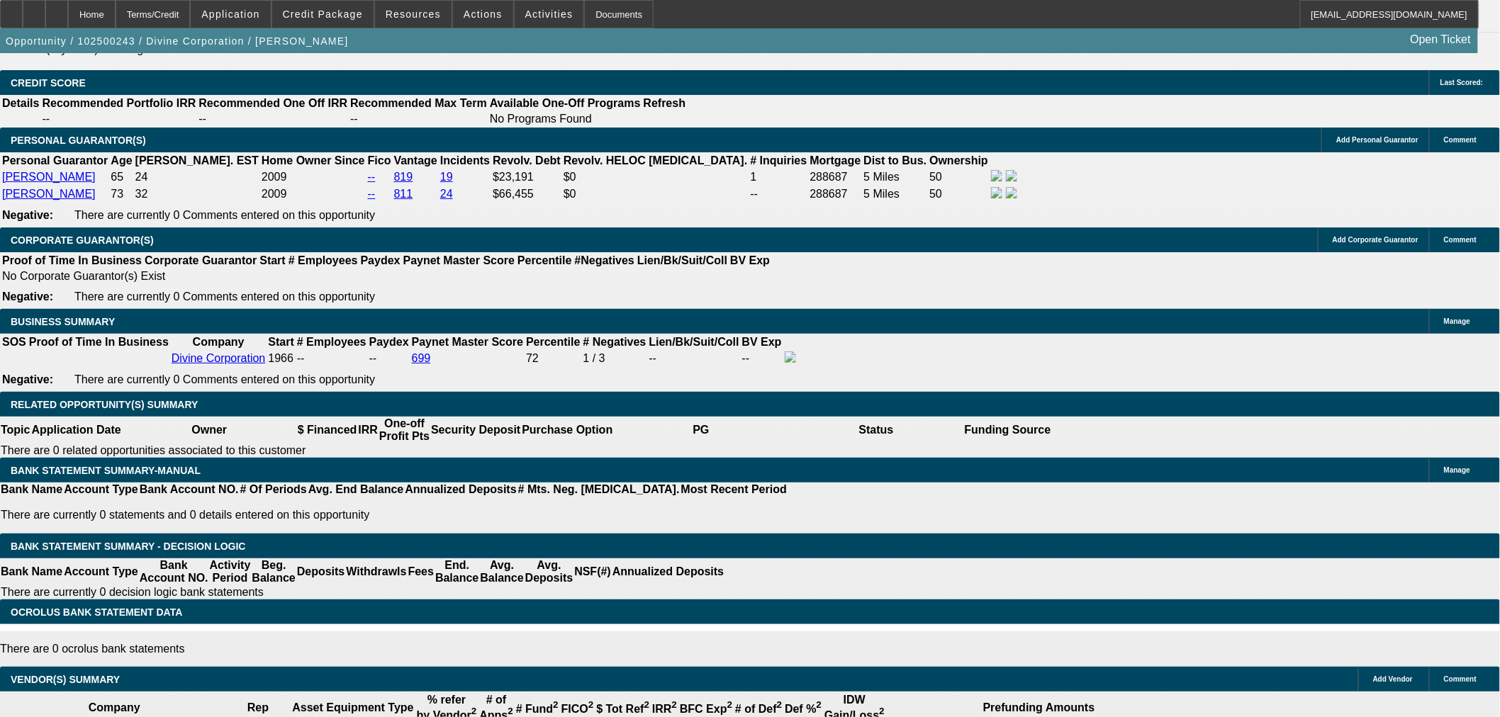
click at [232, 58] on span "button" at bounding box center [177, 41] width 354 height 34
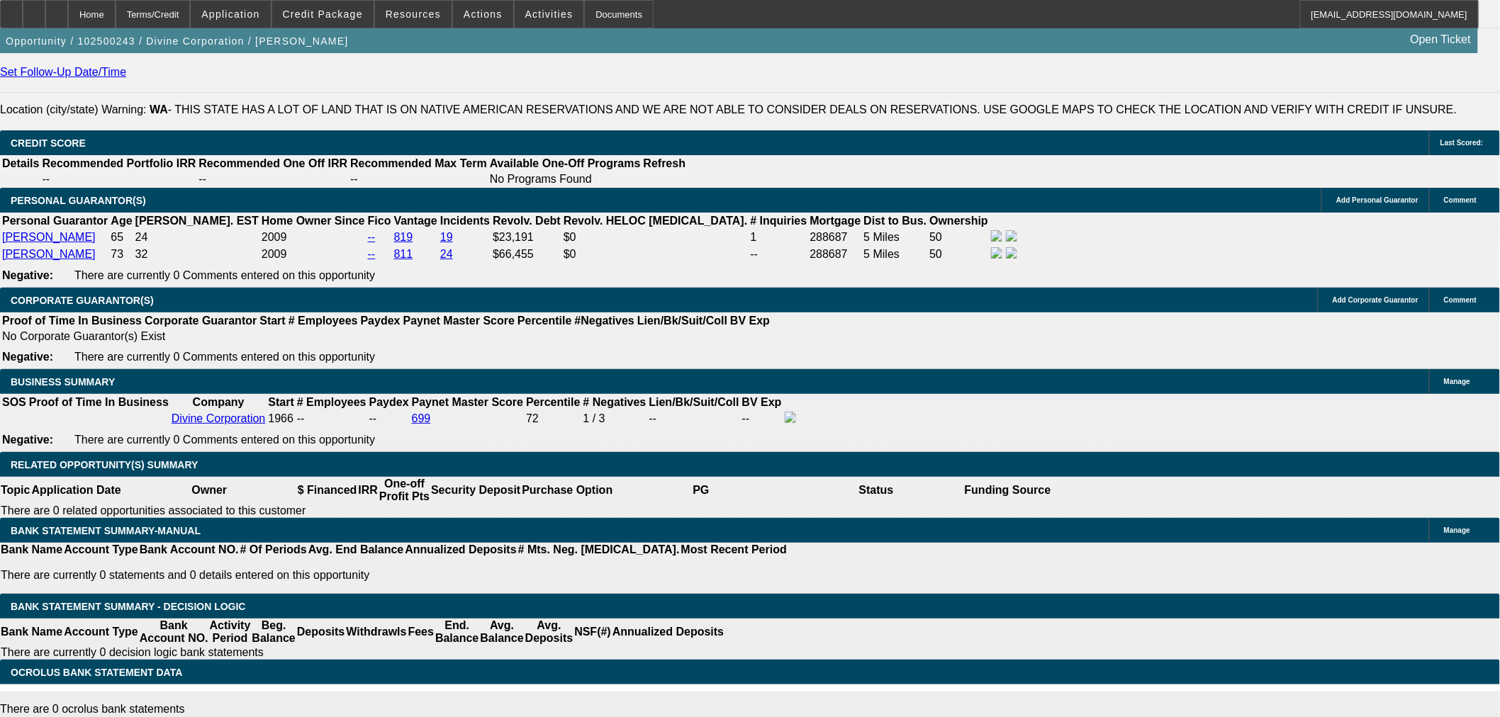
scroll to position [1811, 0]
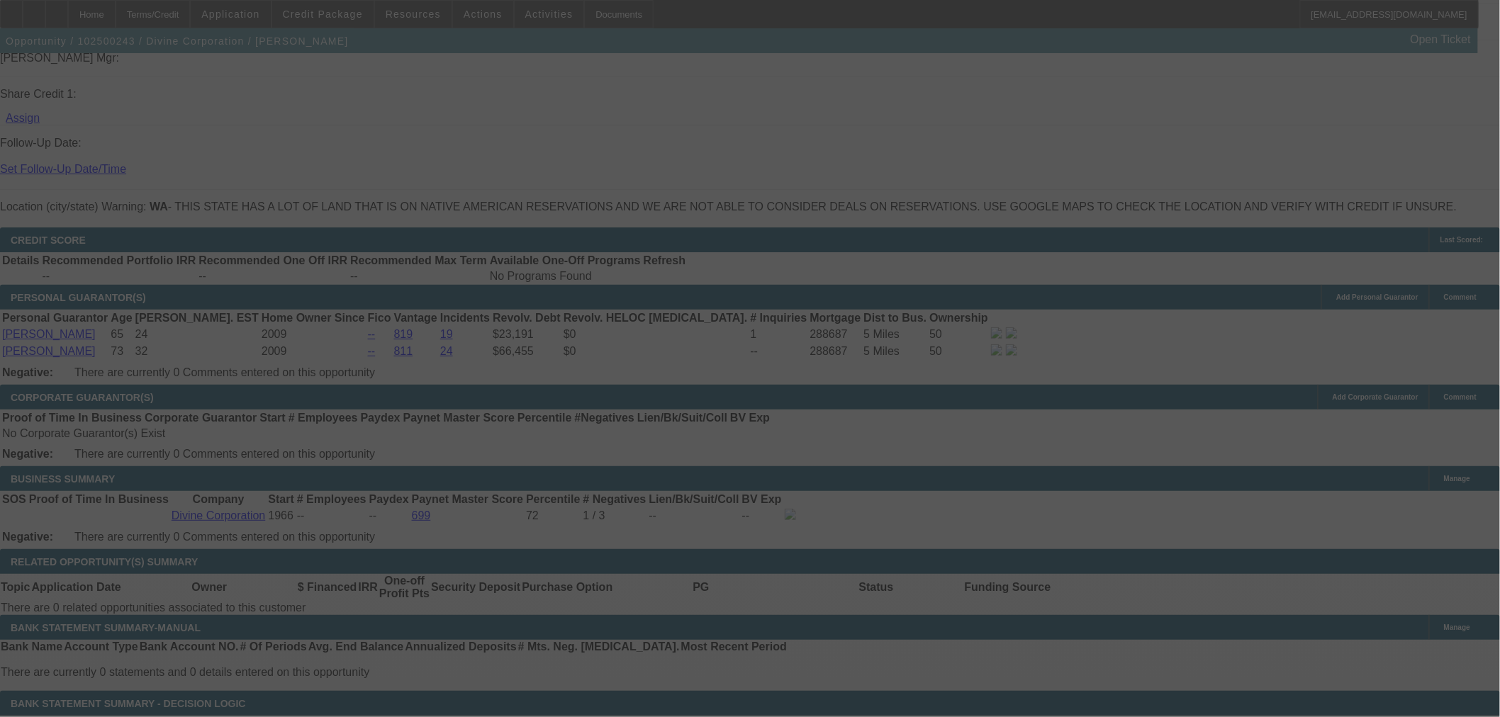
select select "0"
select select "2"
select select "0.1"
select select "4"
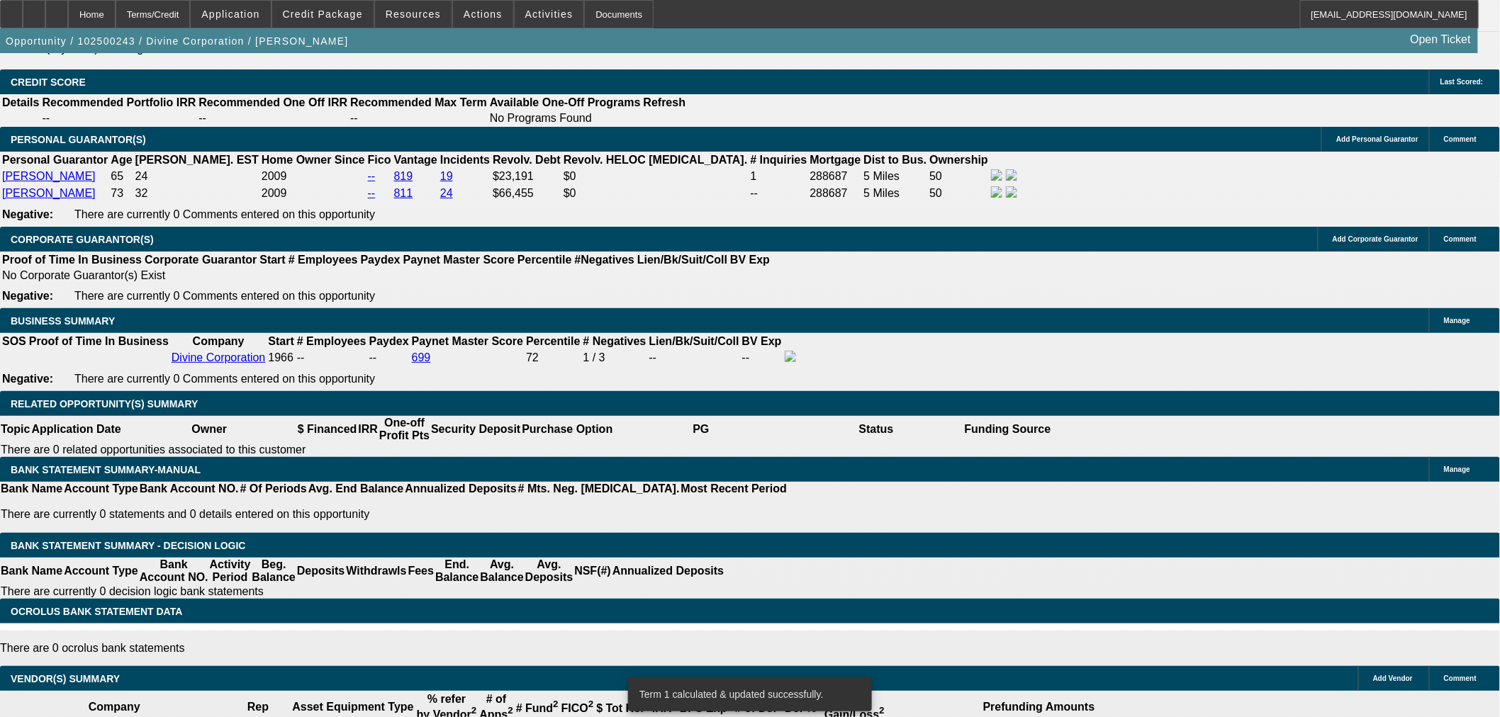
scroll to position [1968, 0]
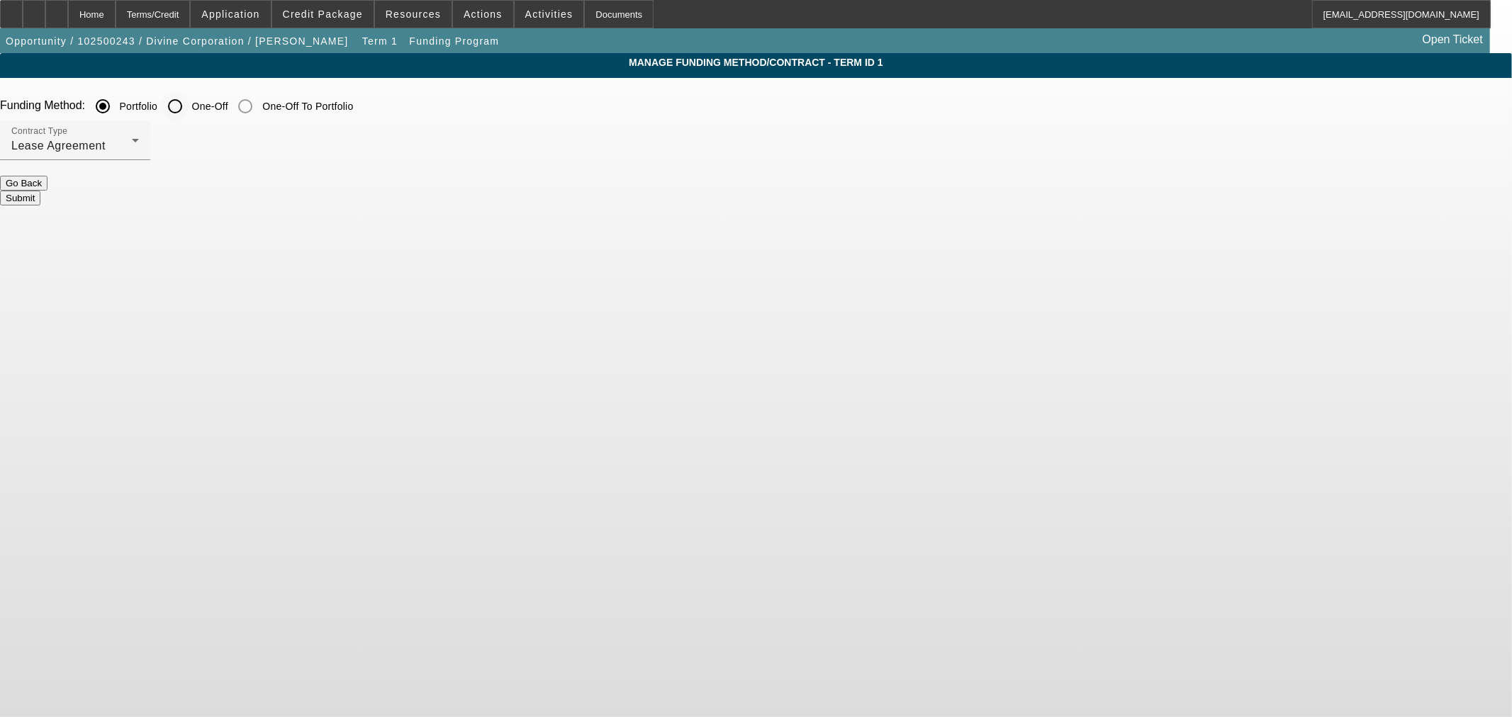
click at [189, 111] on input "One-Off" at bounding box center [175, 106] width 28 height 28
radio input "true"
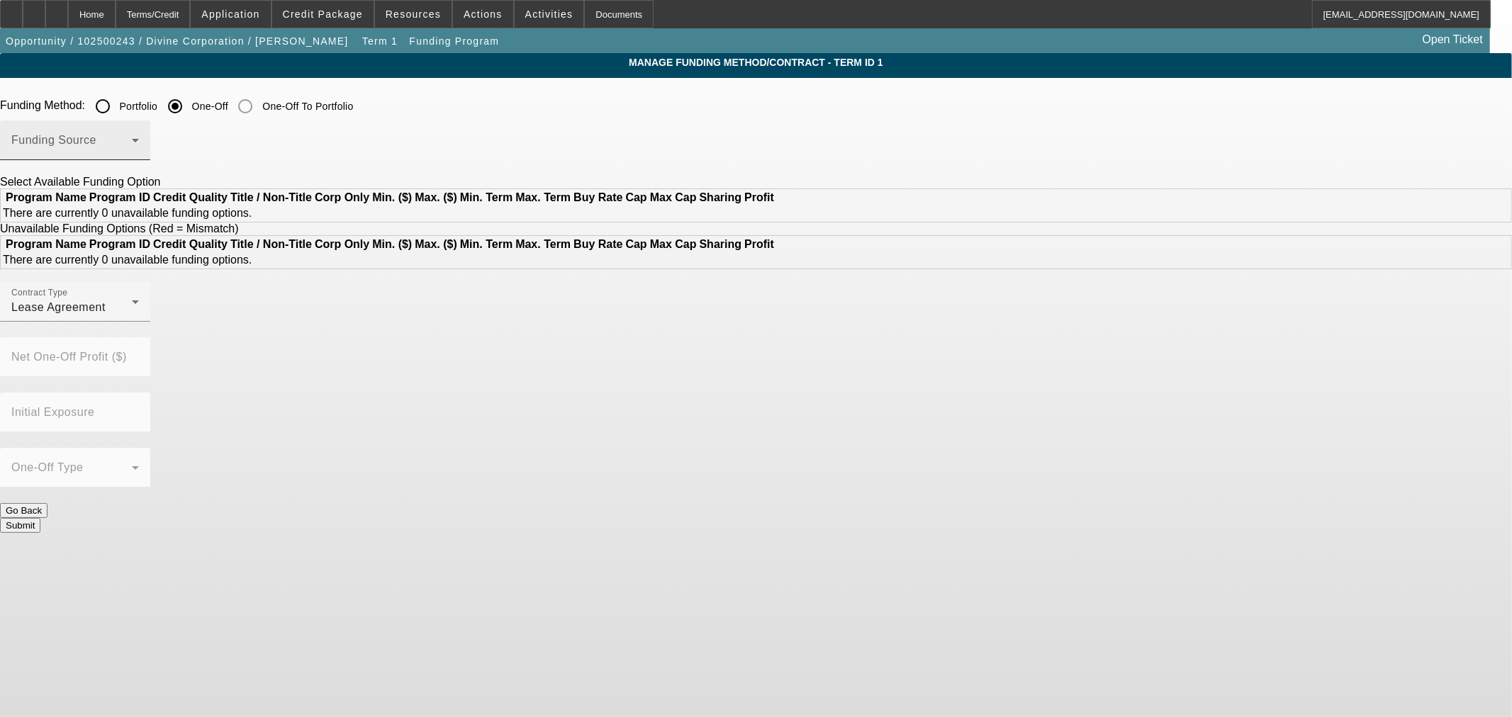
click at [139, 137] on div "Funding Source" at bounding box center [75, 140] width 128 height 40
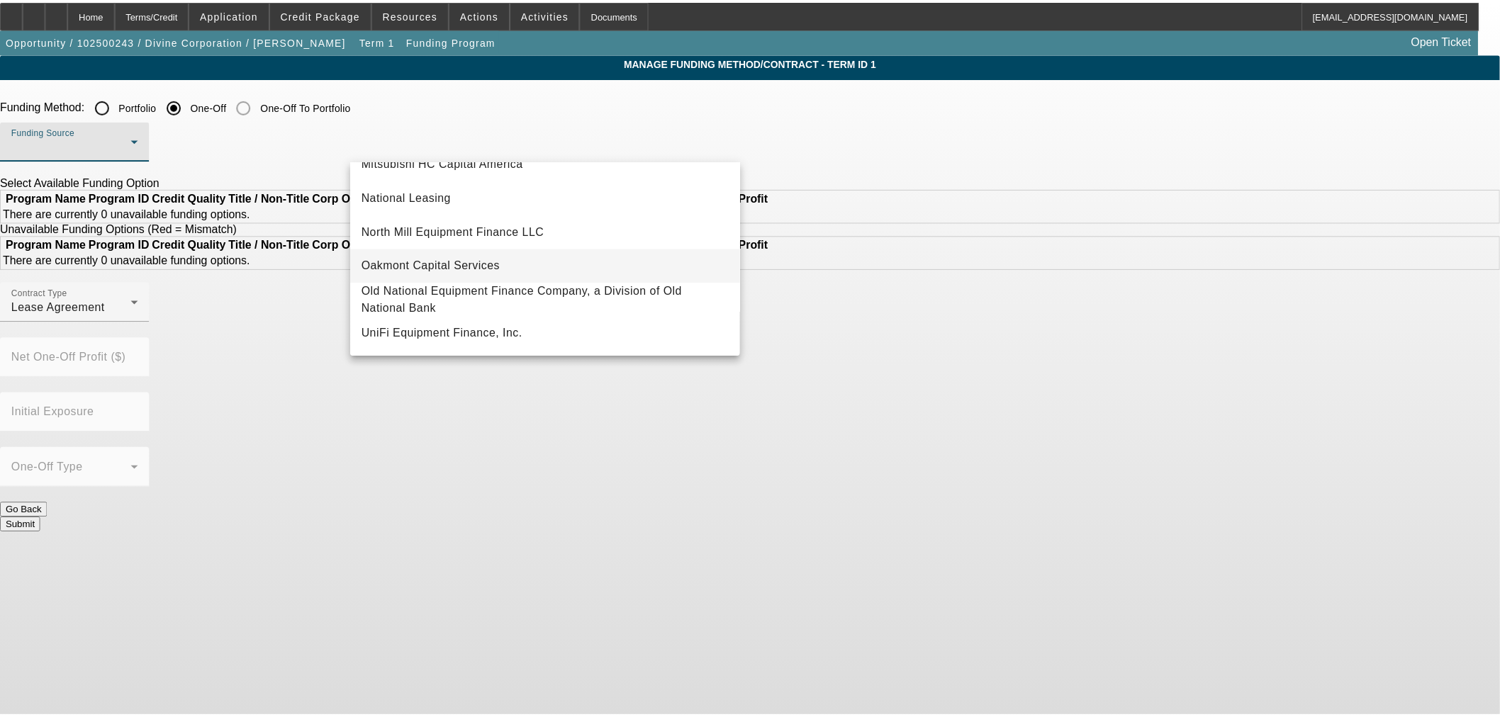
scroll to position [244, 0]
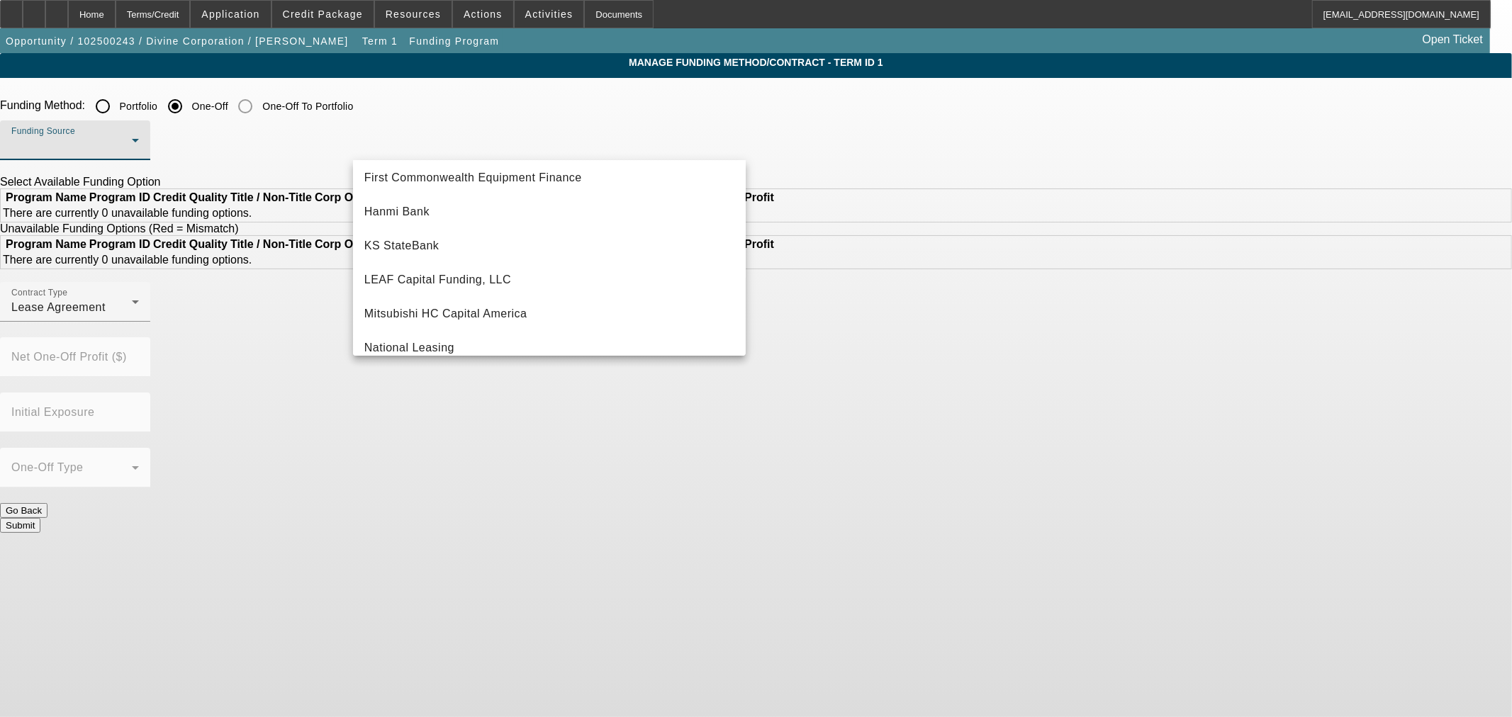
click at [459, 271] on span "LEAF Capital Funding, LLC" at bounding box center [437, 279] width 147 height 17
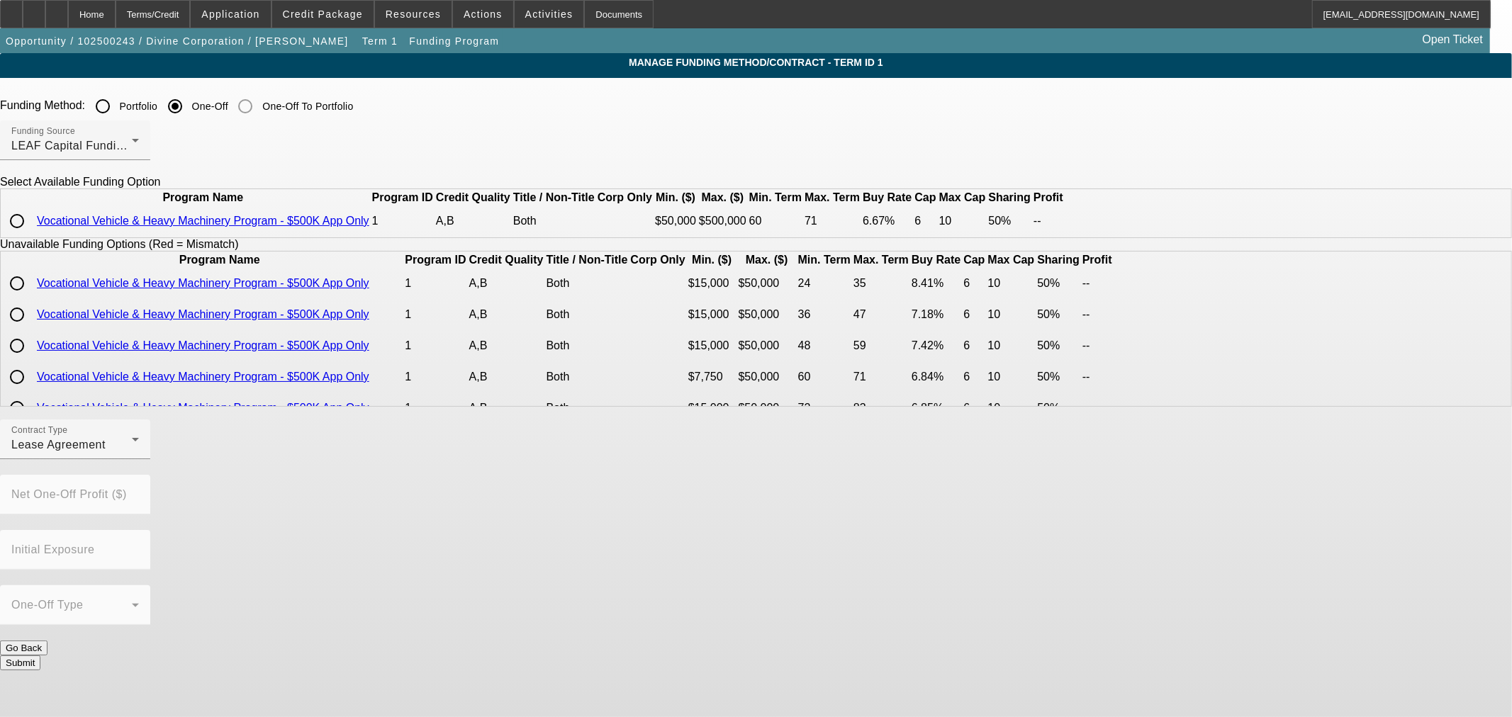
click at [31, 235] on input "radio" at bounding box center [17, 221] width 28 height 28
radio input "true"
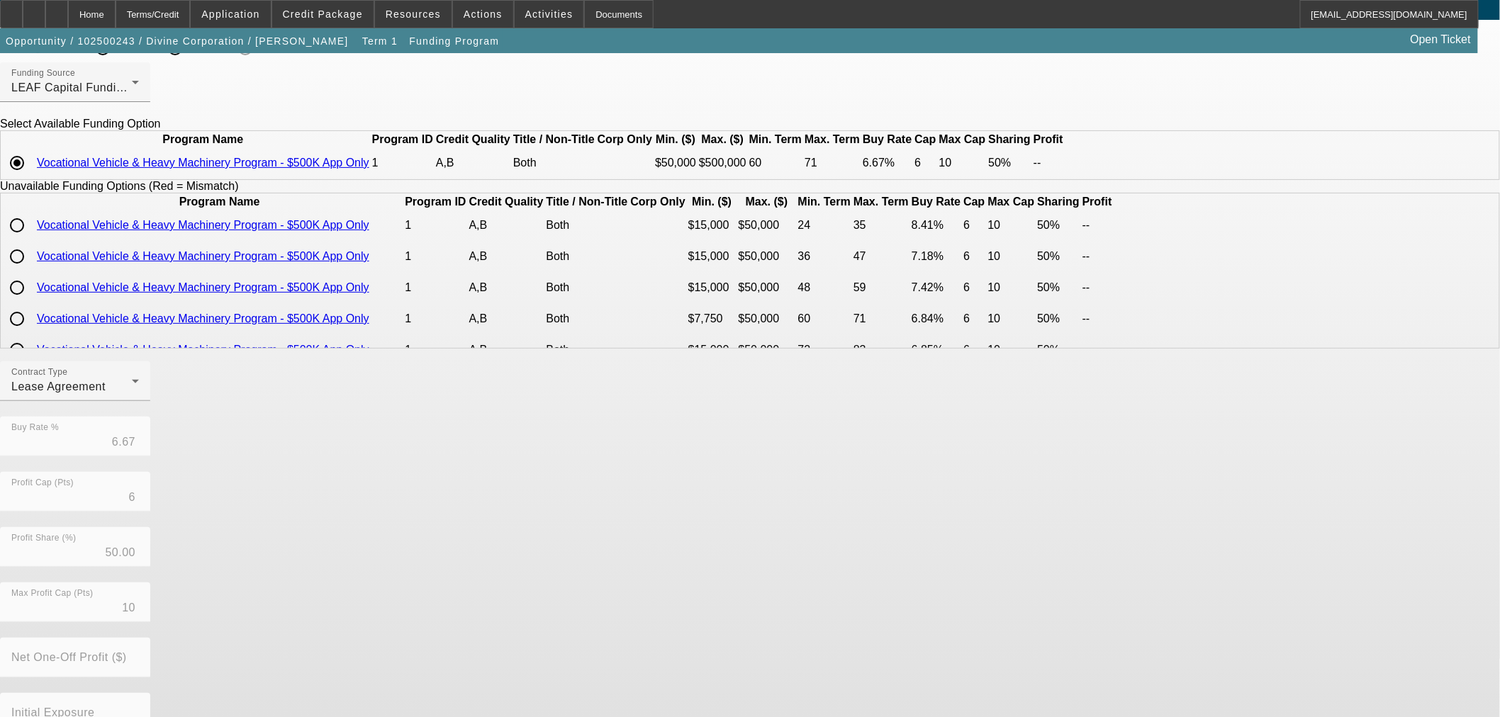
scroll to position [157, 0]
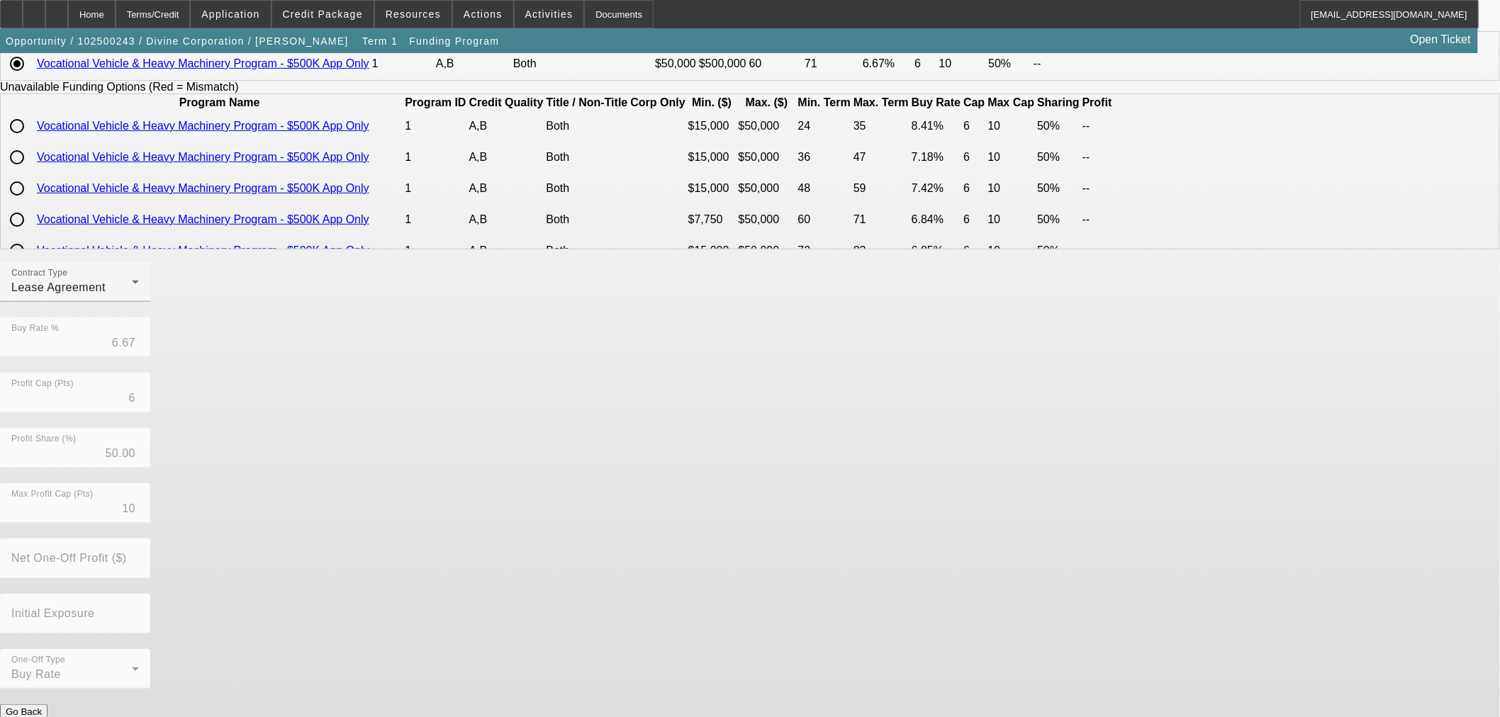
click at [150, 318] on div at bounding box center [75, 310] width 150 height 16
click at [132, 296] on div "Lease Agreement" at bounding box center [71, 287] width 120 height 17
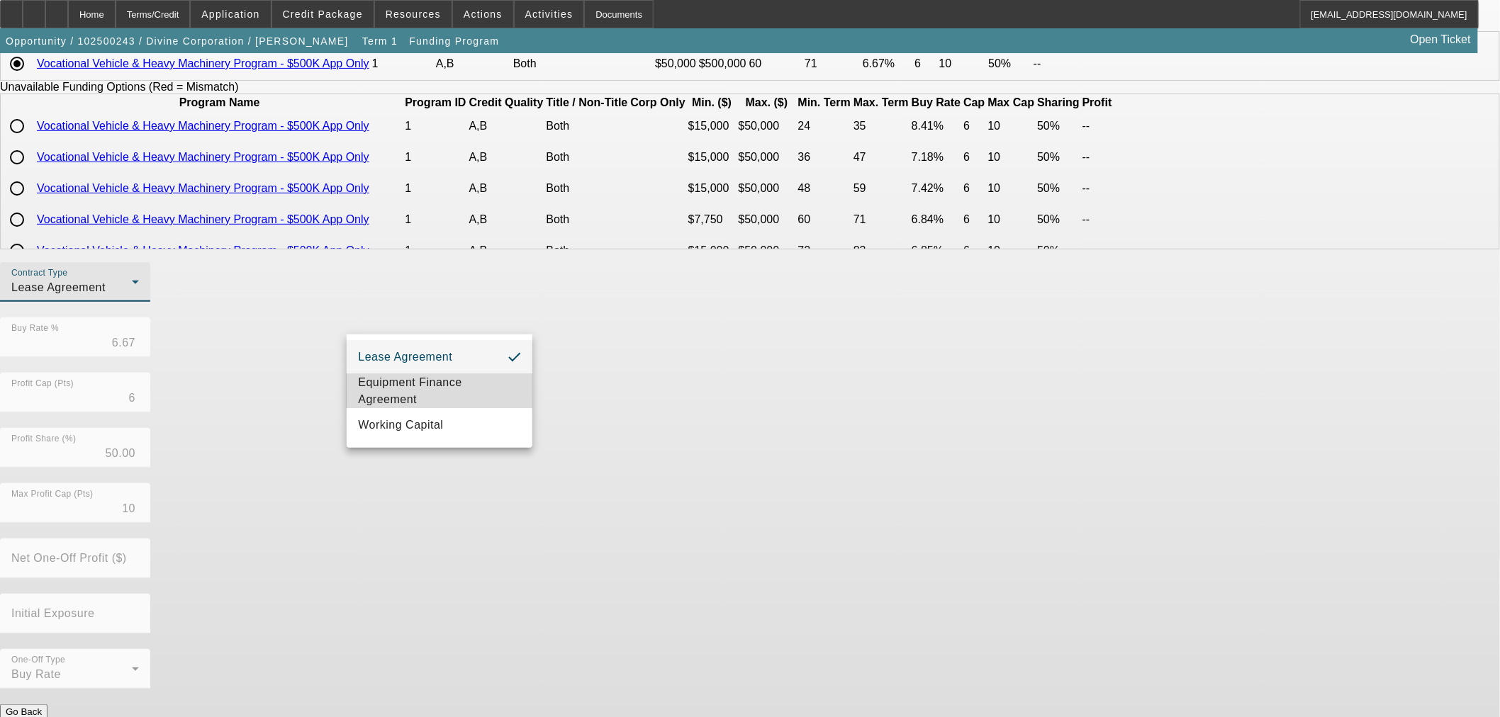
click at [471, 387] on span "Equipment Finance Agreement" at bounding box center [439, 391] width 163 height 34
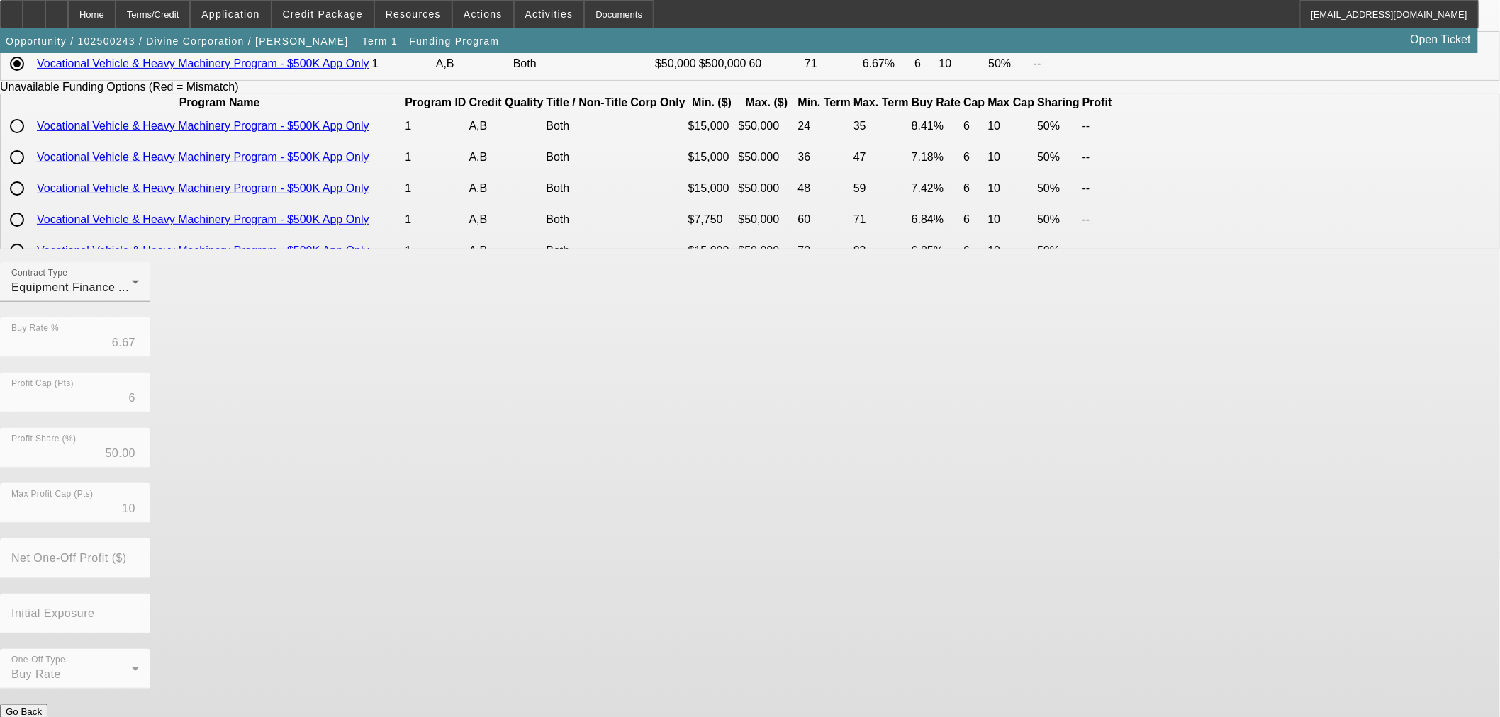
click at [40, 717] on button "Submit" at bounding box center [20, 726] width 40 height 15
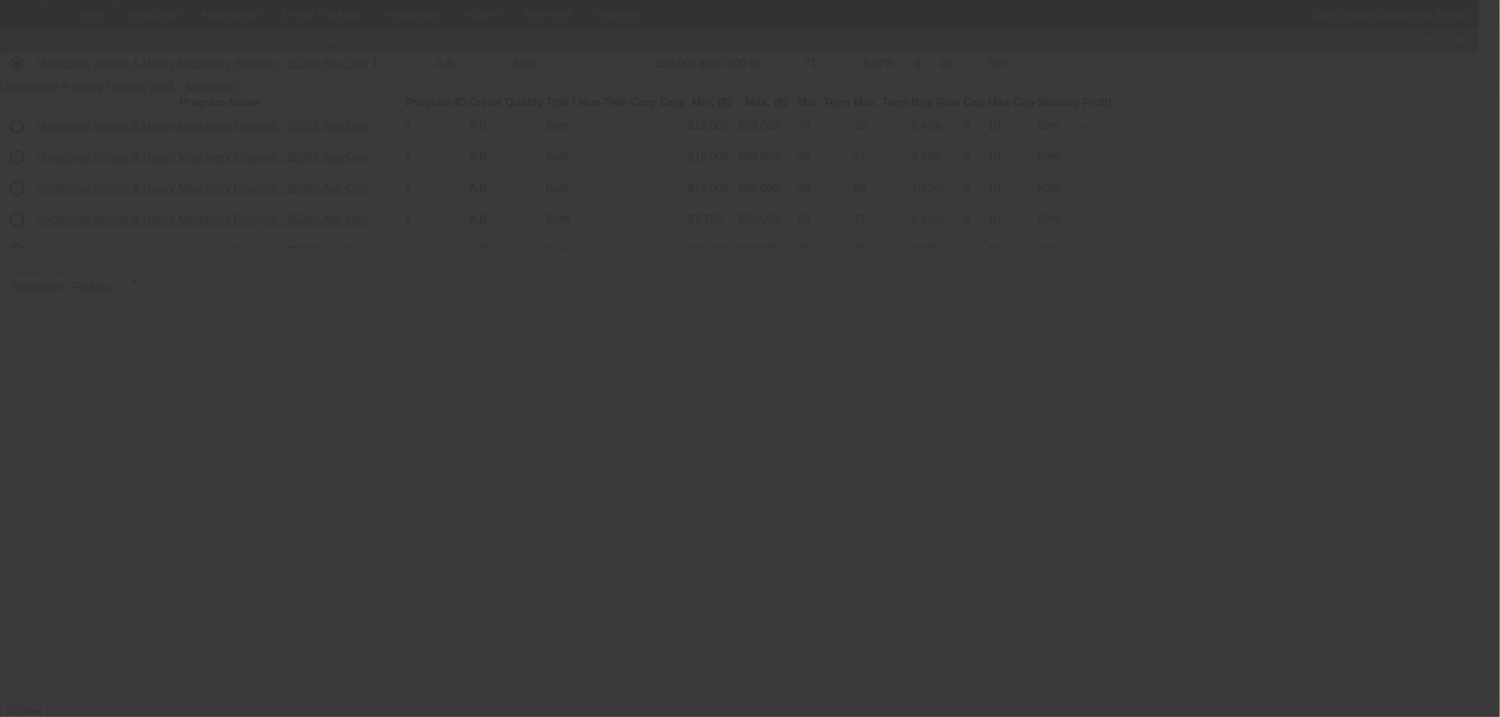
radio input "true"
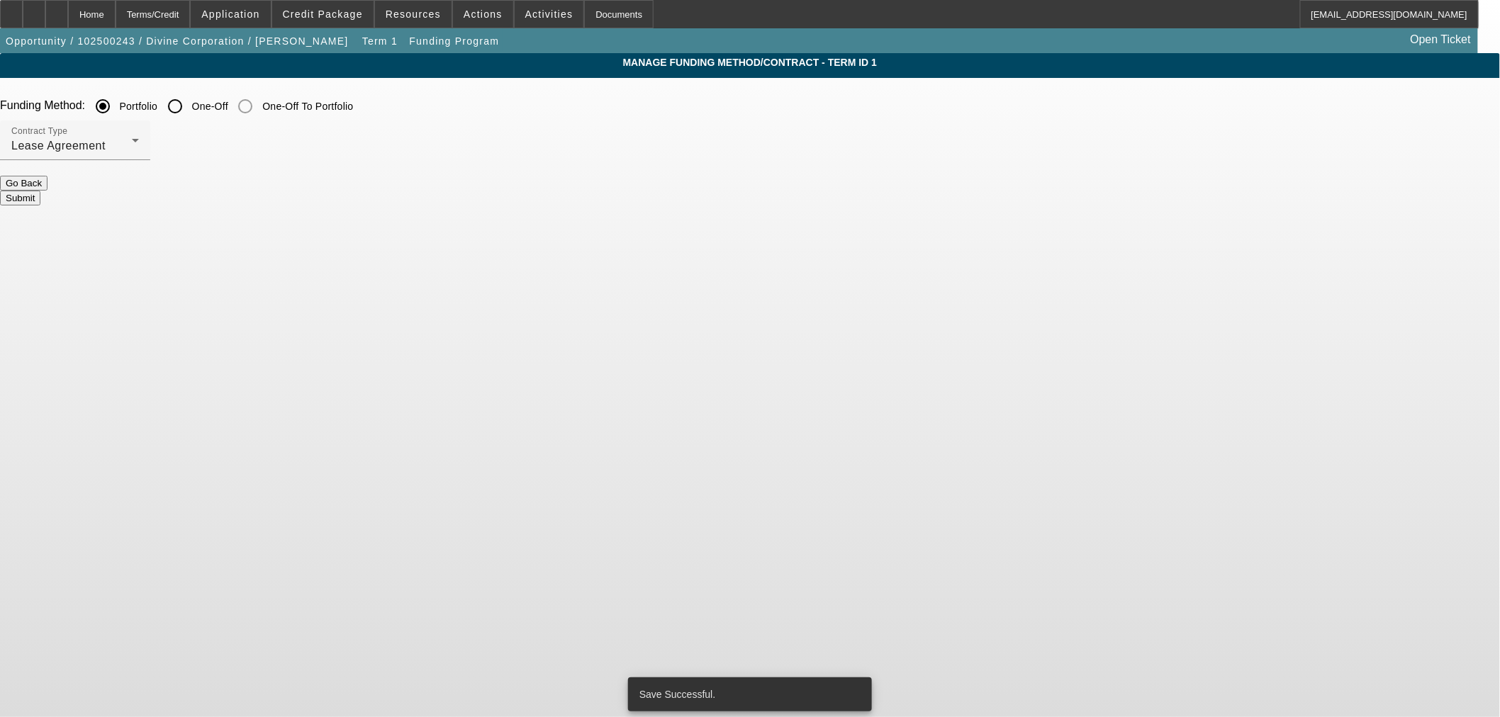
scroll to position [0, 0]
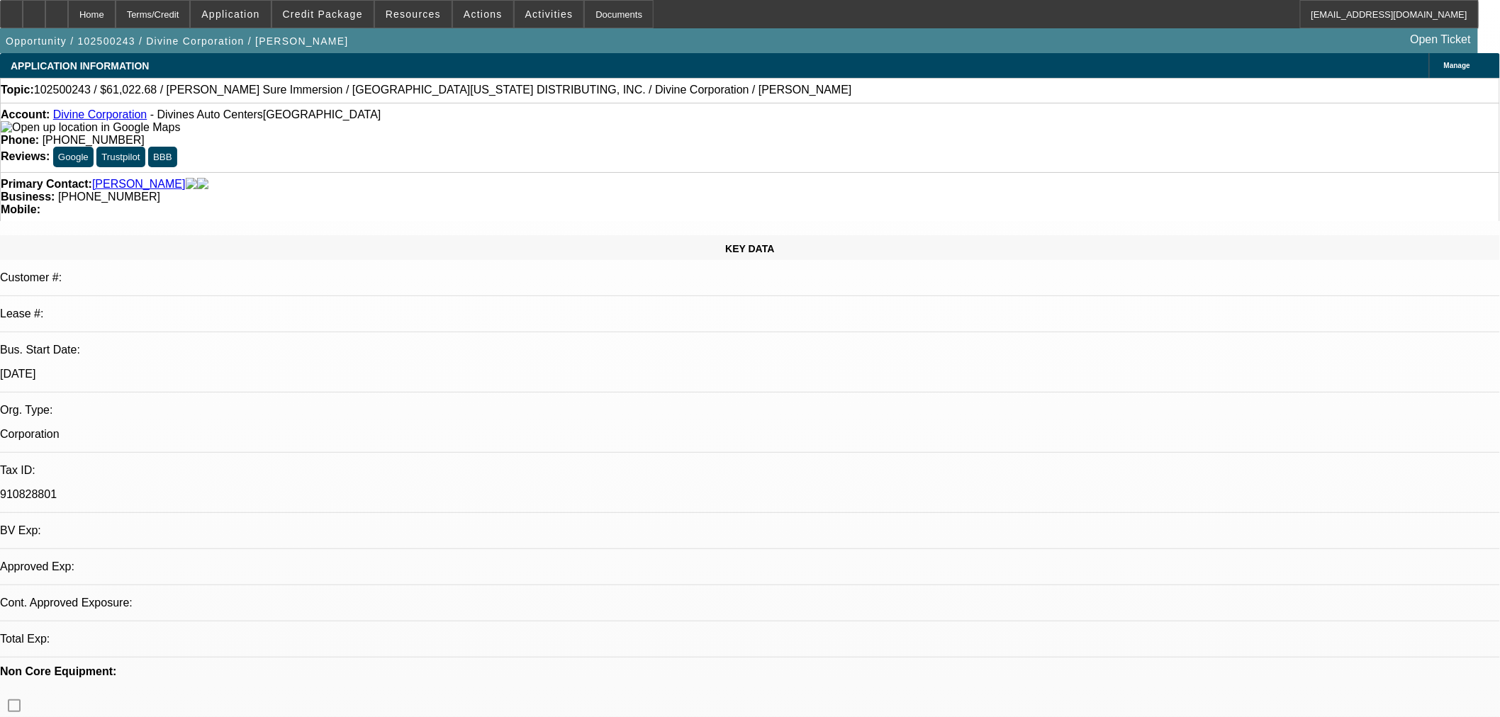
select select "0"
select select "2"
select select "0"
select select "6"
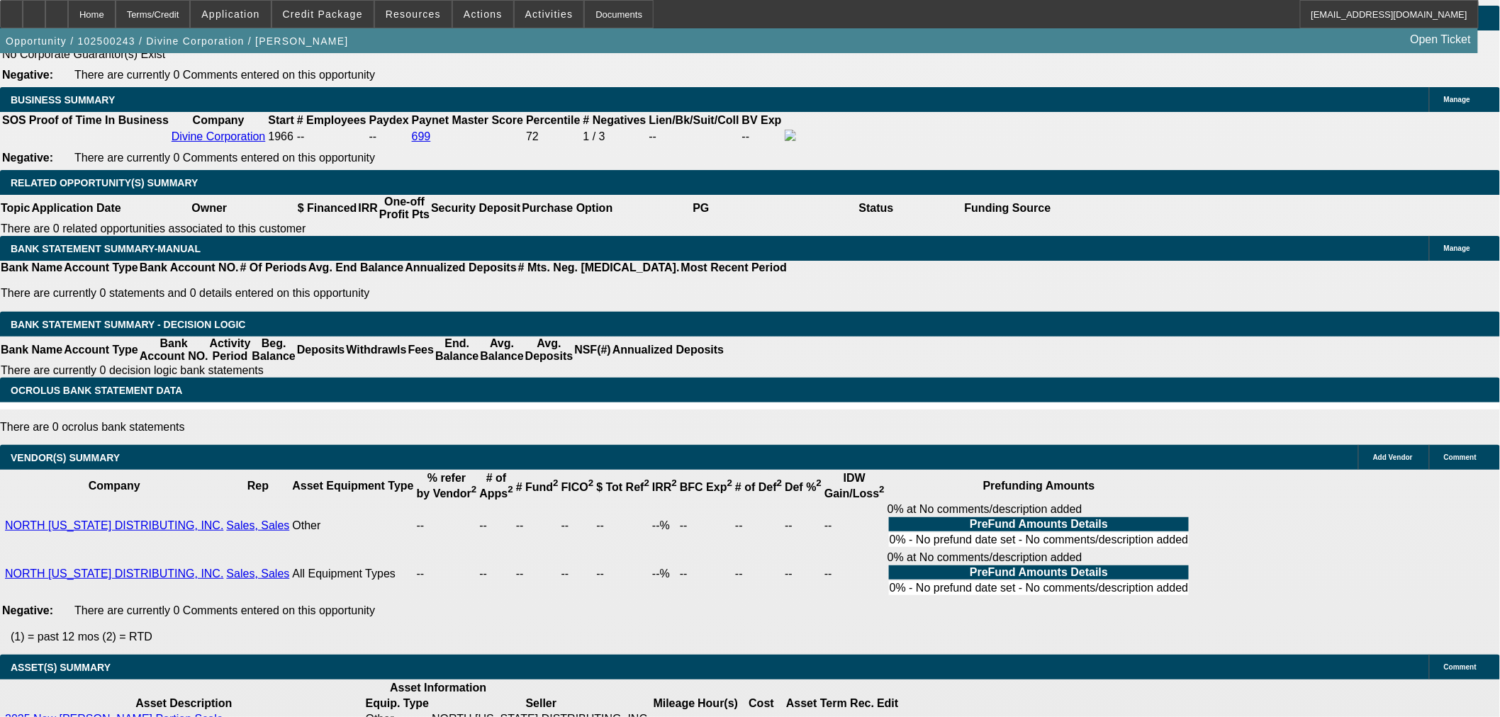
scroll to position [1811, 0]
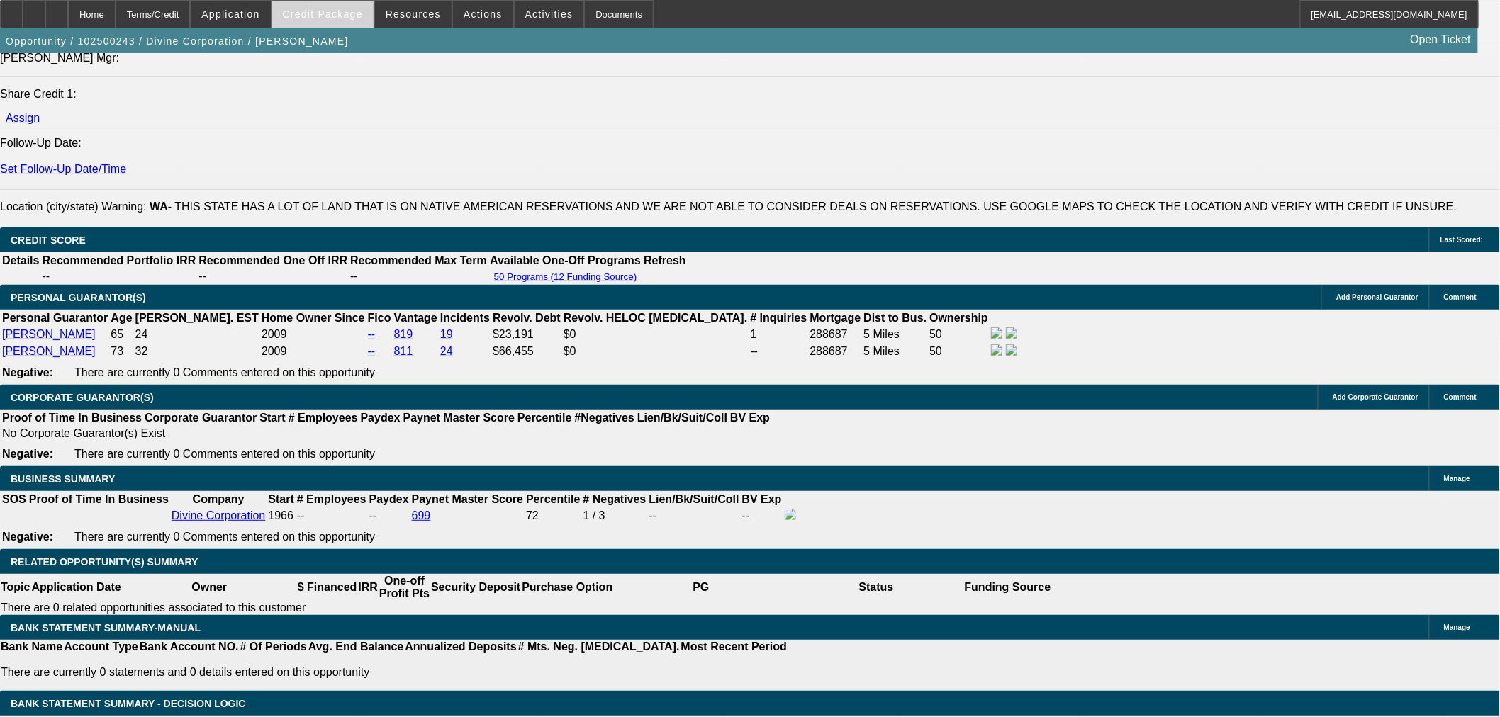
click at [366, 26] on span at bounding box center [322, 14] width 101 height 34
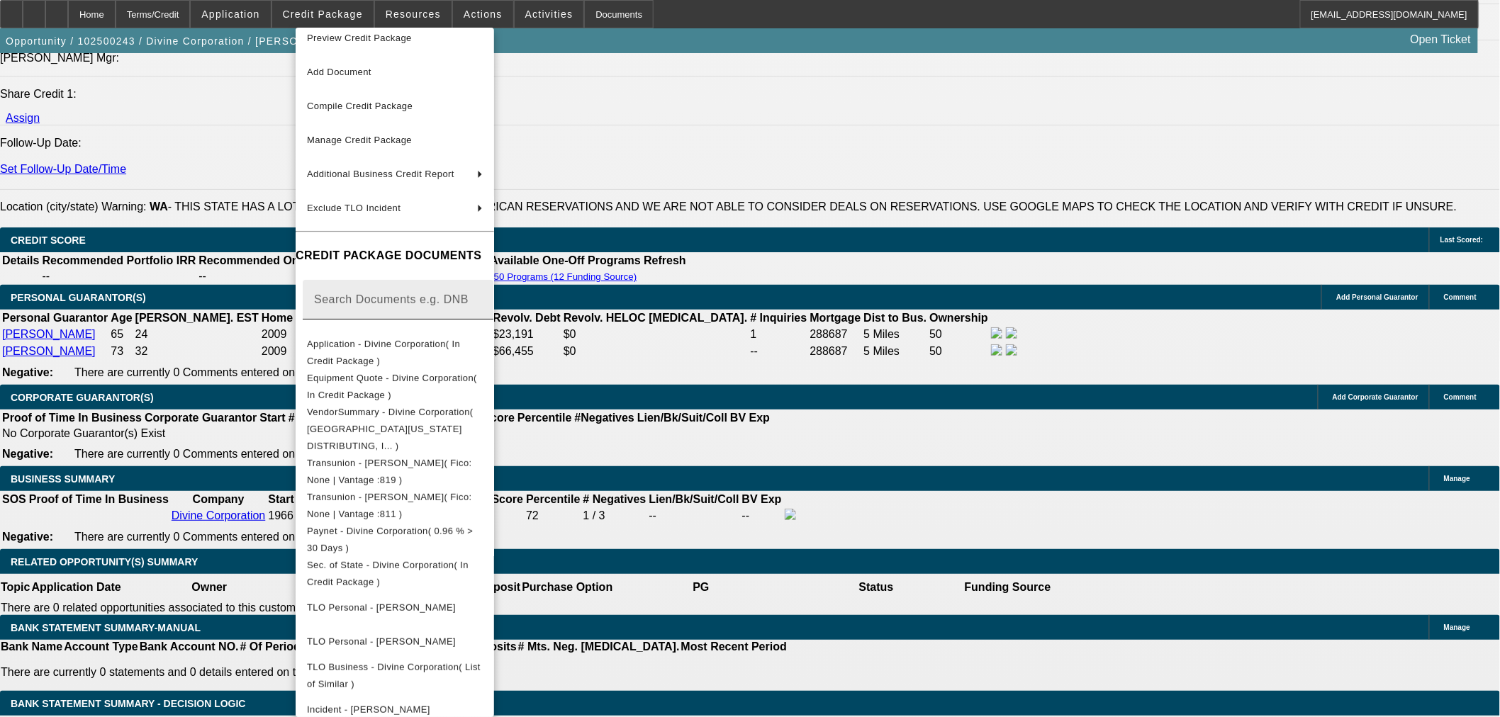
scroll to position [0, 0]
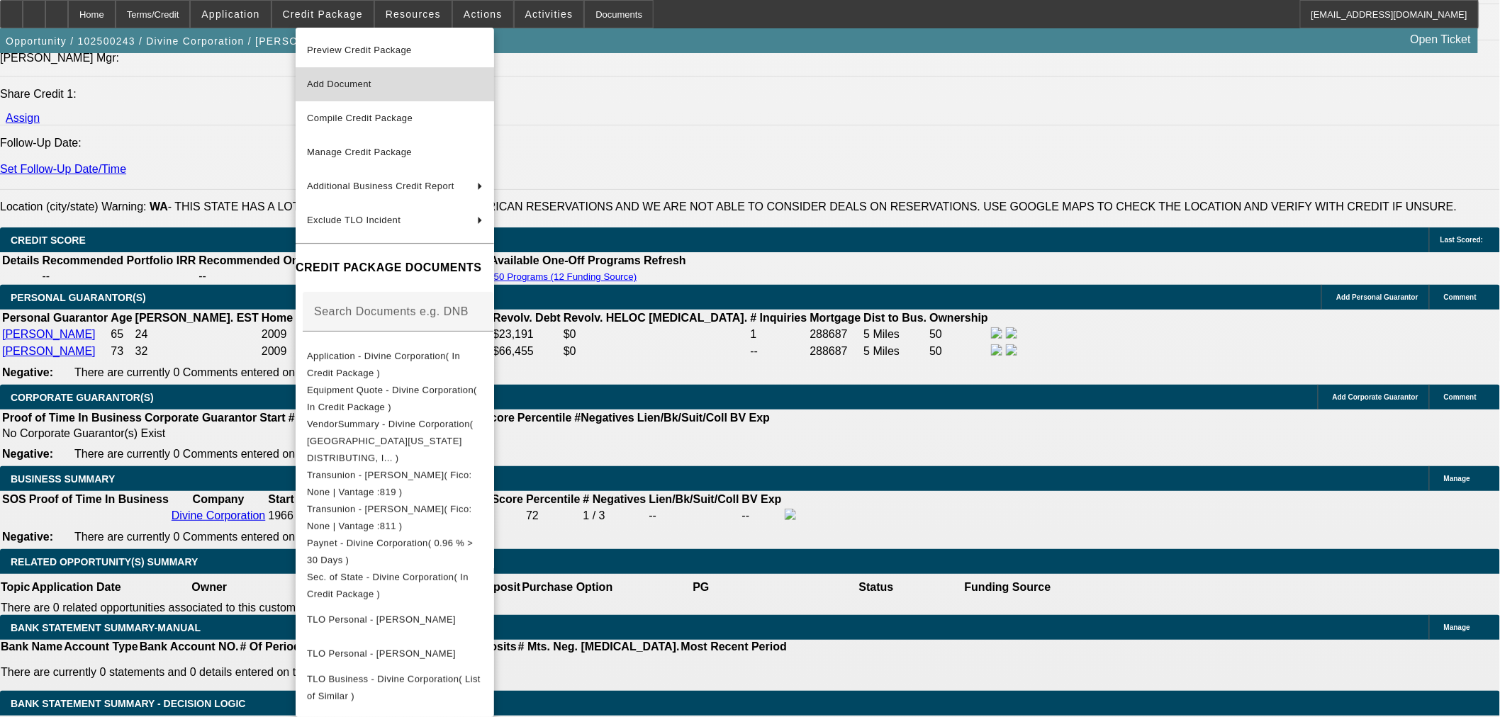
click at [390, 79] on span "Add Document" at bounding box center [395, 84] width 176 height 17
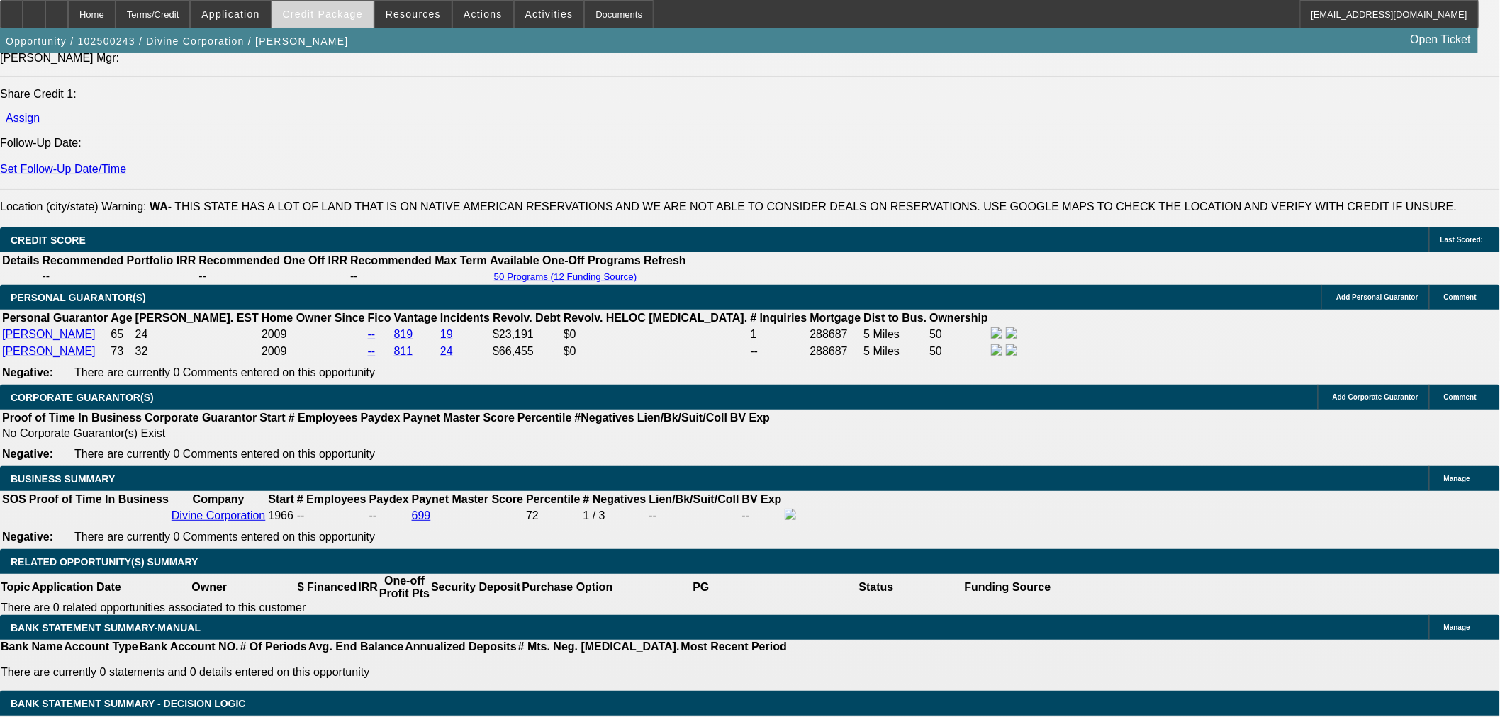
click at [323, 10] on span "Credit Package" at bounding box center [323, 14] width 80 height 11
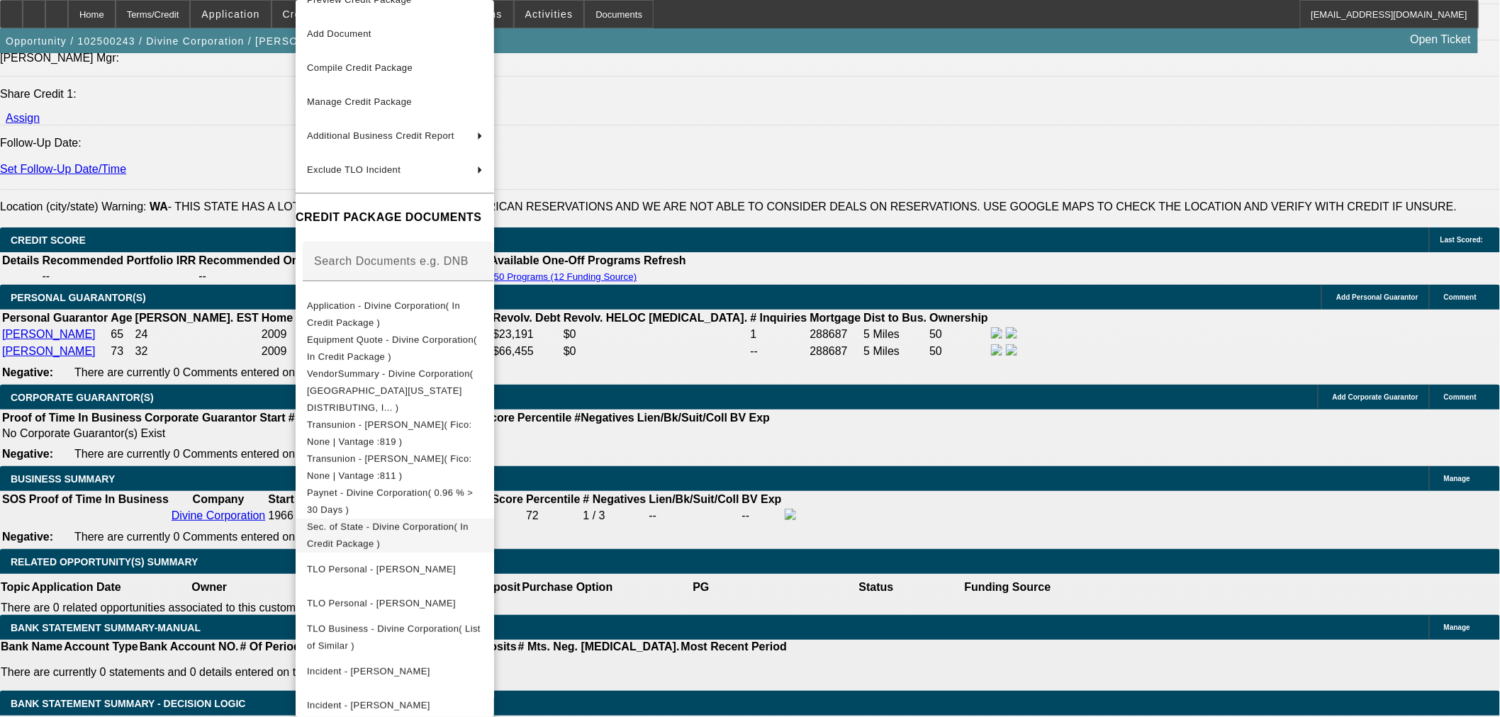
scroll to position [45, 0]
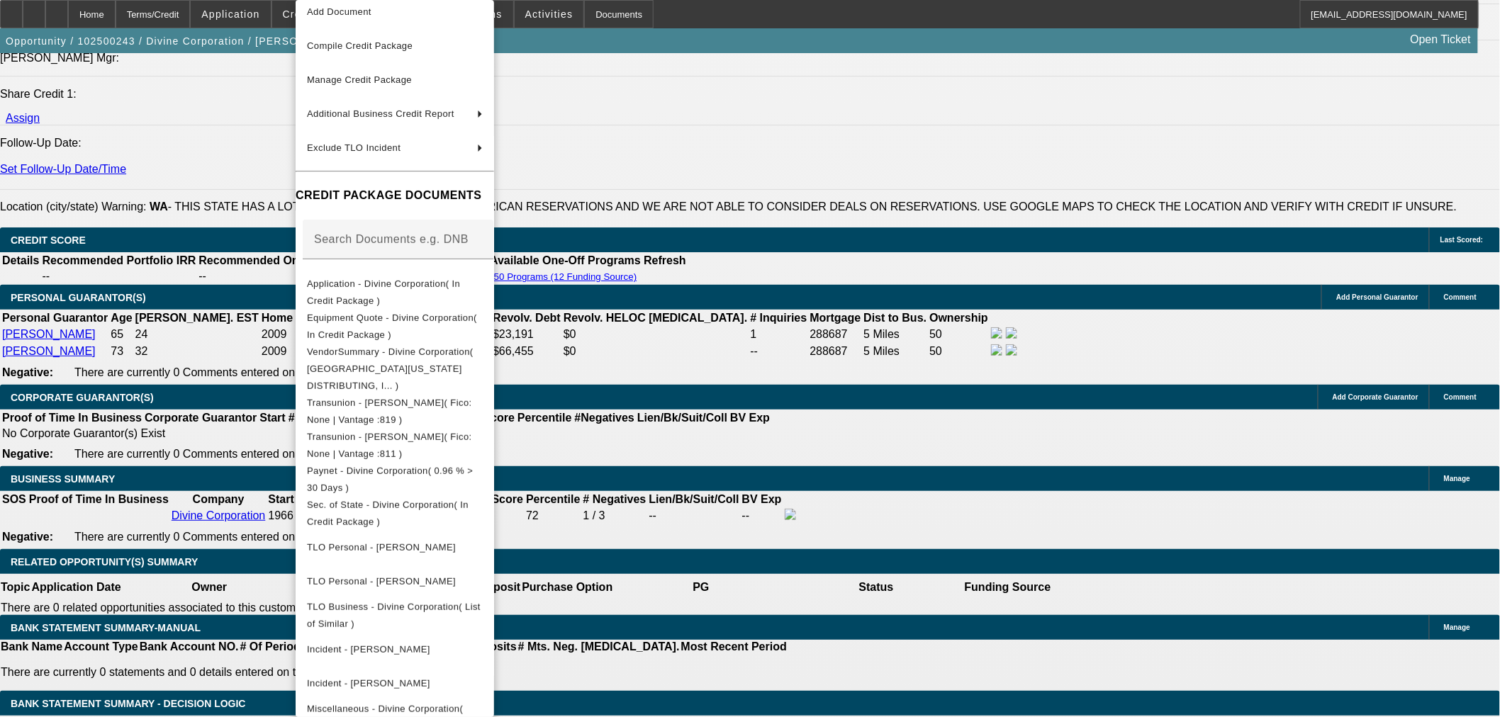
click at [789, 530] on div at bounding box center [750, 358] width 1500 height 717
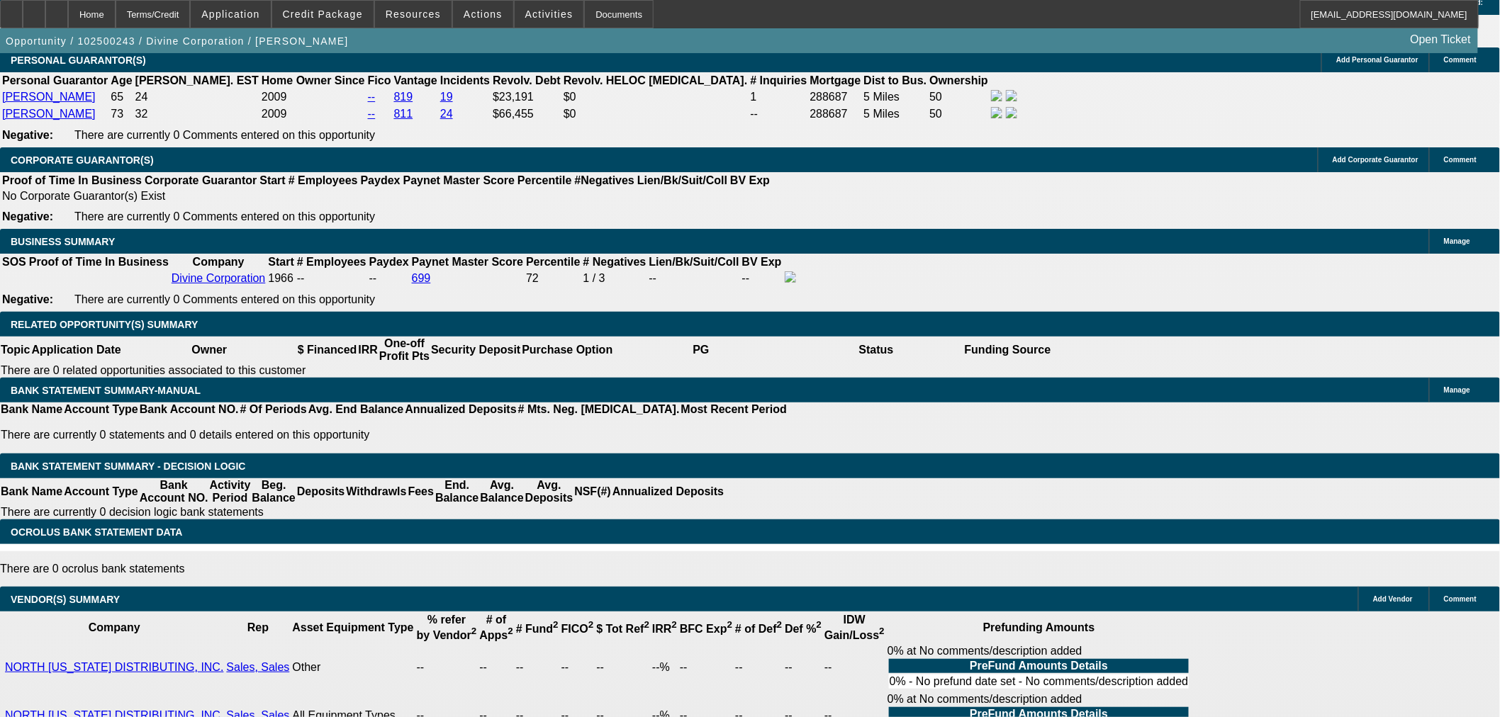
scroll to position [2047, 0]
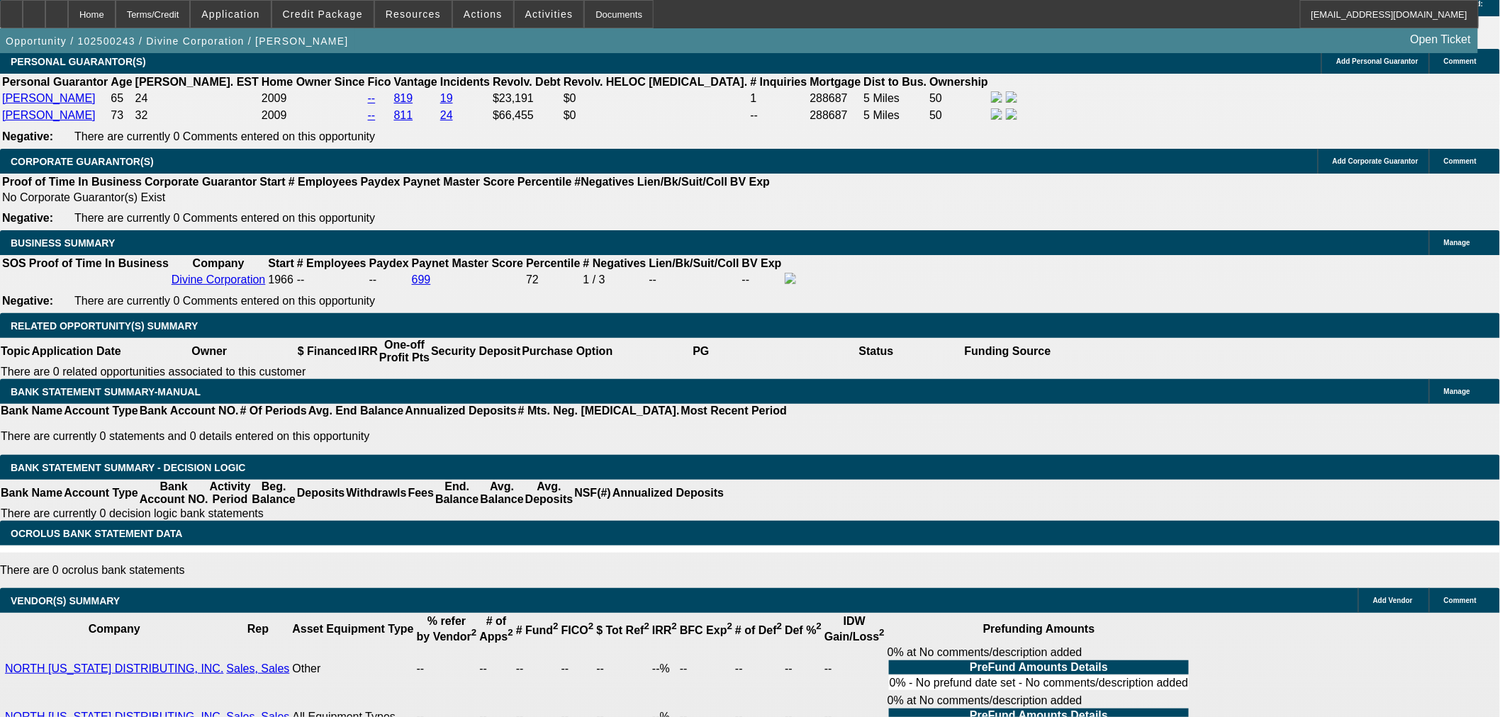
select select "0"
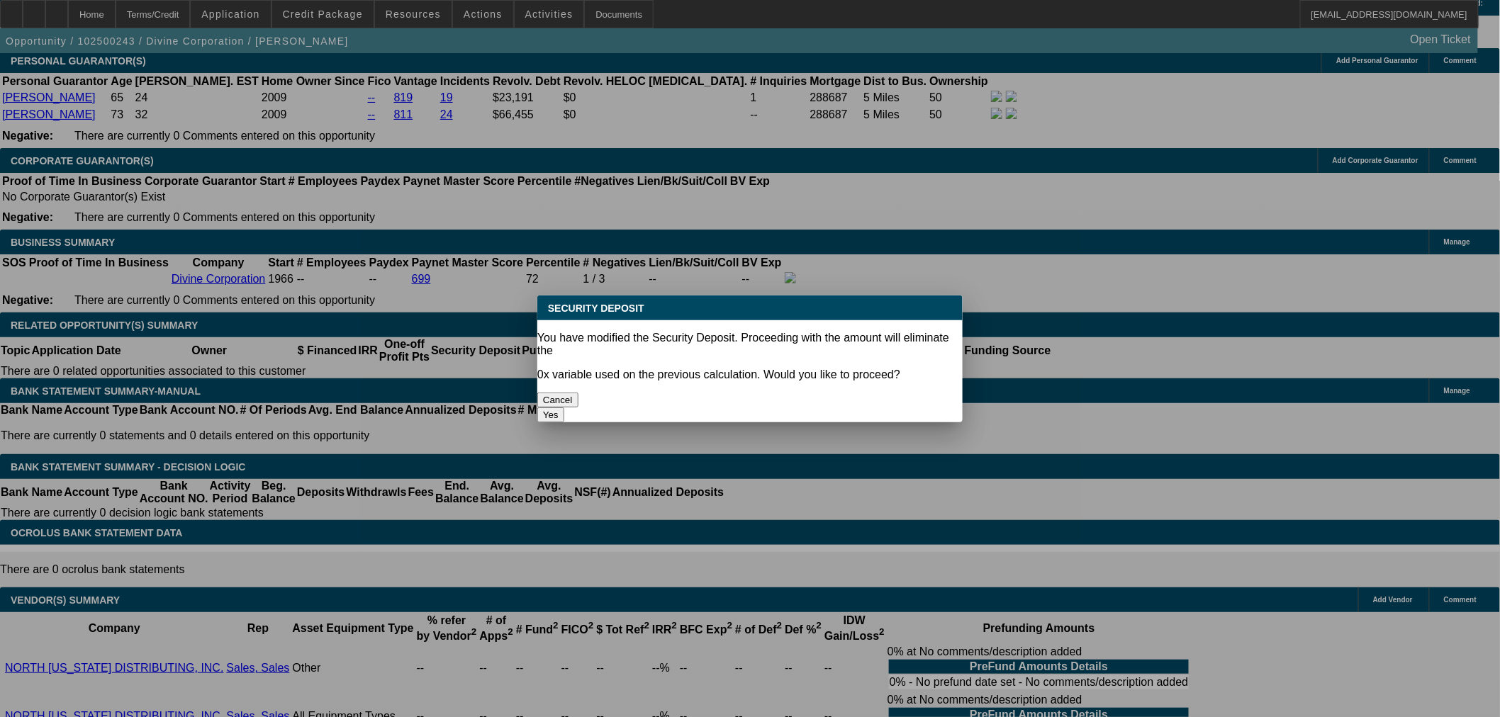
click at [564, 408] on button "Yes" at bounding box center [550, 415] width 27 height 15
type input "$0.00"
type input "UNKNOWN"
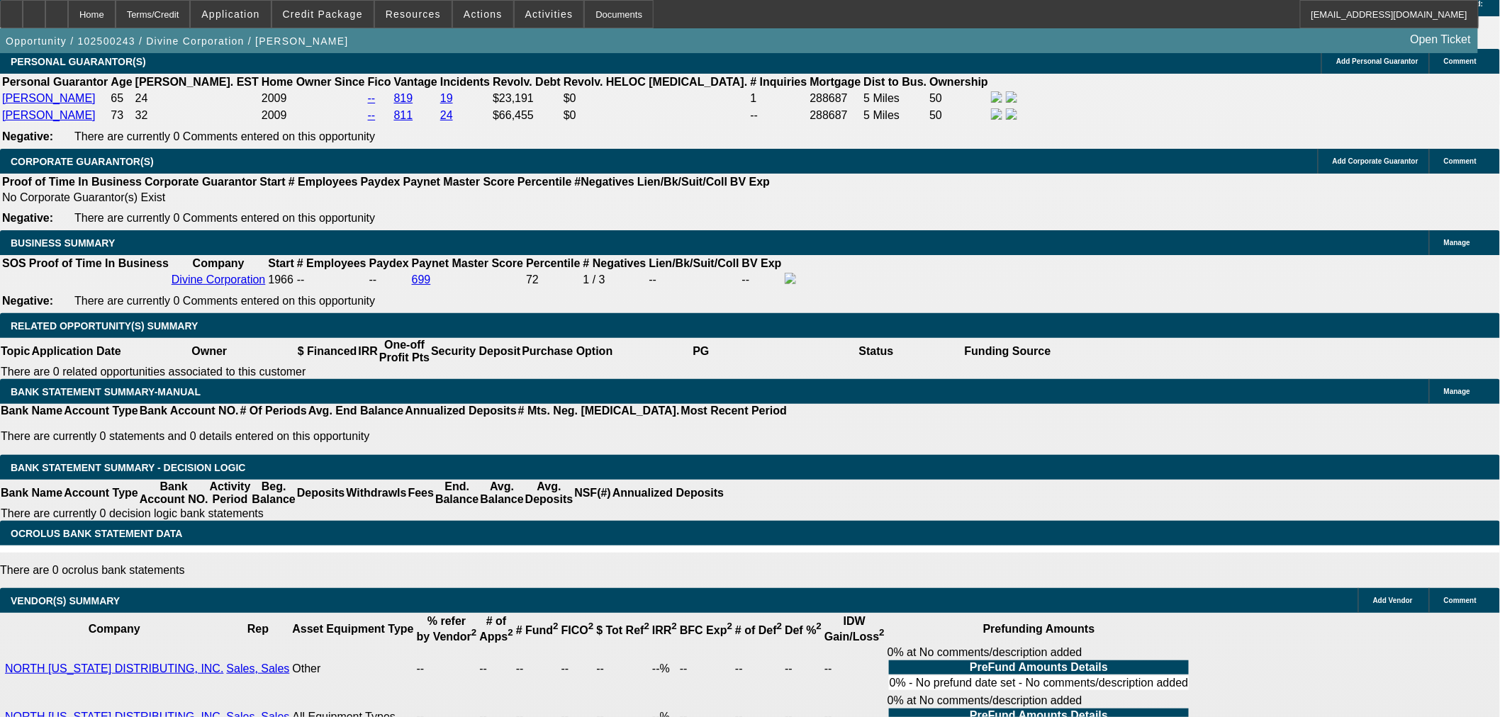
select select "3"
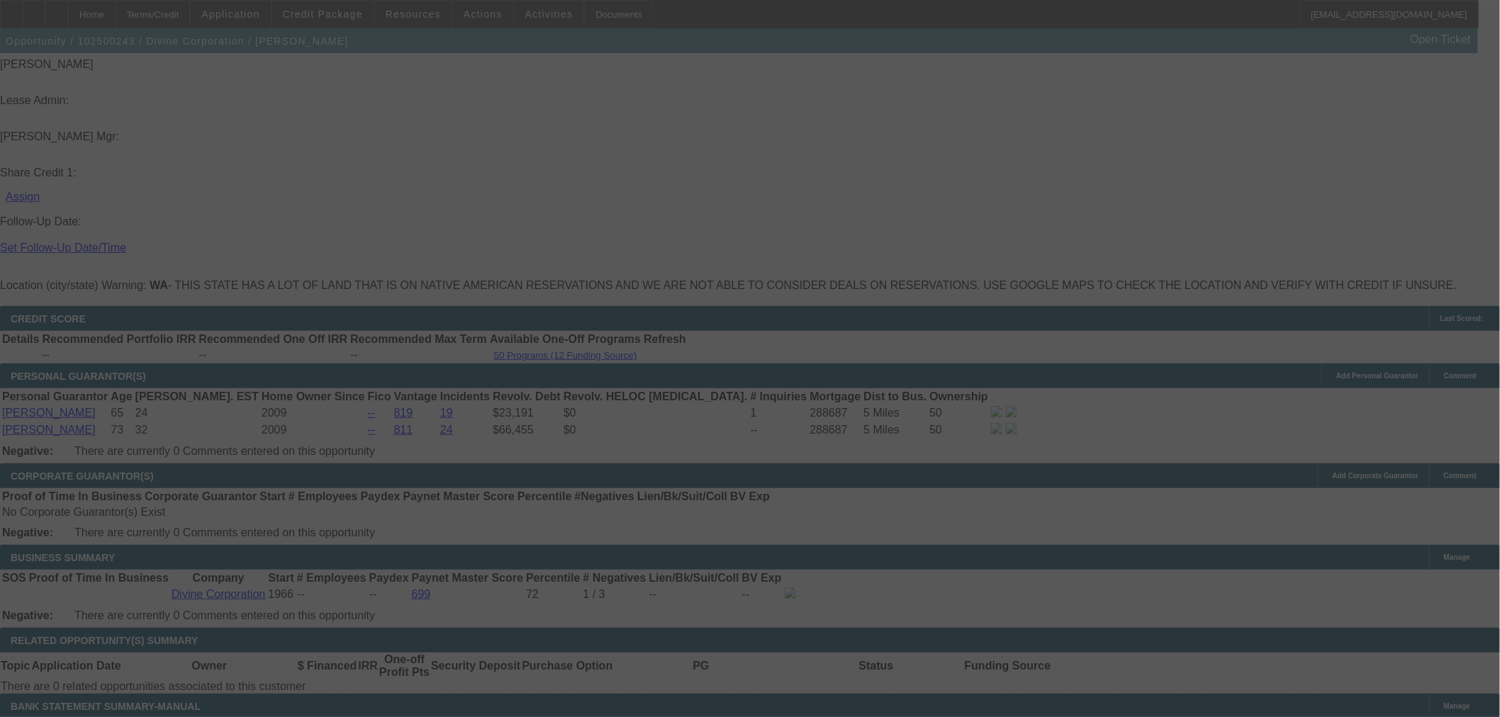
select select "0"
select select "3"
select select "0"
select select "6"
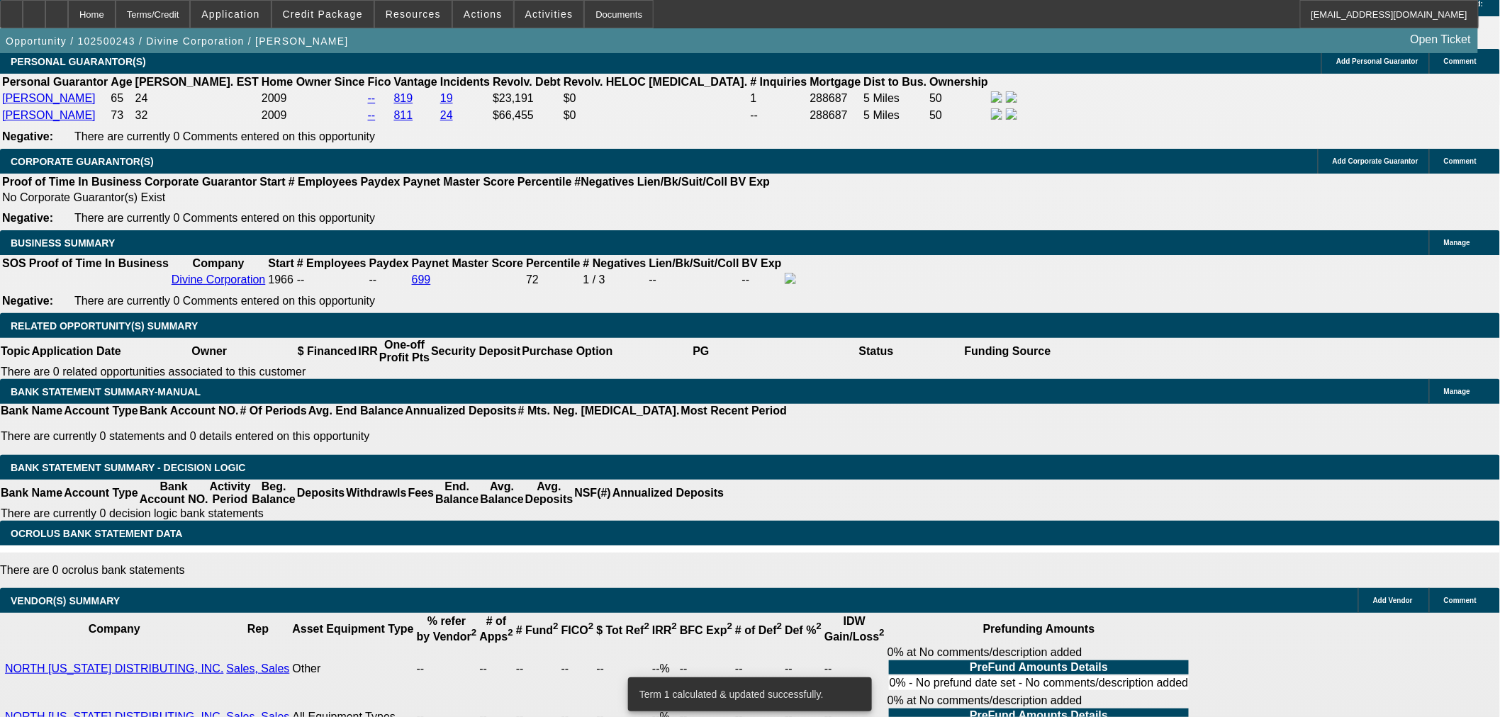
scroll to position [1811, 0]
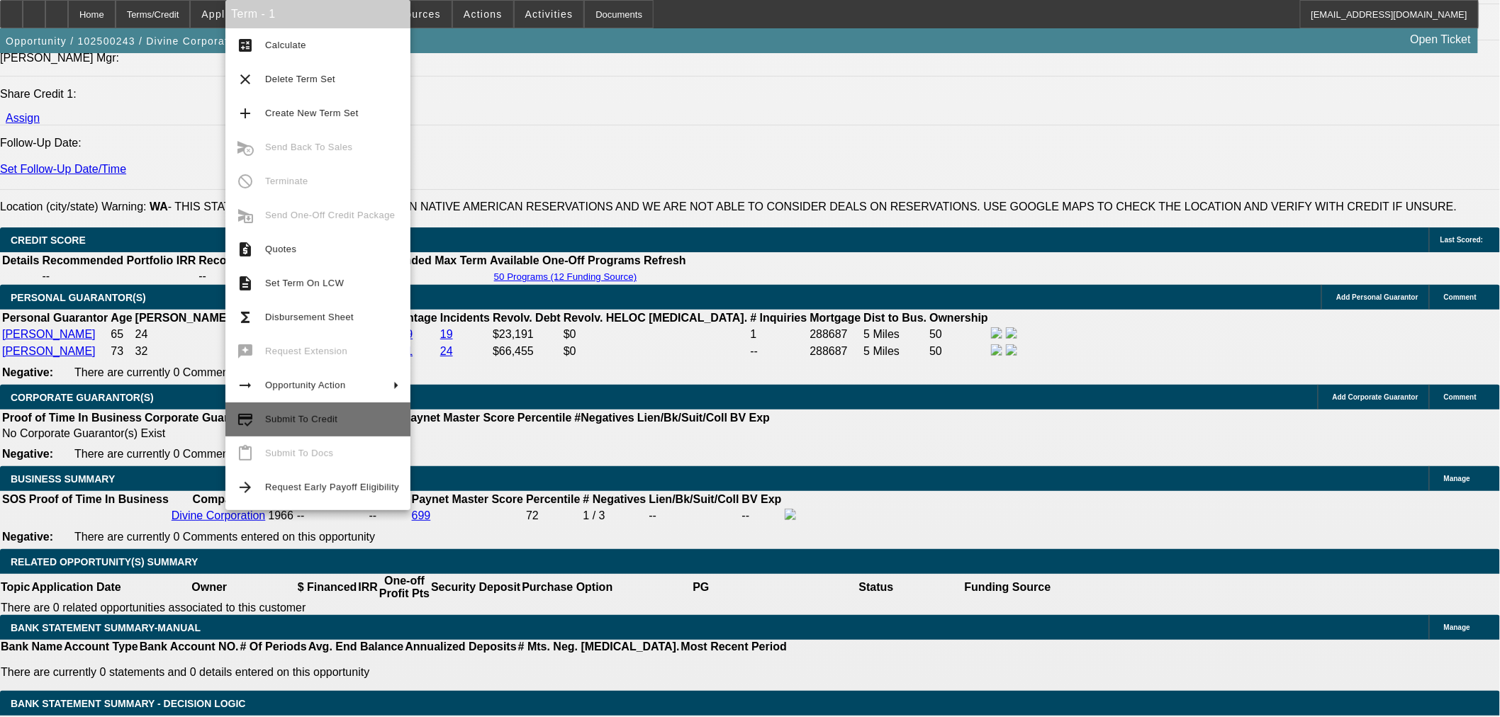
click at [334, 415] on span "Submit To Credit" at bounding box center [332, 419] width 134 height 17
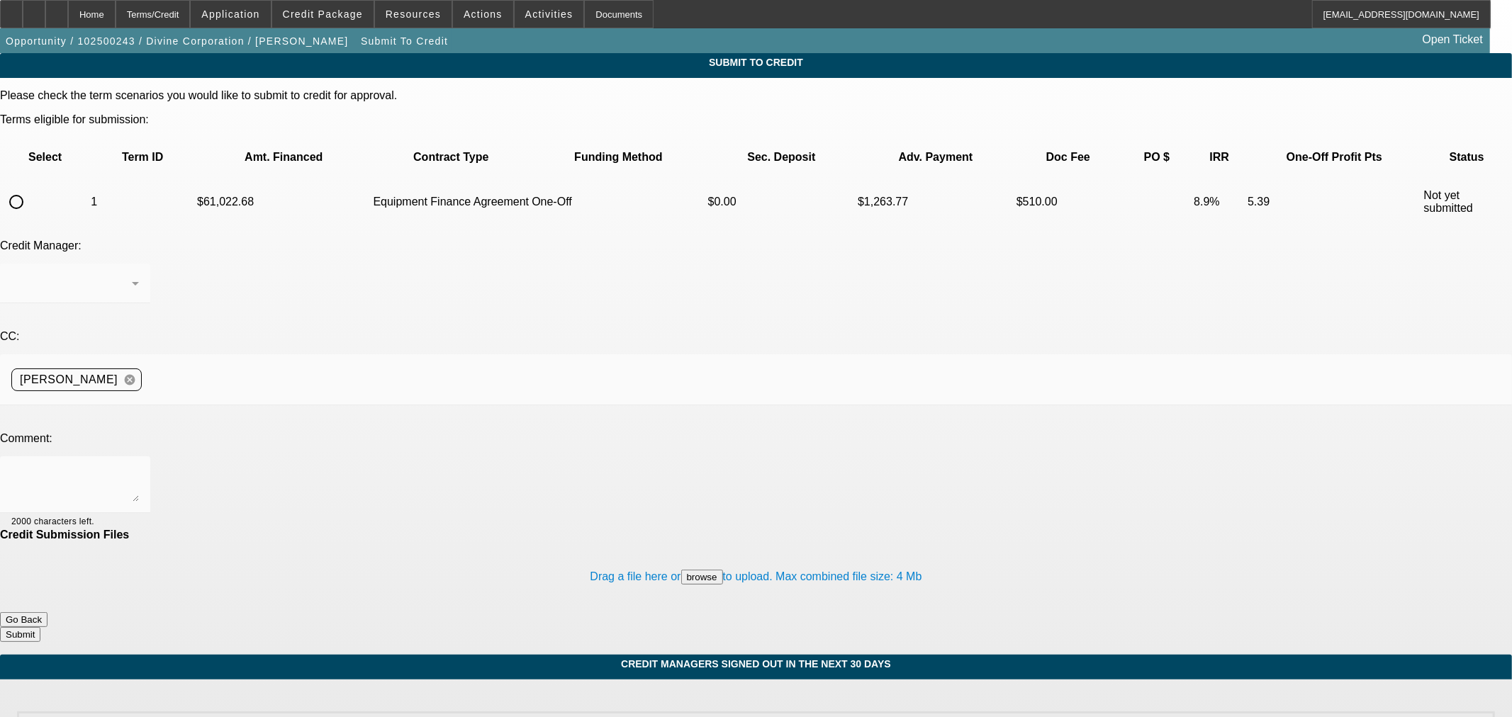
click at [30, 188] on input "radio" at bounding box center [16, 202] width 28 height 28
radio input "true"
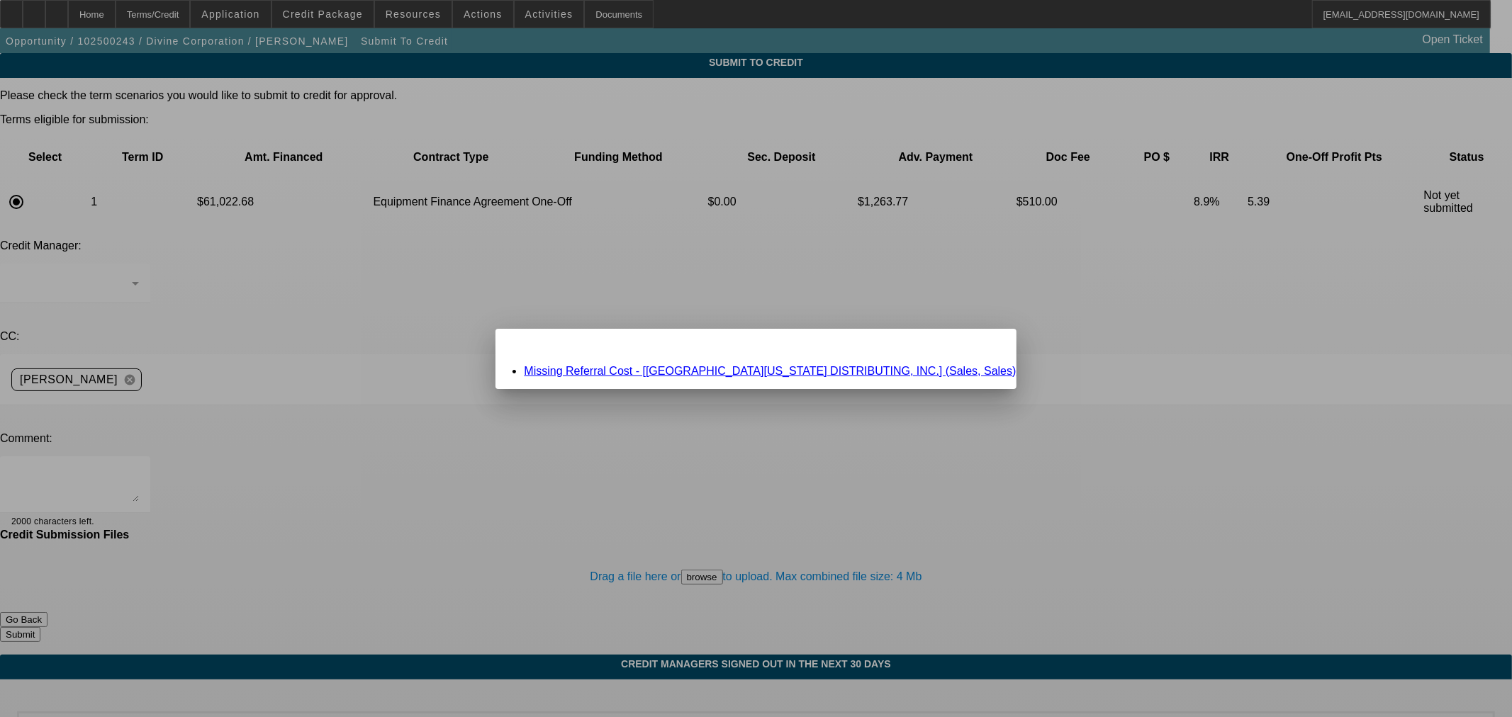
click at [650, 367] on link "Missing Referral Cost - [NORTH IDAHO DISTRIBUTING, INC.] (Sales, Sales)" at bounding box center [770, 371] width 492 height 12
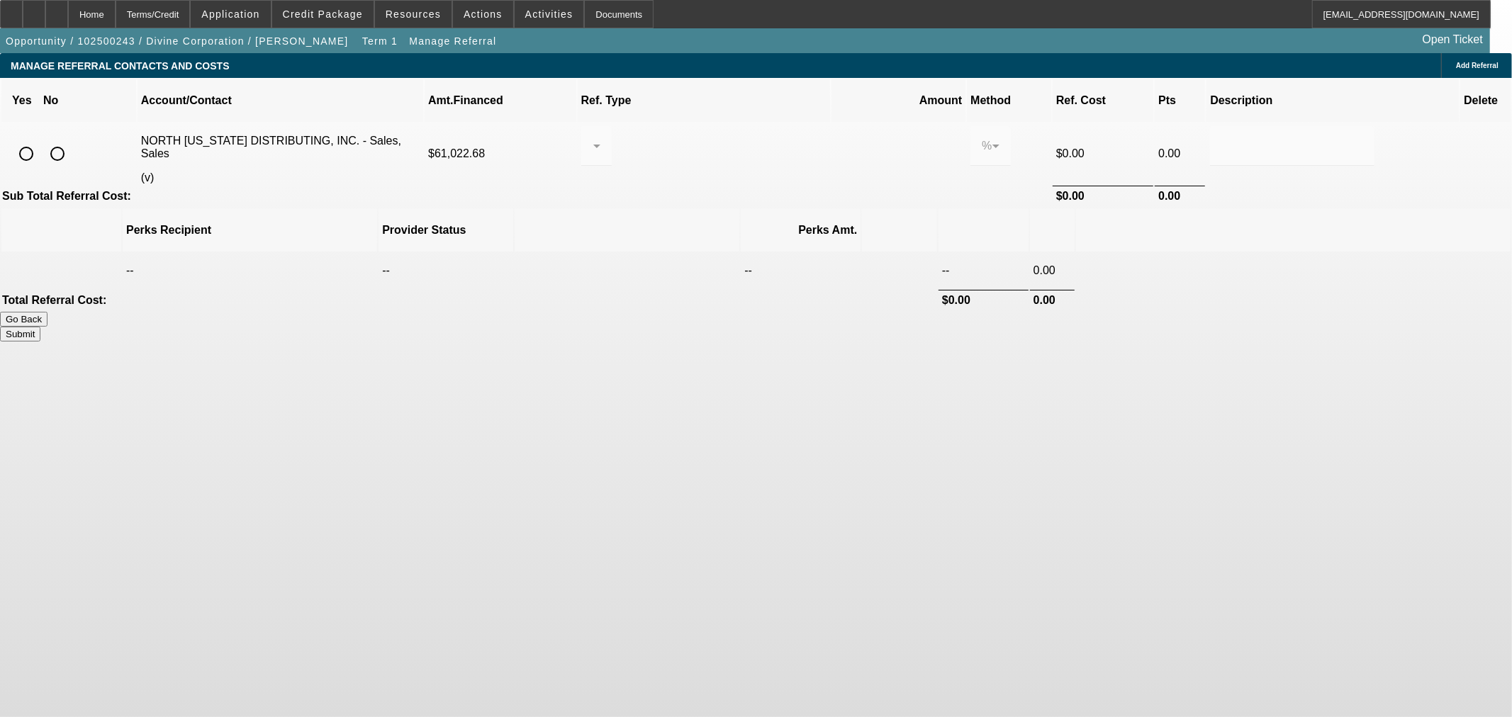
drag, startPoint x: 313, startPoint y: 125, endPoint x: 322, endPoint y: 135, distance: 14.1
click at [72, 140] on input "radio" at bounding box center [57, 154] width 28 height 28
radio input "true"
click at [40, 327] on button "Submit" at bounding box center [20, 334] width 40 height 15
type input "0.000"
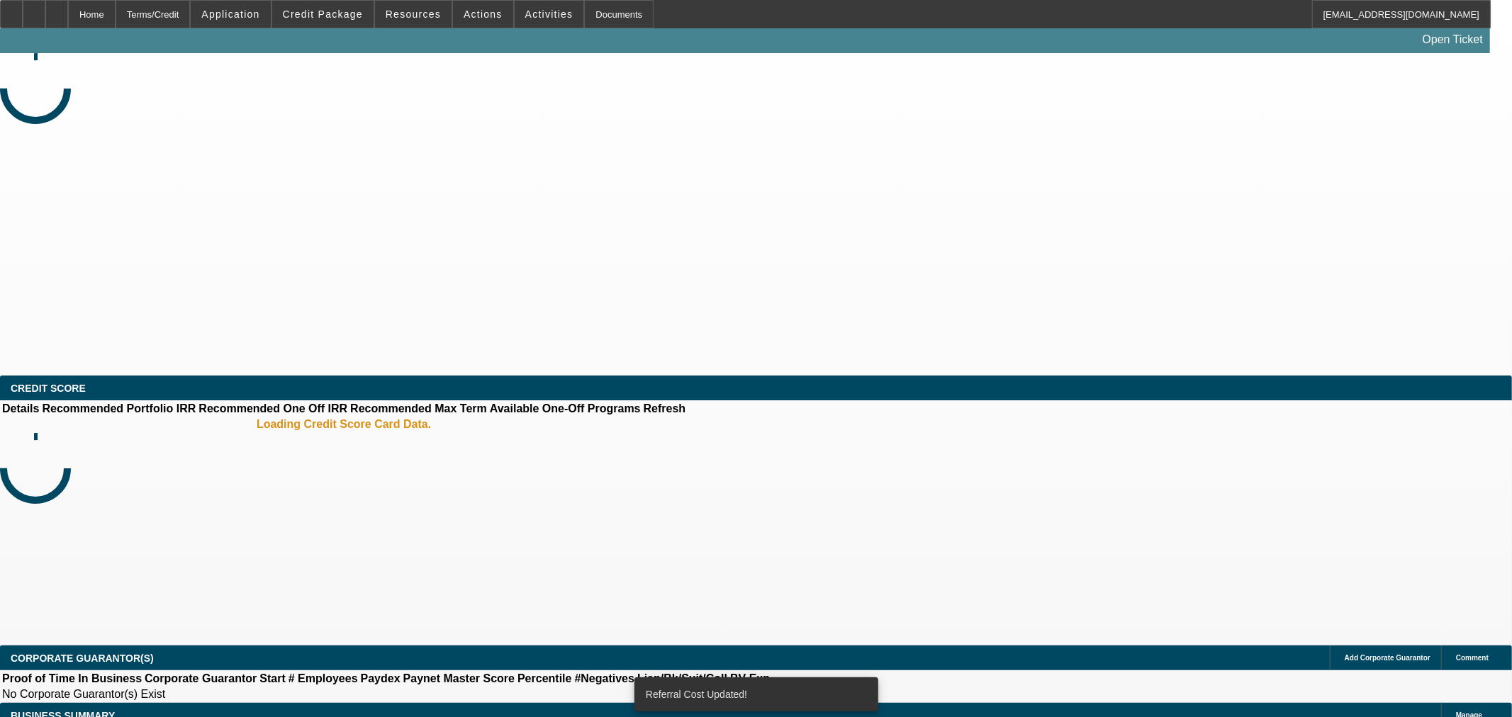
select select "0"
select select "3"
select select "0"
select select "6"
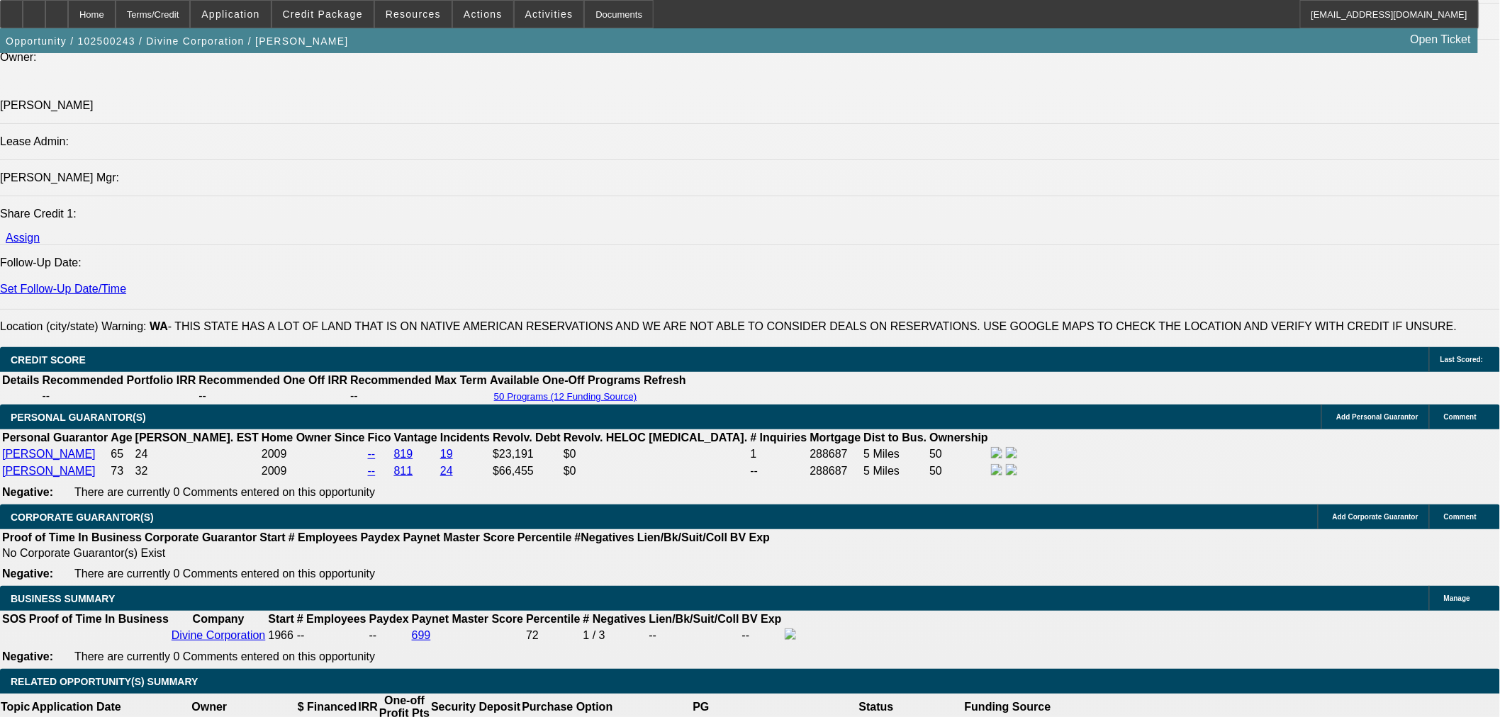
scroll to position [1890, 0]
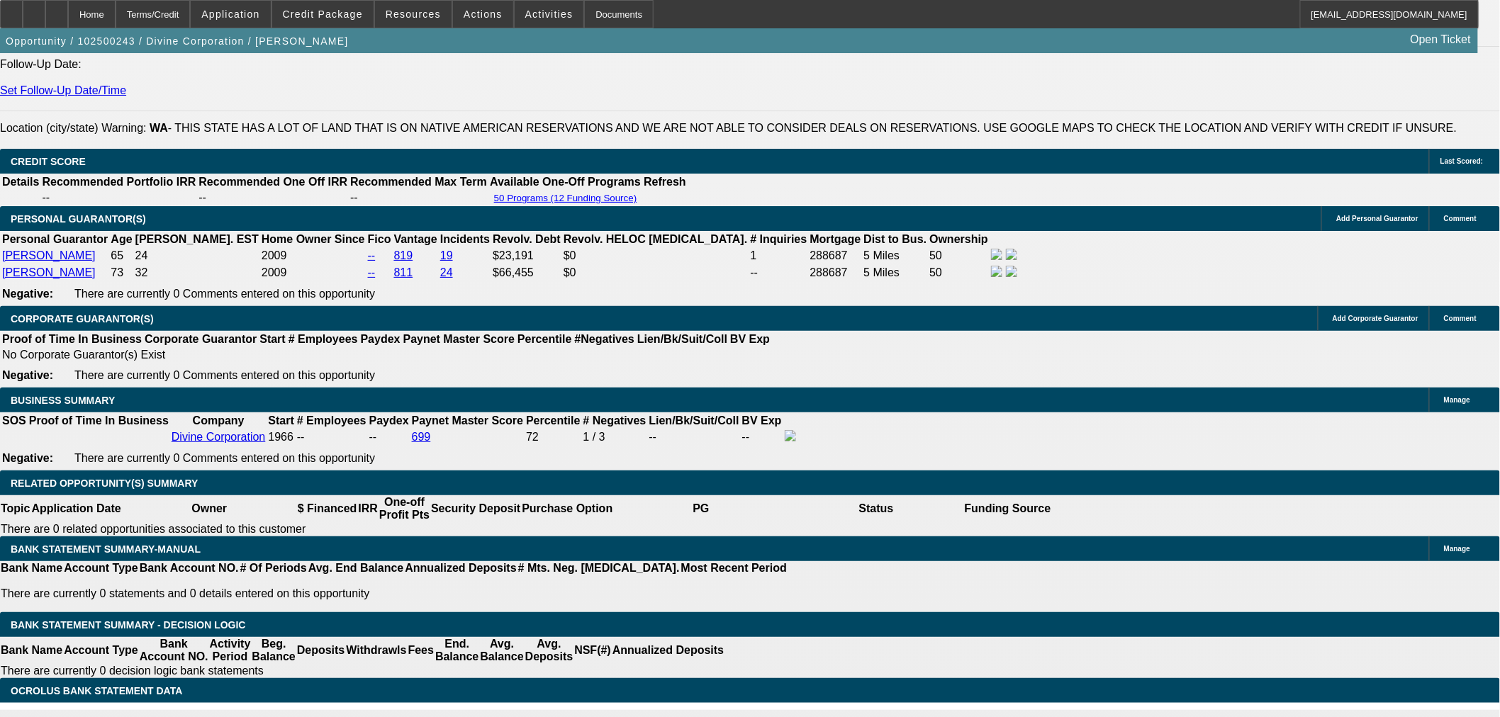
drag, startPoint x: 184, startPoint y: 291, endPoint x: 181, endPoint y: 301, distance: 10.3
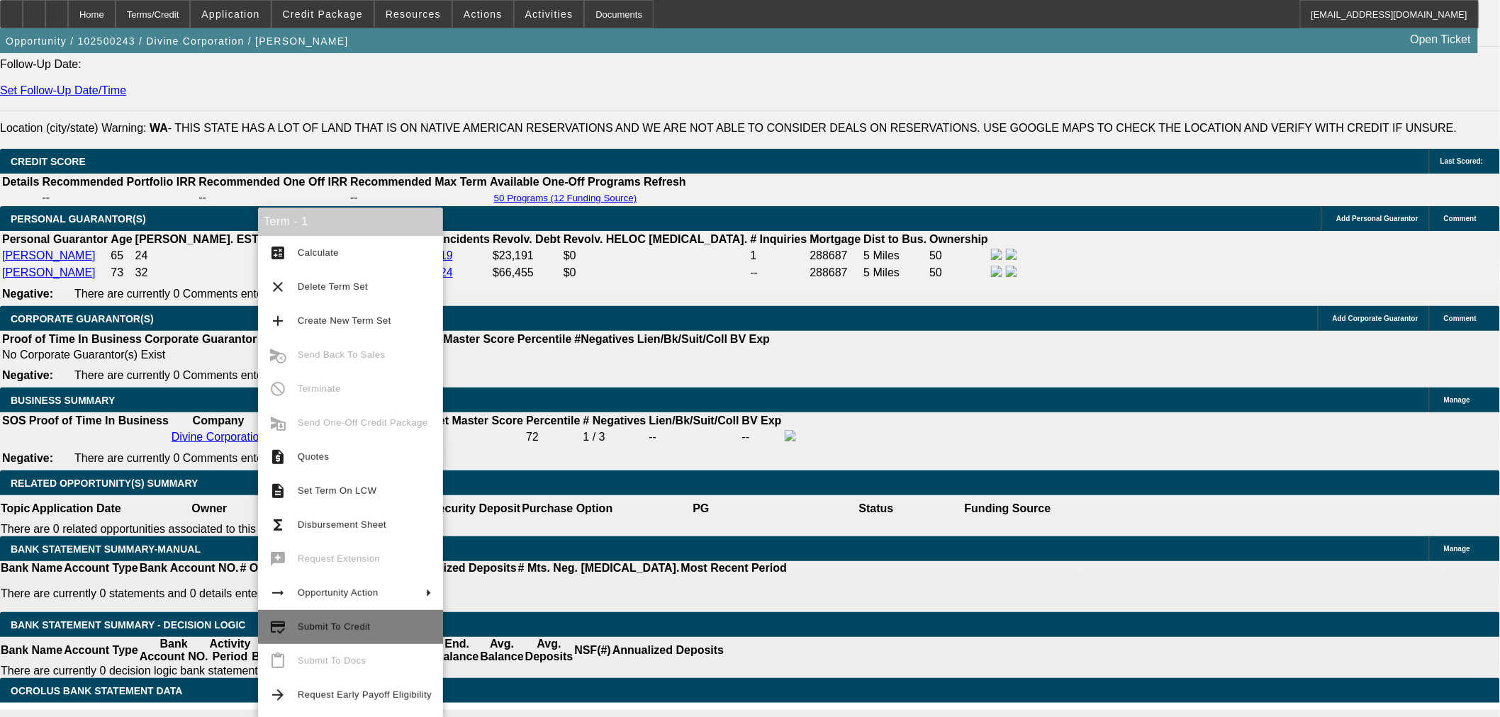
click at [315, 622] on span "Submit To Credit" at bounding box center [365, 627] width 134 height 17
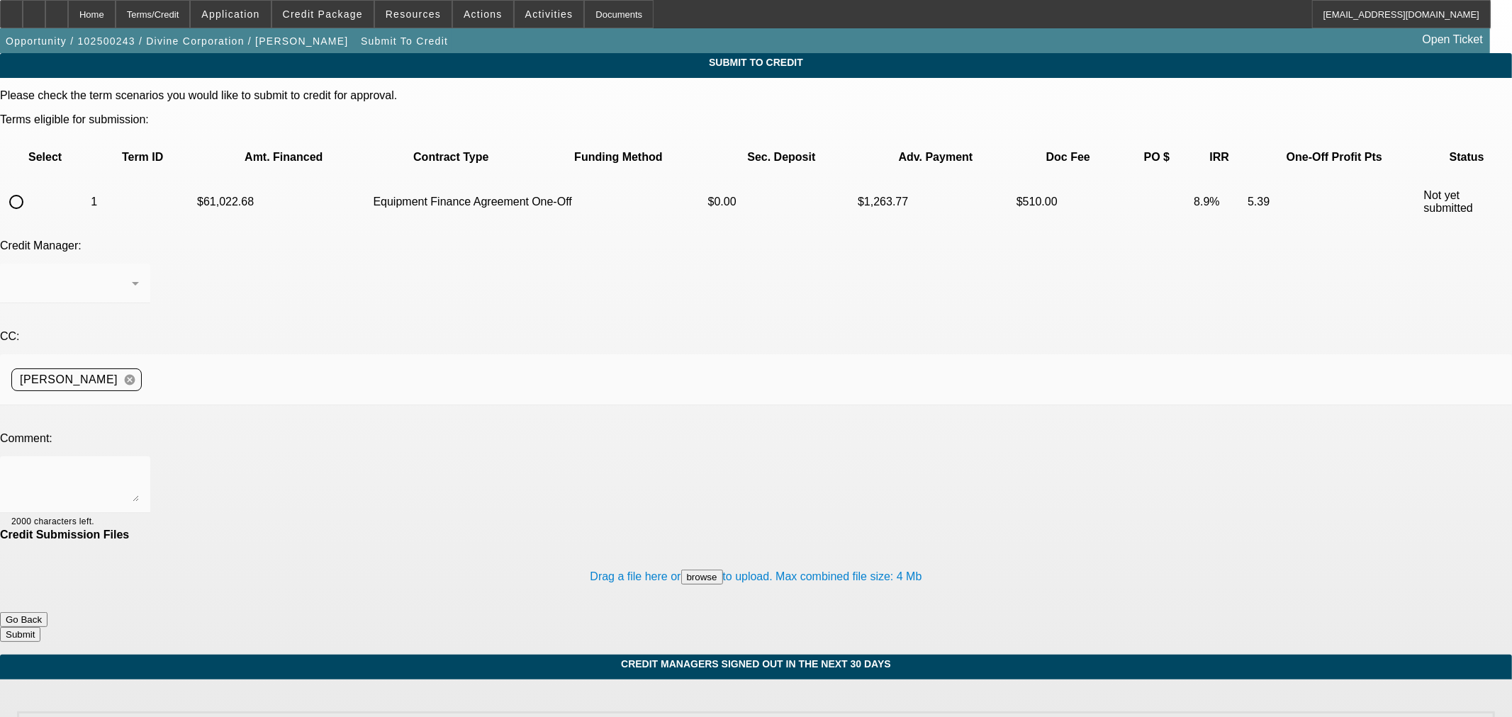
click at [30, 188] on input "radio" at bounding box center [16, 202] width 28 height 28
radio input "true"
click at [139, 468] on textarea at bounding box center [75, 485] width 128 height 34
type textarea "Please ok to LEAF"
click at [40, 627] on button "Submit" at bounding box center [20, 634] width 40 height 15
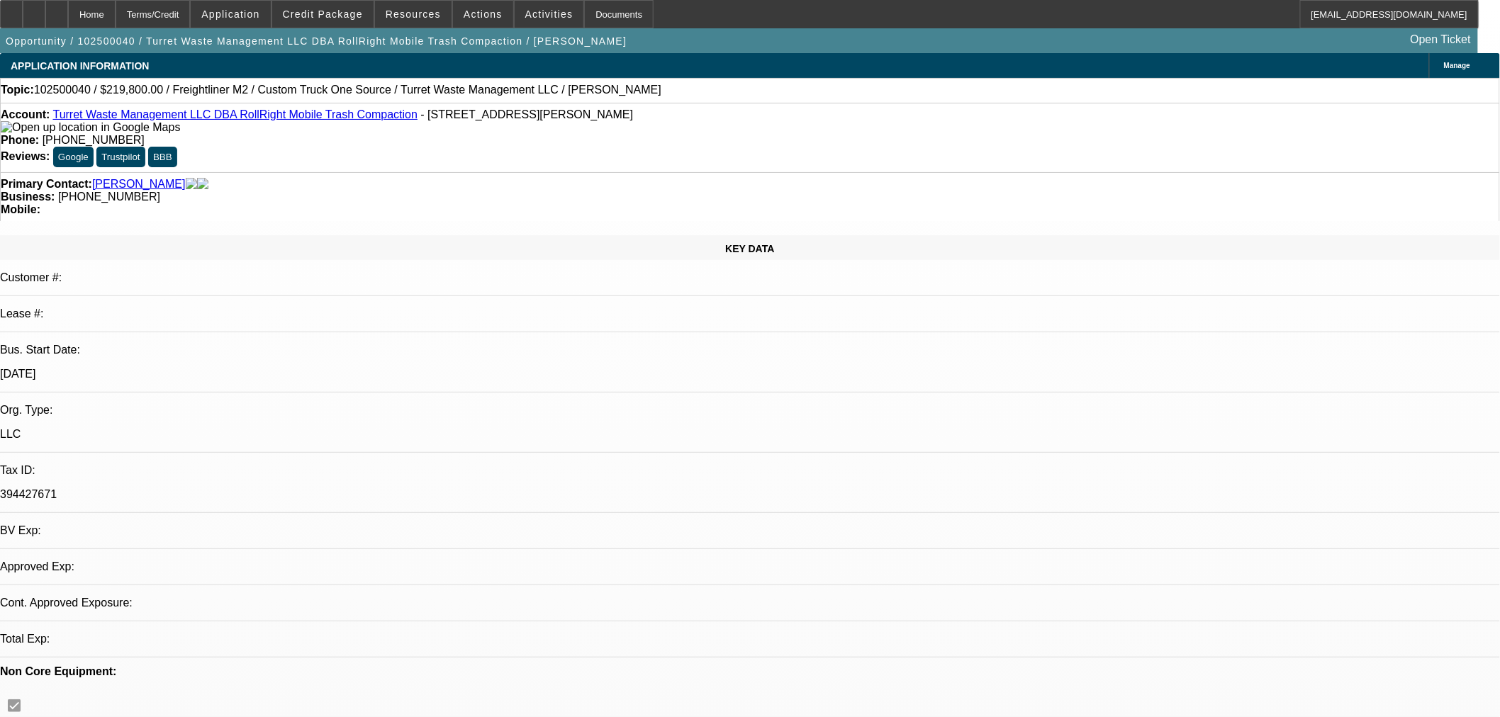
select select "0.2"
select select "2"
select select "0.1"
select select "4"
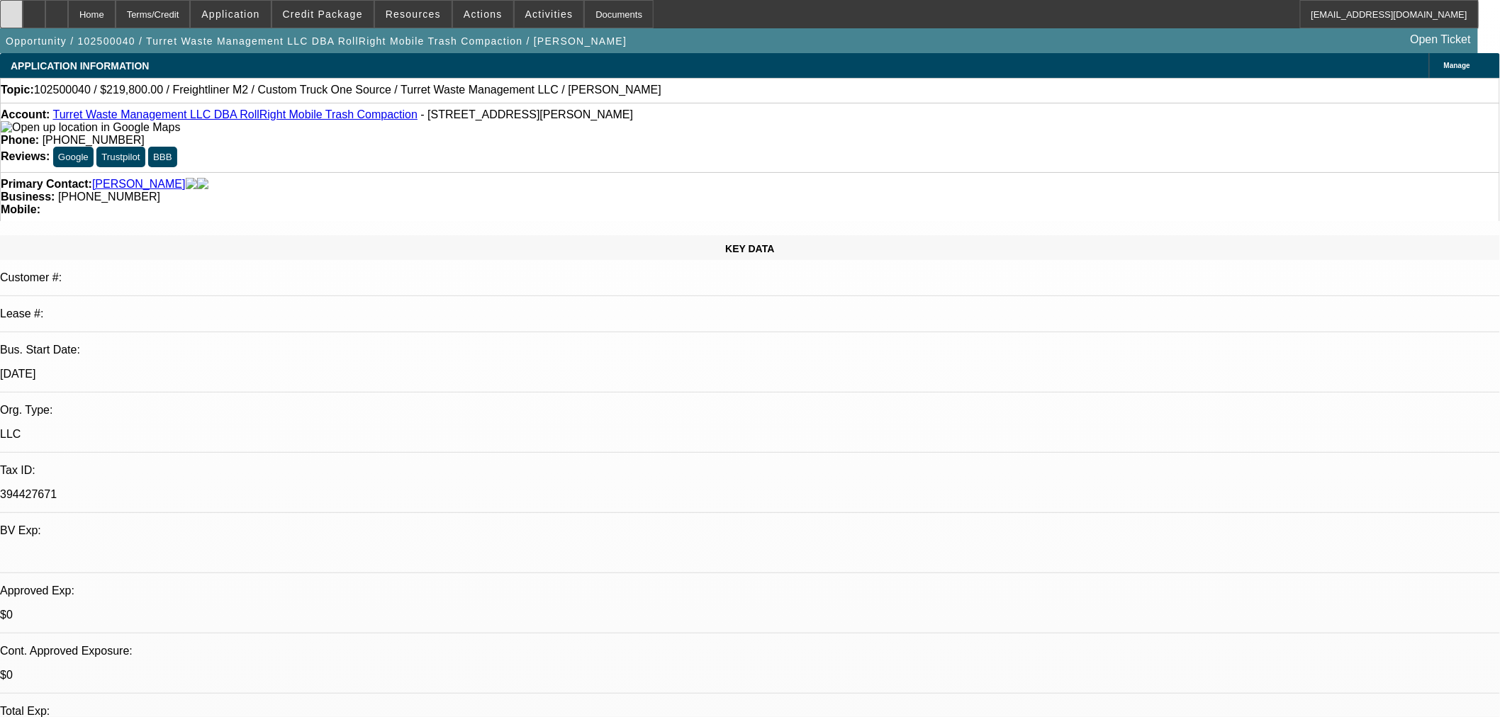
click at [20, 14] on div at bounding box center [11, 14] width 23 height 28
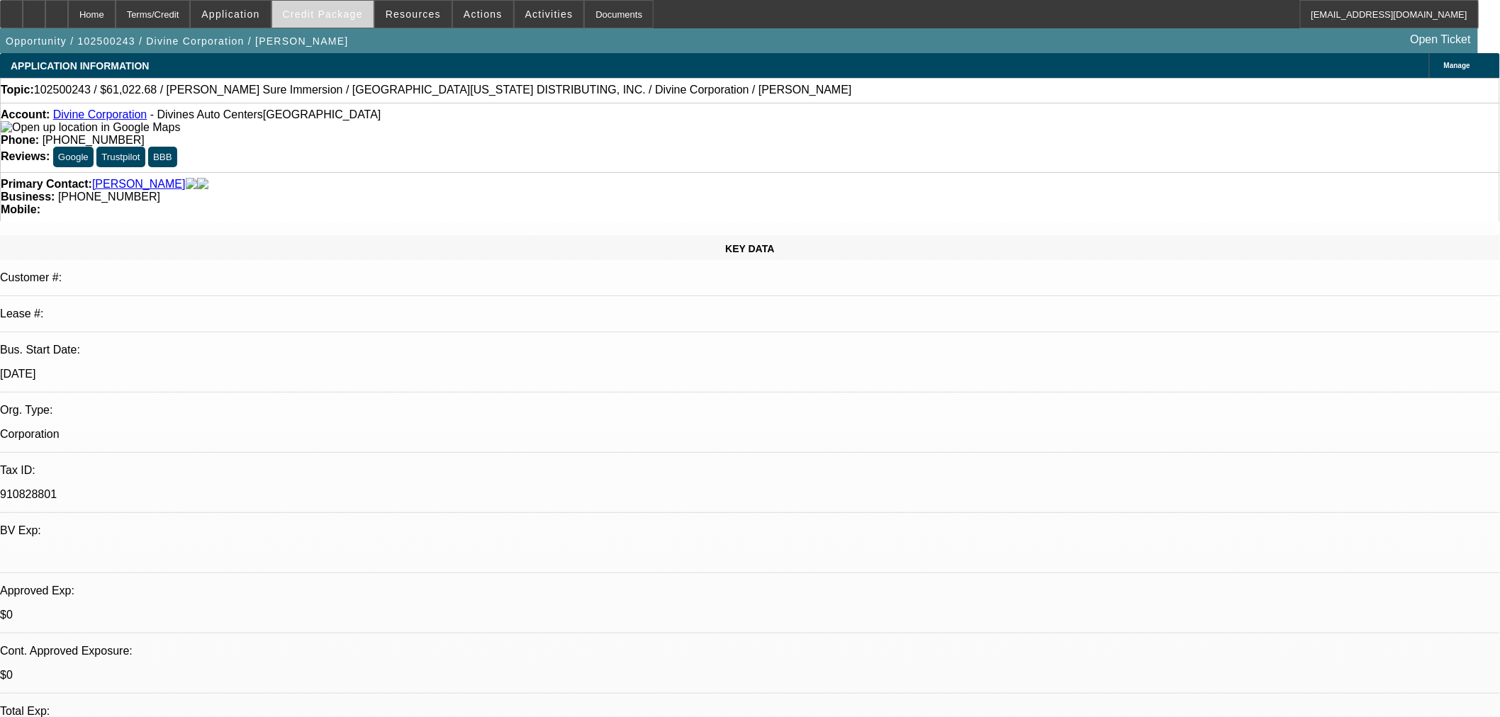
select select "0"
select select "3"
select select "0"
select select "6"
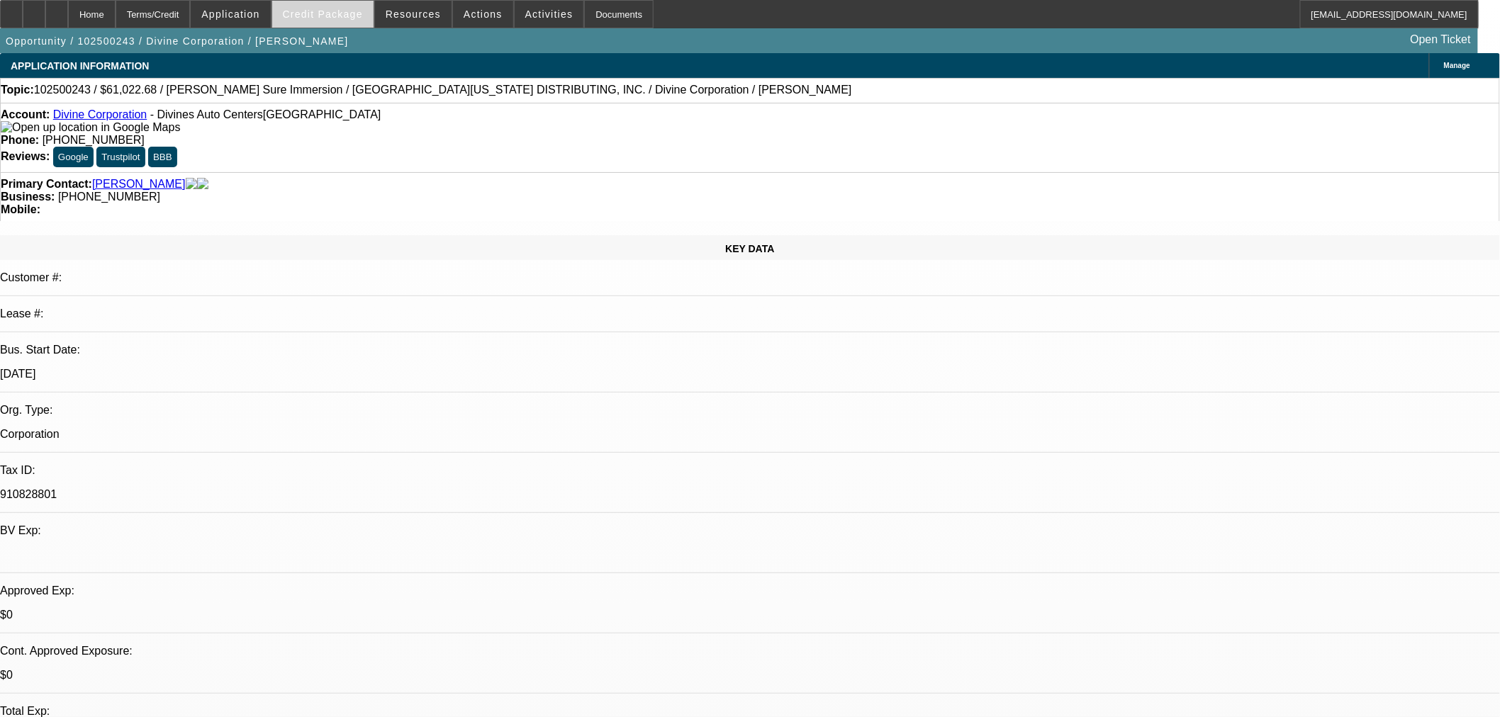
click at [360, 12] on span "Credit Package" at bounding box center [323, 14] width 80 height 11
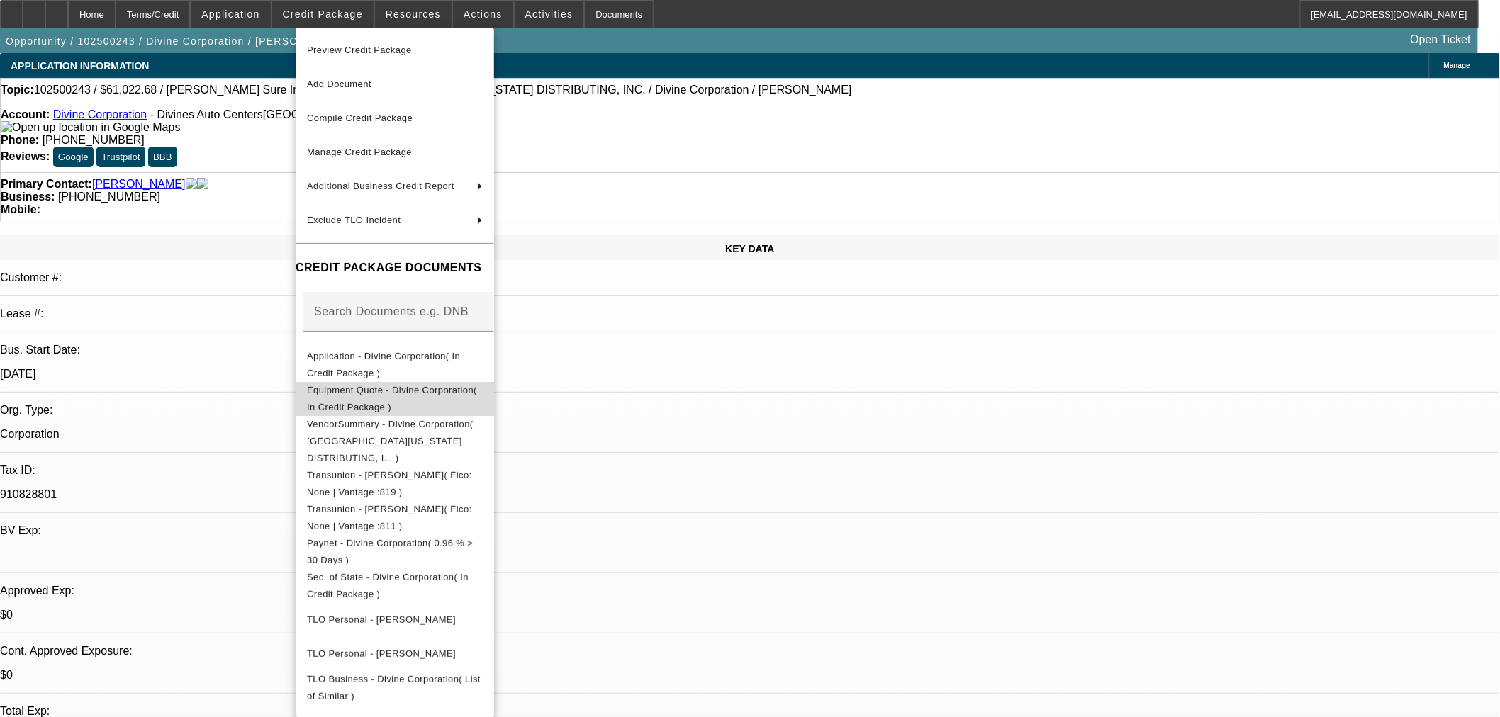
click at [360, 399] on span "Equipment Quote - Divine Corporation( In Credit Package )" at bounding box center [395, 398] width 176 height 34
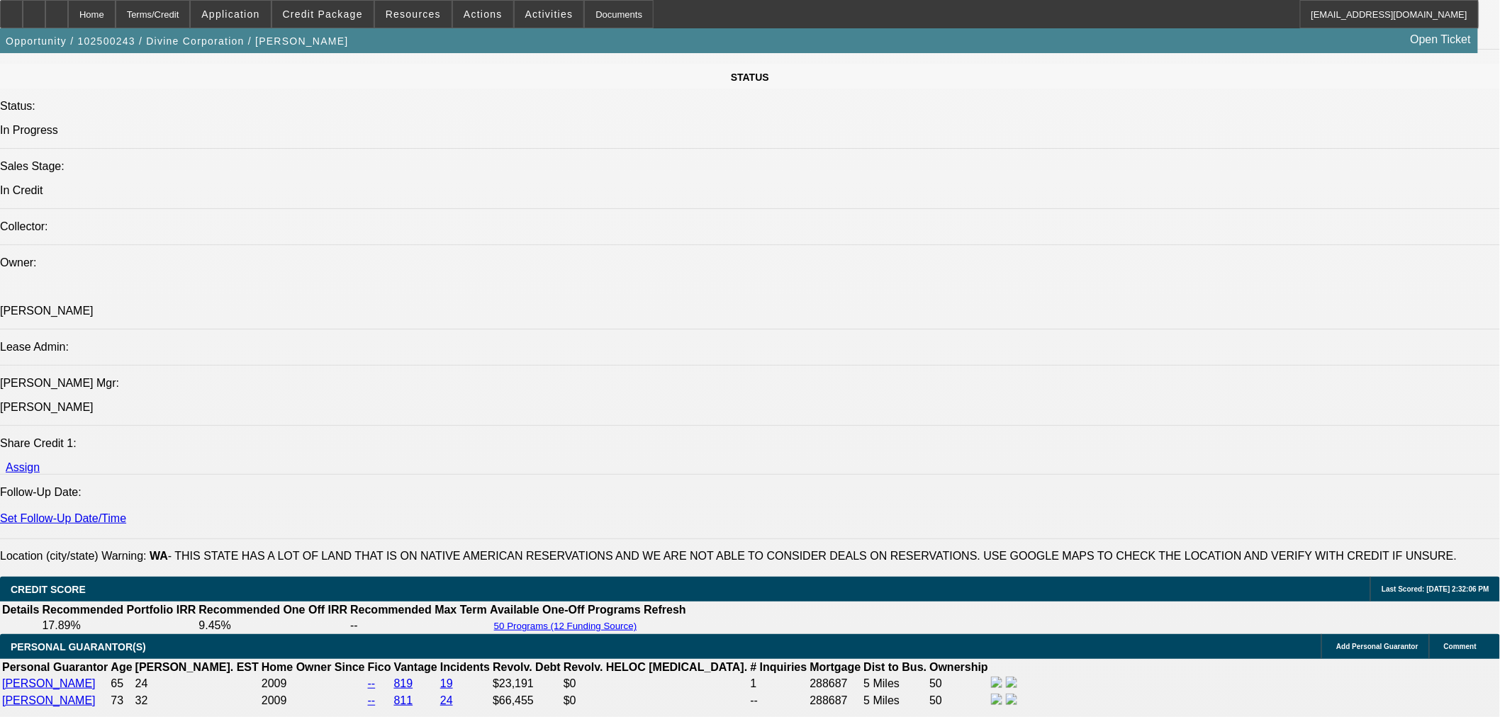
scroll to position [1968, 0]
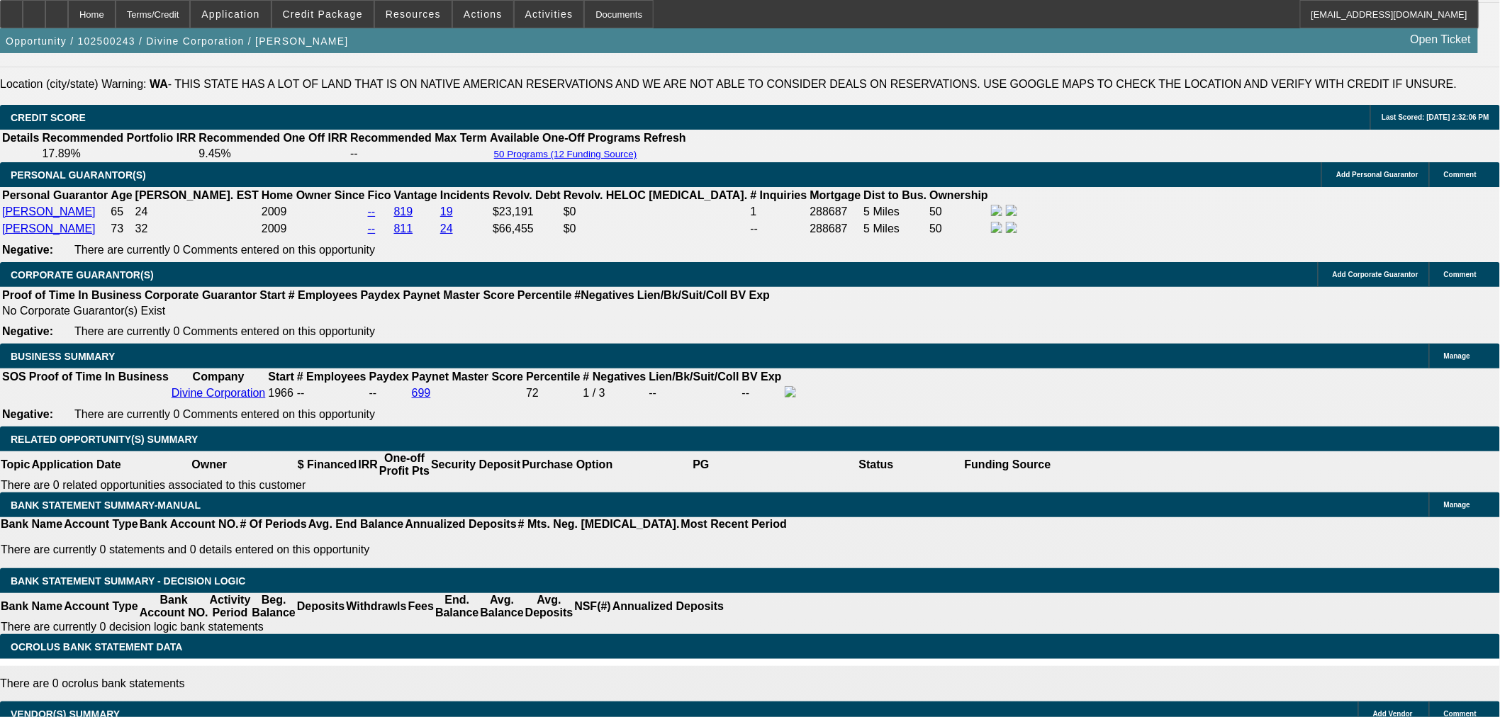
drag, startPoint x: 213, startPoint y: 112, endPoint x: 310, endPoint y: 109, distance: 97.1
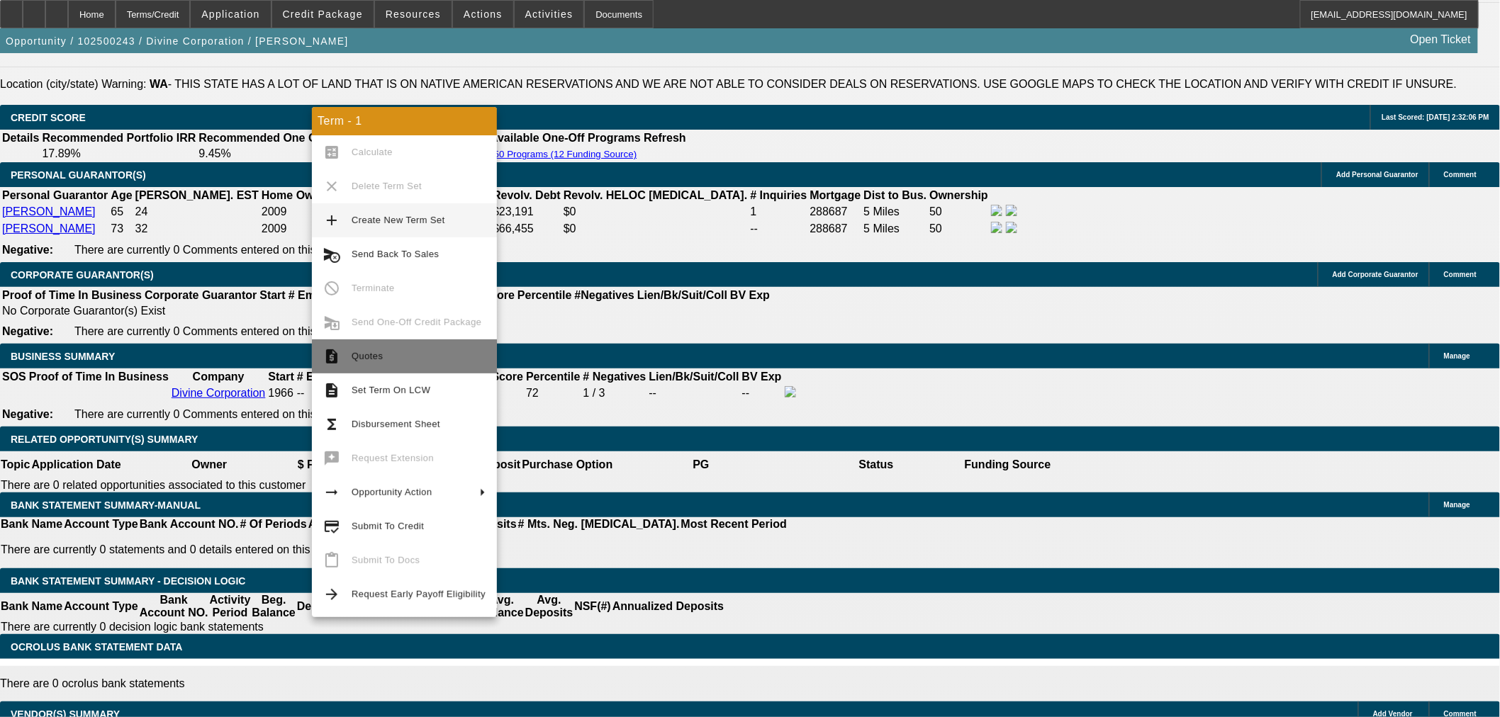
scroll to position [2051, 0]
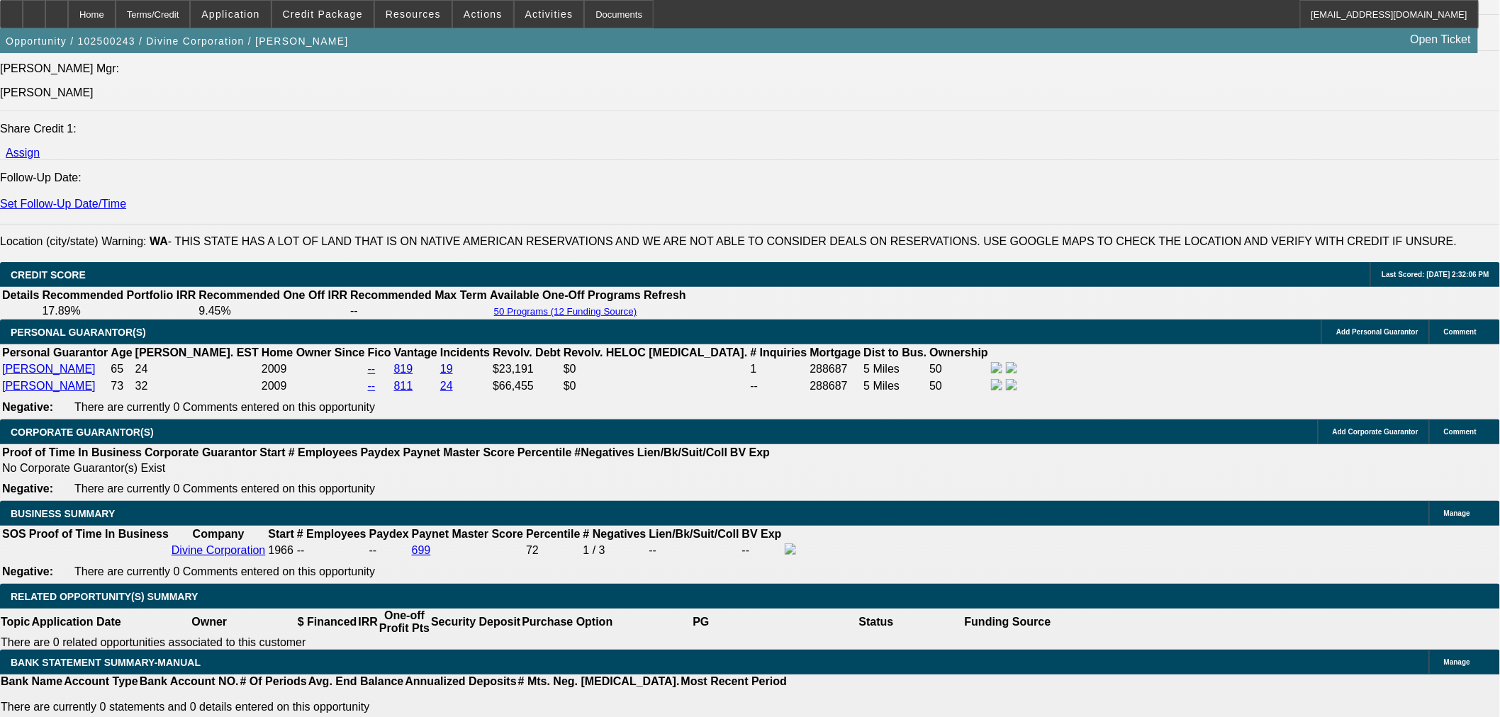
scroll to position [1656, 0]
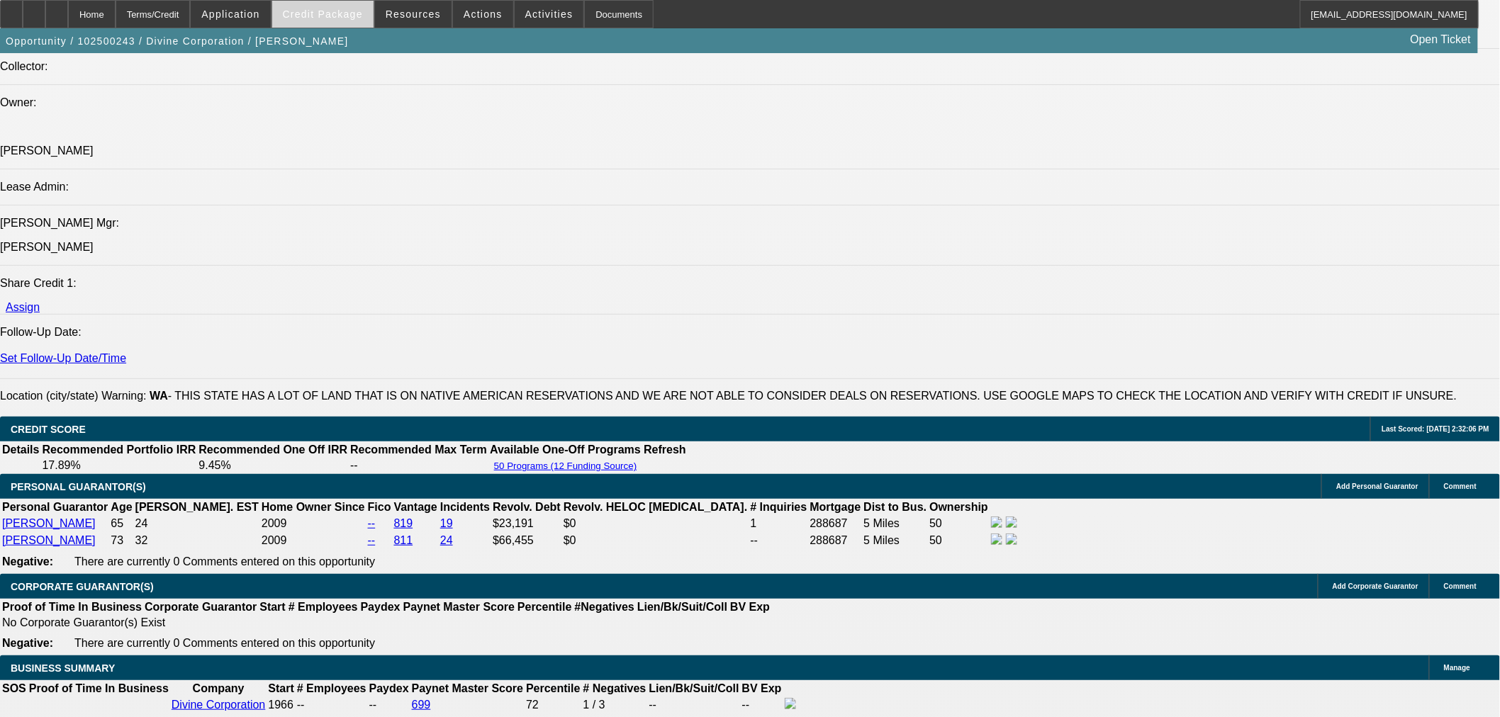
click at [337, 6] on span at bounding box center [322, 14] width 101 height 34
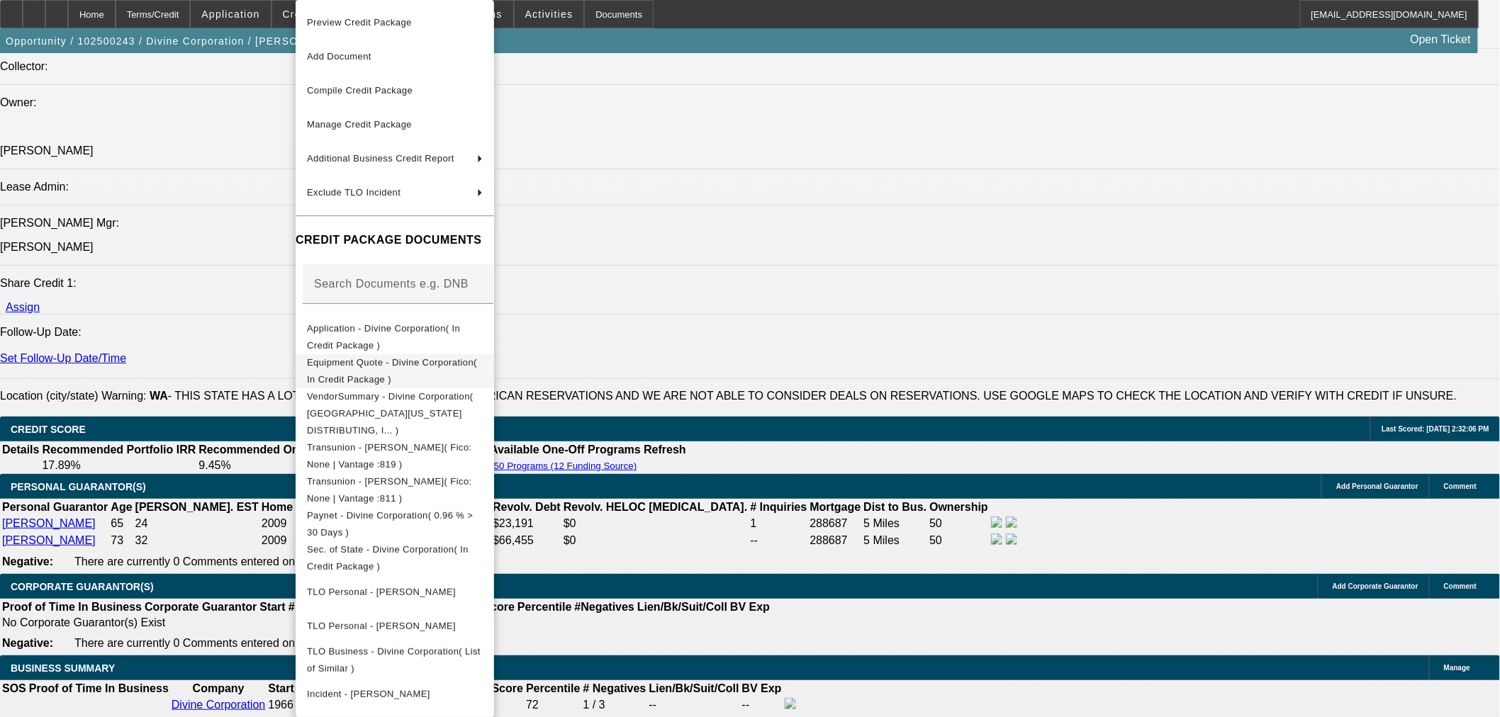
click at [334, 358] on span "Equipment Quote - Divine Corporation( In Credit Package )" at bounding box center [395, 371] width 176 height 34
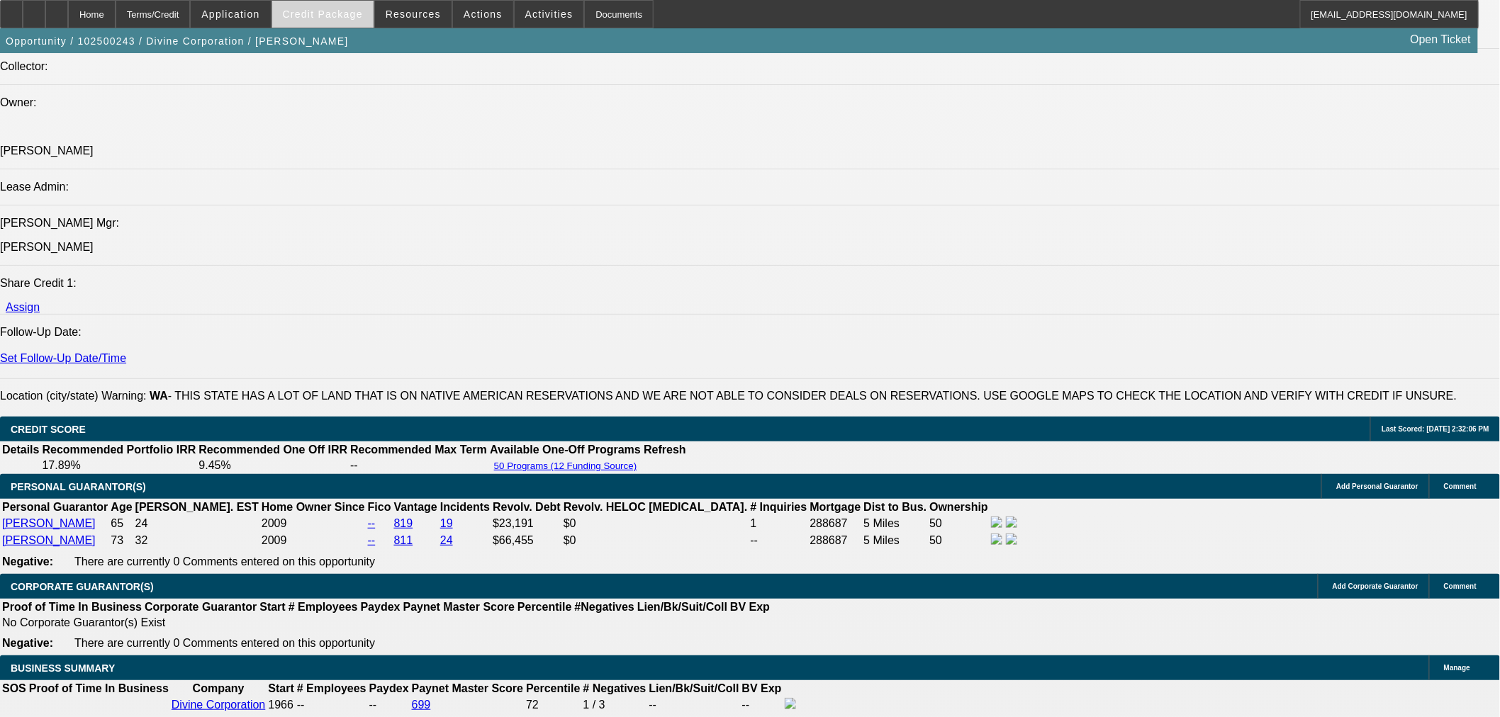
click at [347, 16] on span "Credit Package" at bounding box center [323, 14] width 80 height 11
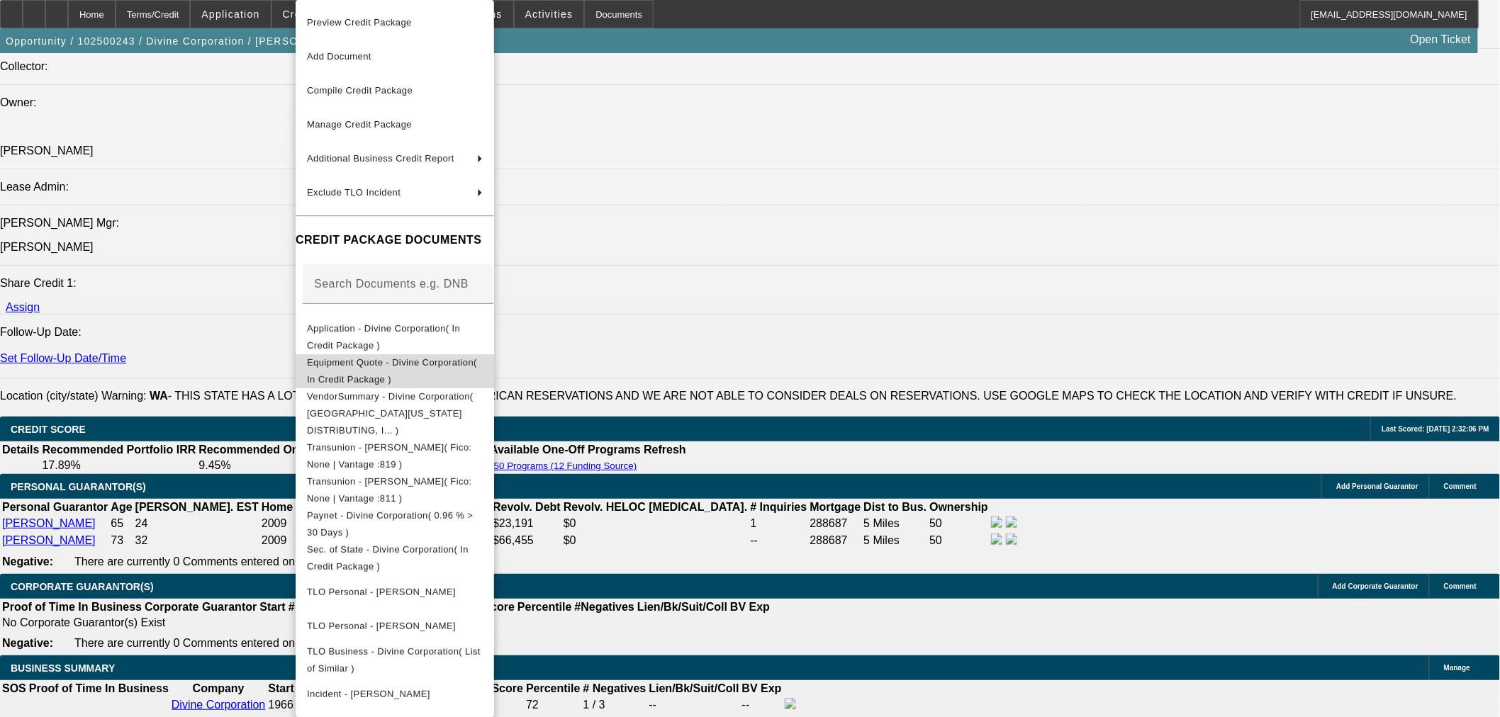
click at [349, 370] on span "Equipment Quote - Divine Corporation( In Credit Package )" at bounding box center [392, 371] width 170 height 28
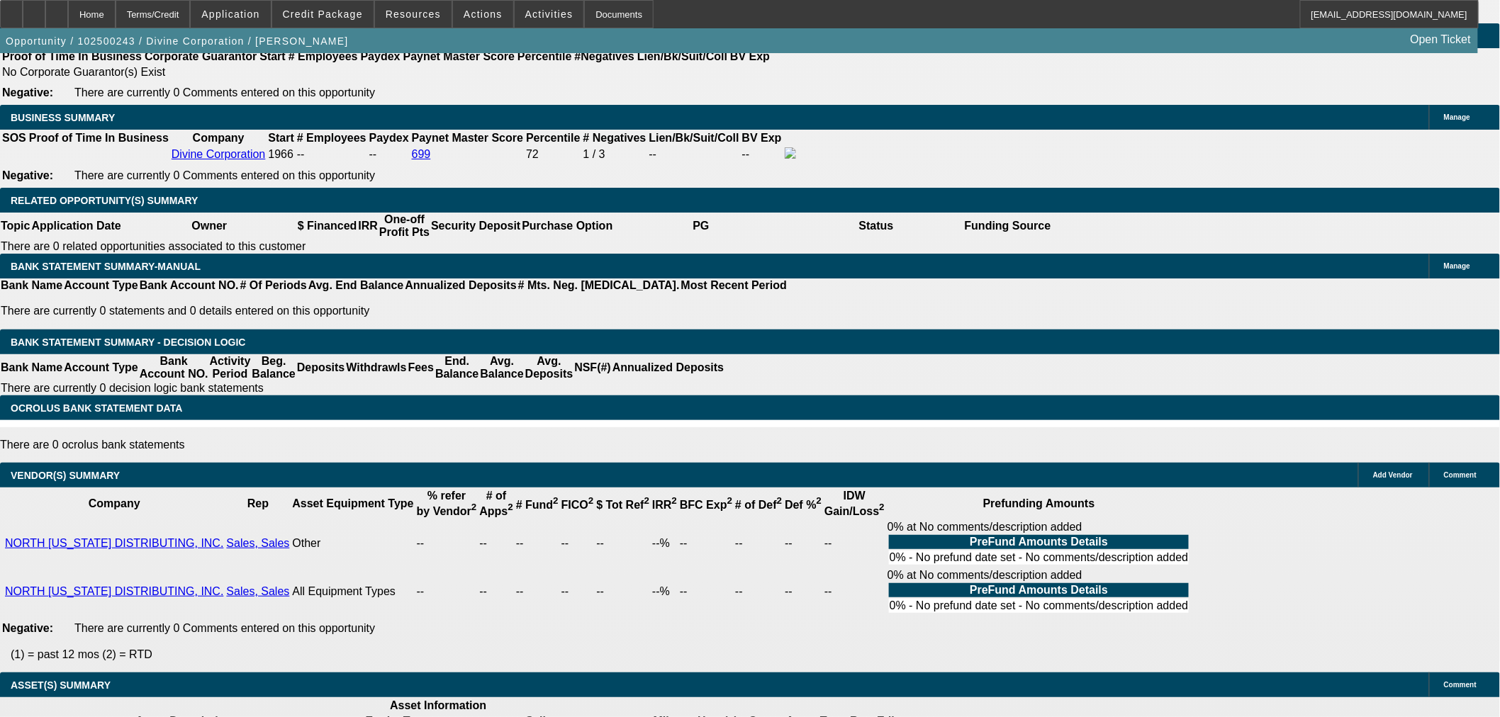
scroll to position [2208, 0]
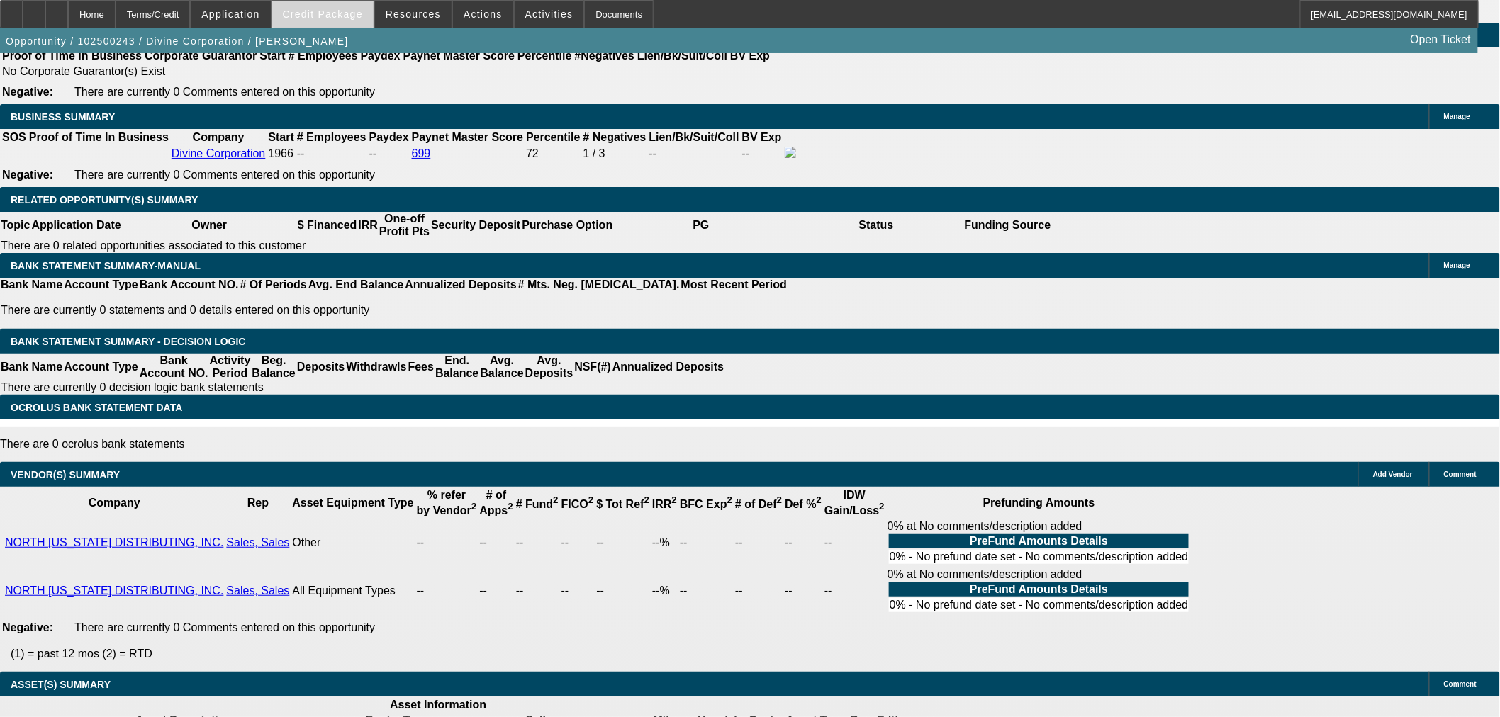
click at [350, 18] on span "Credit Package" at bounding box center [323, 14] width 80 height 11
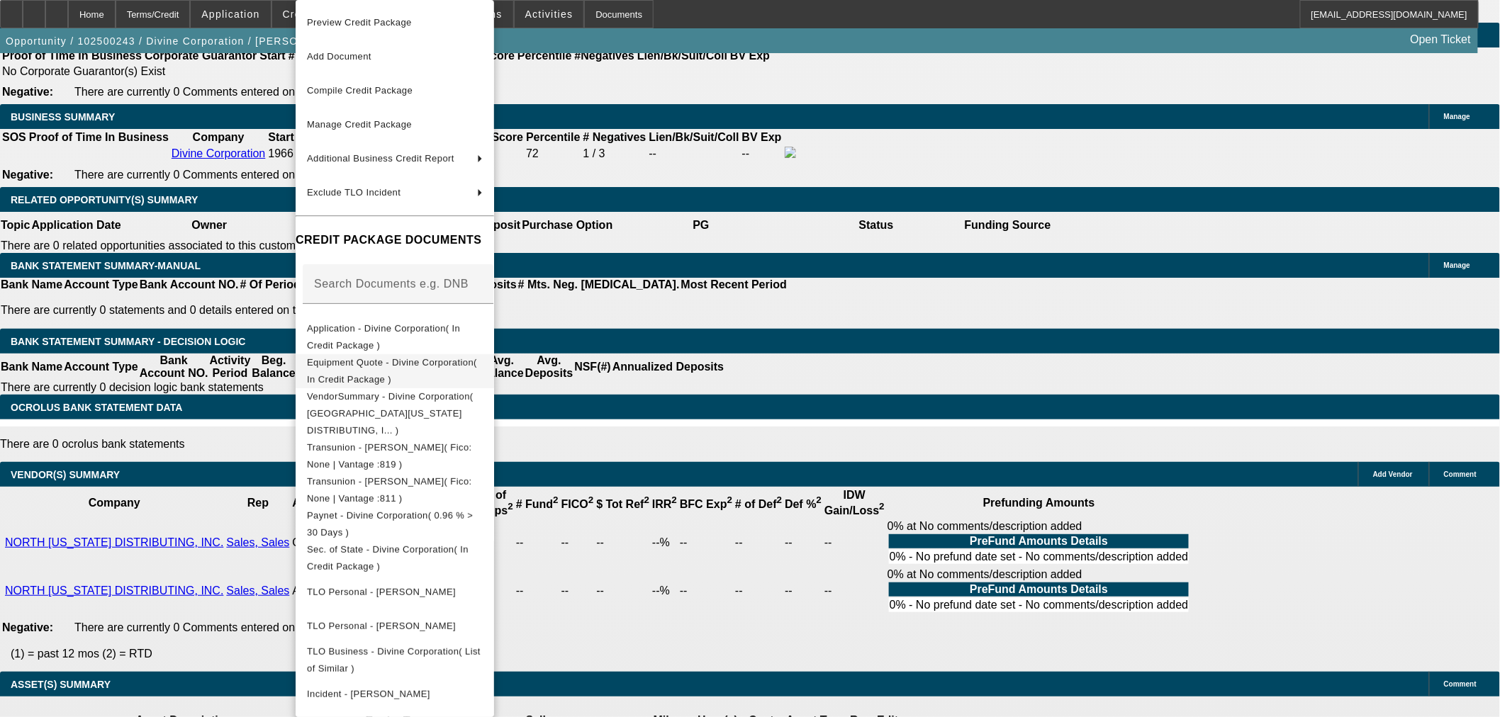
click at [330, 357] on span "Equipment Quote - Divine Corporation( In Credit Package )" at bounding box center [395, 371] width 176 height 34
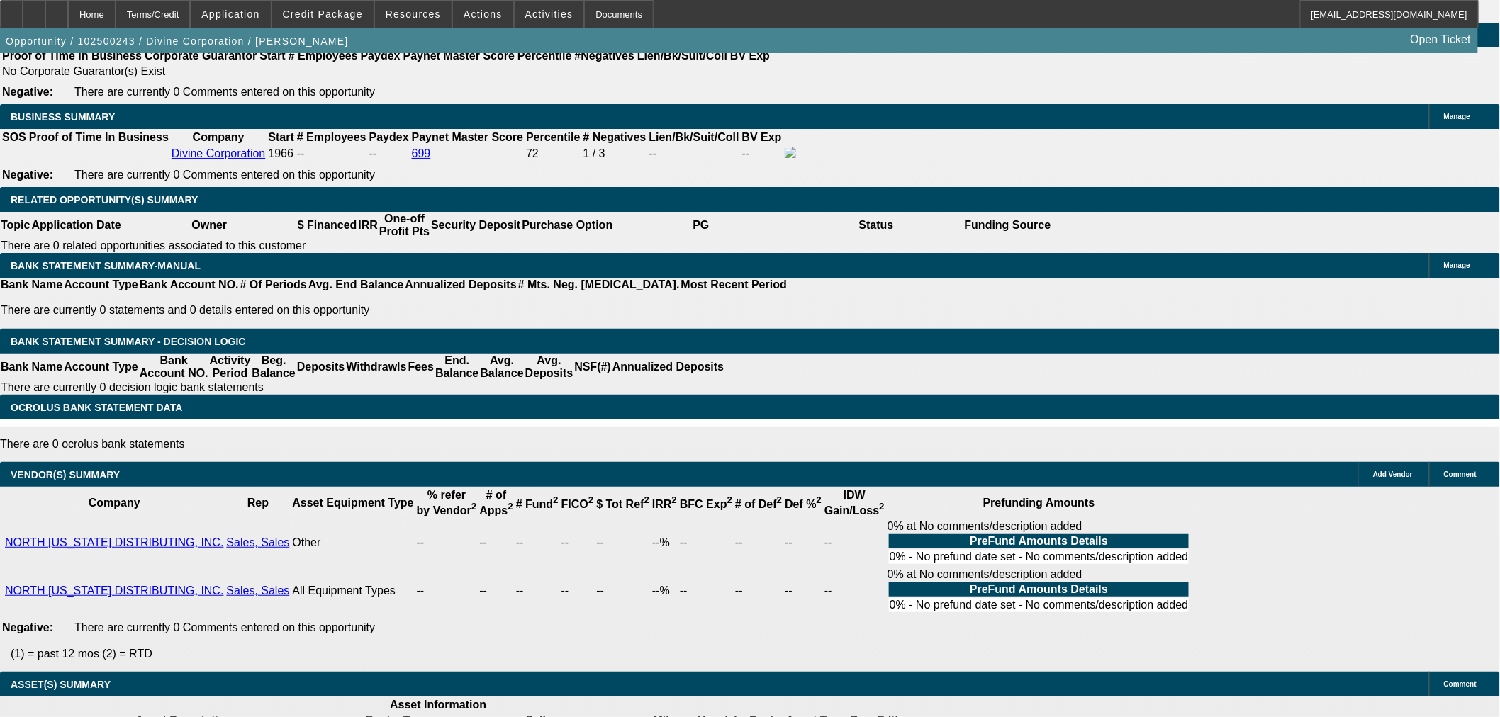
scroll to position [1815, 0]
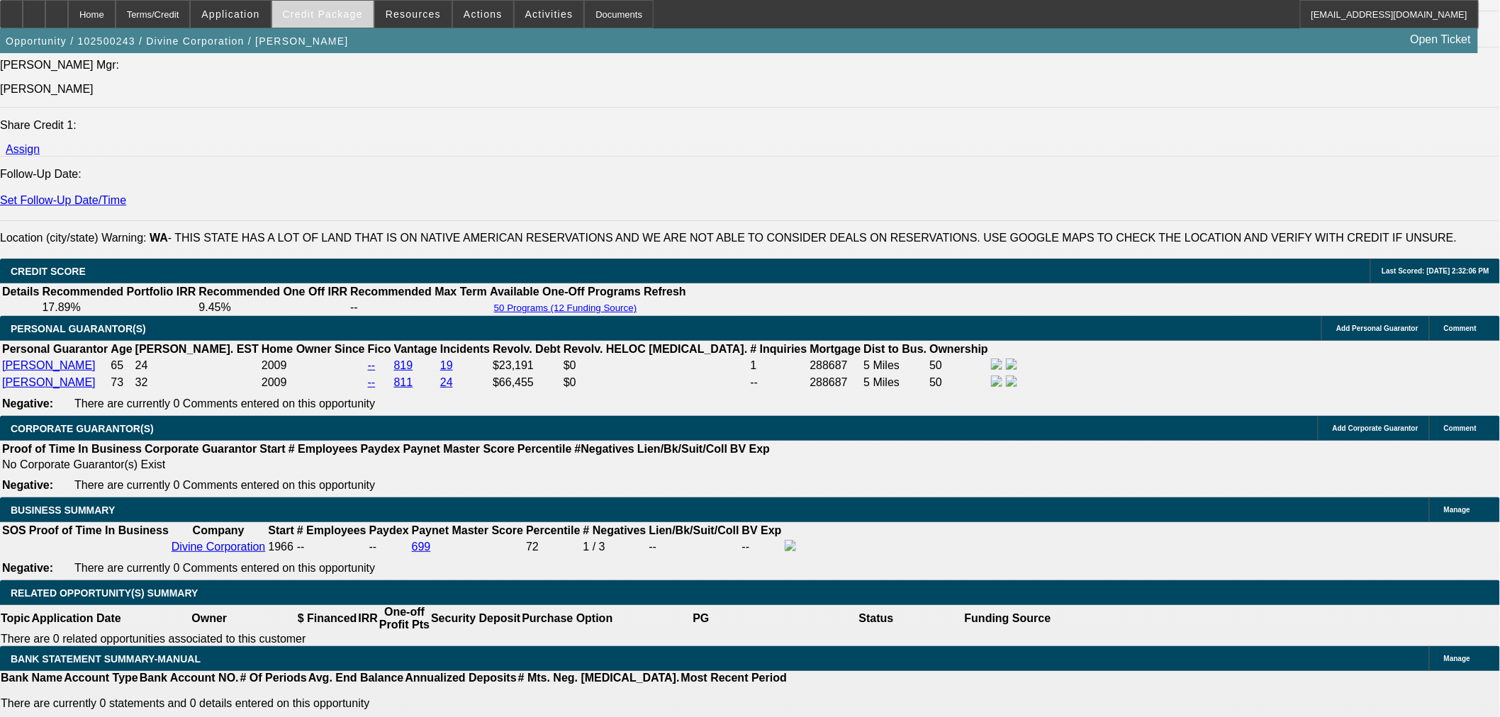
click at [326, 16] on span "Credit Package" at bounding box center [323, 14] width 80 height 11
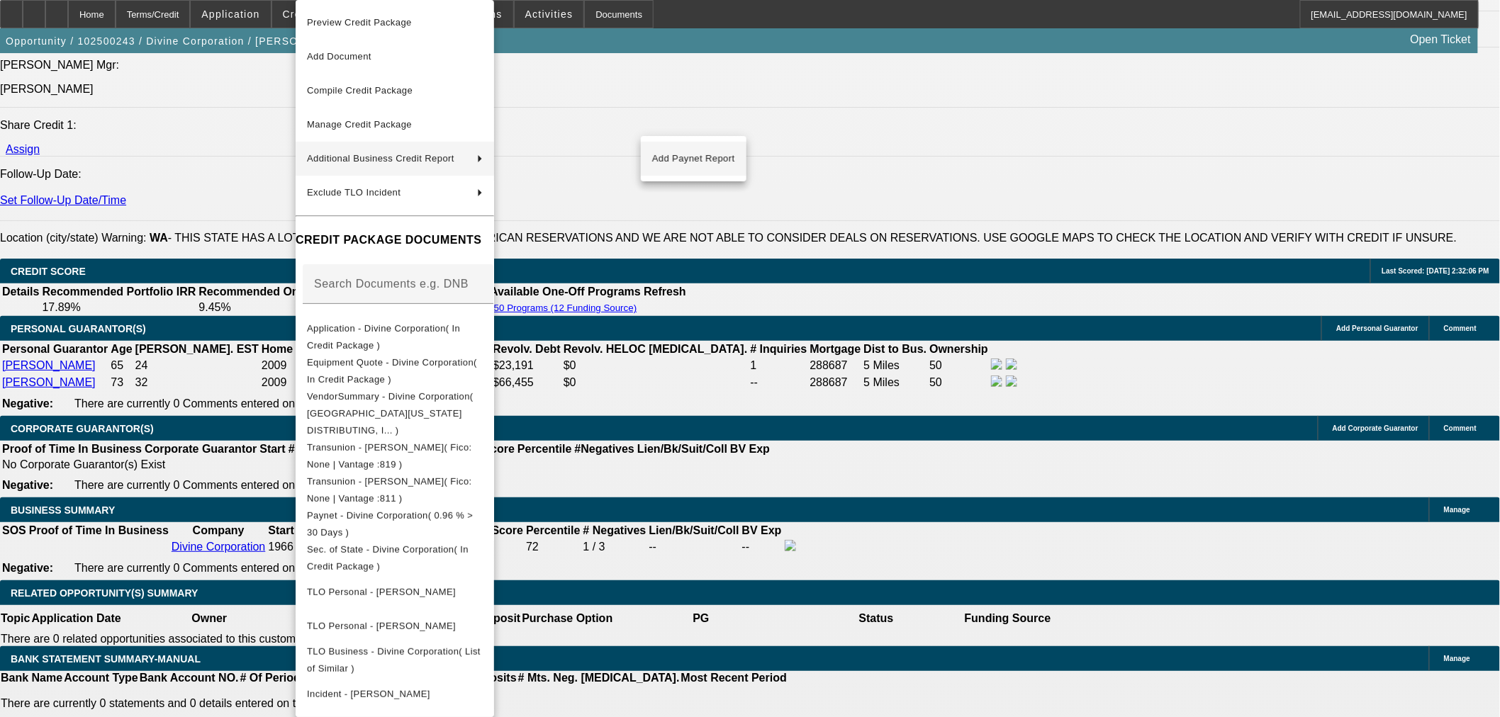
drag, startPoint x: 702, startPoint y: 160, endPoint x: 705, endPoint y: 218, distance: 57.5
click at [702, 159] on span "Add Paynet Report" at bounding box center [693, 158] width 83 height 17
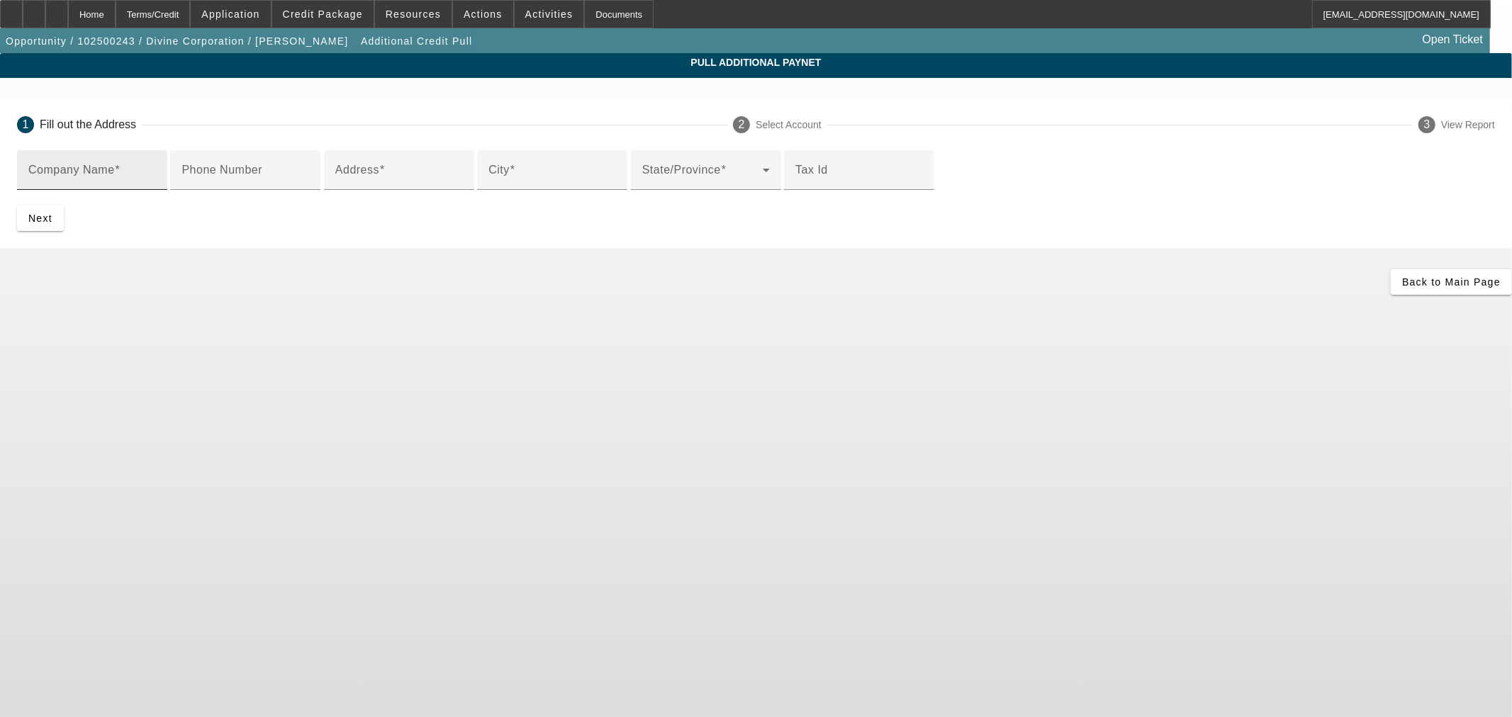
click at [156, 177] on input "Company Name" at bounding box center [92, 175] width 128 height 17
type input "N"
click at [463, 184] on input "Address" at bounding box center [399, 175] width 128 height 17
drag, startPoint x: 477, startPoint y: 170, endPoint x: 262, endPoint y: 147, distance: 216.0
click at [262, 153] on app-additional-credit-pull "Pull Additional Paynet 1 Fill out the Address 2 Select Account 3 View Report Co…" at bounding box center [756, 174] width 1512 height 242
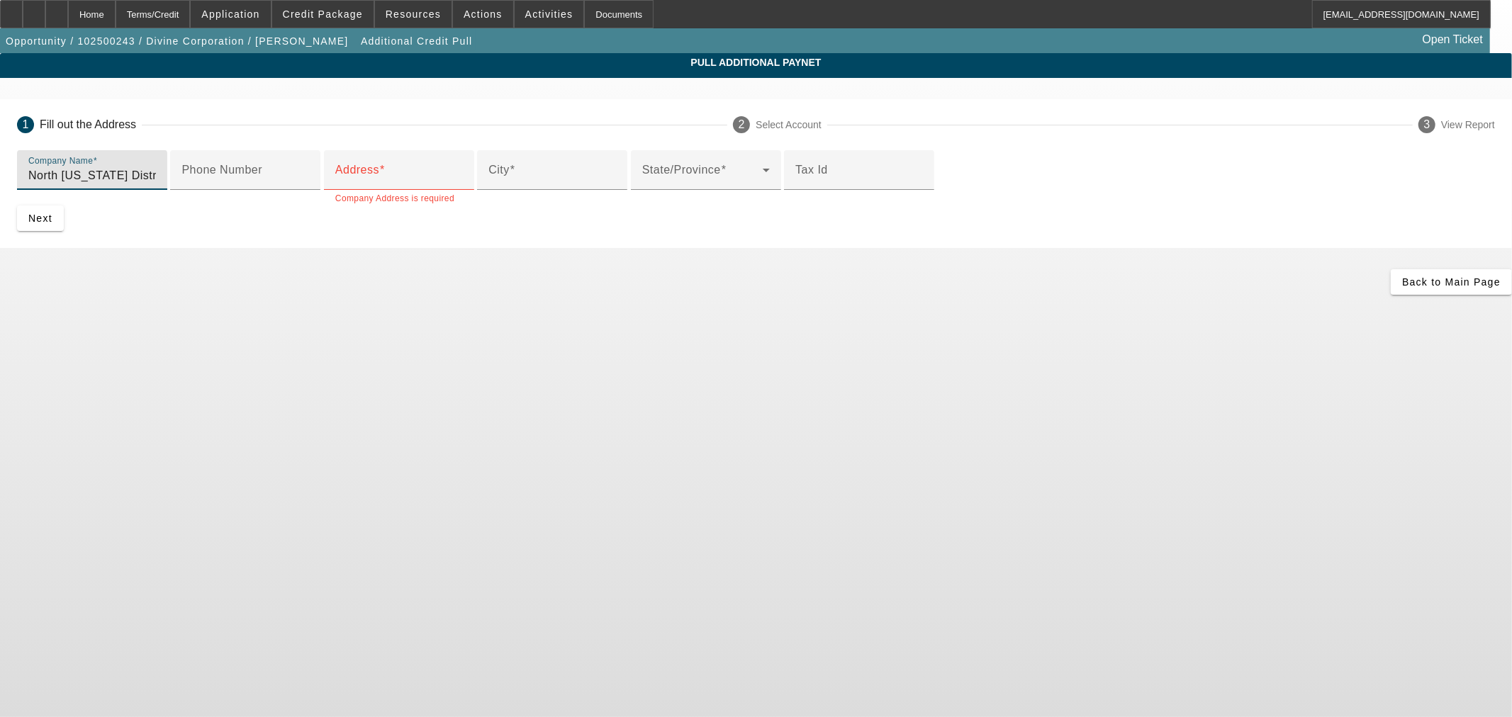
type input "North [US_STATE] Distributing INC"
click at [463, 184] on input "Address" at bounding box center [399, 175] width 128 height 17
paste input "PO BOX 2530"
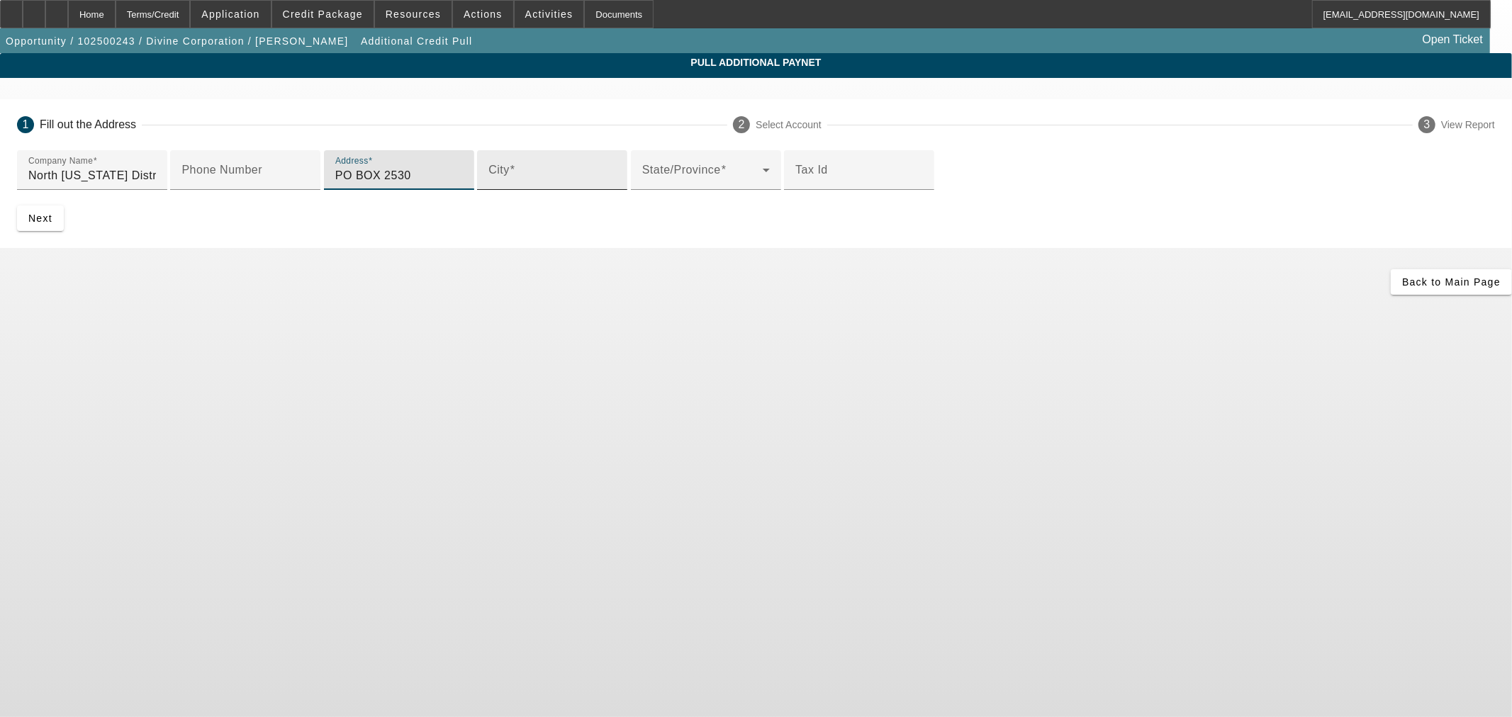
type input "PO BOX 2530"
click at [488, 176] on mat-label "City" at bounding box center [498, 170] width 21 height 12
click at [488, 184] on input "City" at bounding box center [552, 175] width 128 height 17
type input "Hayden Lake"
click at [642, 184] on span at bounding box center [702, 175] width 120 height 17
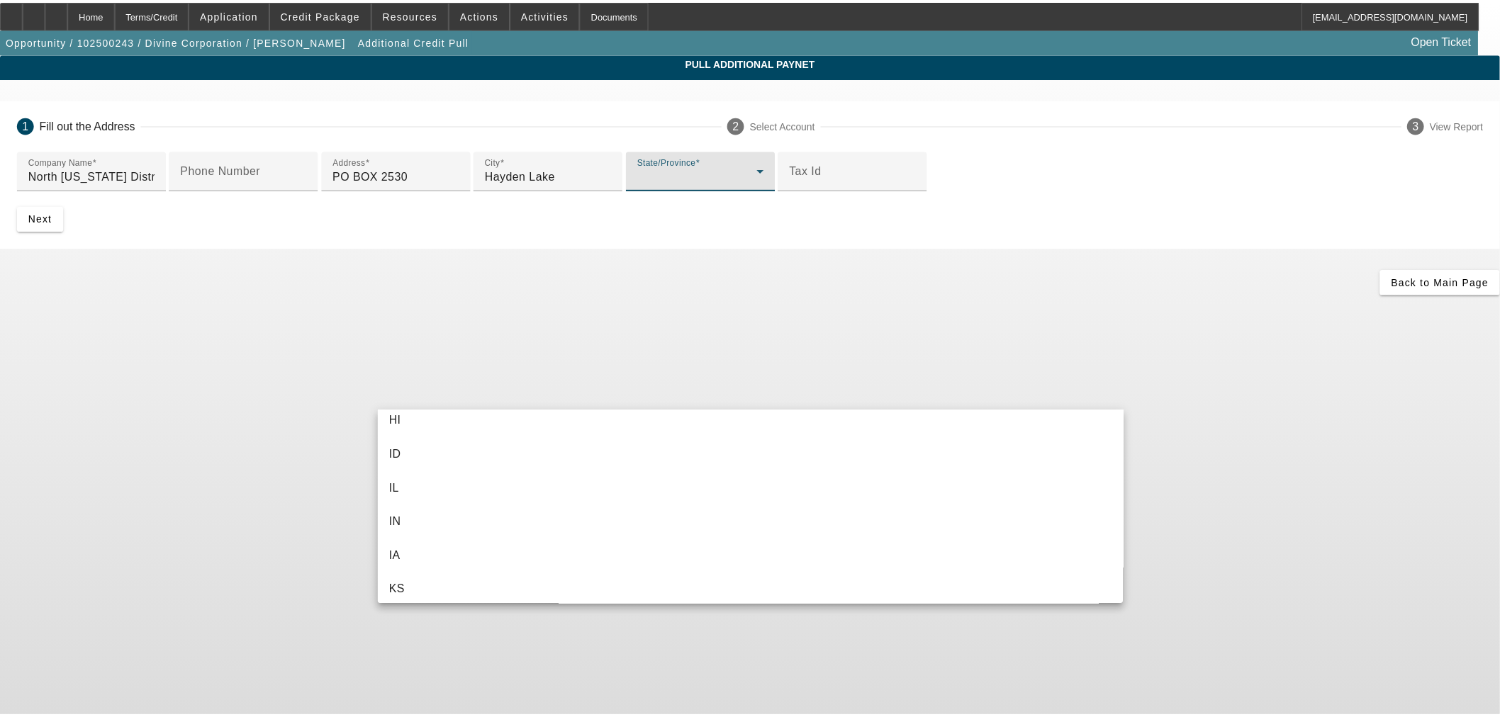
scroll to position [393, 0]
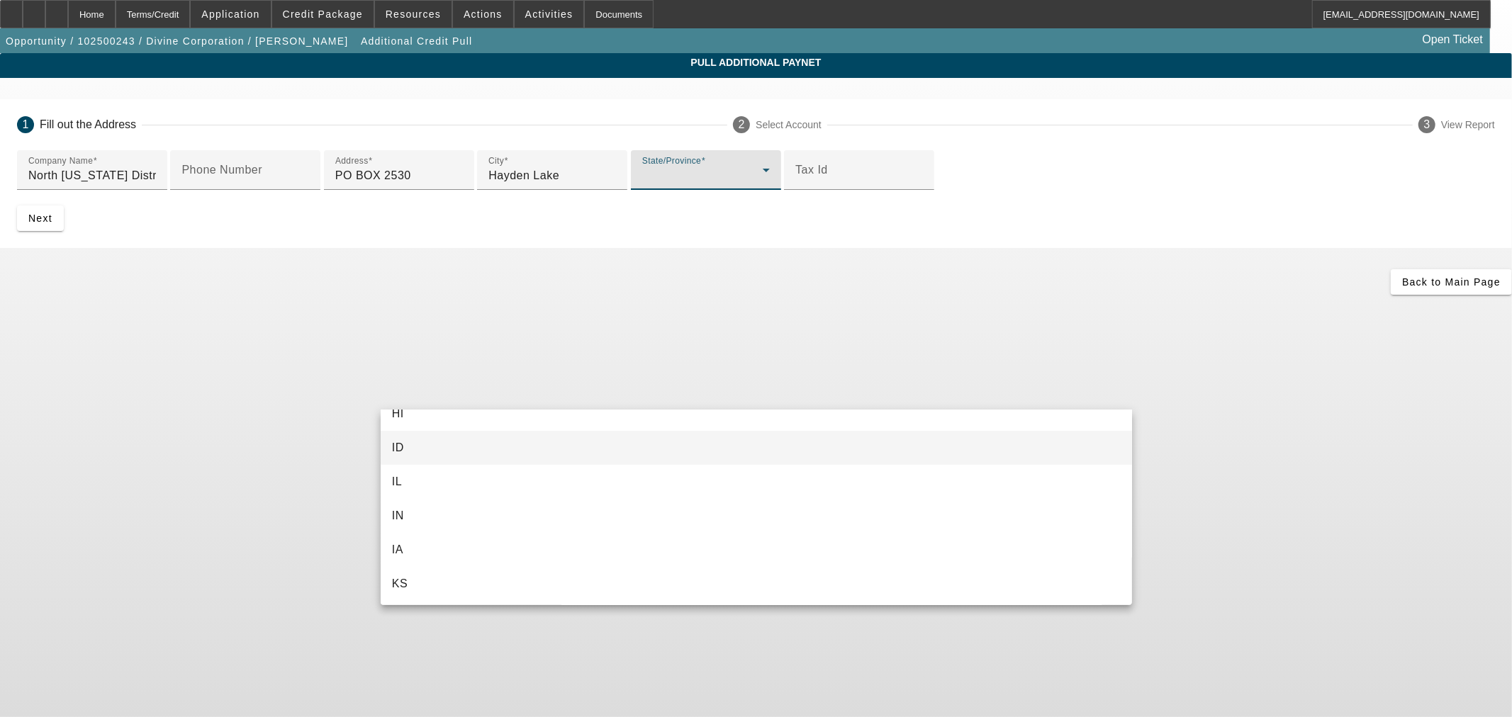
click at [424, 447] on mat-option "ID" at bounding box center [756, 448] width 751 height 34
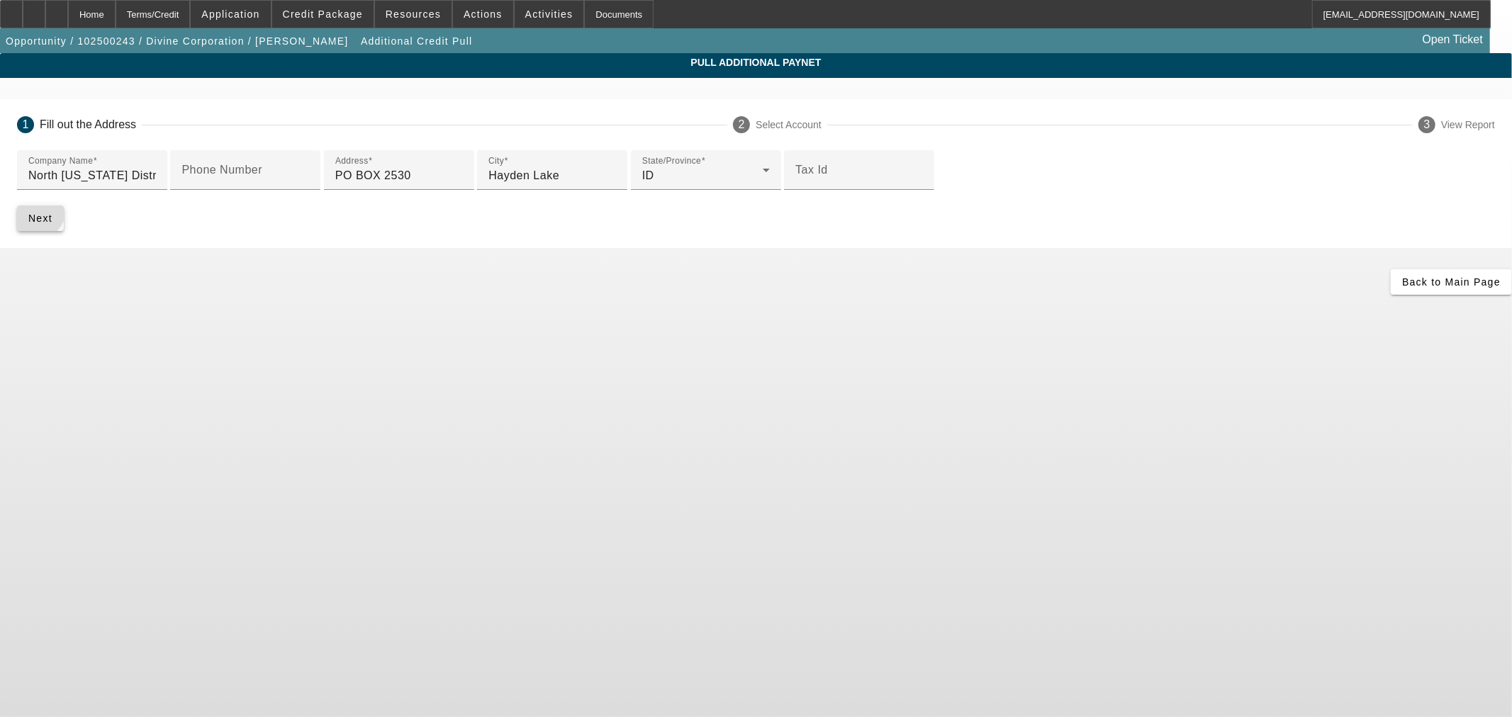
click at [52, 224] on span "Next" at bounding box center [40, 218] width 24 height 11
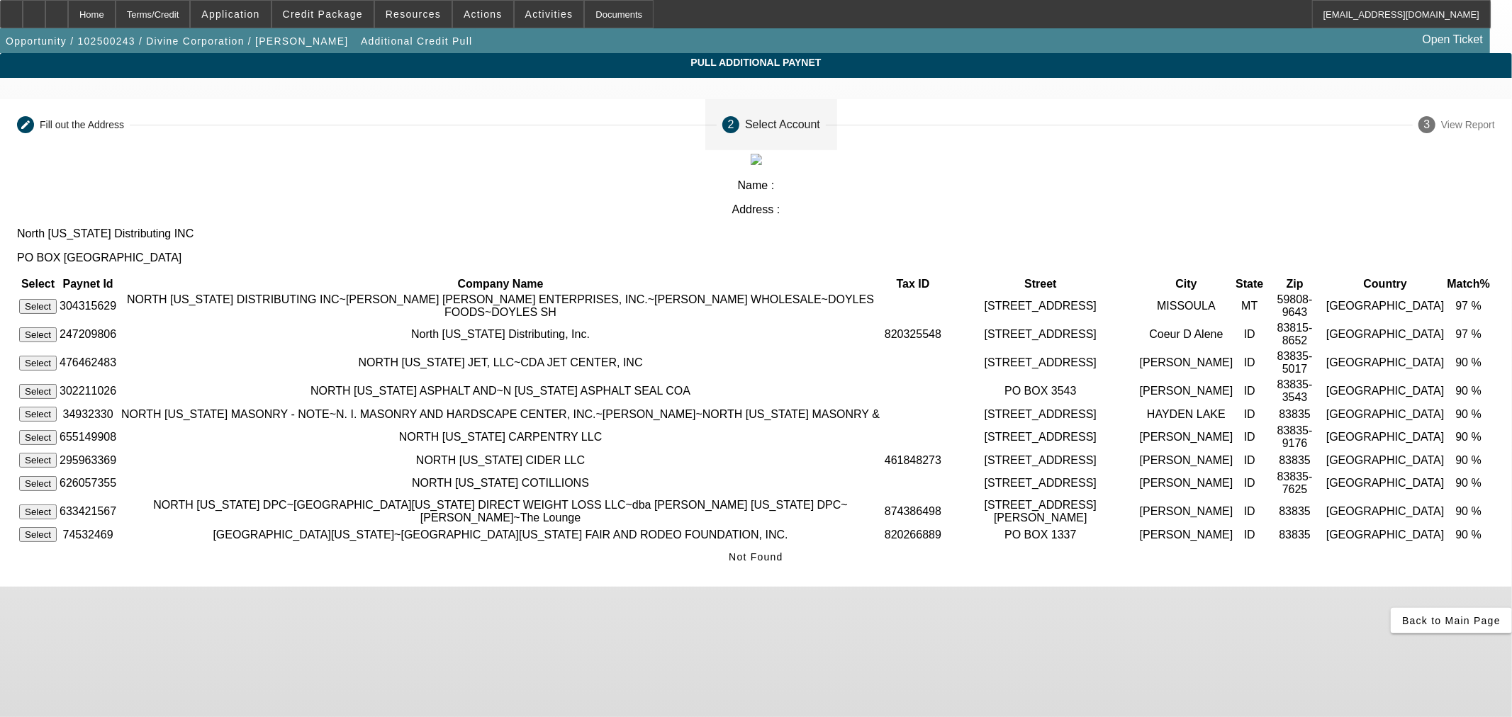
click at [57, 299] on button "Select" at bounding box center [38, 306] width 38 height 15
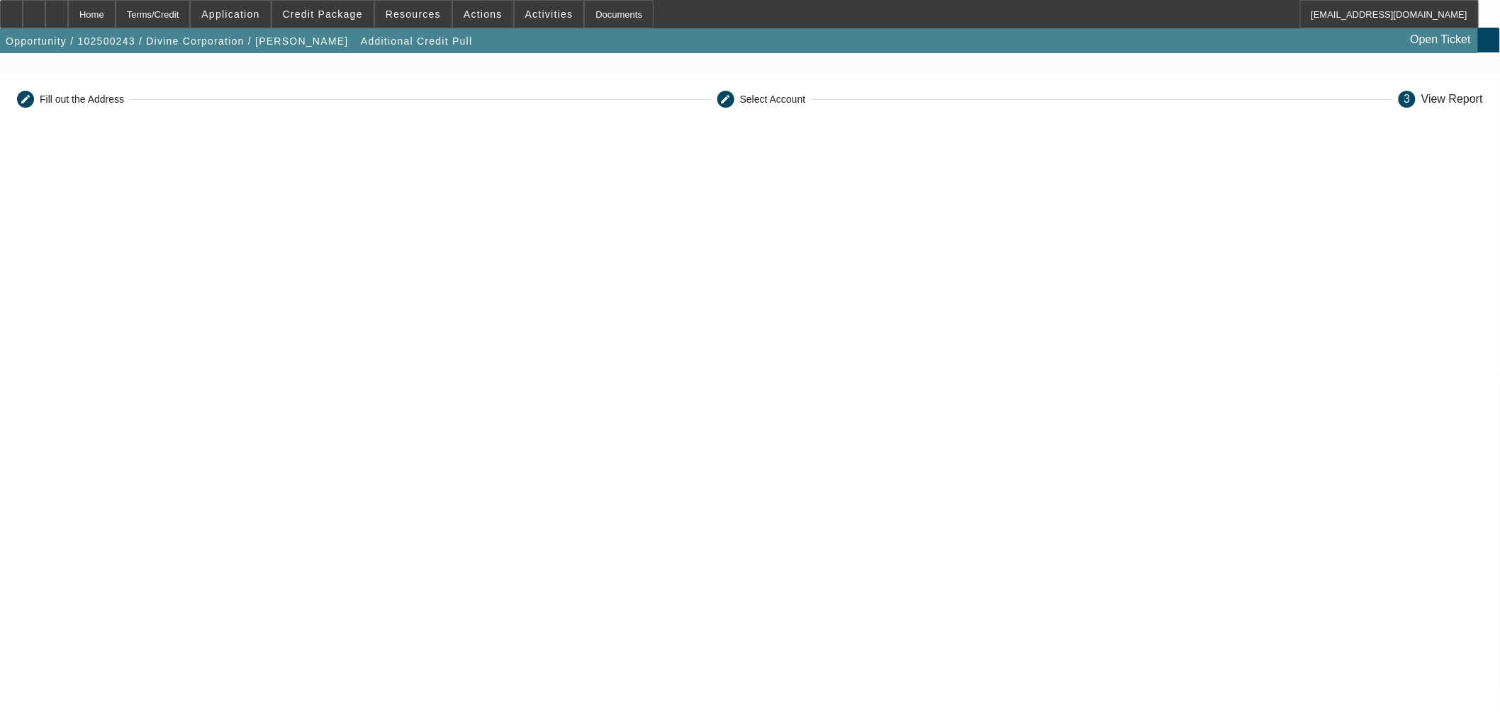
scroll to position [245, 0]
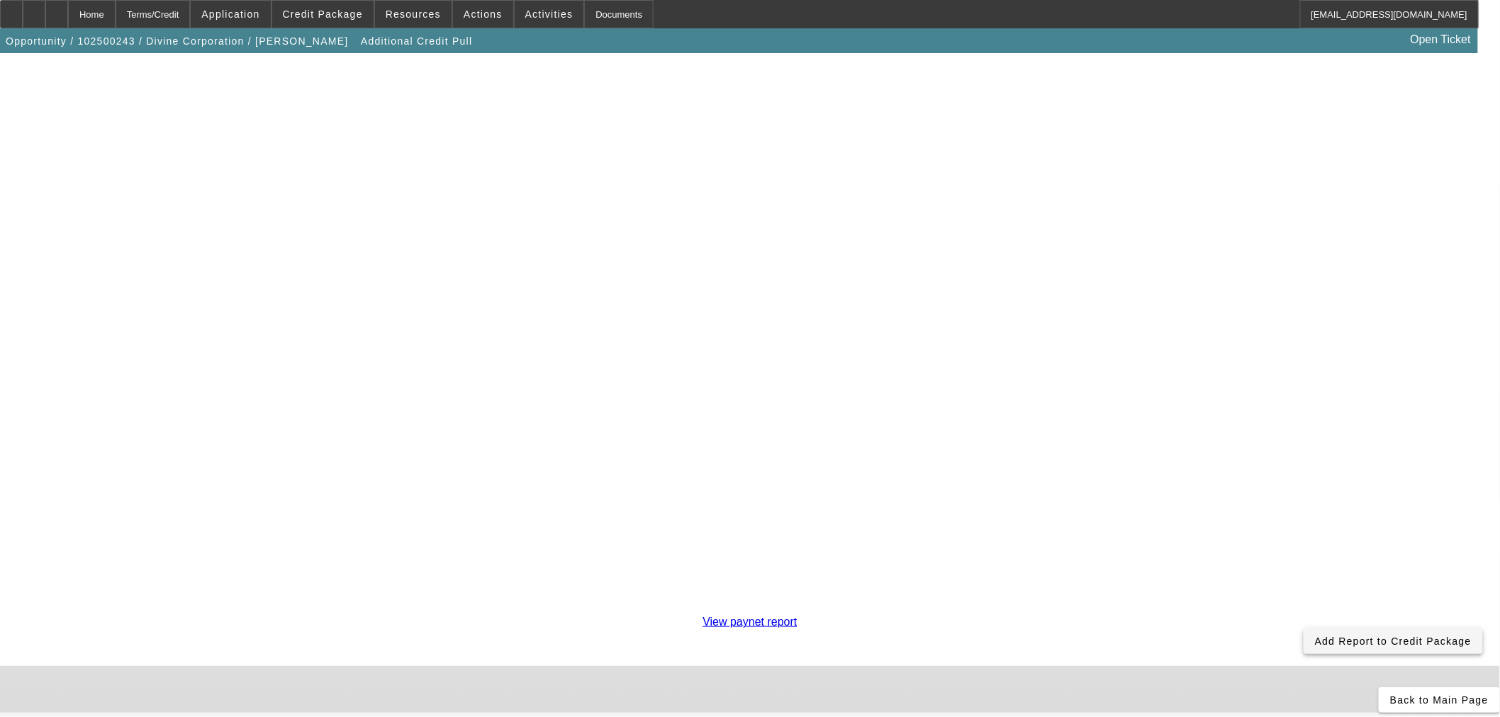
click at [1315, 636] on span "Add Report to Credit Package" at bounding box center [1393, 641] width 157 height 11
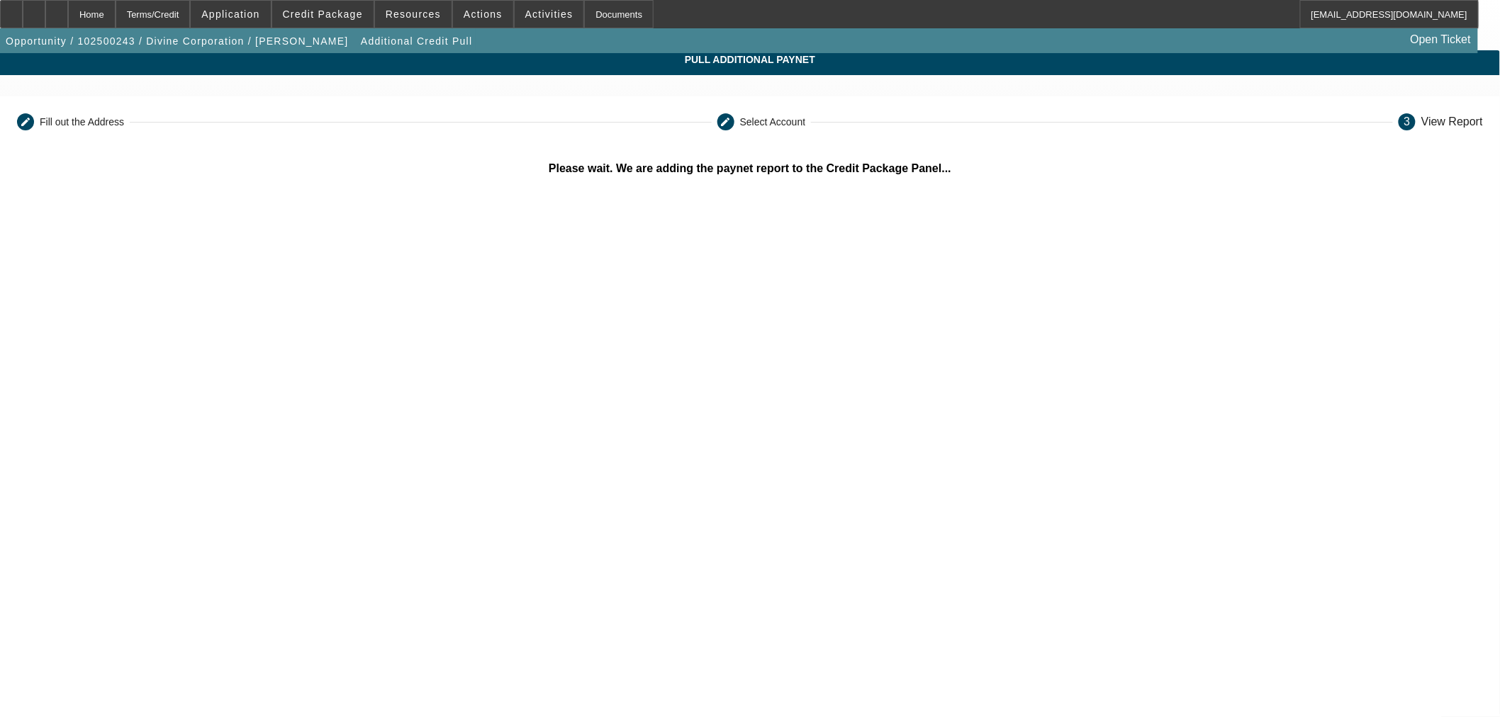
scroll to position [0, 0]
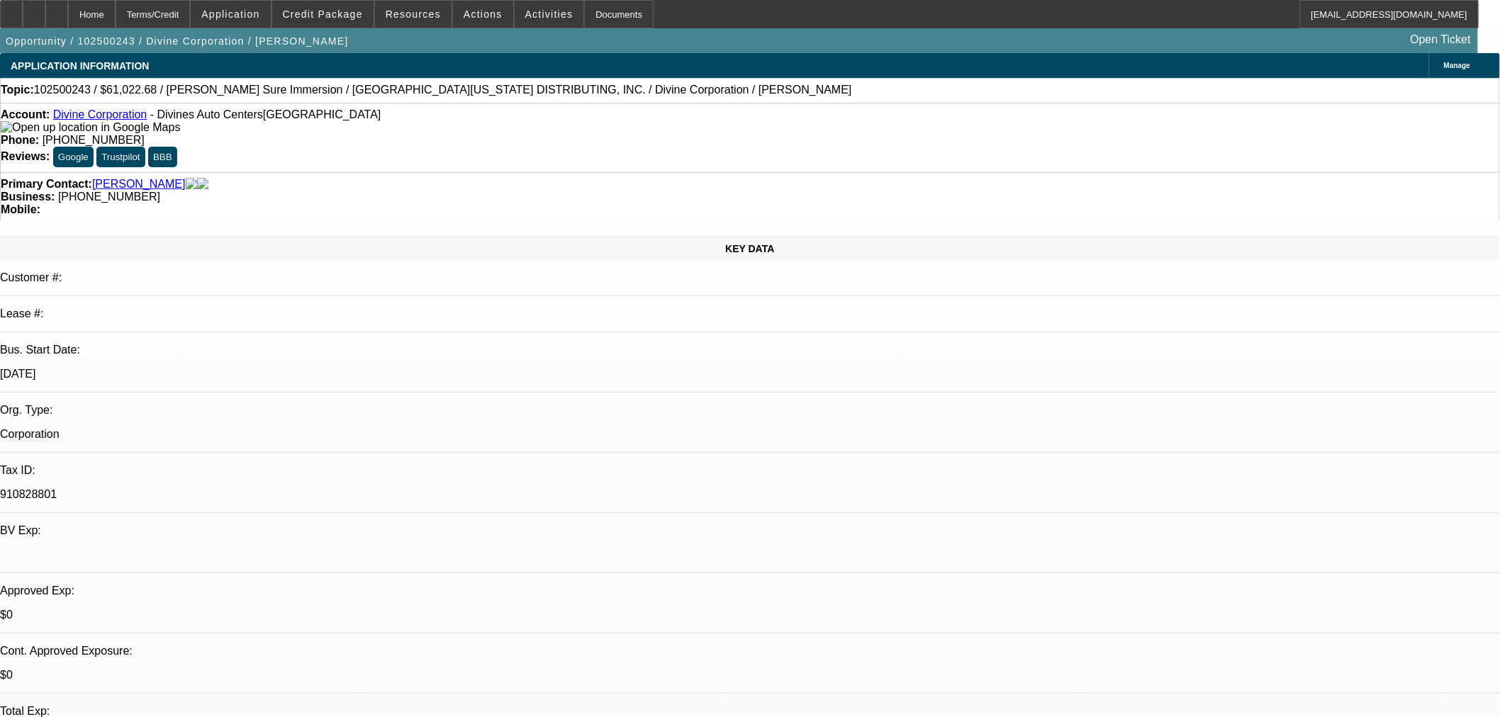
select select "0"
select select "3"
select select "0"
select select "6"
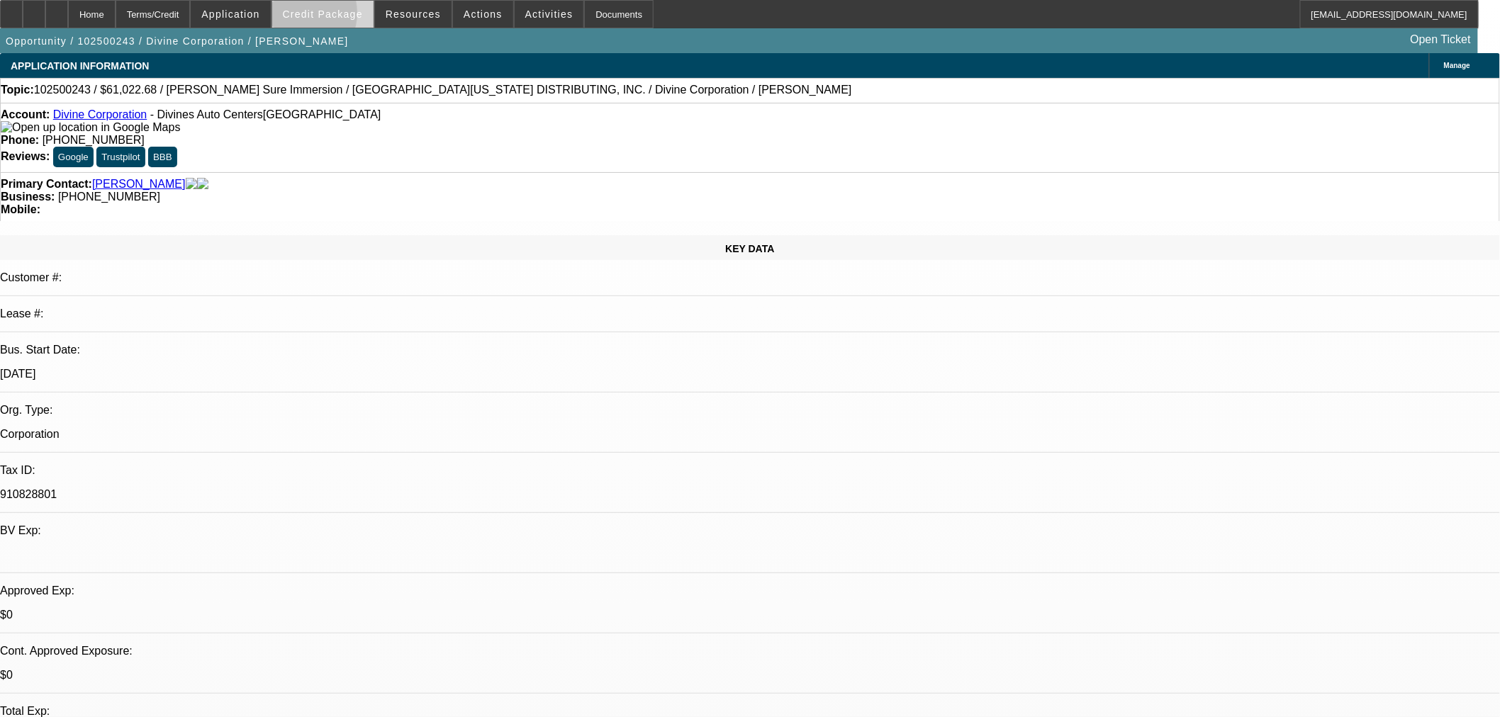
click at [318, 16] on span "Credit Package" at bounding box center [323, 14] width 80 height 11
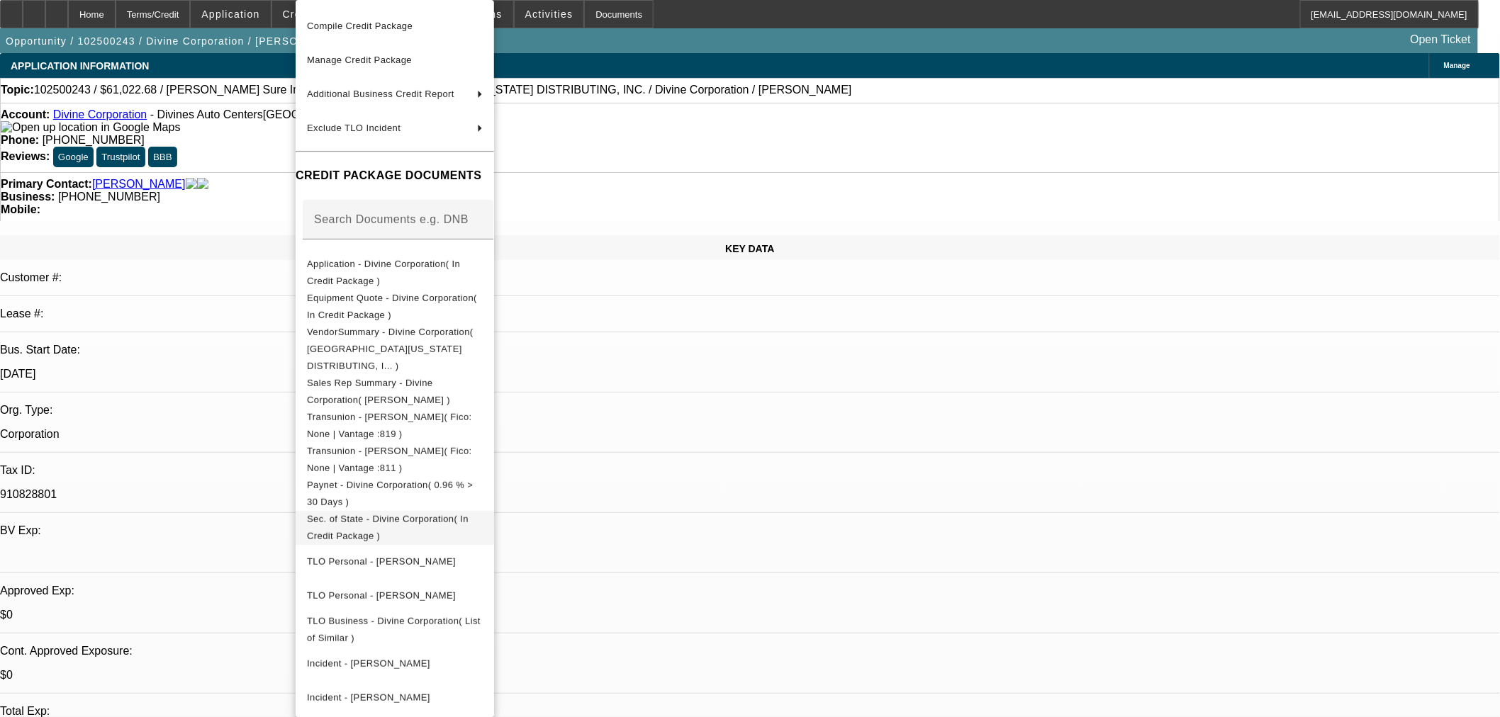
scroll to position [113, 0]
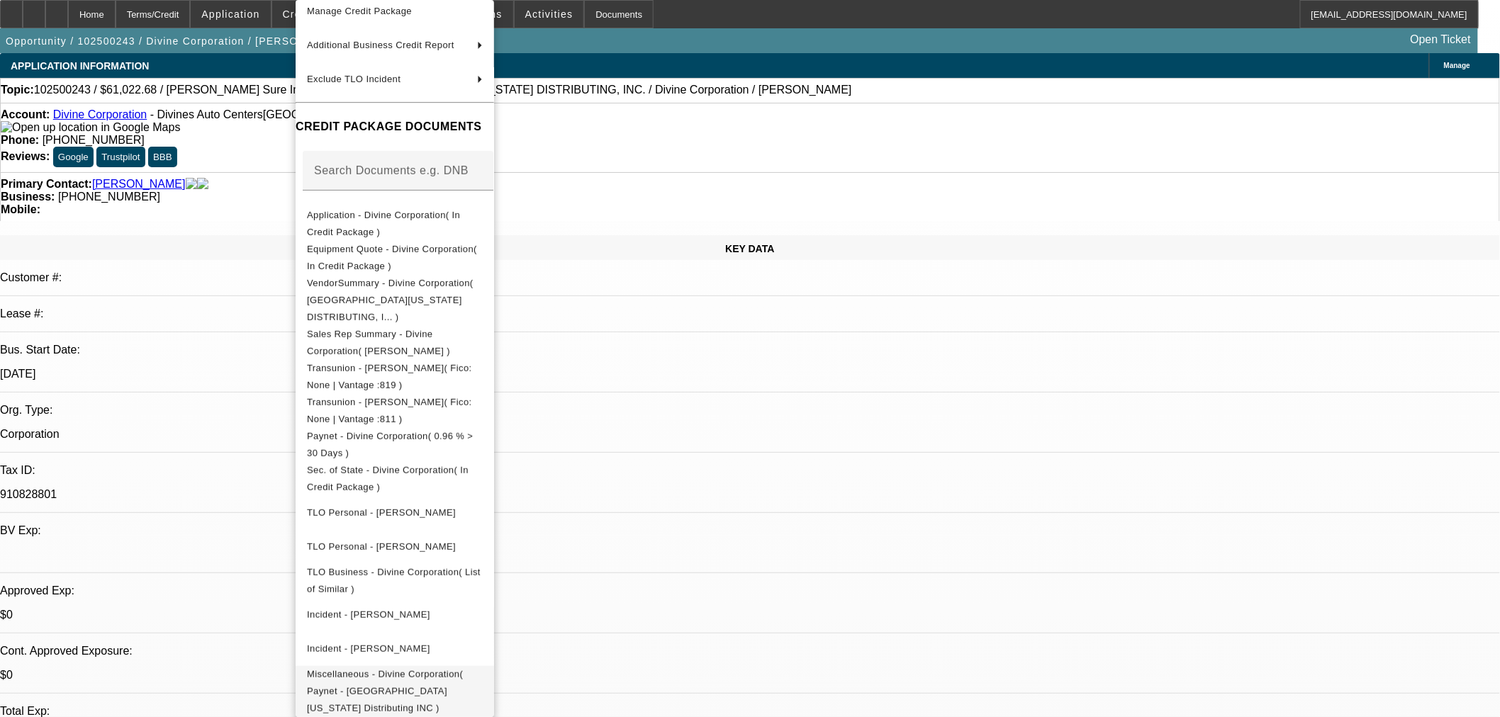
click at [463, 669] on span "Miscellaneous - Divine Corporation( Paynet - North Idaho Distributing INC )" at bounding box center [385, 691] width 156 height 45
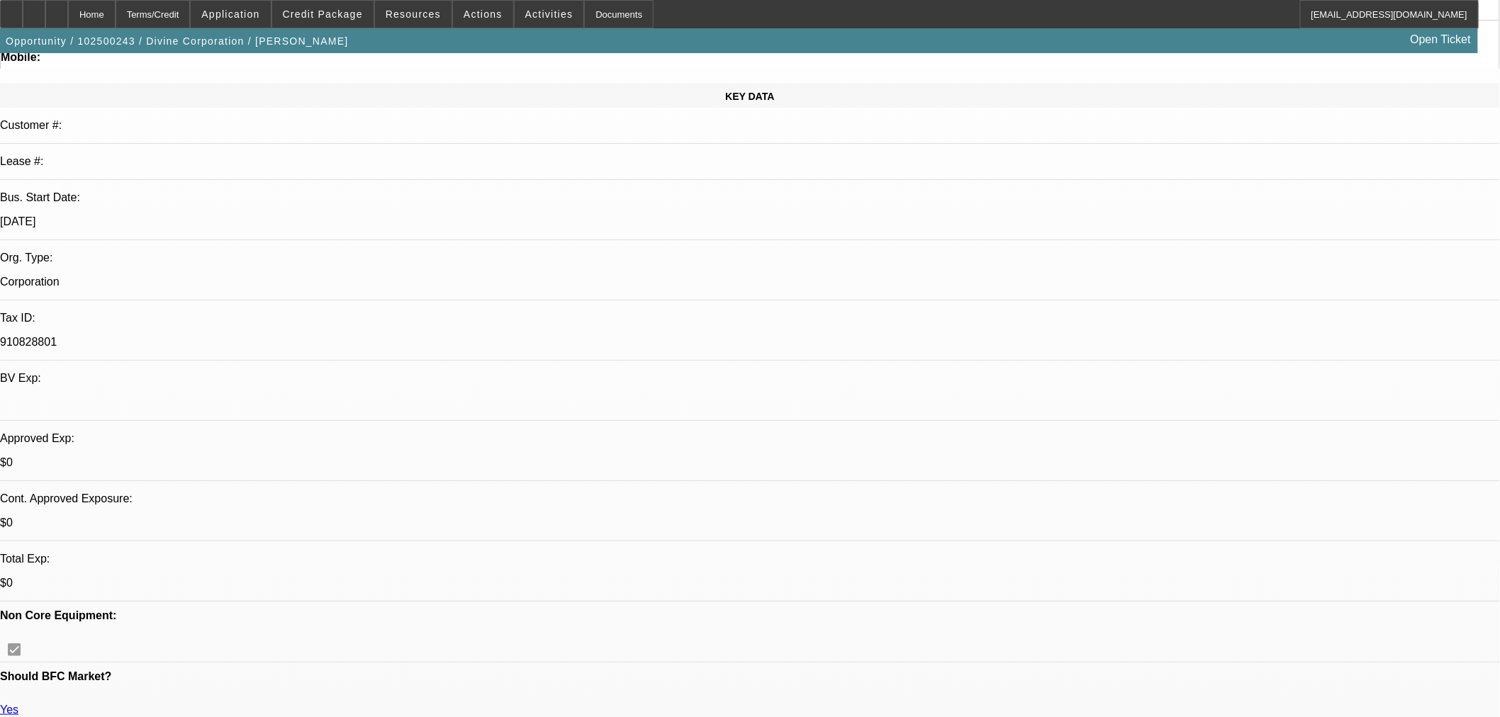
scroll to position [551, 0]
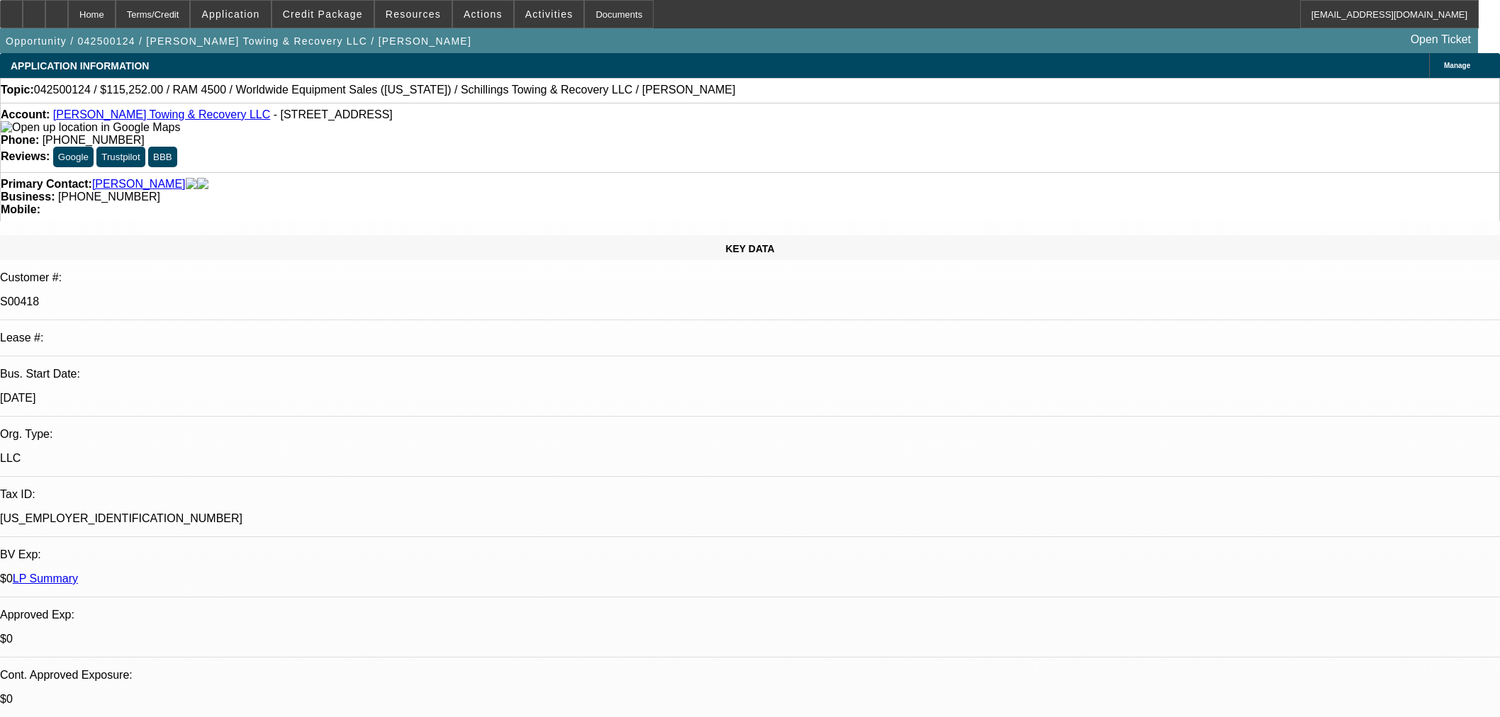
select select "0"
select select "3"
select select "0"
select select "6"
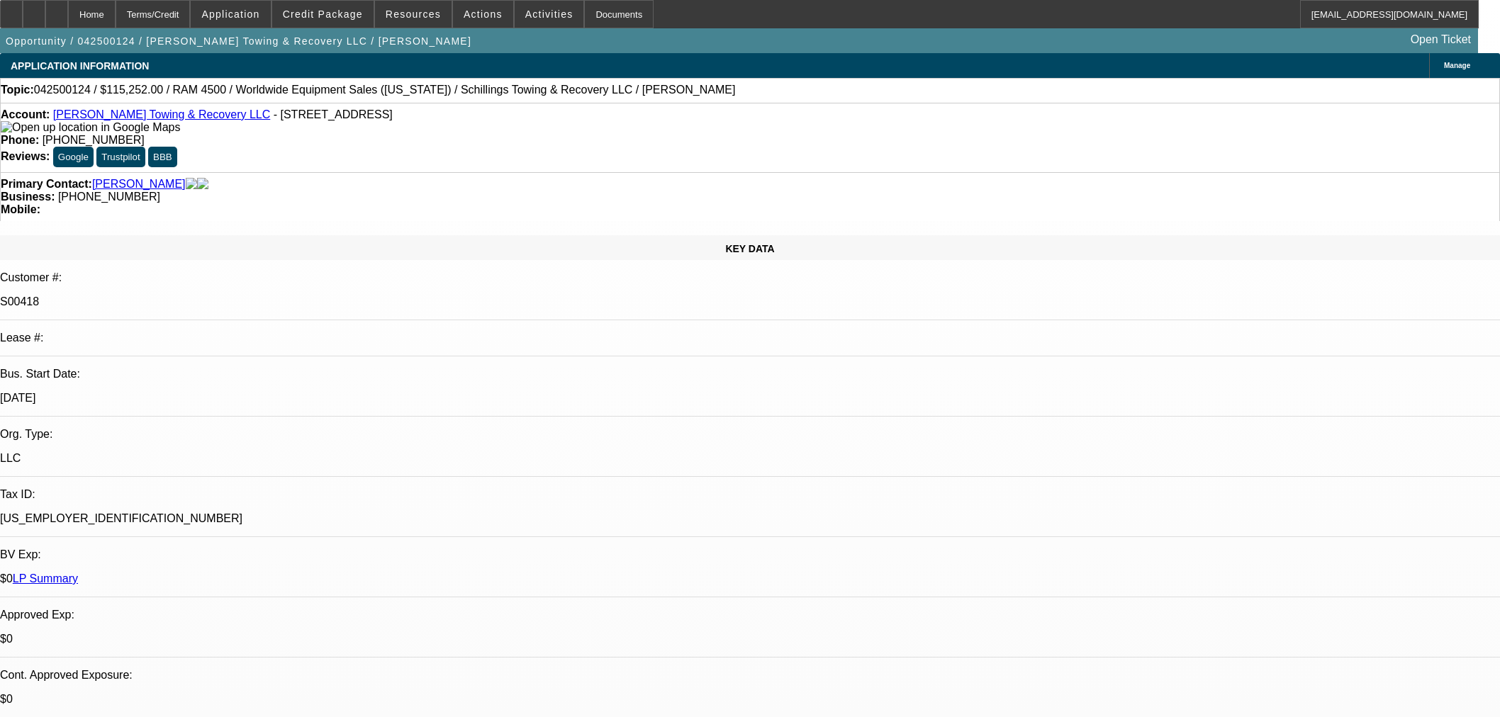
select select "0"
select select "3"
select select "0"
select select "6"
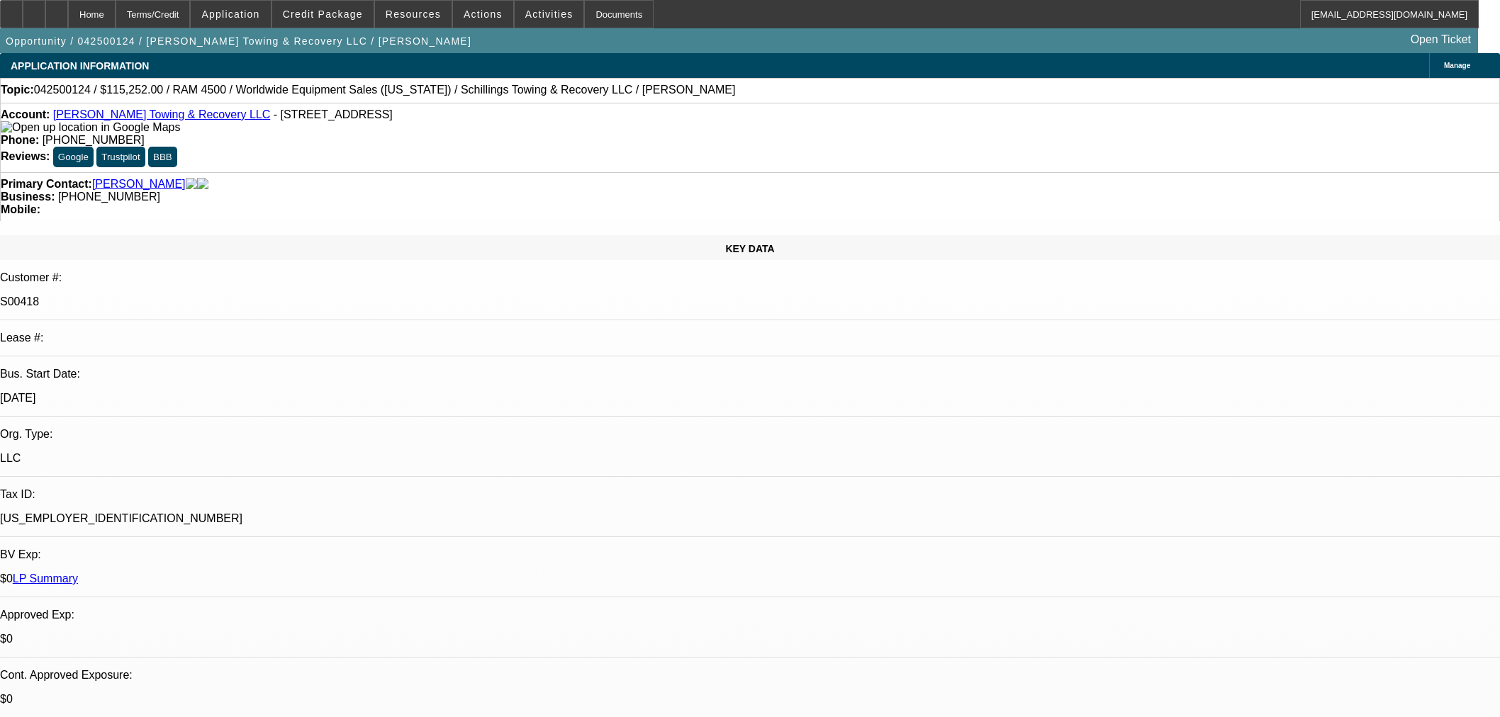
select select "0"
select select "3"
select select "0"
select select "6"
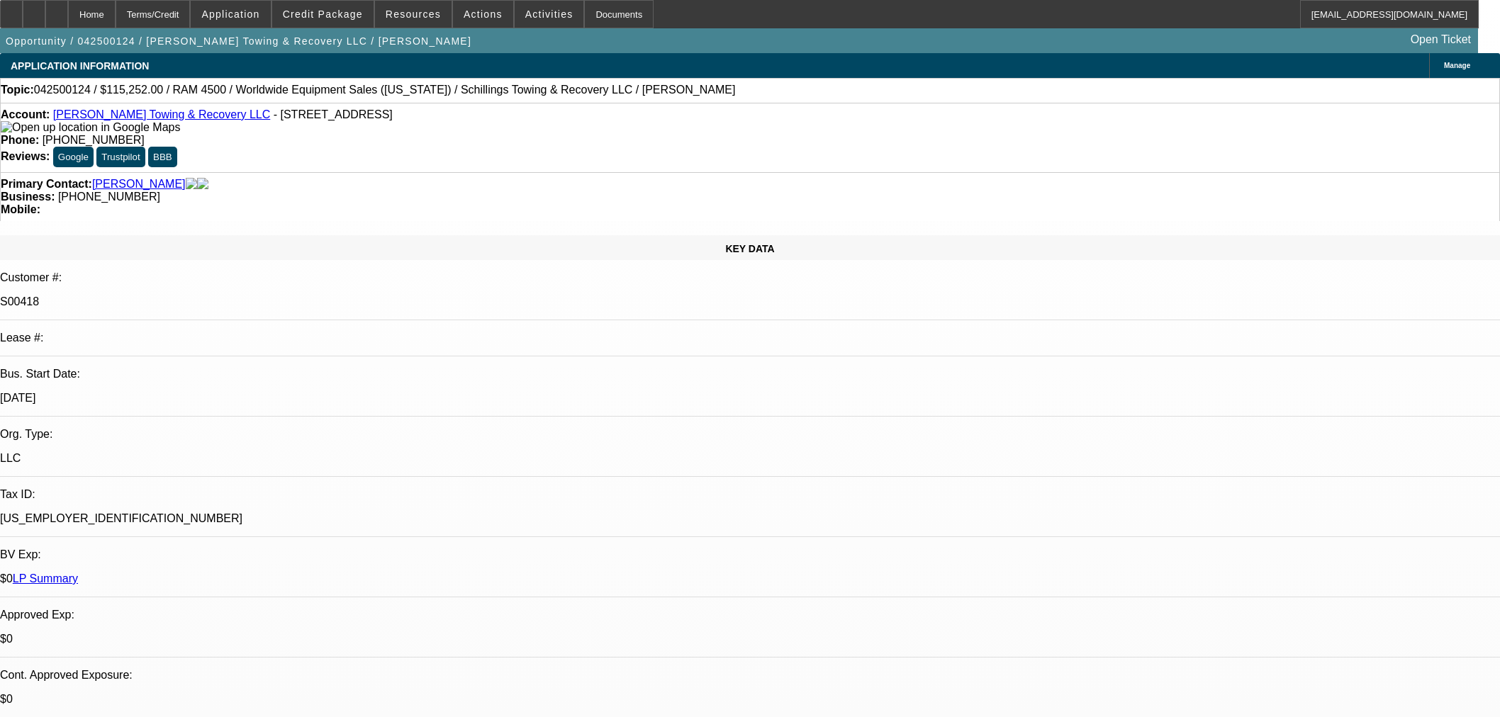
select select "0"
select select "3"
select select "0"
select select "6"
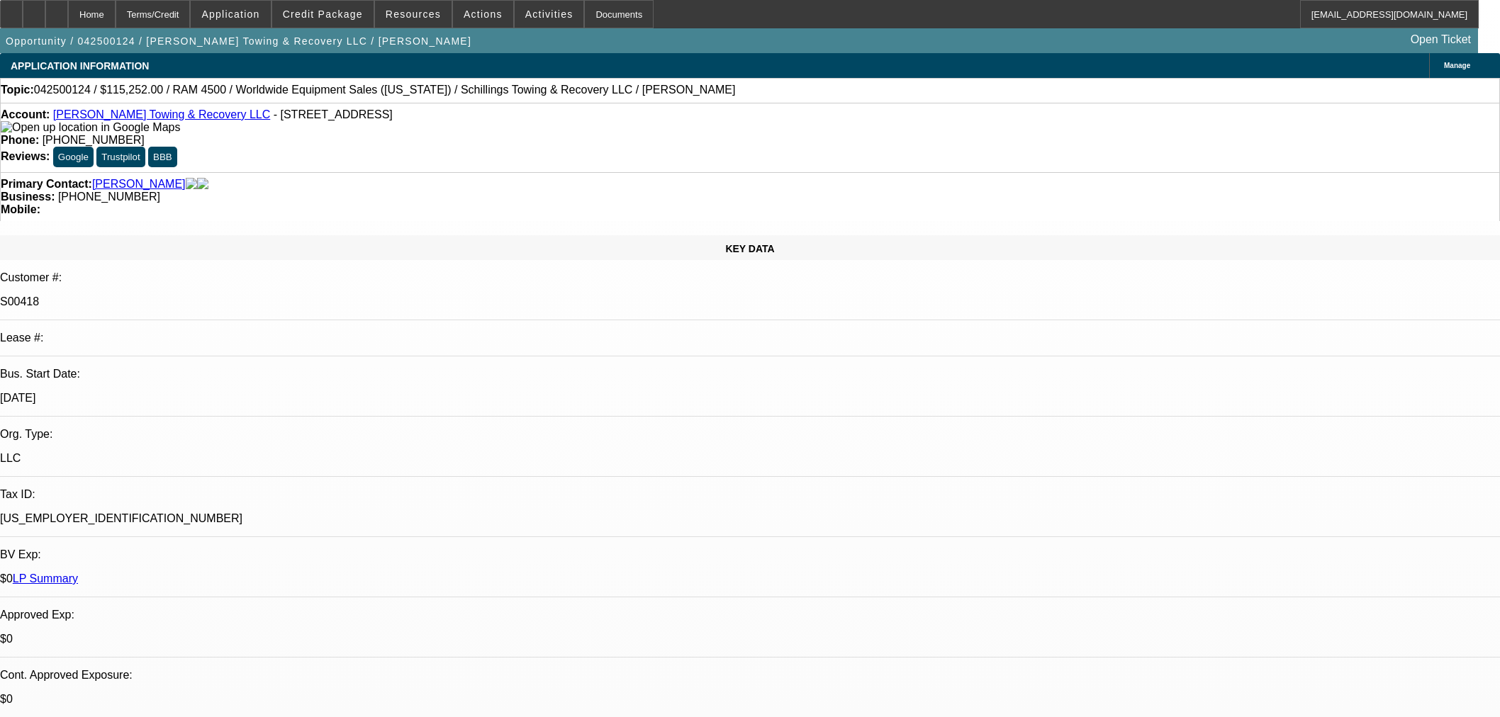
scroll to position [1418, 0]
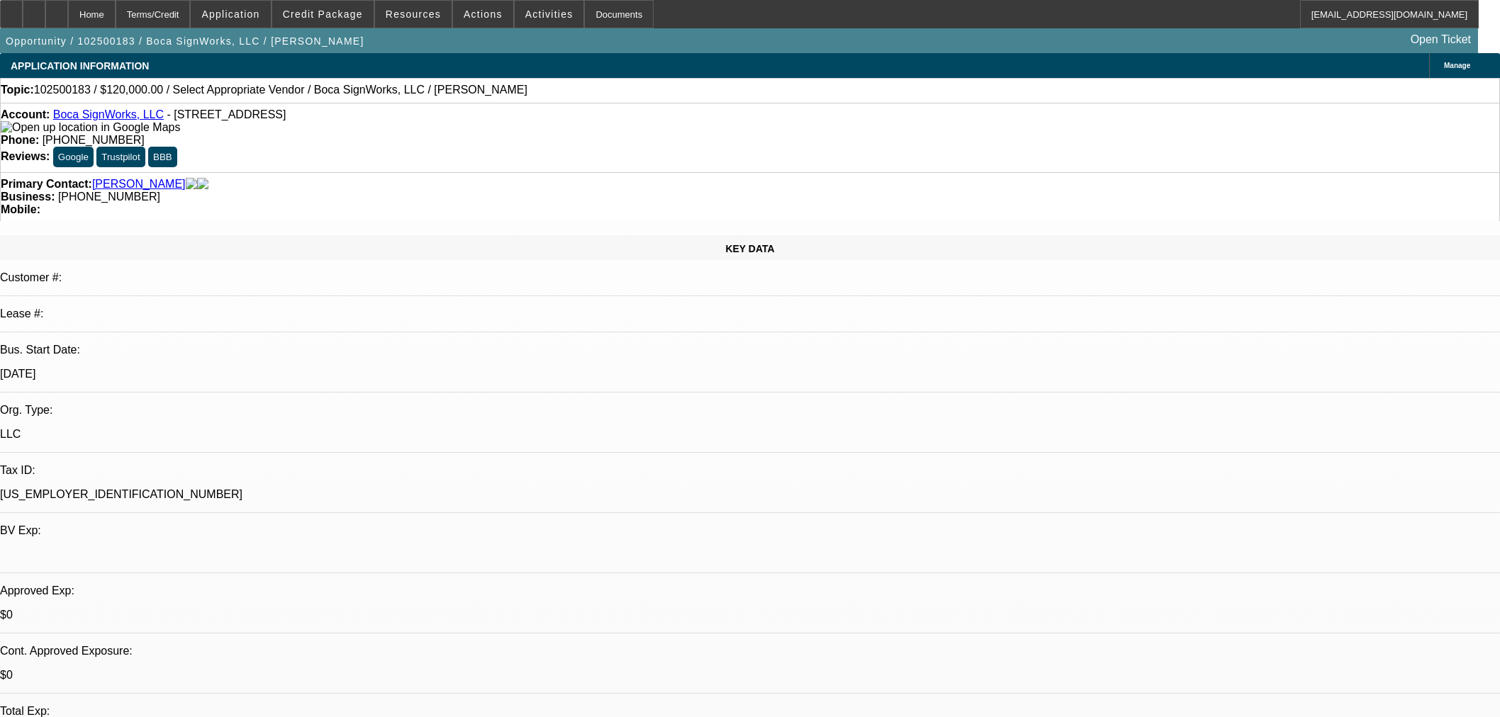
select select "0"
select select "2"
select select "0.1"
select select "4"
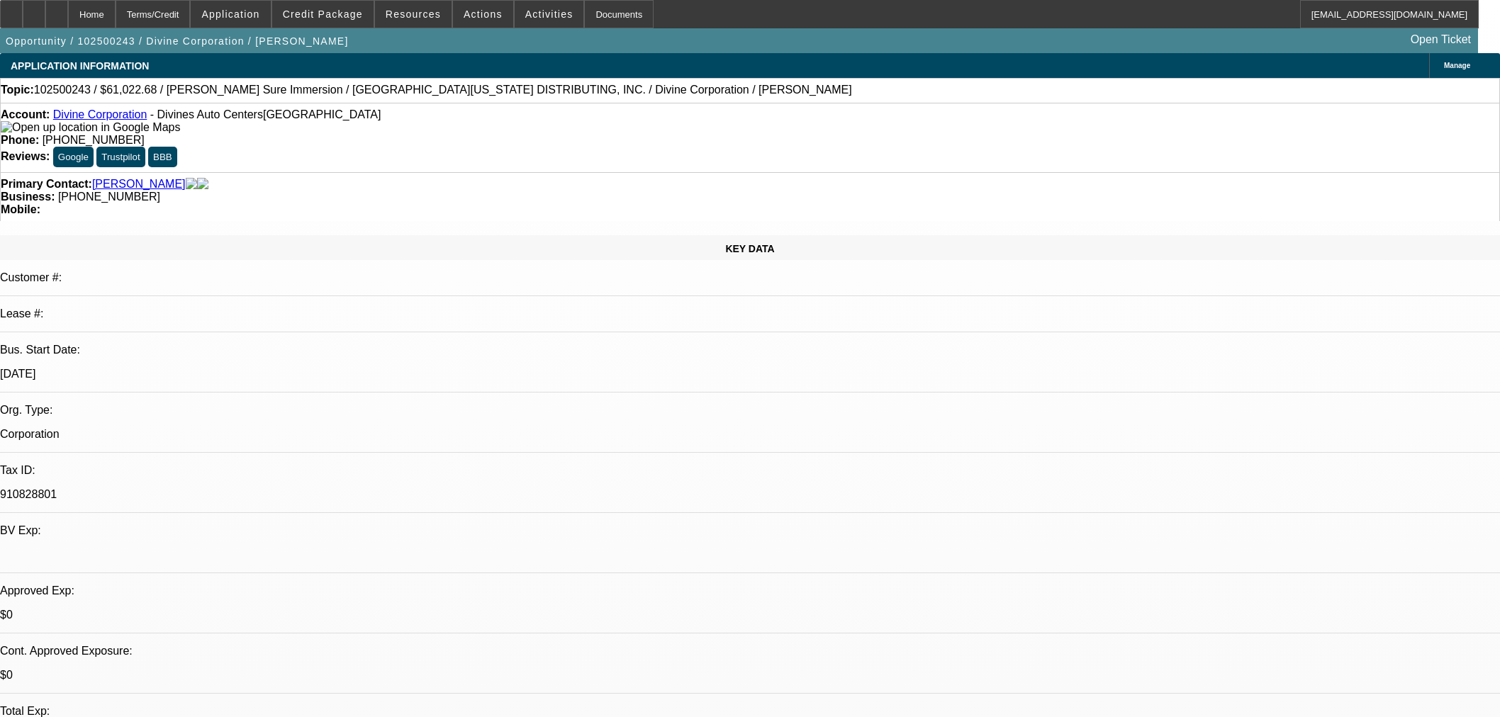
select select "0"
select select "2"
select select "0.1"
select select "4"
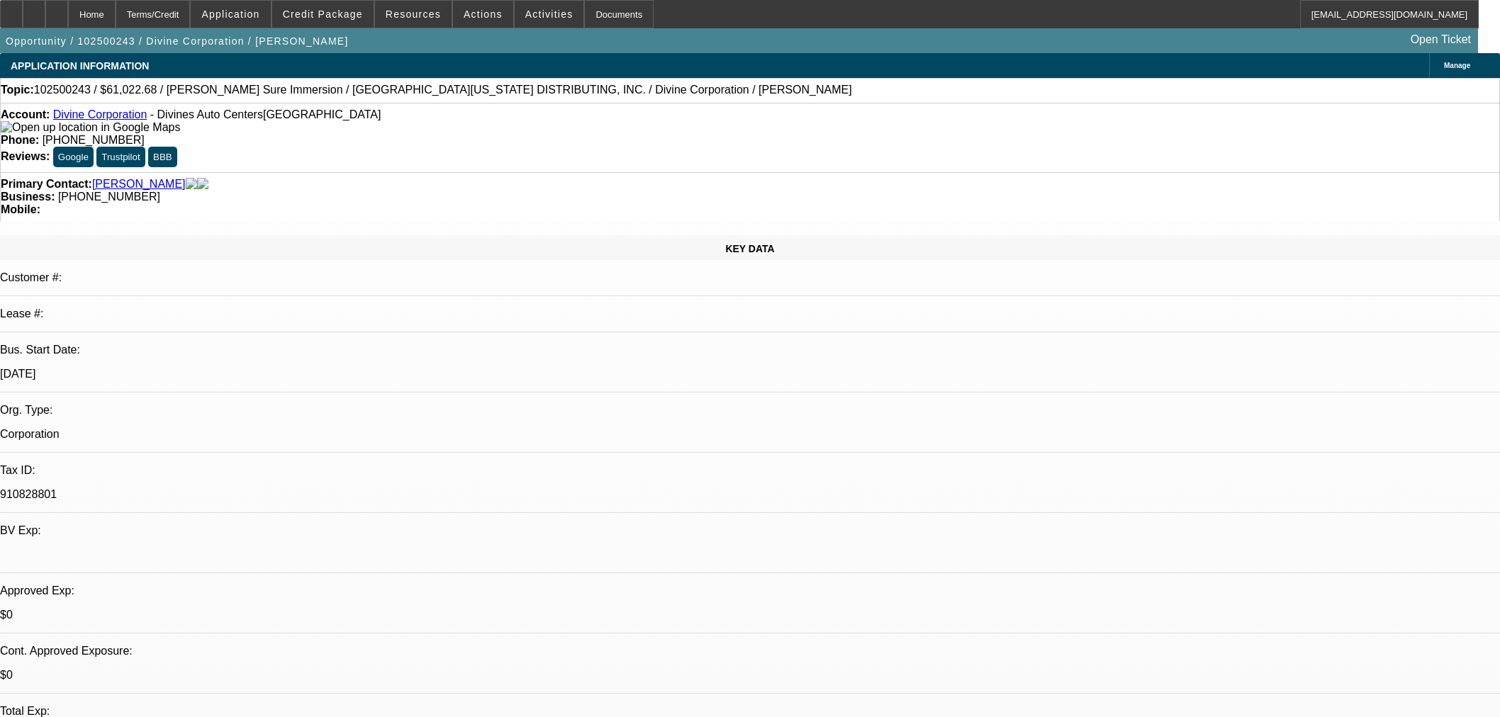
scroll to position [1104, 0]
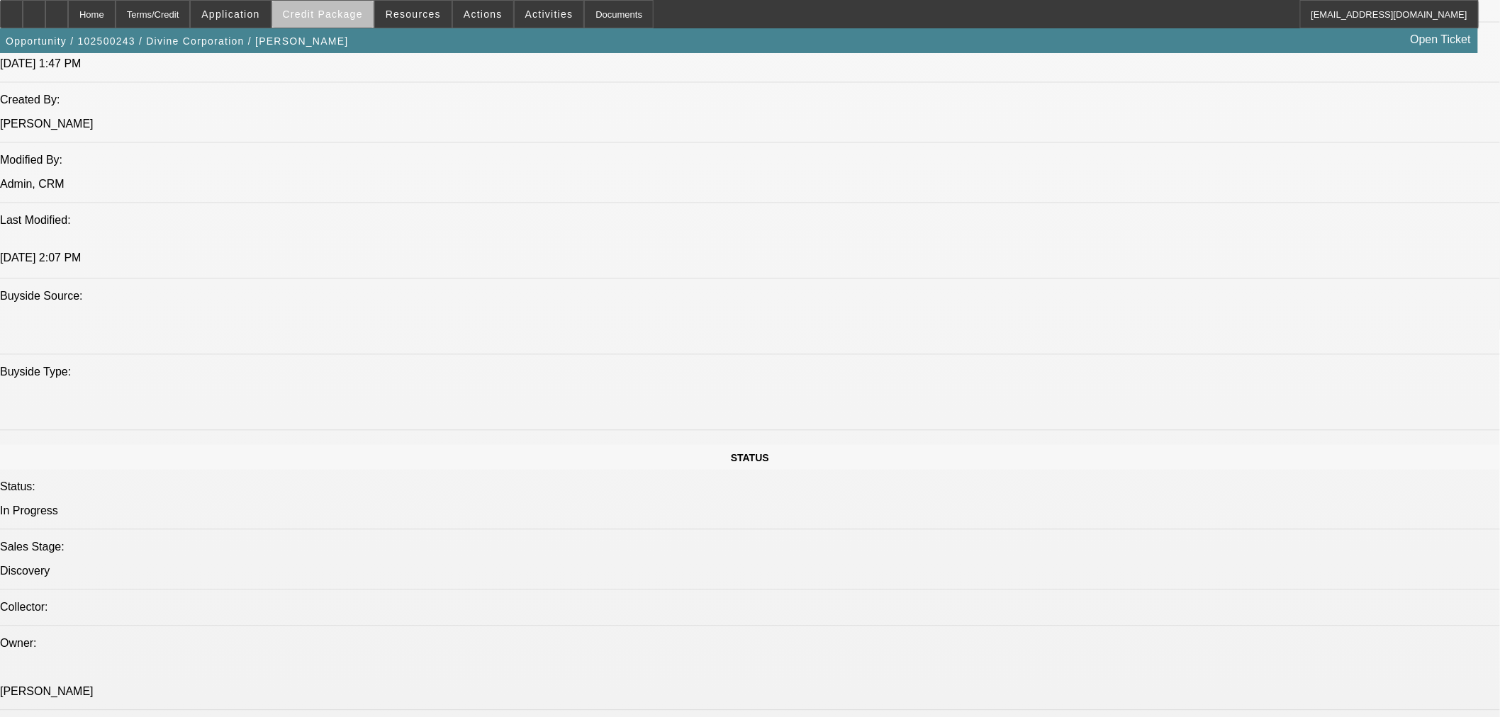
click at [363, 18] on span "Credit Package" at bounding box center [323, 14] width 80 height 11
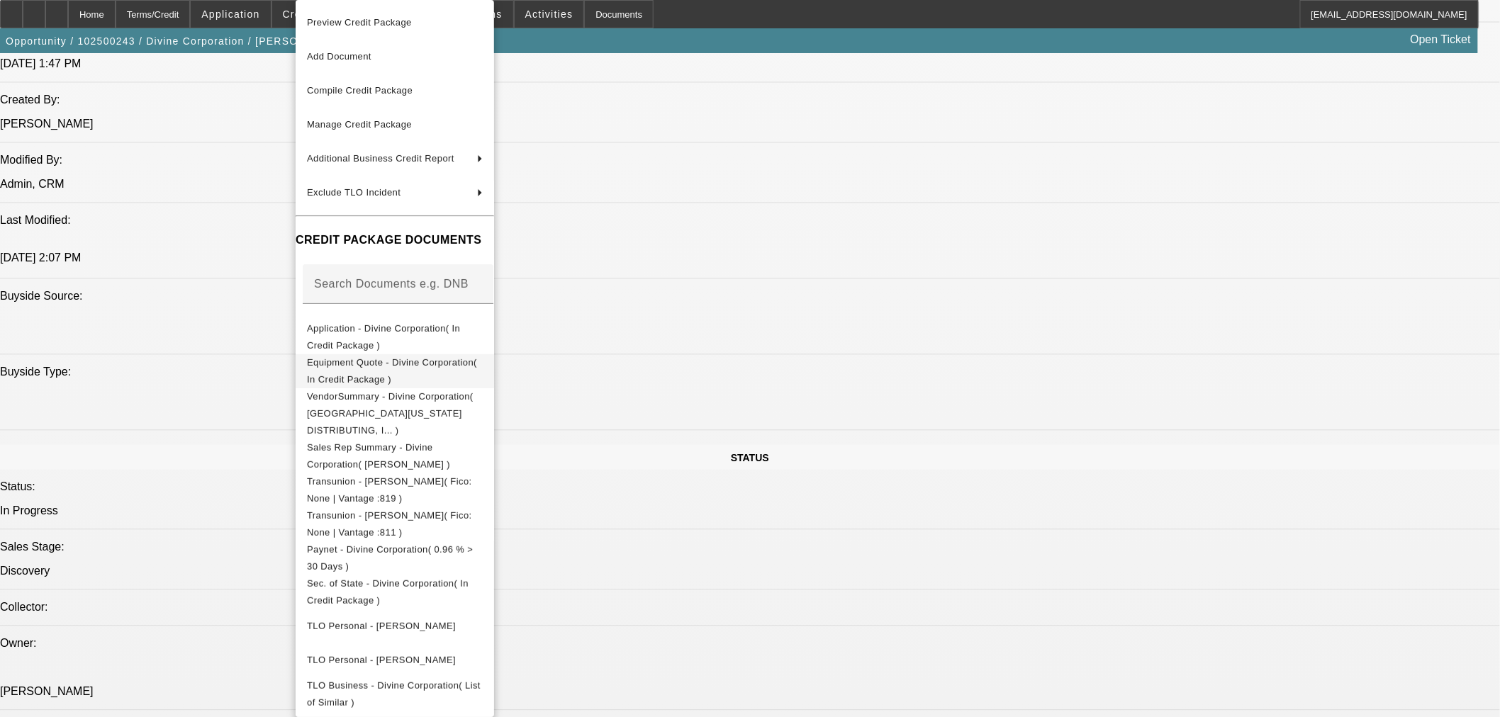
click at [385, 369] on span "Equipment Quote - Divine Corporation( In Credit Package )" at bounding box center [392, 371] width 170 height 28
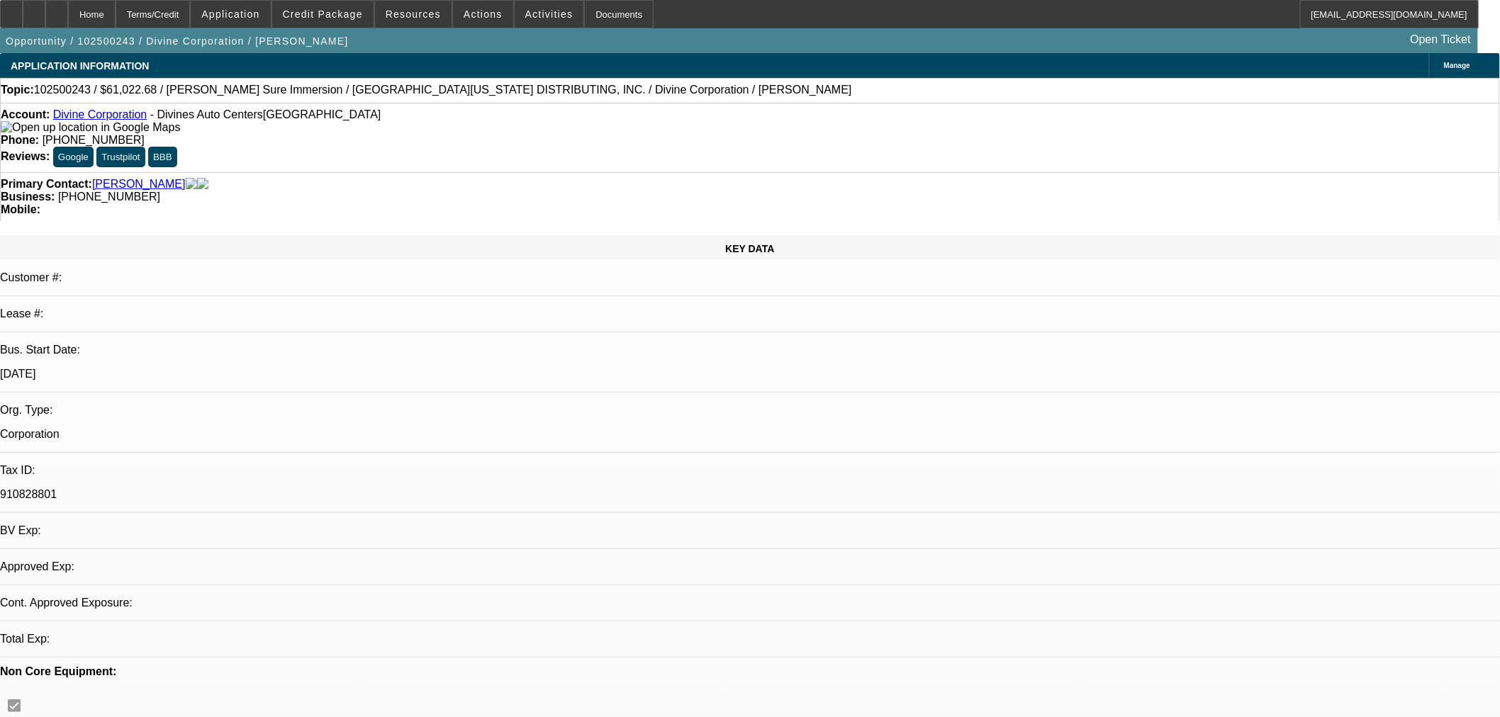
select select "0"
select select "3"
select select "0"
select select "6"
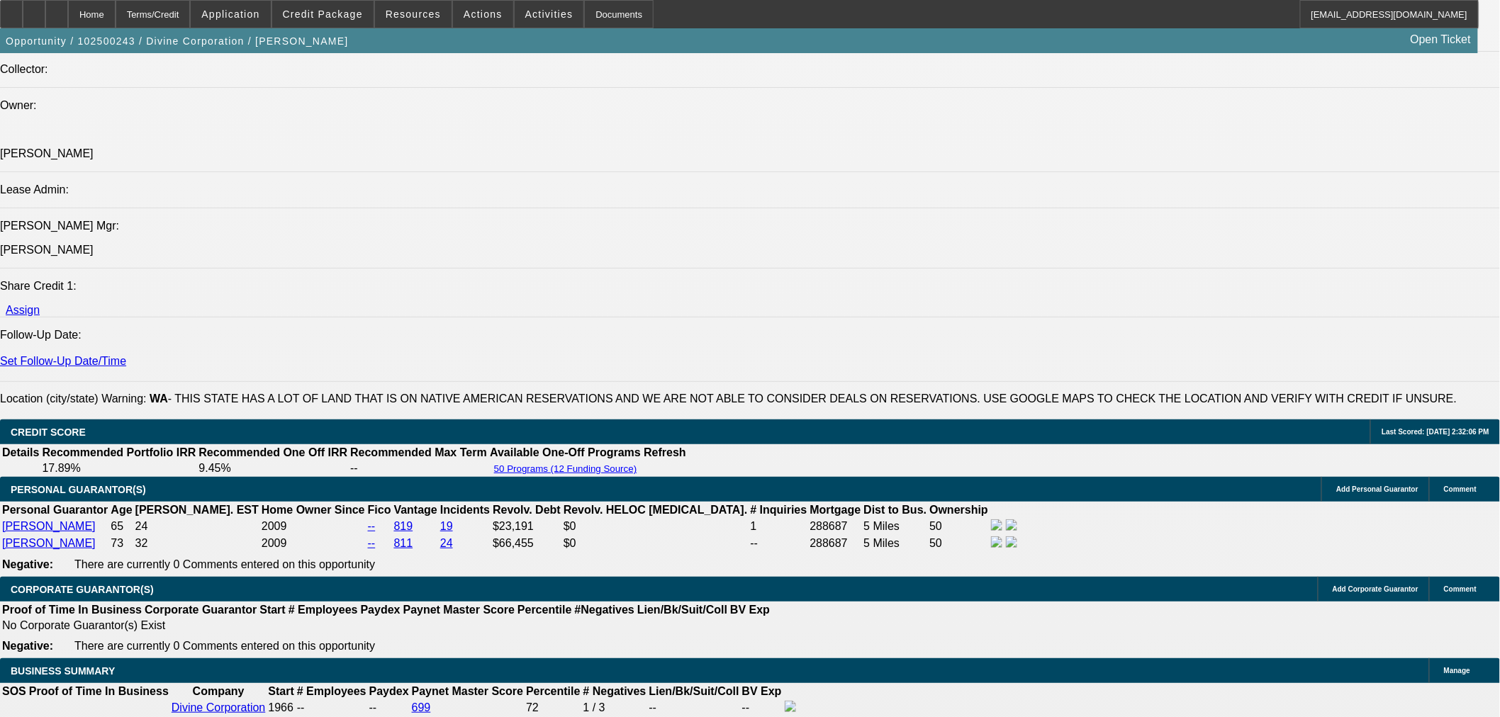
scroll to position [1735, 0]
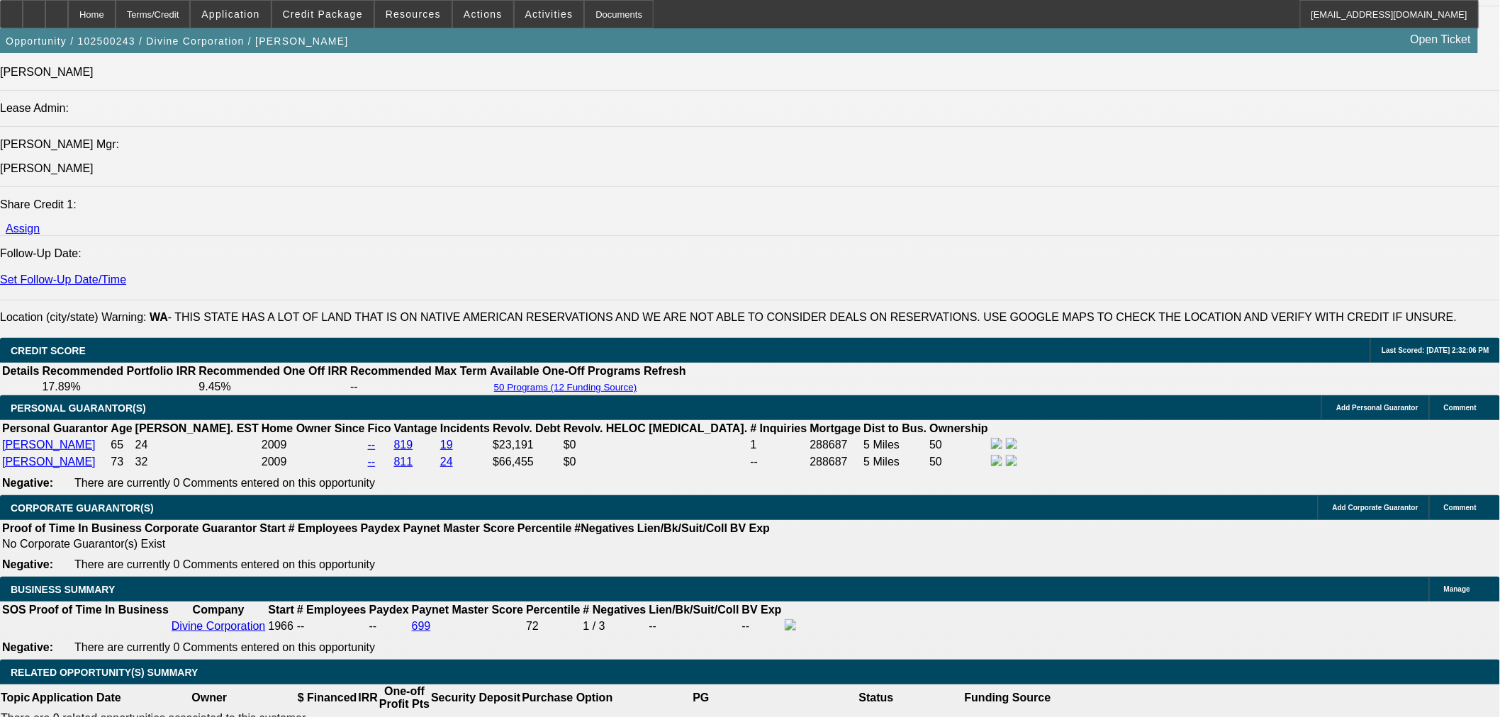
drag, startPoint x: 967, startPoint y: 147, endPoint x: 874, endPoint y: 165, distance: 94.5
copy span "[STREET_ADDRESS]. [STREET_ADDRESS]. [STREET_ADDRESS]. [STREET_ADDRESS]. [STREET…"
click at [321, 15] on span "Credit Package" at bounding box center [323, 14] width 80 height 11
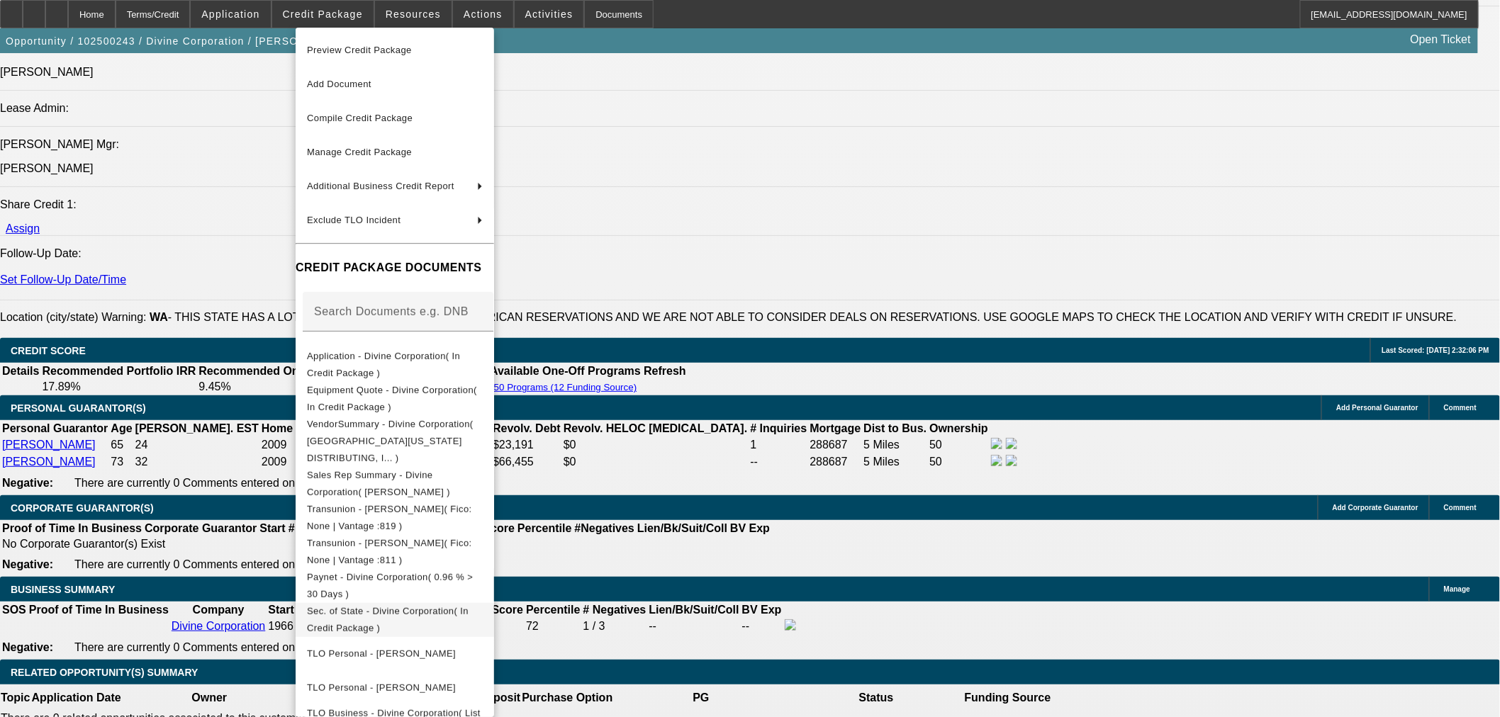
click at [417, 605] on span "Sec. of State - Divine Corporation( In Credit Package )" at bounding box center [388, 619] width 162 height 28
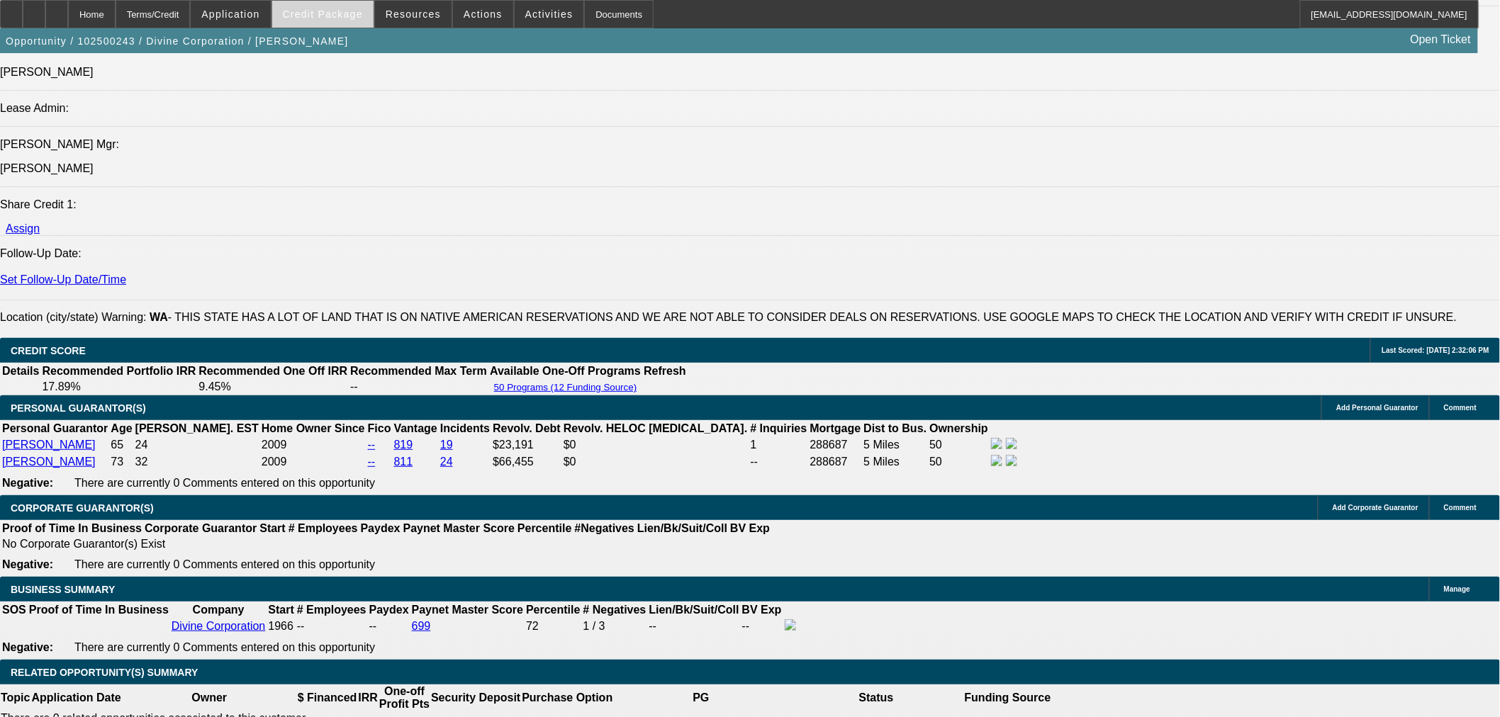
click at [346, 13] on span "Credit Package" at bounding box center [323, 14] width 80 height 11
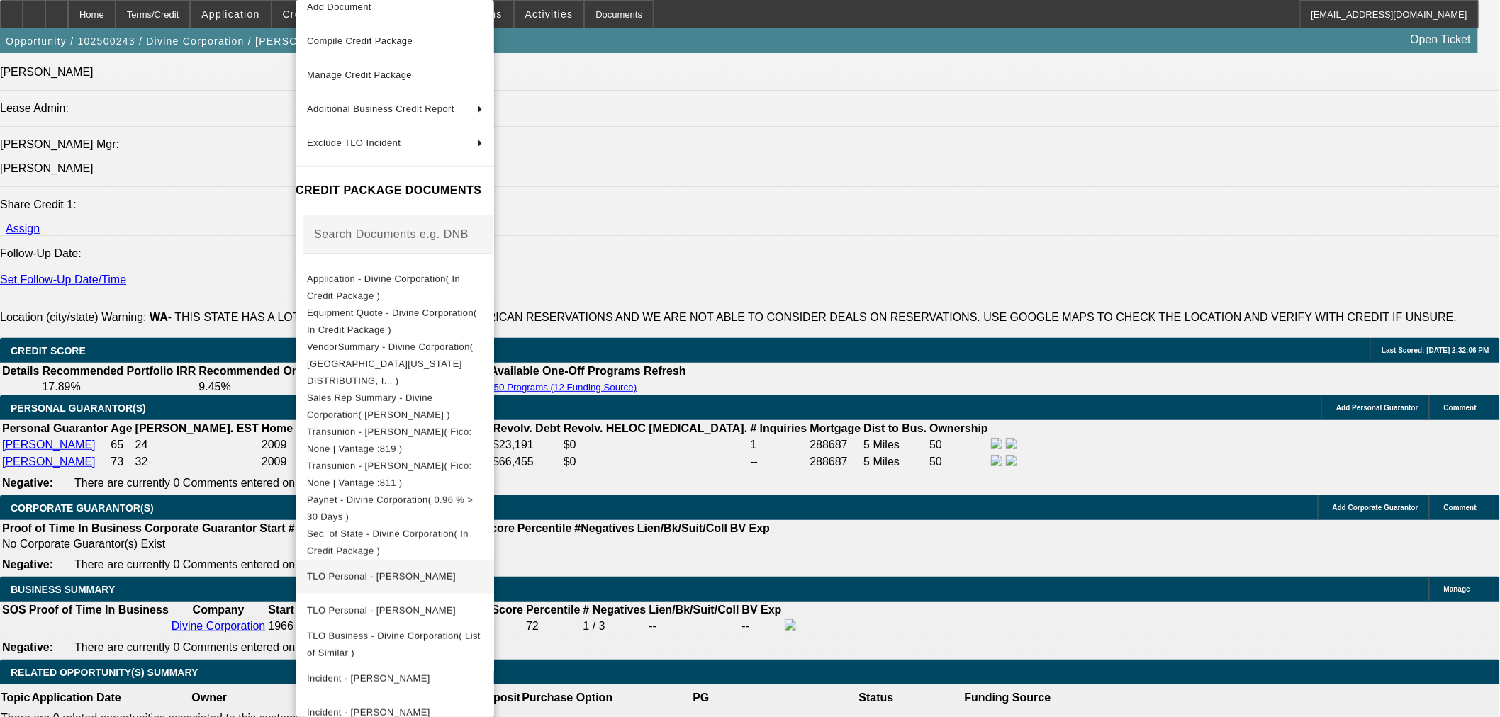
scroll to position [113, 0]
